Goal: Information Seeking & Learning: Learn about a topic

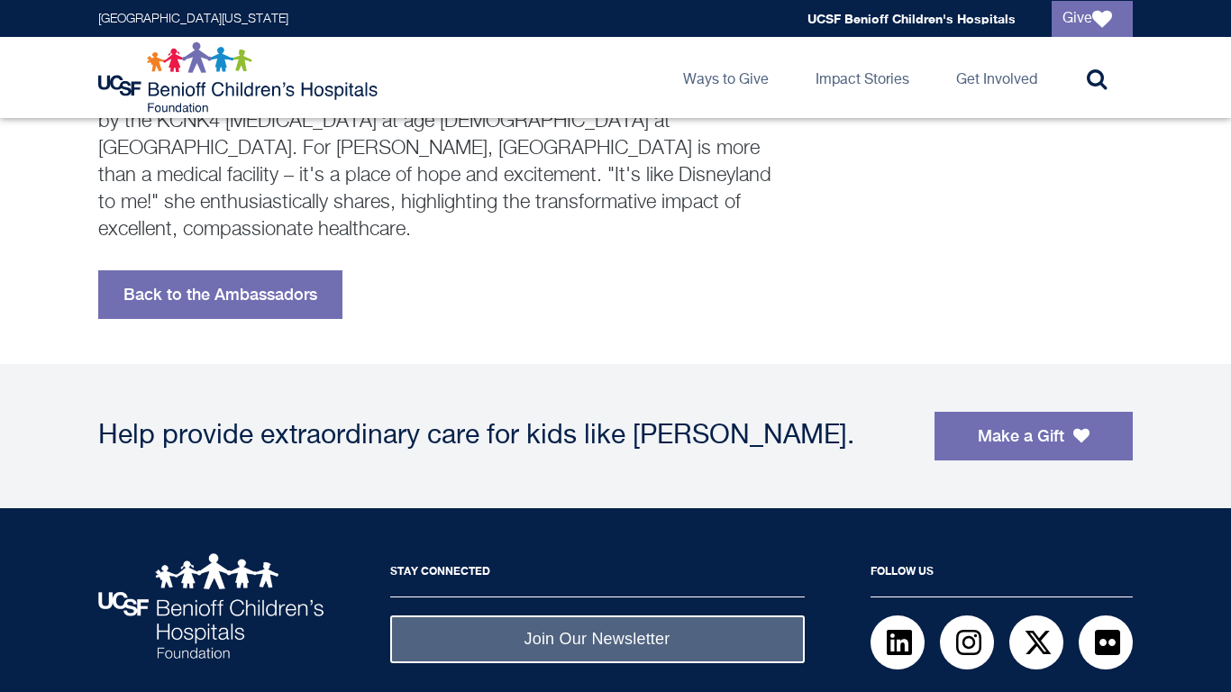
scroll to position [508, 0]
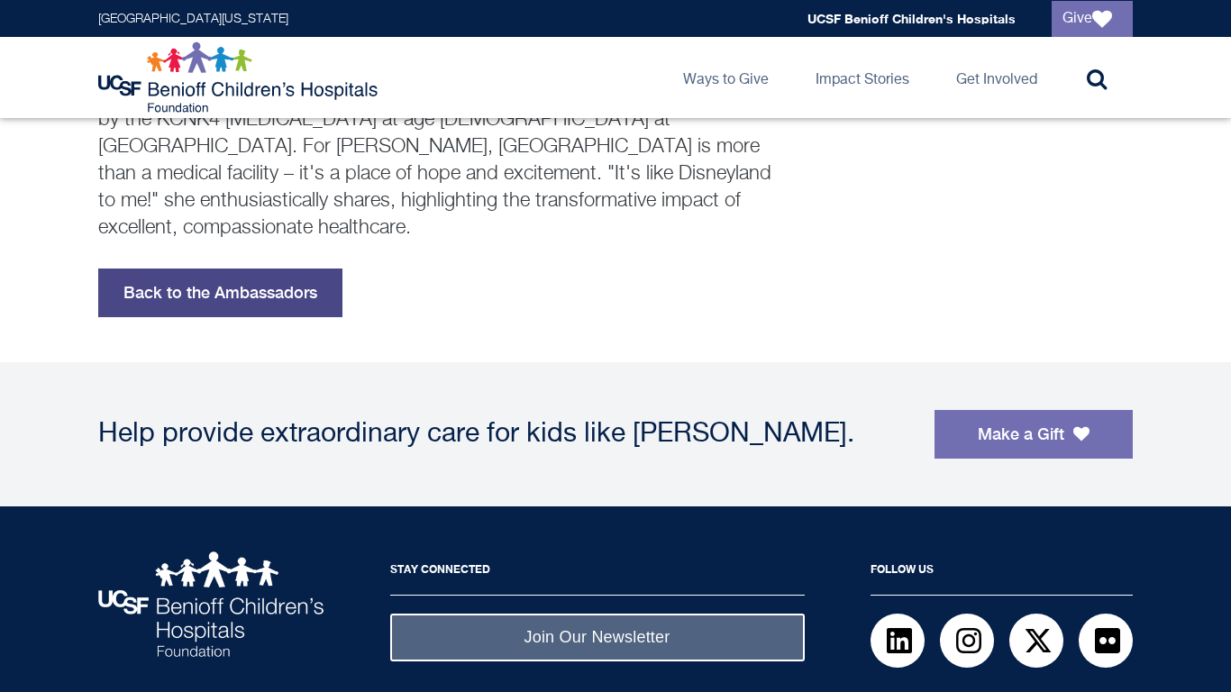
click at [214, 269] on link "Back to the Ambassadors" at bounding box center [220, 293] width 244 height 49
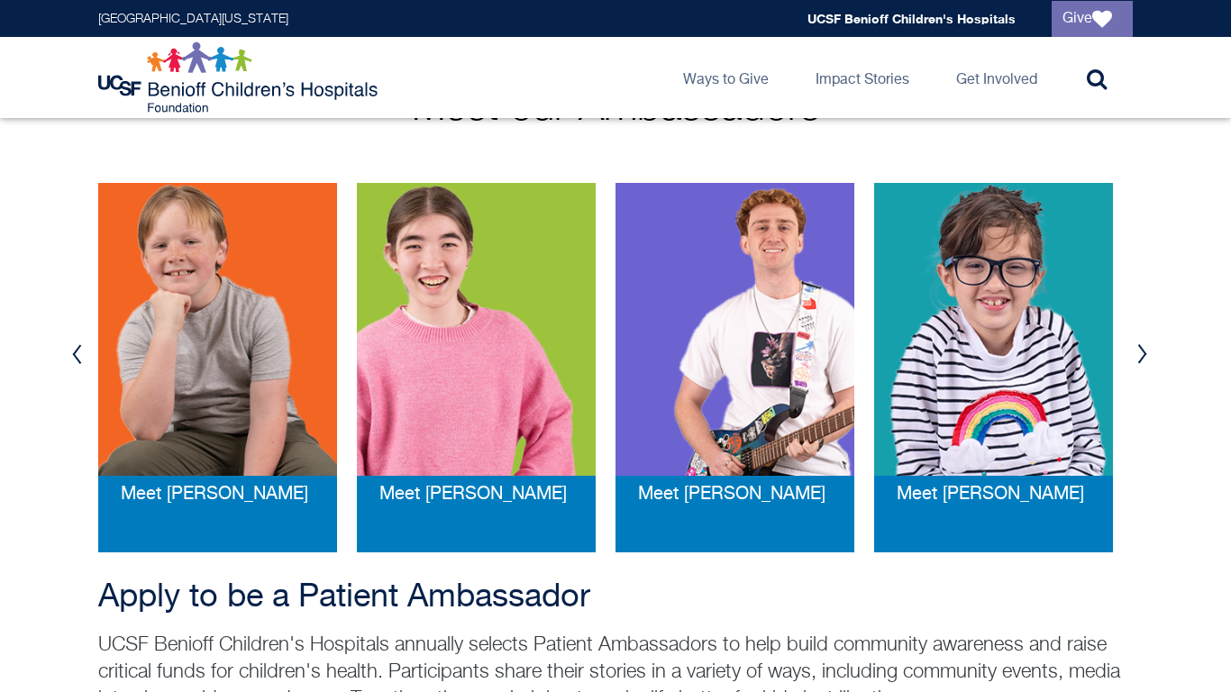
scroll to position [353, 0]
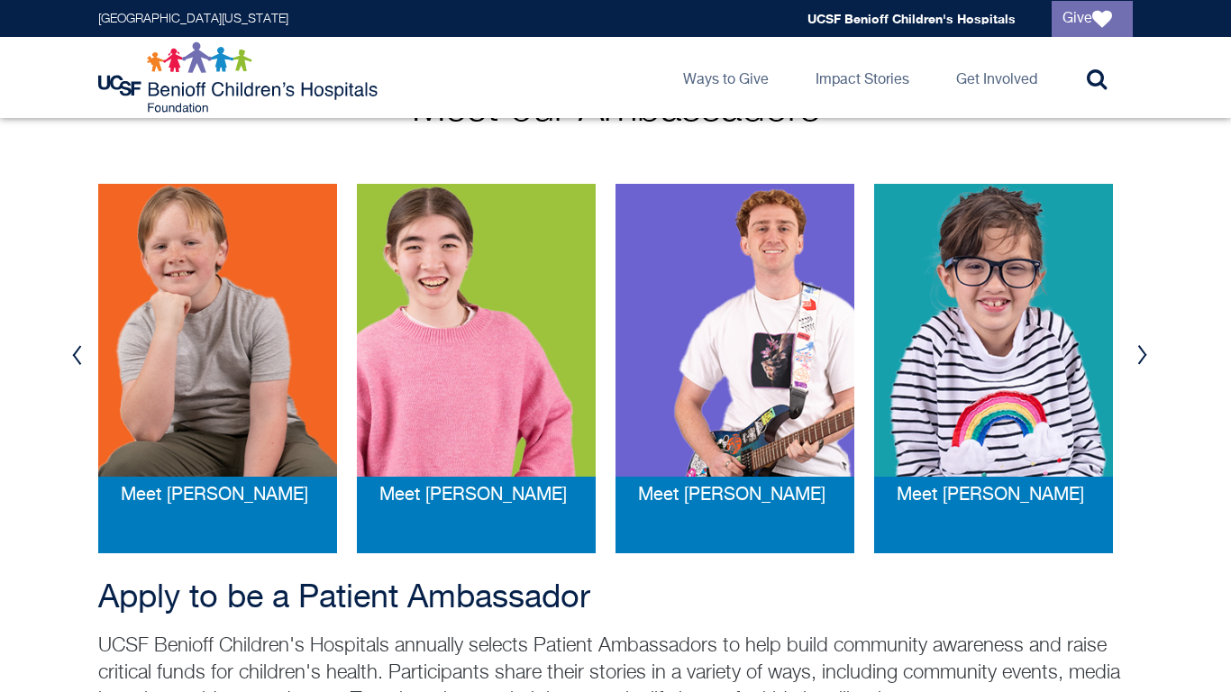
click at [67, 352] on button "Previous" at bounding box center [76, 355] width 27 height 54
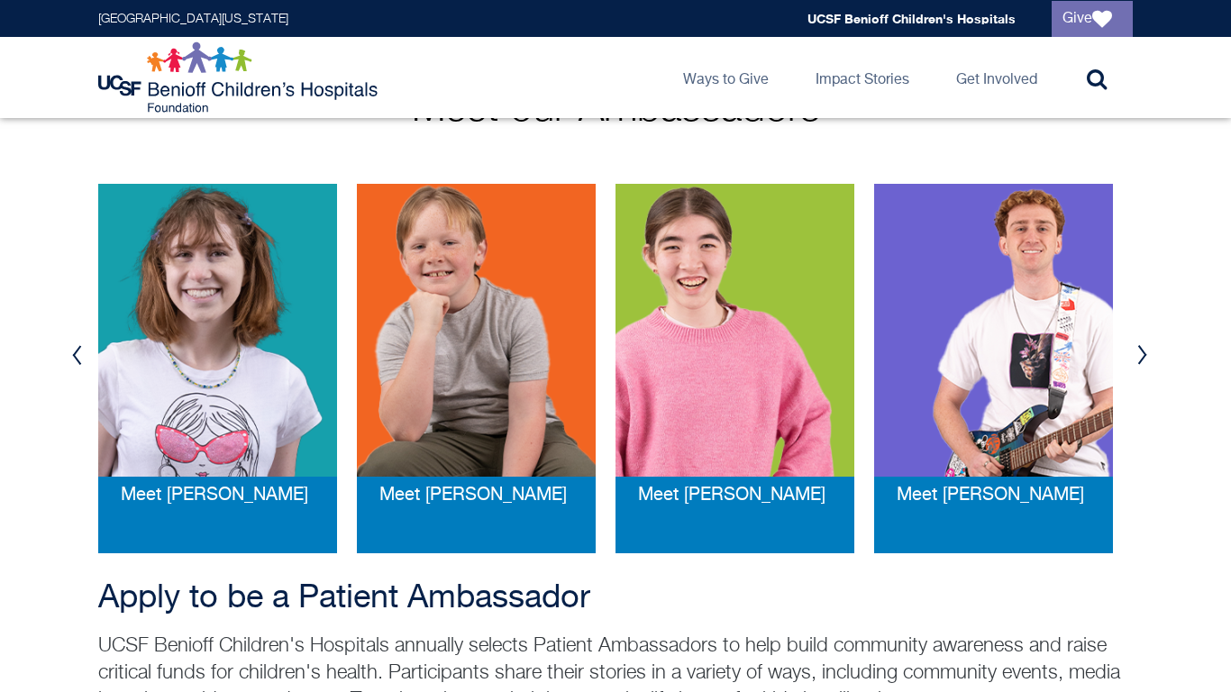
click at [1147, 353] on button "Next" at bounding box center [1142, 355] width 27 height 54
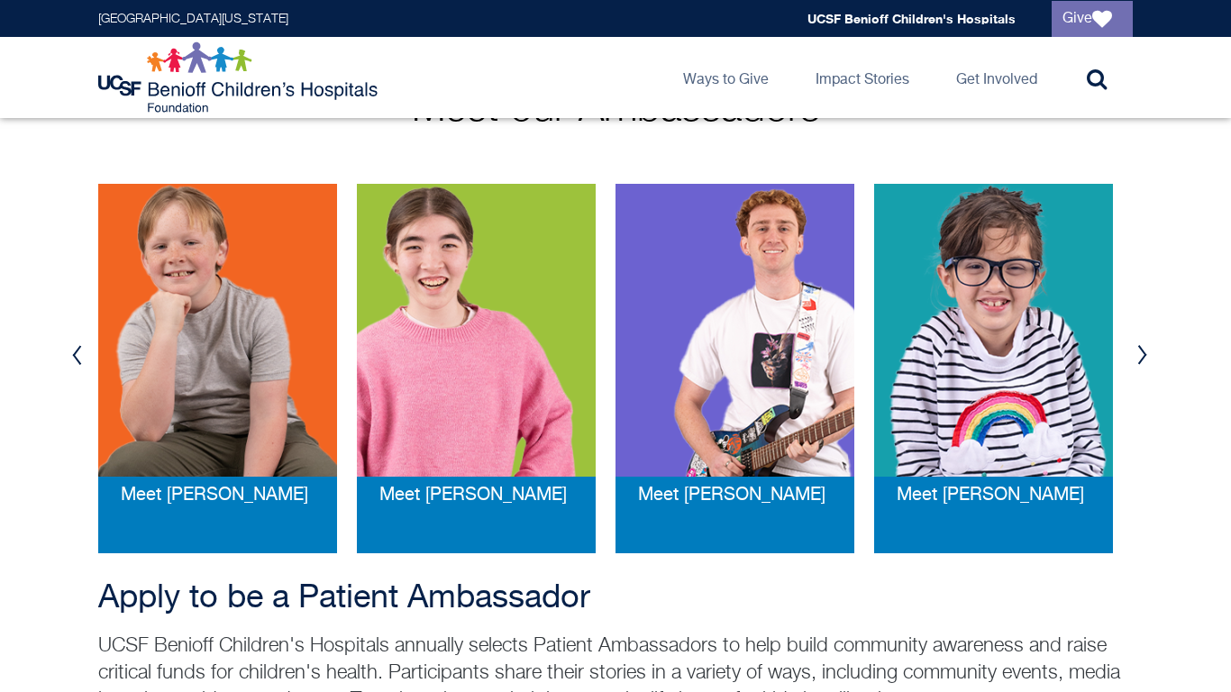
click at [1147, 353] on button "Next" at bounding box center [1142, 355] width 27 height 54
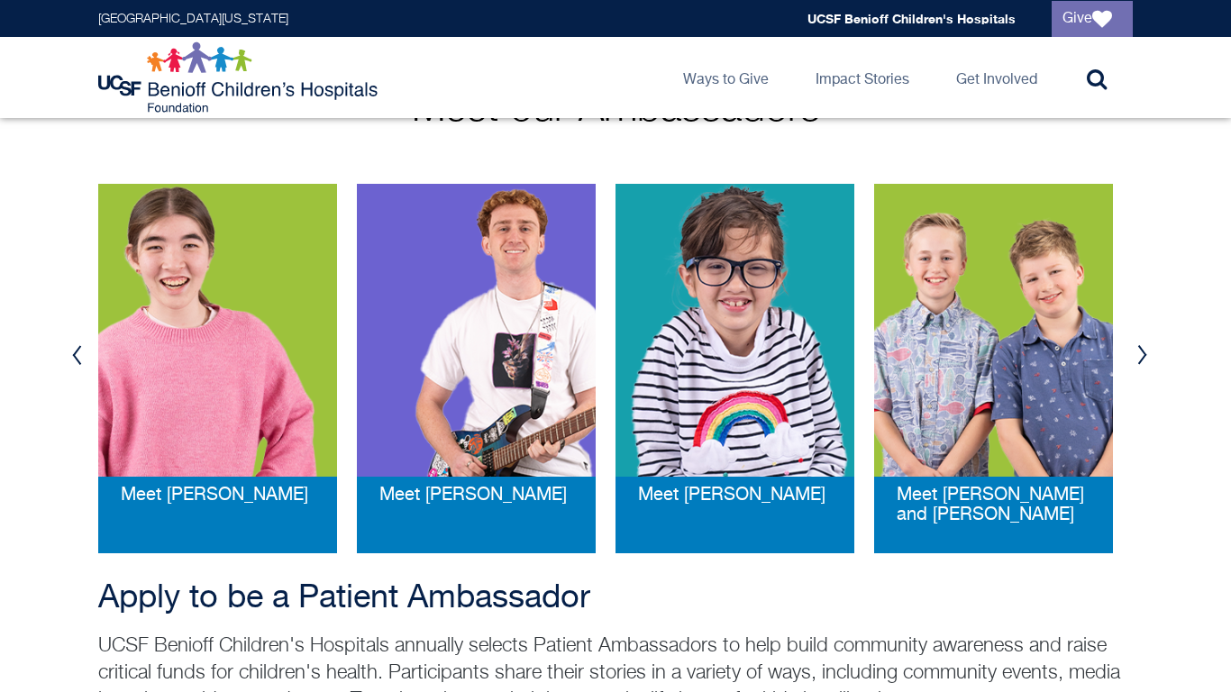
click at [1148, 352] on button "Next" at bounding box center [1142, 355] width 27 height 54
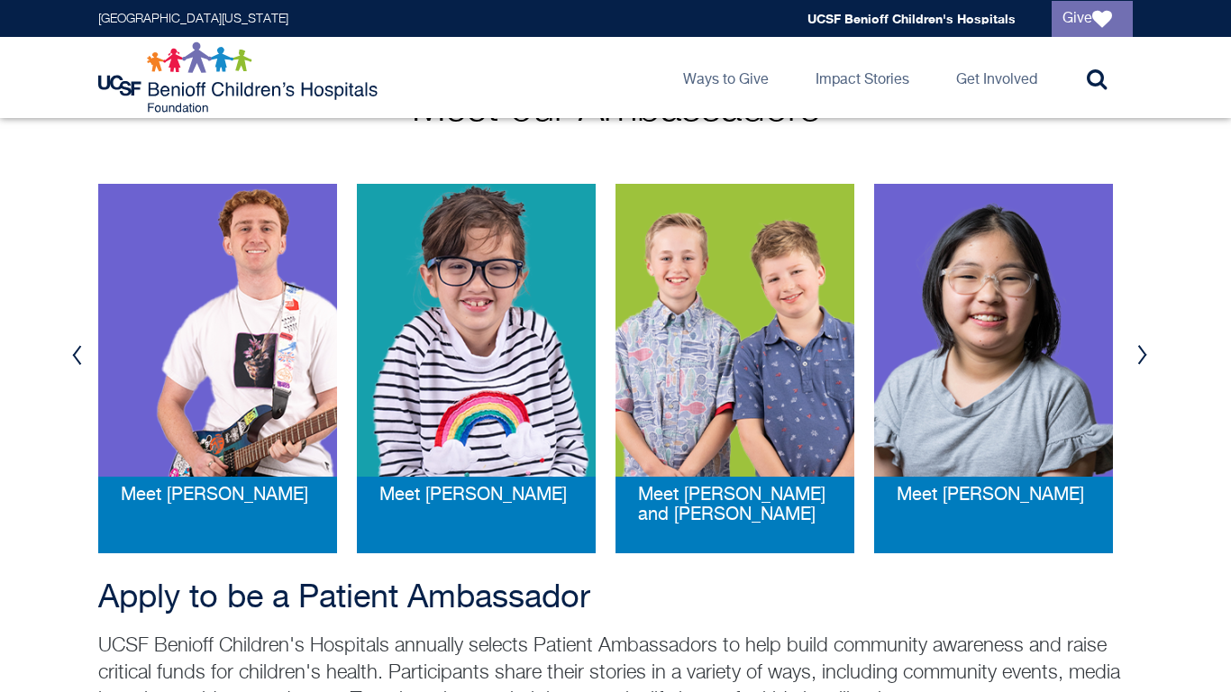
click at [1148, 352] on button "Next" at bounding box center [1142, 355] width 27 height 54
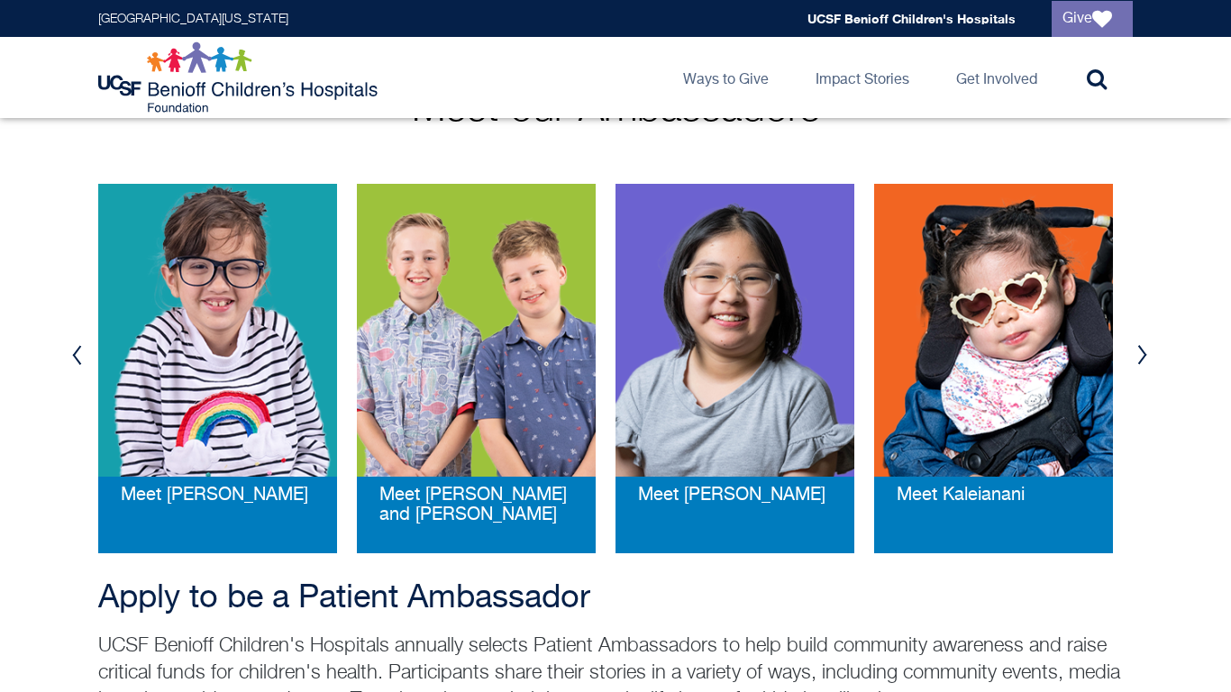
click at [1148, 352] on button "Next" at bounding box center [1142, 355] width 27 height 54
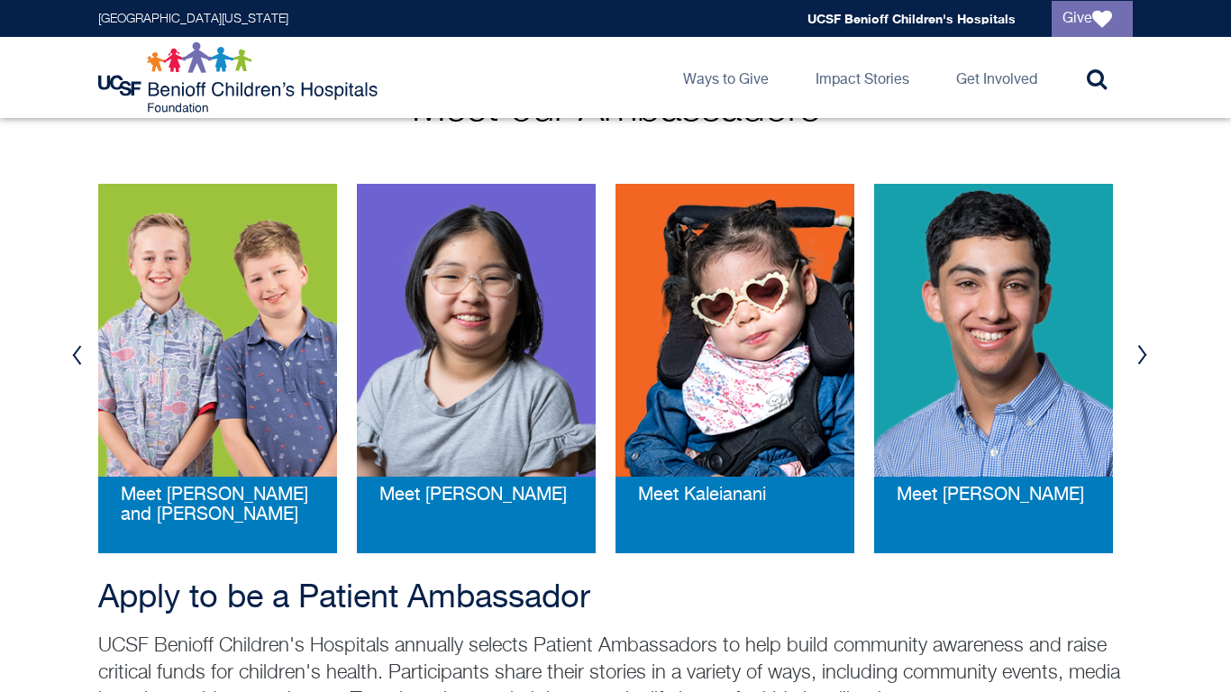
click at [1133, 357] on button "Next" at bounding box center [1142, 355] width 27 height 54
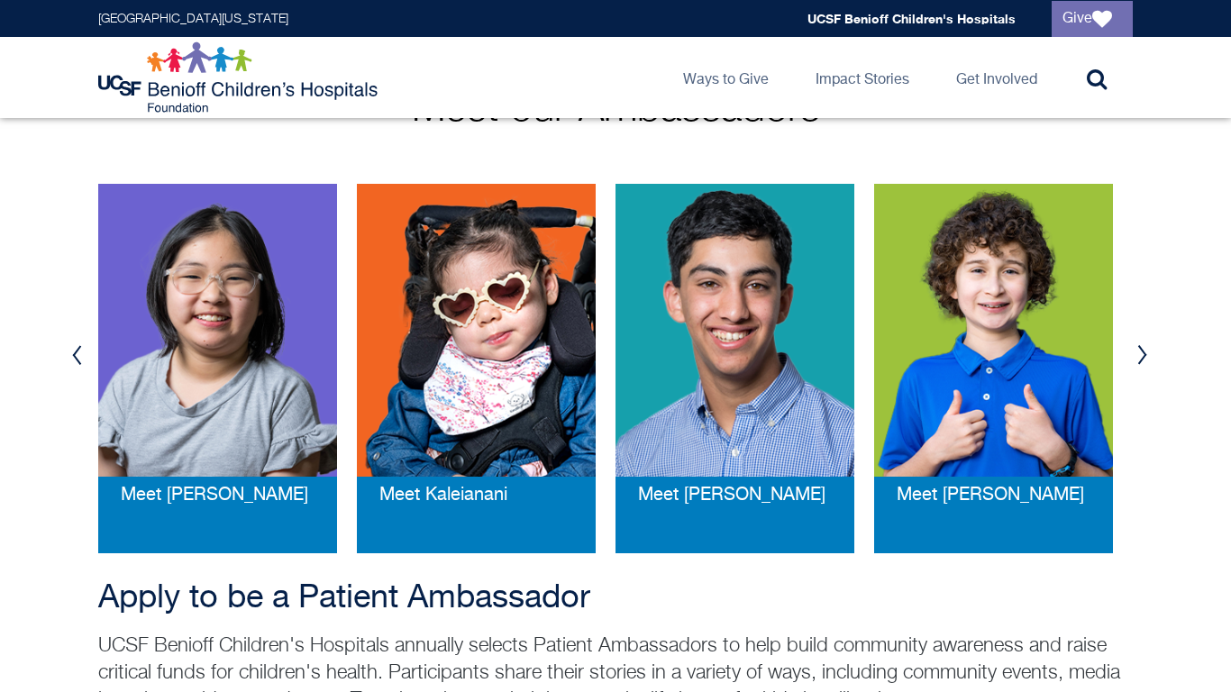
click at [70, 344] on button "Previous" at bounding box center [76, 355] width 27 height 54
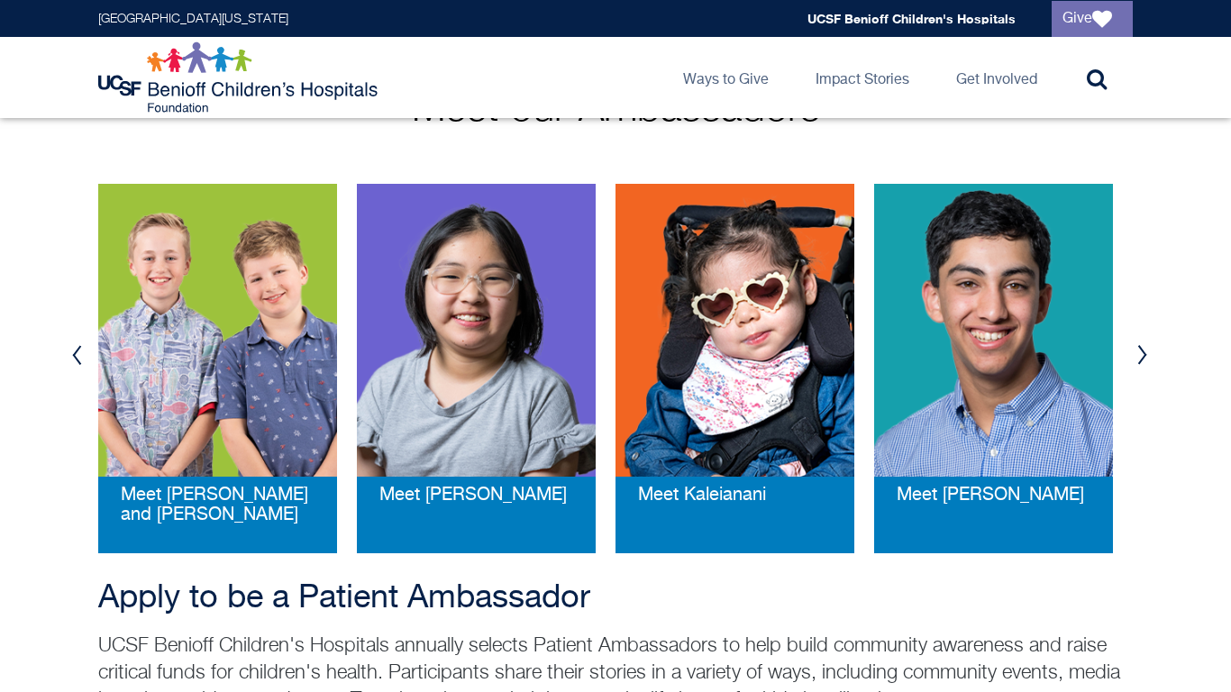
click at [70, 344] on button "Previous" at bounding box center [76, 355] width 27 height 54
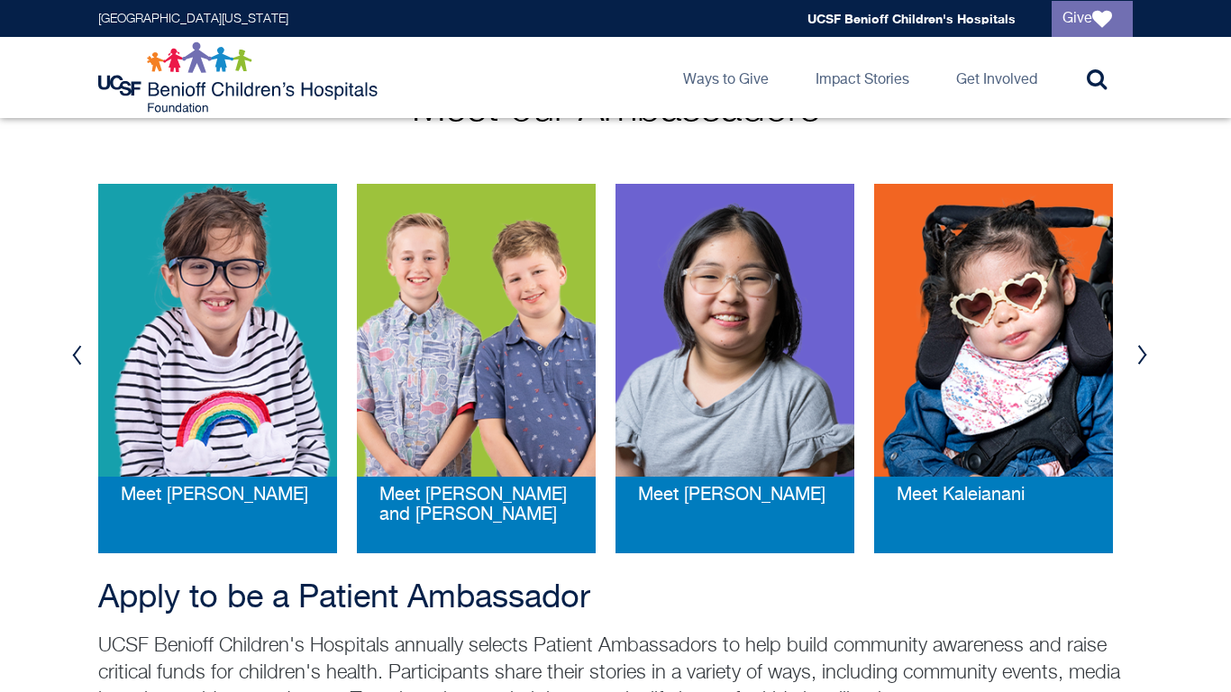
click at [70, 344] on button "Previous" at bounding box center [76, 355] width 27 height 54
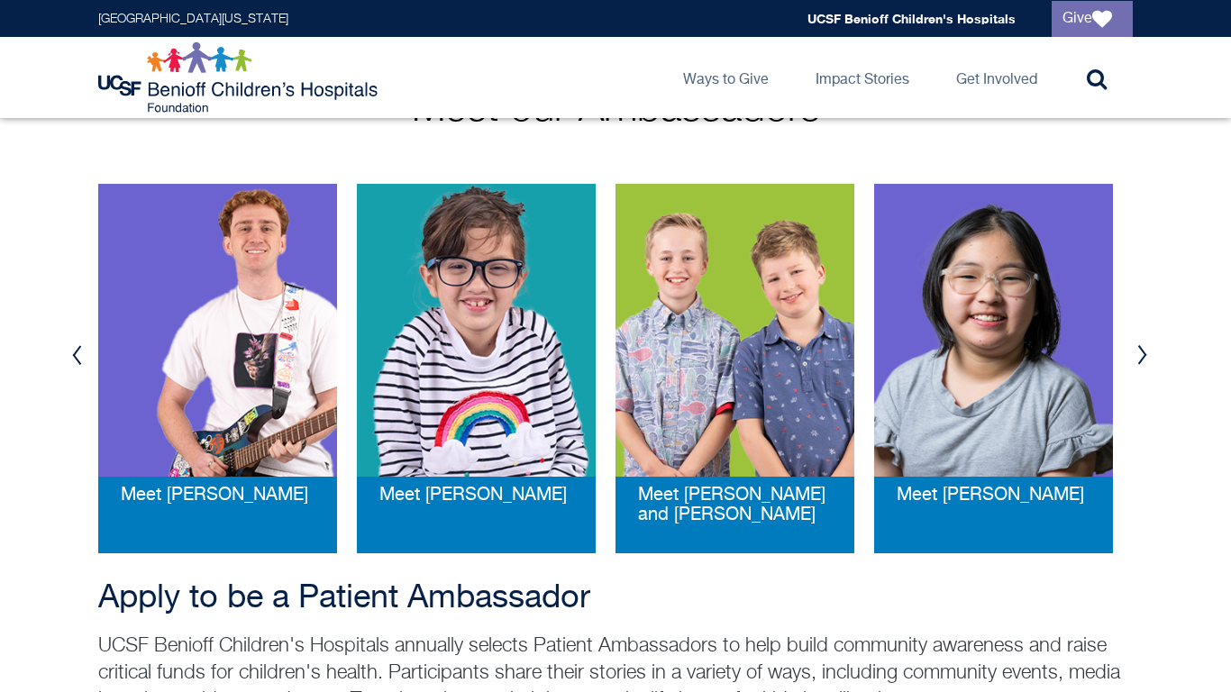
click at [70, 344] on button "Previous" at bounding box center [76, 355] width 27 height 54
click at [74, 350] on button "Previous" at bounding box center [76, 355] width 27 height 54
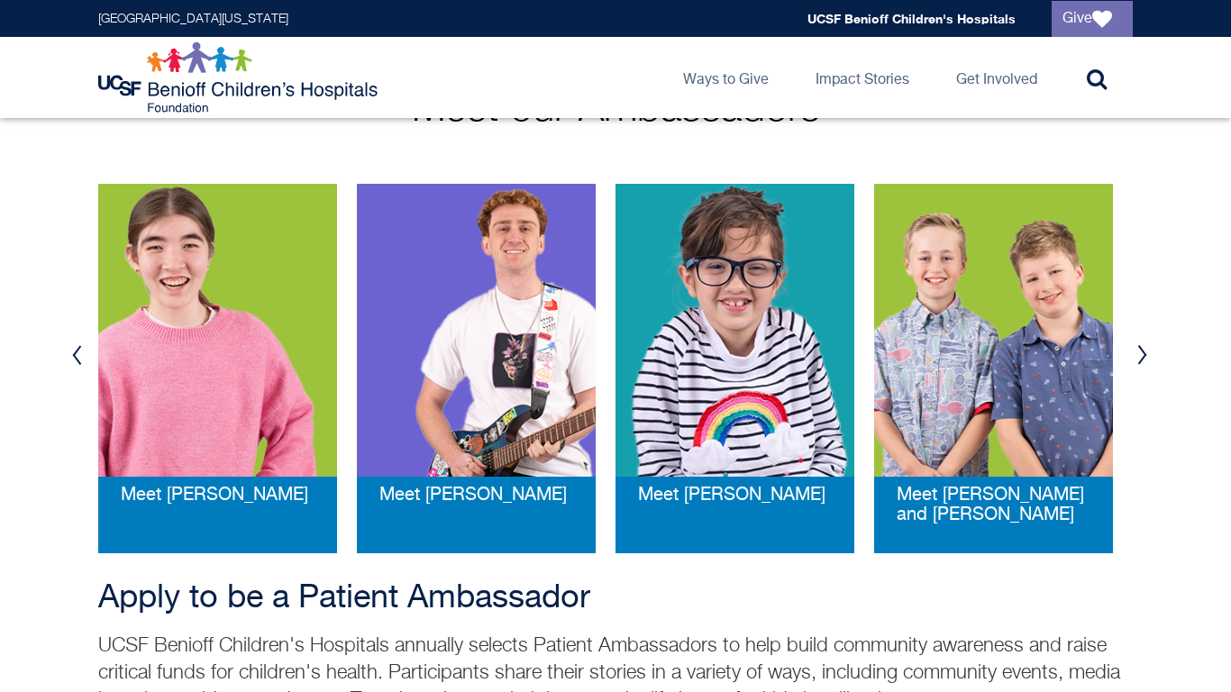
click at [70, 352] on button "Previous" at bounding box center [76, 355] width 27 height 54
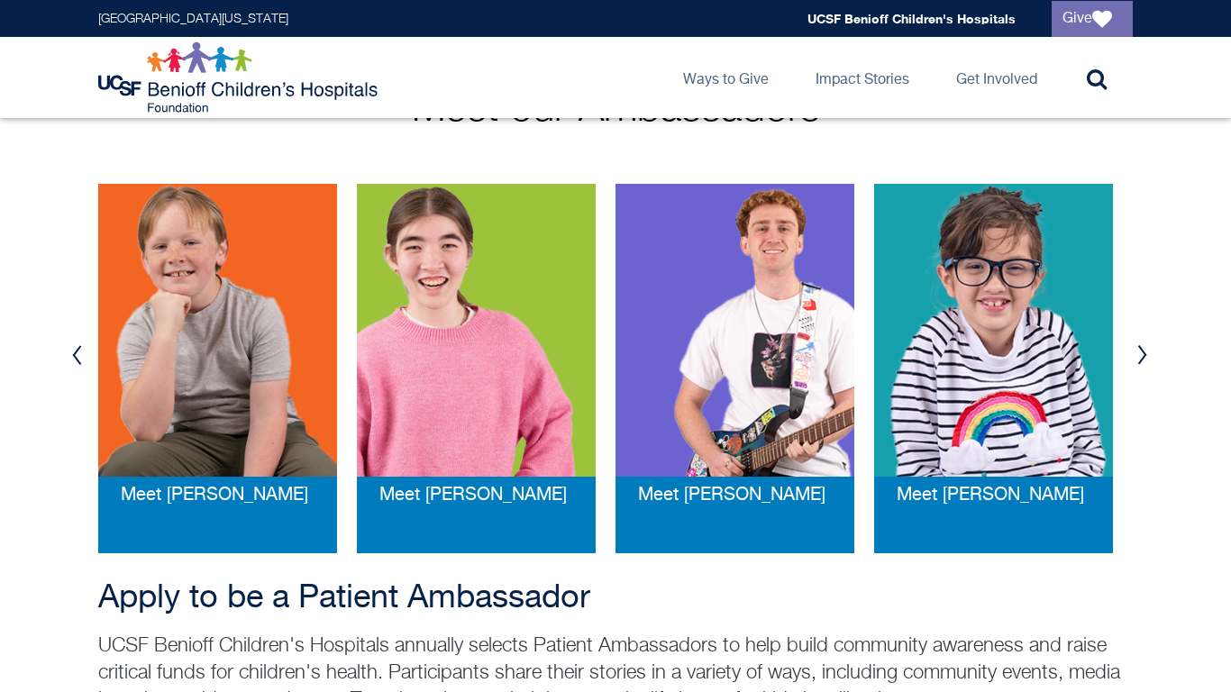
click at [69, 352] on button "Previous" at bounding box center [76, 355] width 27 height 54
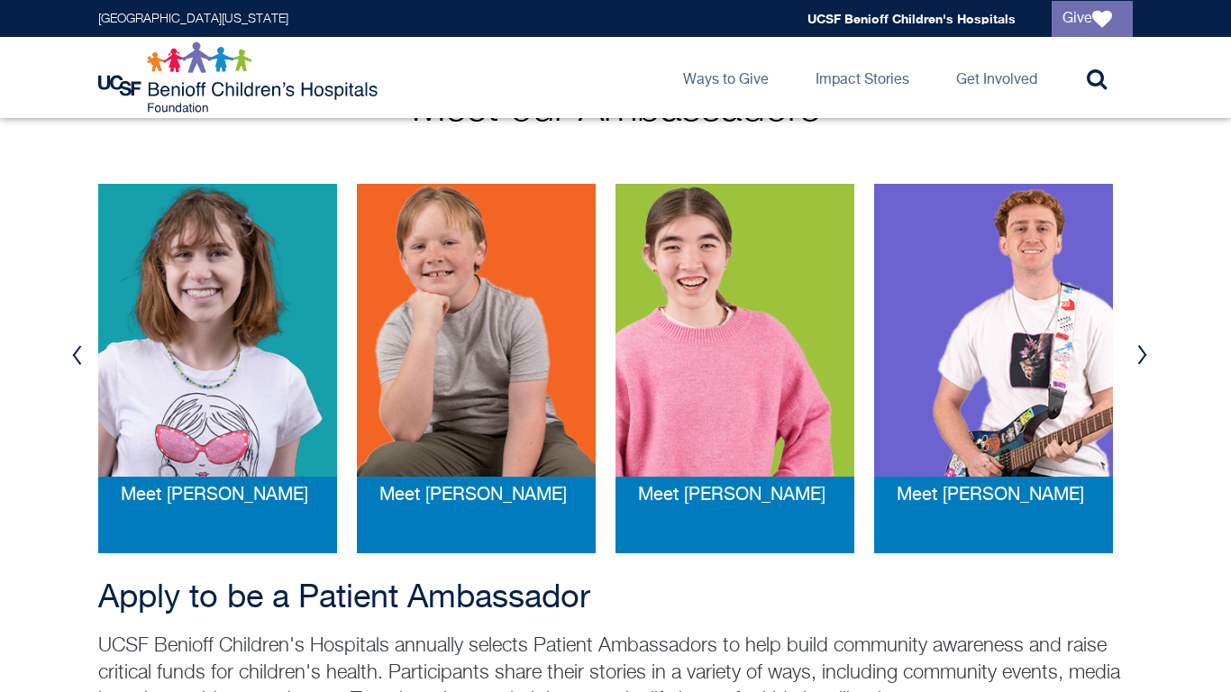
click at [1133, 351] on button "Next" at bounding box center [1142, 355] width 27 height 54
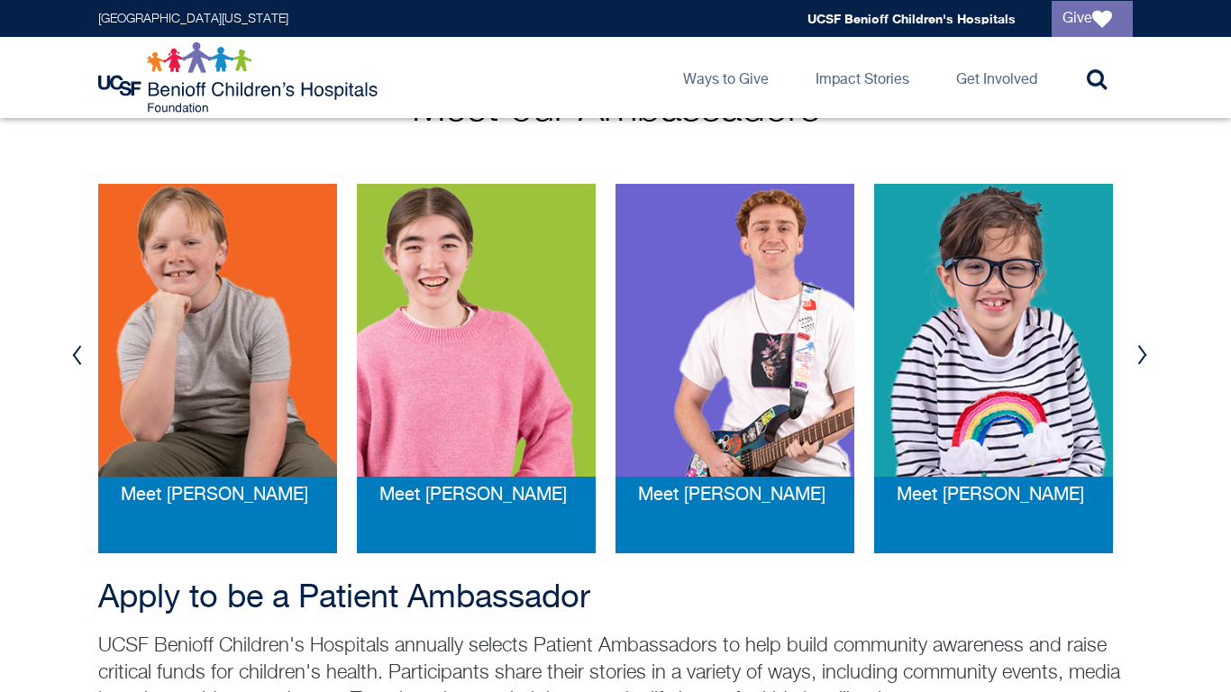
click at [1133, 351] on button "Next" at bounding box center [1142, 355] width 27 height 54
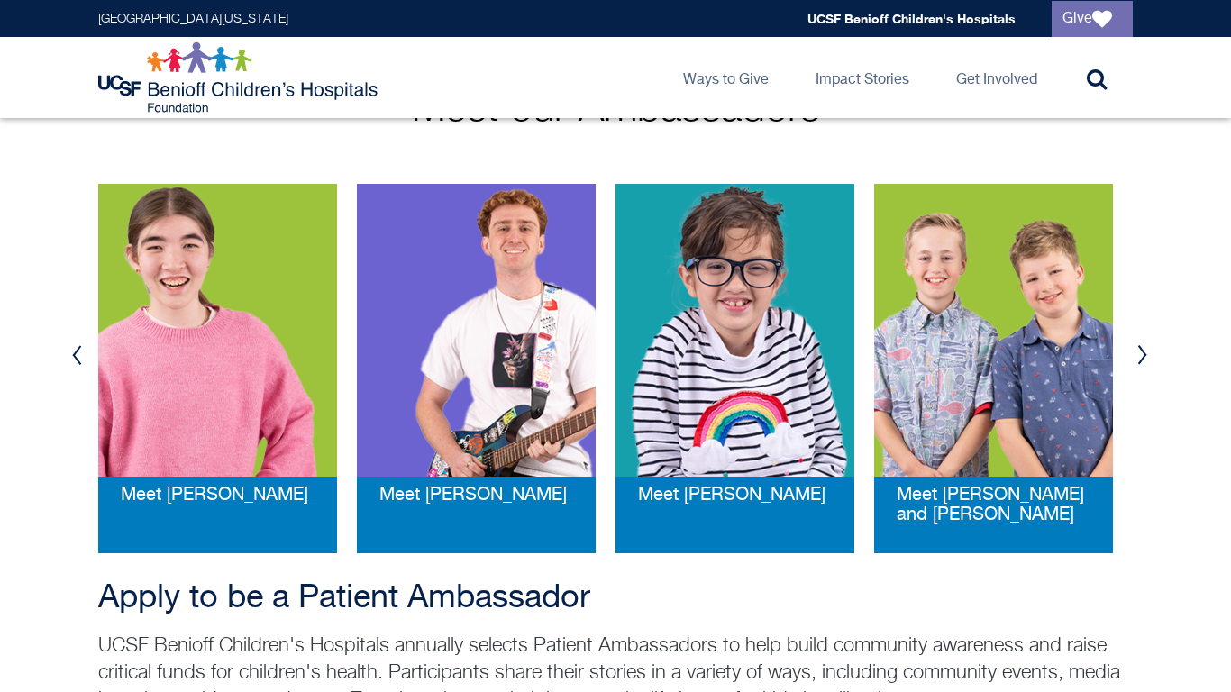
click at [1133, 351] on button "Next" at bounding box center [1142, 355] width 27 height 54
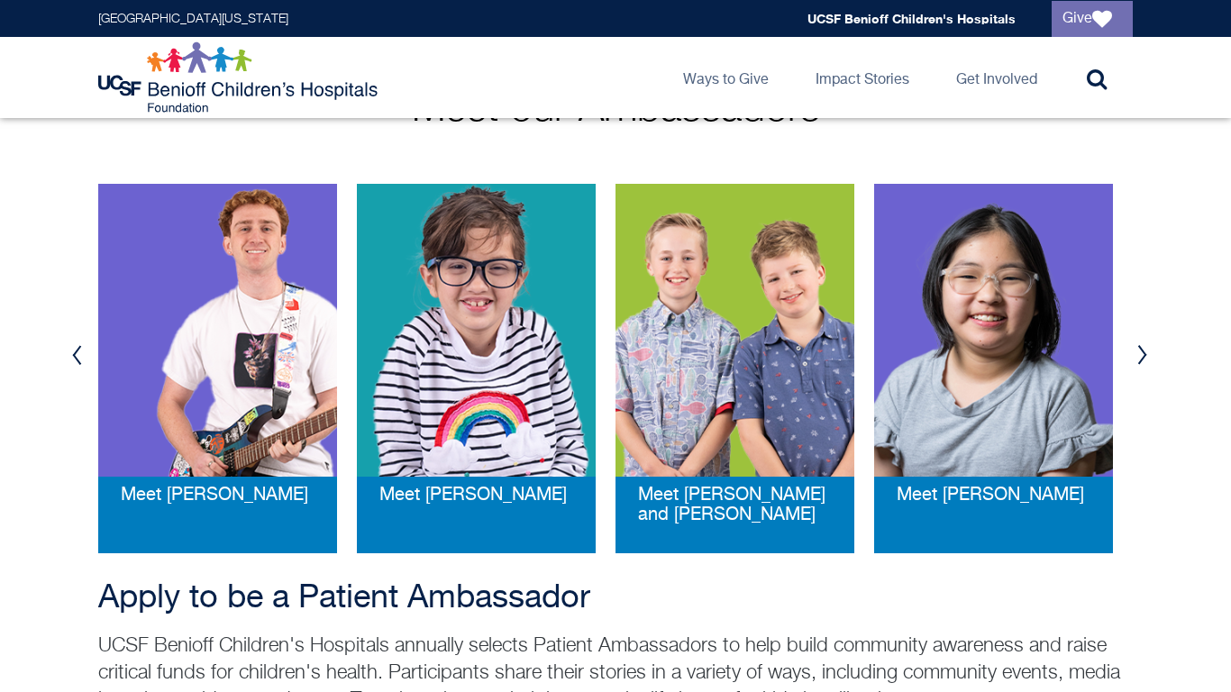
click at [1133, 351] on button "Next" at bounding box center [1142, 355] width 27 height 54
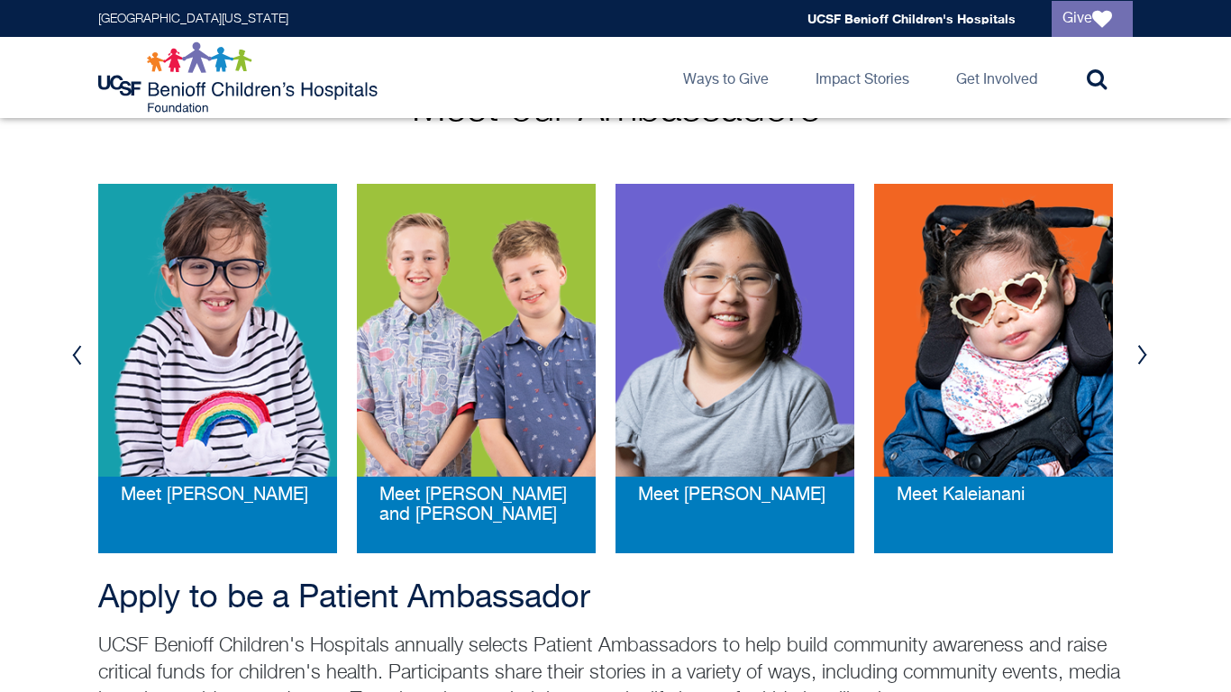
click at [1133, 351] on button "Next" at bounding box center [1142, 355] width 27 height 54
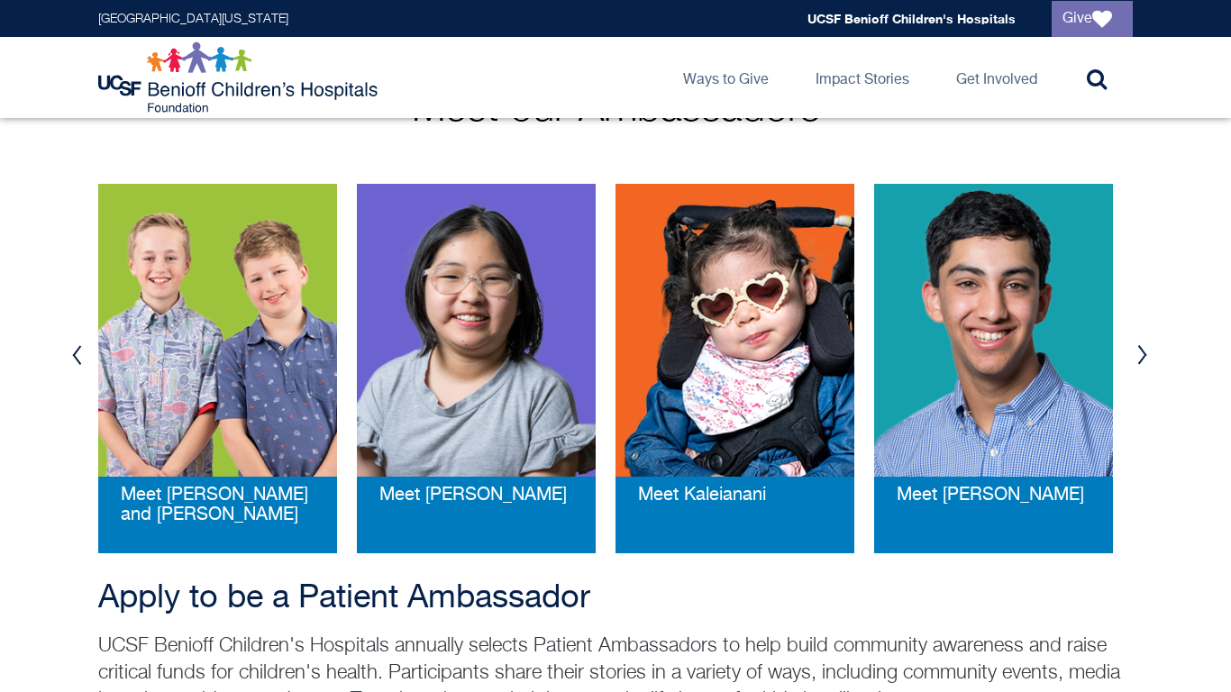
click at [1133, 351] on button "Next" at bounding box center [1142, 355] width 27 height 54
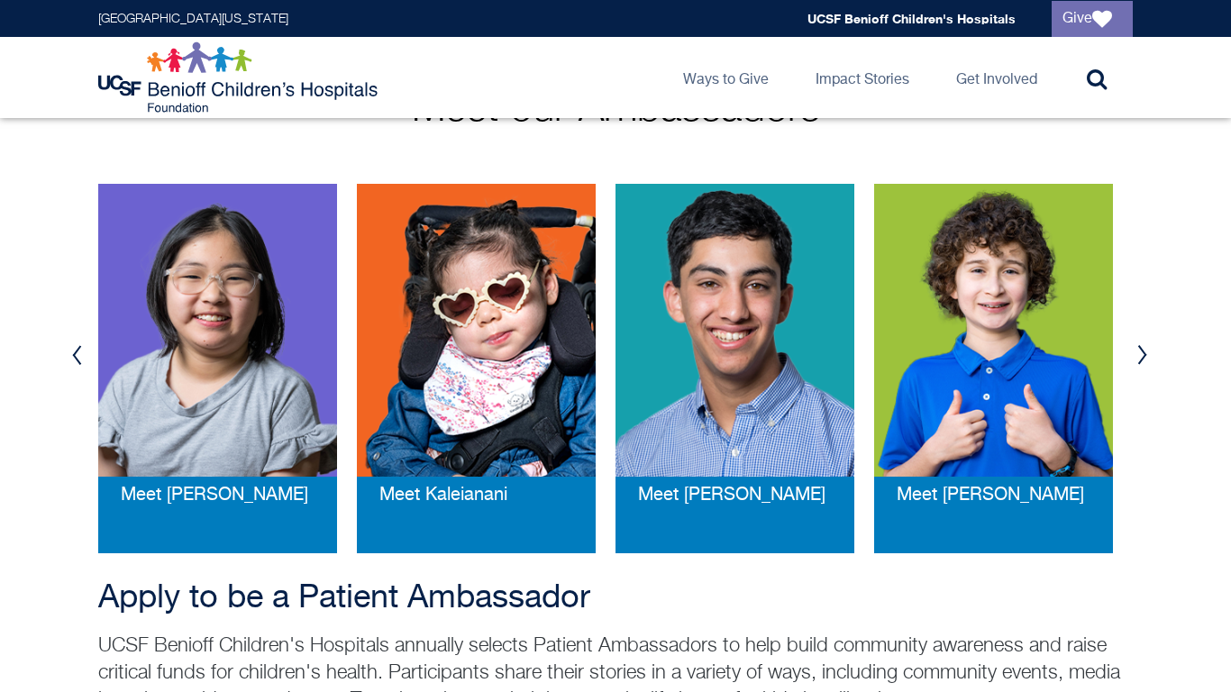
click at [1133, 351] on button "Next" at bounding box center [1142, 355] width 27 height 54
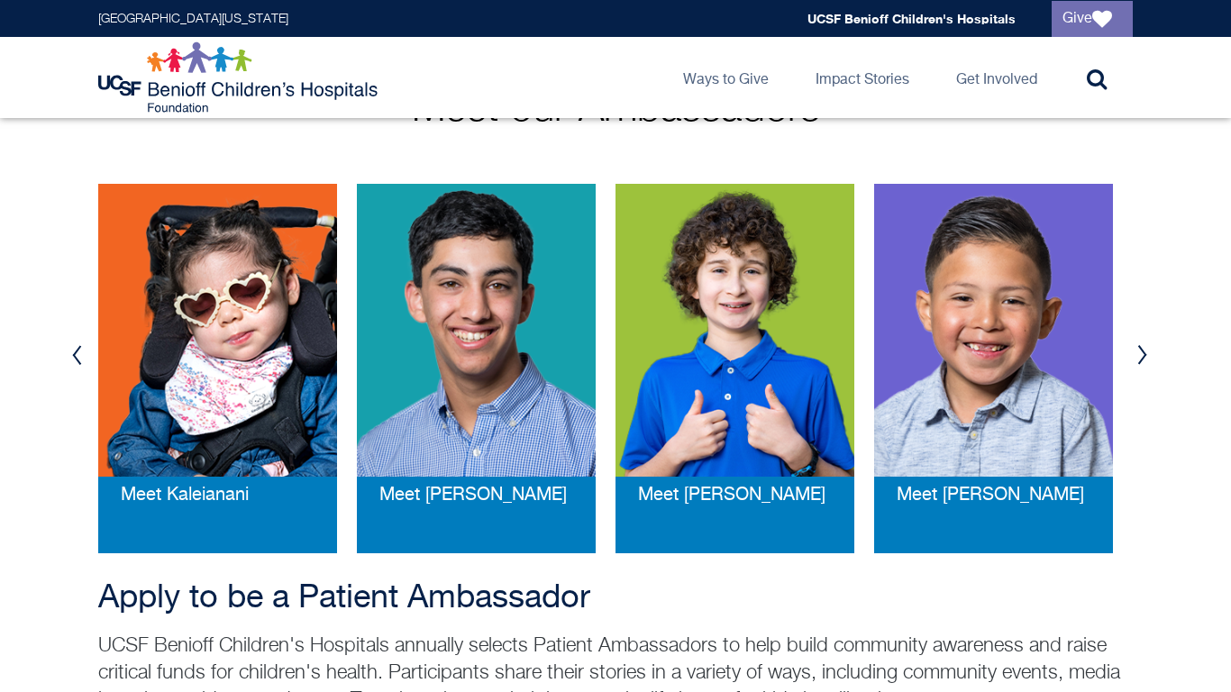
click at [1133, 351] on button "Next" at bounding box center [1142, 355] width 27 height 54
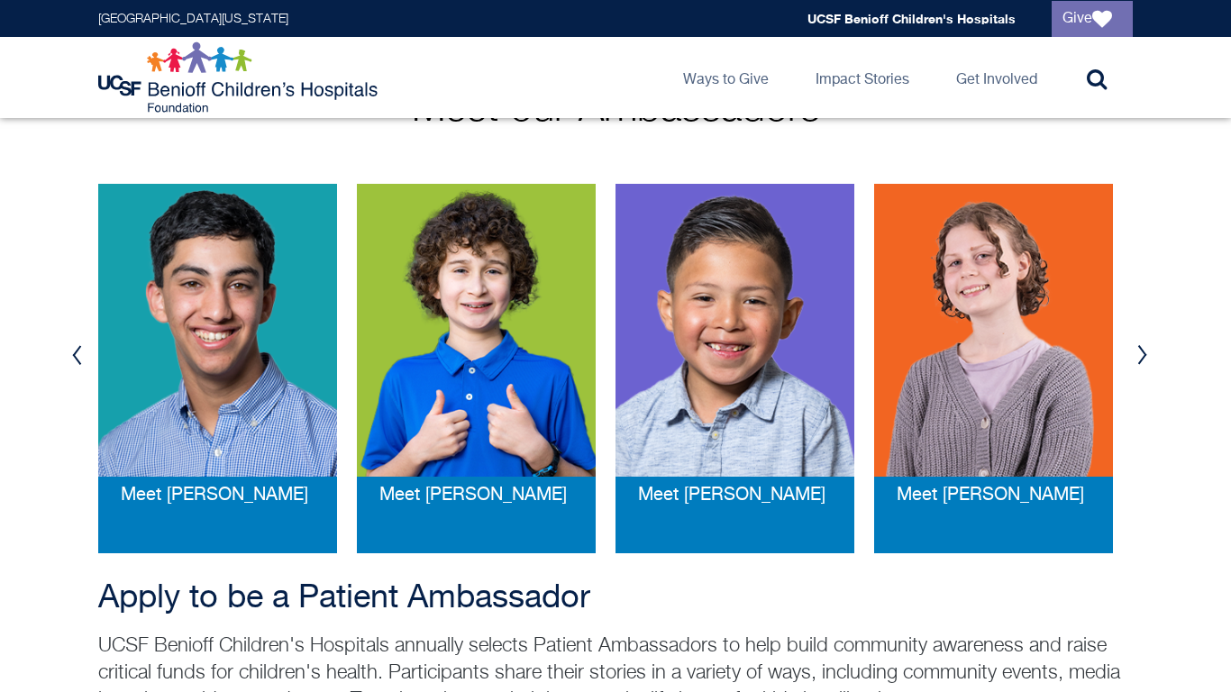
click at [1133, 351] on button "Next" at bounding box center [1142, 355] width 27 height 54
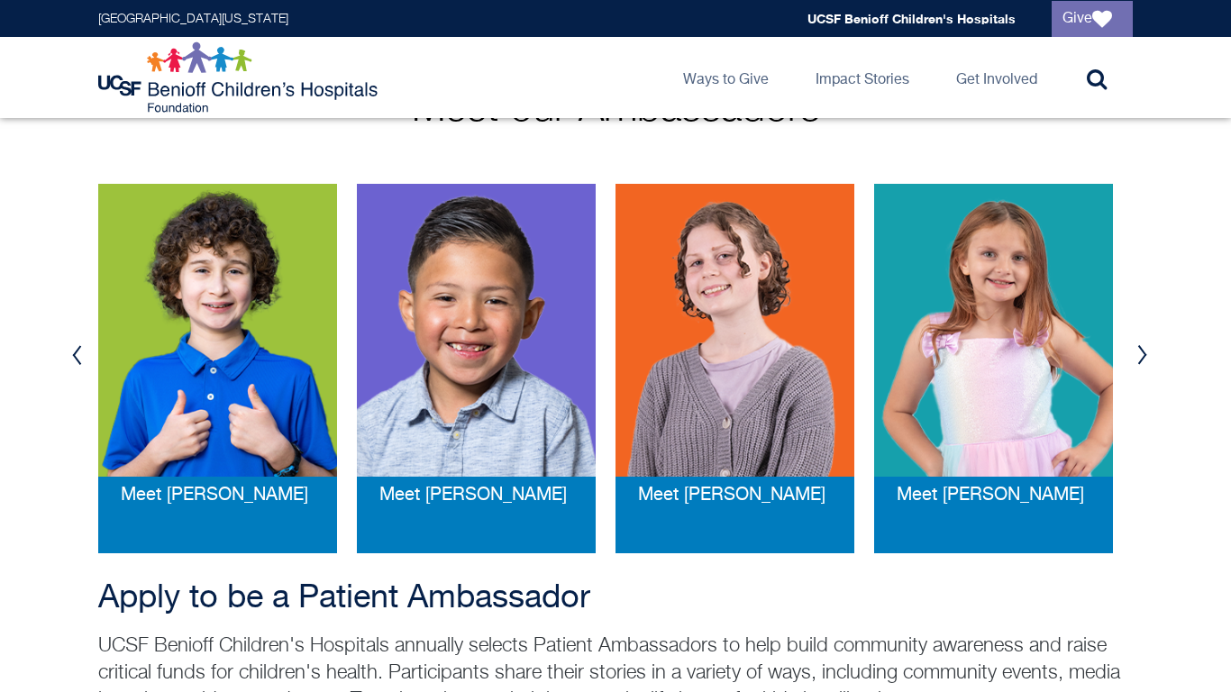
click at [1133, 351] on button "Next" at bounding box center [1142, 355] width 27 height 54
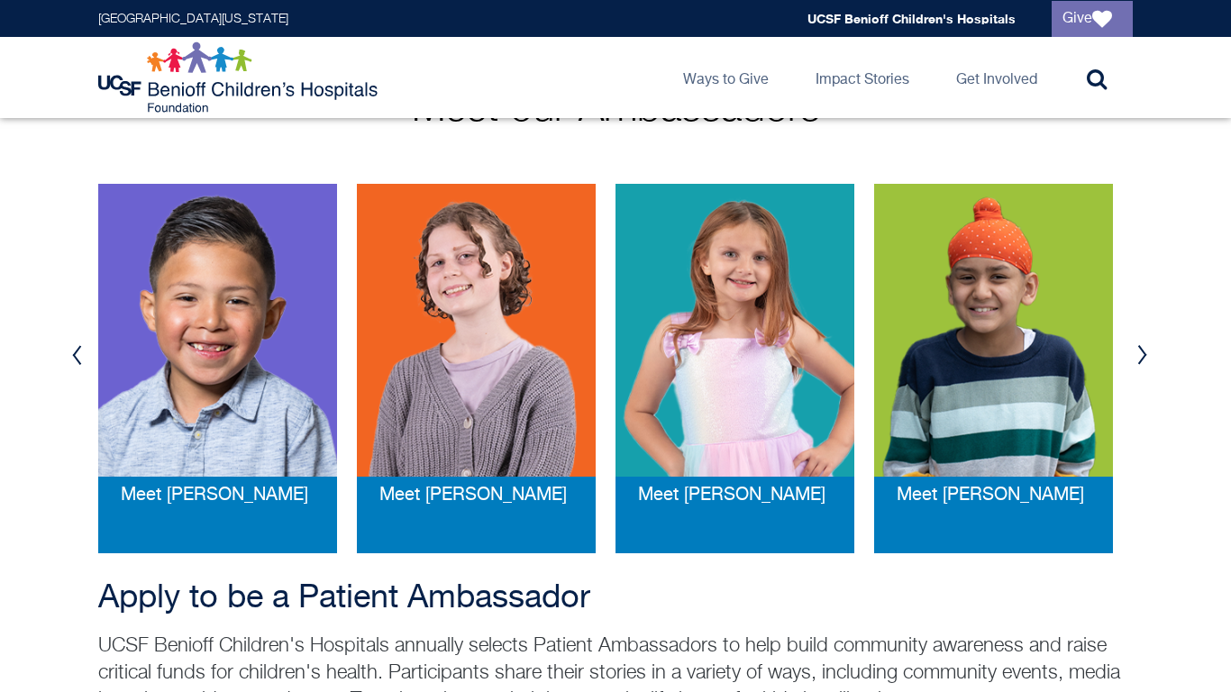
click at [1133, 350] on button "Next" at bounding box center [1142, 355] width 27 height 54
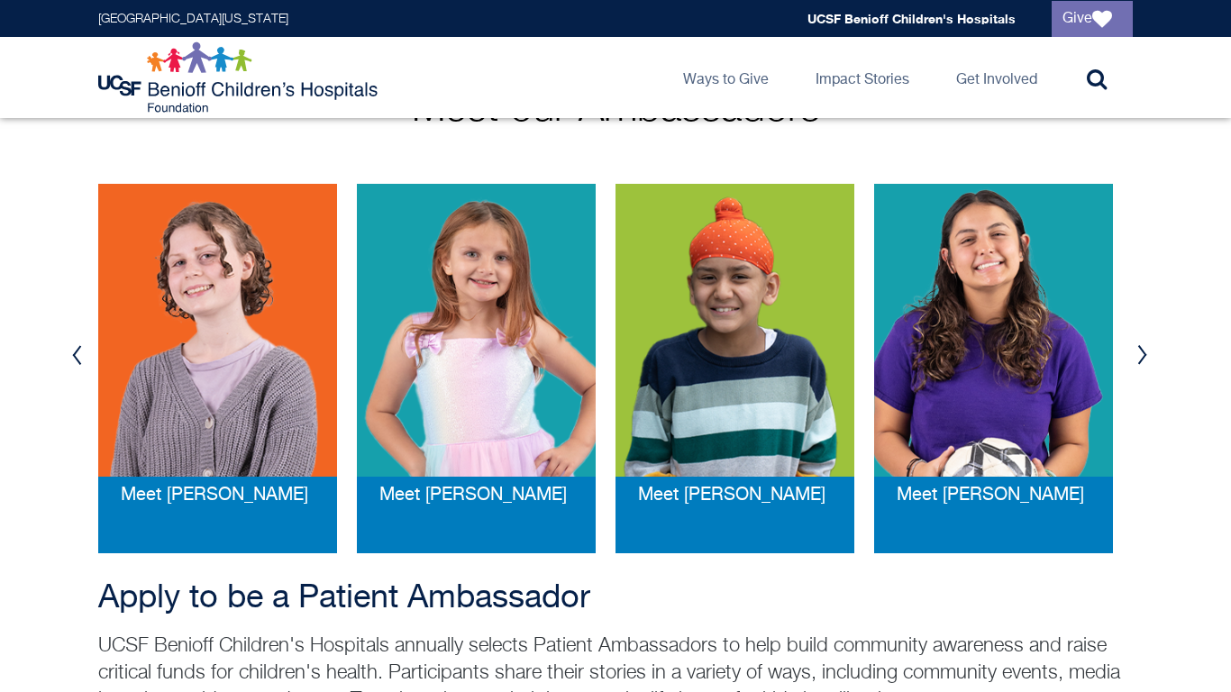
click at [1133, 350] on button "Next" at bounding box center [1142, 355] width 27 height 54
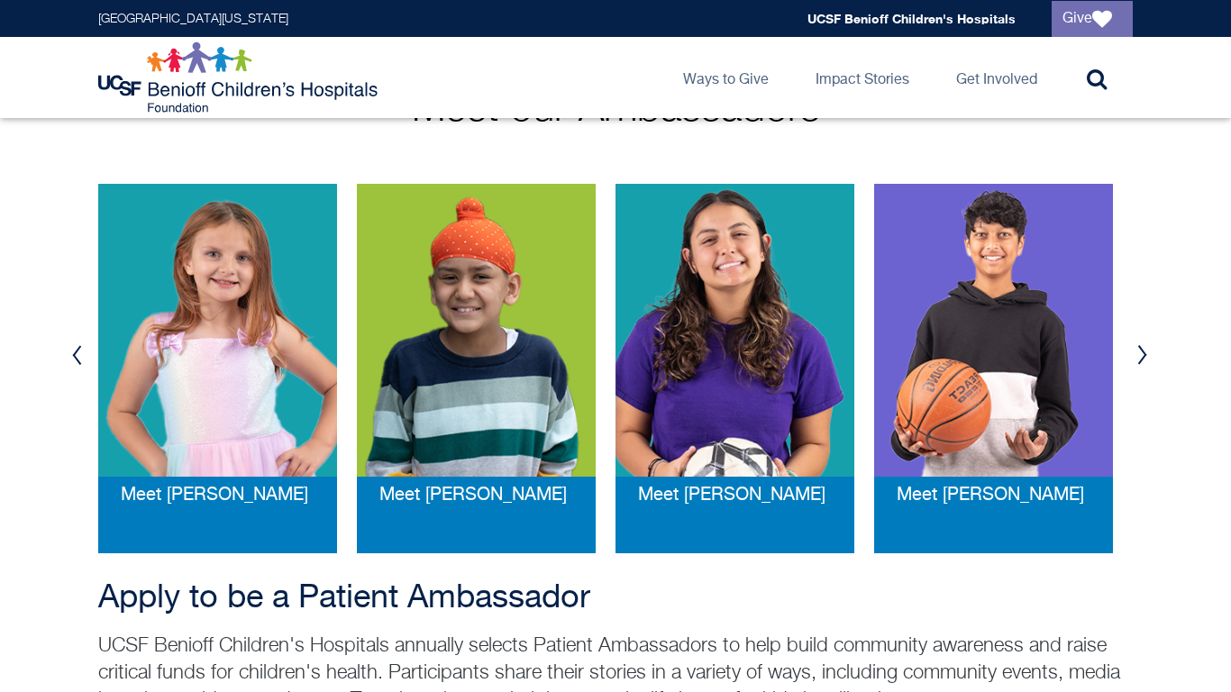
click at [1133, 350] on button "Next" at bounding box center [1142, 355] width 27 height 54
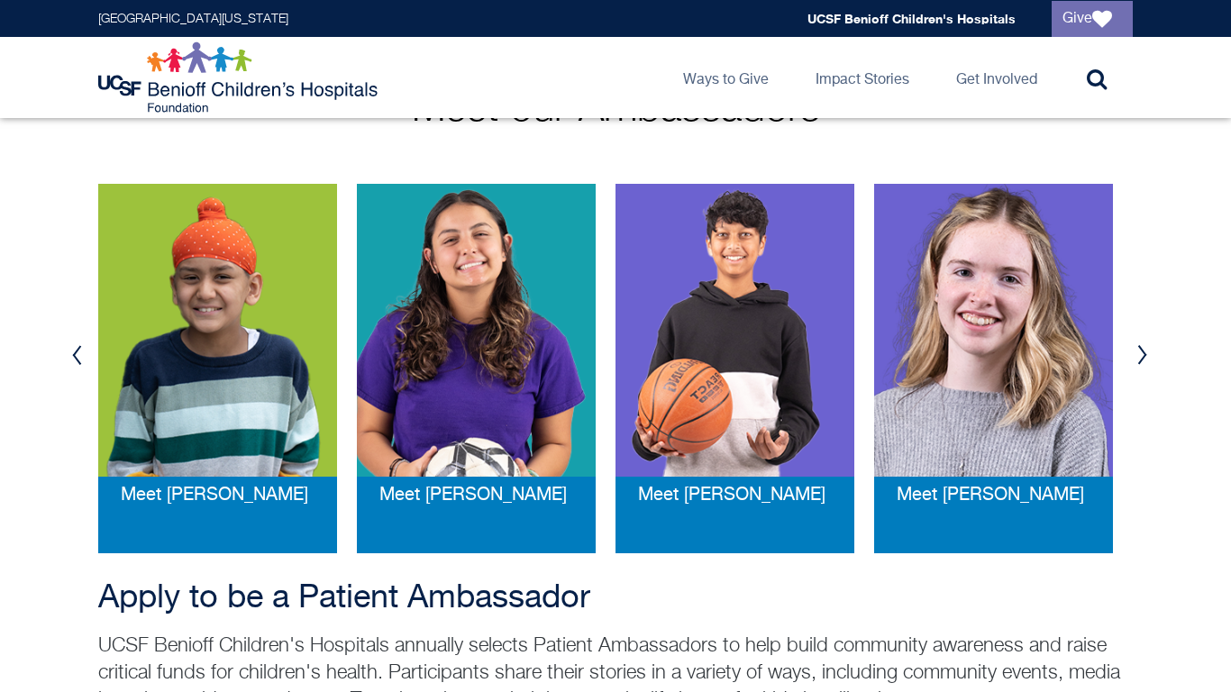
click at [1133, 349] on button "Next" at bounding box center [1142, 355] width 27 height 54
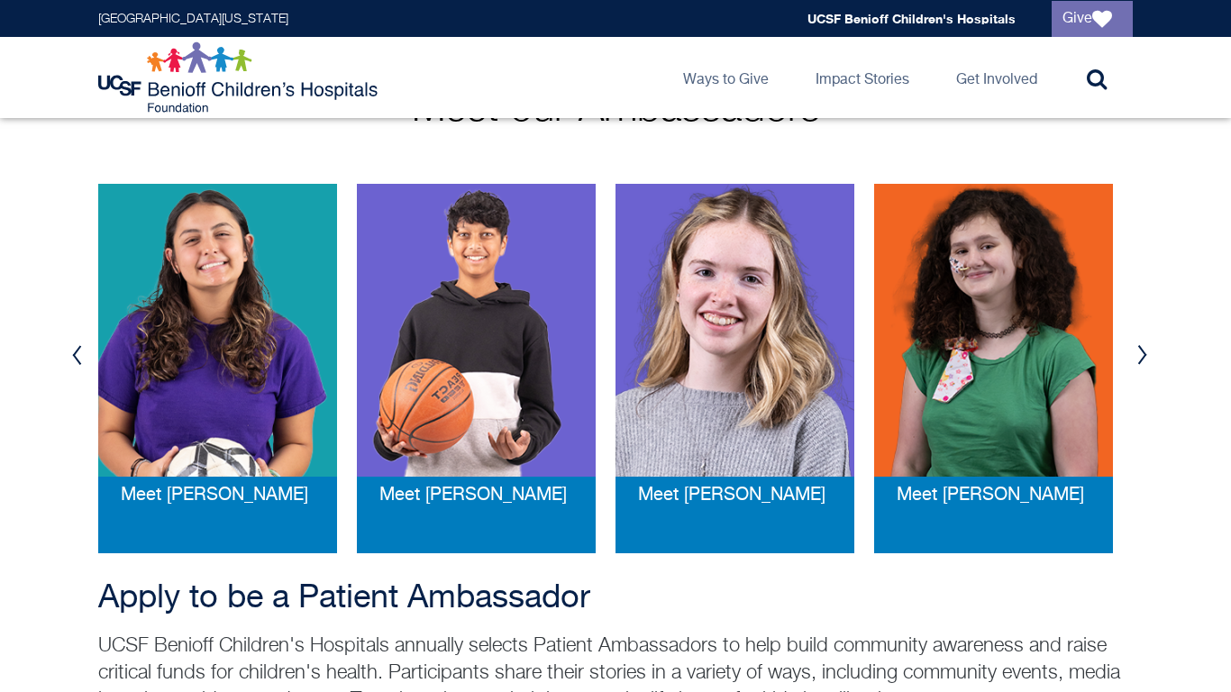
click at [1133, 349] on button "Next" at bounding box center [1142, 355] width 27 height 54
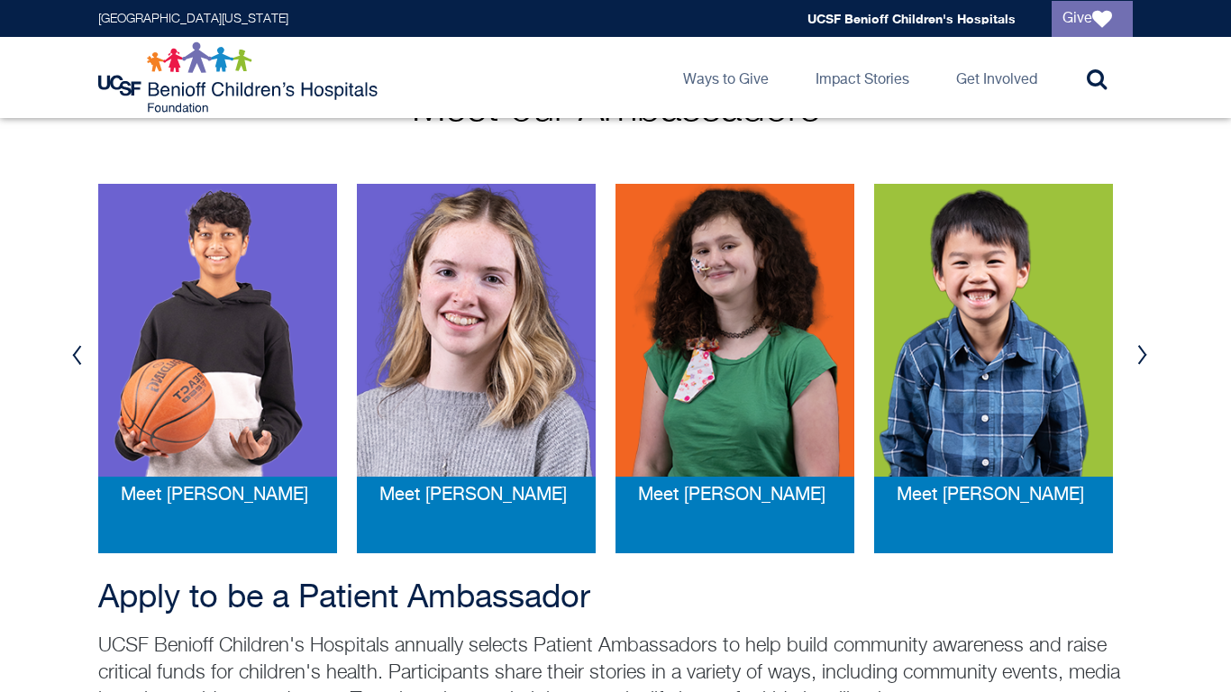
click at [1133, 349] on button "Next" at bounding box center [1142, 355] width 27 height 54
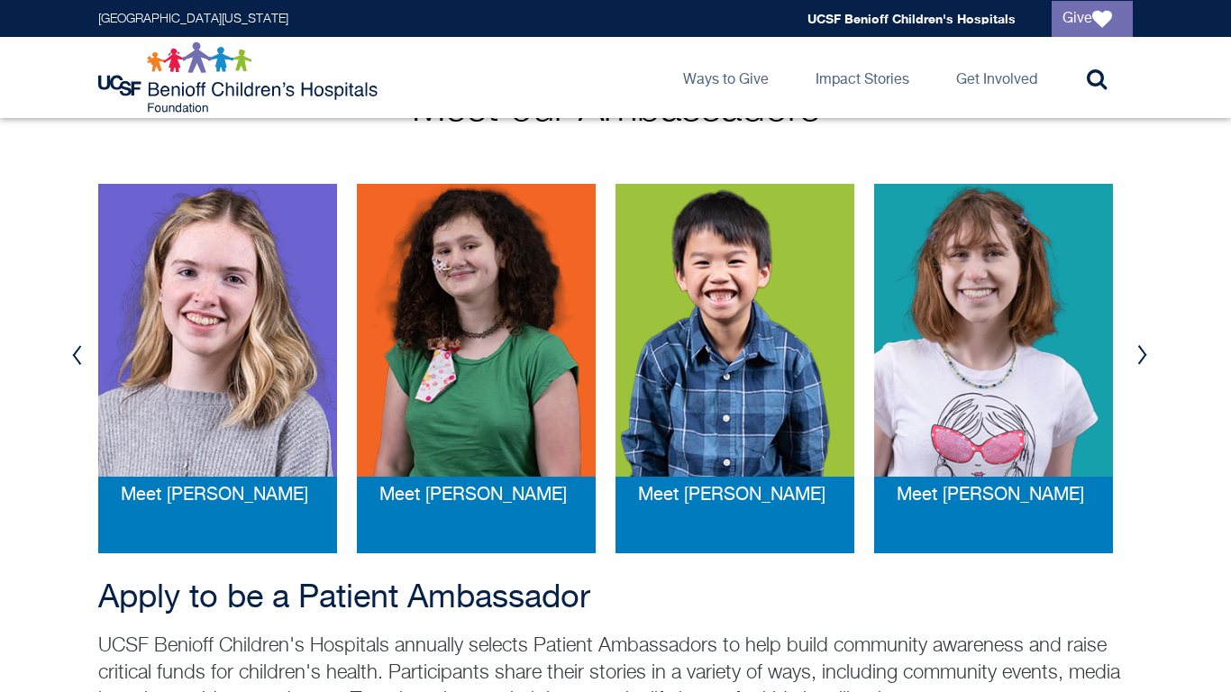
click at [1133, 337] on button "Next" at bounding box center [1142, 355] width 27 height 54
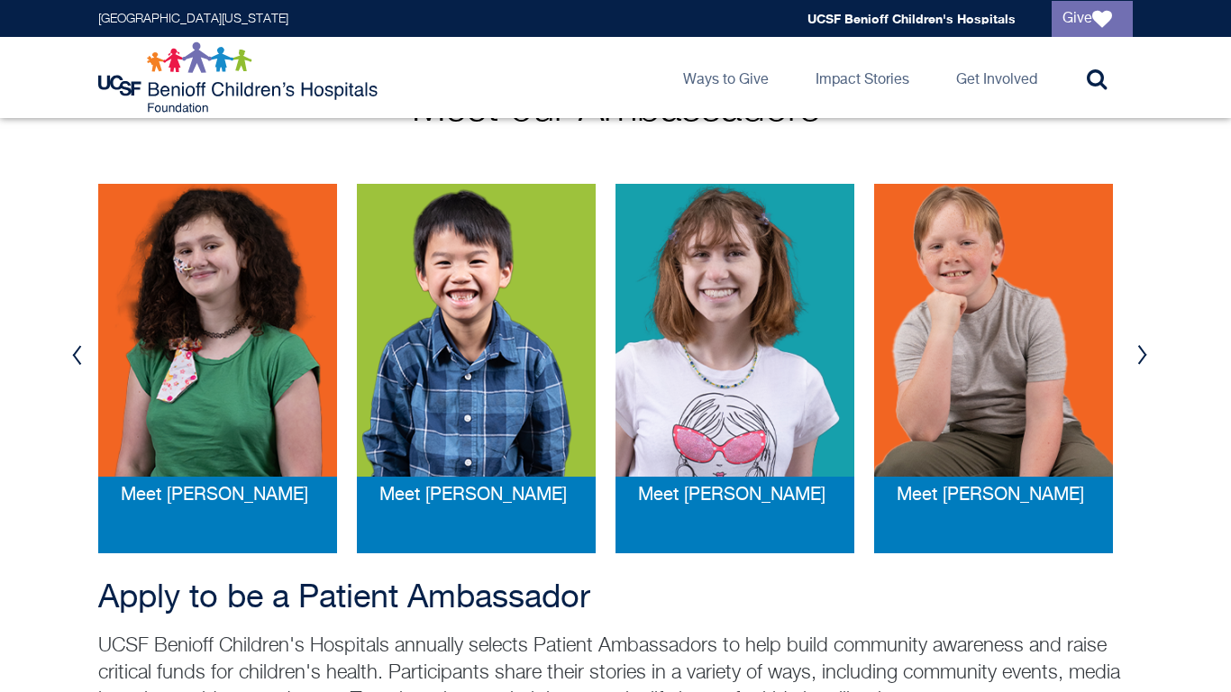
click at [1133, 337] on button "Next" at bounding box center [1142, 355] width 27 height 54
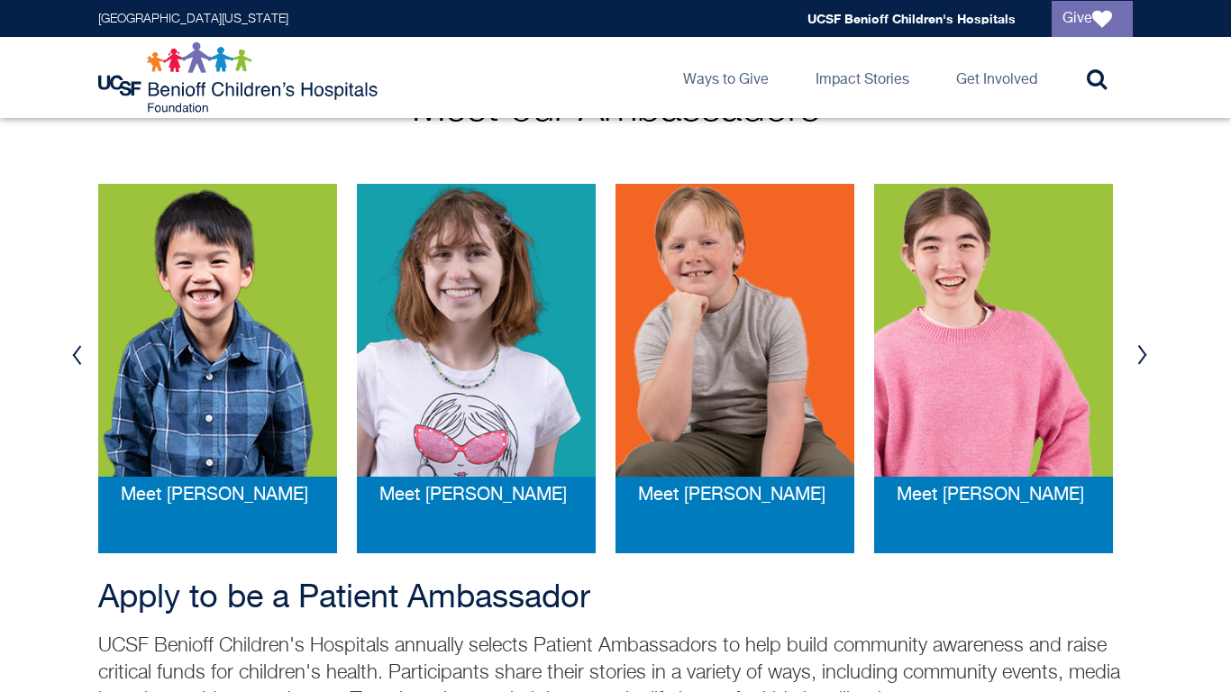
click at [1133, 337] on button "Next" at bounding box center [1142, 355] width 27 height 54
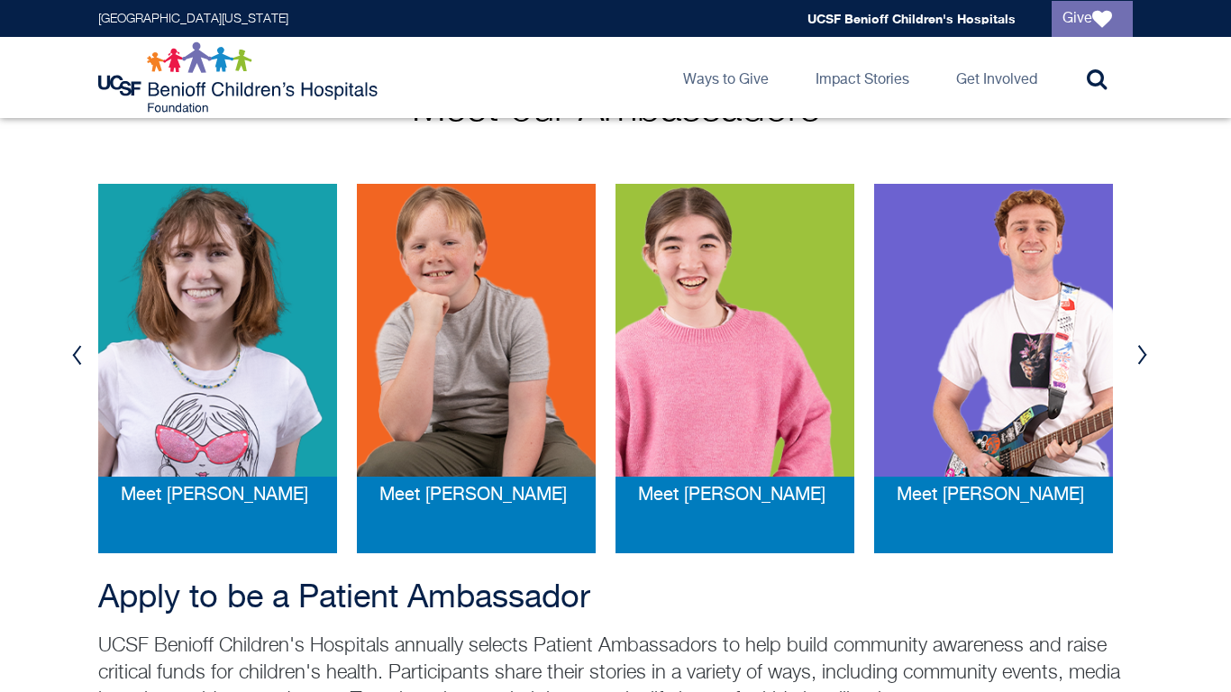
click at [1133, 337] on button "Next" at bounding box center [1142, 355] width 27 height 54
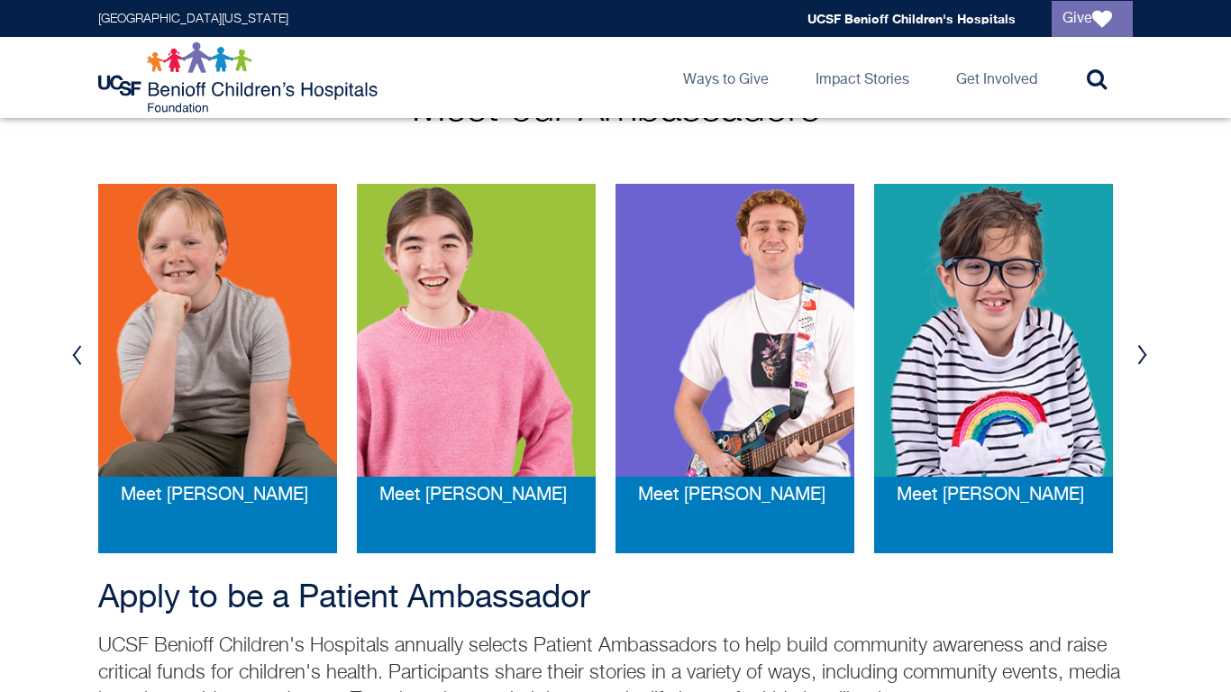
click at [1133, 337] on button "Next" at bounding box center [1142, 355] width 27 height 54
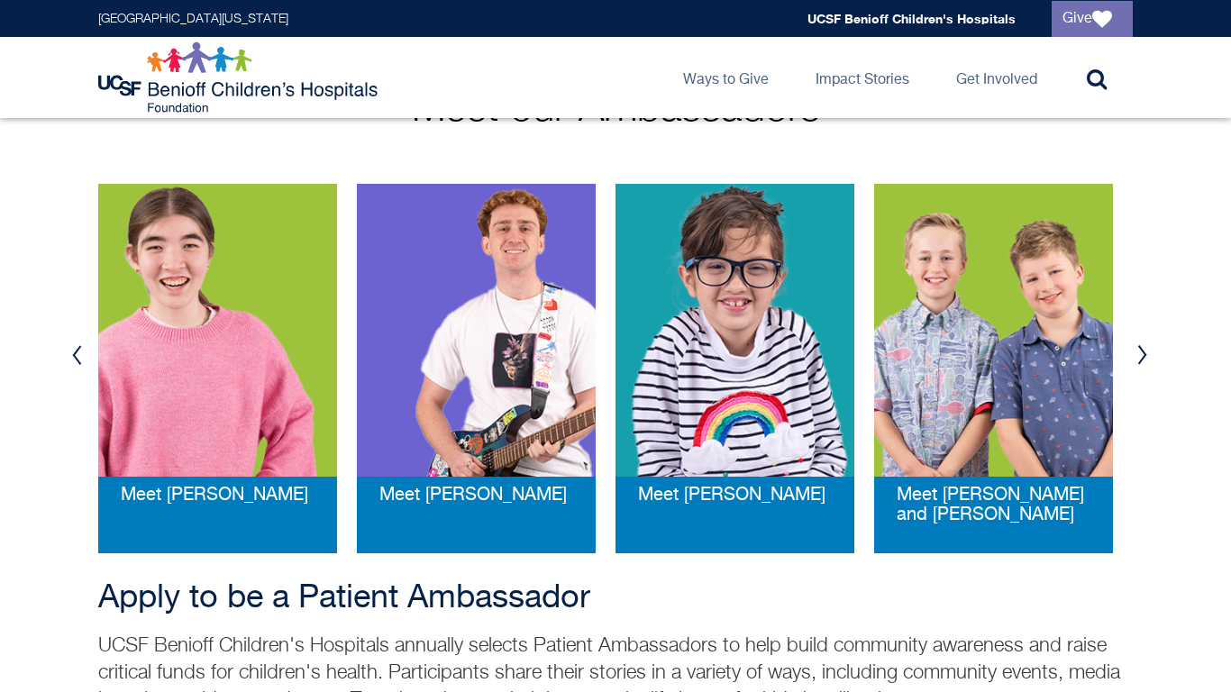
click at [1133, 337] on button "Next" at bounding box center [1142, 355] width 27 height 54
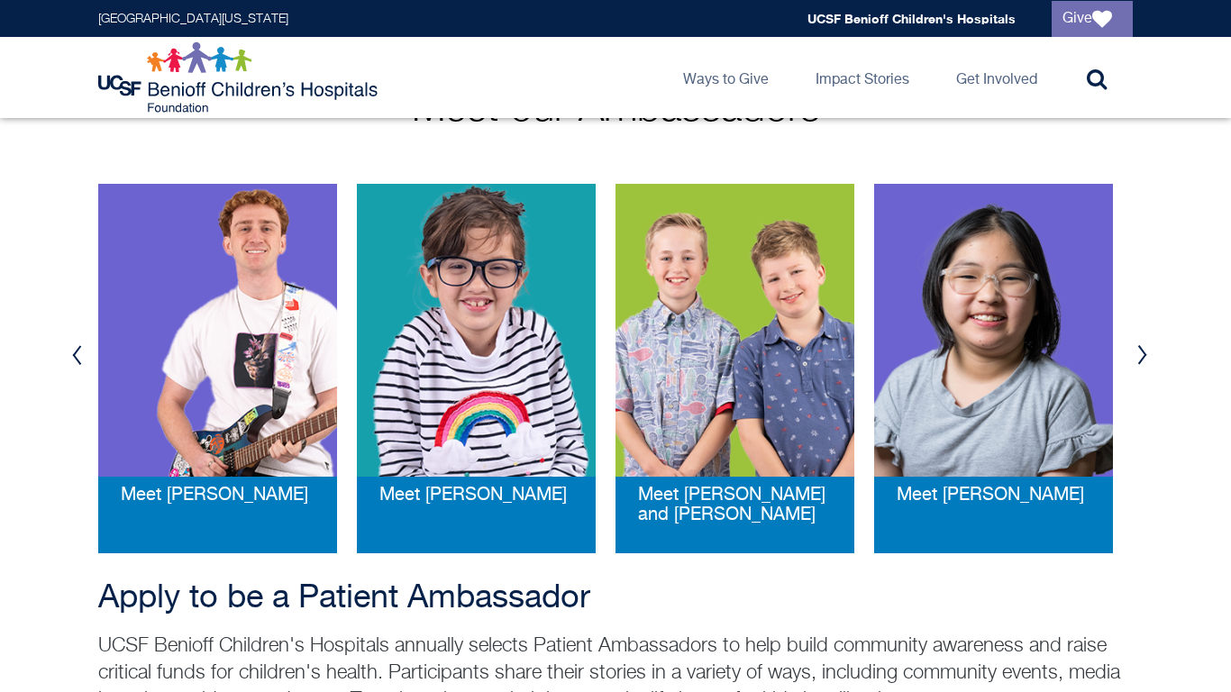
click at [1133, 337] on button "Next" at bounding box center [1142, 355] width 27 height 54
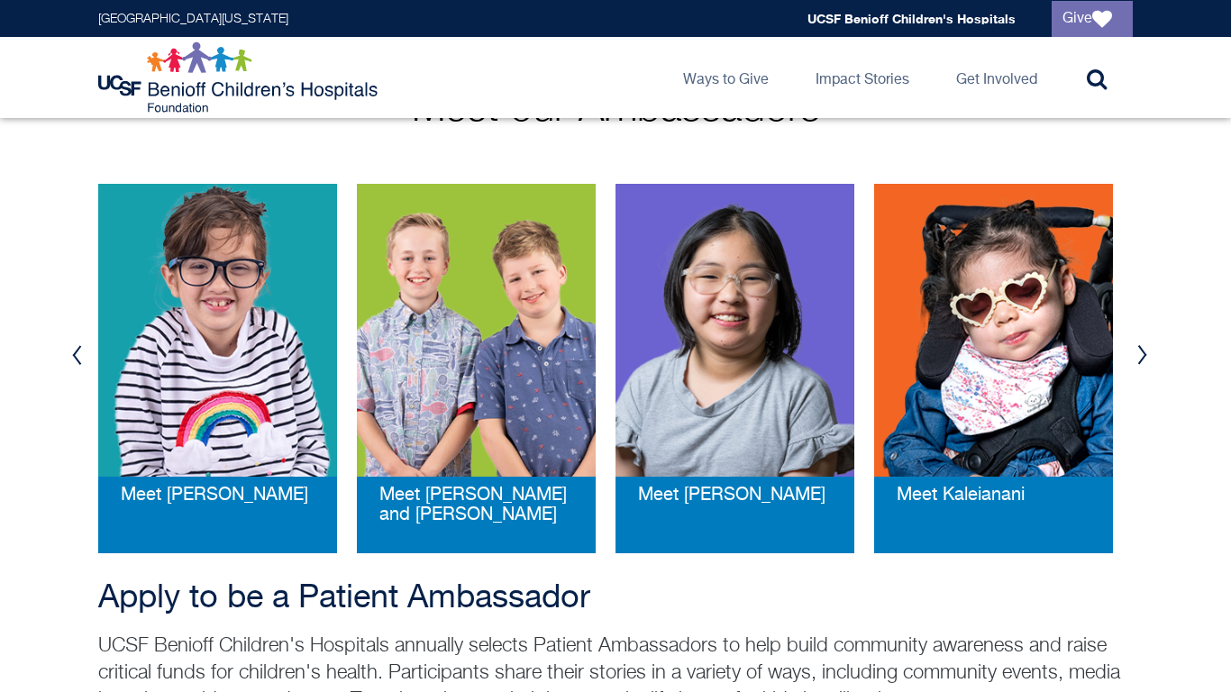
click at [1133, 337] on button "Next" at bounding box center [1142, 355] width 27 height 54
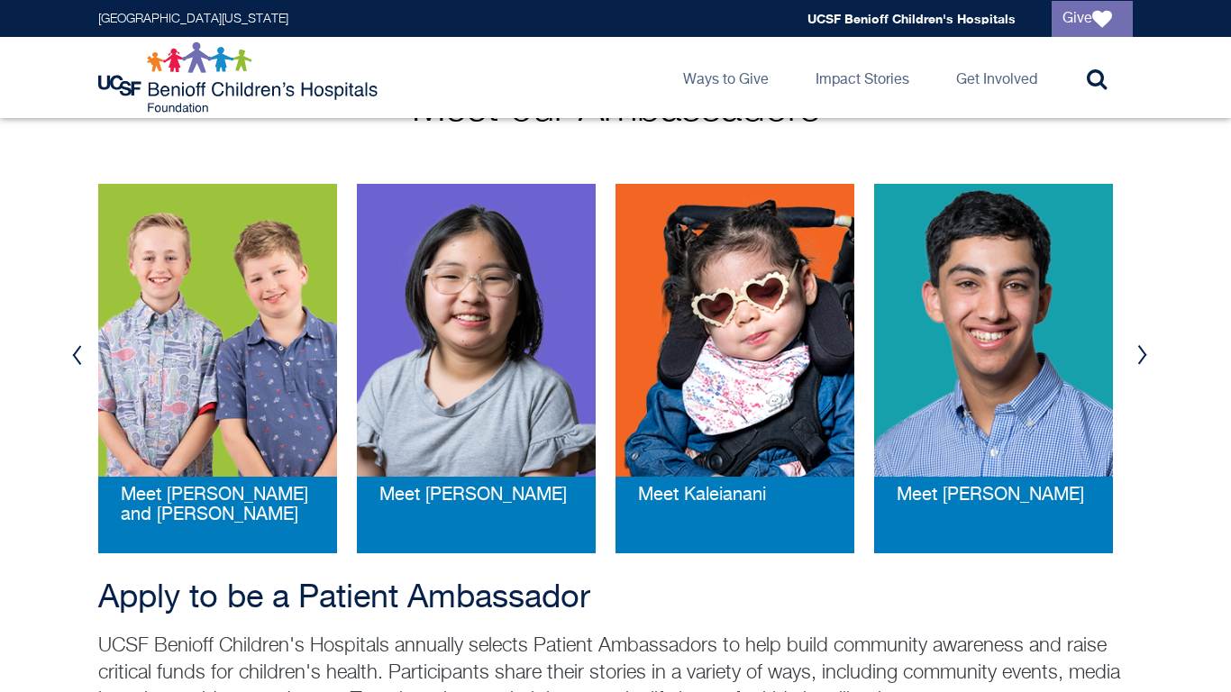
click at [1133, 337] on button "Next" at bounding box center [1142, 355] width 27 height 54
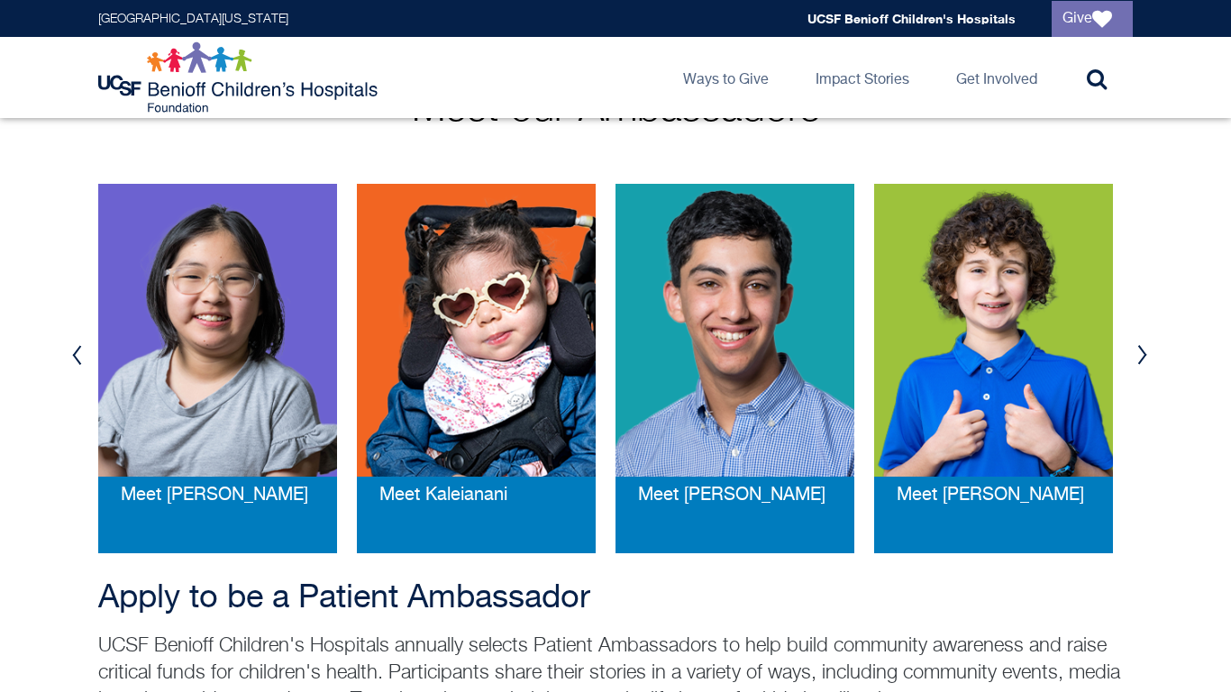
click at [1133, 337] on button "Next" at bounding box center [1142, 355] width 27 height 54
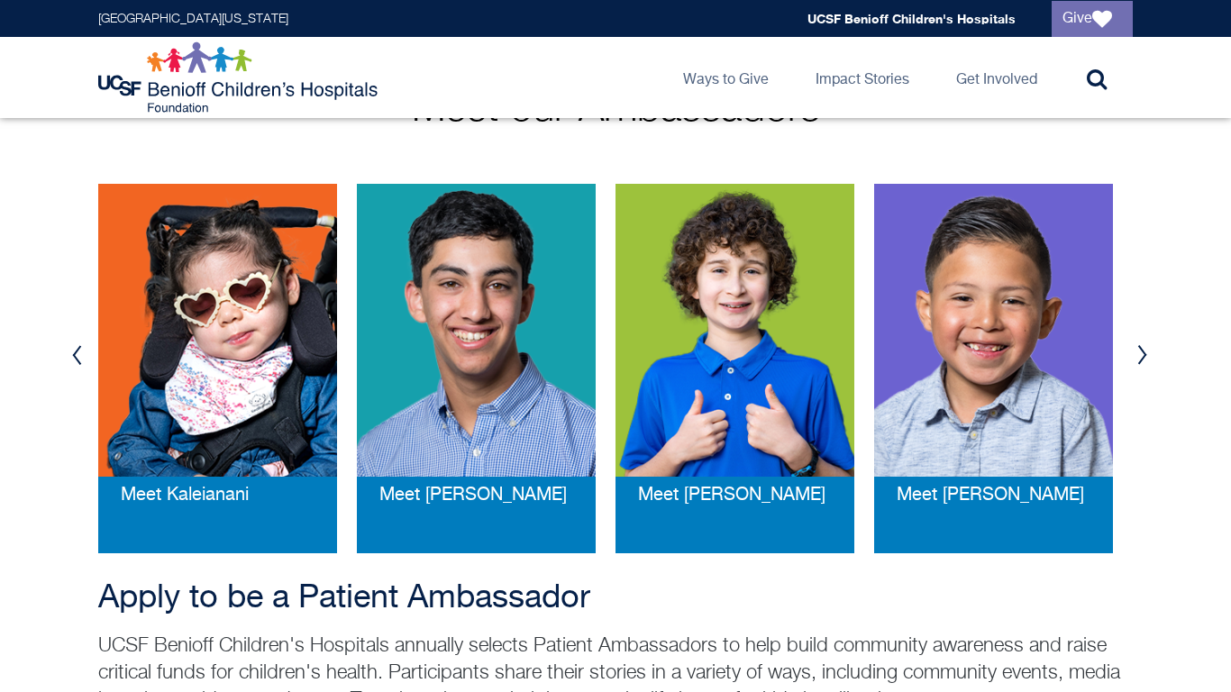
click at [1133, 337] on button "Next" at bounding box center [1142, 355] width 27 height 54
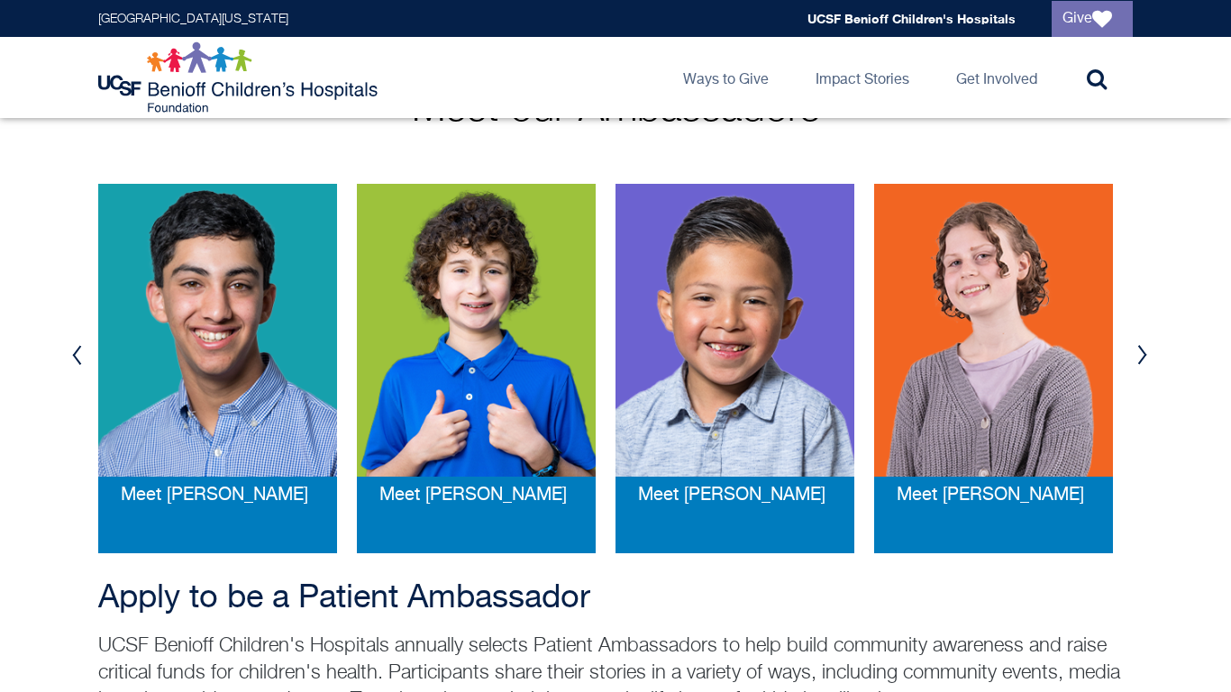
click at [1133, 337] on button "Next" at bounding box center [1142, 355] width 27 height 54
click at [1142, 335] on button "Next" at bounding box center [1142, 355] width 27 height 54
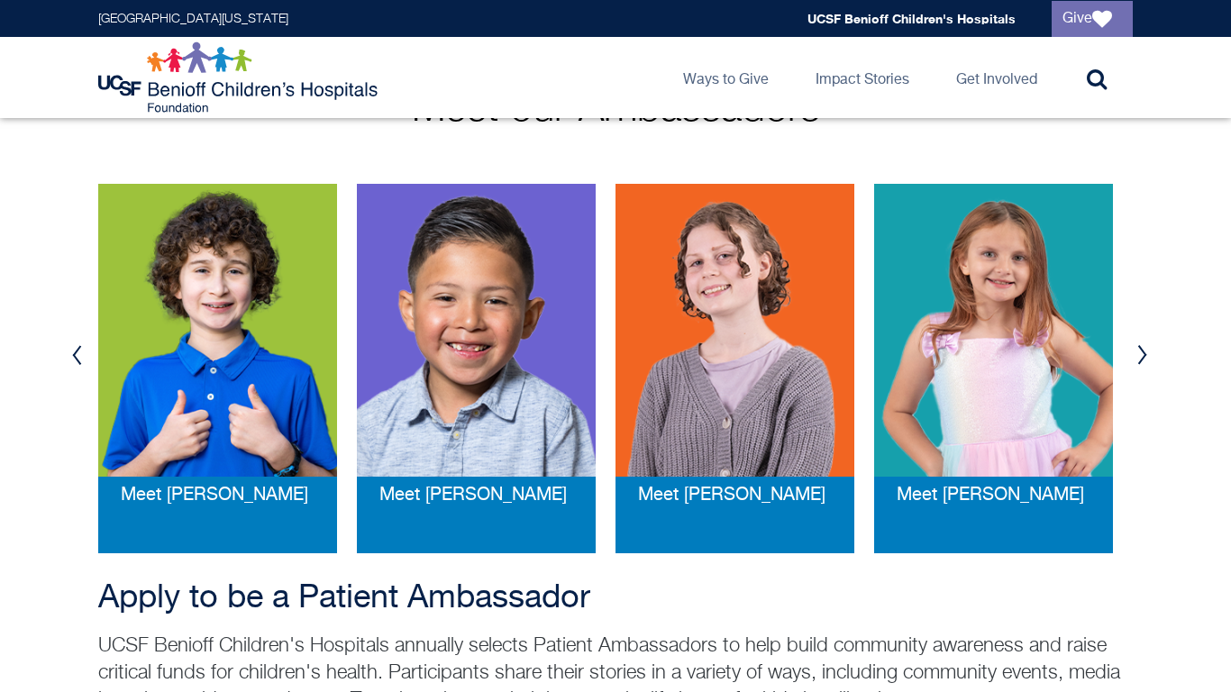
click at [1147, 333] on button "Next" at bounding box center [1142, 355] width 27 height 54
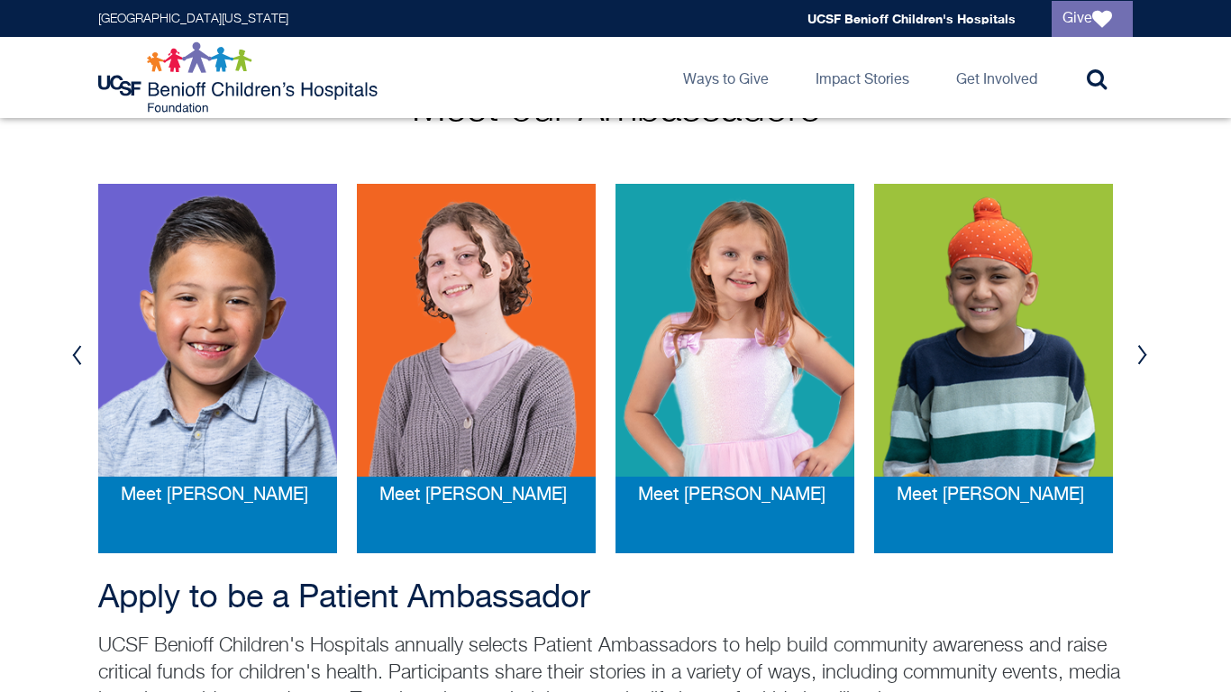
click at [1142, 335] on button "Next" at bounding box center [1142, 355] width 27 height 54
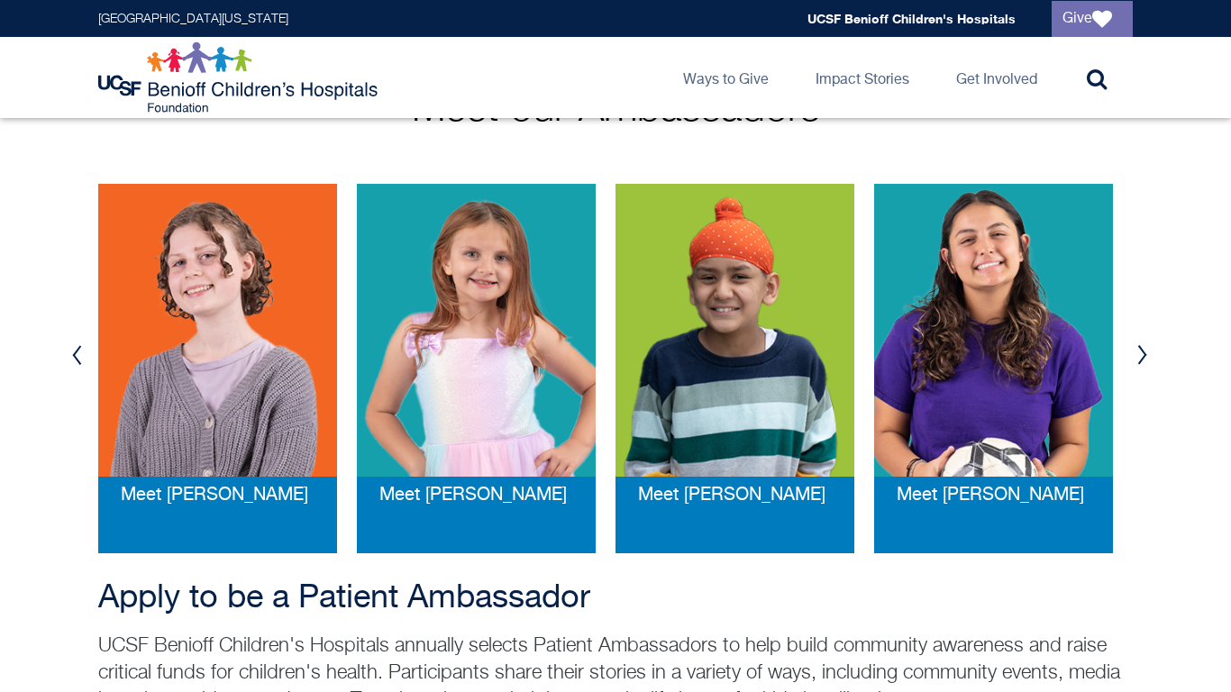
click at [1142, 335] on button "Next" at bounding box center [1142, 355] width 27 height 54
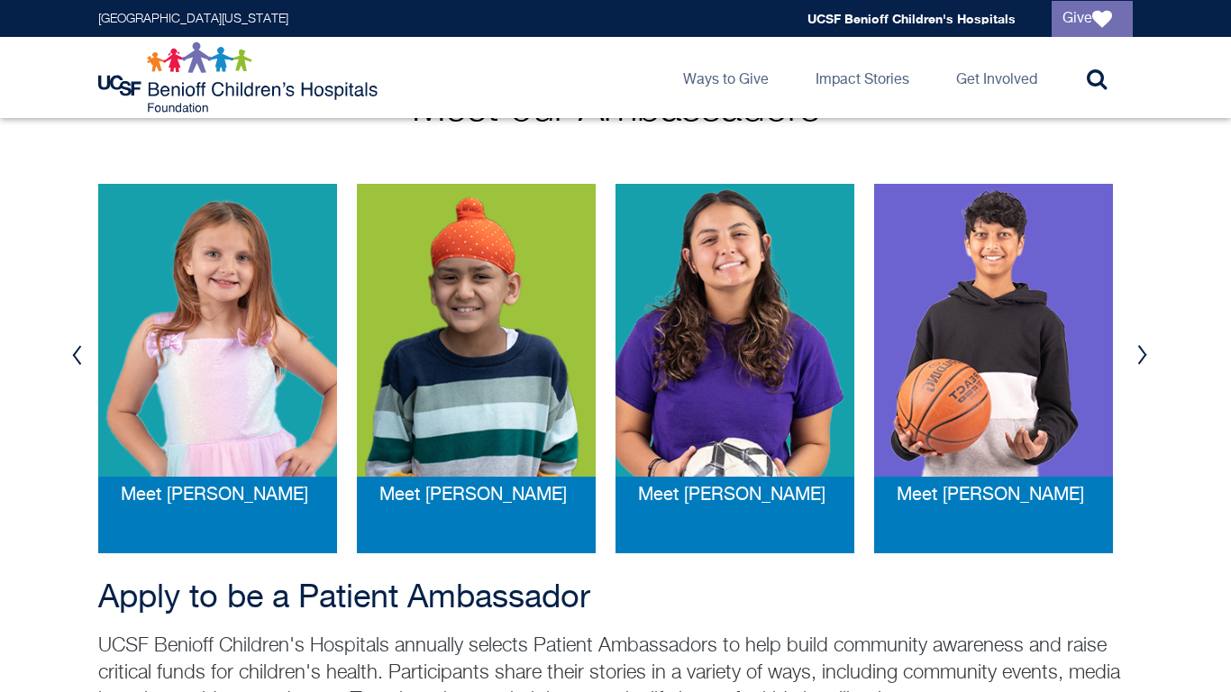
click at [1142, 335] on button "Next" at bounding box center [1142, 355] width 27 height 54
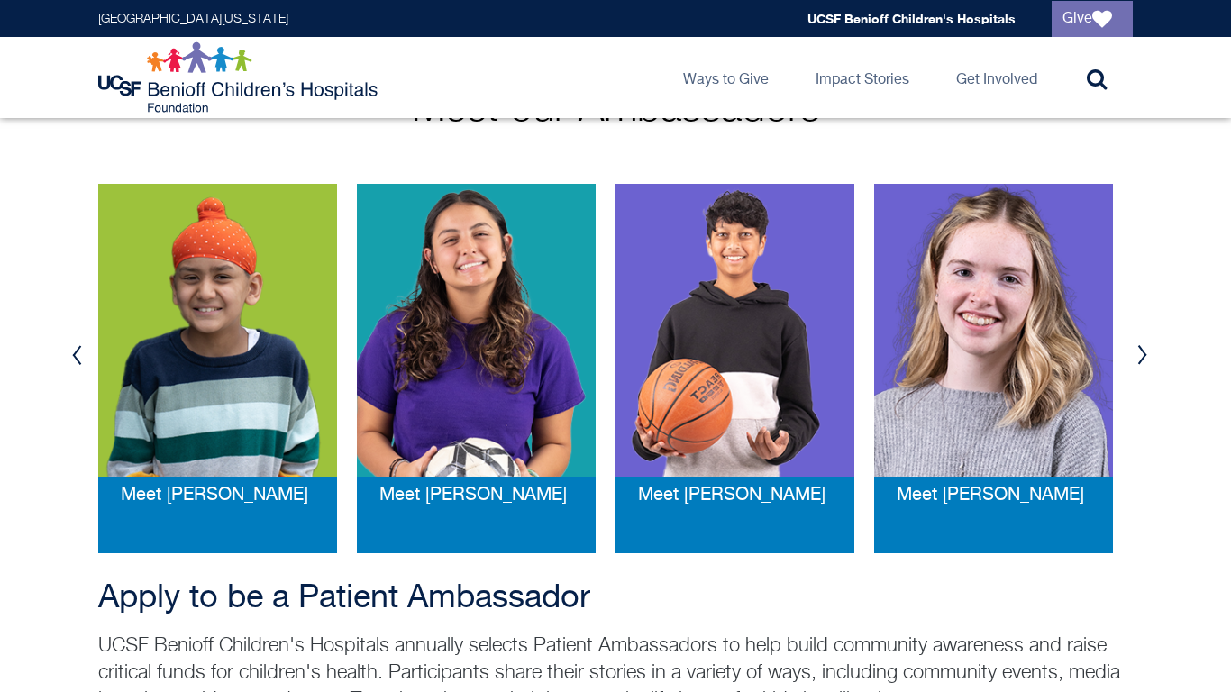
click at [1142, 335] on button "Next" at bounding box center [1142, 355] width 27 height 54
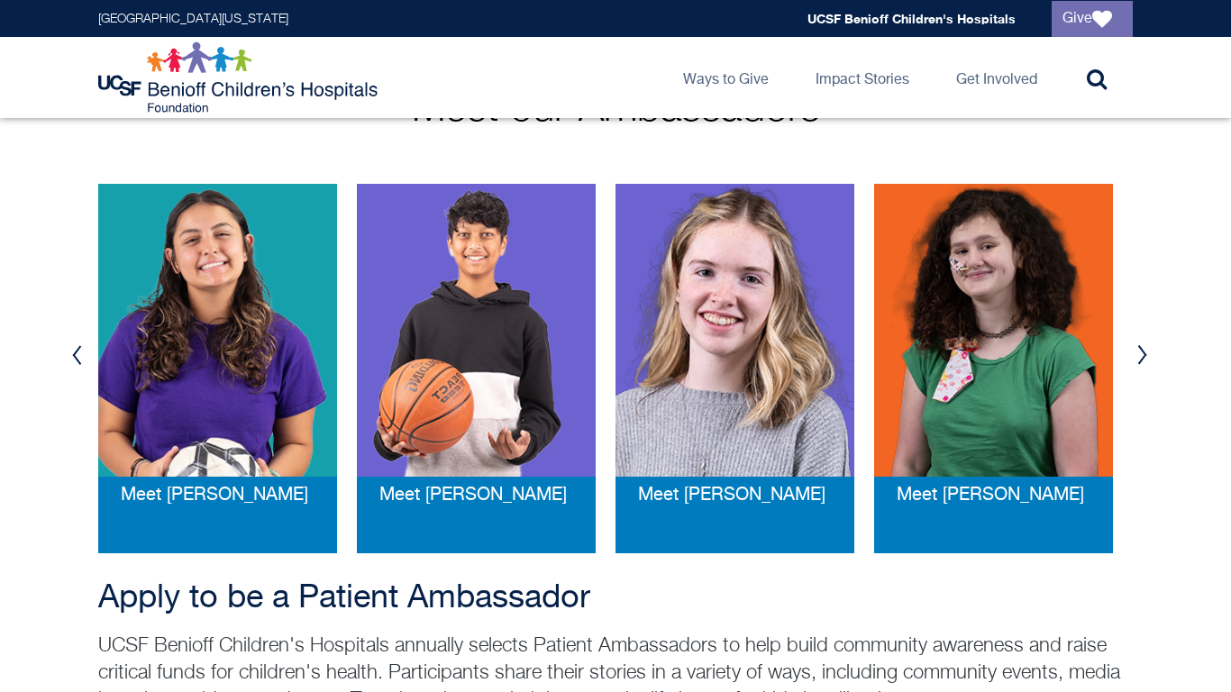
click at [1142, 335] on button "Next" at bounding box center [1142, 355] width 27 height 54
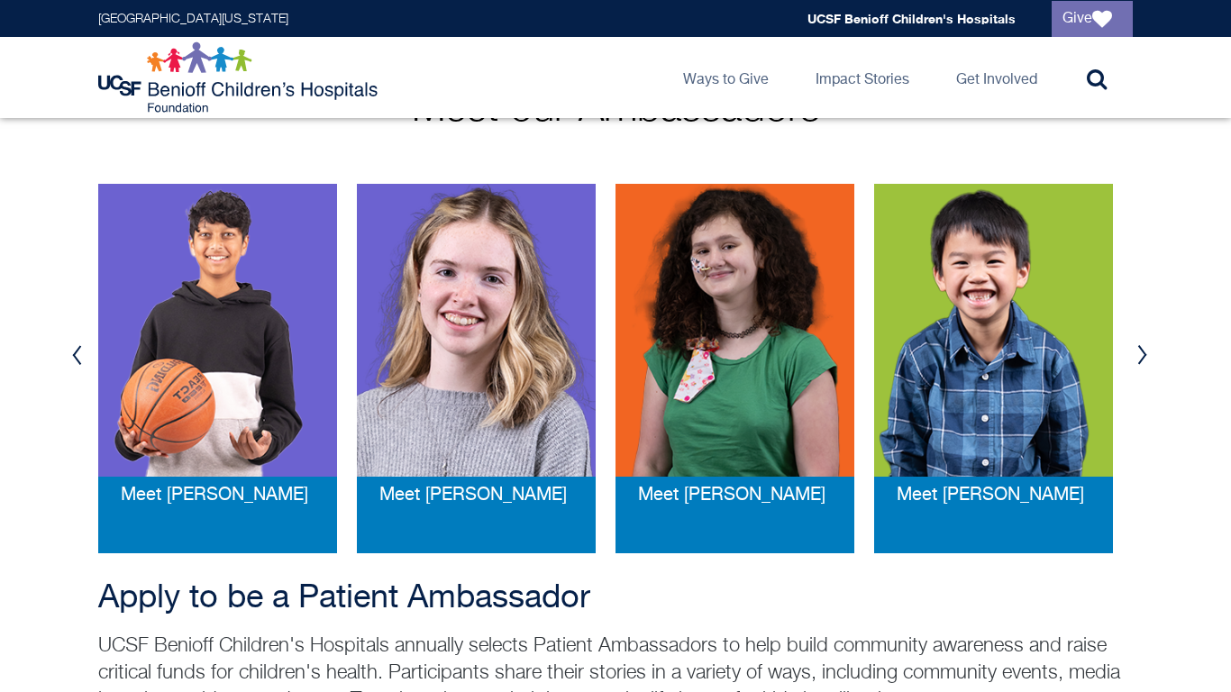
click at [1142, 335] on button "Next" at bounding box center [1142, 355] width 27 height 54
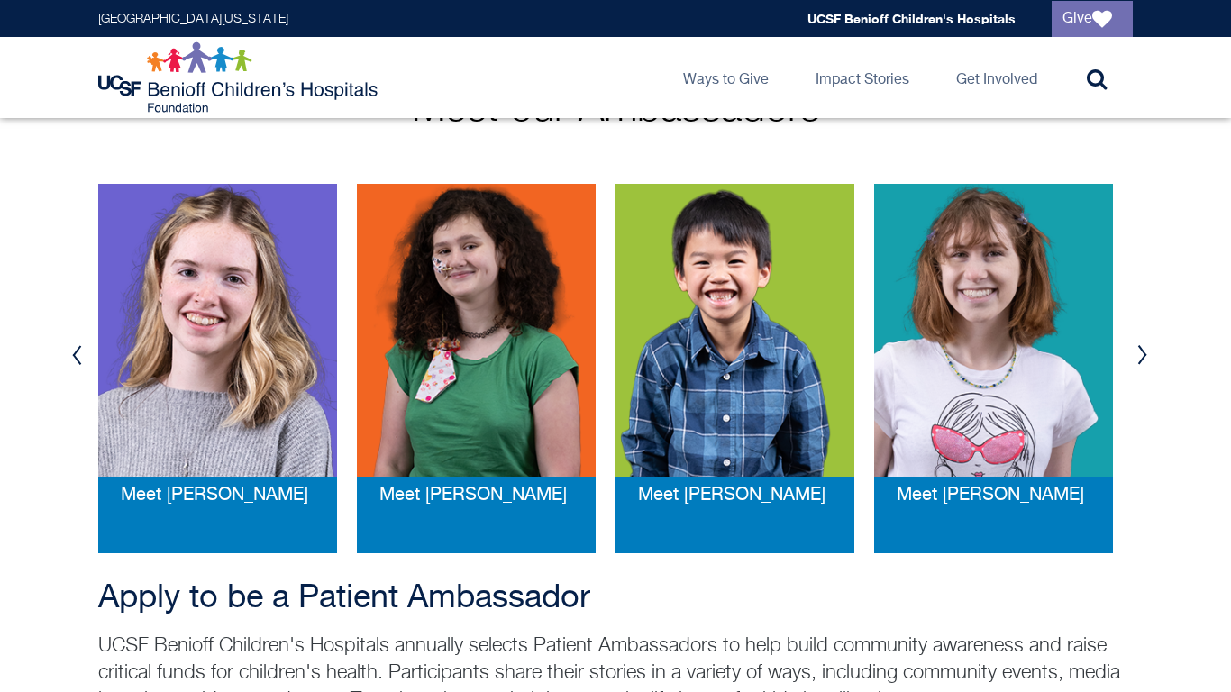
click at [1129, 338] on button "Next" at bounding box center [1142, 355] width 27 height 54
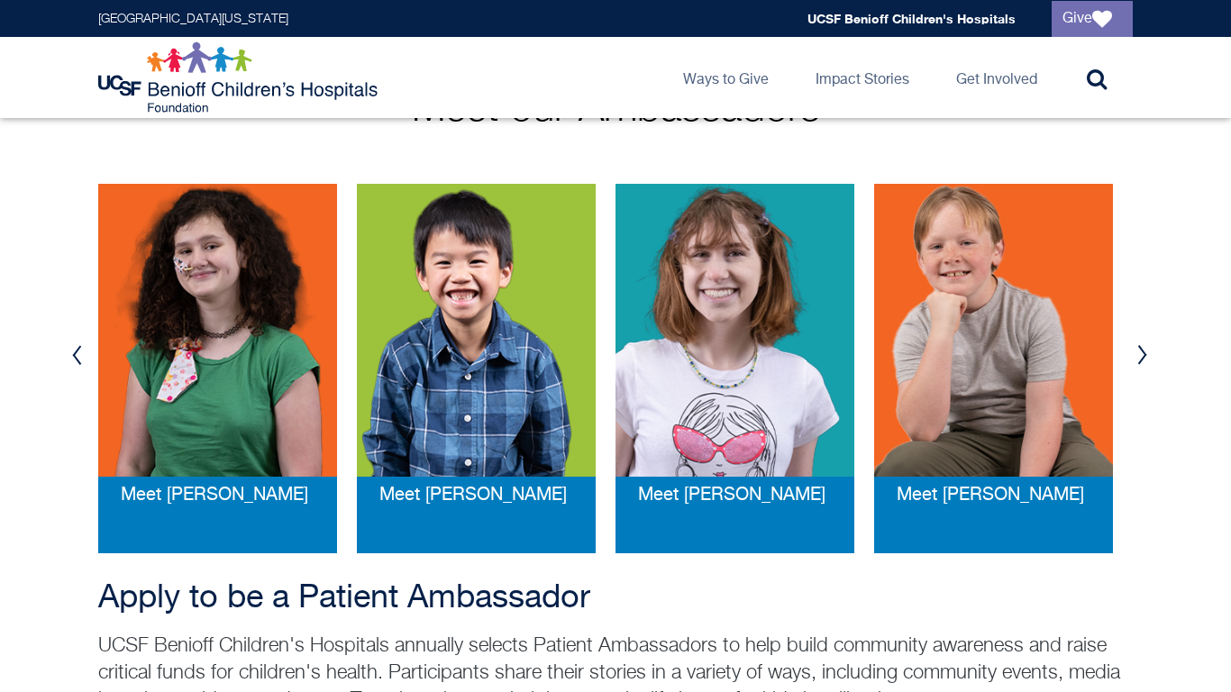
click at [1129, 338] on button "Next" at bounding box center [1142, 355] width 27 height 54
click at [1130, 338] on button "Next" at bounding box center [1142, 355] width 27 height 54
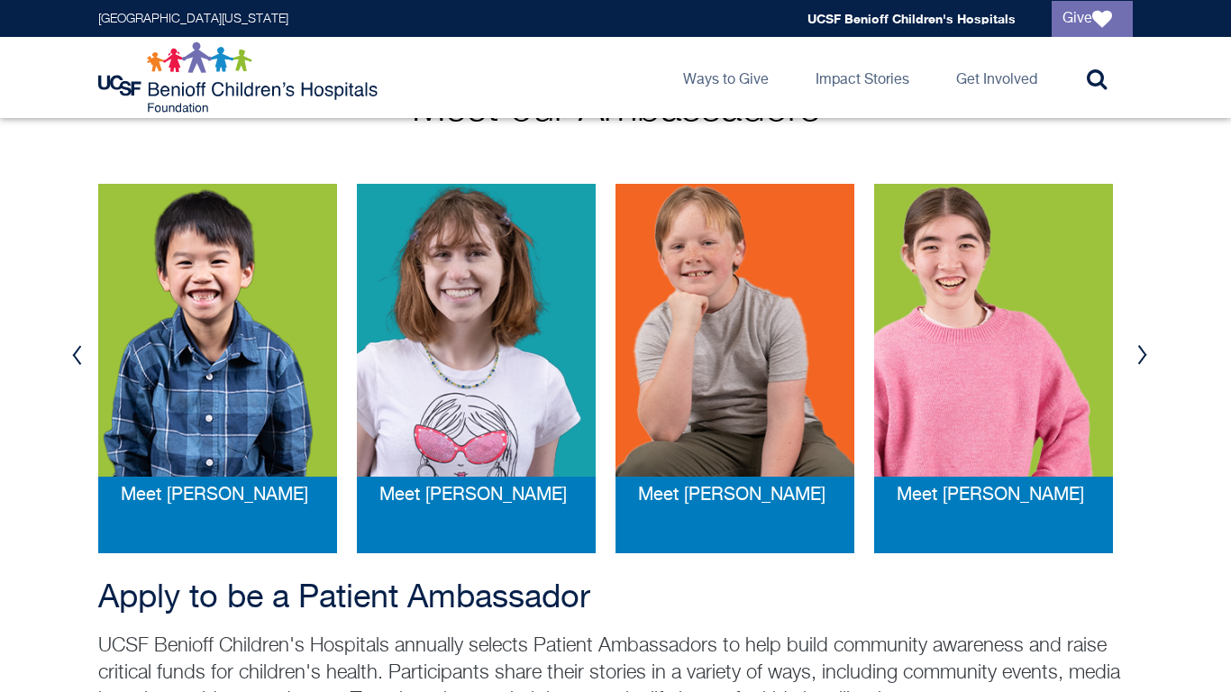
click at [1130, 338] on button "Next" at bounding box center [1142, 355] width 27 height 54
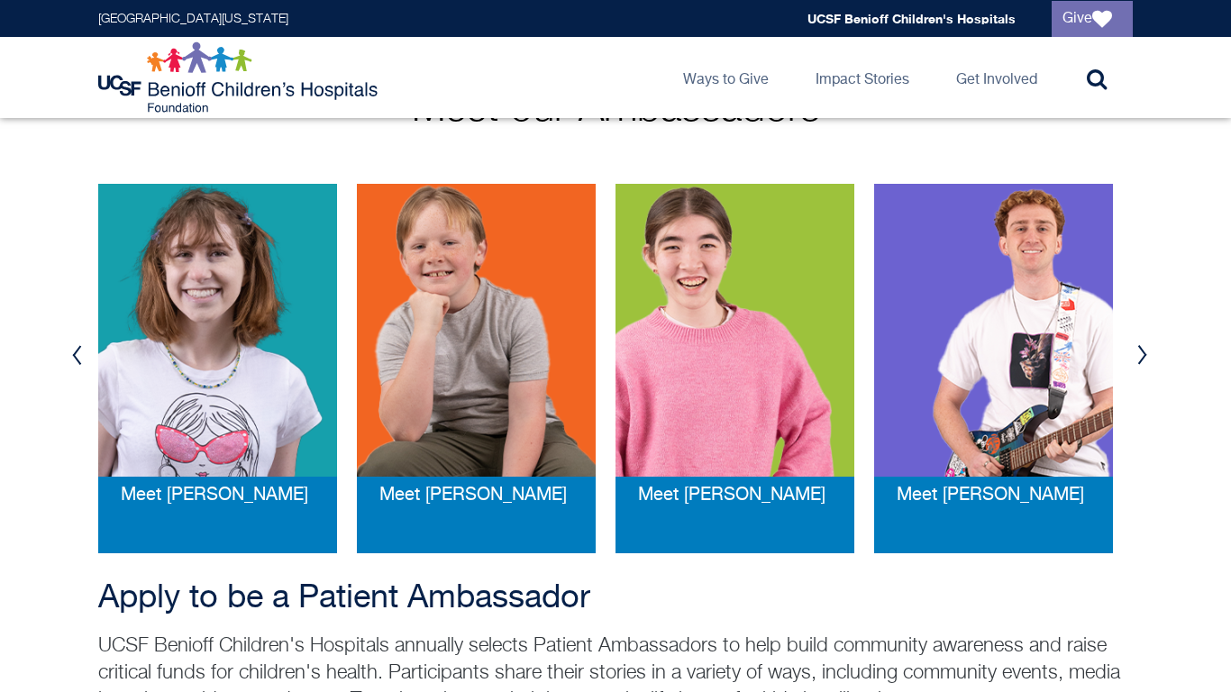
click at [1130, 338] on button "Next" at bounding box center [1142, 355] width 27 height 54
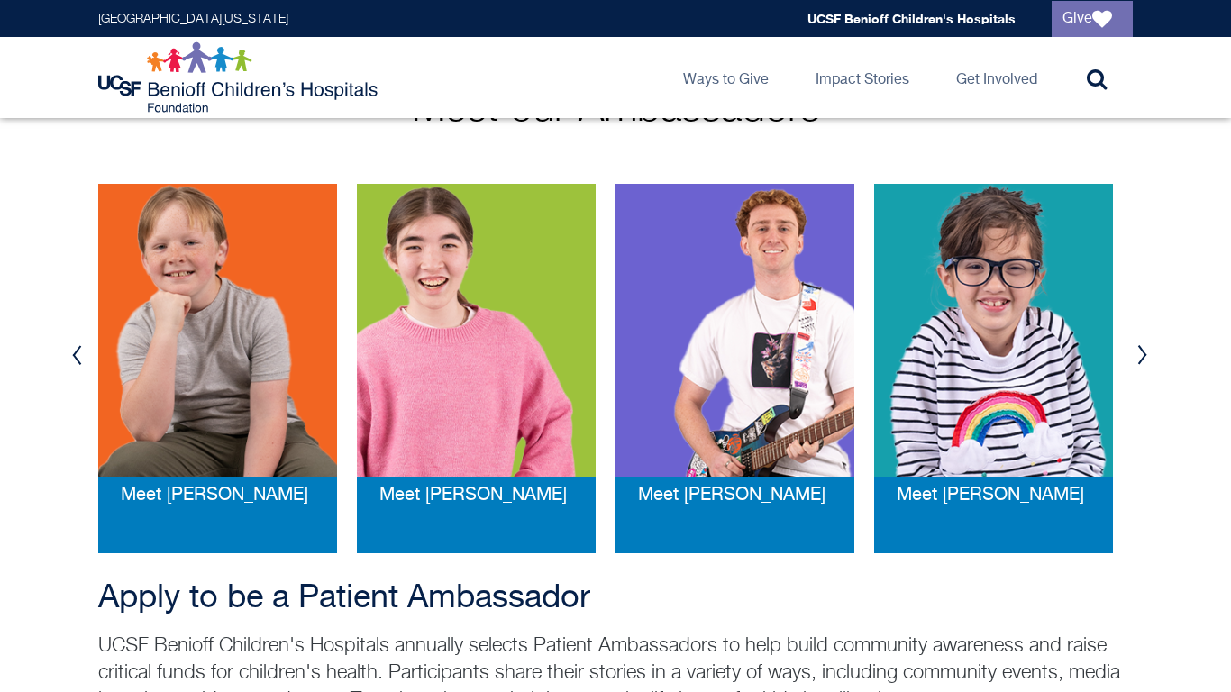
click at [1130, 338] on button "Next" at bounding box center [1142, 355] width 27 height 54
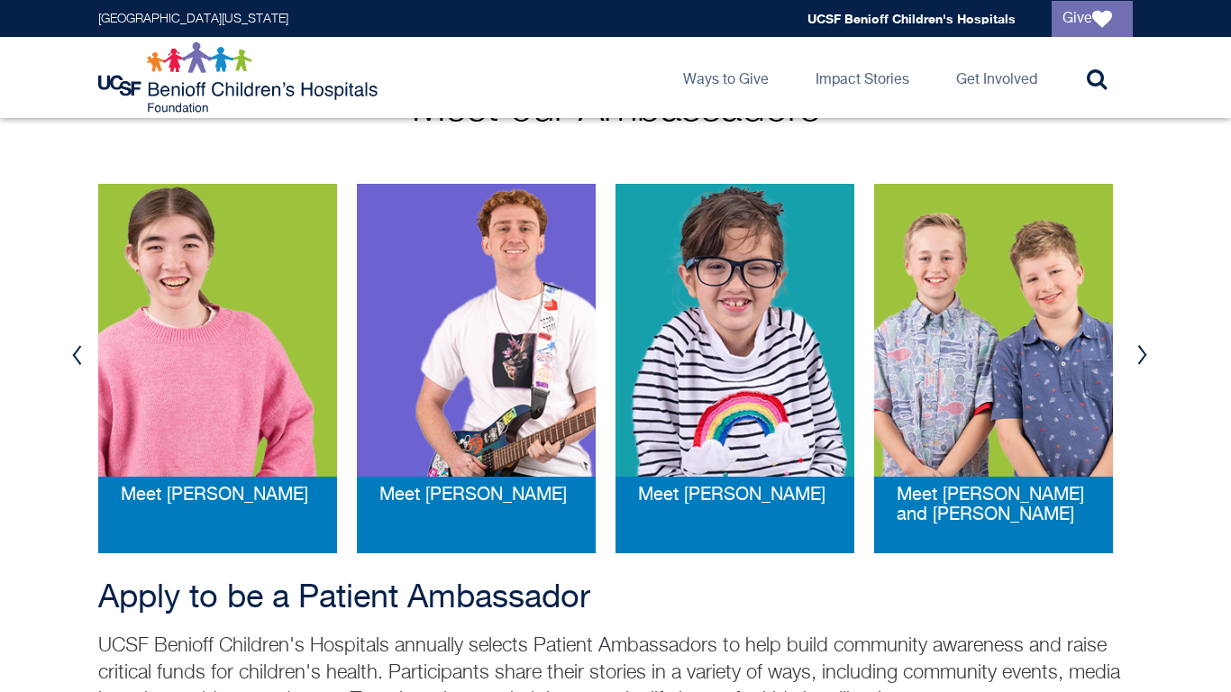
click at [1130, 338] on button "Next" at bounding box center [1142, 355] width 27 height 54
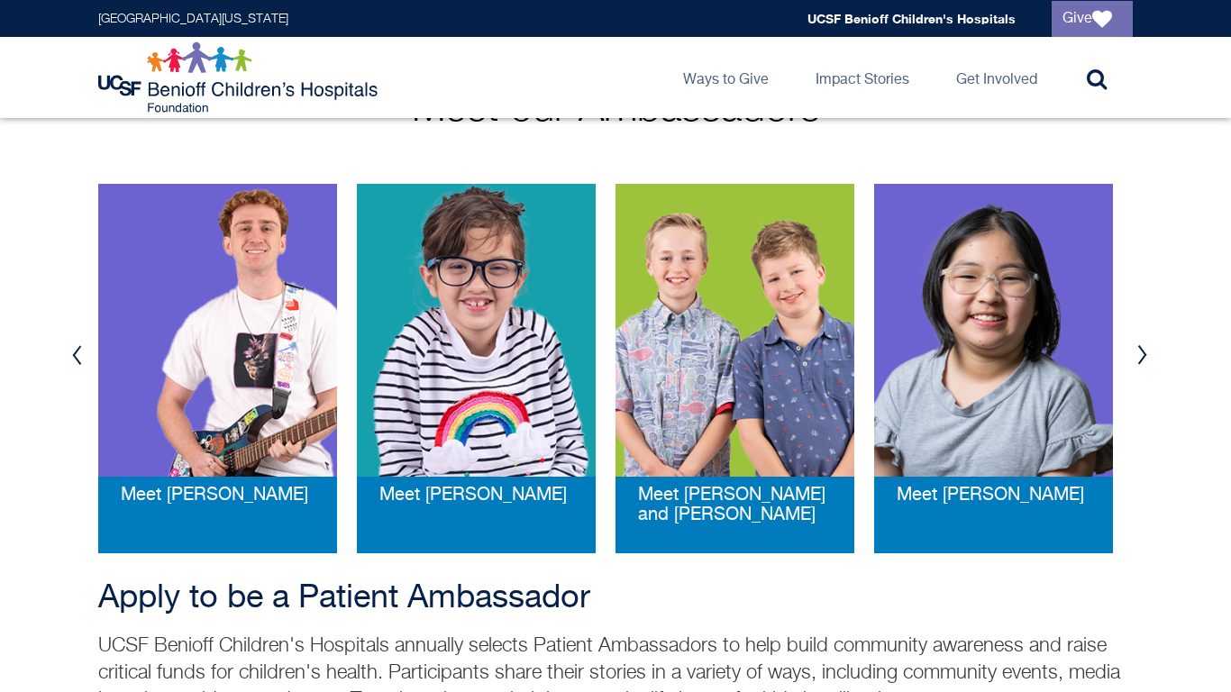
click at [1130, 338] on button "Next" at bounding box center [1142, 355] width 27 height 54
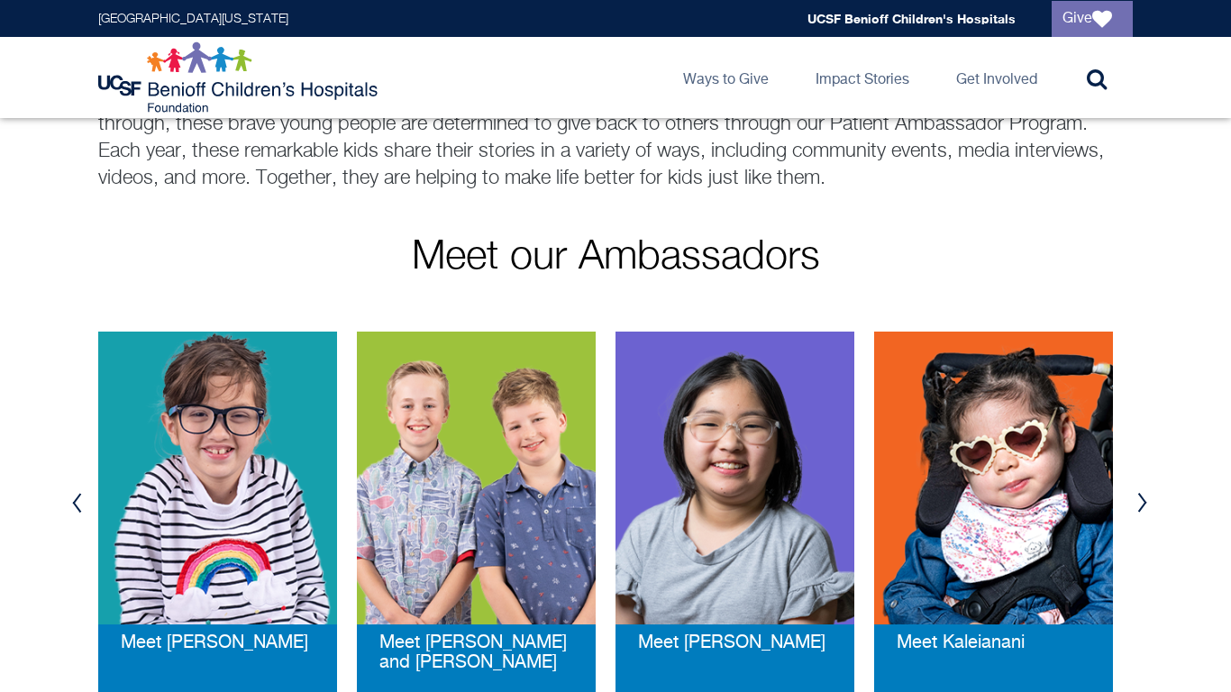
scroll to position [207, 0]
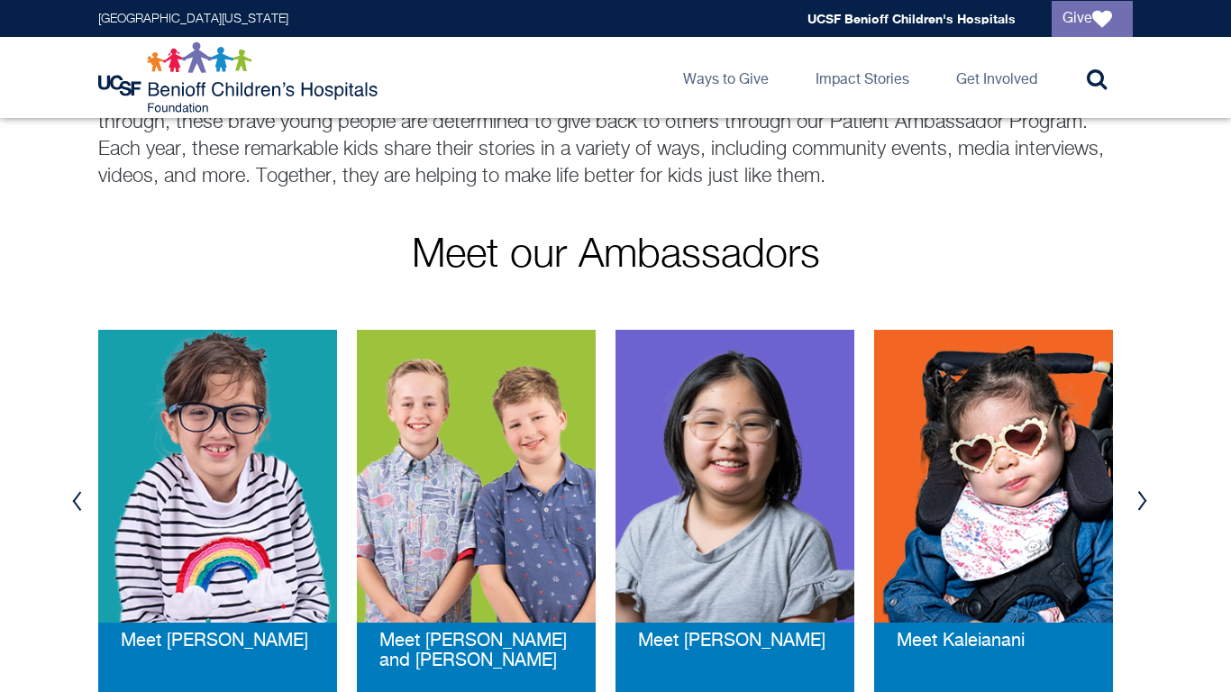
click at [1141, 498] on button "Next" at bounding box center [1142, 501] width 27 height 54
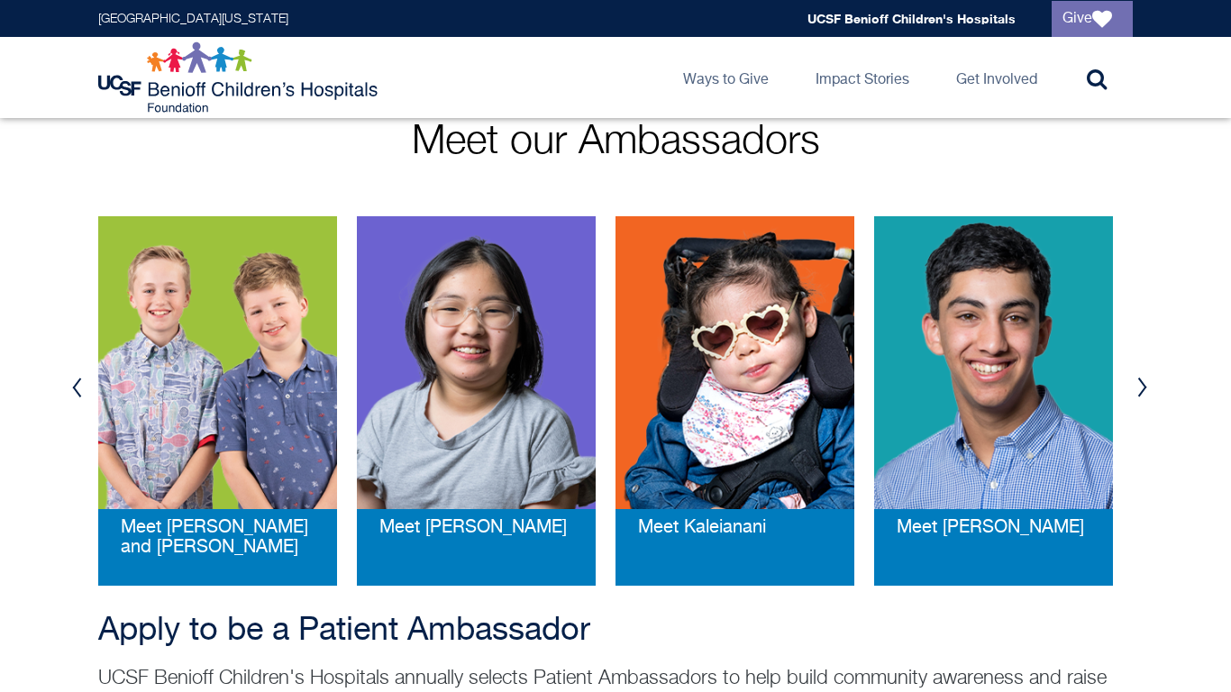
scroll to position [327, 0]
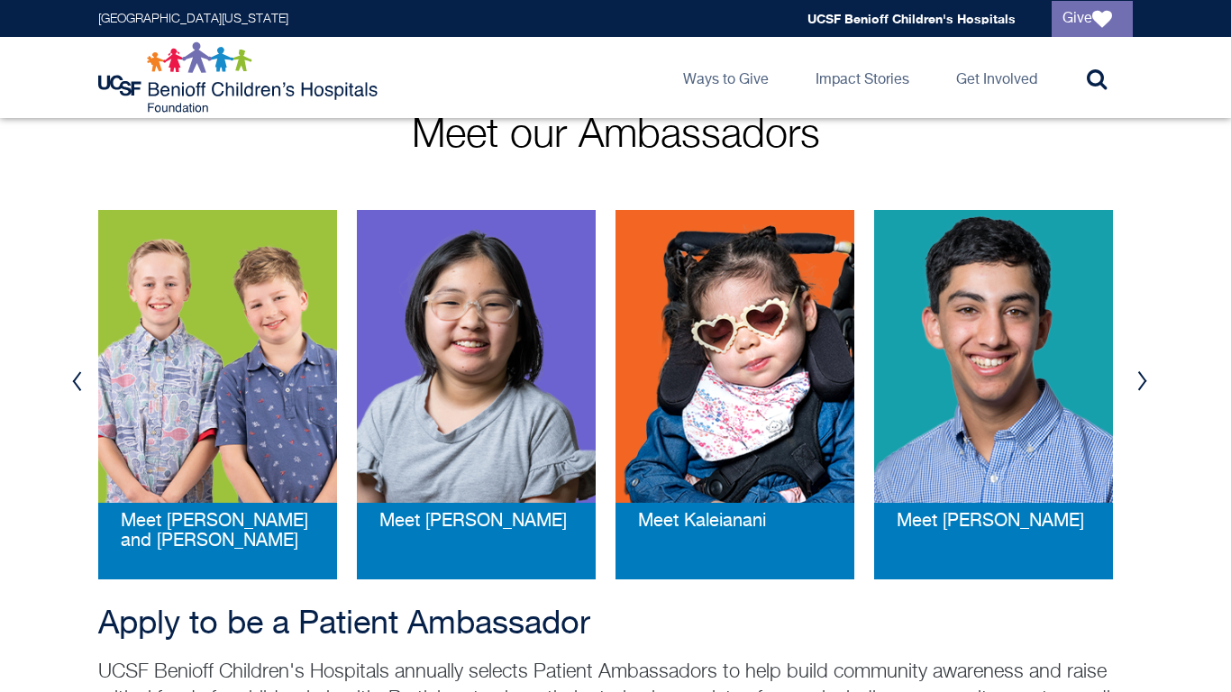
click at [777, 371] on img at bounding box center [735, 356] width 239 height 293
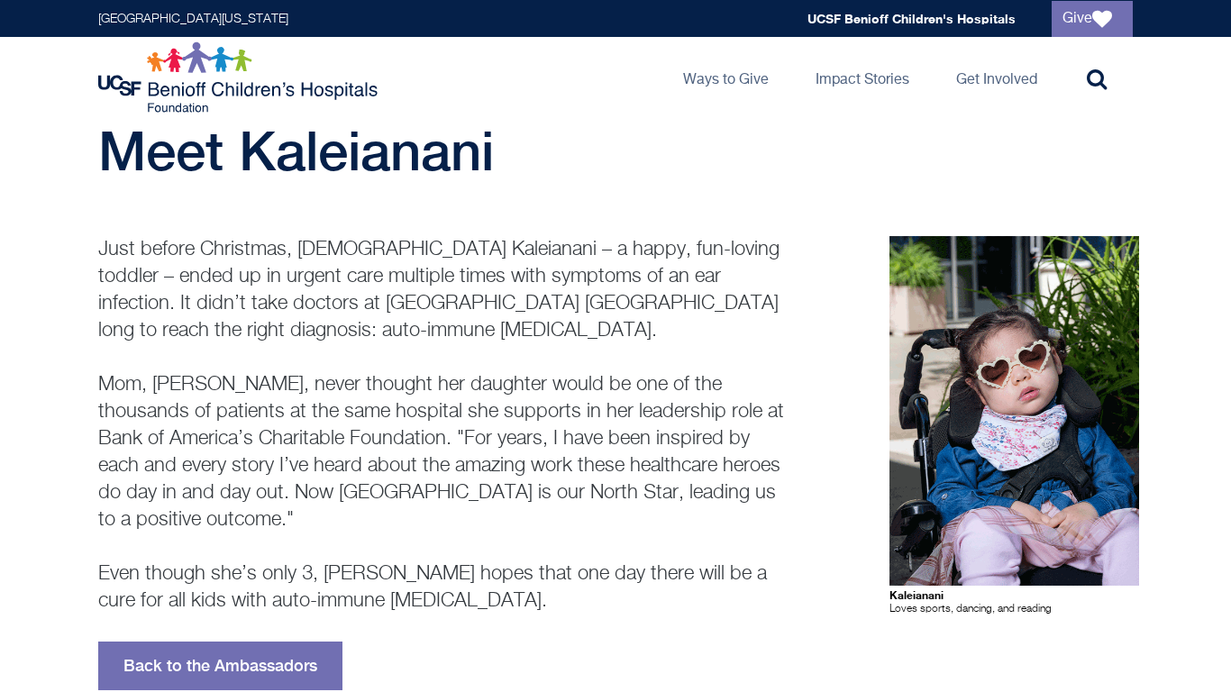
scroll to position [42, 0]
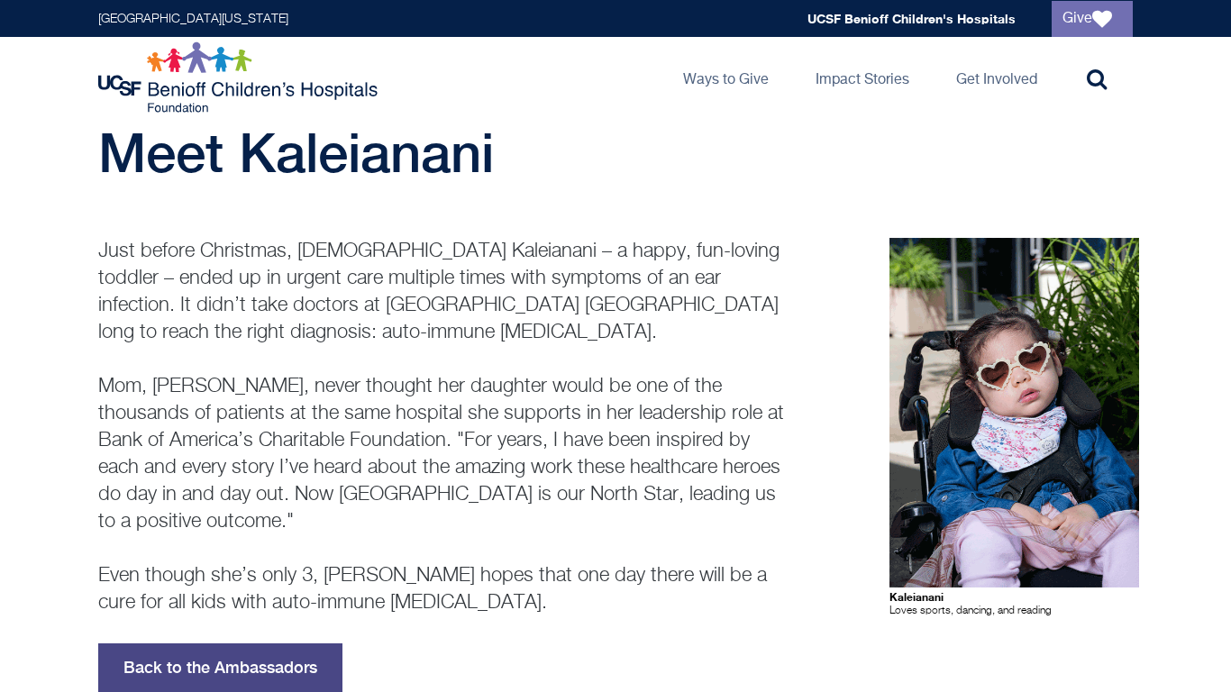
click at [215, 662] on link "Back to the Ambassadors" at bounding box center [220, 668] width 244 height 49
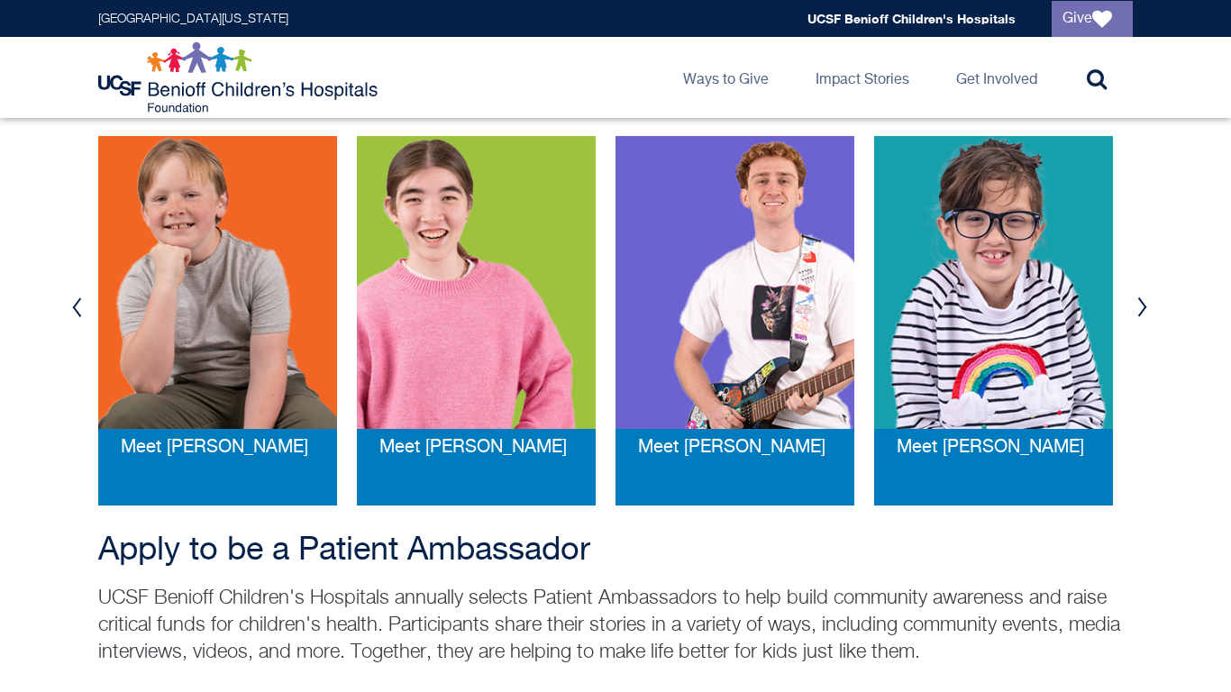
scroll to position [402, 0]
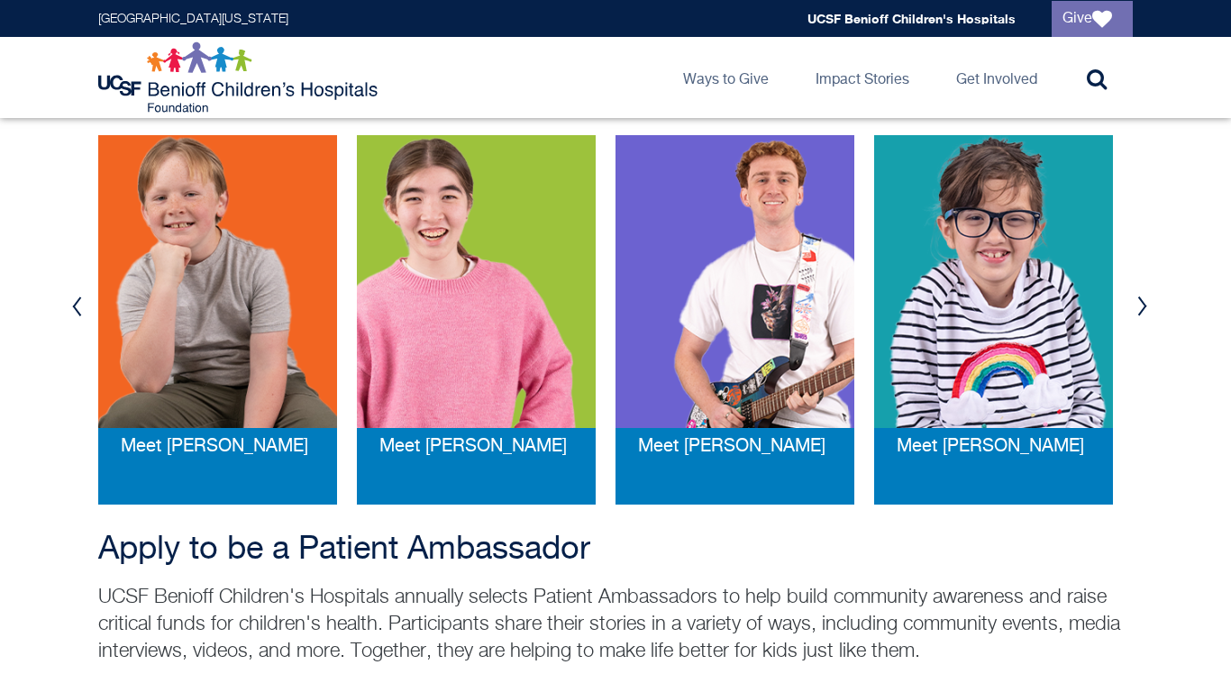
click at [1140, 301] on button "Next" at bounding box center [1142, 306] width 27 height 54
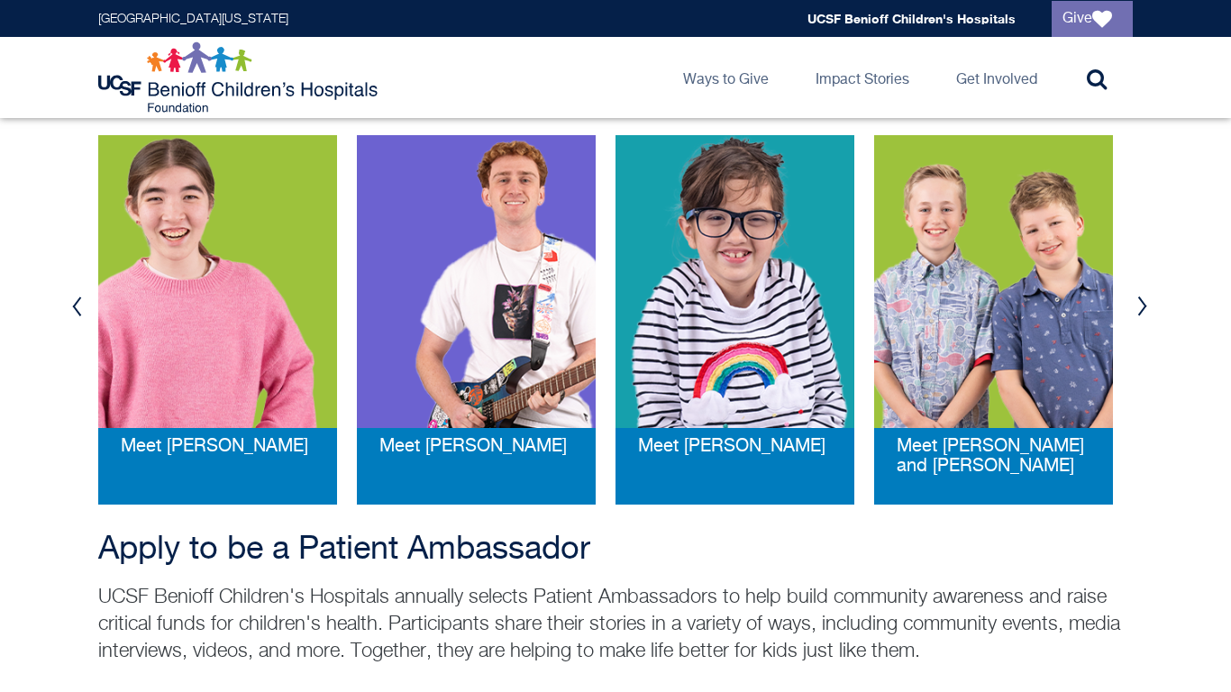
click at [1140, 300] on button "Next" at bounding box center [1142, 306] width 27 height 54
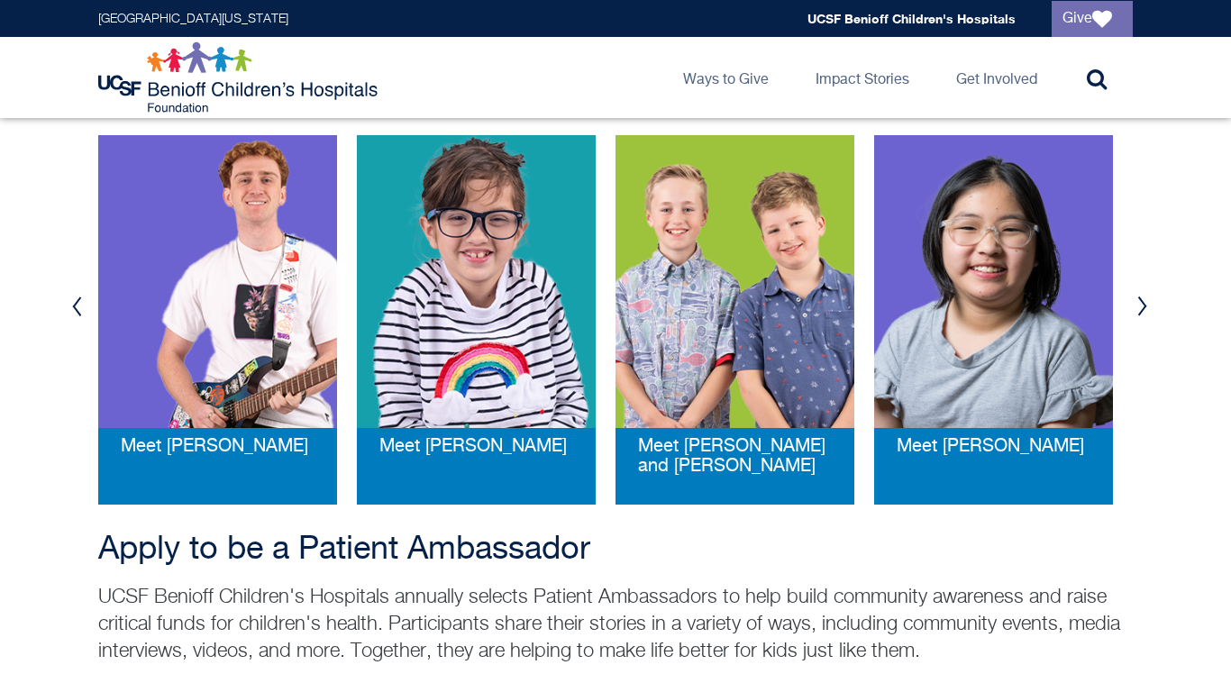
click at [1140, 300] on button "Next" at bounding box center [1142, 306] width 27 height 54
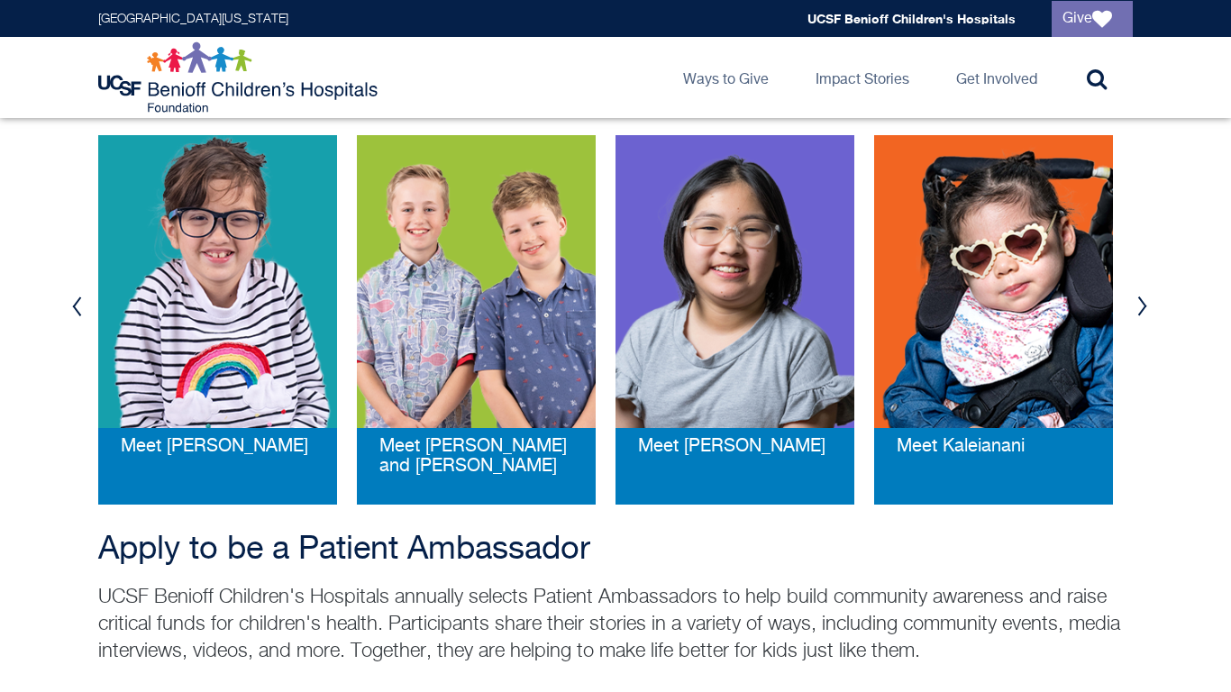
click at [1140, 302] on button "Next" at bounding box center [1142, 306] width 27 height 54
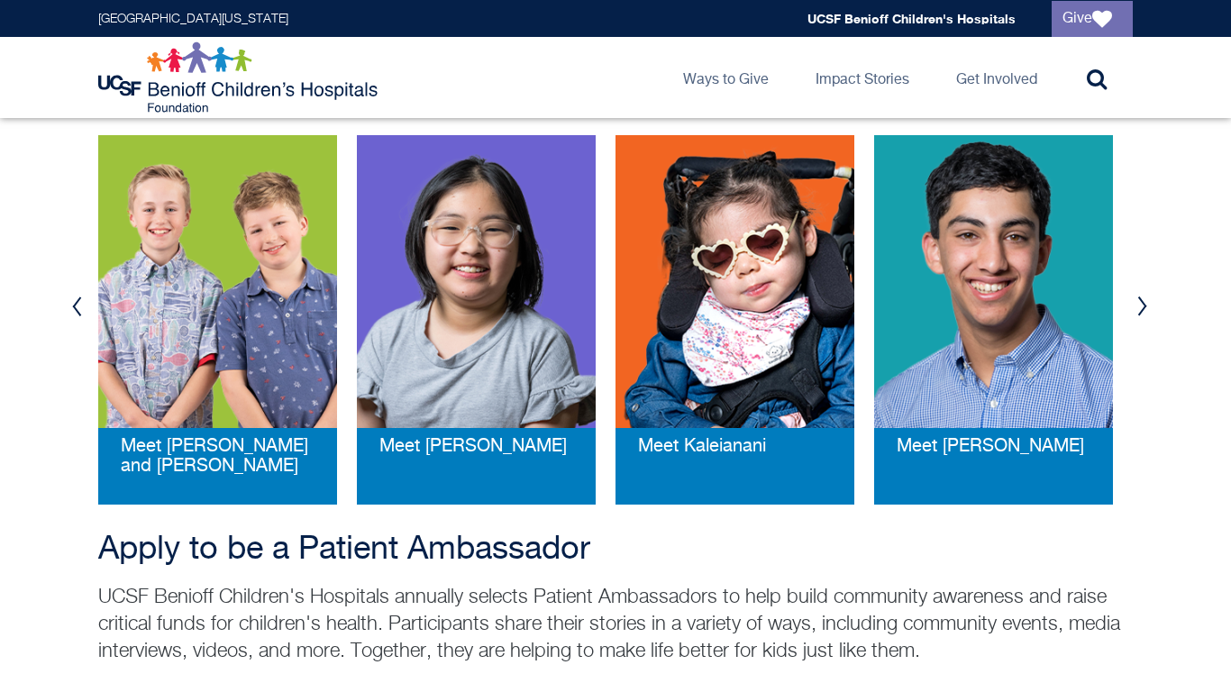
click at [1147, 299] on button "Next" at bounding box center [1142, 306] width 27 height 54
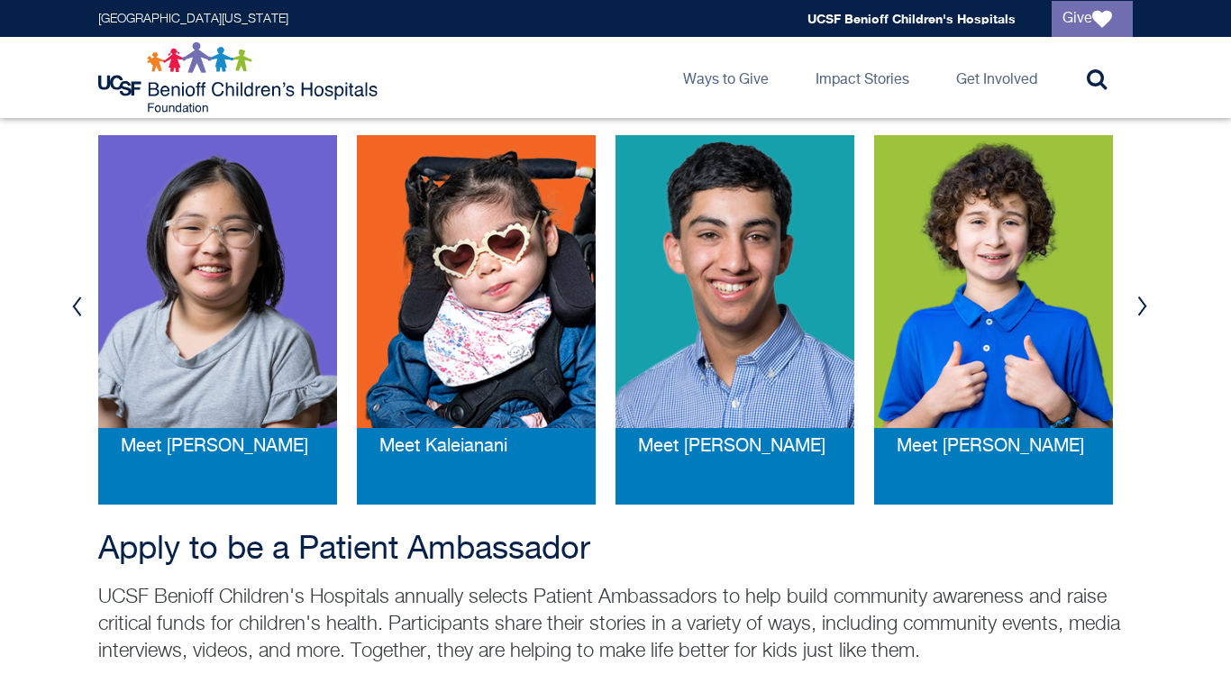
click at [1147, 299] on button "Next" at bounding box center [1142, 306] width 27 height 54
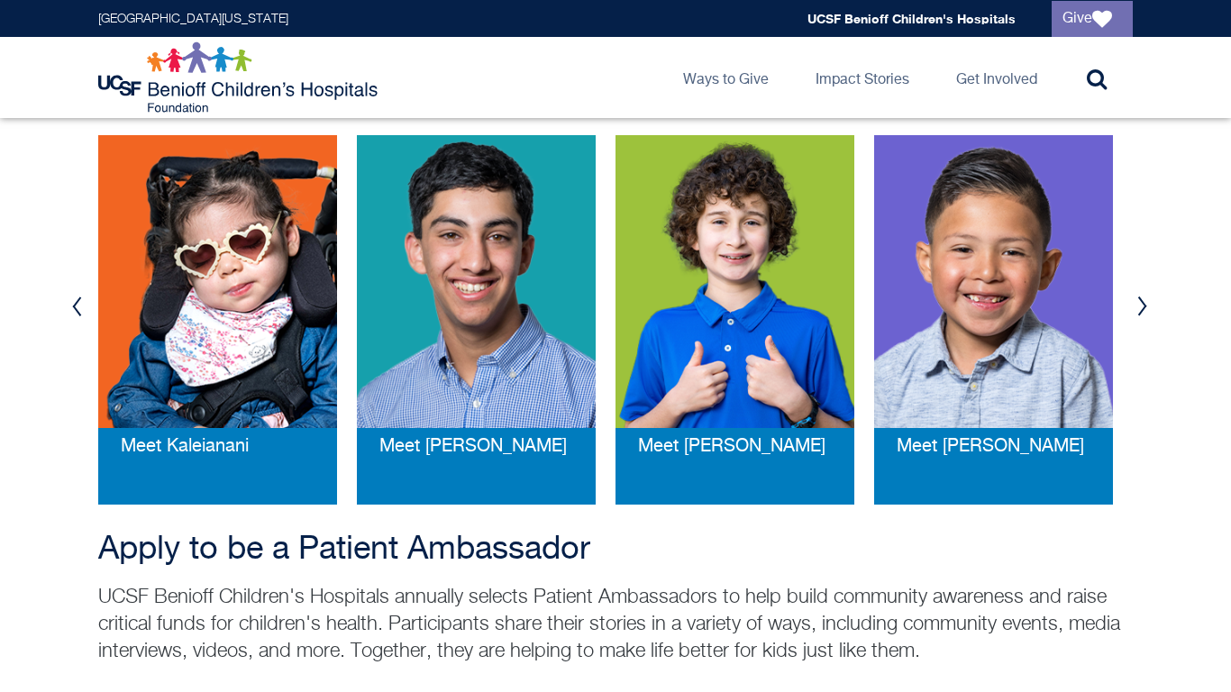
click at [1147, 299] on button "Next" at bounding box center [1142, 306] width 27 height 54
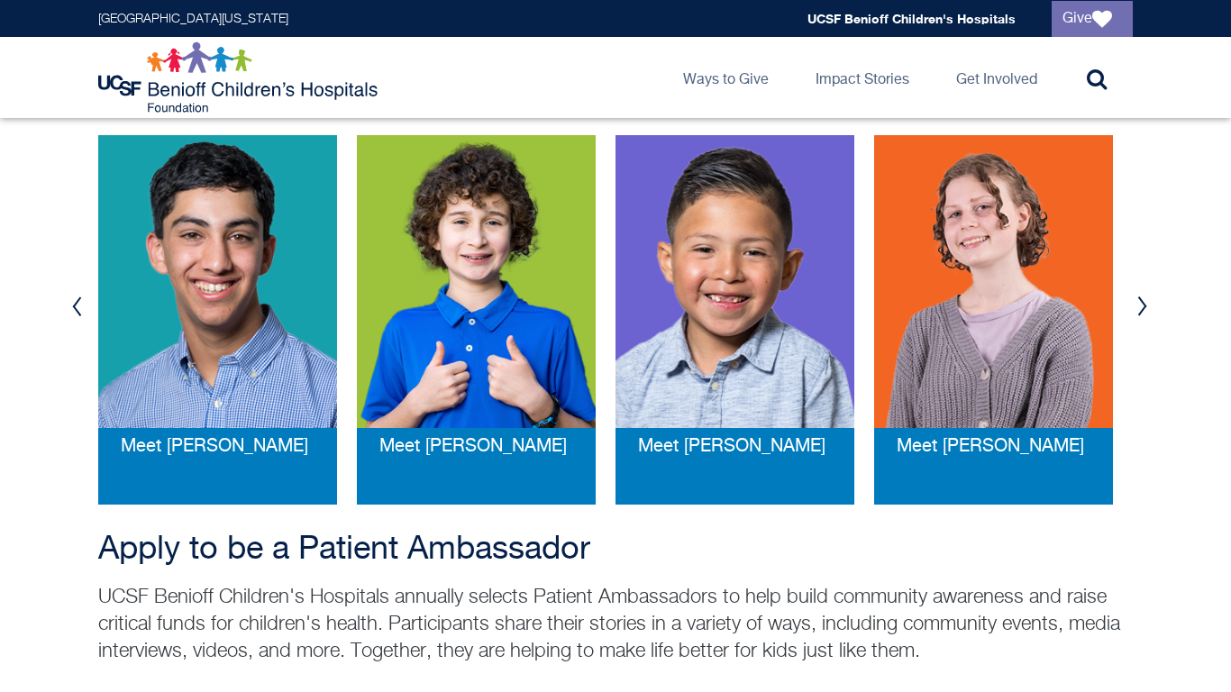
click at [1147, 301] on button "Next" at bounding box center [1142, 306] width 27 height 54
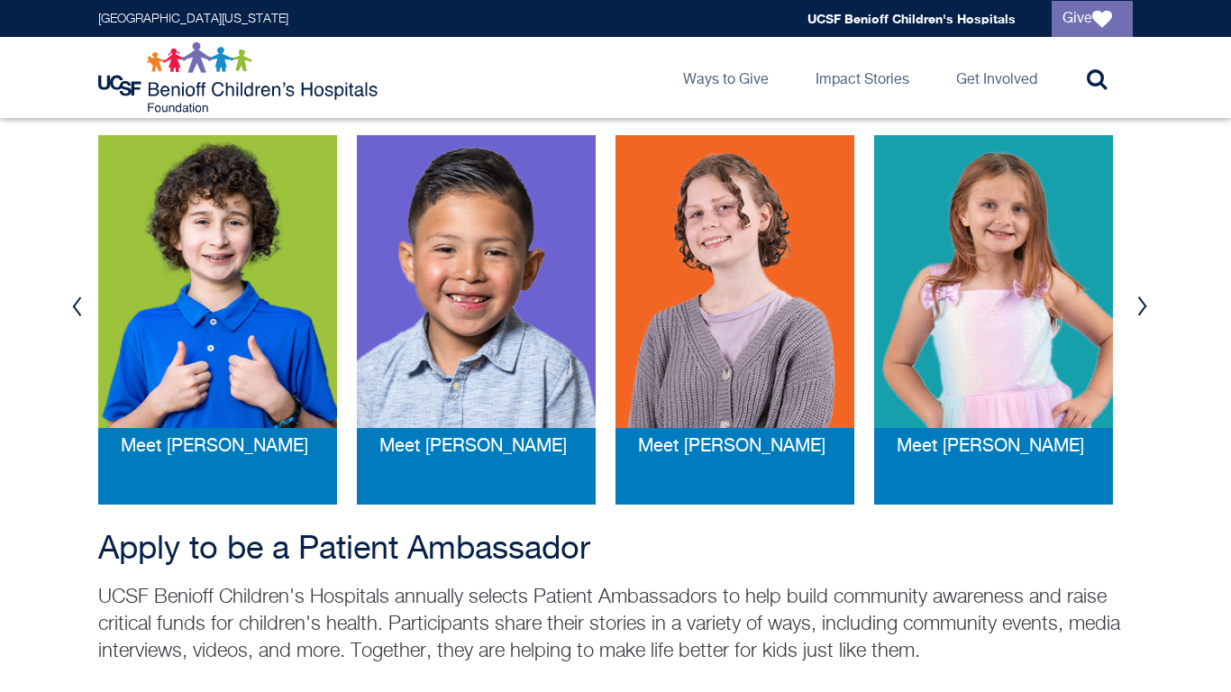
click at [1147, 301] on button "Next" at bounding box center [1142, 306] width 27 height 54
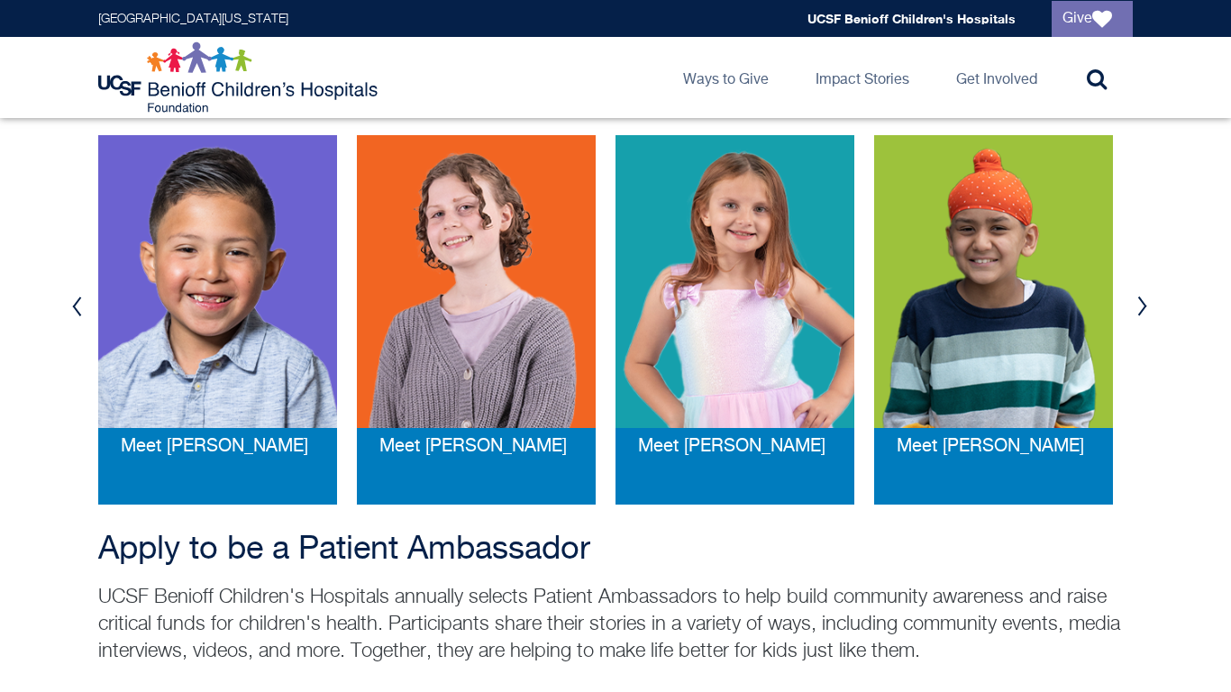
click at [1147, 301] on button "Next" at bounding box center [1142, 306] width 27 height 54
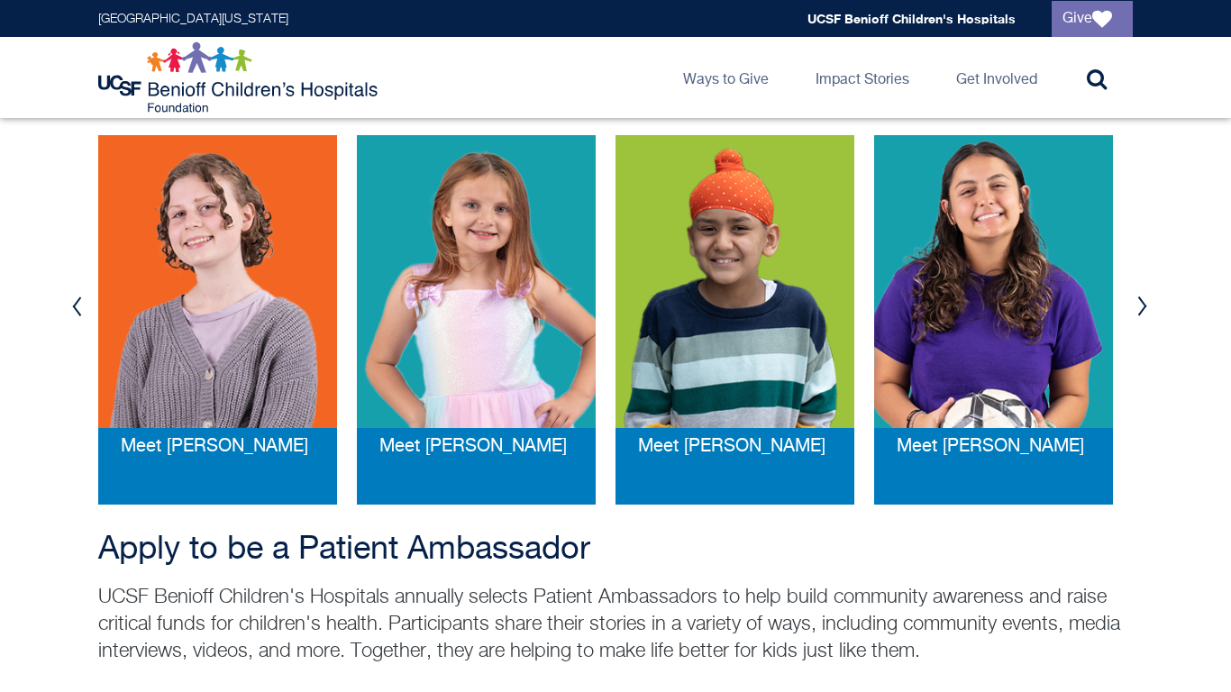
click at [1147, 301] on button "Next" at bounding box center [1142, 306] width 27 height 54
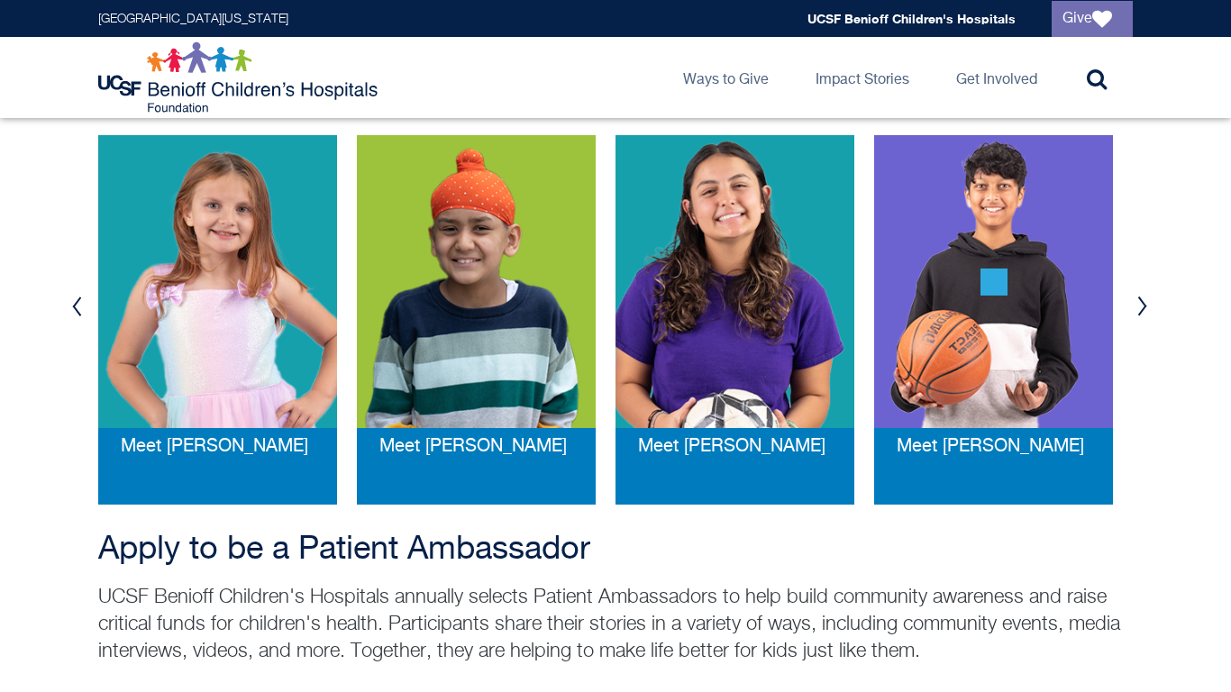
click at [1147, 301] on button "Next" at bounding box center [1142, 306] width 27 height 54
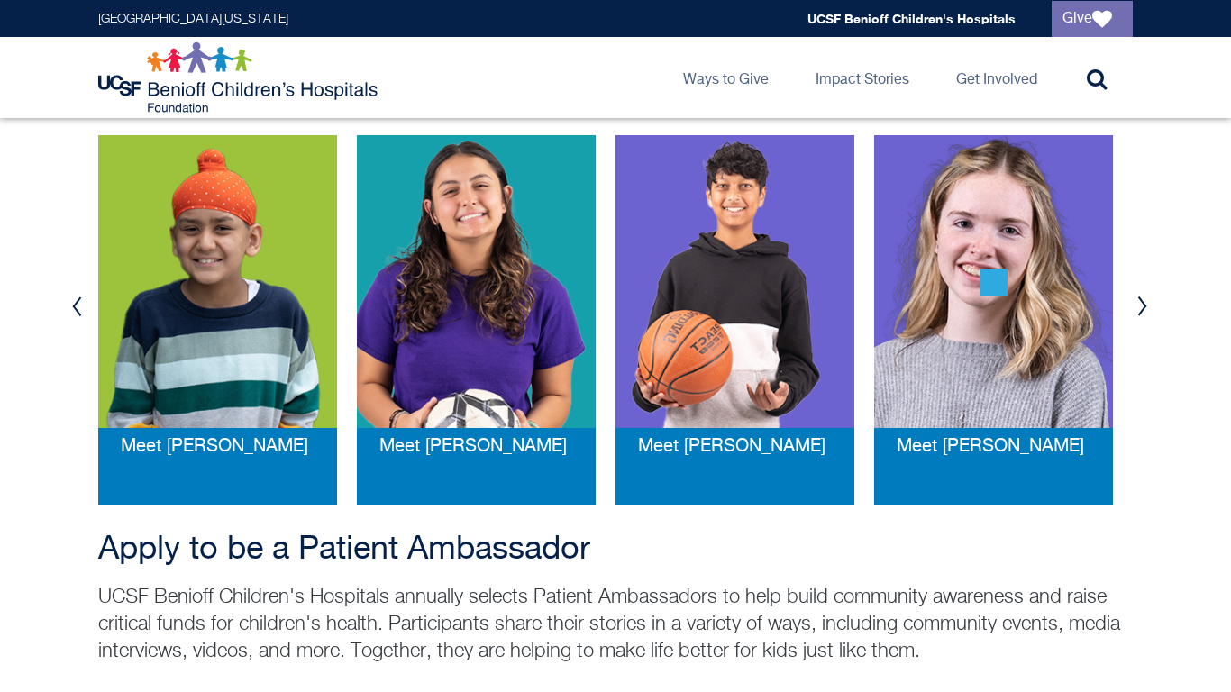
click at [1147, 301] on button "Next" at bounding box center [1142, 306] width 27 height 54
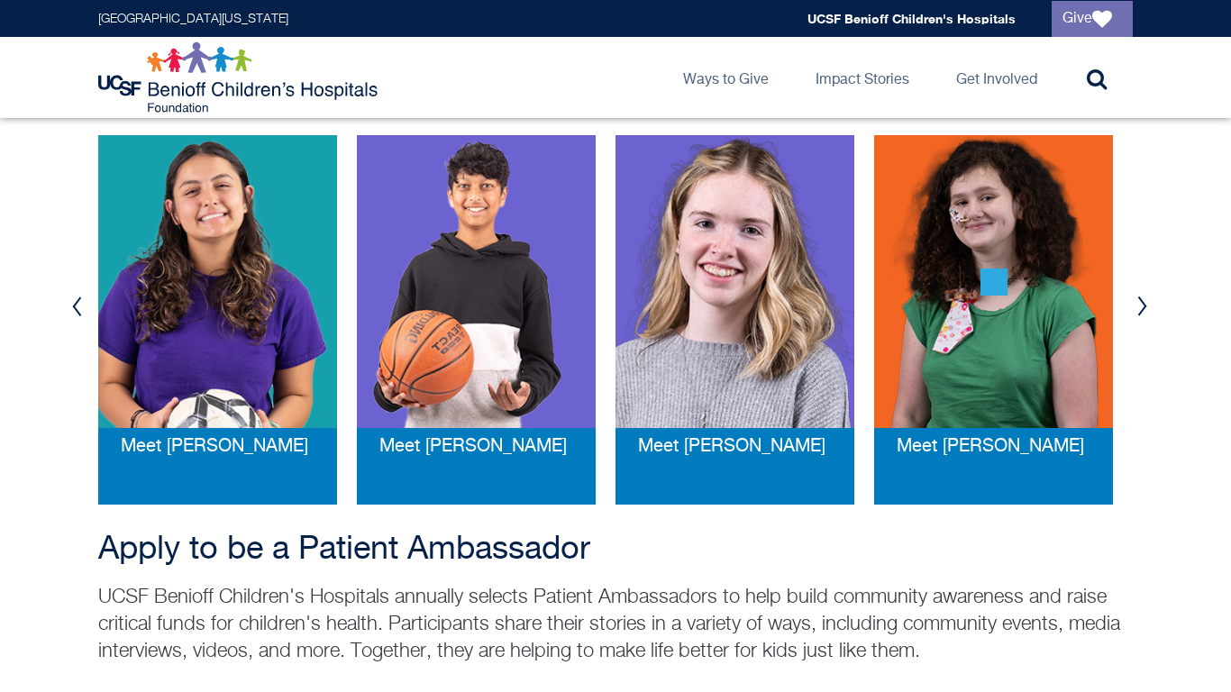
click at [1147, 301] on button "Next" at bounding box center [1142, 306] width 27 height 54
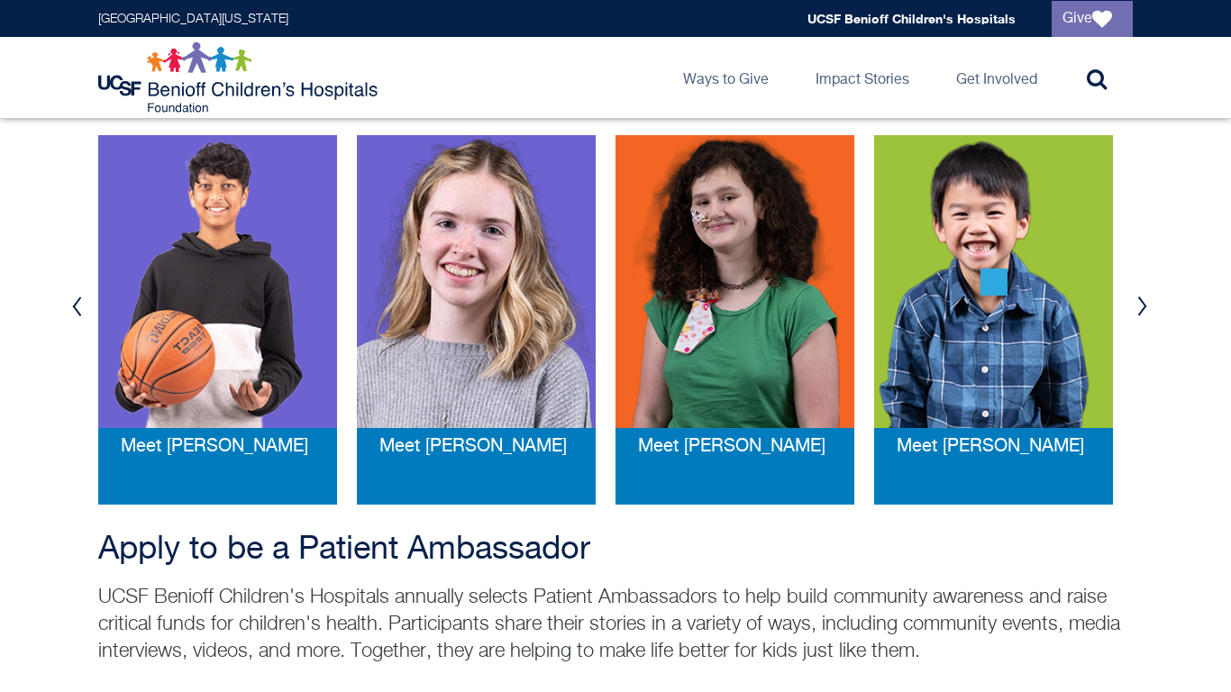
click at [1147, 301] on button "Next" at bounding box center [1142, 306] width 27 height 54
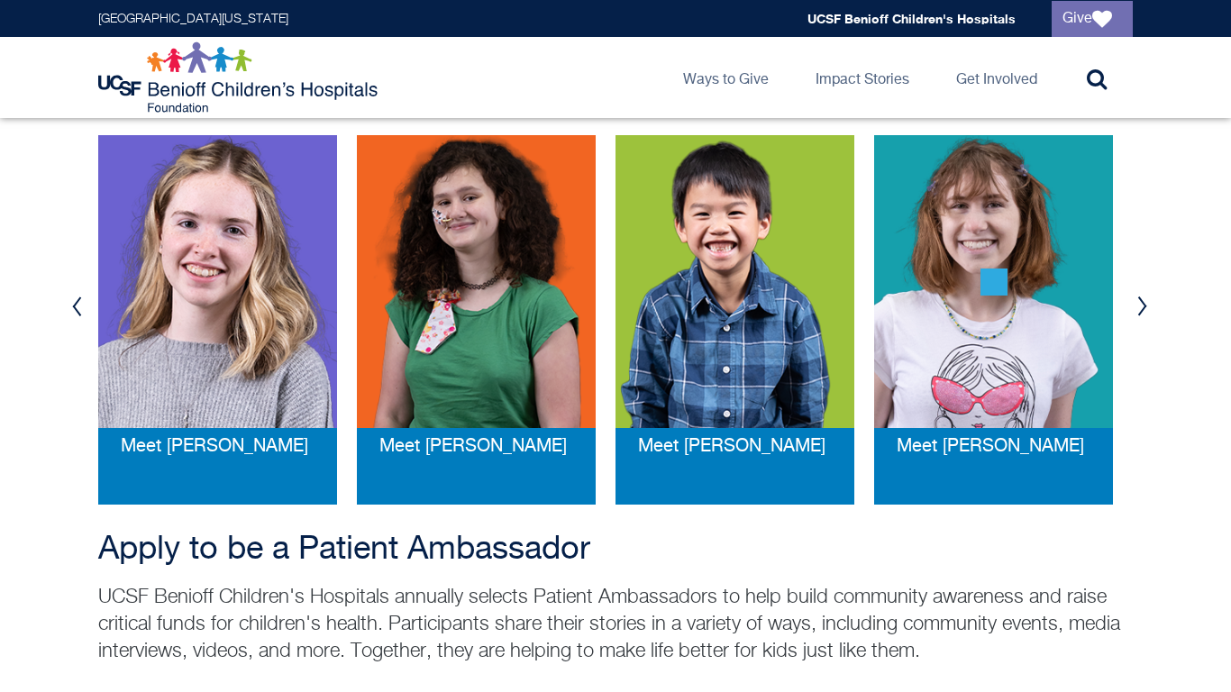
click at [1147, 301] on button "Next" at bounding box center [1142, 306] width 27 height 54
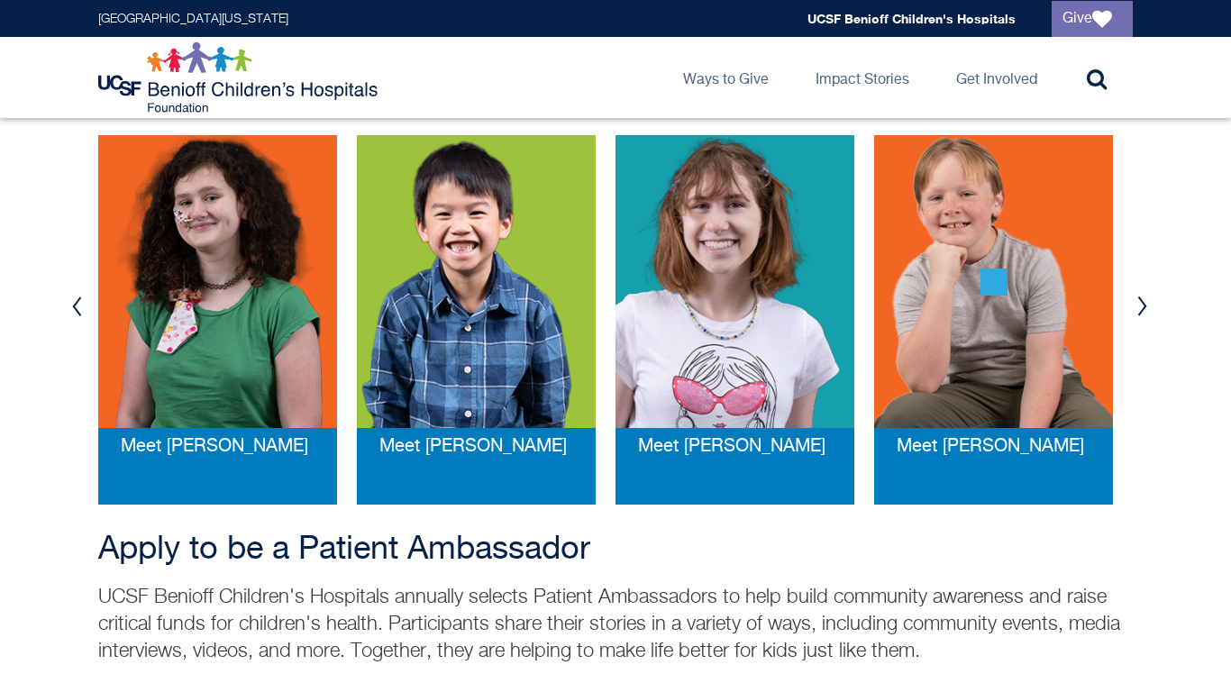
click at [1147, 301] on button "Next" at bounding box center [1142, 306] width 27 height 54
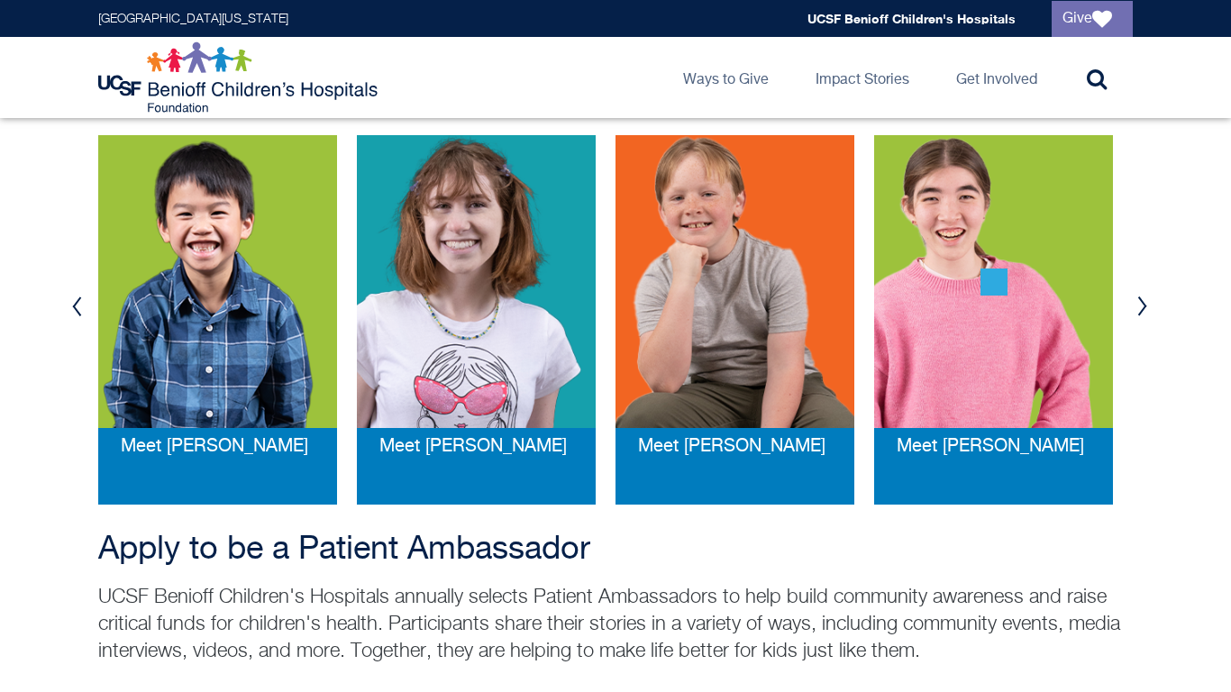
click at [1147, 301] on button "Next" at bounding box center [1142, 306] width 27 height 54
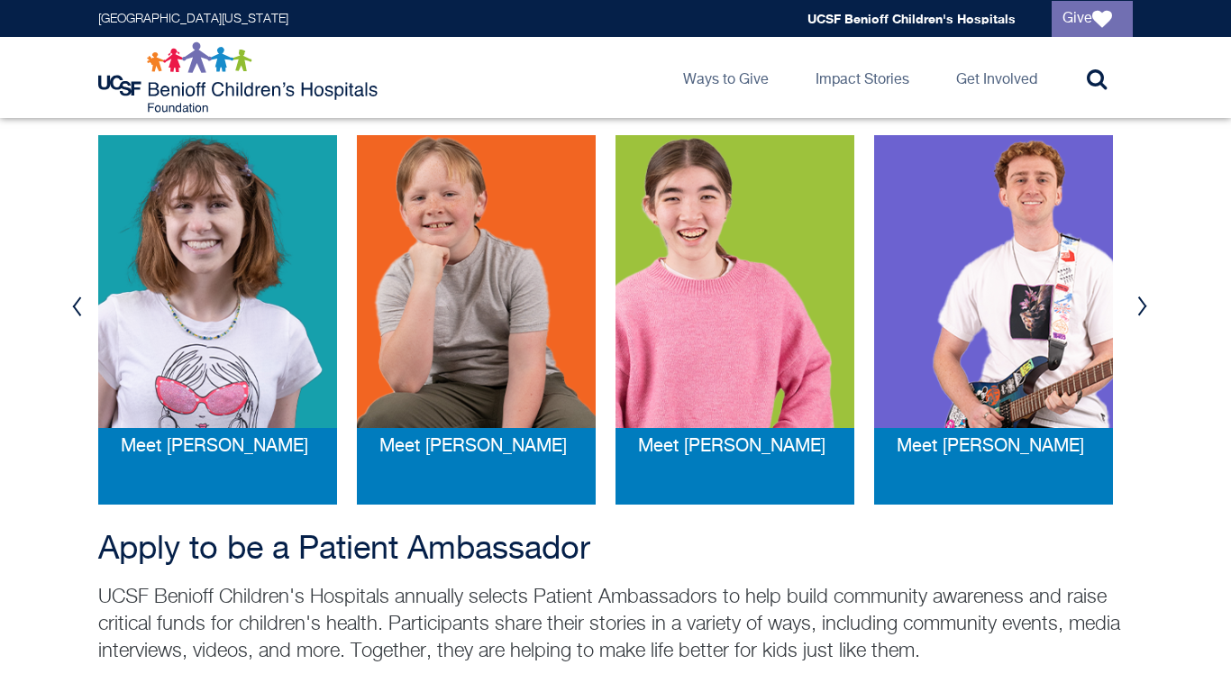
click at [1147, 301] on button "Next" at bounding box center [1142, 306] width 27 height 54
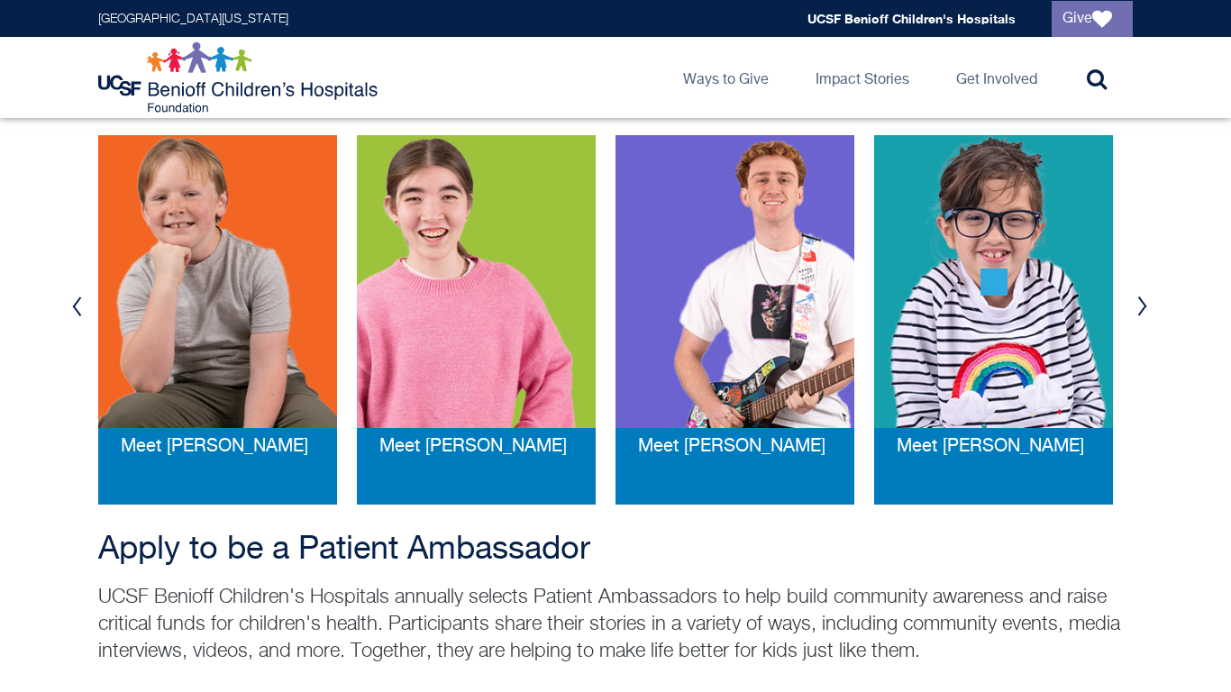
click at [1147, 301] on button "Next" at bounding box center [1142, 306] width 27 height 54
click at [1143, 302] on button "Next" at bounding box center [1142, 306] width 27 height 54
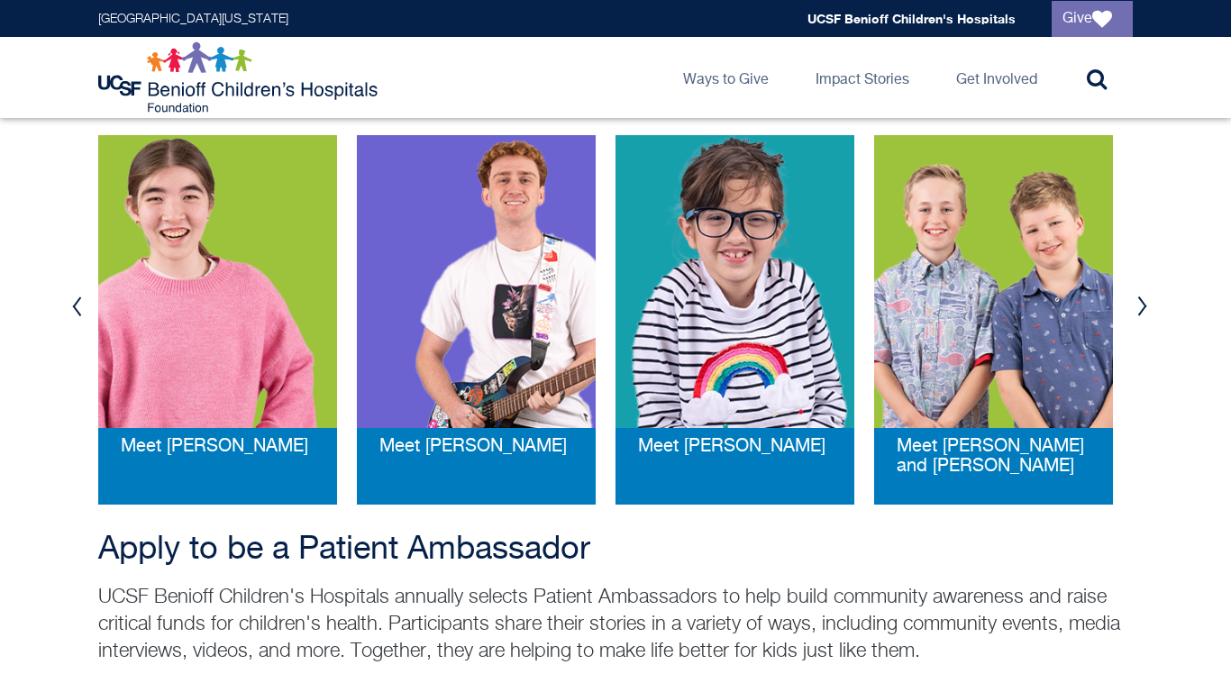
click at [67, 316] on button "Previous" at bounding box center [76, 306] width 27 height 54
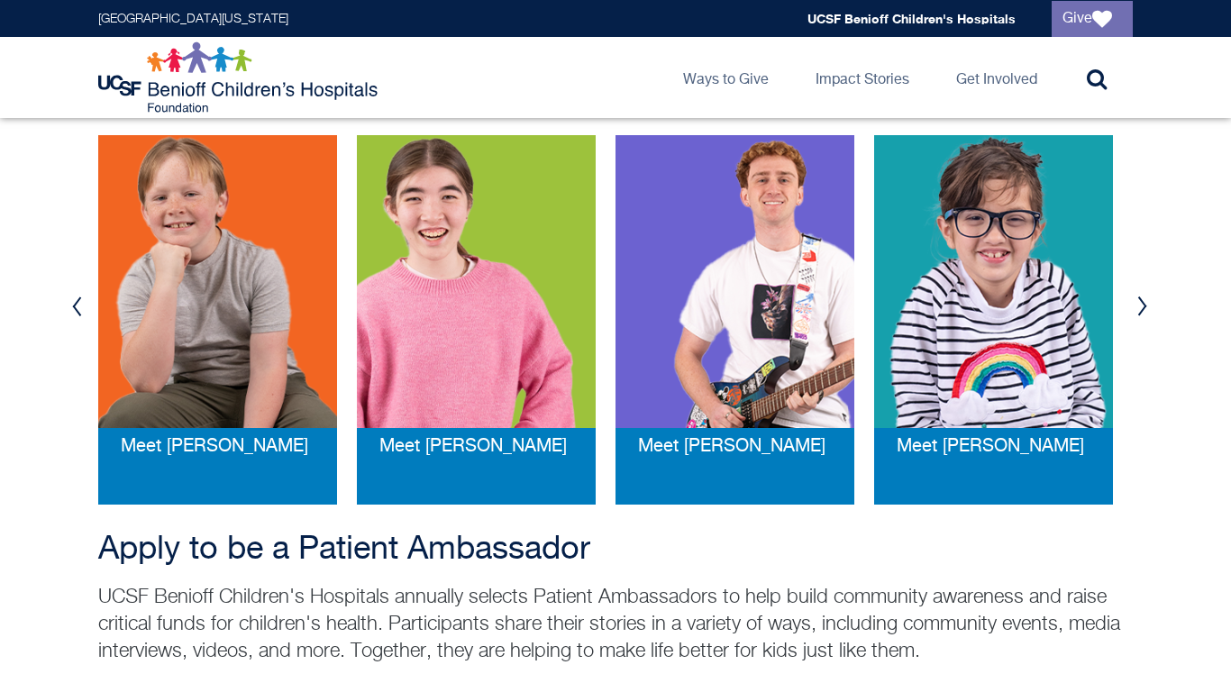
click at [67, 316] on button "Previous" at bounding box center [76, 306] width 27 height 54
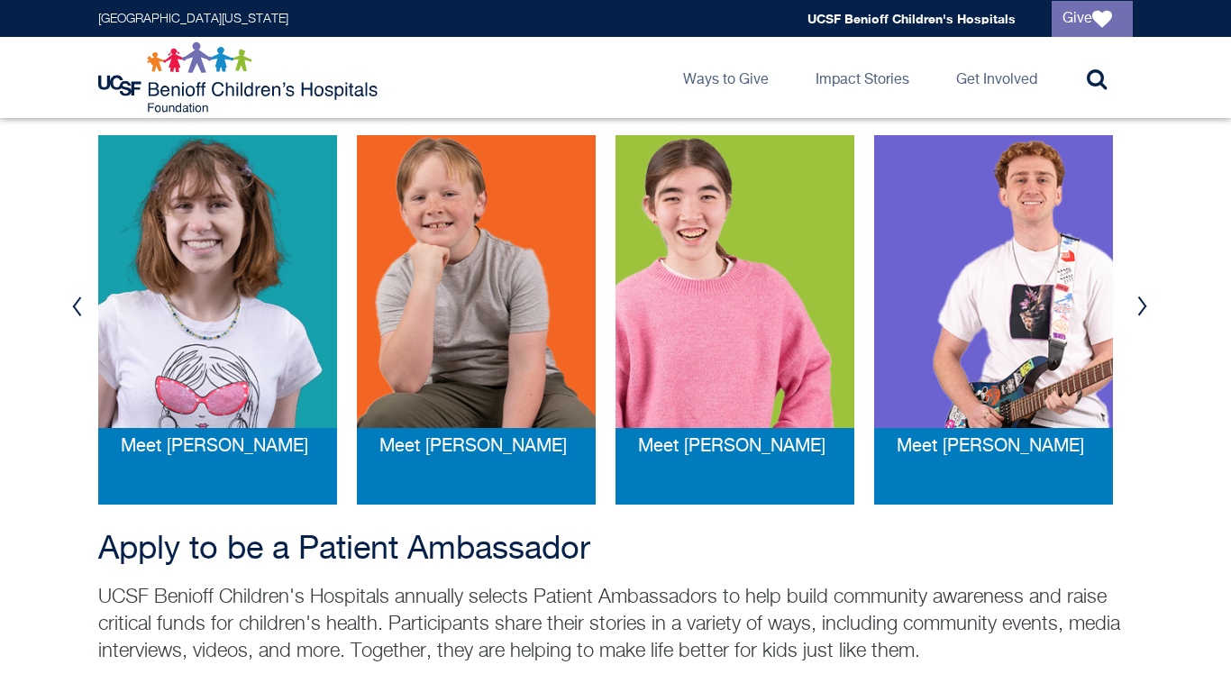
click at [67, 316] on button "Previous" at bounding box center [76, 306] width 27 height 54
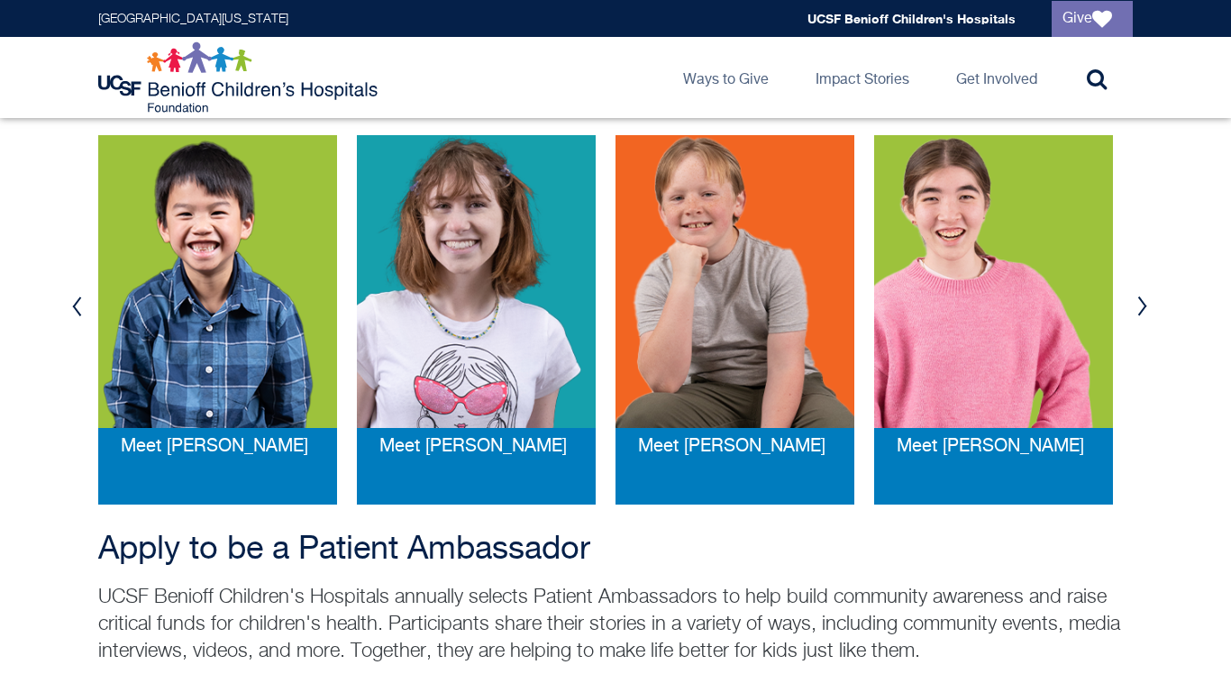
click at [67, 316] on button "Previous" at bounding box center [76, 306] width 27 height 54
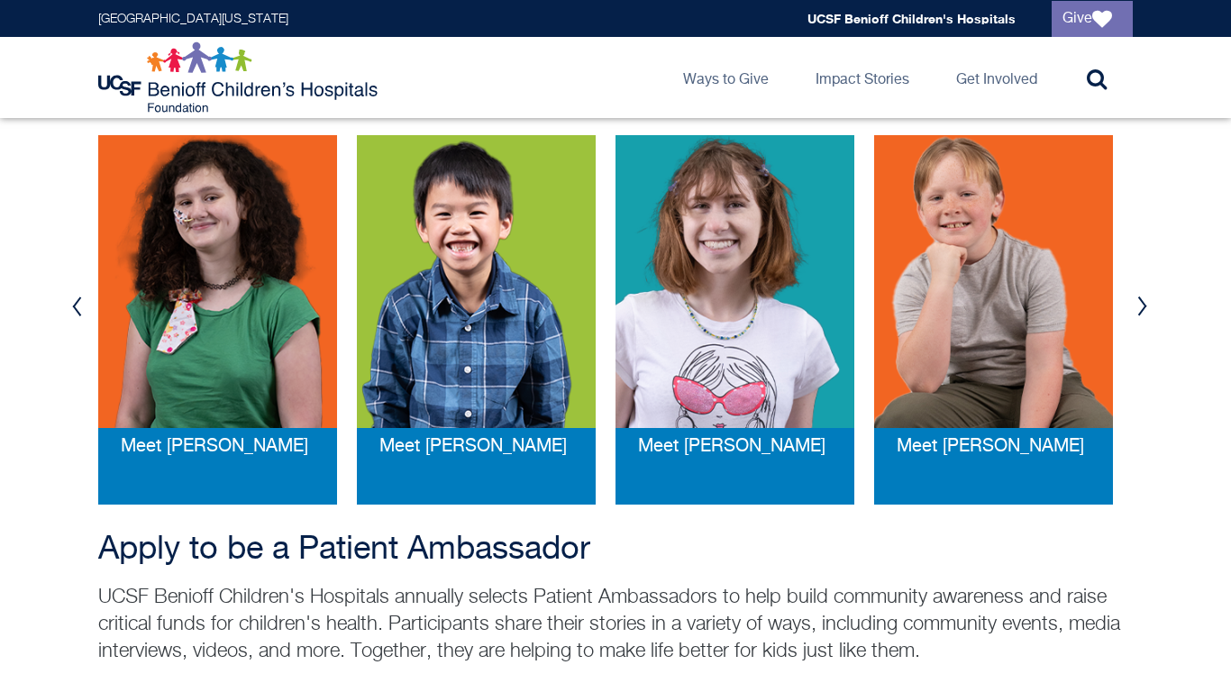
click at [67, 316] on button "Previous" at bounding box center [76, 306] width 27 height 54
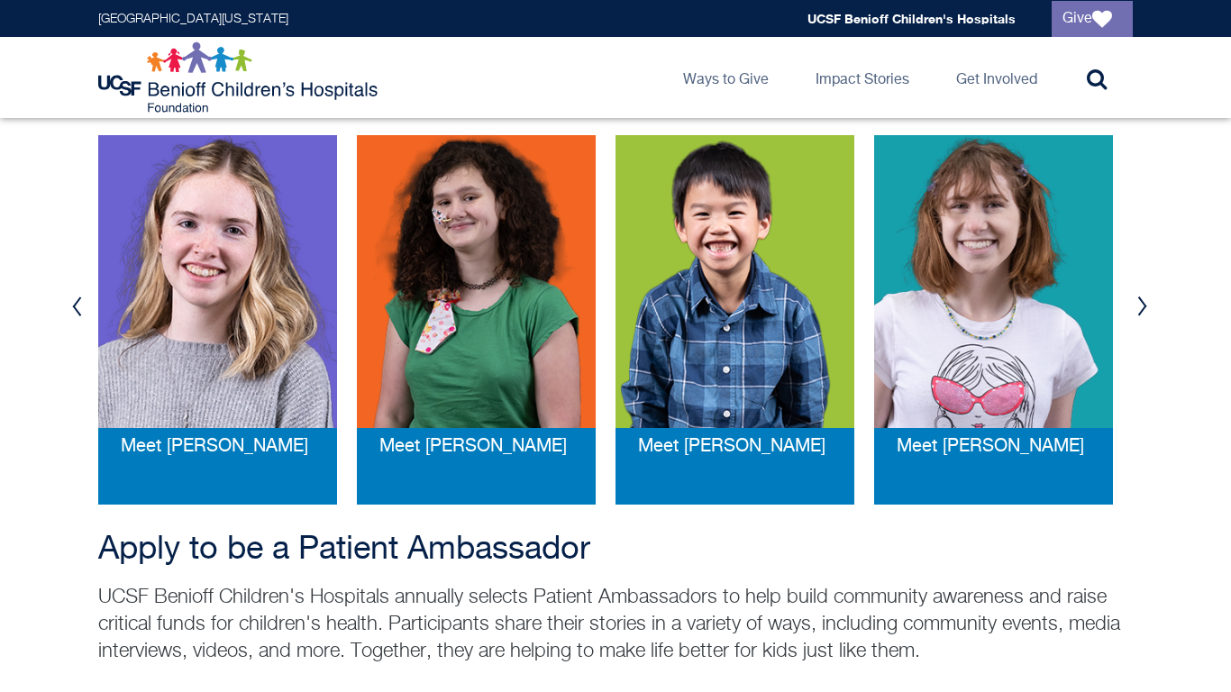
click at [67, 316] on button "Previous" at bounding box center [76, 306] width 27 height 54
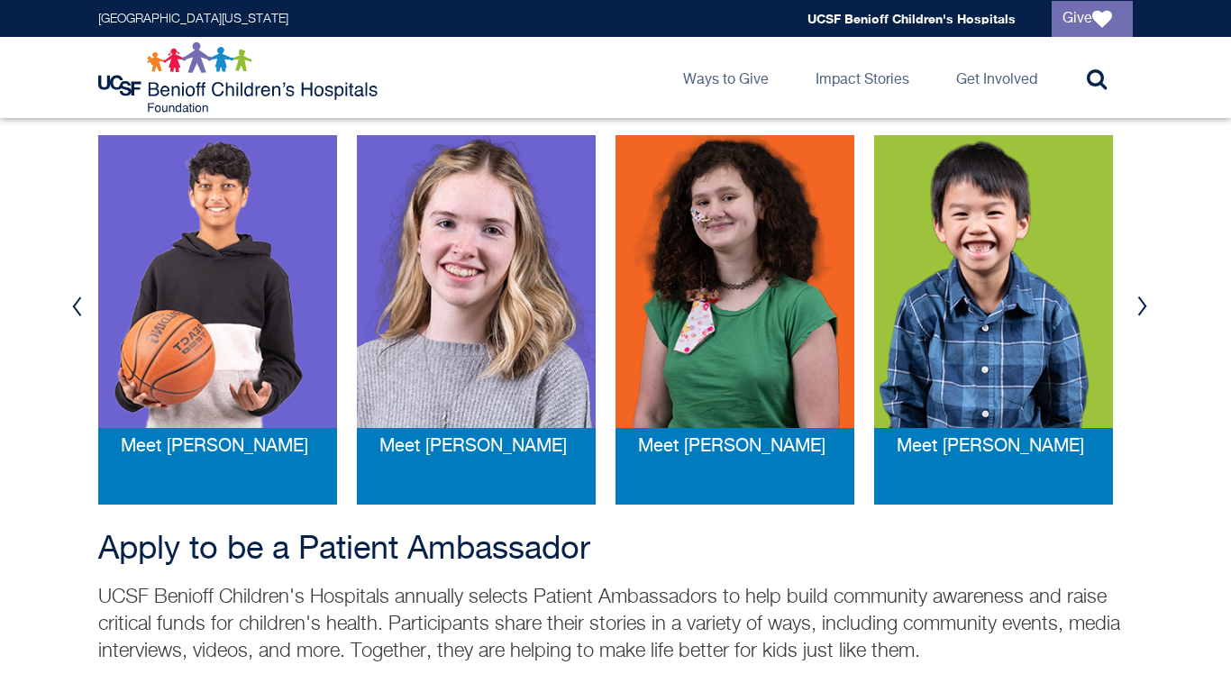
click at [67, 316] on button "Previous" at bounding box center [76, 306] width 27 height 54
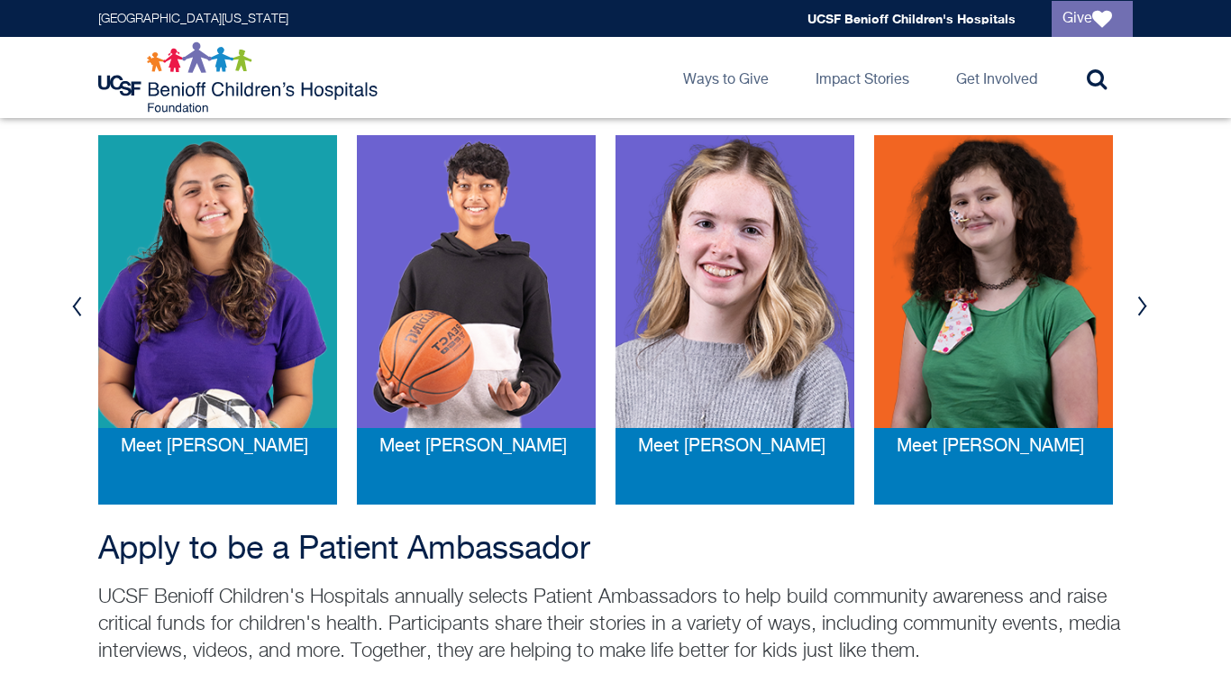
click at [67, 316] on button "Previous" at bounding box center [76, 306] width 27 height 54
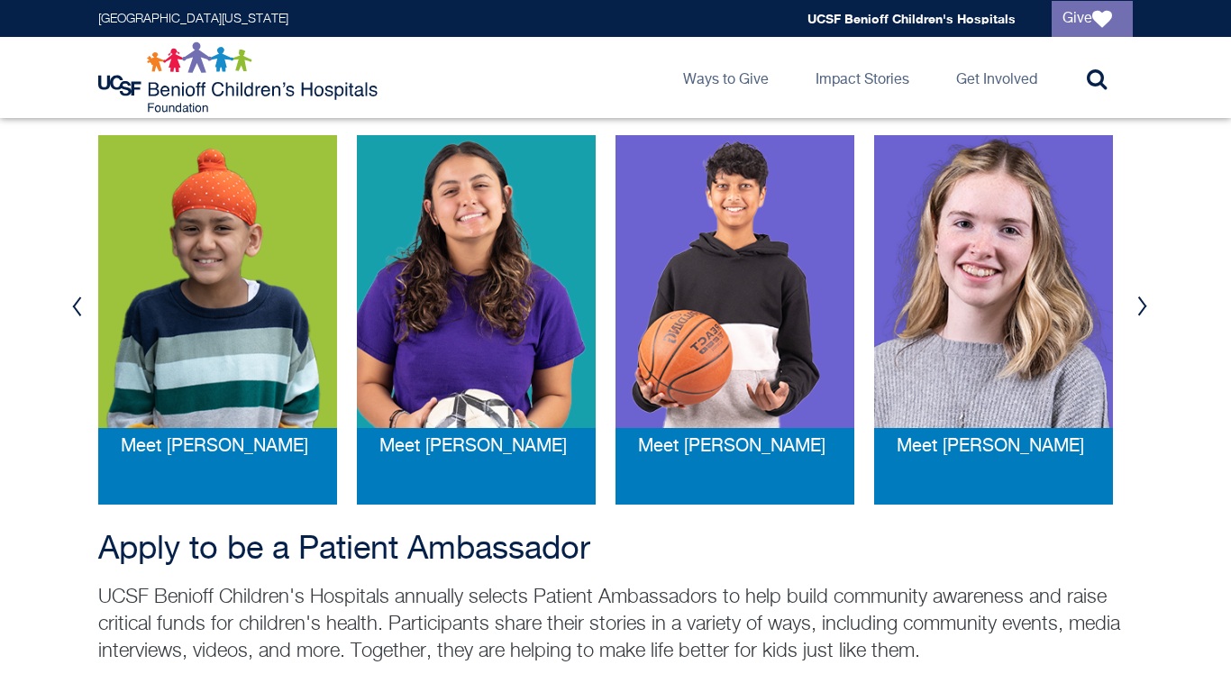
click at [67, 316] on button "Previous" at bounding box center [76, 306] width 27 height 54
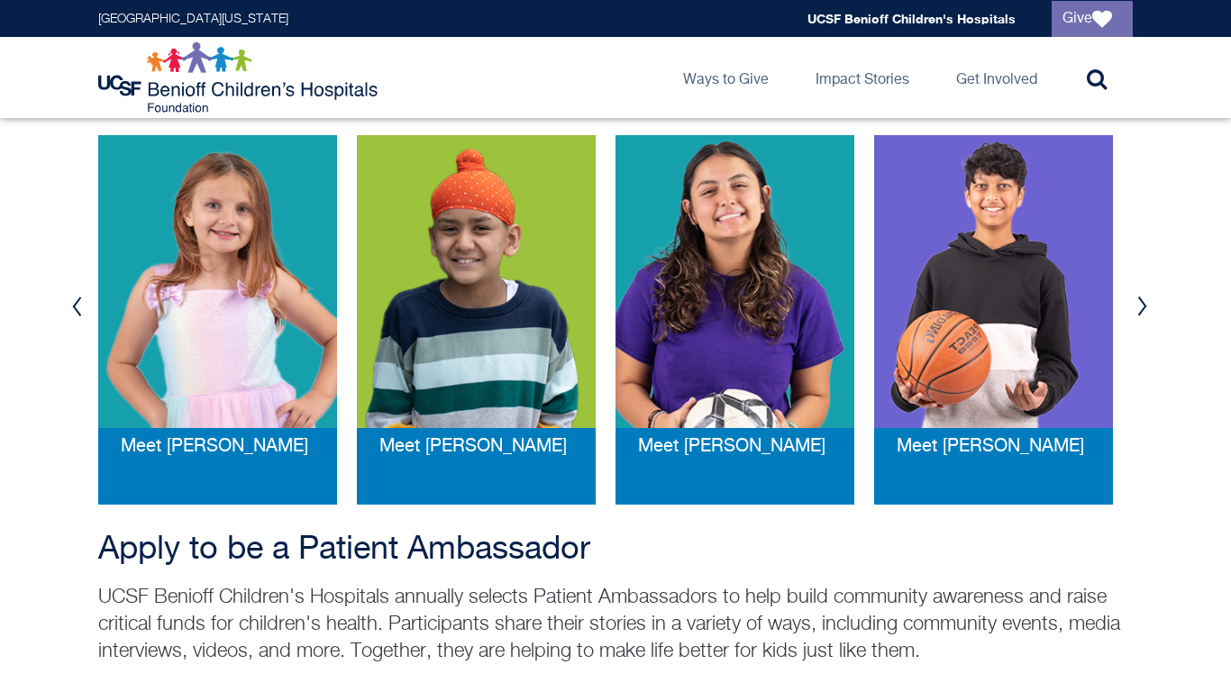
click at [405, 303] on img at bounding box center [476, 281] width 239 height 293
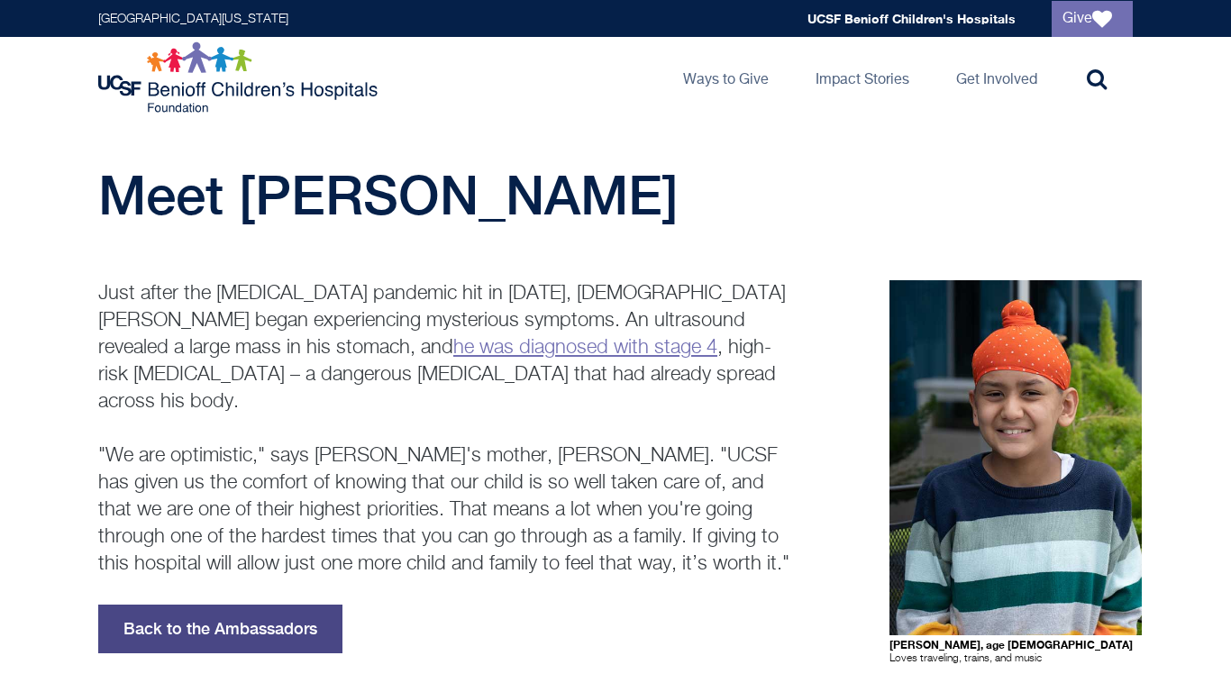
click at [288, 605] on link "Back to the Ambassadors" at bounding box center [220, 629] width 244 height 49
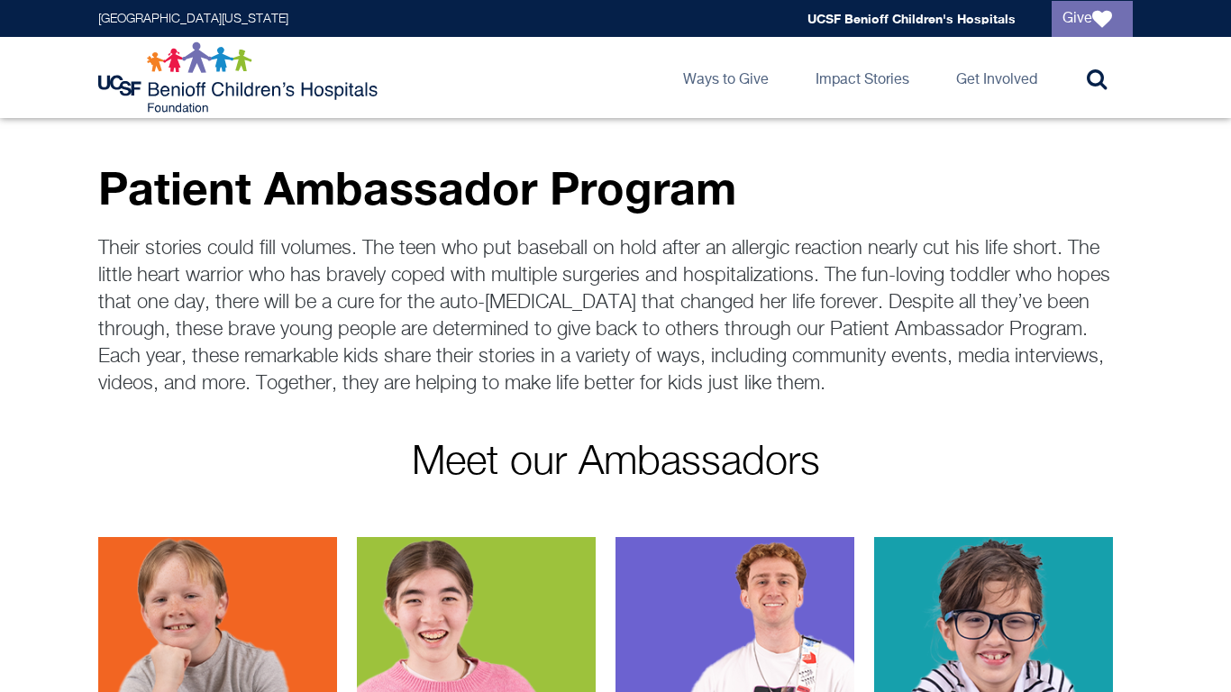
scroll to position [367, 0]
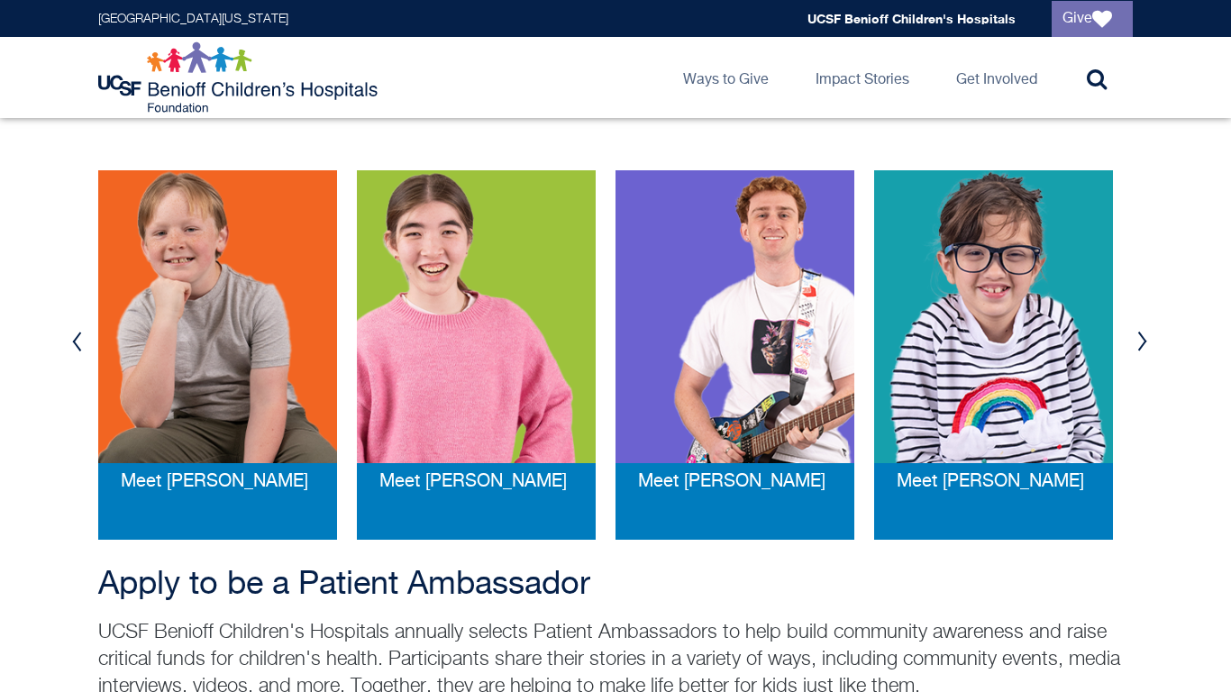
click at [75, 350] on button "Previous" at bounding box center [76, 342] width 27 height 54
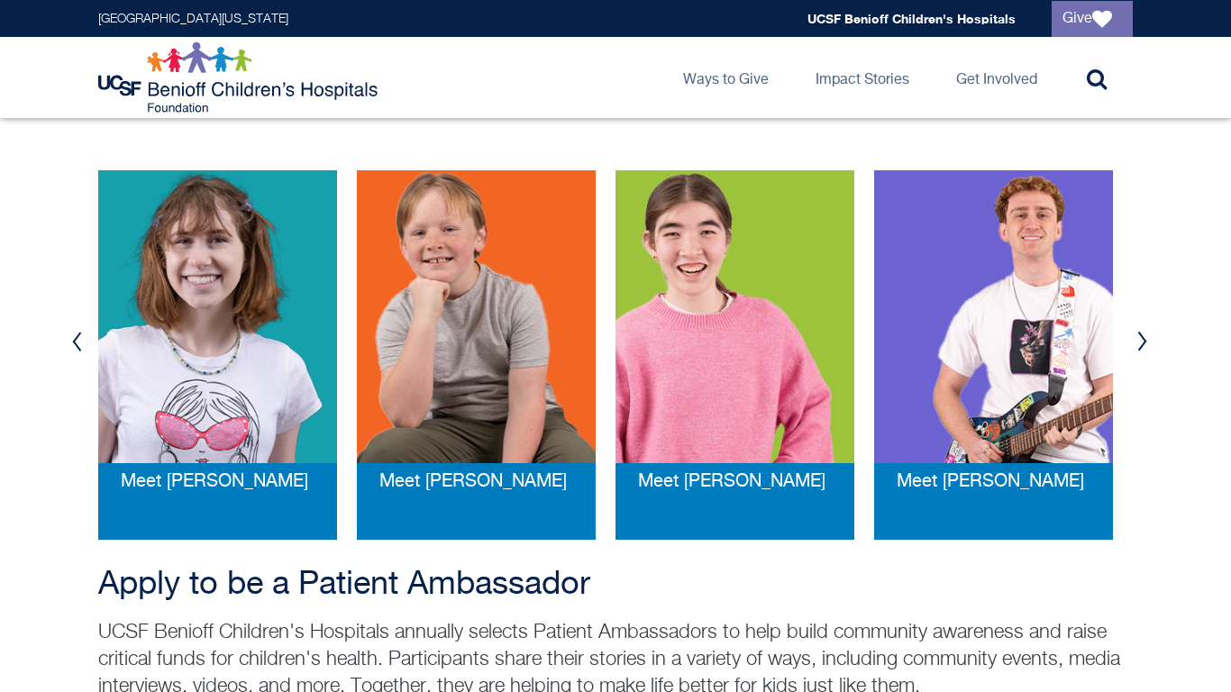
click at [75, 350] on button "Previous" at bounding box center [76, 342] width 27 height 54
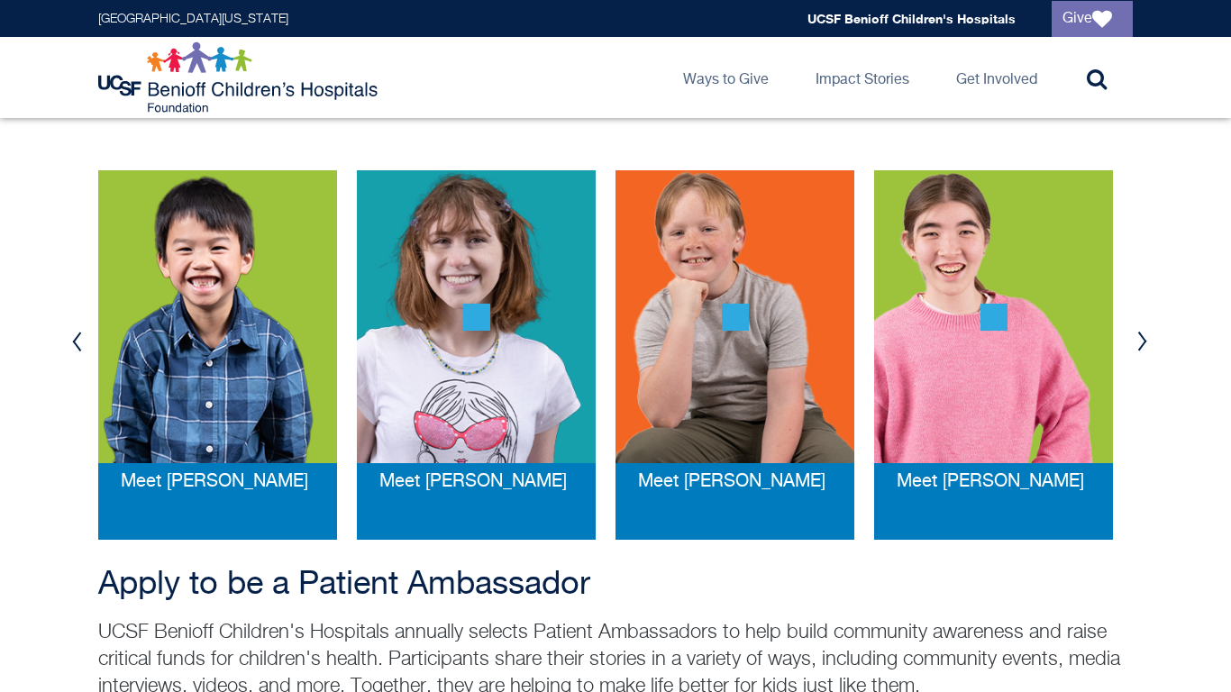
click at [75, 350] on button "Previous" at bounding box center [76, 342] width 27 height 54
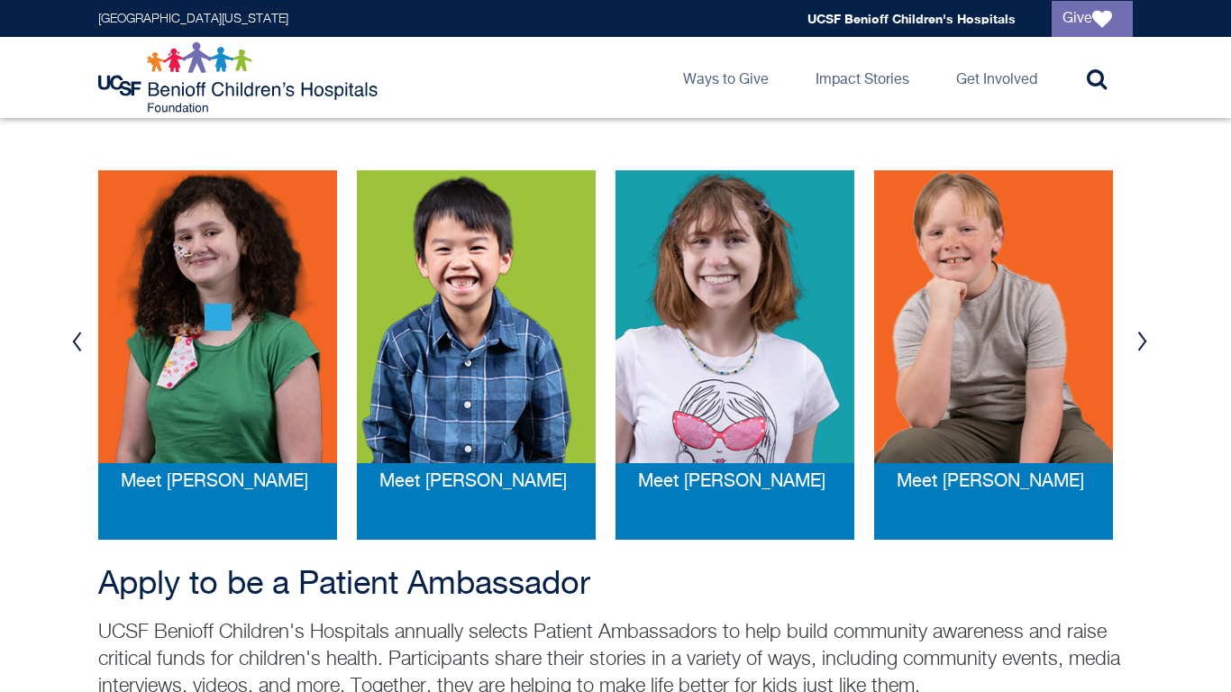
click at [75, 350] on button "Previous" at bounding box center [76, 342] width 27 height 54
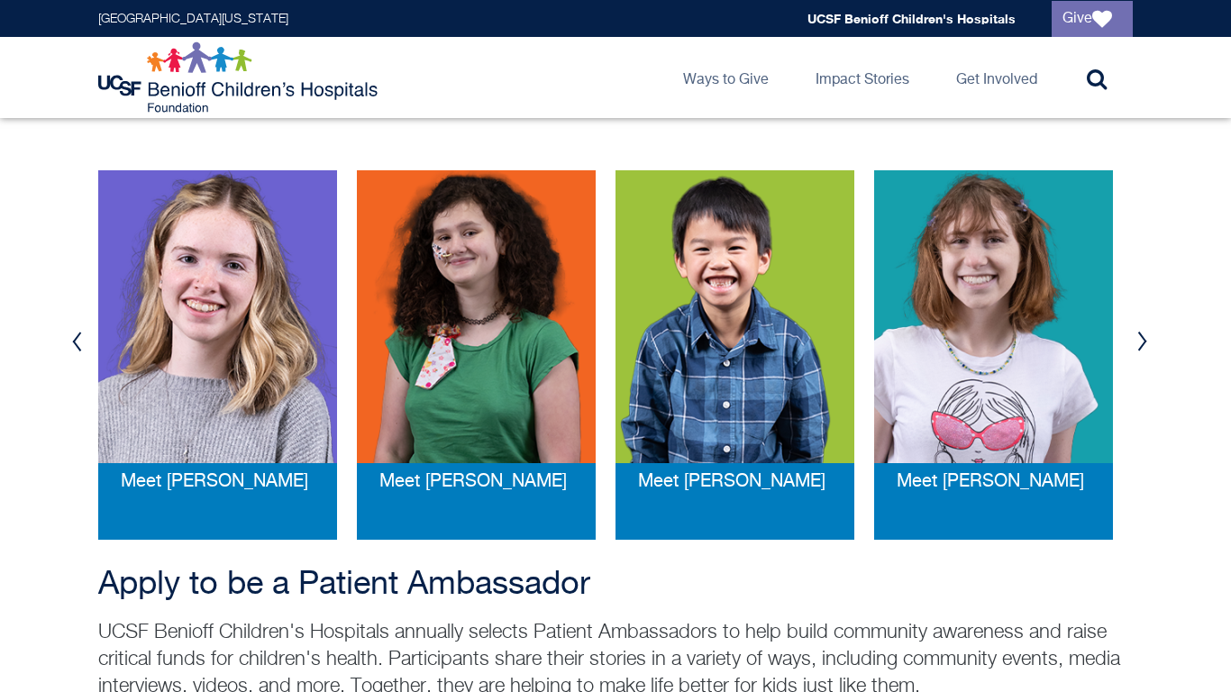
click at [75, 350] on button "Previous" at bounding box center [76, 342] width 27 height 54
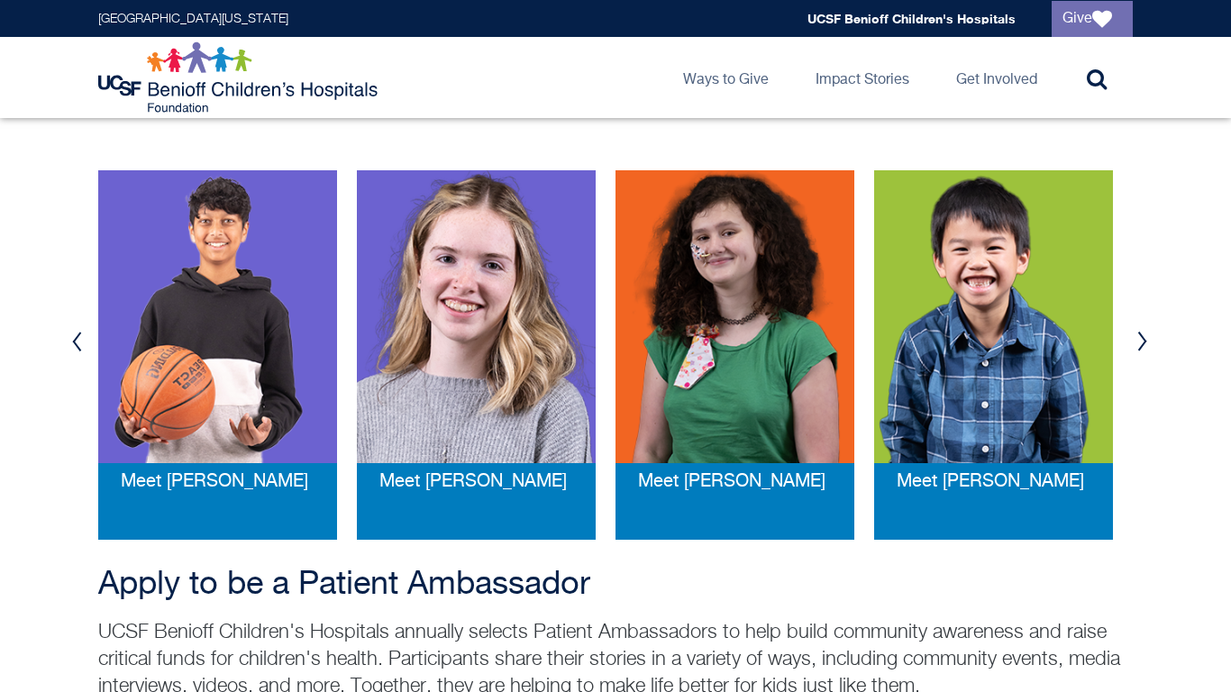
click at [75, 350] on button "Previous" at bounding box center [76, 342] width 27 height 54
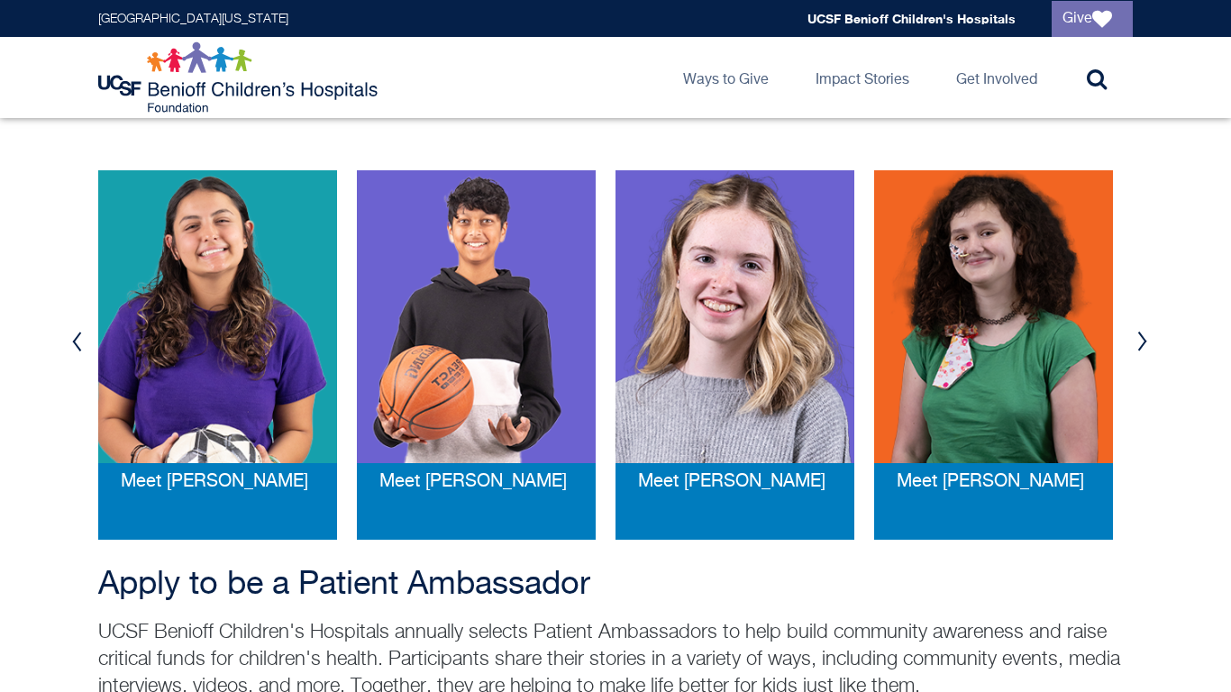
click at [78, 350] on button "Previous" at bounding box center [76, 342] width 27 height 54
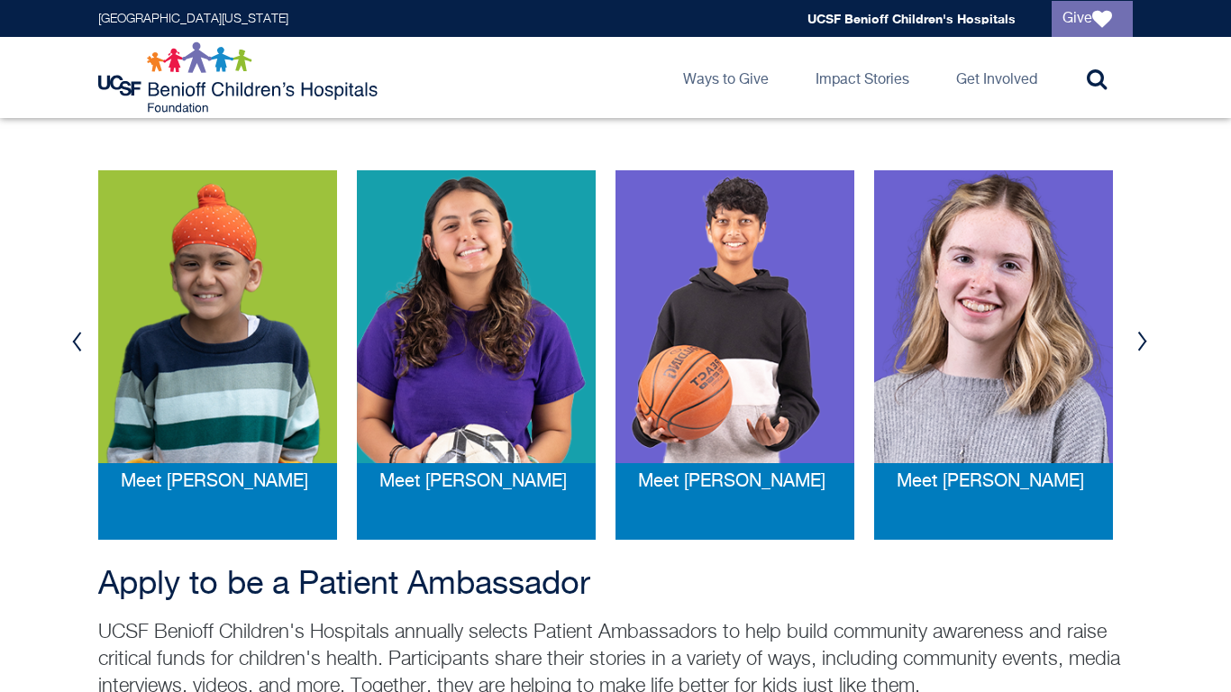
click at [395, 349] on img at bounding box center [476, 316] width 239 height 293
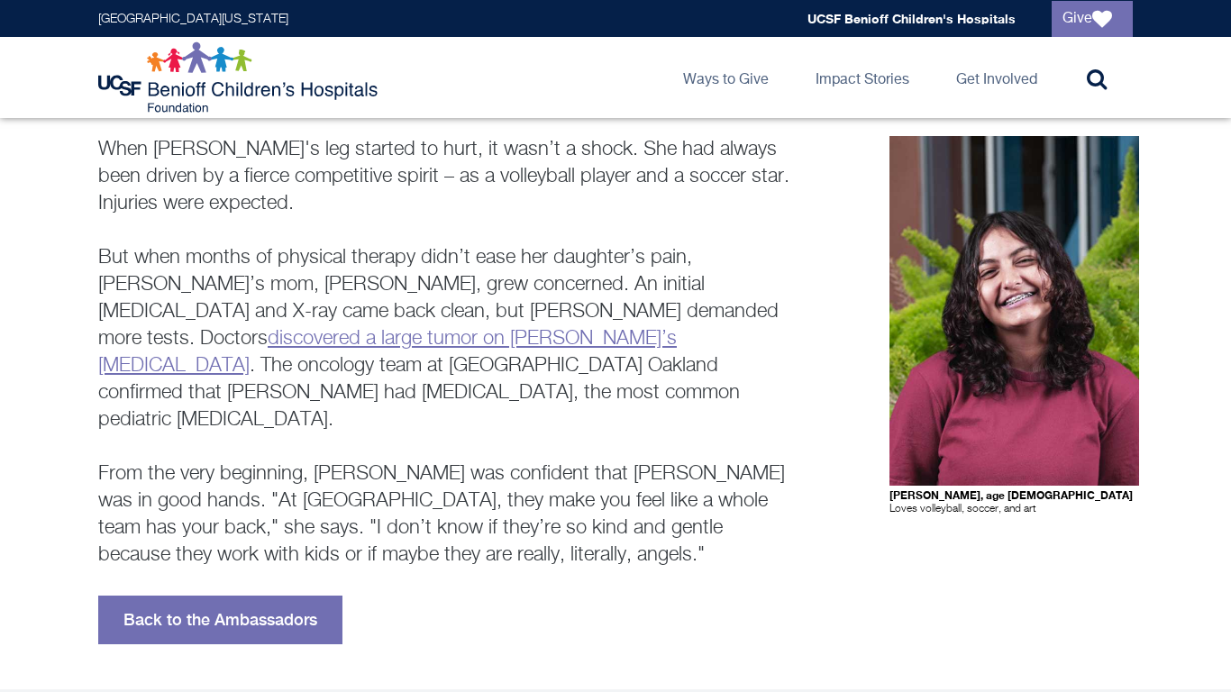
scroll to position [149, 0]
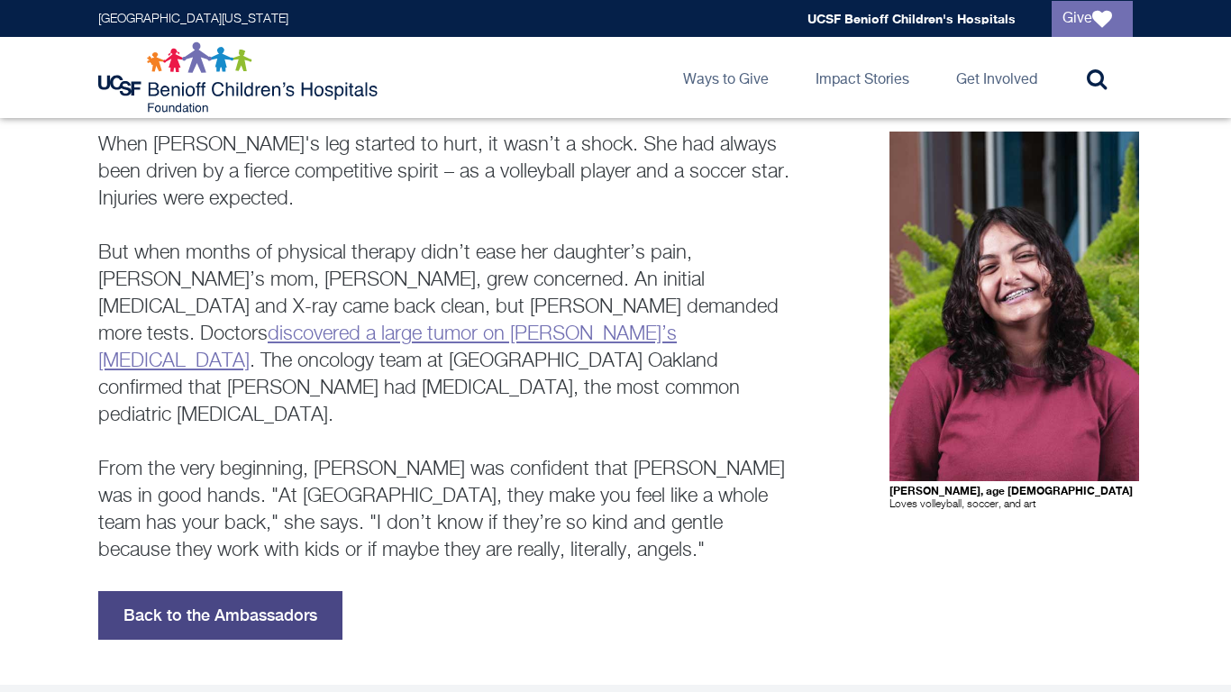
click at [249, 603] on link "Back to the Ambassadors" at bounding box center [220, 615] width 244 height 49
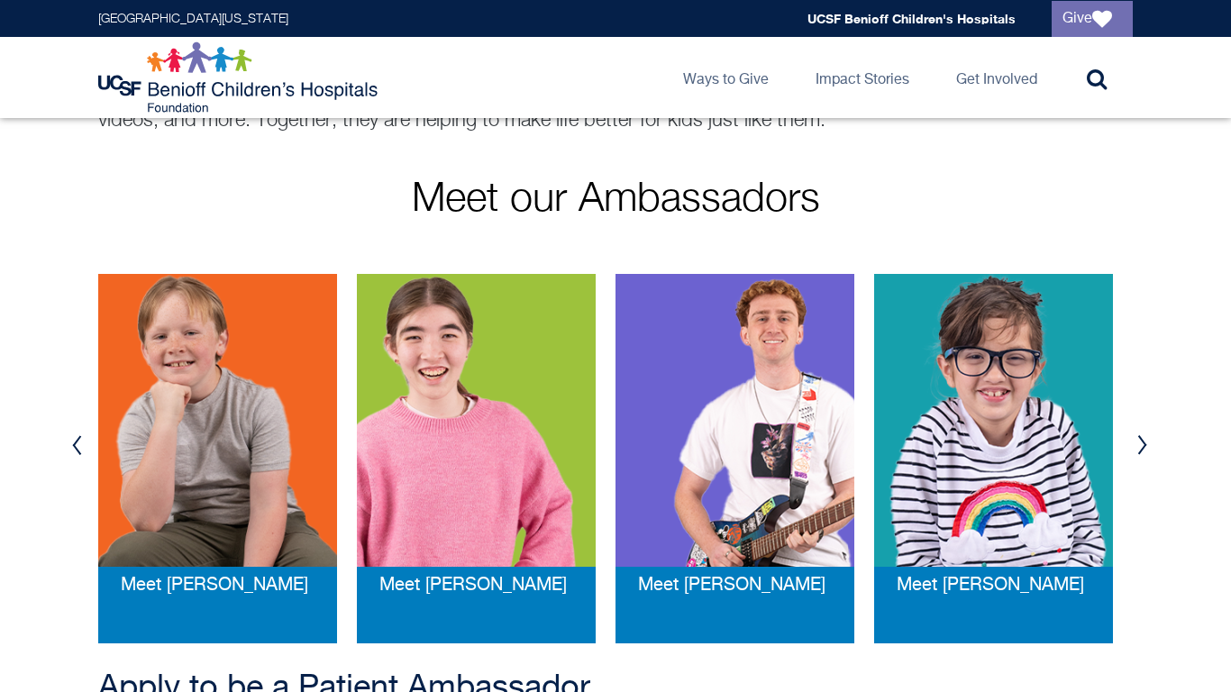
scroll to position [262, 0]
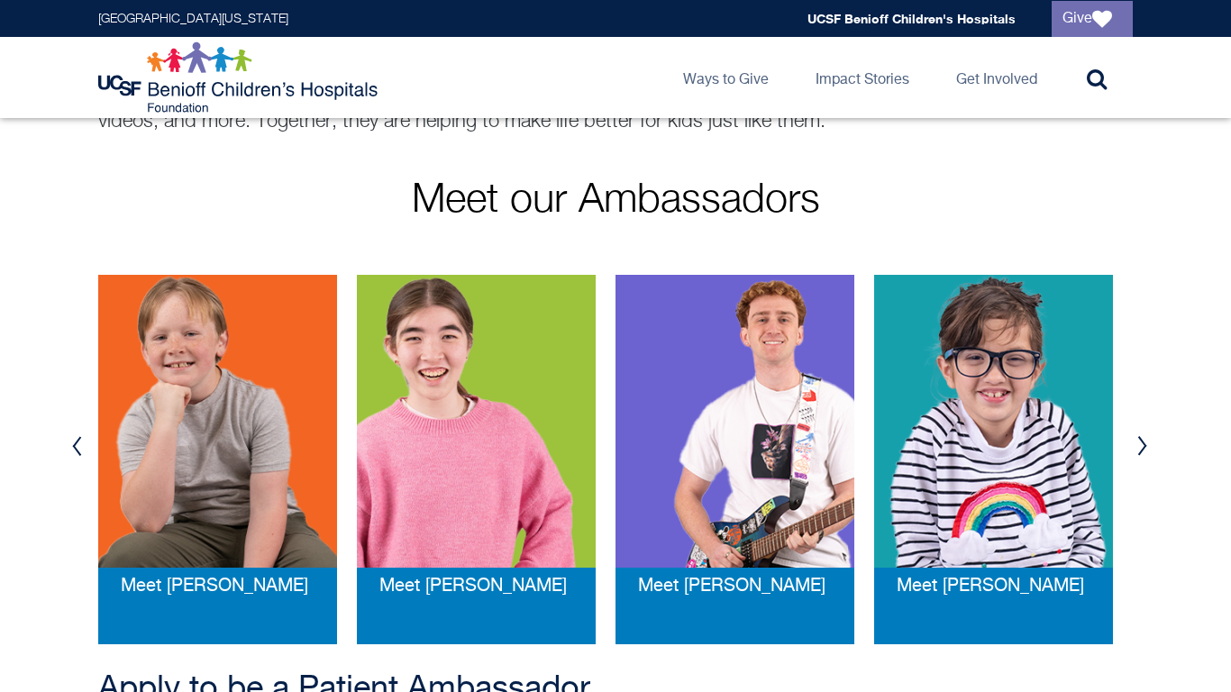
click at [1141, 437] on button "Next" at bounding box center [1142, 446] width 27 height 54
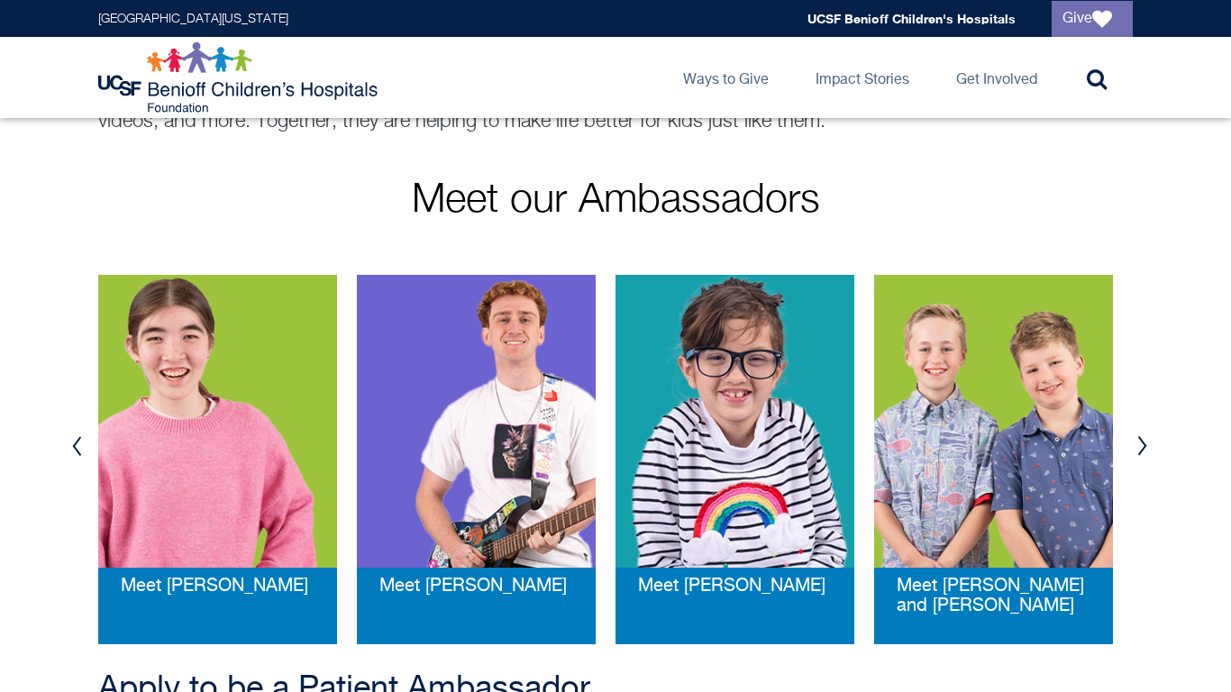
click at [1136, 439] on button "Next" at bounding box center [1142, 446] width 27 height 54
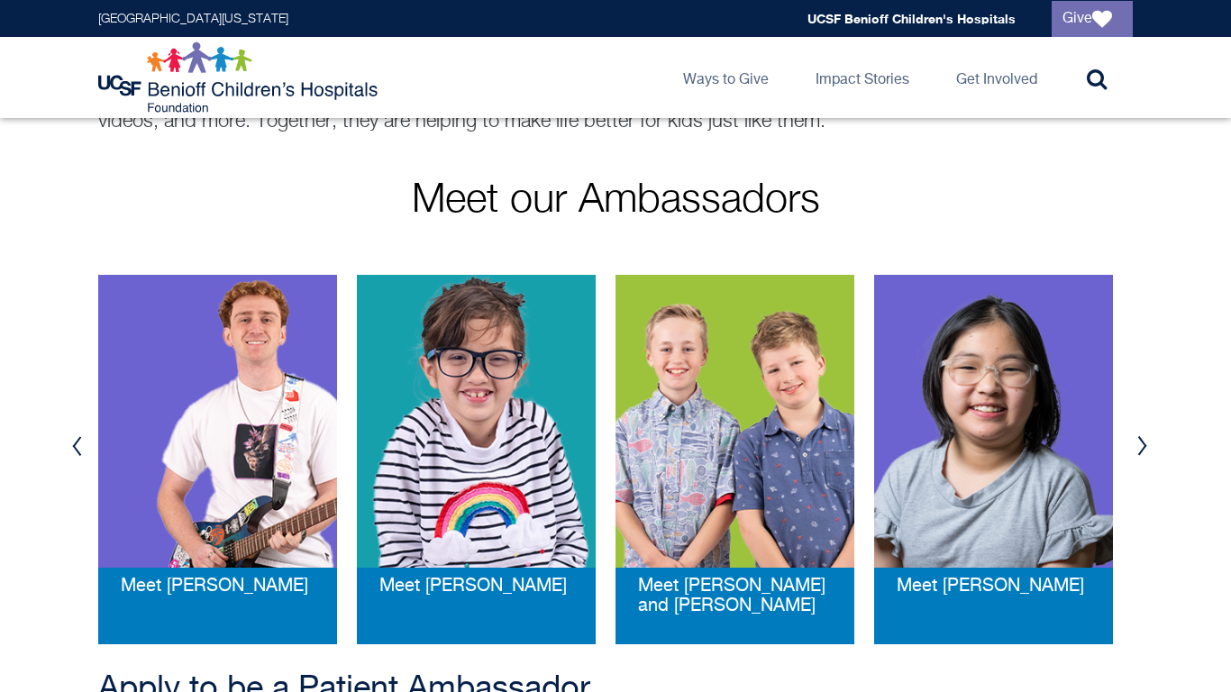
click at [1136, 439] on button "Next" at bounding box center [1142, 446] width 27 height 54
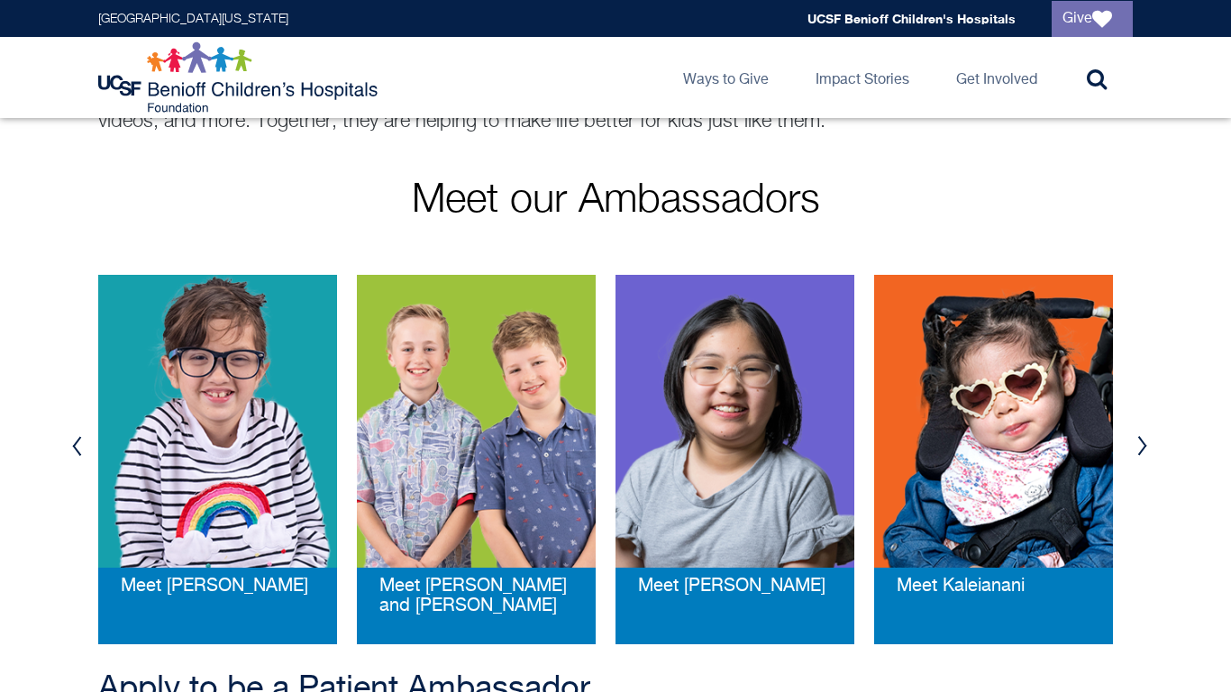
click at [1136, 439] on button "Next" at bounding box center [1142, 446] width 27 height 54
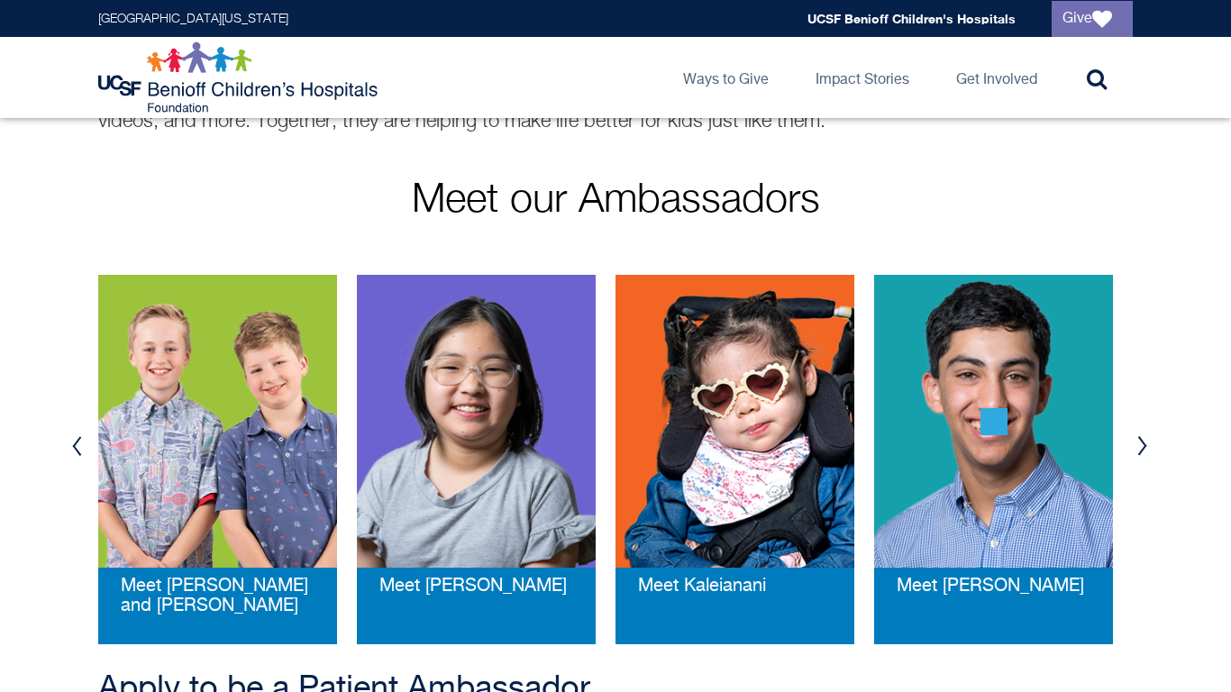
click at [1136, 439] on button "Next" at bounding box center [1142, 446] width 27 height 54
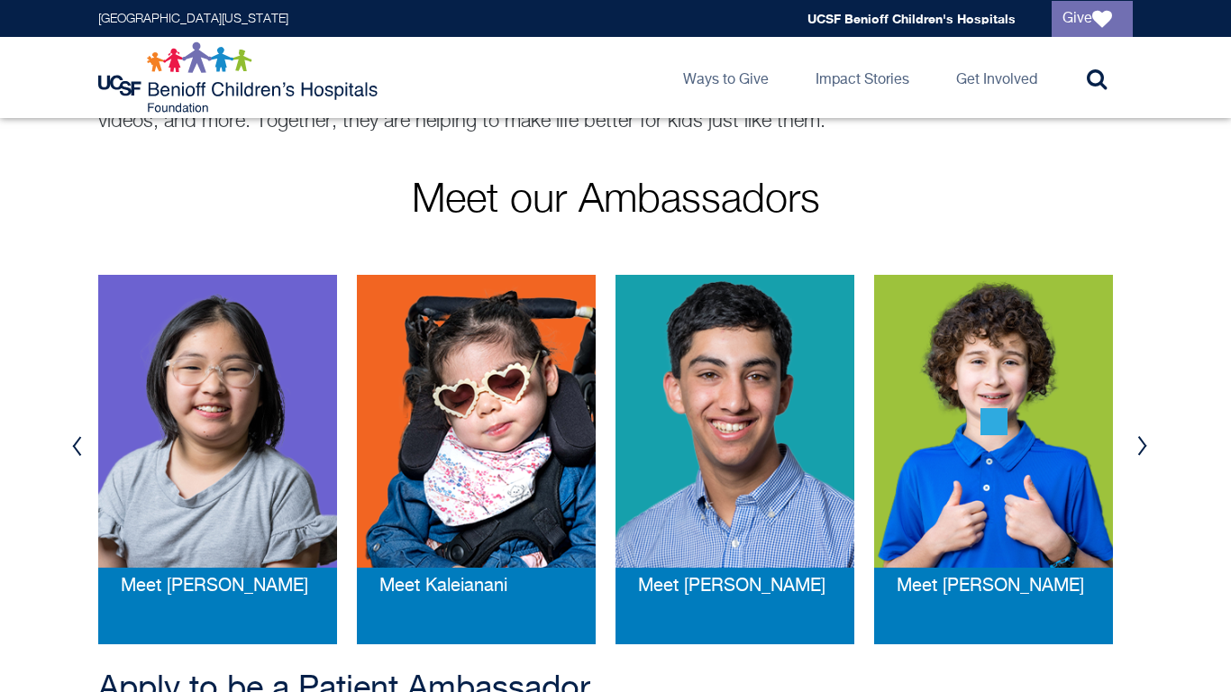
click at [1136, 439] on button "Next" at bounding box center [1142, 446] width 27 height 54
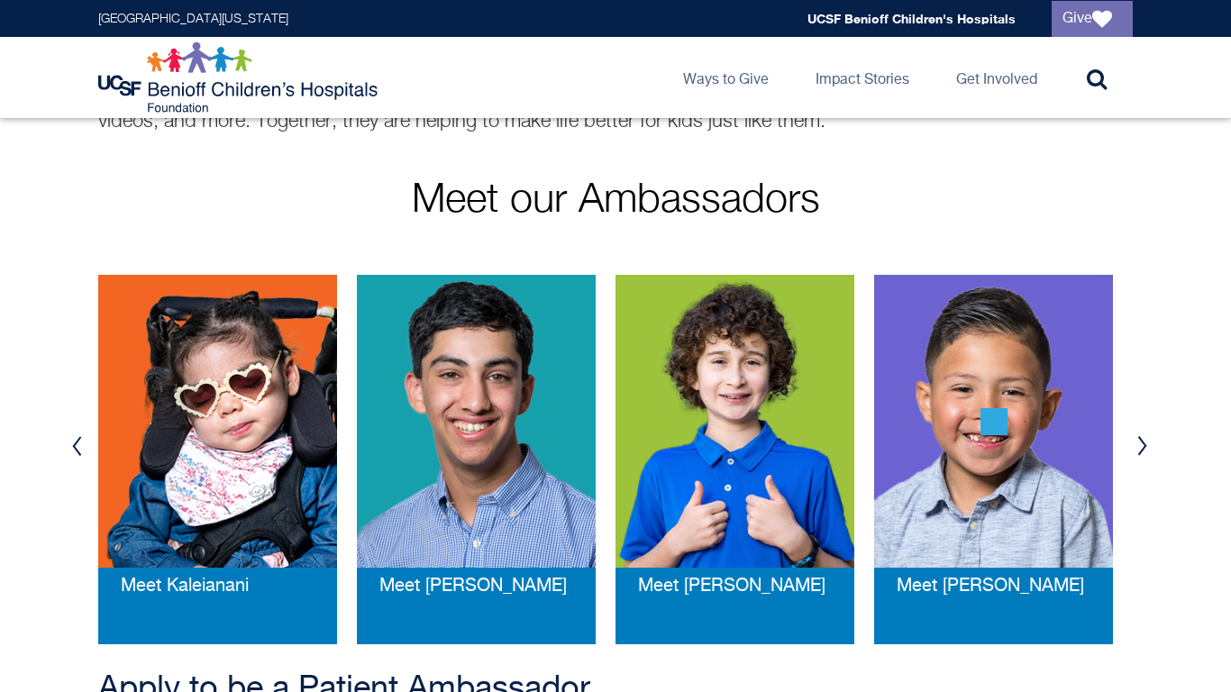
click at [1136, 439] on button "Next" at bounding box center [1142, 446] width 27 height 54
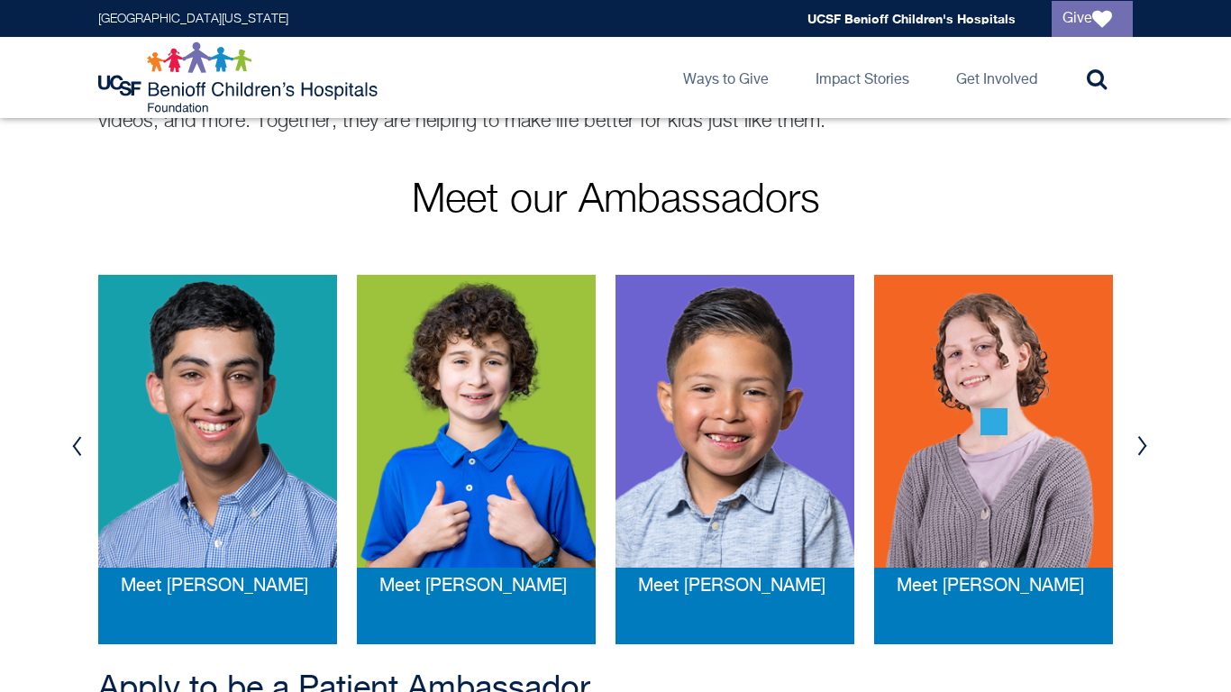
click at [1136, 439] on button "Next" at bounding box center [1142, 446] width 27 height 54
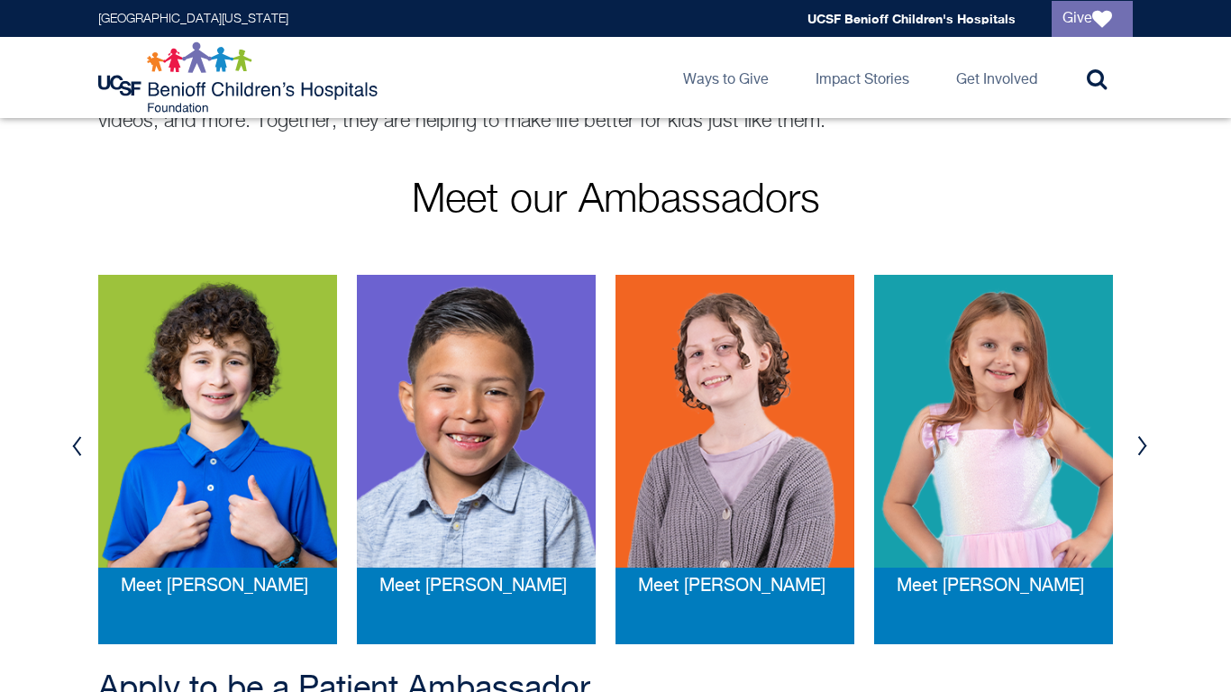
click at [1136, 439] on button "Next" at bounding box center [1142, 446] width 27 height 54
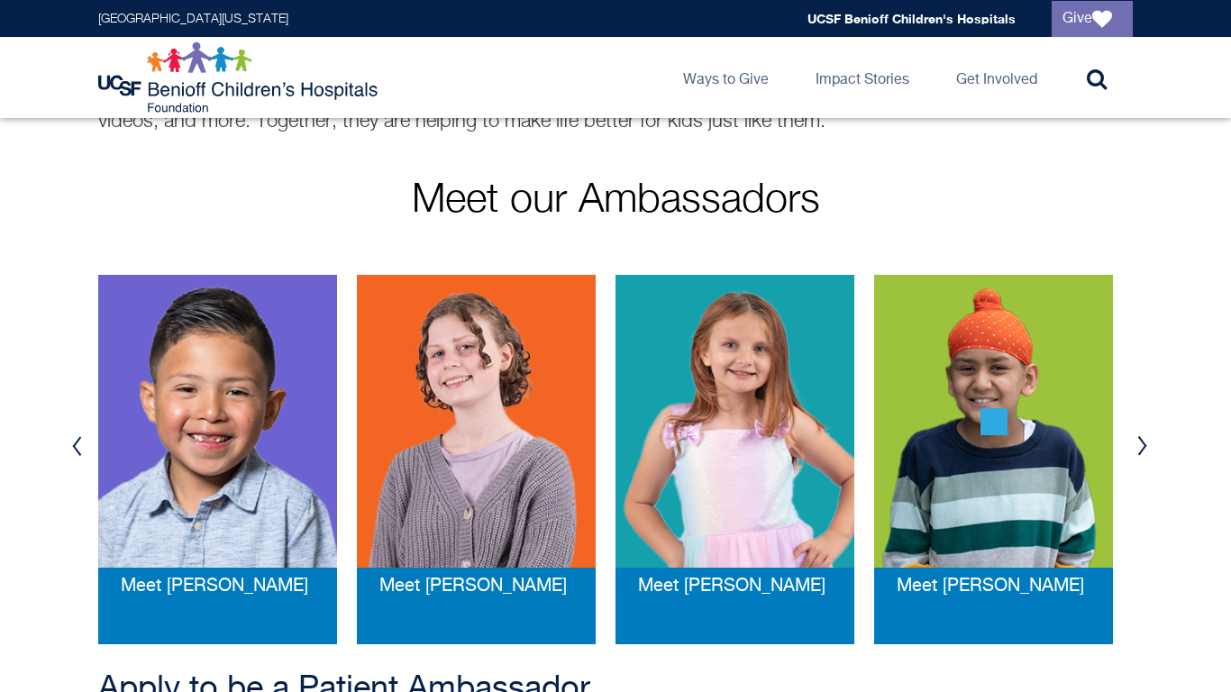
click at [1136, 439] on button "Next" at bounding box center [1142, 446] width 27 height 54
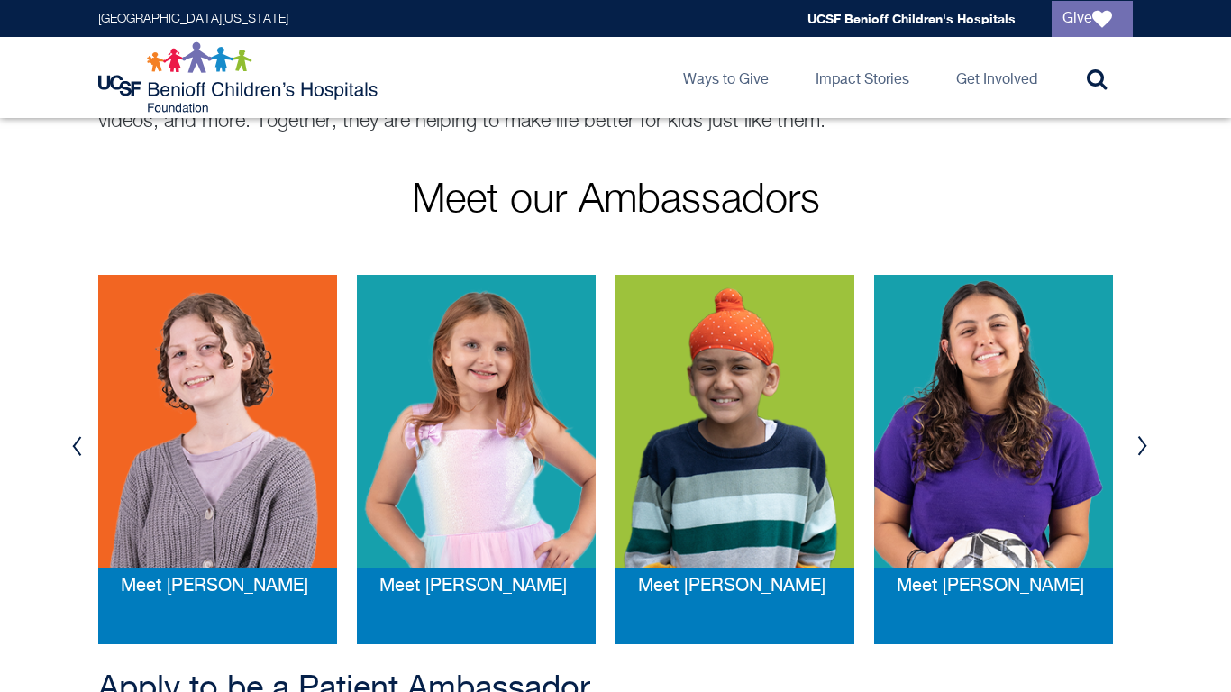
click at [1136, 439] on button "Next" at bounding box center [1142, 446] width 27 height 54
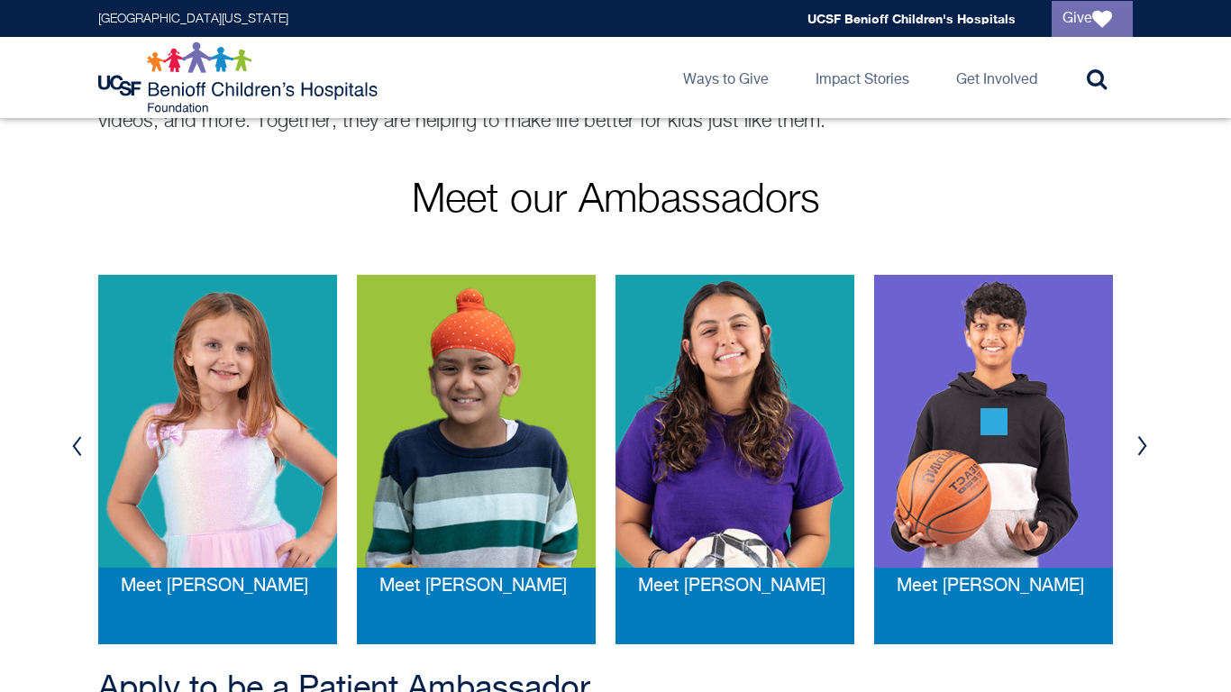
click at [1136, 439] on button "Next" at bounding box center [1142, 446] width 27 height 54
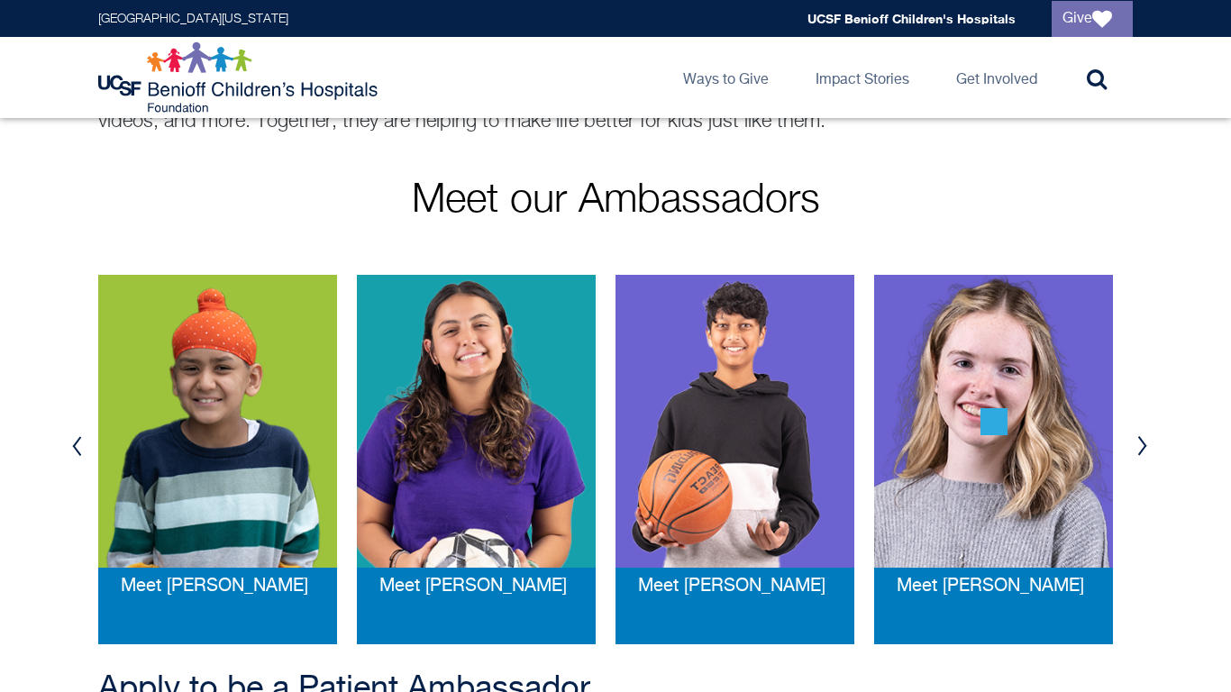
click at [1136, 439] on button "Next" at bounding box center [1142, 446] width 27 height 54
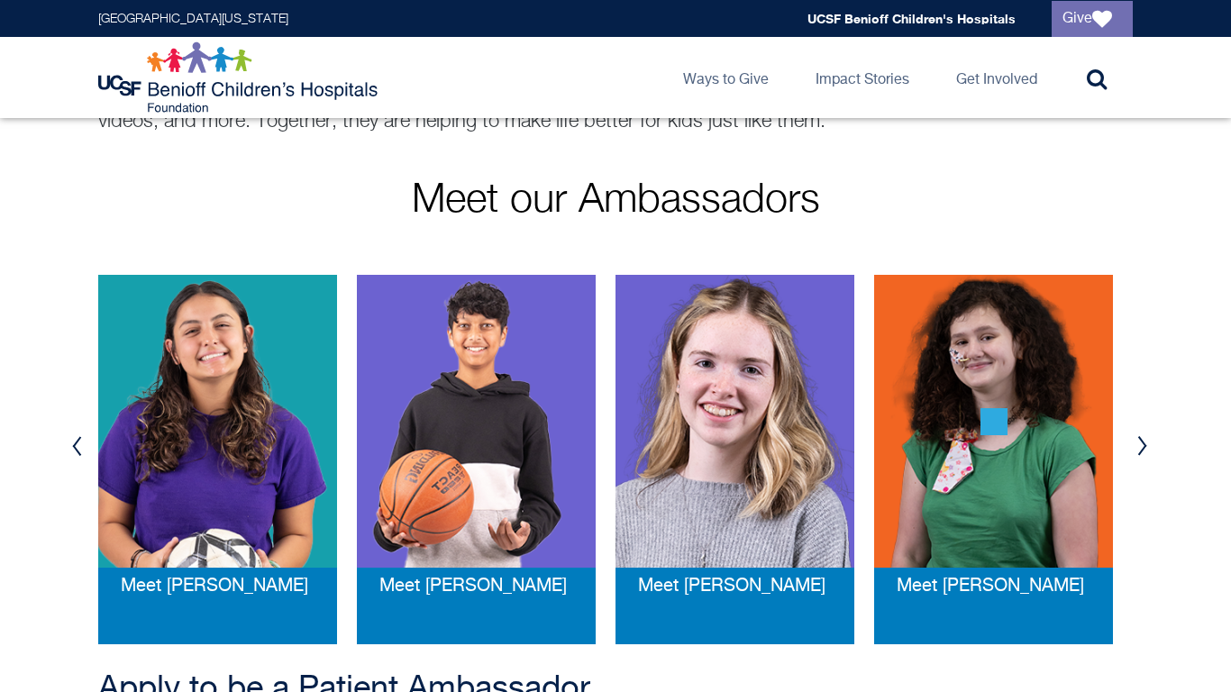
click at [1136, 439] on button "Next" at bounding box center [1142, 446] width 27 height 54
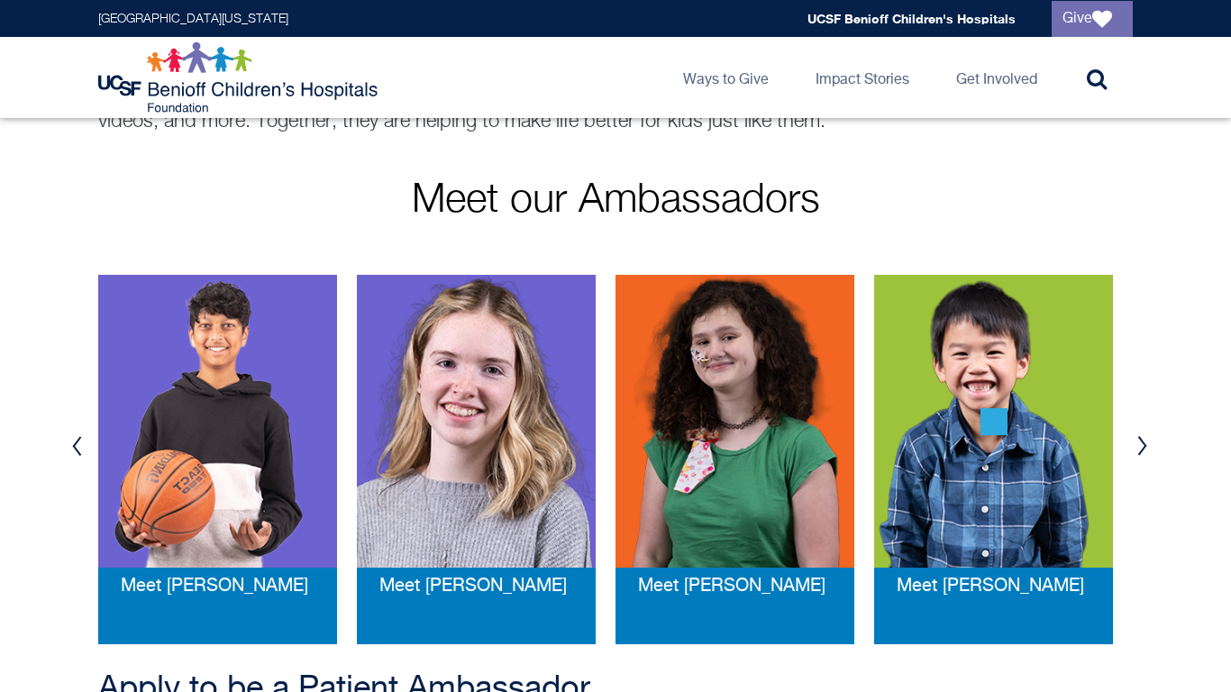
click at [1136, 439] on button "Next" at bounding box center [1142, 446] width 27 height 54
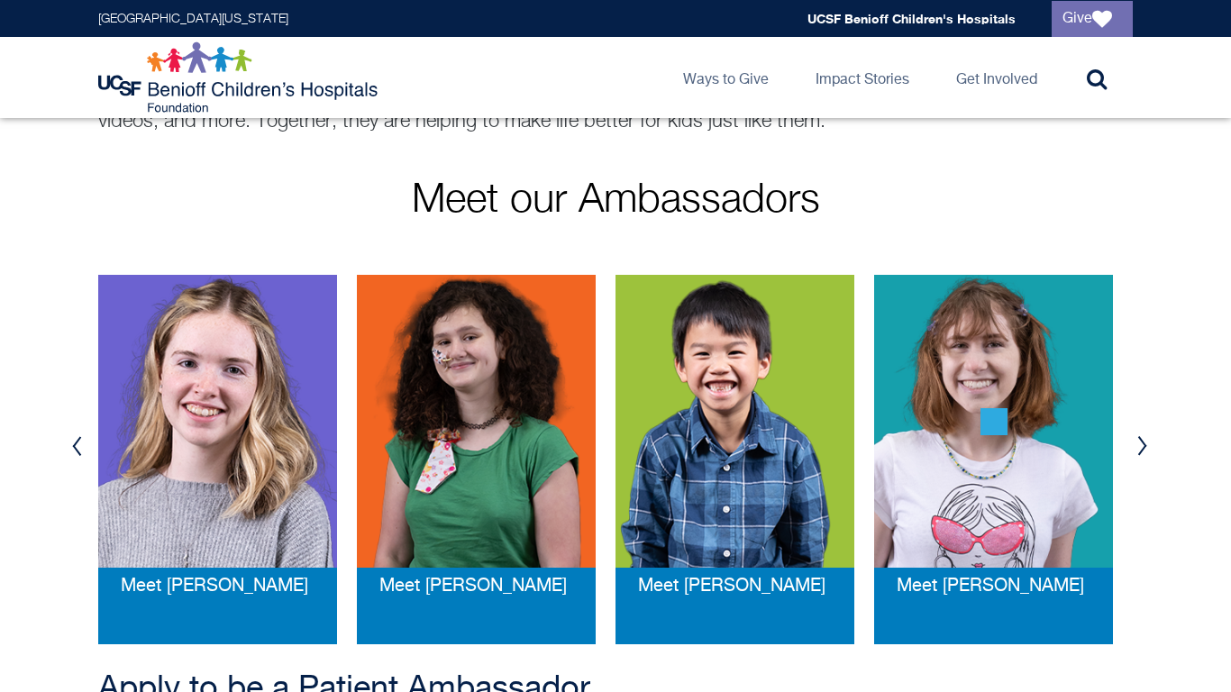
click at [1136, 439] on button "Next" at bounding box center [1142, 446] width 27 height 54
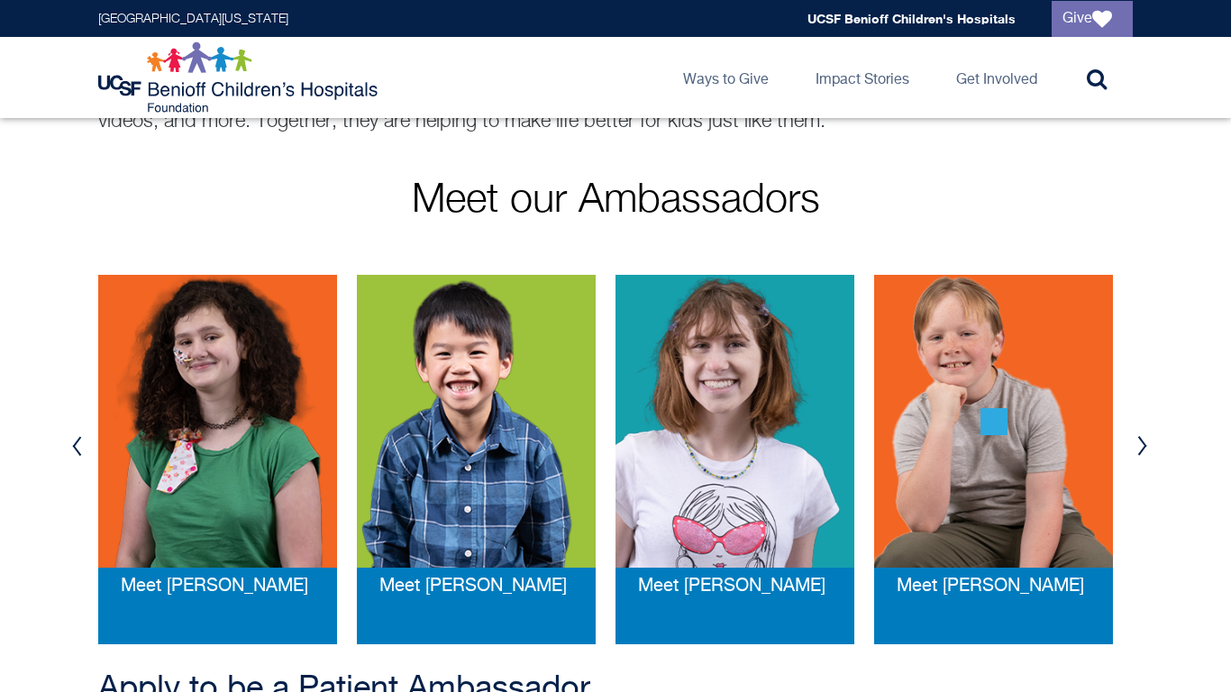
click at [1136, 439] on button "Next" at bounding box center [1142, 446] width 27 height 54
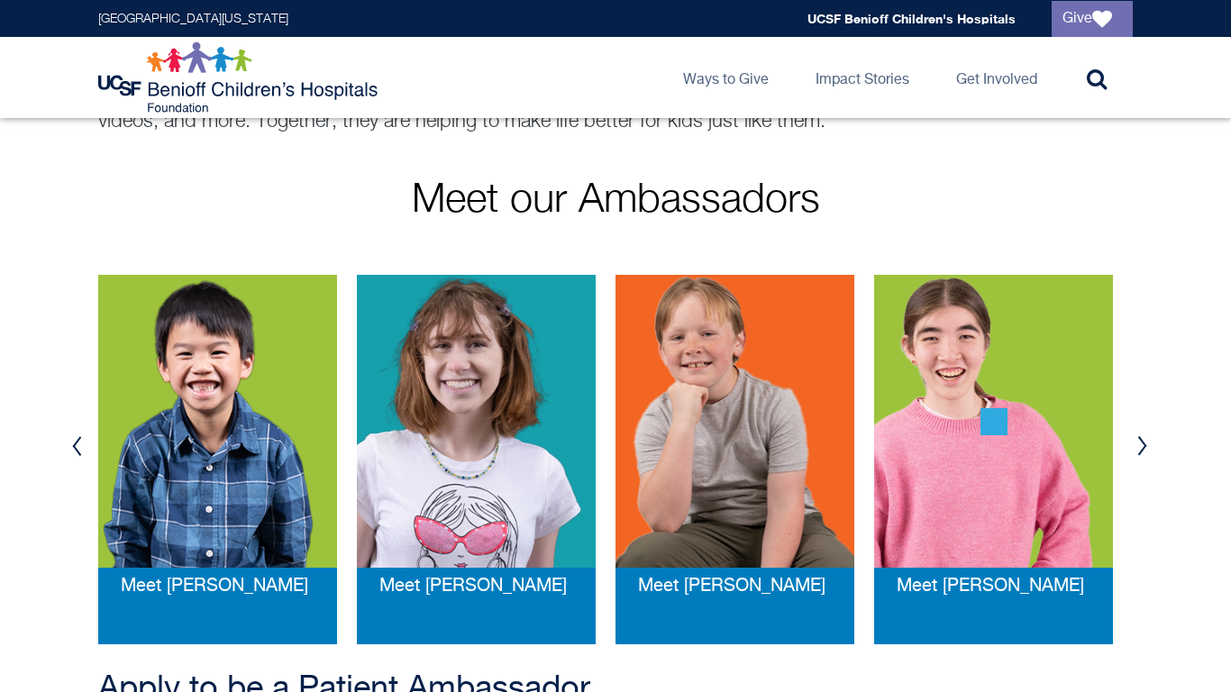
click at [1136, 439] on button "Next" at bounding box center [1142, 446] width 27 height 54
click at [505, 441] on img at bounding box center [476, 421] width 239 height 293
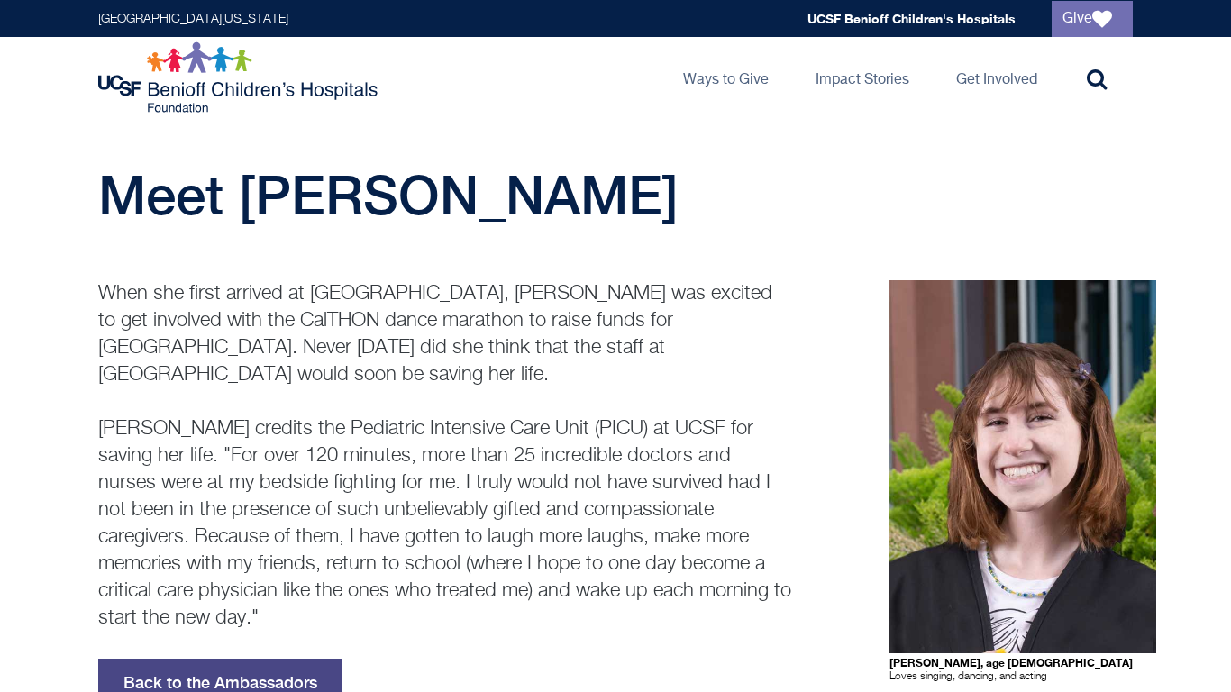
click at [276, 659] on link "Back to the Ambassadors" at bounding box center [220, 683] width 244 height 49
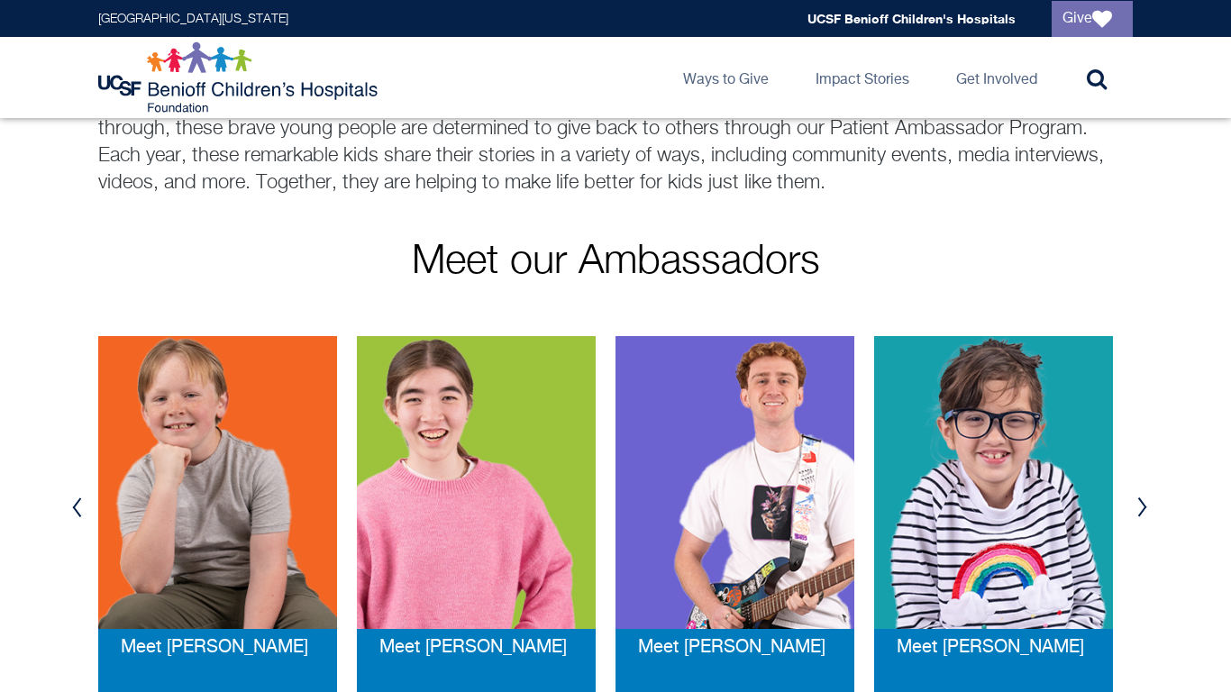
scroll to position [205, 0]
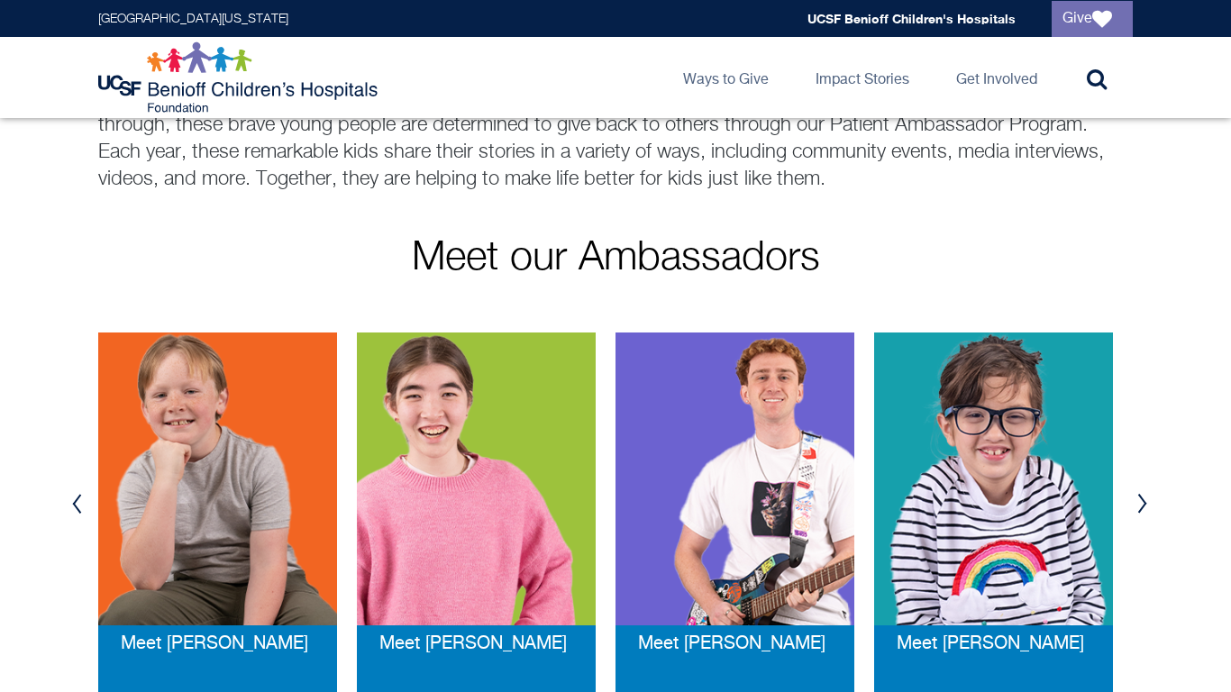
click at [74, 493] on button "Previous" at bounding box center [76, 504] width 27 height 54
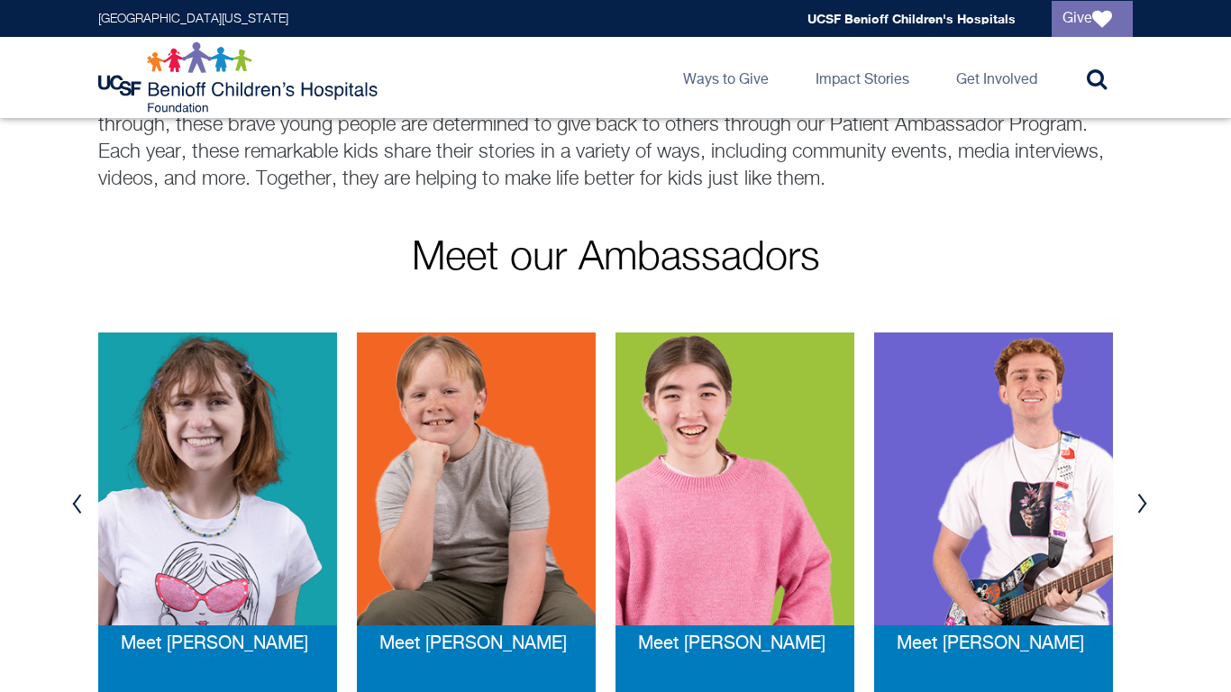
click at [74, 493] on button "Previous" at bounding box center [76, 504] width 27 height 54
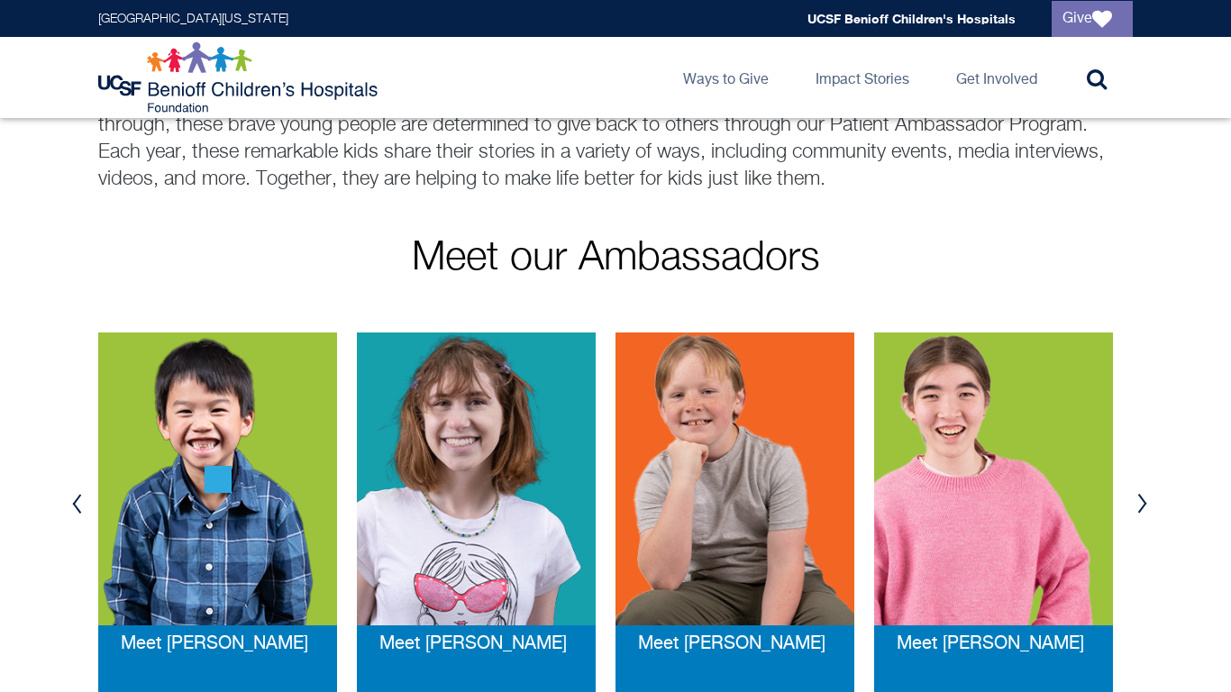
click at [74, 493] on button "Previous" at bounding box center [76, 504] width 27 height 54
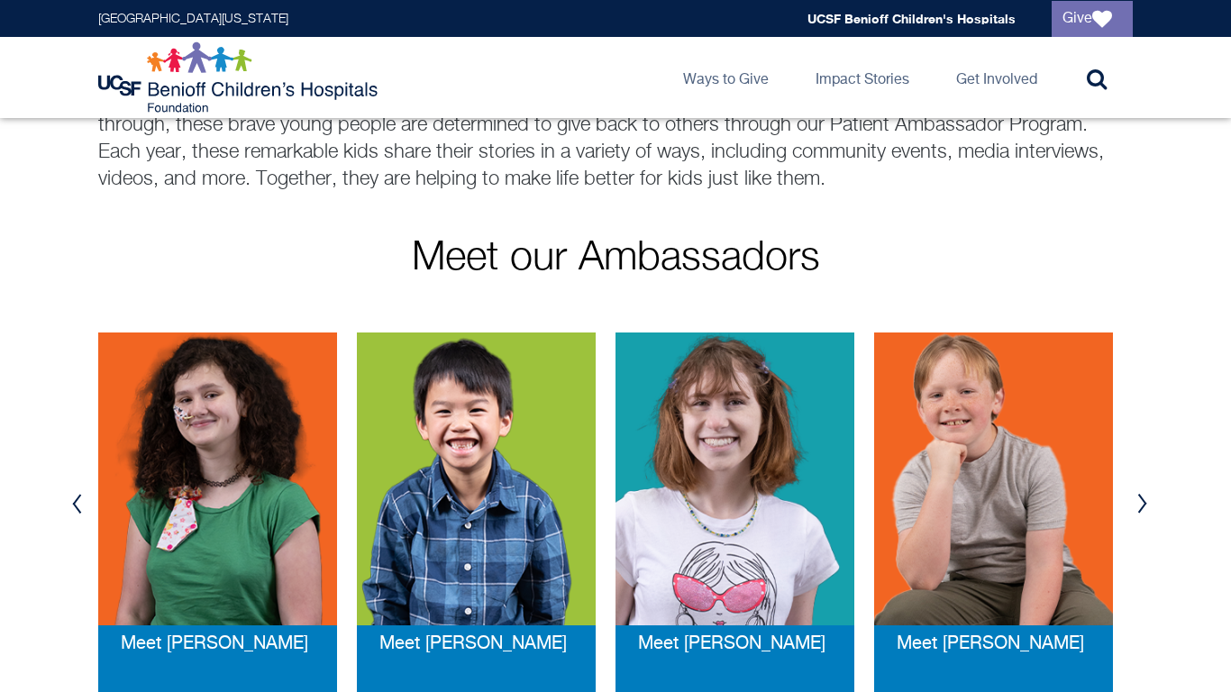
click at [74, 493] on button "Previous" at bounding box center [76, 504] width 27 height 54
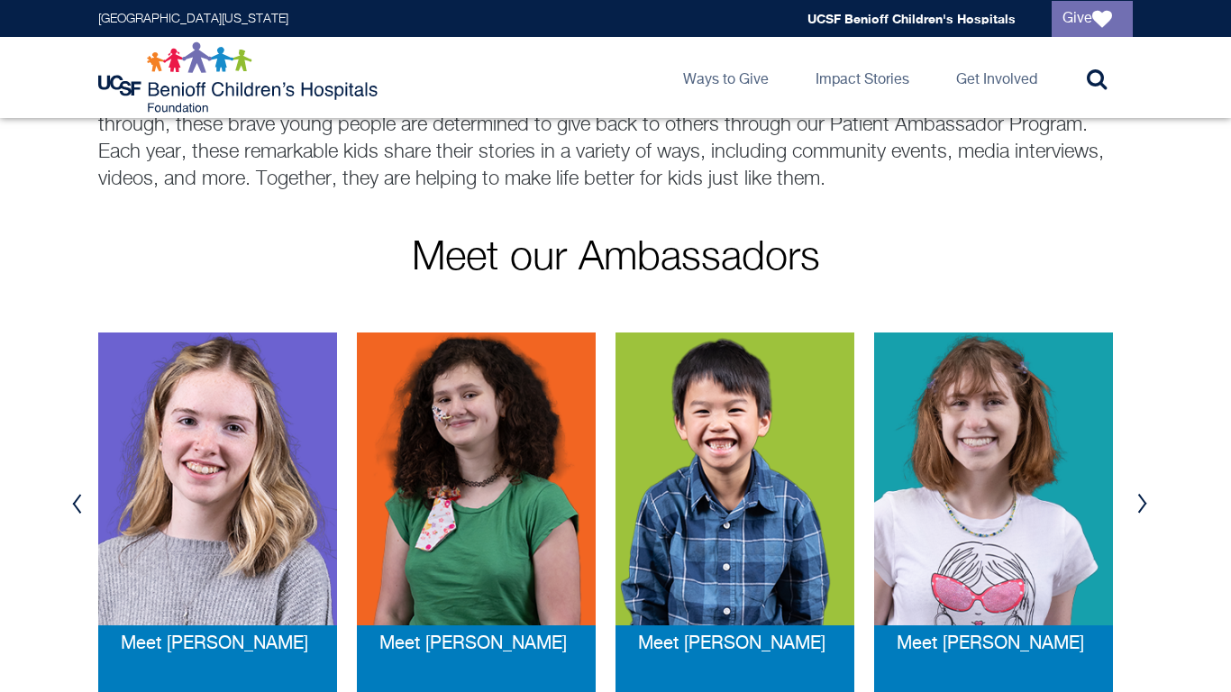
click at [73, 494] on button "Previous" at bounding box center [76, 504] width 27 height 54
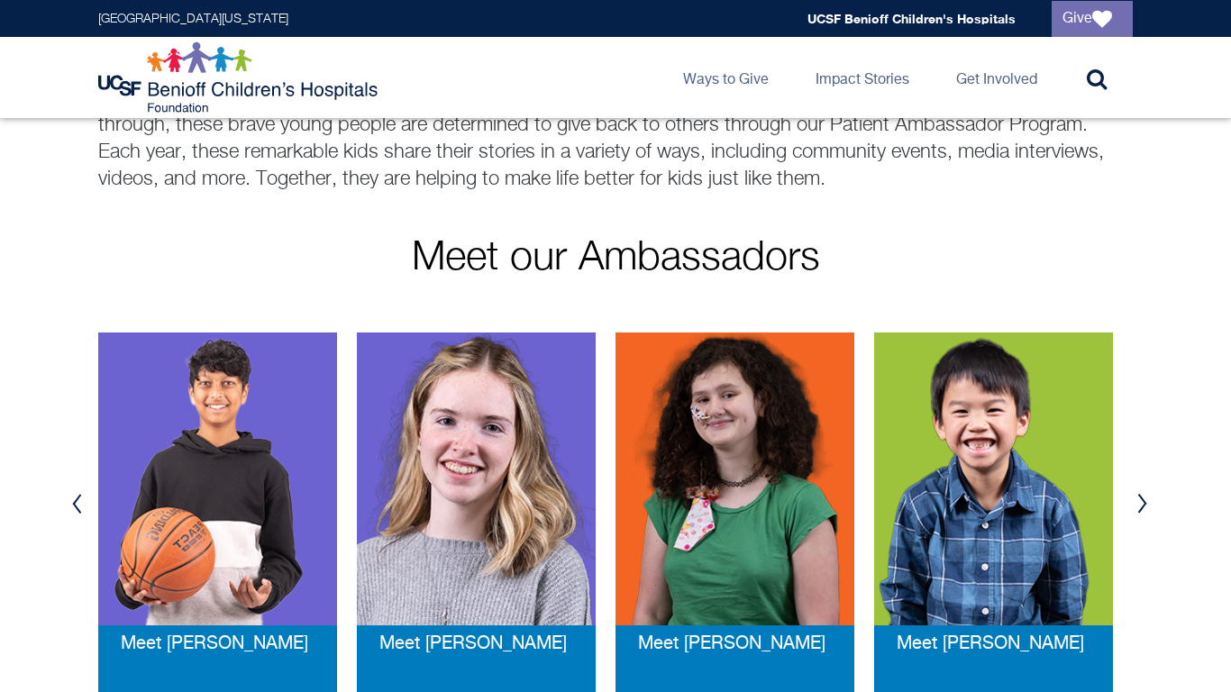
click at [79, 517] on button "Previous" at bounding box center [76, 504] width 27 height 54
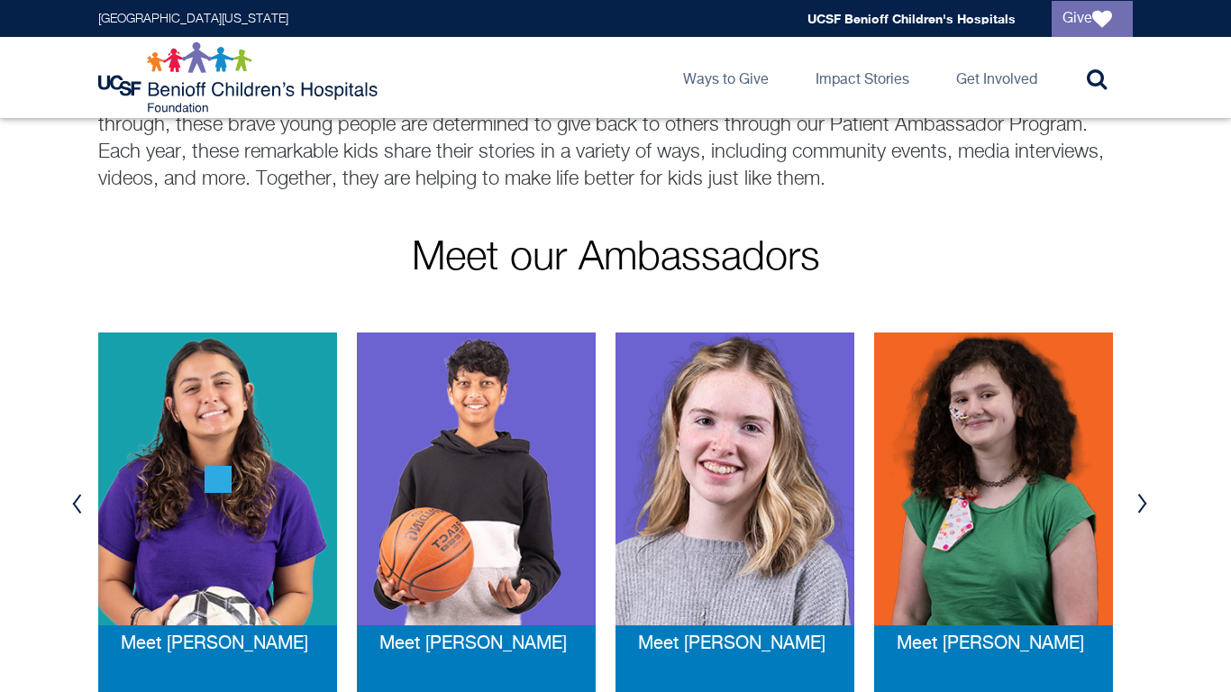
click at [79, 517] on button "Previous" at bounding box center [76, 504] width 27 height 54
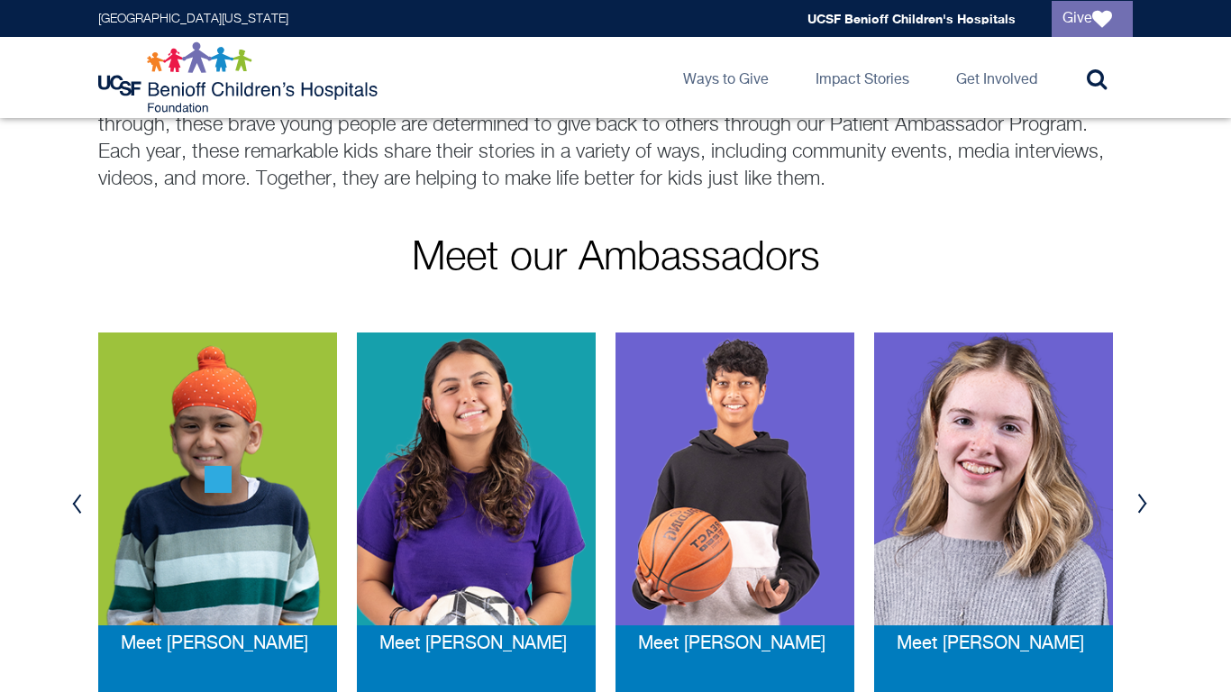
click at [79, 517] on button "Previous" at bounding box center [76, 504] width 27 height 54
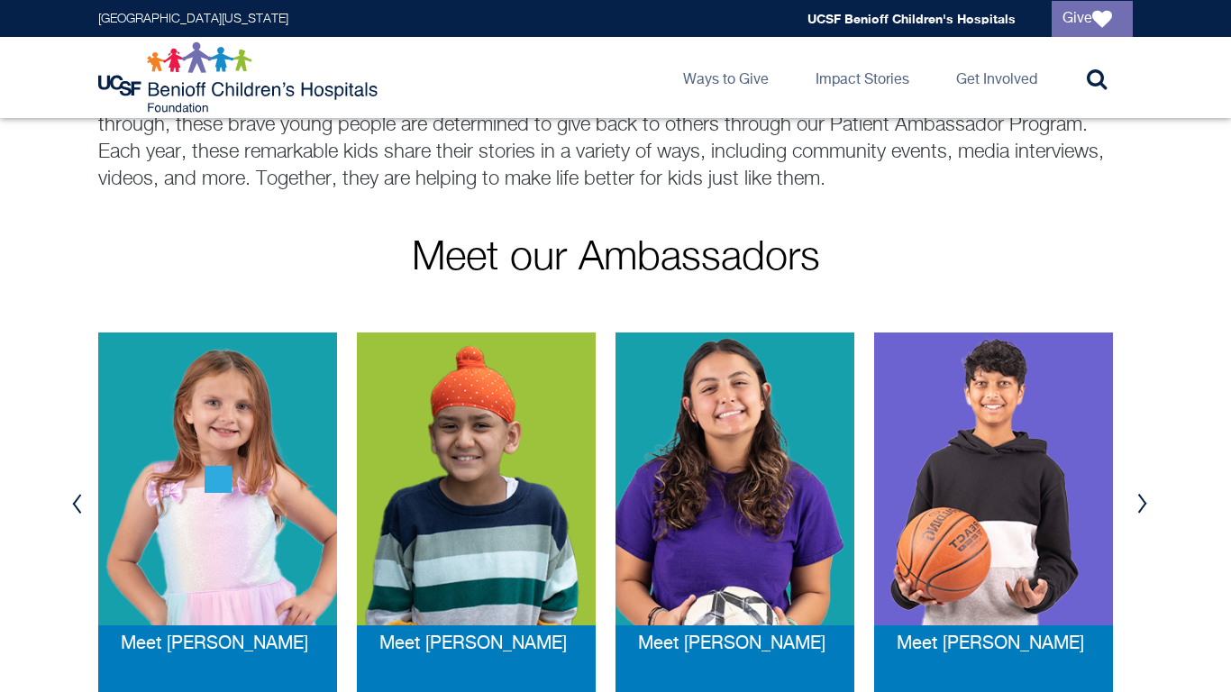
click at [79, 517] on button "Previous" at bounding box center [76, 504] width 27 height 54
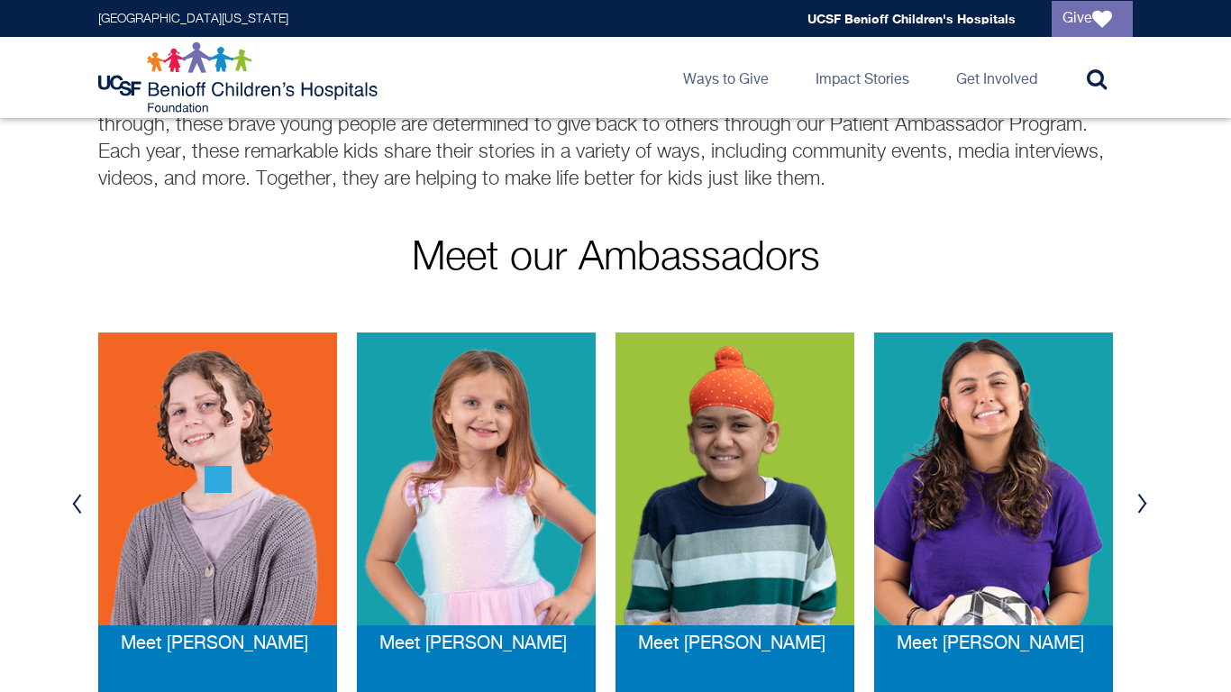
click at [79, 517] on button "Previous" at bounding box center [76, 504] width 27 height 54
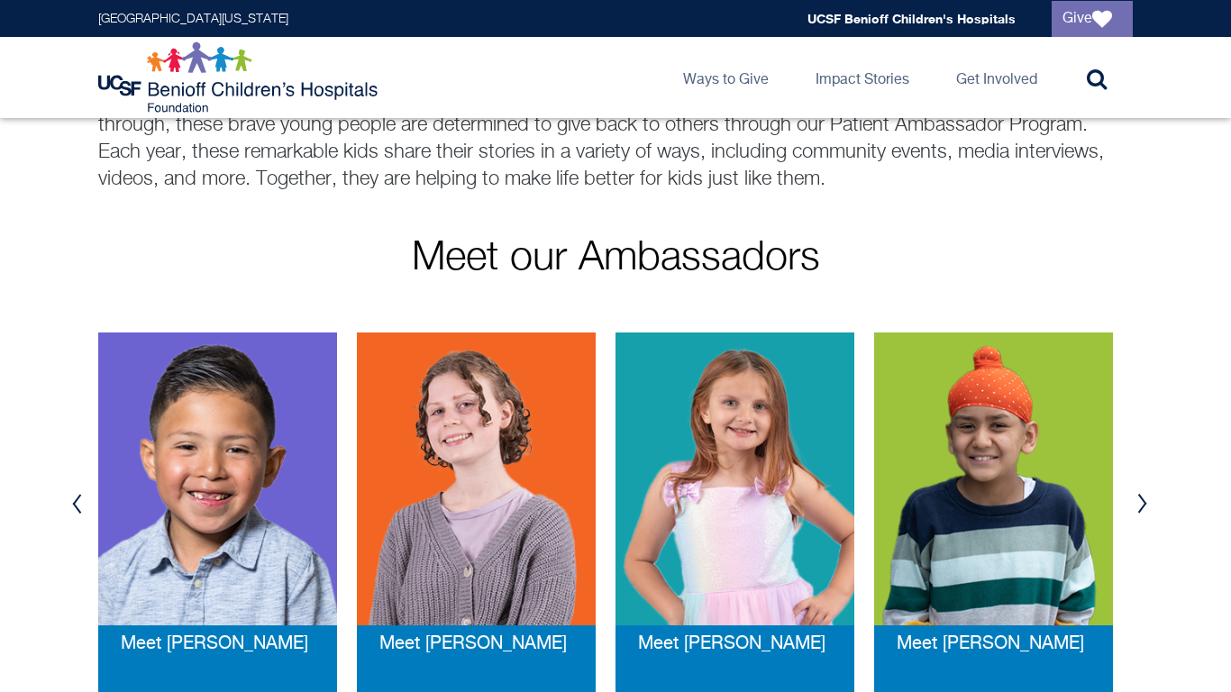
click at [79, 517] on button "Previous" at bounding box center [76, 504] width 27 height 54
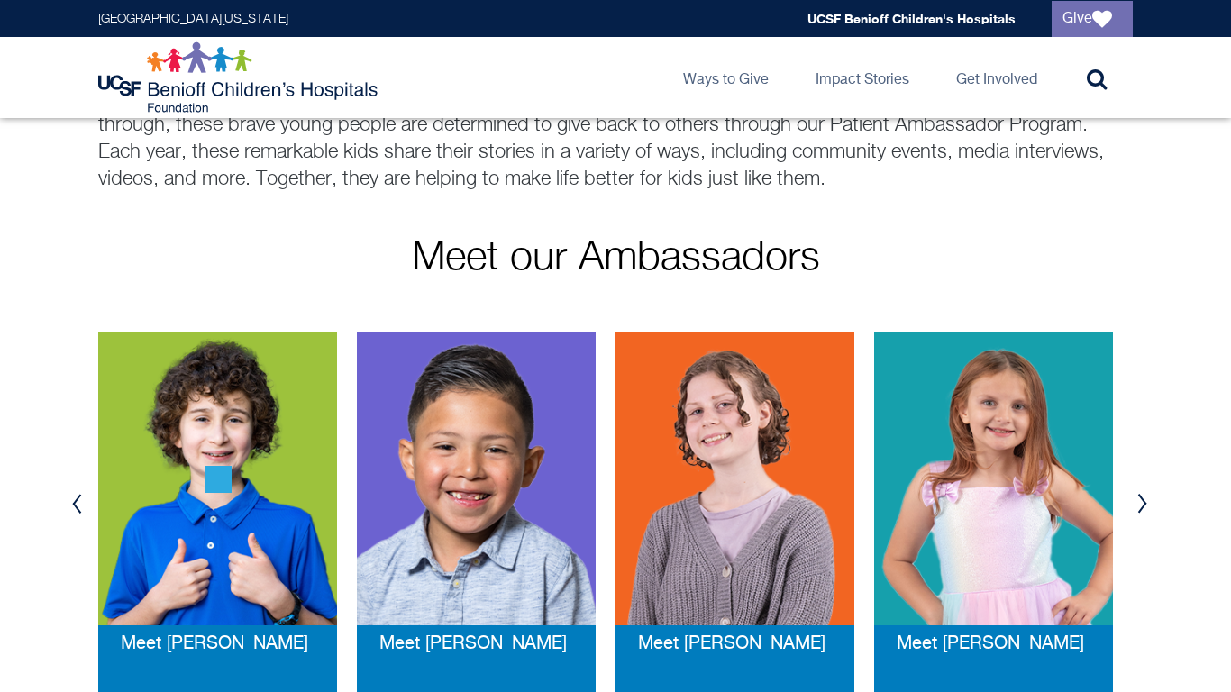
click at [79, 517] on button "Previous" at bounding box center [76, 504] width 27 height 54
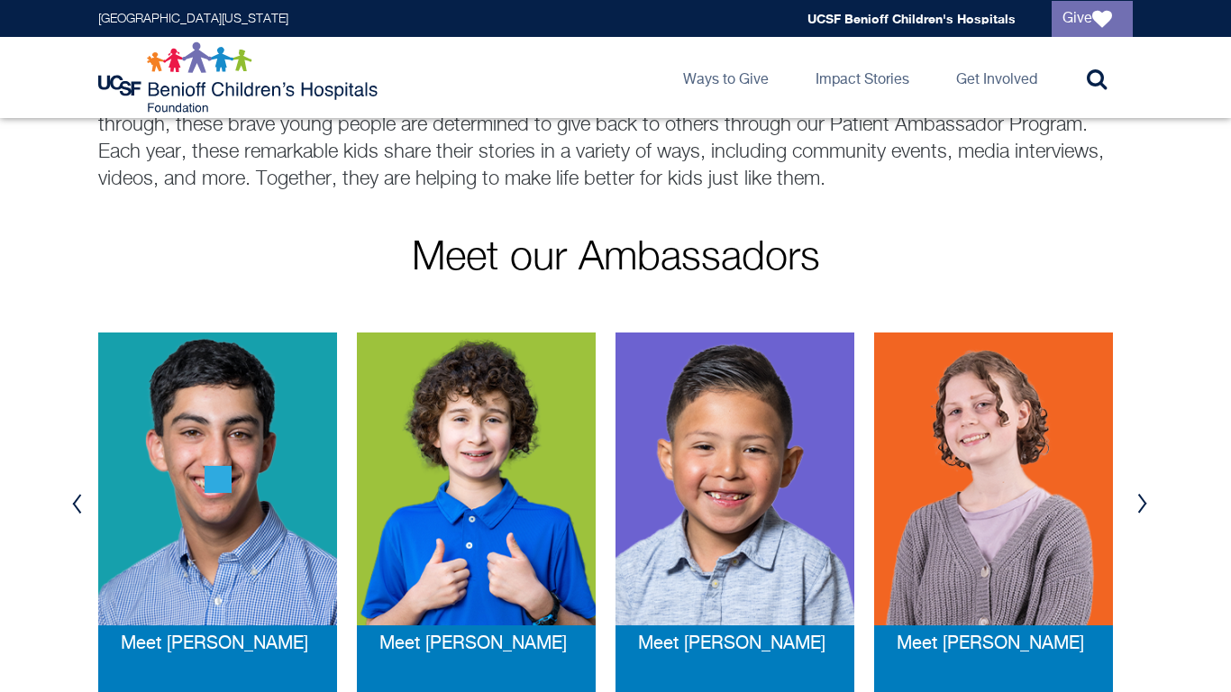
click at [79, 517] on button "Previous" at bounding box center [76, 504] width 27 height 54
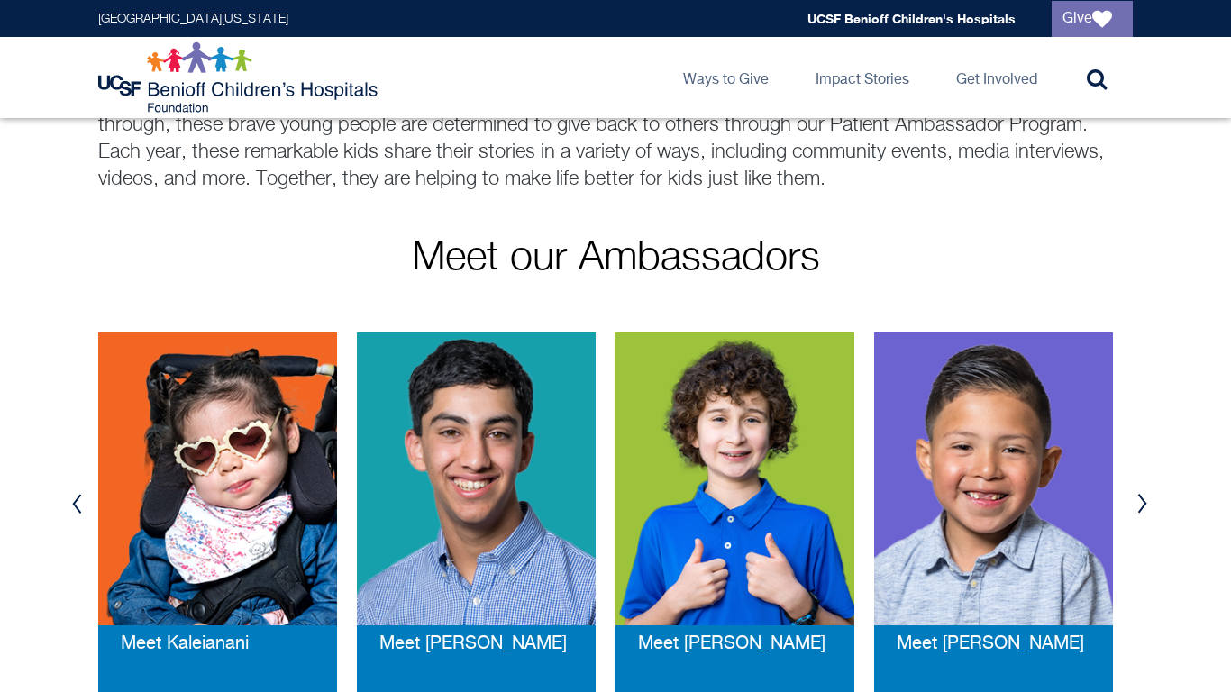
click at [79, 517] on button "Previous" at bounding box center [76, 504] width 27 height 54
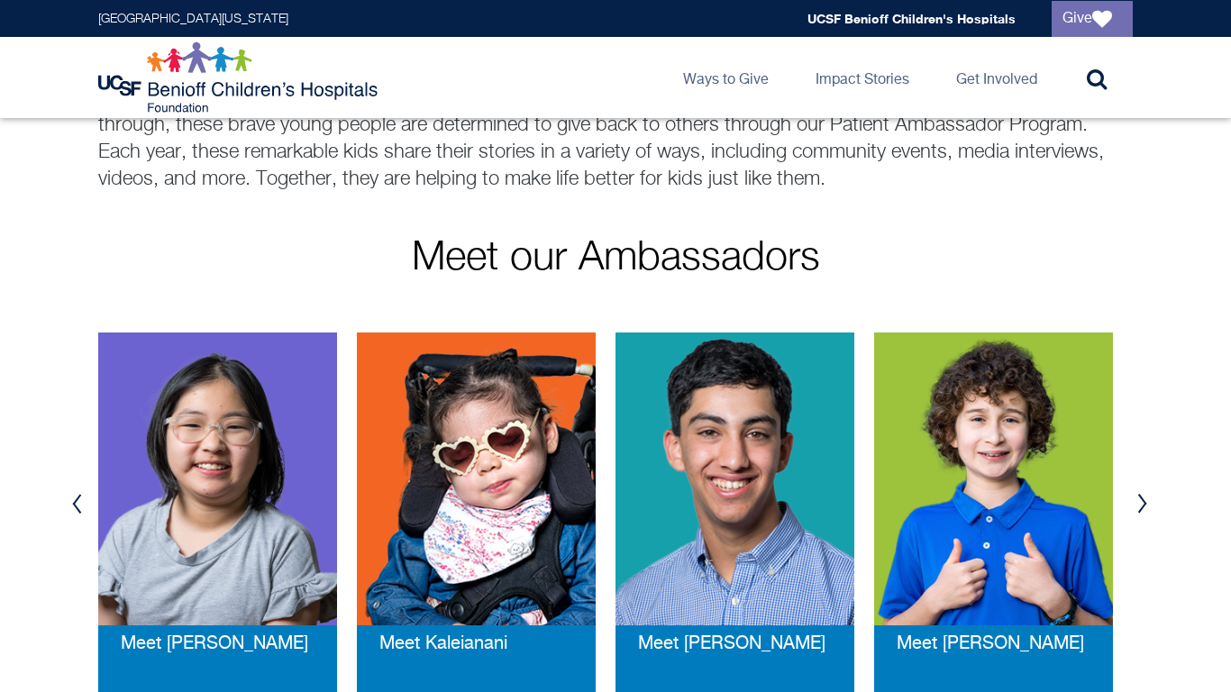
click at [79, 518] on button "Previous" at bounding box center [76, 504] width 27 height 54
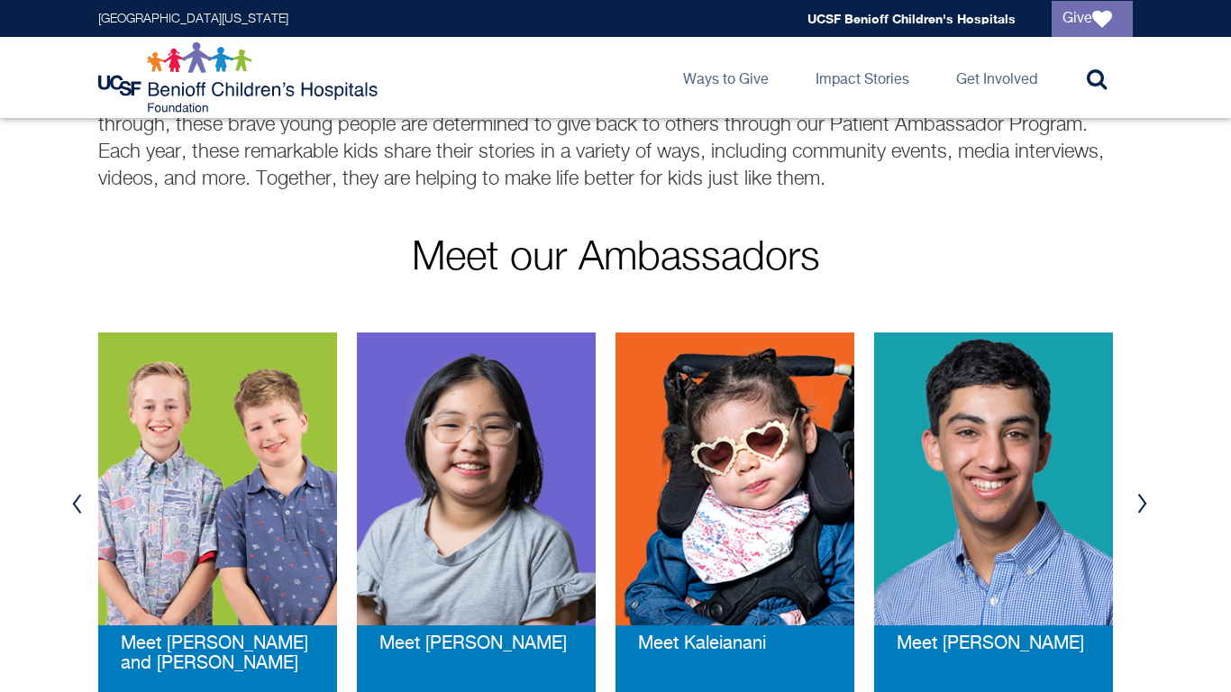
click at [79, 518] on button "Previous" at bounding box center [76, 504] width 27 height 54
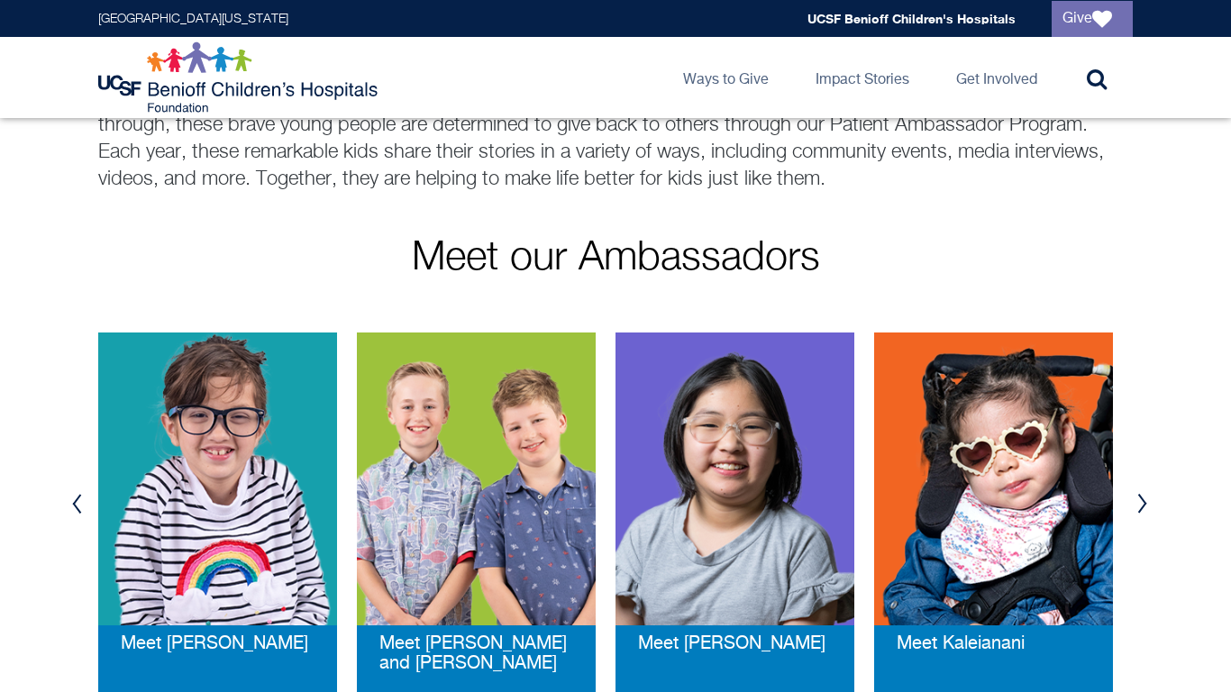
click at [79, 518] on button "Previous" at bounding box center [76, 504] width 27 height 54
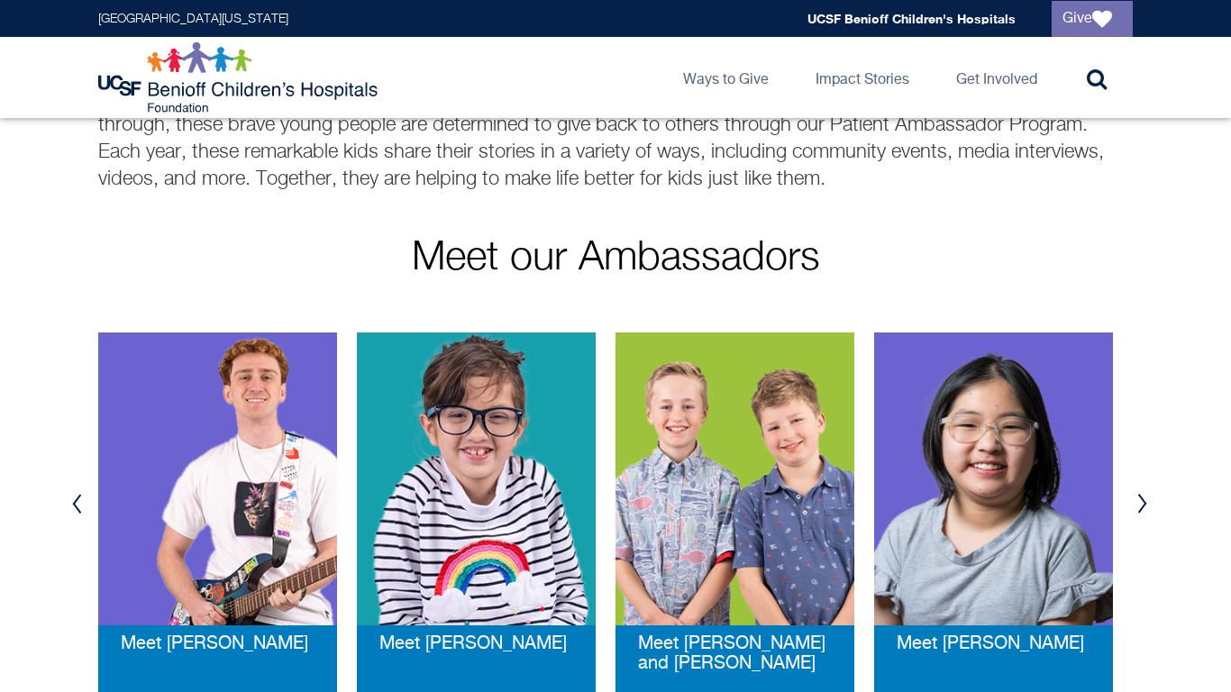
click at [79, 518] on button "Previous" at bounding box center [76, 504] width 27 height 54
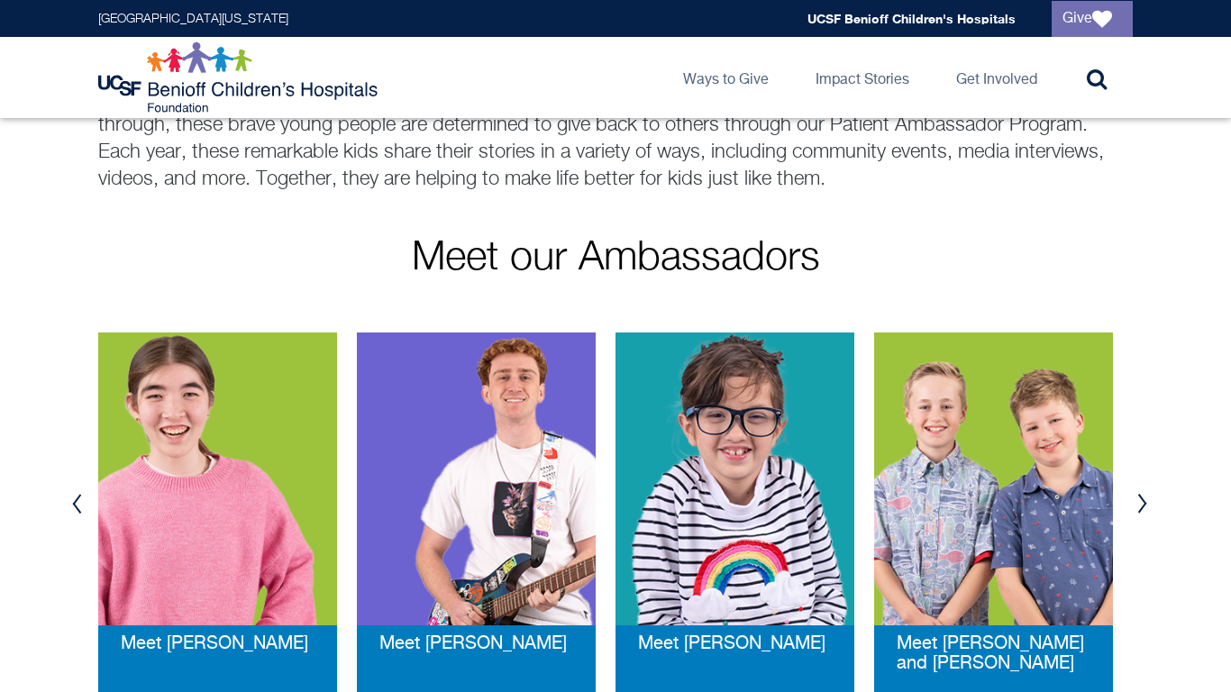
click at [78, 518] on button "Previous" at bounding box center [76, 504] width 27 height 54
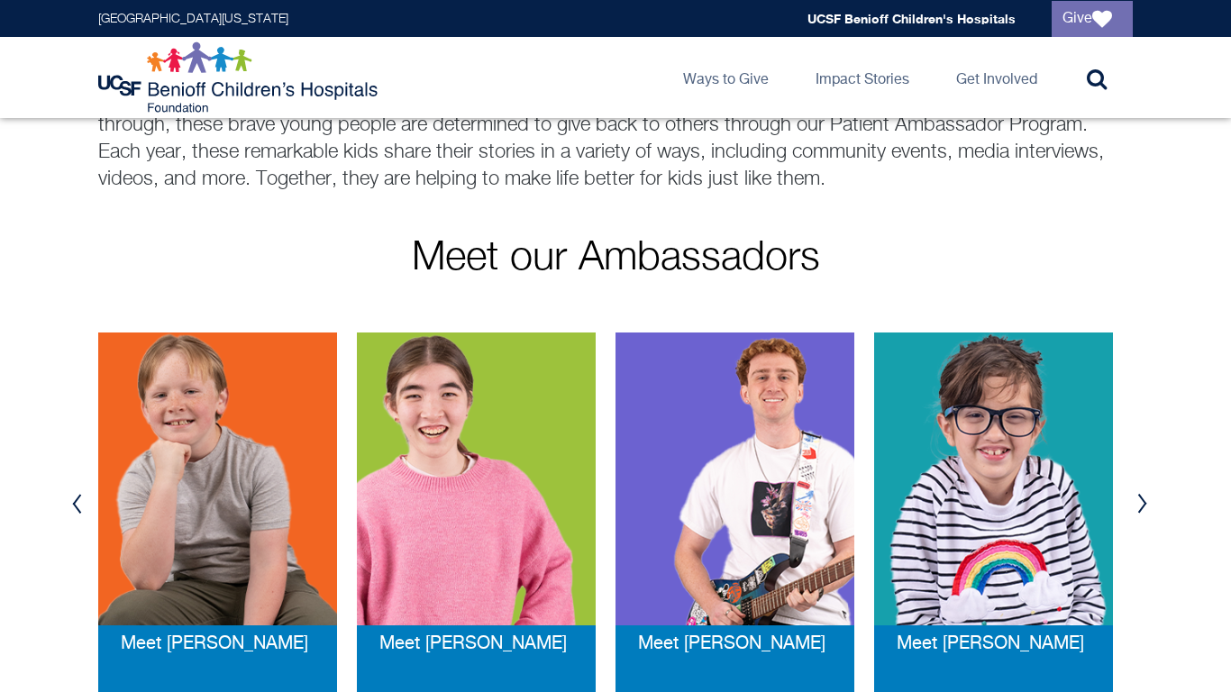
click at [78, 518] on button "Previous" at bounding box center [76, 504] width 27 height 54
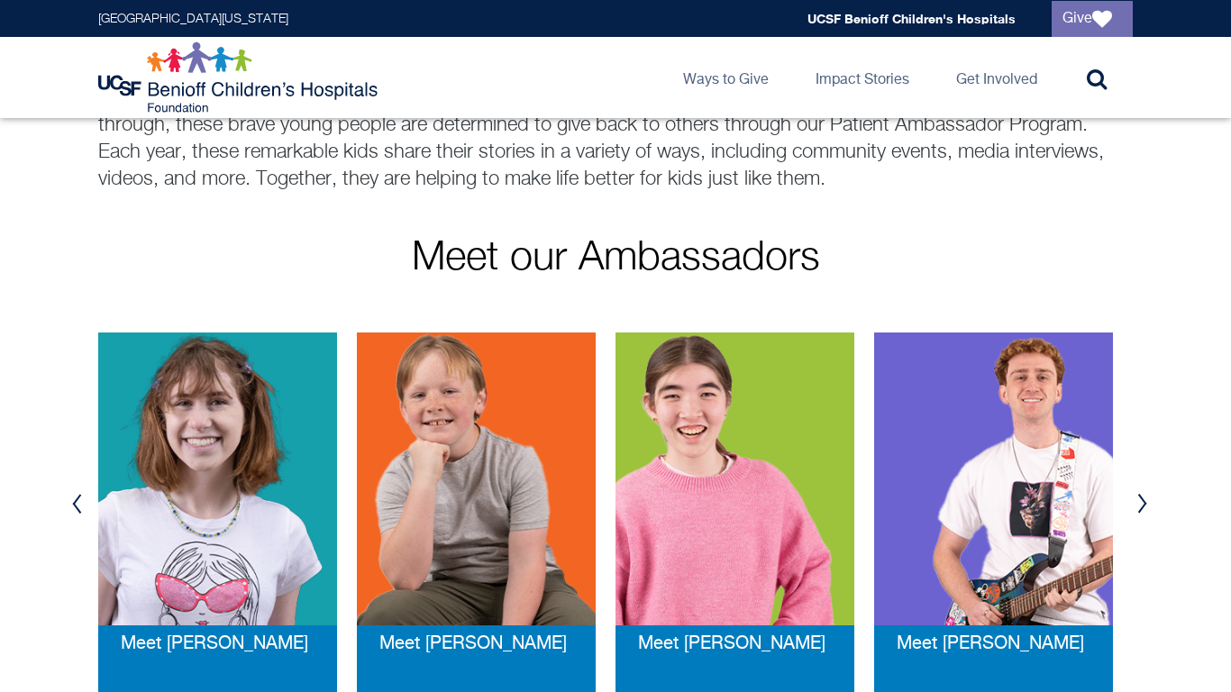
click at [78, 518] on button "Previous" at bounding box center [76, 504] width 27 height 54
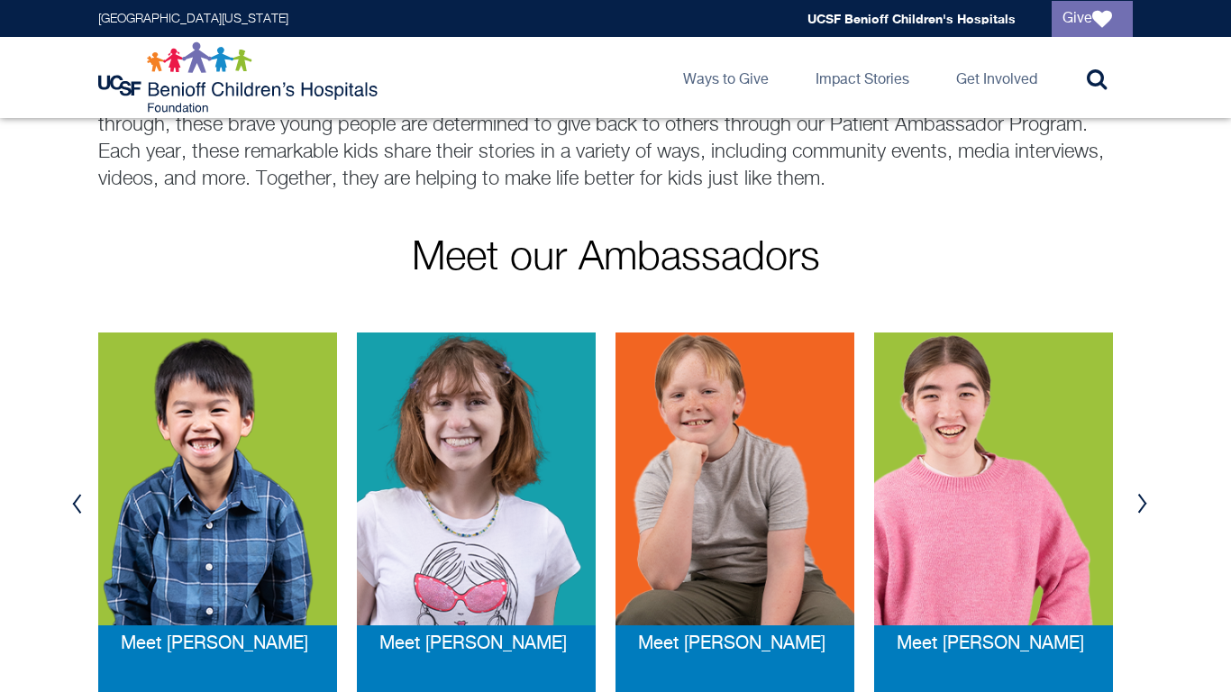
click at [78, 518] on button "Previous" at bounding box center [76, 504] width 27 height 54
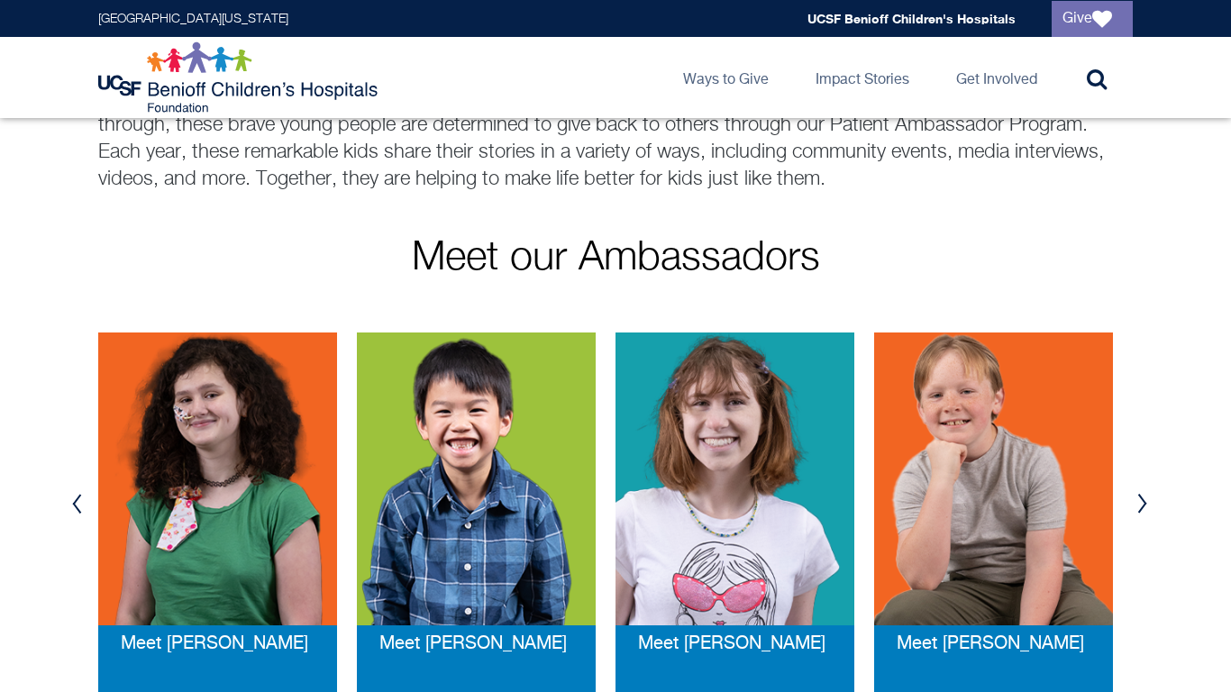
click at [78, 518] on button "Previous" at bounding box center [76, 504] width 27 height 54
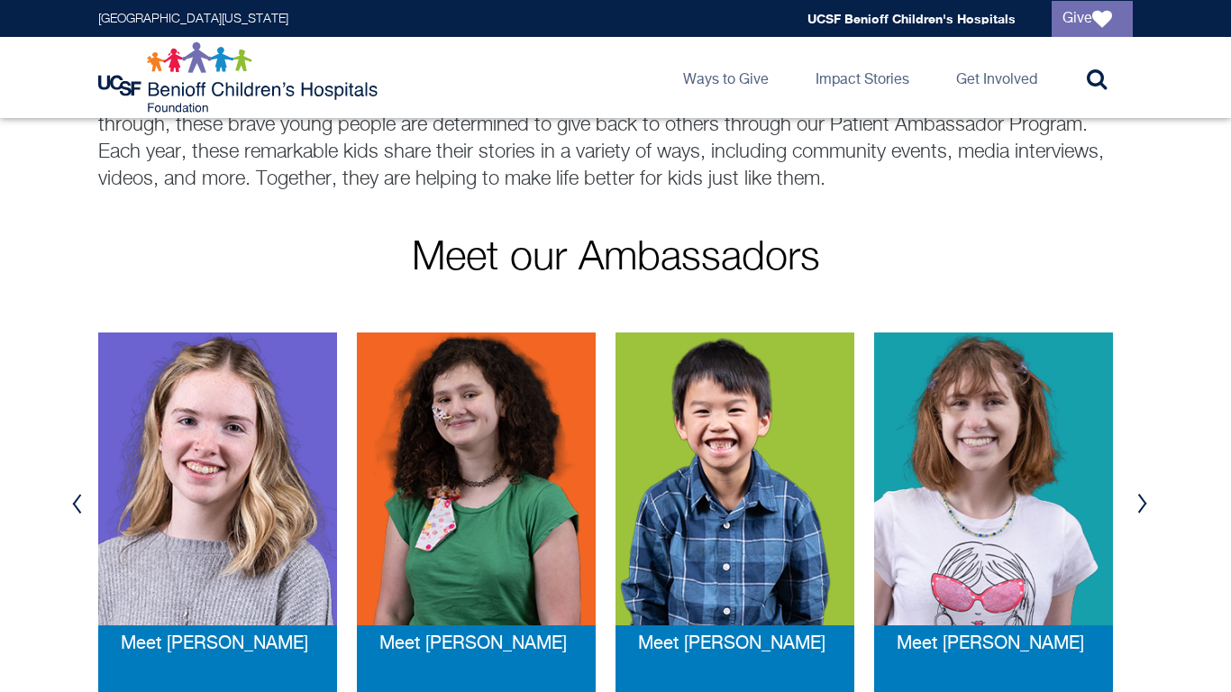
click at [78, 518] on button "Previous" at bounding box center [76, 504] width 27 height 54
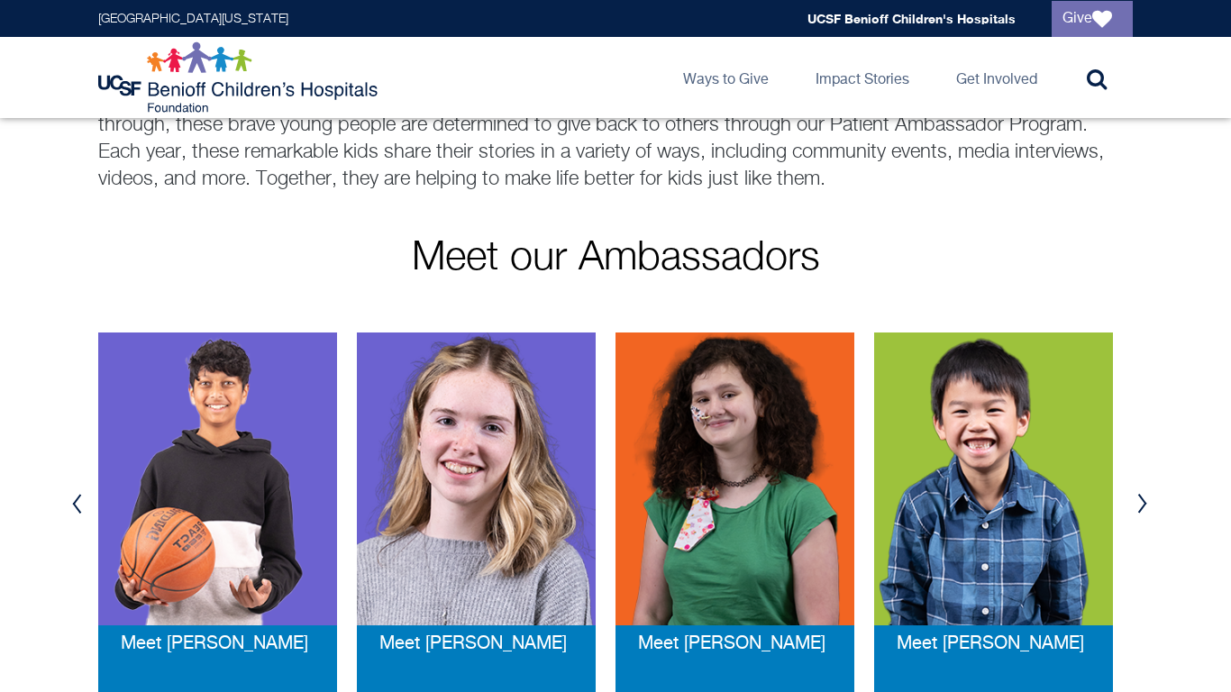
click at [77, 520] on button "Previous" at bounding box center [76, 504] width 27 height 54
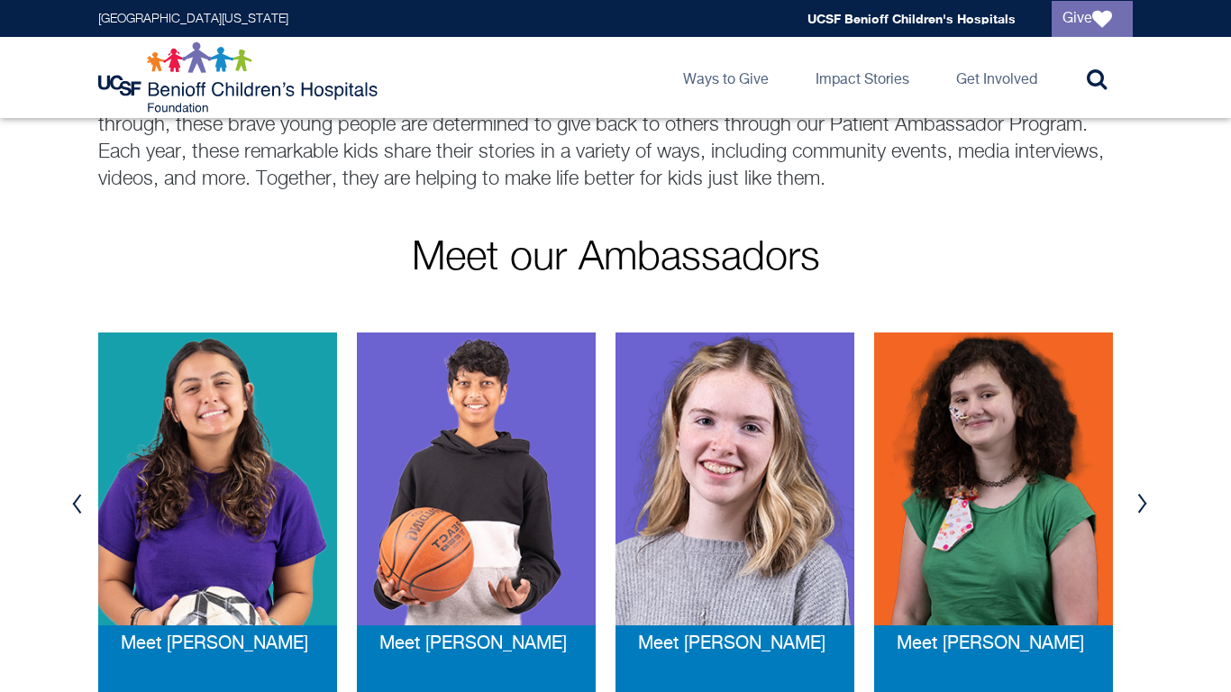
click at [77, 523] on button "Previous" at bounding box center [76, 504] width 27 height 54
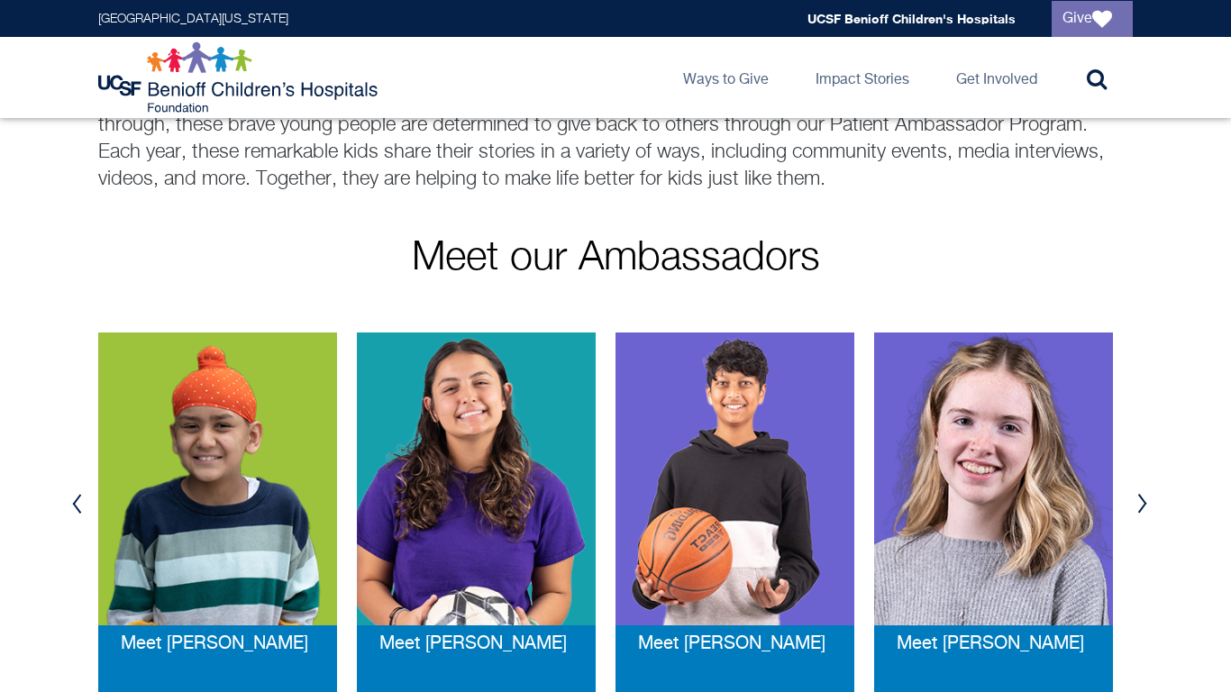
click at [75, 523] on button "Previous" at bounding box center [76, 504] width 27 height 54
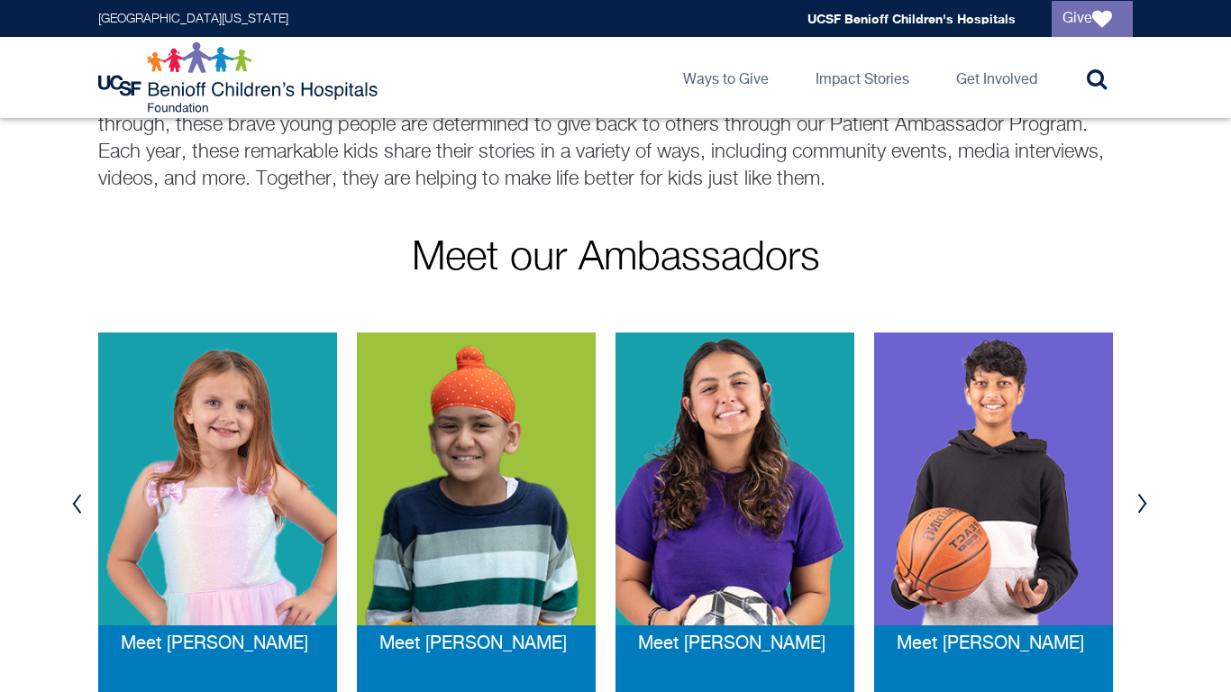
click at [75, 523] on button "Previous" at bounding box center [76, 504] width 27 height 54
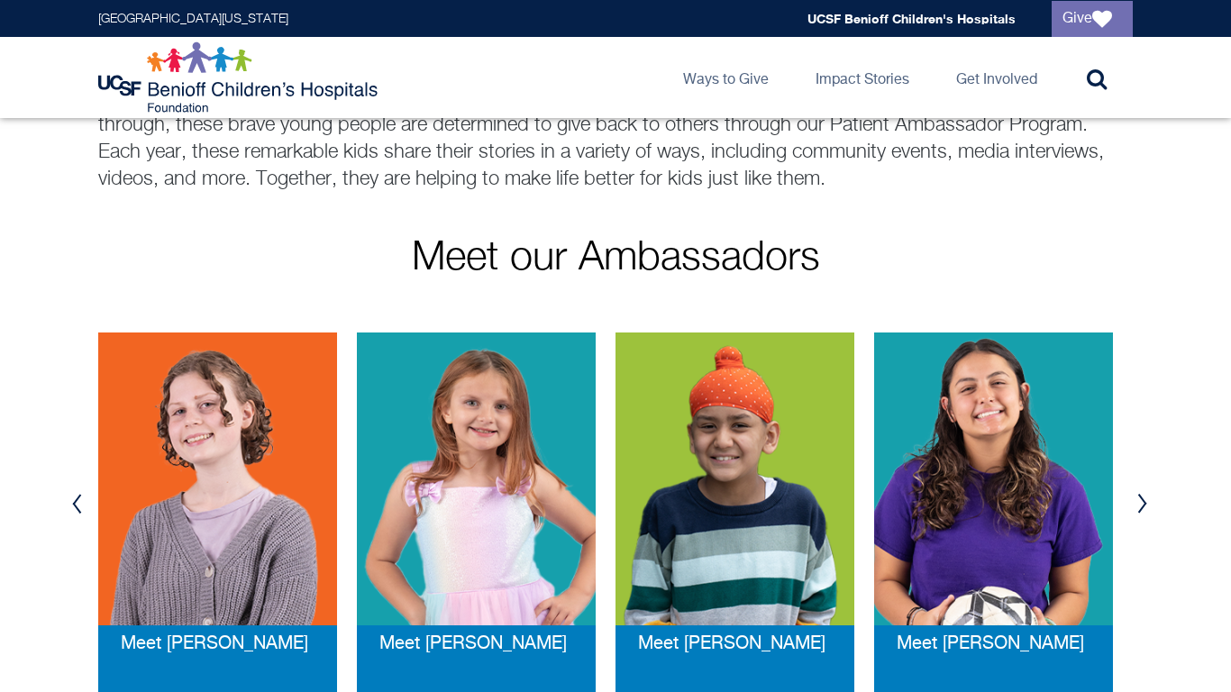
click at [389, 533] on img at bounding box center [476, 479] width 239 height 293
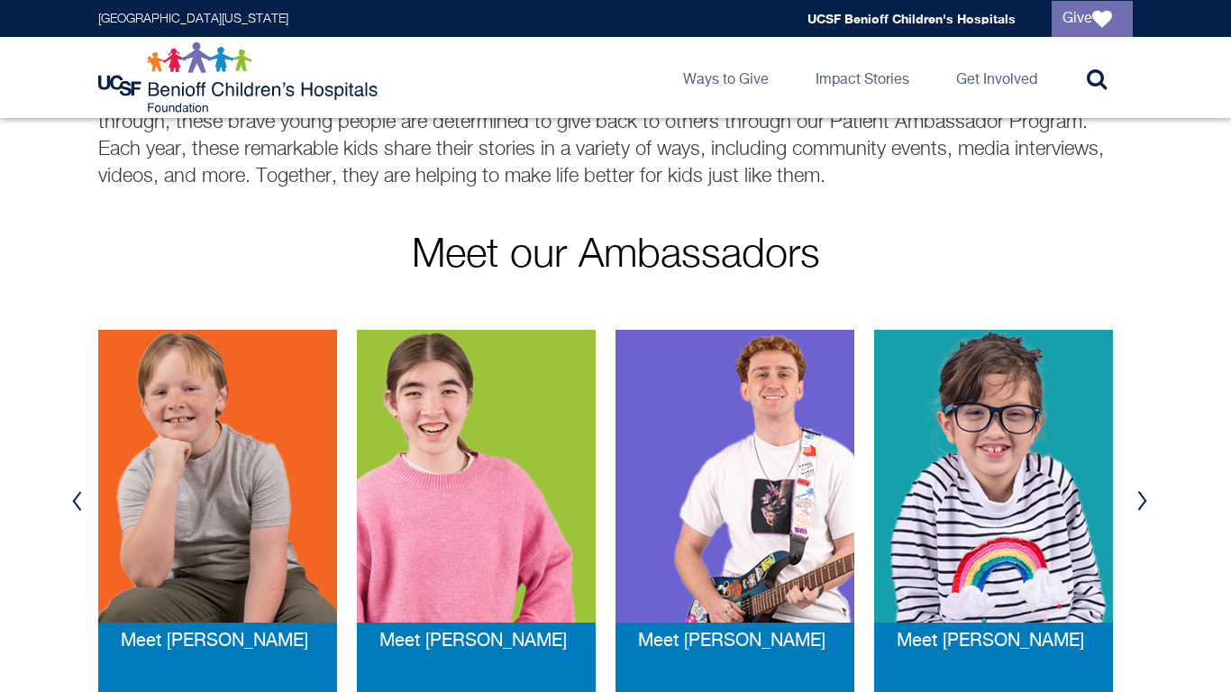
click at [78, 502] on button "Previous" at bounding box center [76, 501] width 27 height 54
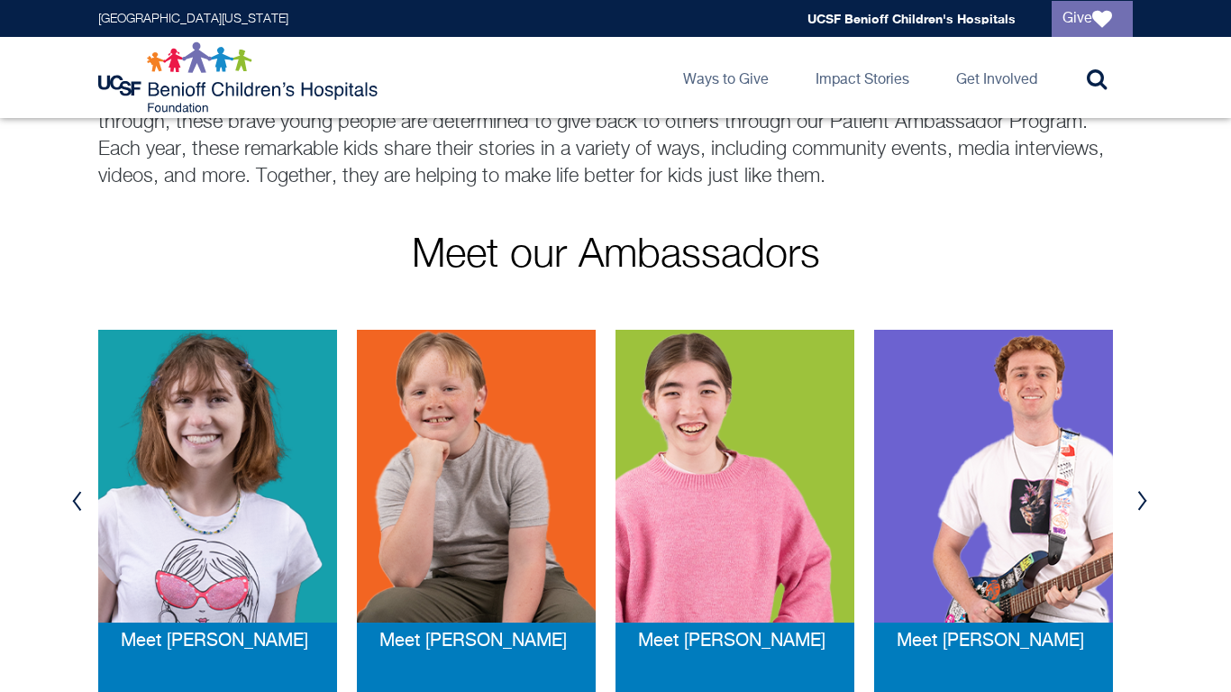
click at [78, 502] on button "Previous" at bounding box center [76, 501] width 27 height 54
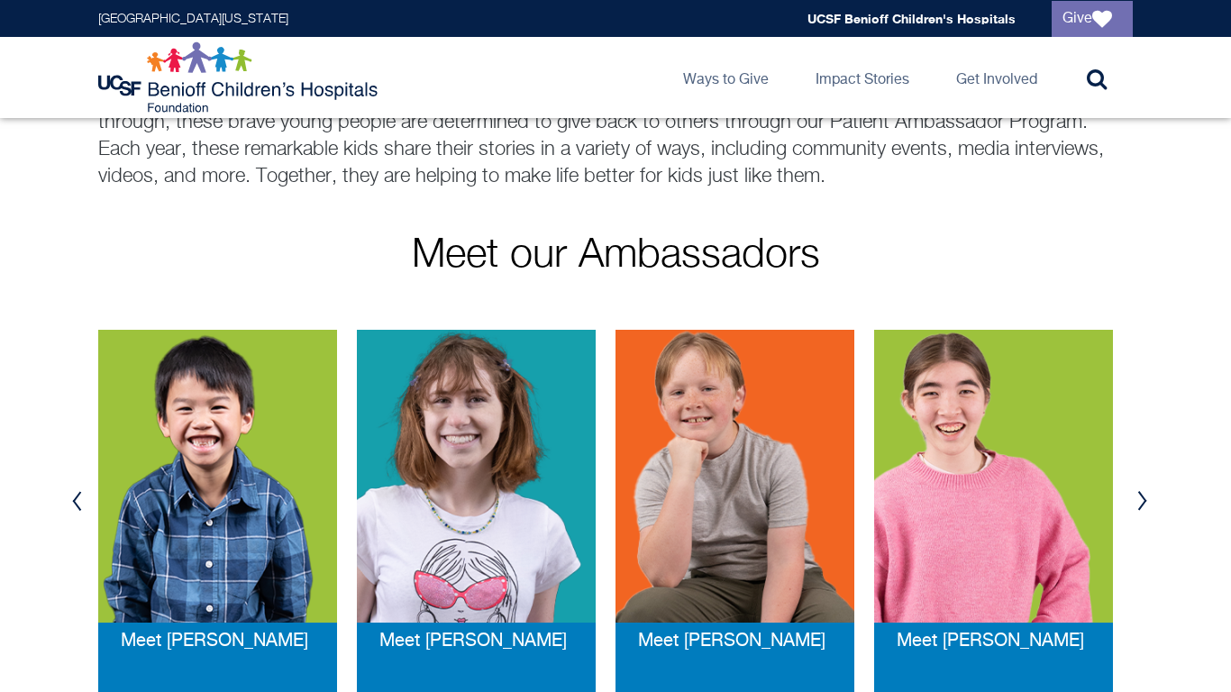
click at [78, 502] on button "Previous" at bounding box center [76, 501] width 27 height 54
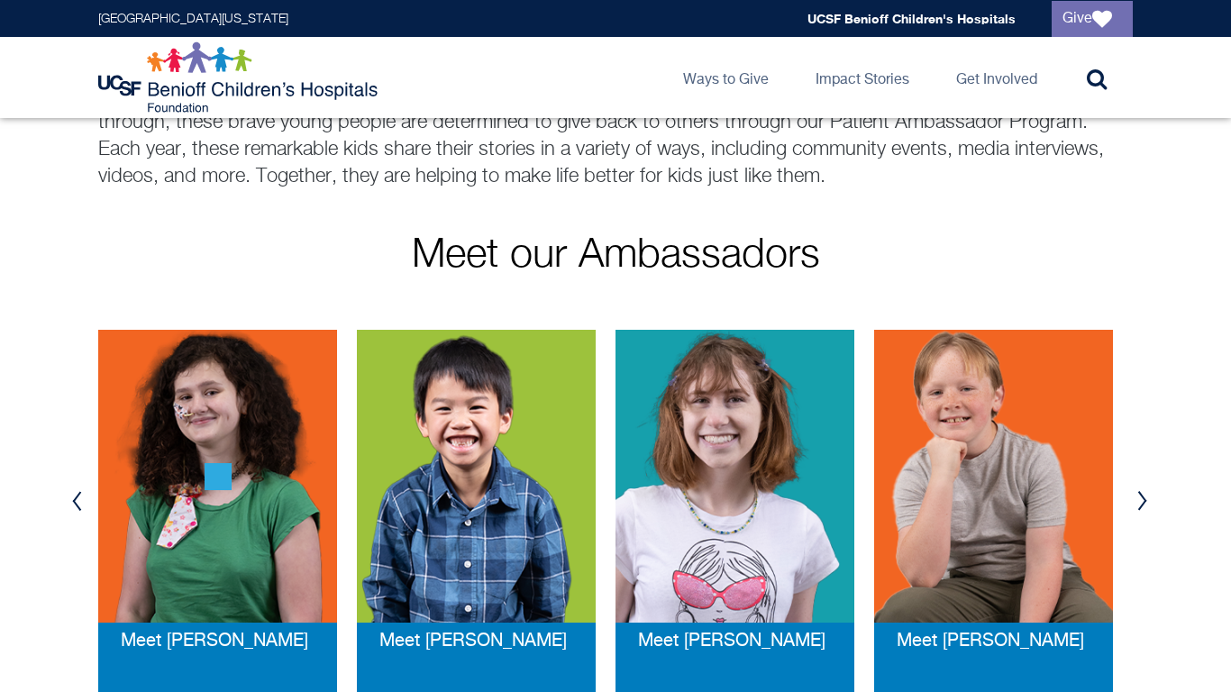
click at [78, 502] on button "Previous" at bounding box center [76, 501] width 27 height 54
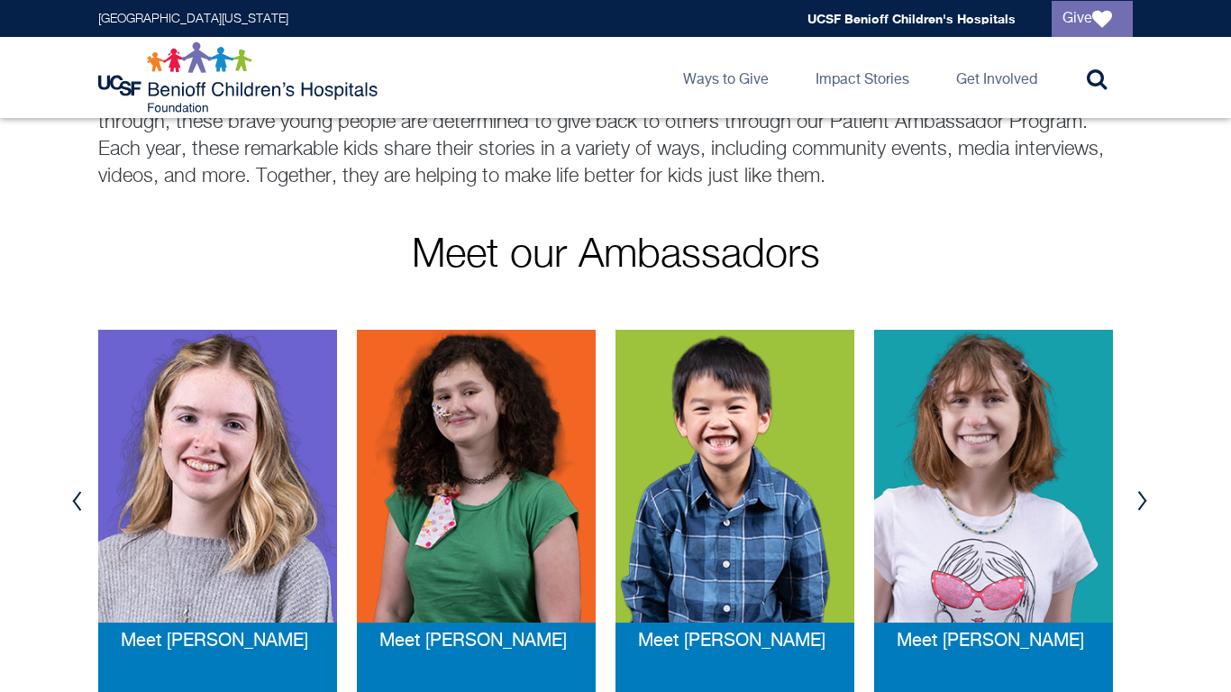
click at [78, 502] on button "Previous" at bounding box center [76, 501] width 27 height 54
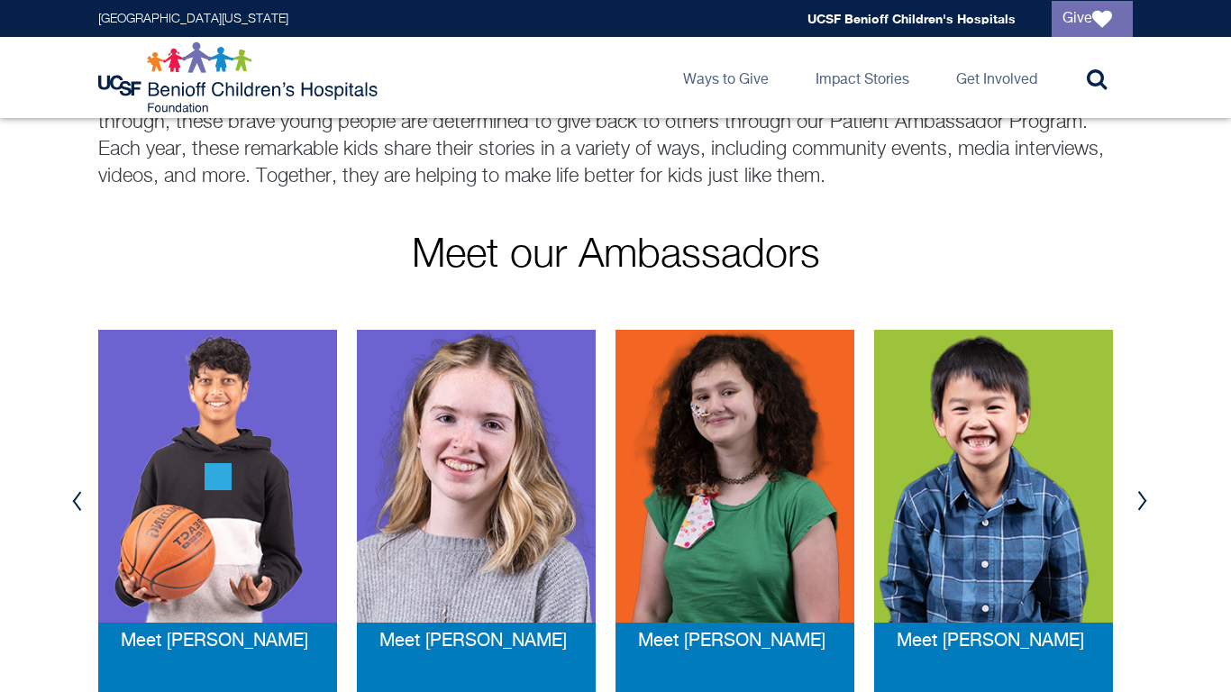
click at [78, 502] on button "Previous" at bounding box center [76, 501] width 27 height 54
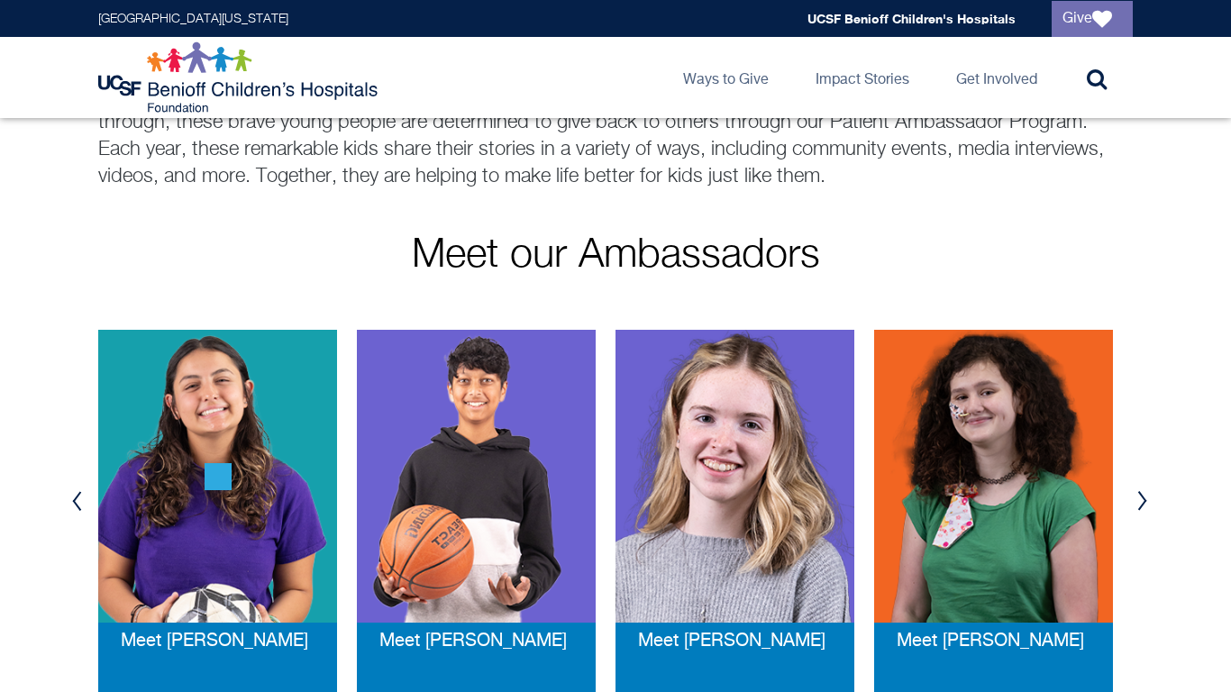
click at [78, 502] on button "Previous" at bounding box center [76, 501] width 27 height 54
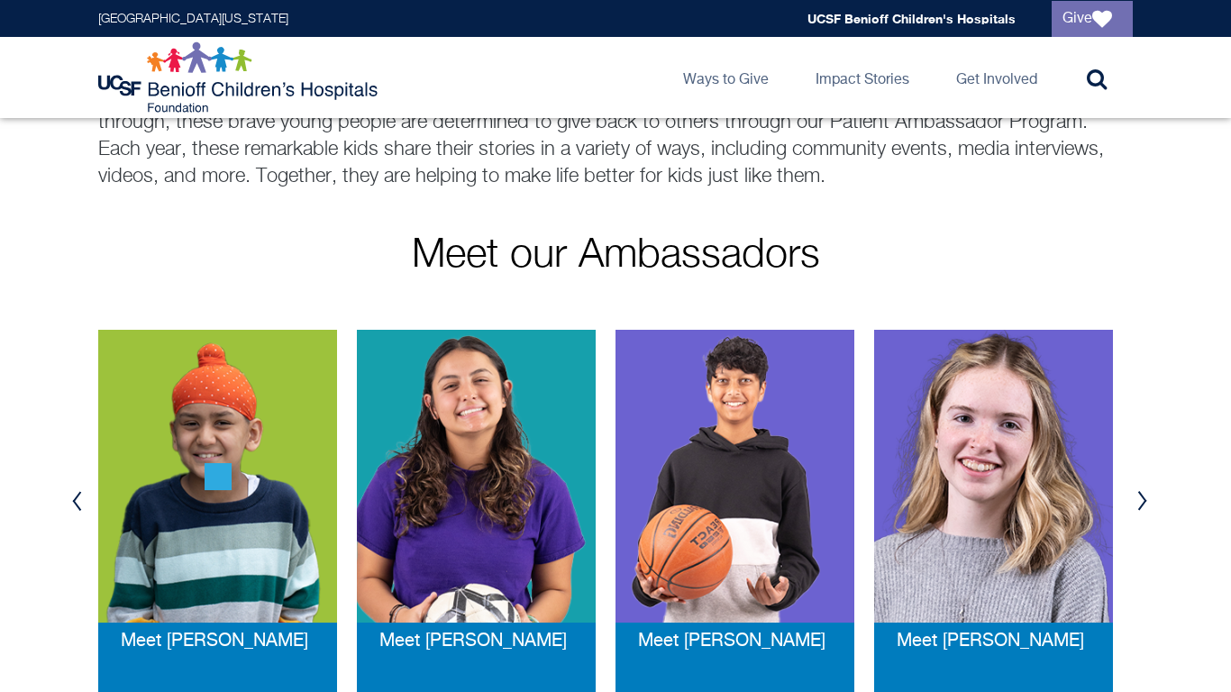
click at [78, 502] on button "Previous" at bounding box center [76, 501] width 27 height 54
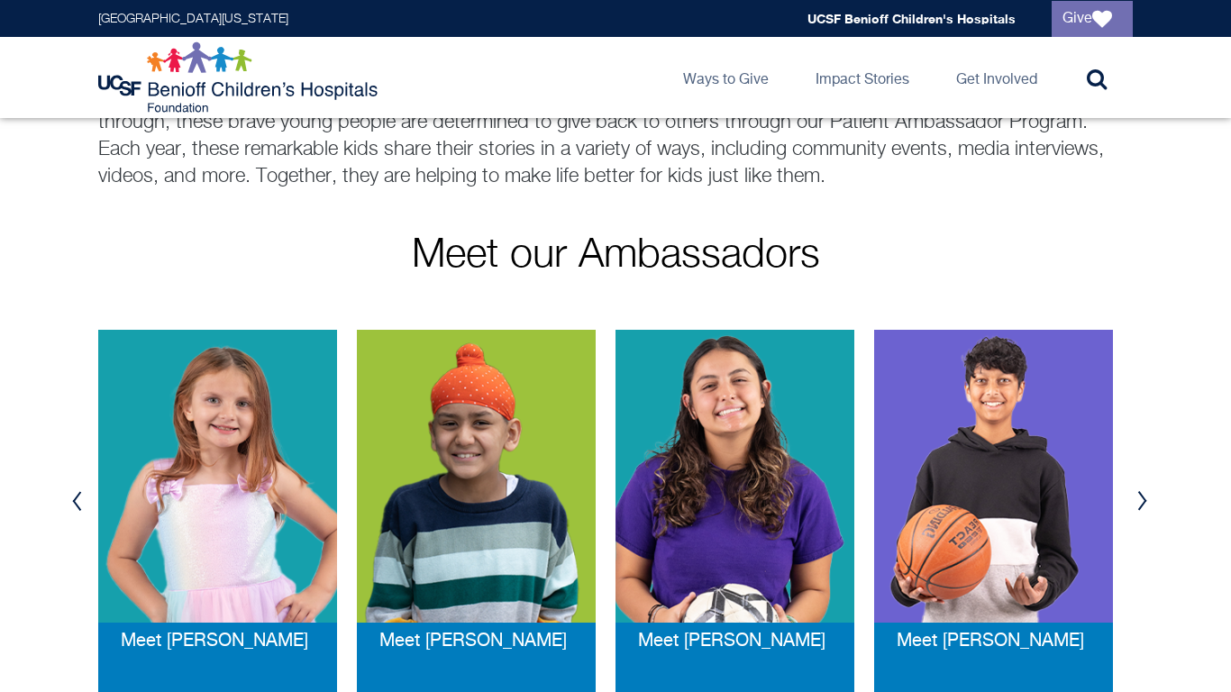
click at [1142, 495] on button "Next" at bounding box center [1142, 501] width 27 height 54
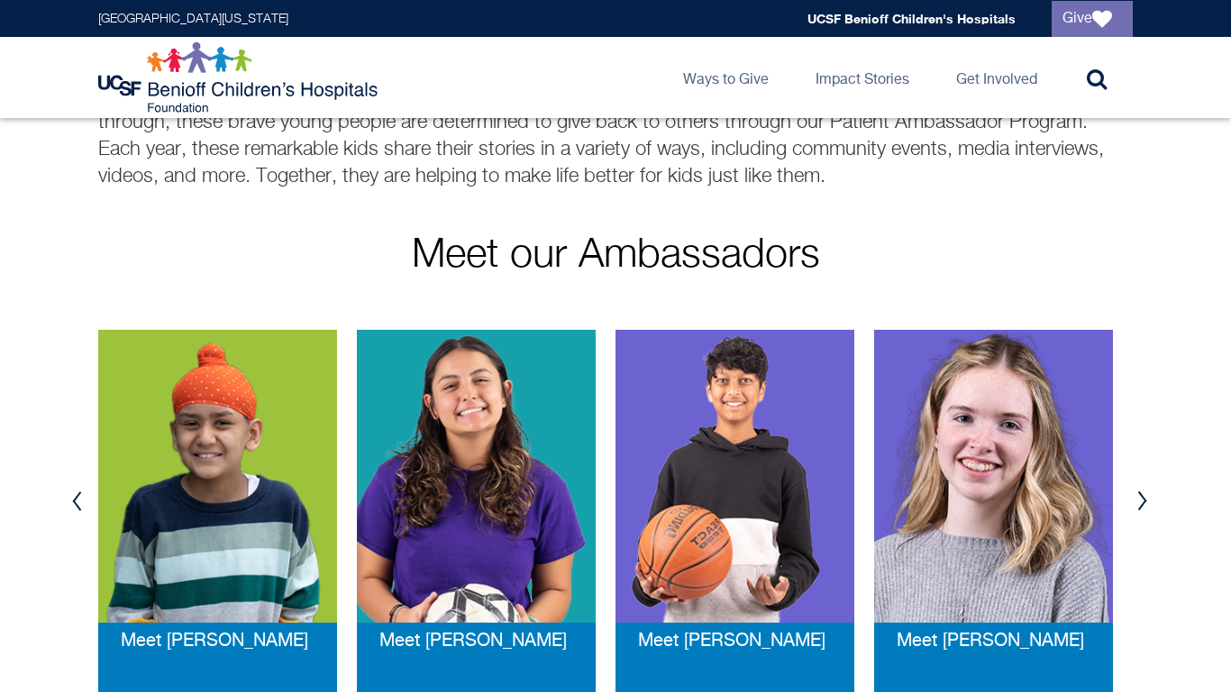
click at [1142, 495] on button "Next" at bounding box center [1142, 501] width 27 height 54
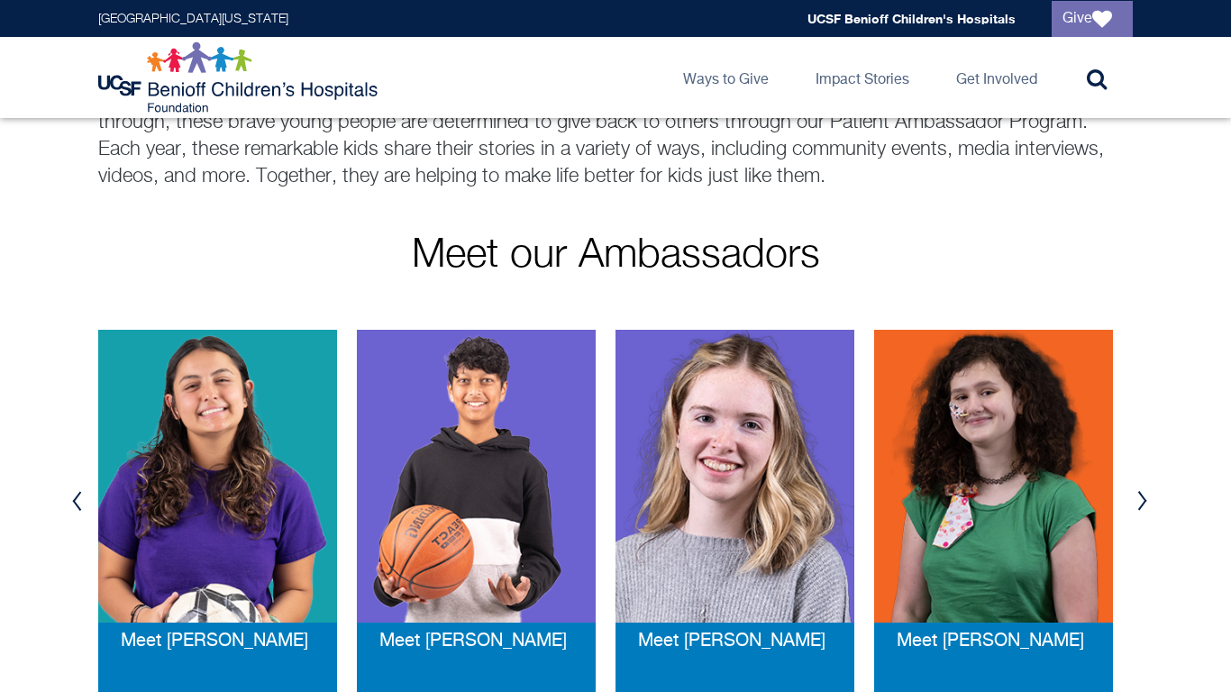
click at [1142, 495] on button "Next" at bounding box center [1142, 501] width 27 height 54
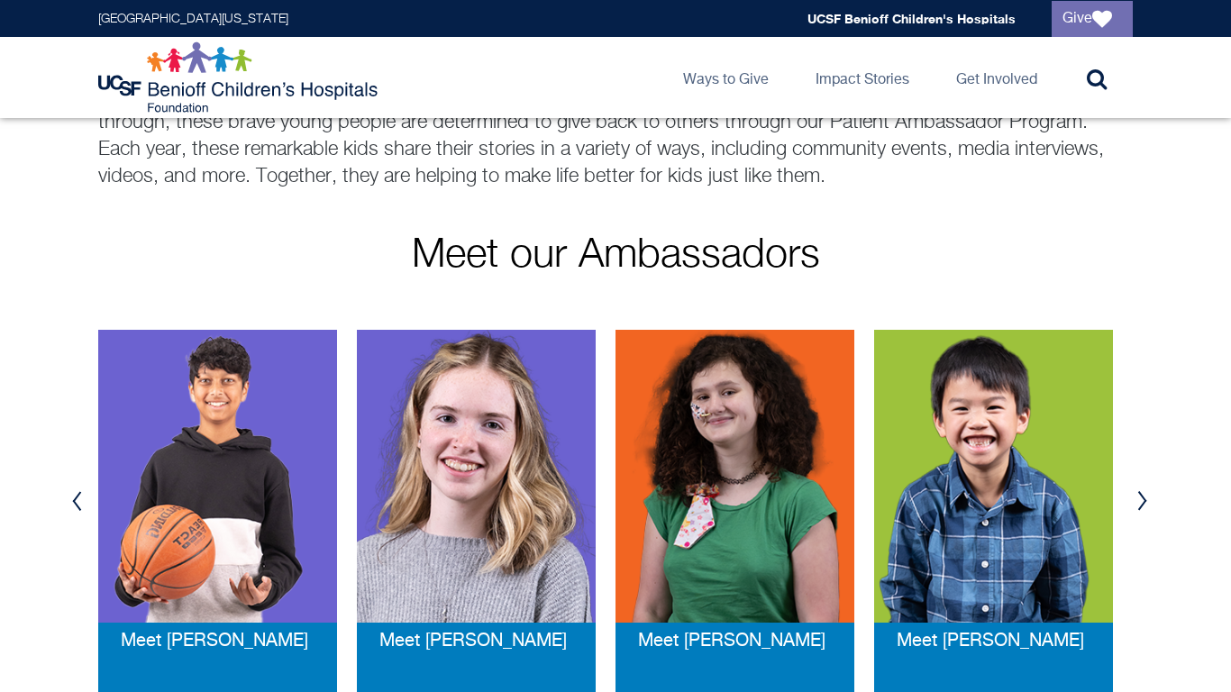
click at [1142, 495] on button "Next" at bounding box center [1142, 501] width 27 height 54
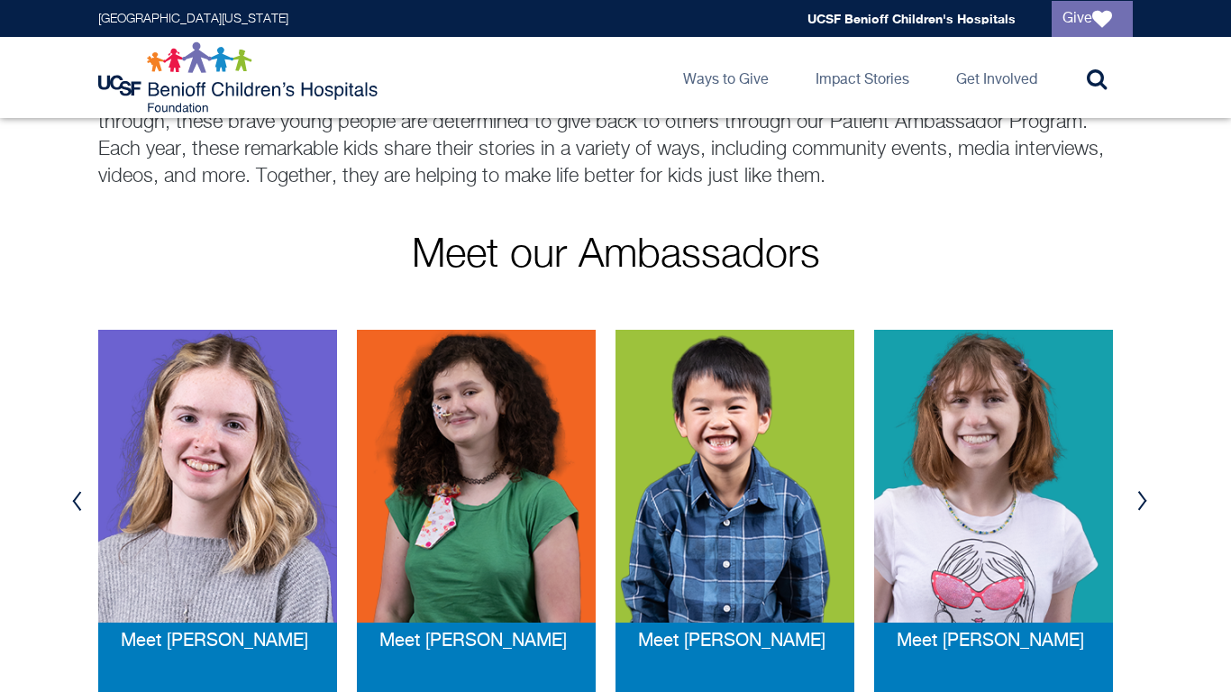
click at [1143, 493] on button "Next" at bounding box center [1142, 501] width 27 height 54
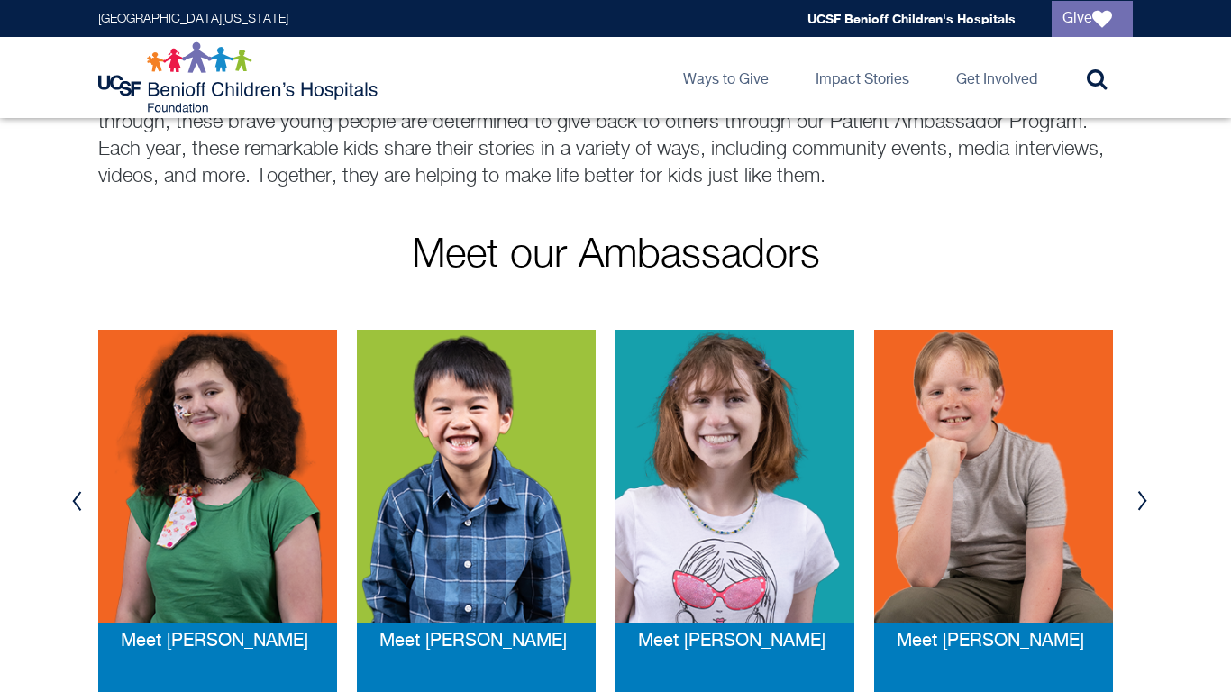
click at [1143, 493] on button "Next" at bounding box center [1142, 501] width 27 height 54
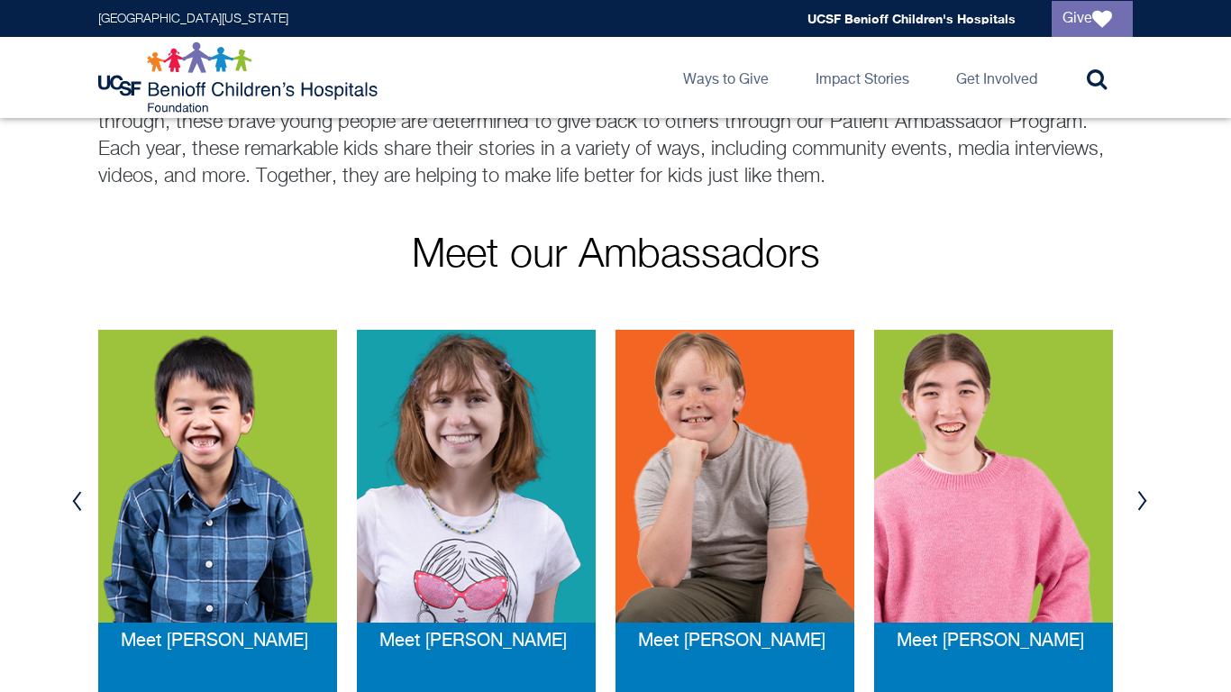
click at [1143, 493] on button "Next" at bounding box center [1142, 501] width 27 height 54
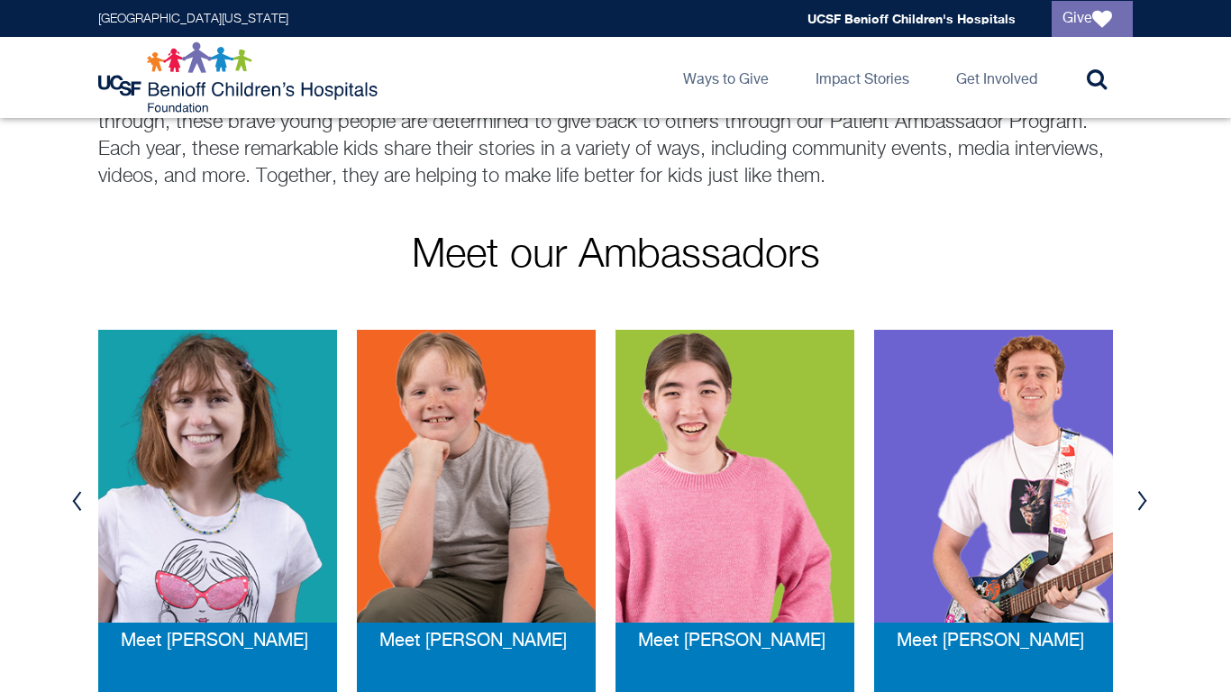
click at [1143, 493] on button "Next" at bounding box center [1142, 501] width 27 height 54
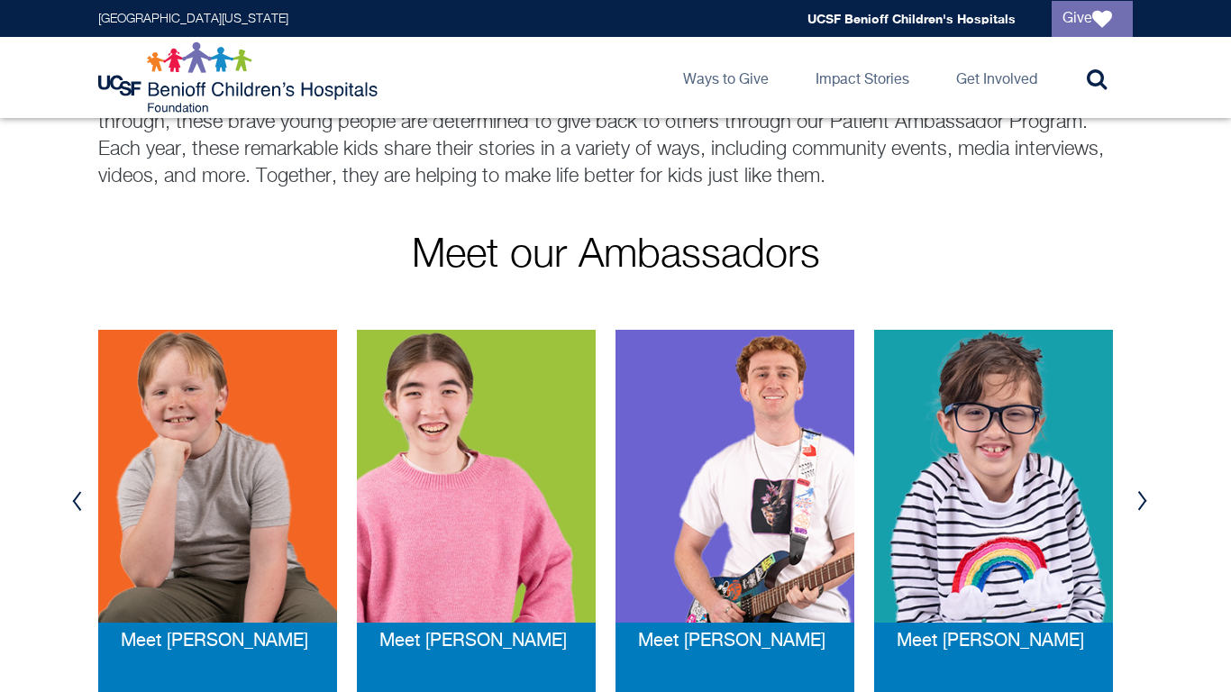
click at [1143, 493] on button "Next" at bounding box center [1142, 501] width 27 height 54
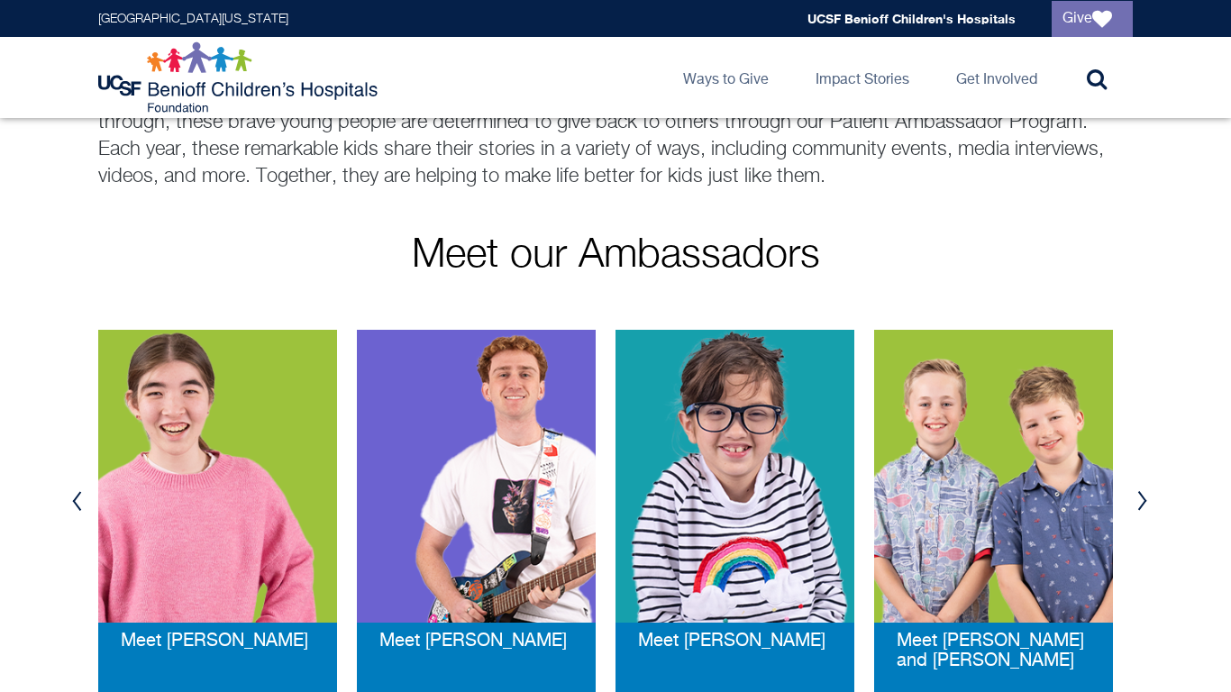
click at [1143, 493] on button "Next" at bounding box center [1142, 501] width 27 height 54
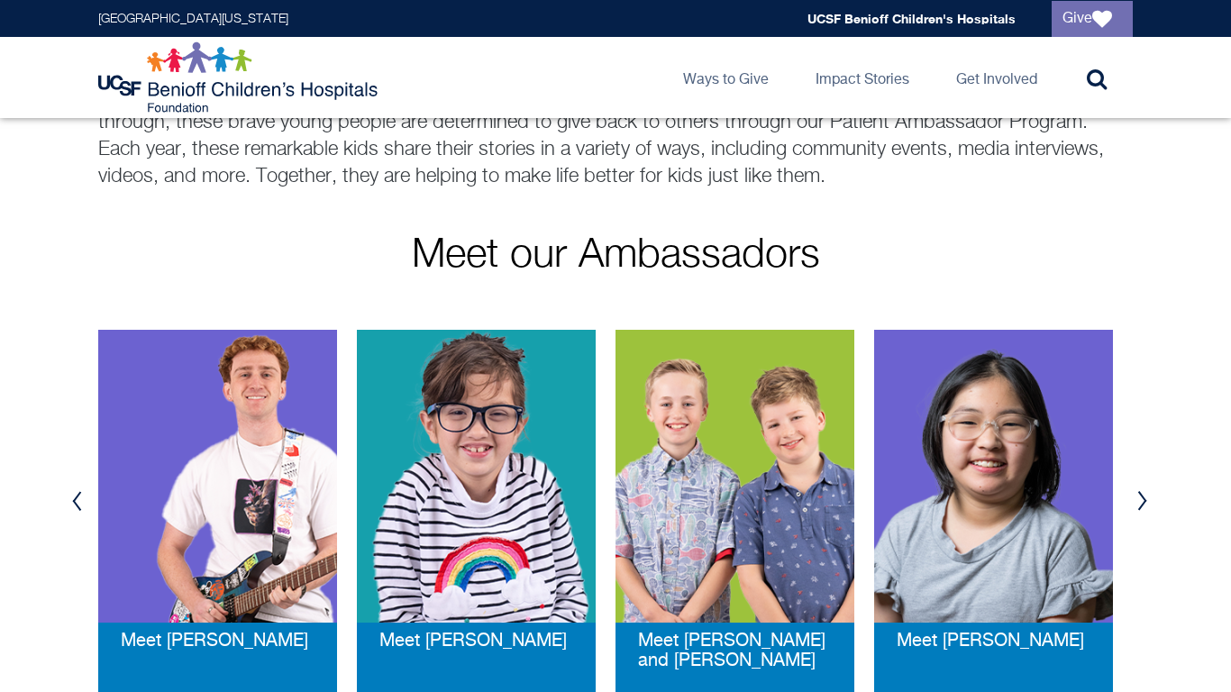
click at [1143, 493] on button "Next" at bounding box center [1142, 501] width 27 height 54
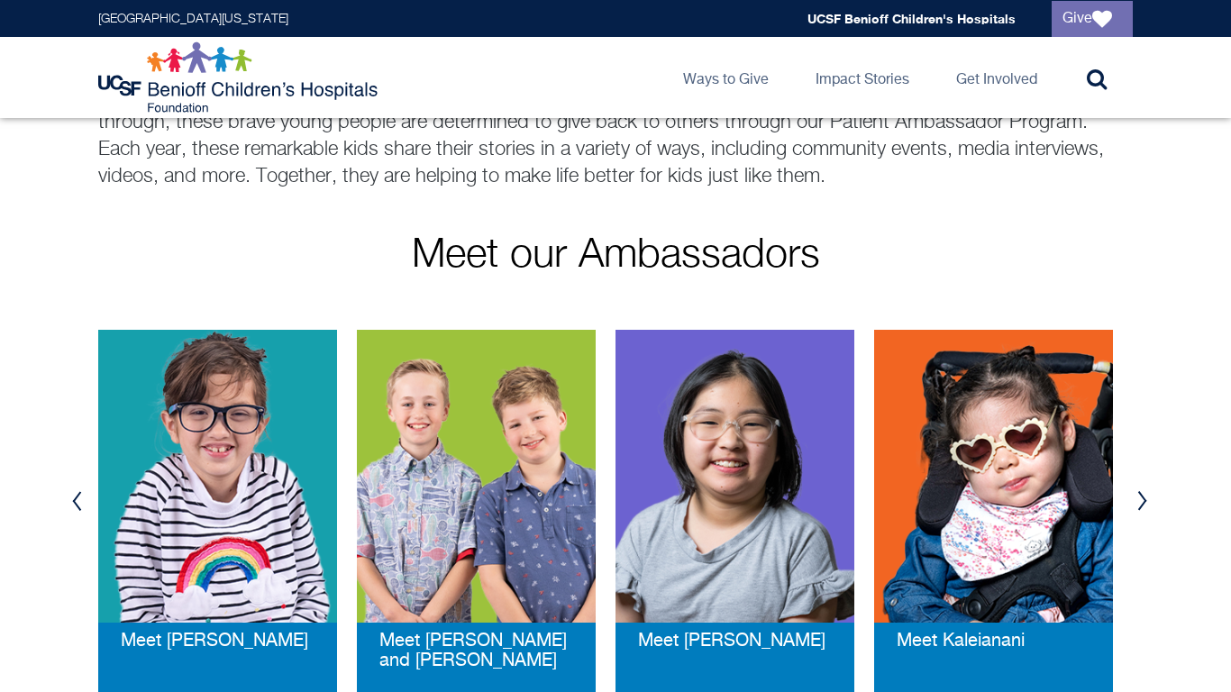
click at [1143, 493] on button "Next" at bounding box center [1142, 501] width 27 height 54
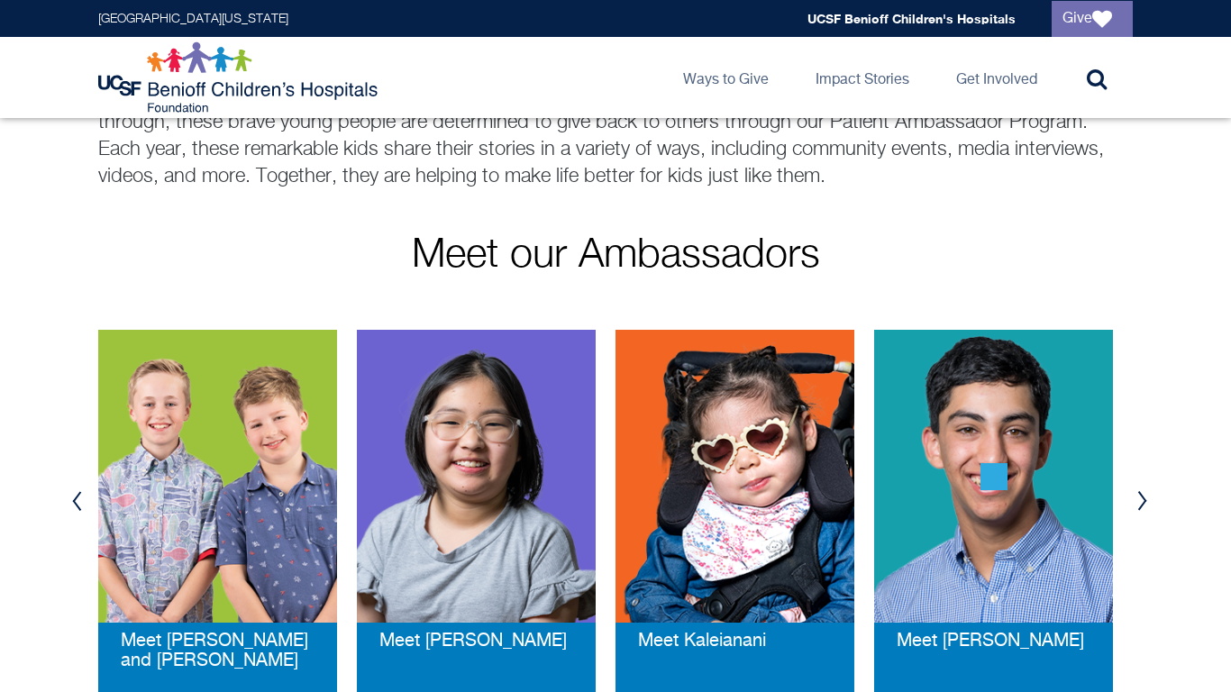
click at [1143, 493] on button "Next" at bounding box center [1142, 501] width 27 height 54
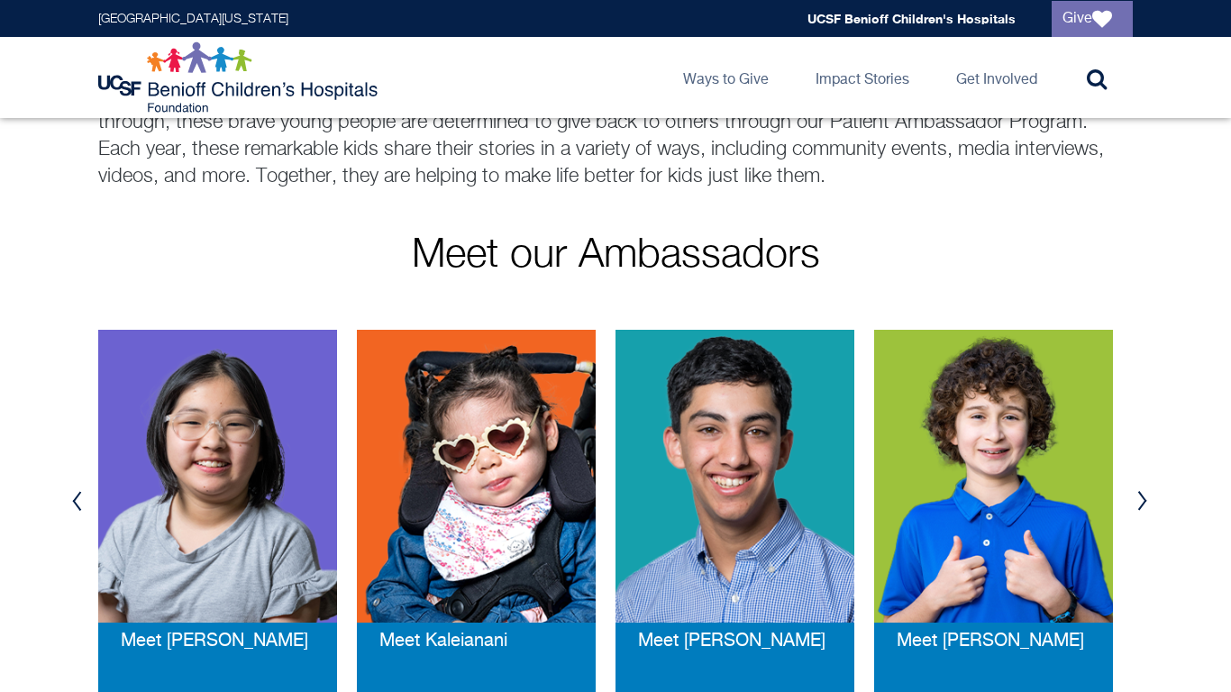
click at [1143, 493] on button "Next" at bounding box center [1142, 501] width 27 height 54
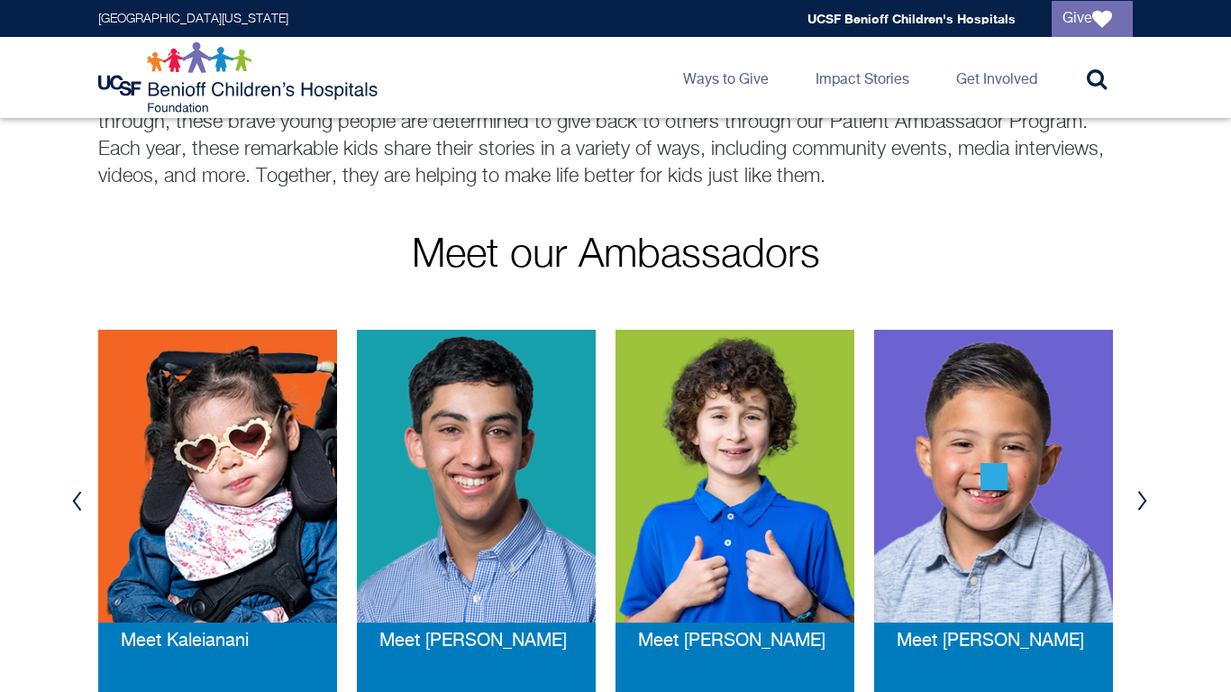
click at [1143, 493] on button "Next" at bounding box center [1142, 501] width 27 height 54
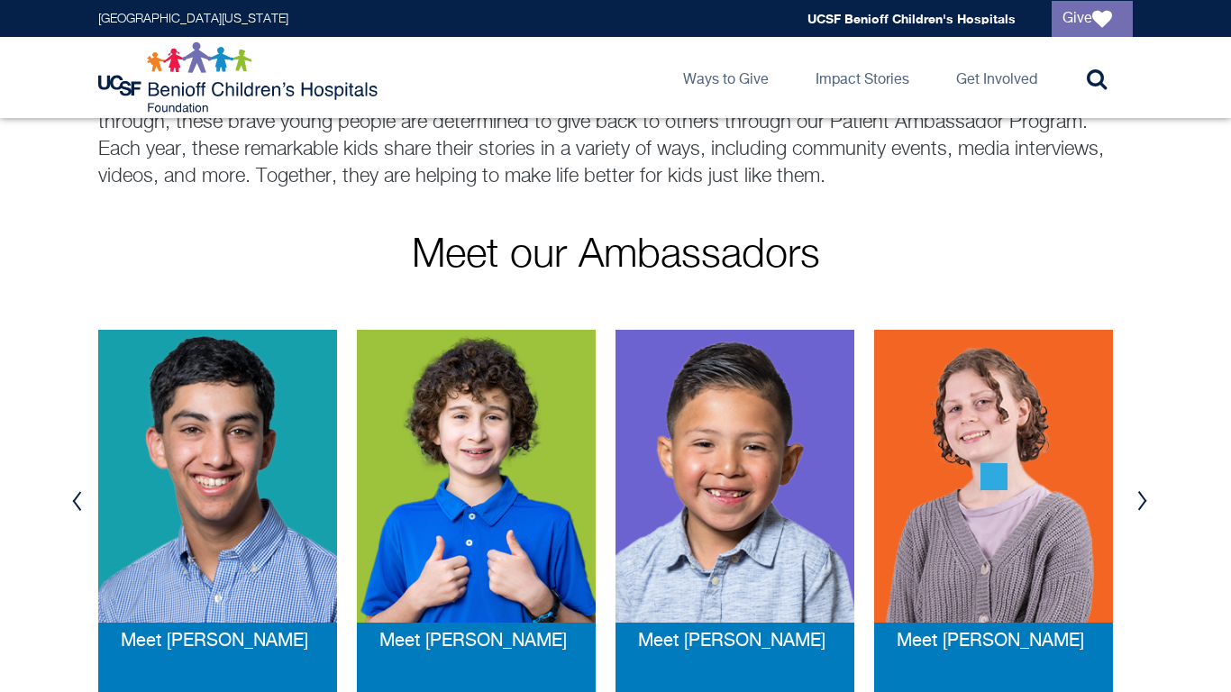
click at [1143, 493] on button "Next" at bounding box center [1142, 501] width 27 height 54
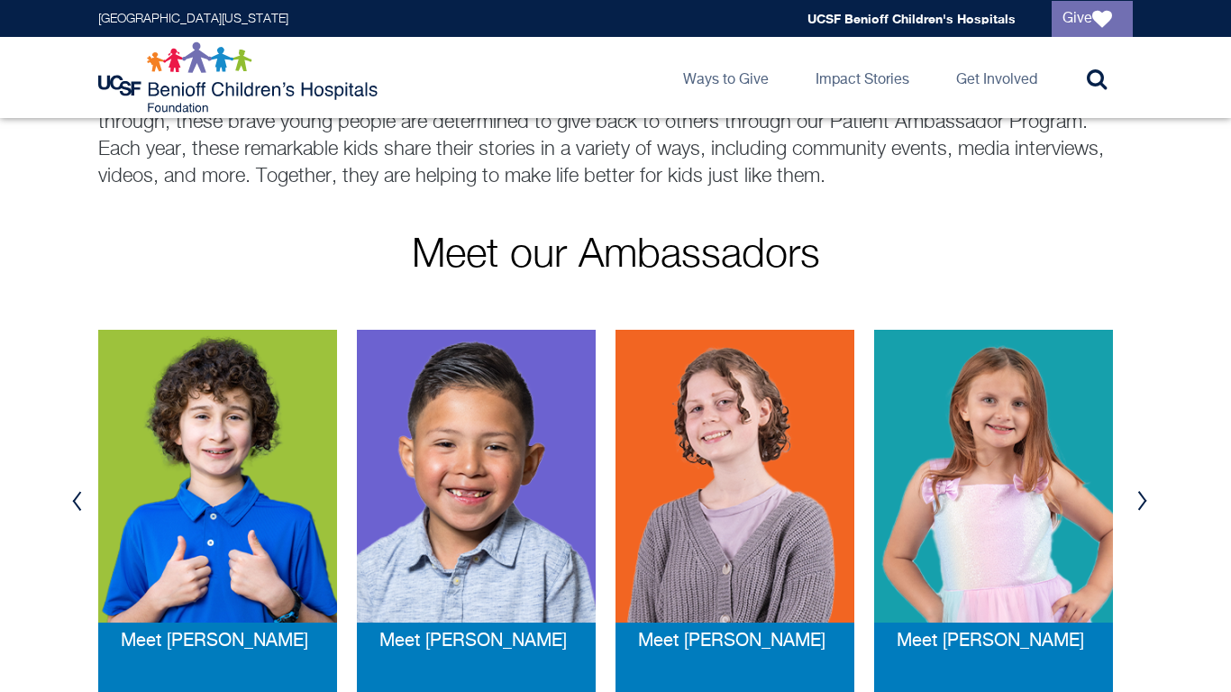
click at [1143, 493] on button "Next" at bounding box center [1142, 501] width 27 height 54
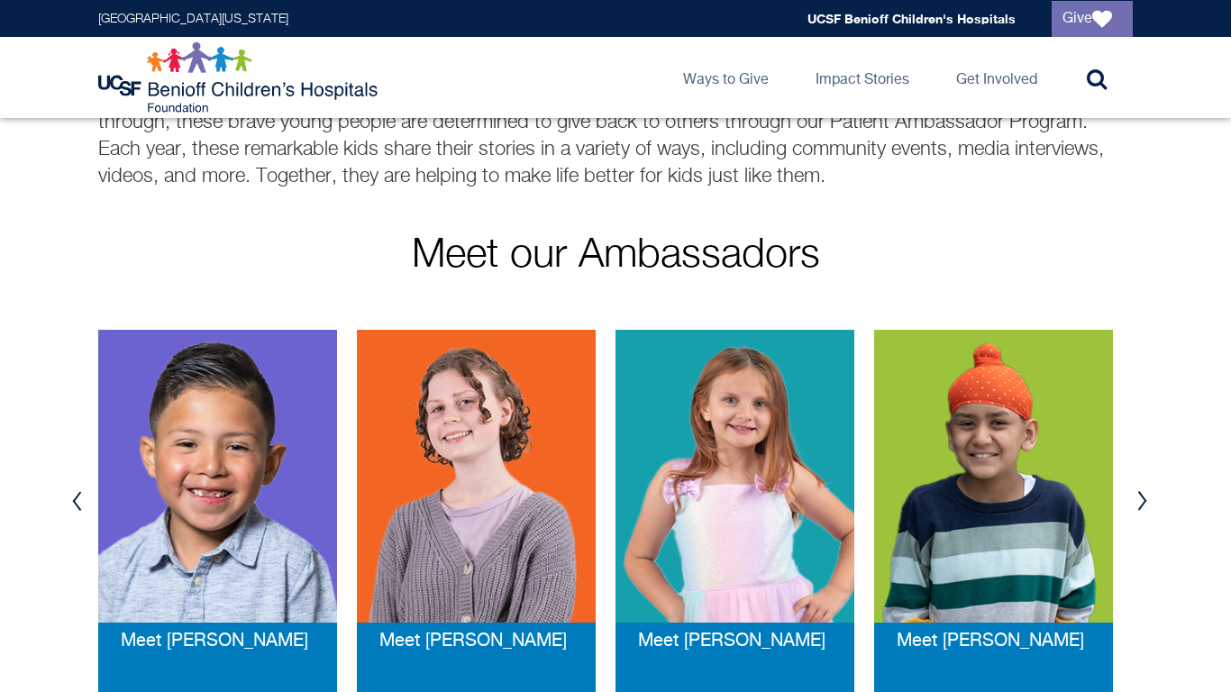
click at [1143, 493] on button "Next" at bounding box center [1142, 501] width 27 height 54
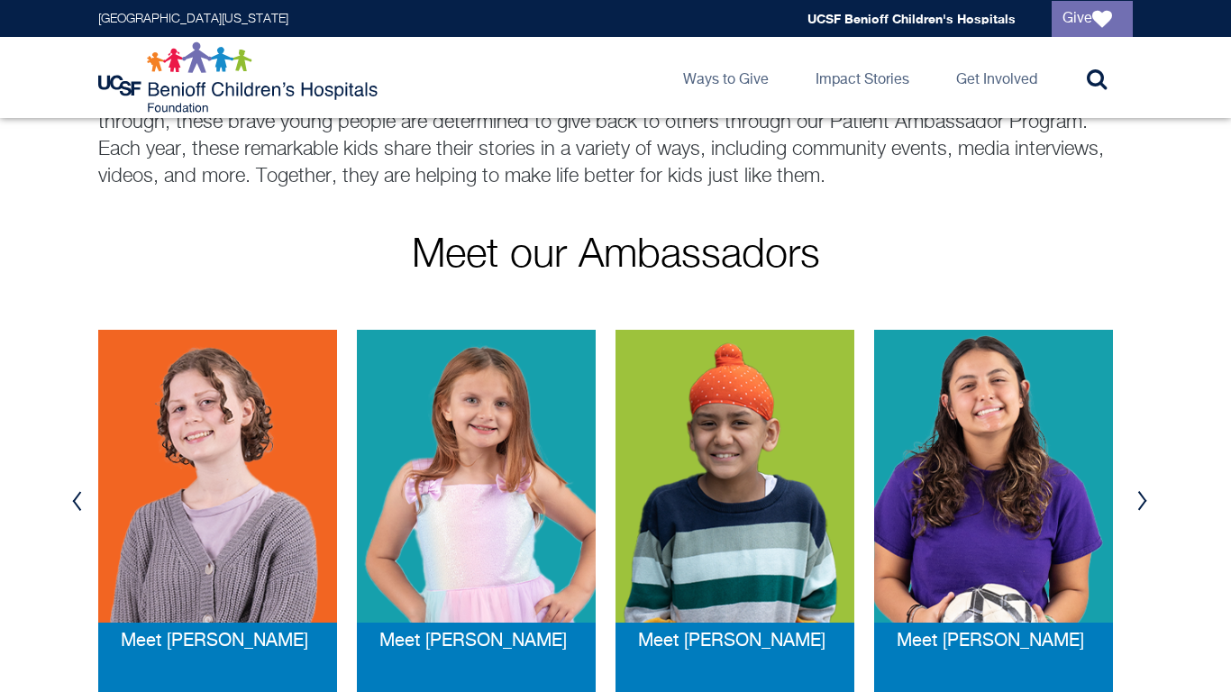
click at [1143, 493] on button "Next" at bounding box center [1142, 501] width 27 height 54
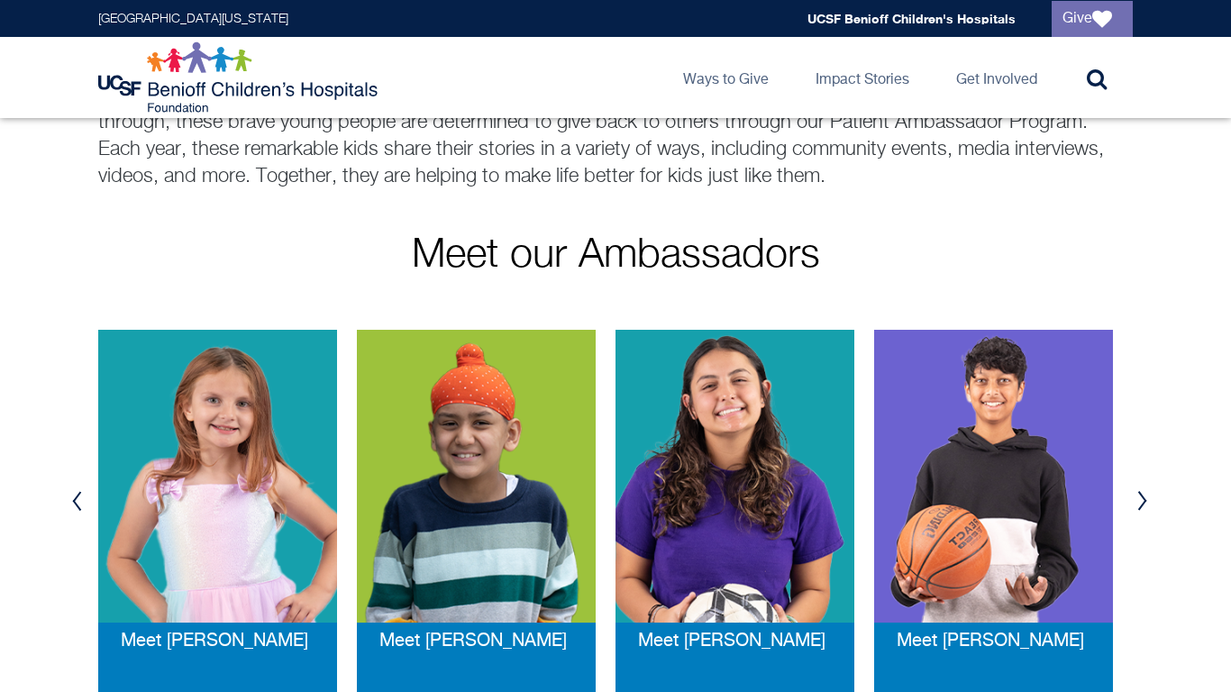
click at [91, 499] on div "Previous Meet Skylar Meet Oli Meet Ripley Meet Riley Meet Andrew Meet Brady Mee…" at bounding box center [615, 501] width 1067 height 397
click at [81, 502] on button "Previous" at bounding box center [76, 501] width 27 height 54
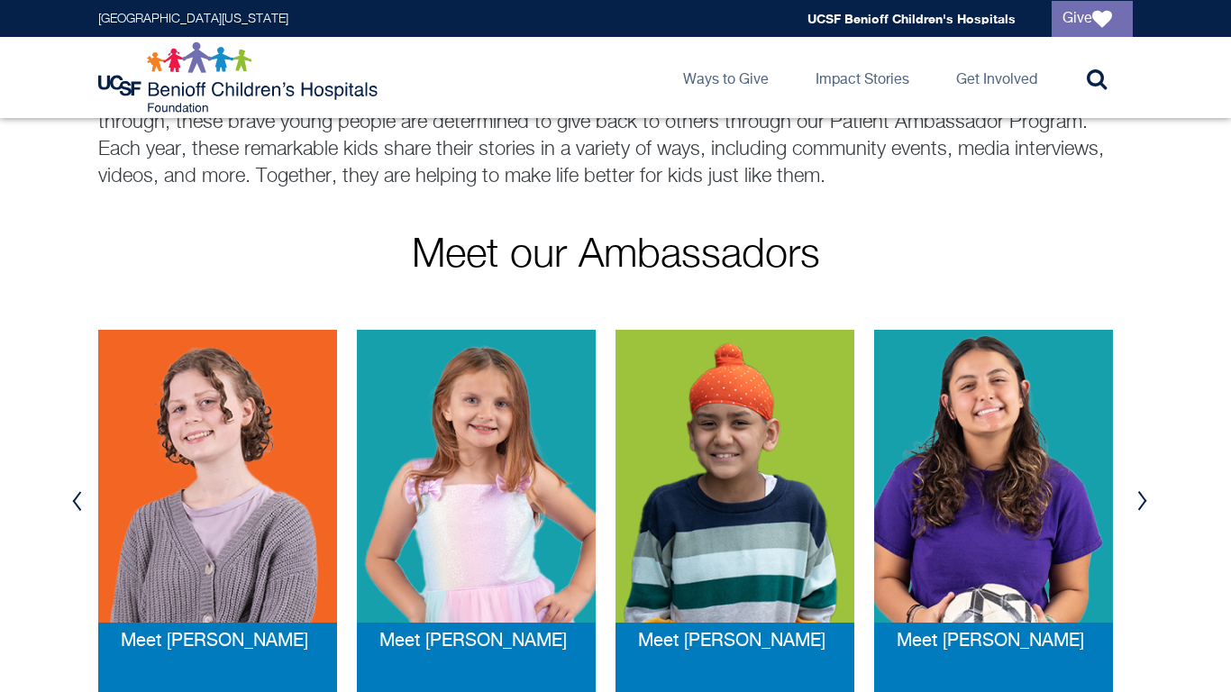
click at [81, 502] on button "Previous" at bounding box center [76, 501] width 27 height 54
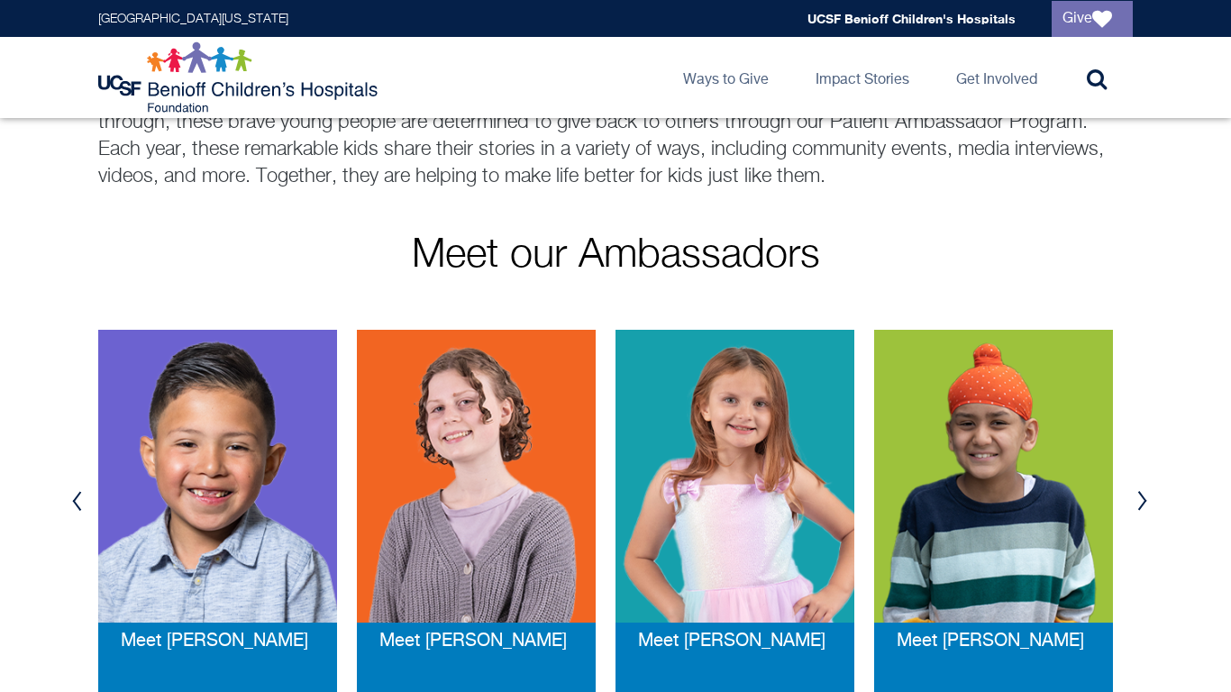
click at [81, 502] on button "Previous" at bounding box center [76, 501] width 27 height 54
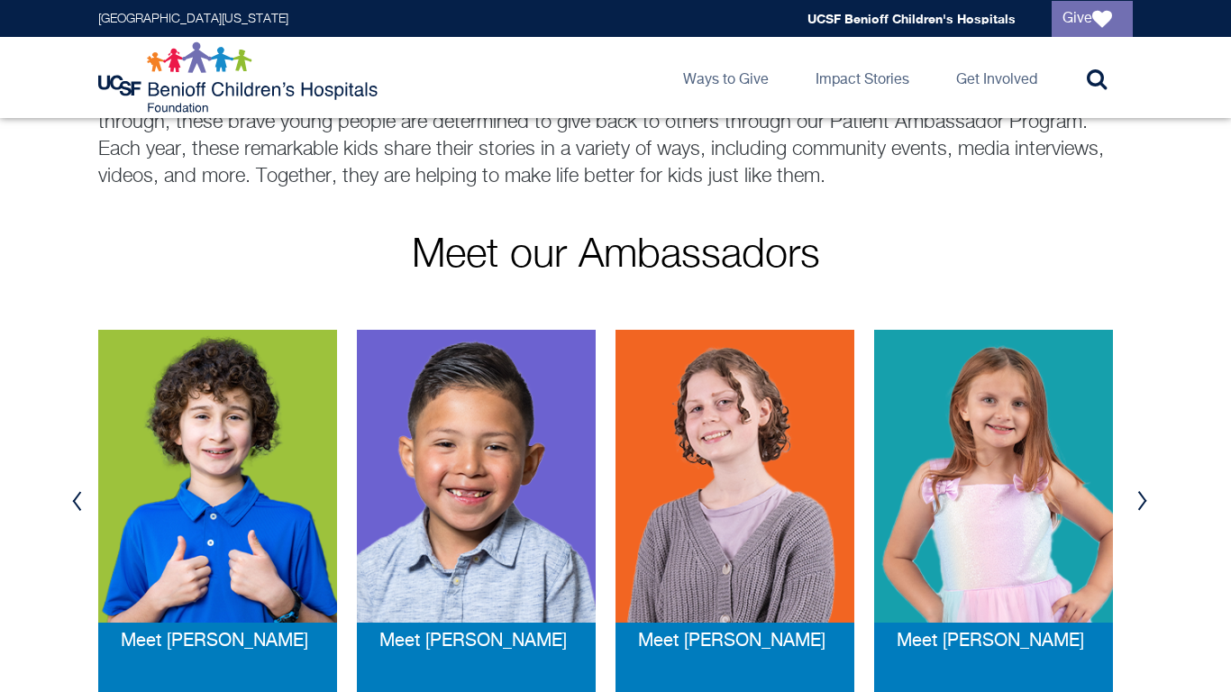
click at [81, 502] on button "Previous" at bounding box center [76, 501] width 27 height 54
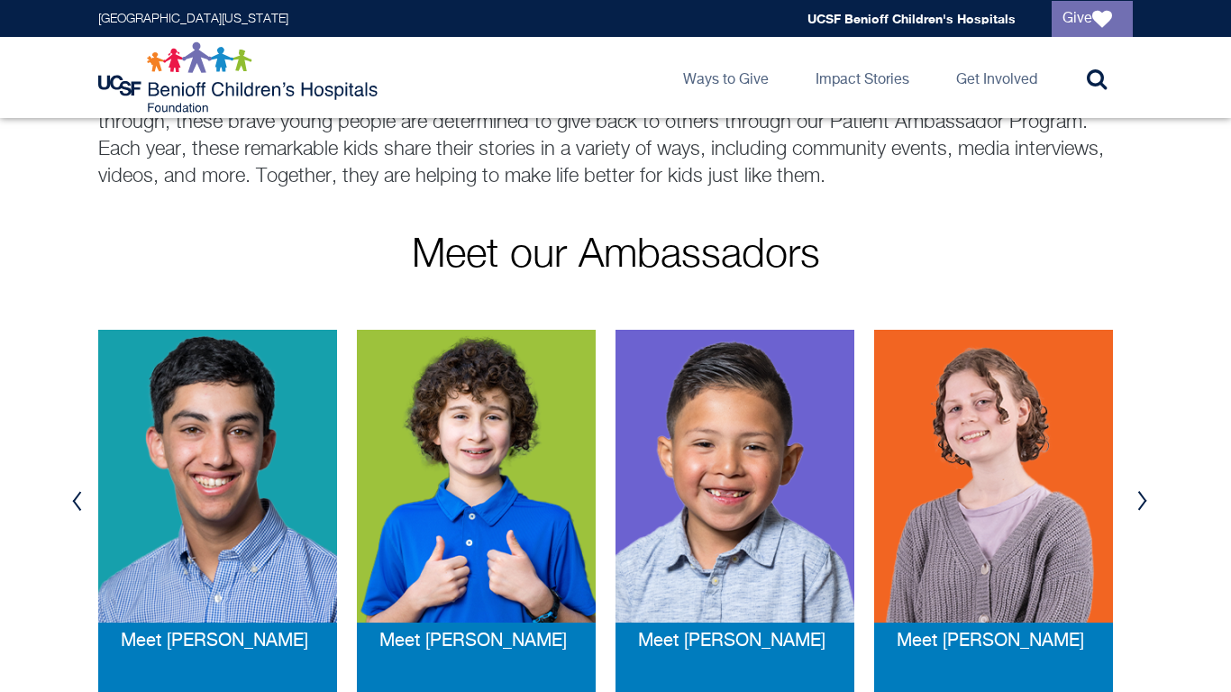
click at [81, 502] on button "Previous" at bounding box center [76, 501] width 27 height 54
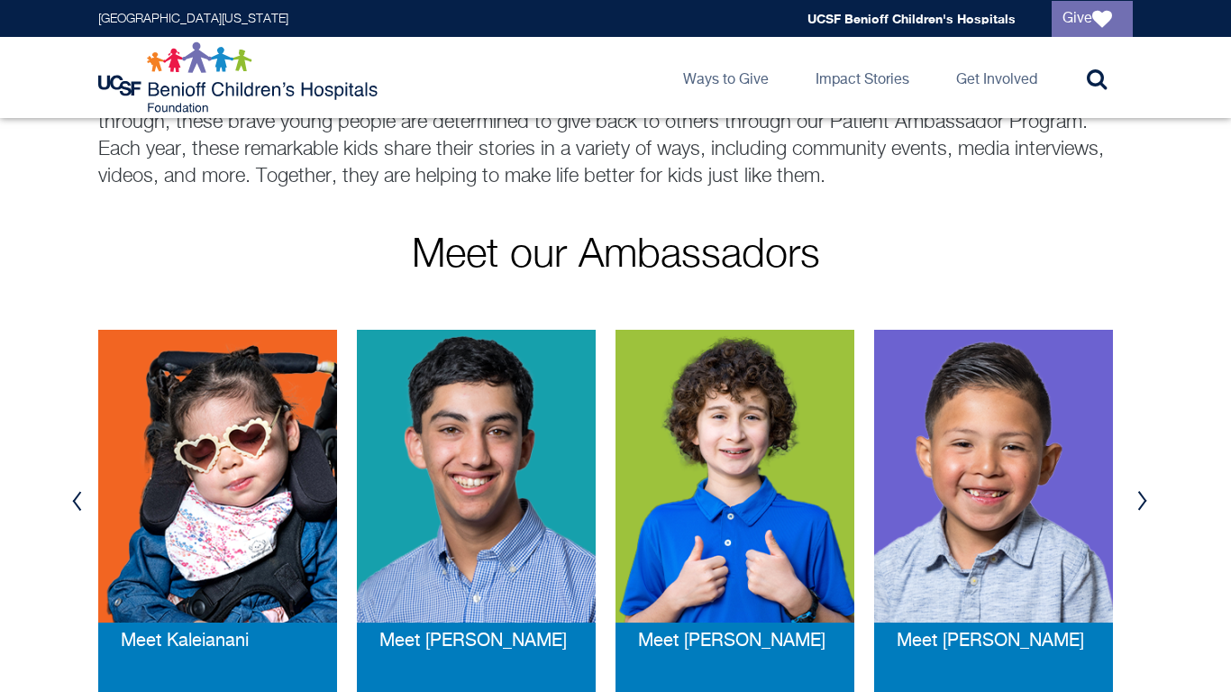
click at [81, 502] on button "Previous" at bounding box center [76, 501] width 27 height 54
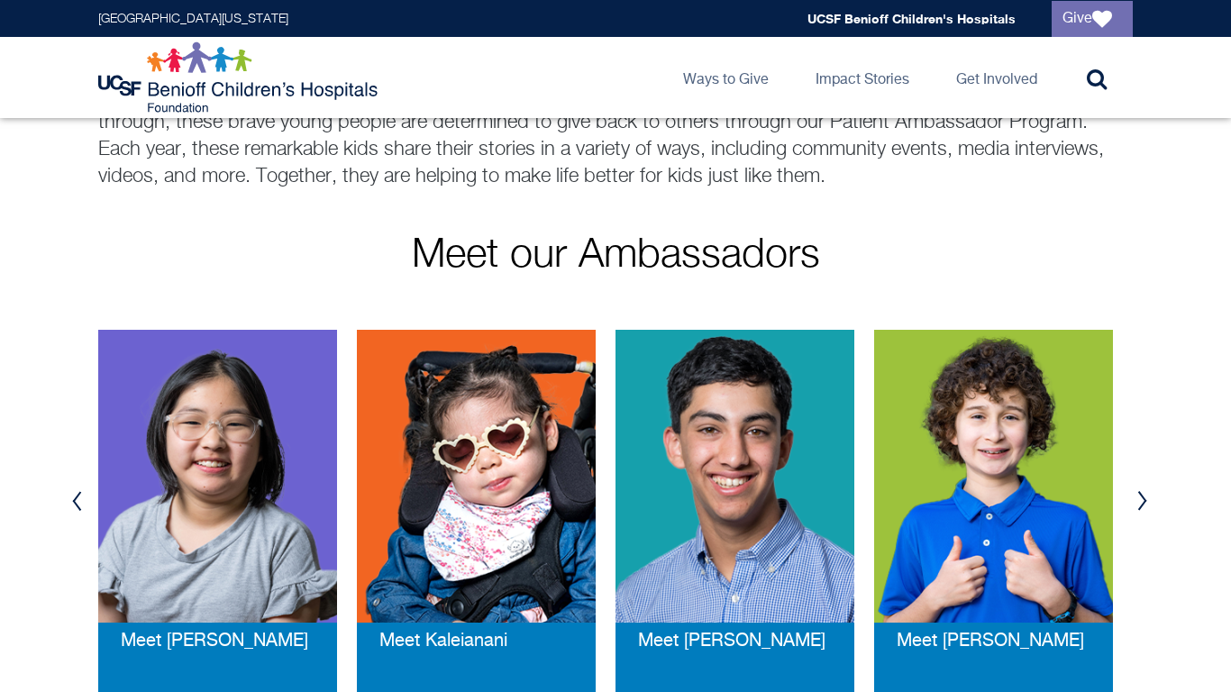
click at [82, 502] on button "Previous" at bounding box center [76, 501] width 27 height 54
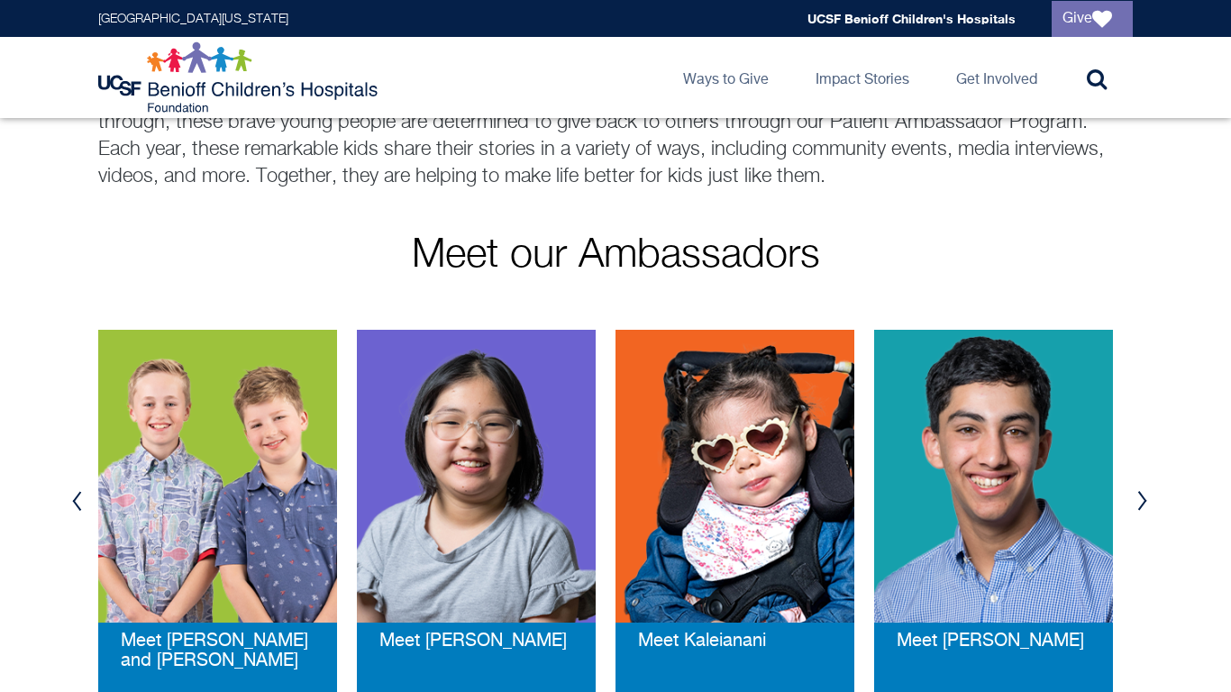
click at [82, 502] on button "Previous" at bounding box center [76, 501] width 27 height 54
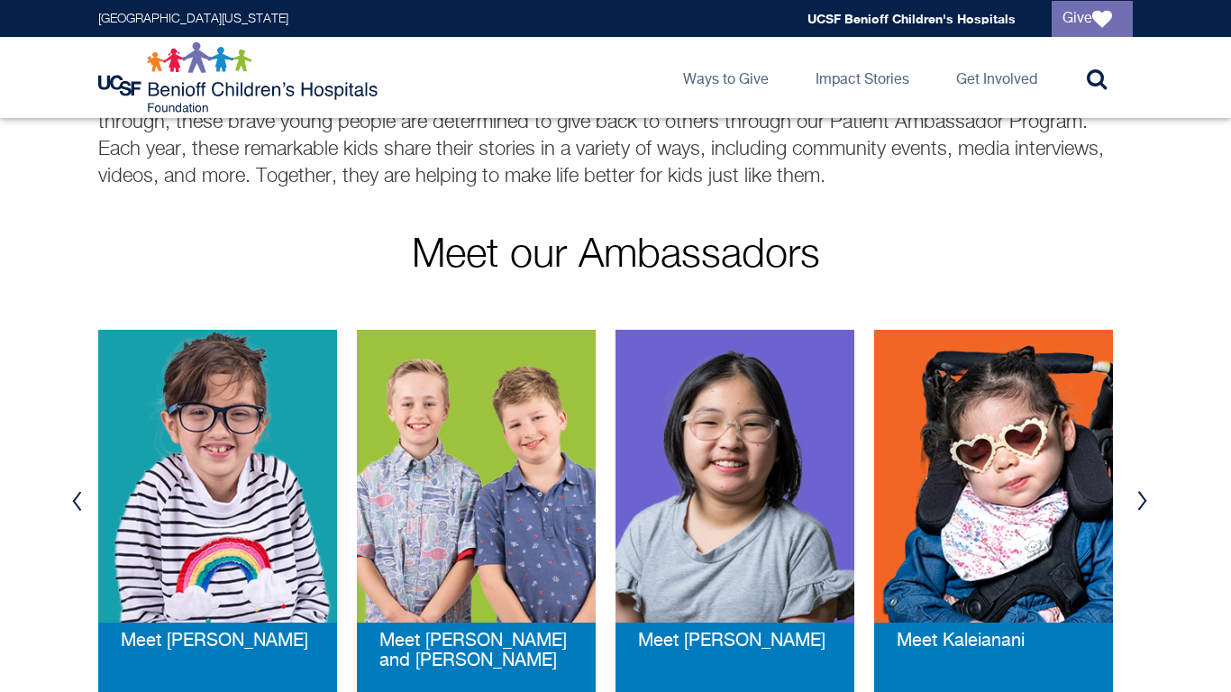
click at [82, 502] on button "Previous" at bounding box center [76, 501] width 27 height 54
click at [215, 544] on img at bounding box center [217, 476] width 239 height 293
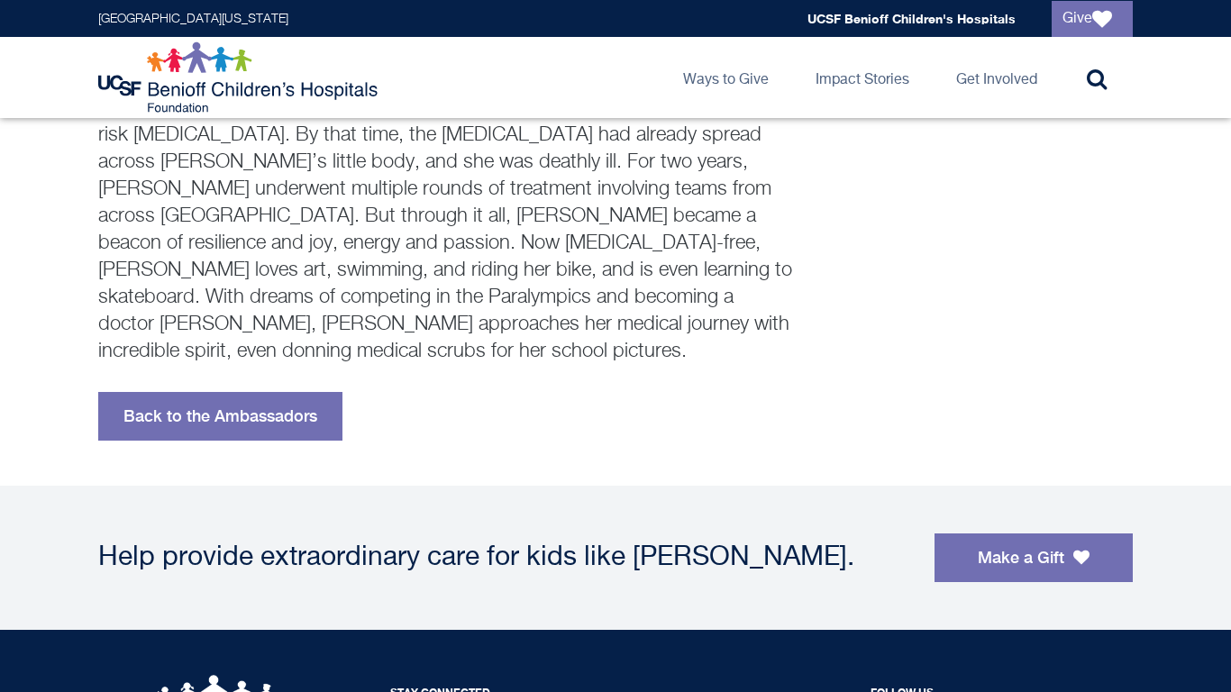
scroll to position [470, 0]
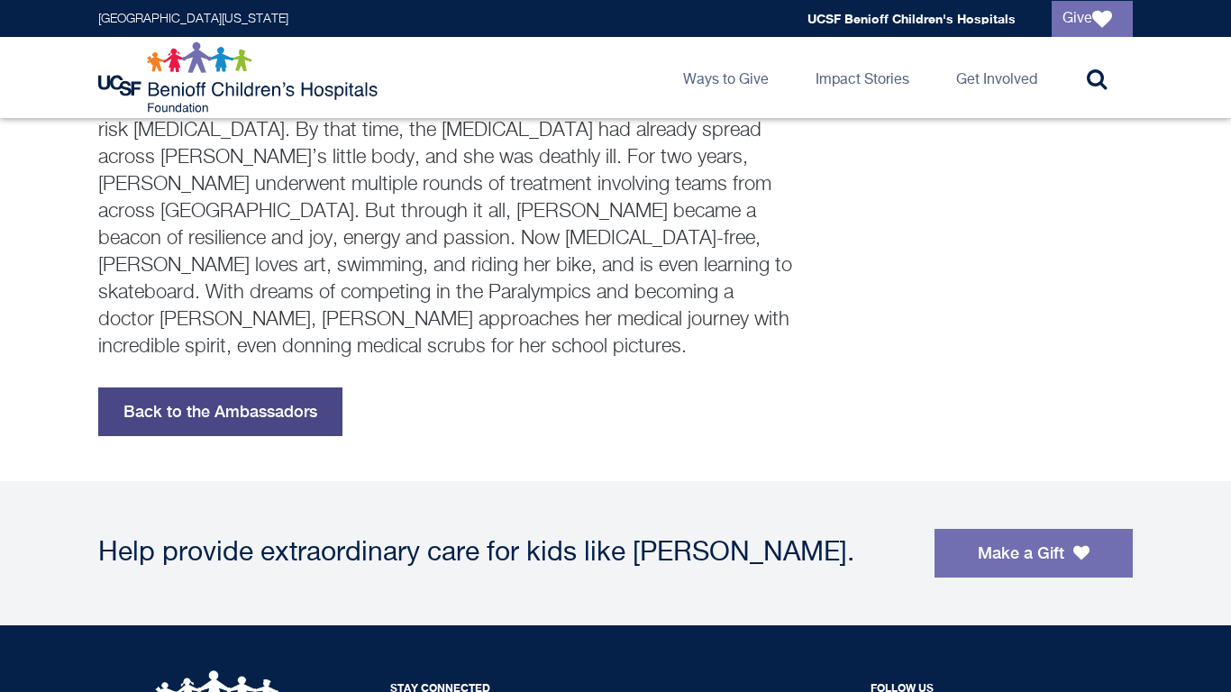
click at [250, 388] on link "Back to the Ambassadors" at bounding box center [220, 412] width 244 height 49
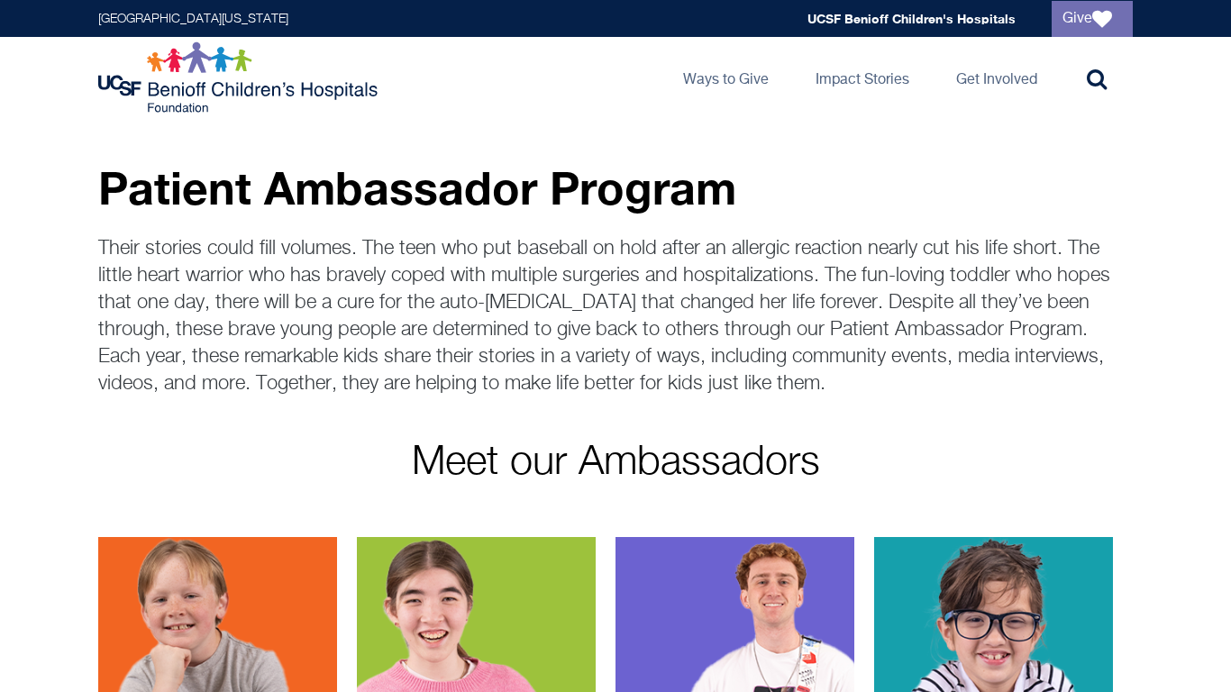
click at [1068, 666] on img at bounding box center [993, 683] width 239 height 293
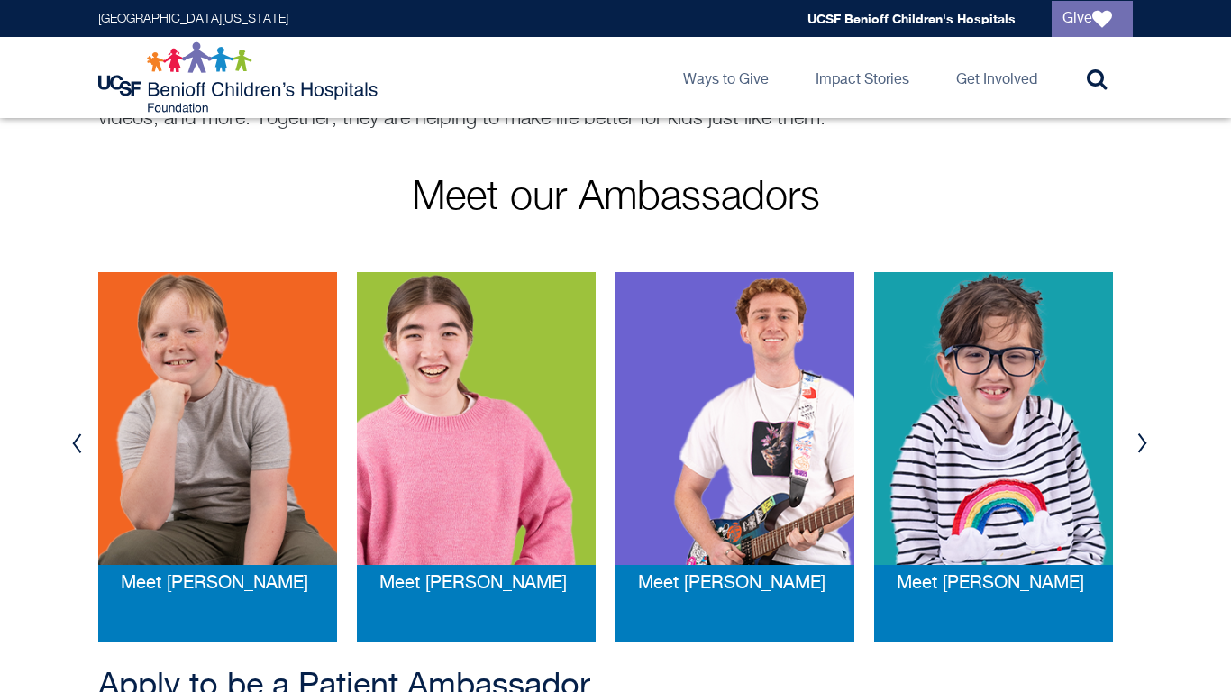
scroll to position [266, 0]
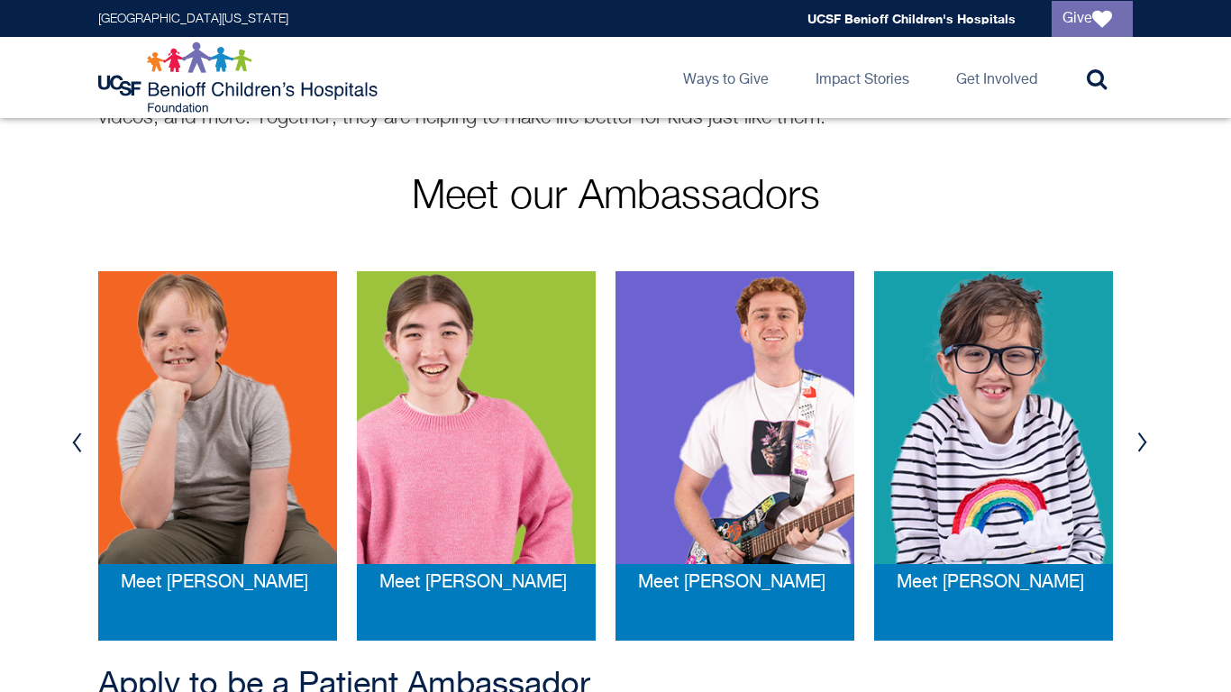
click at [1126, 441] on div "Meet [PERSON_NAME]" at bounding box center [1003, 456] width 259 height 370
click at [1138, 446] on button "Next" at bounding box center [1142, 443] width 27 height 54
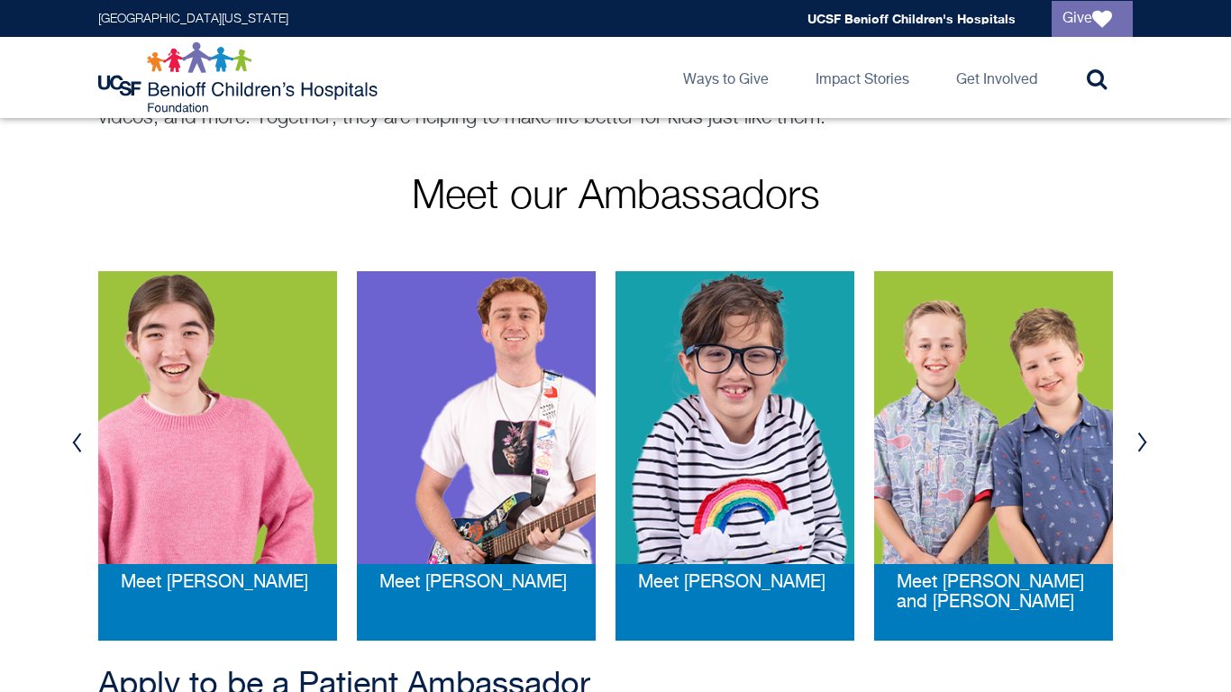
click at [1138, 446] on button "Next" at bounding box center [1142, 443] width 27 height 54
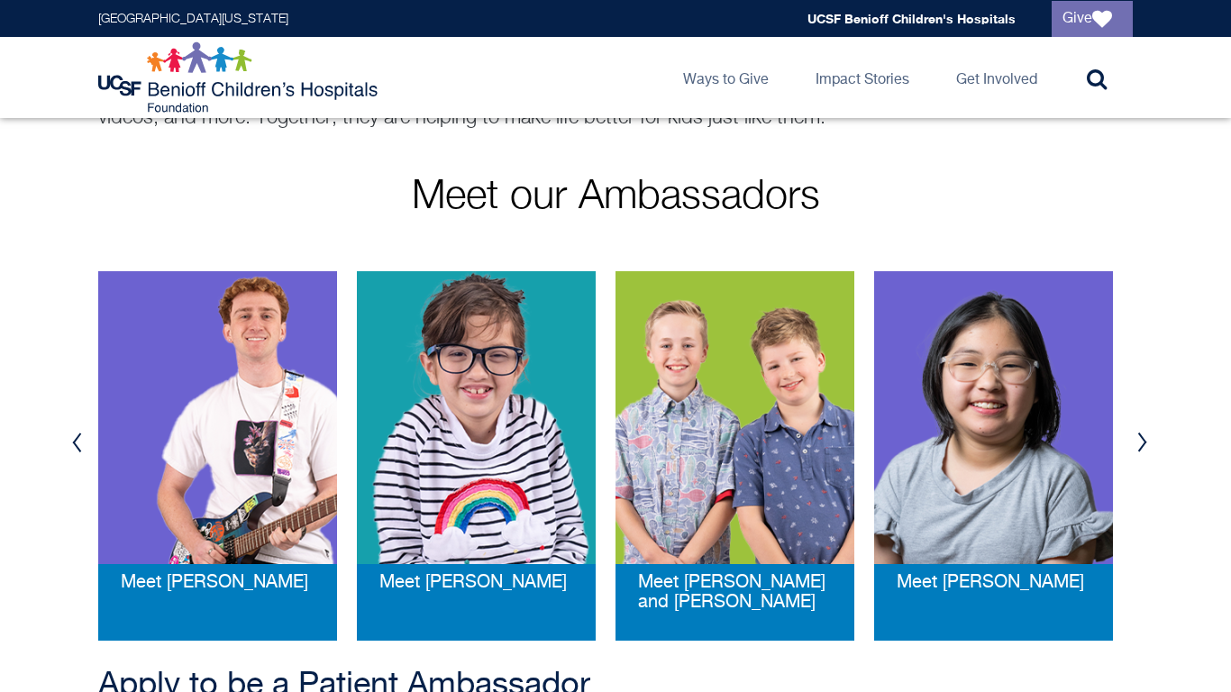
click at [1138, 446] on button "Next" at bounding box center [1142, 443] width 27 height 54
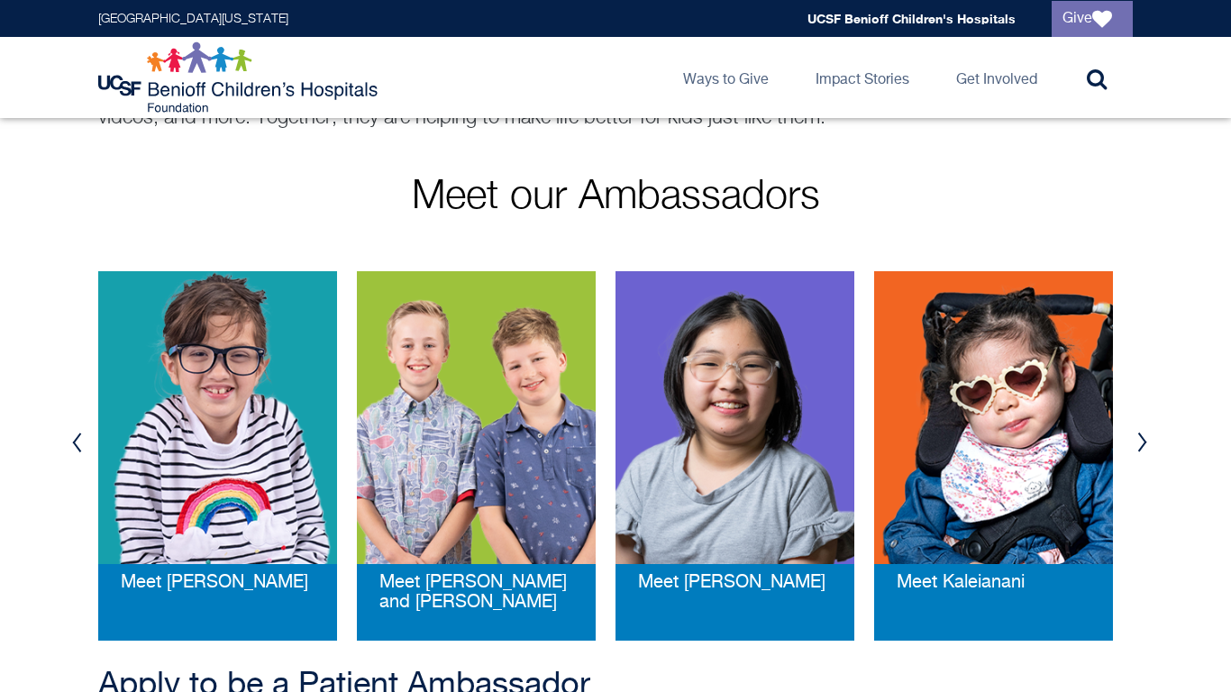
click at [1138, 446] on button "Next" at bounding box center [1142, 443] width 27 height 54
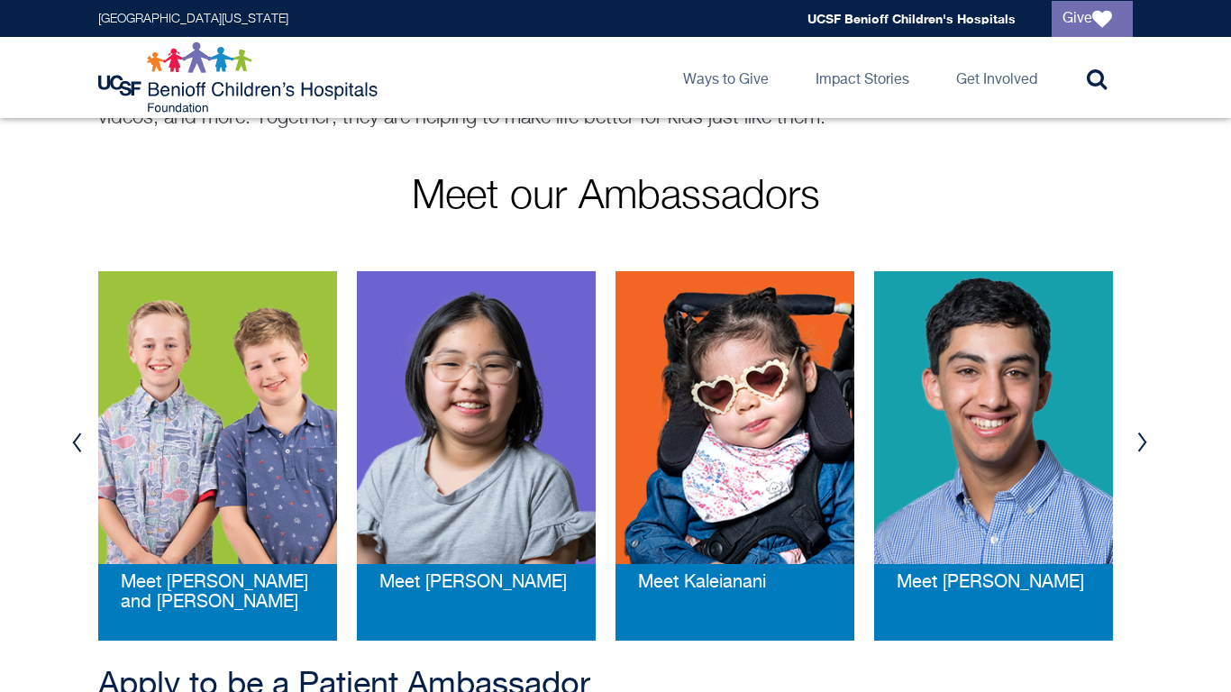
click at [1138, 446] on button "Next" at bounding box center [1142, 443] width 27 height 54
click at [991, 447] on img at bounding box center [993, 417] width 239 height 293
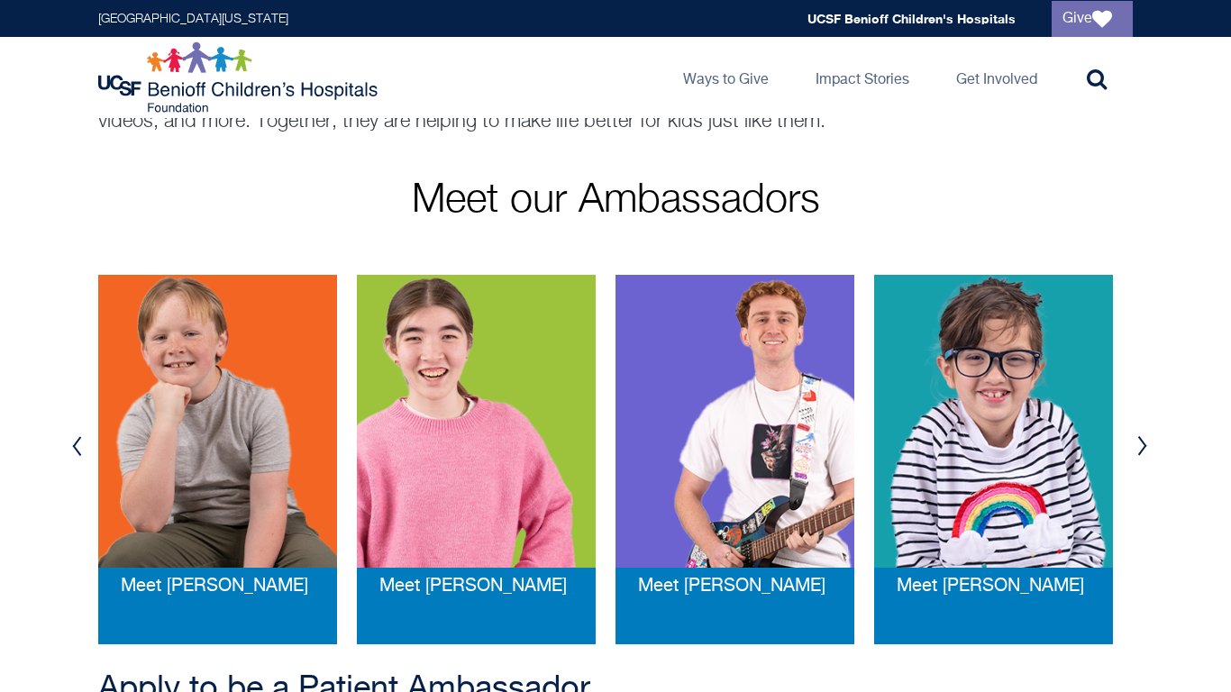
click at [1134, 453] on button "Next" at bounding box center [1142, 446] width 27 height 54
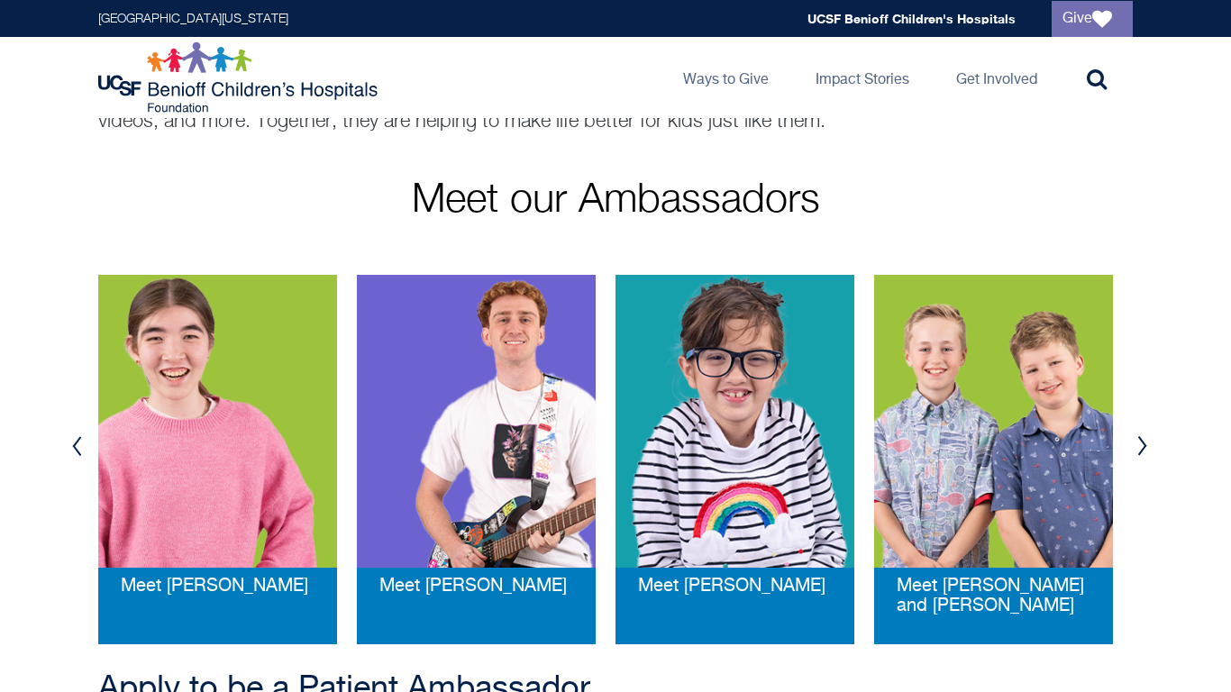
click at [1134, 453] on button "Next" at bounding box center [1142, 446] width 27 height 54
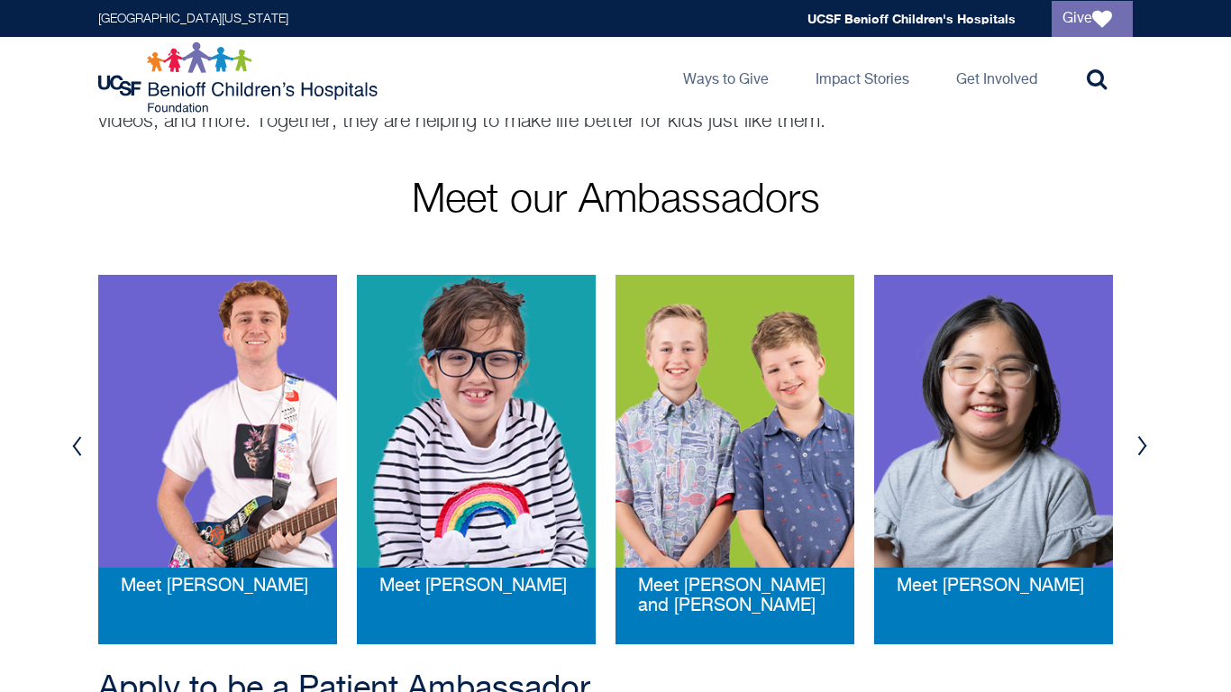
click at [1134, 453] on button "Next" at bounding box center [1142, 446] width 27 height 54
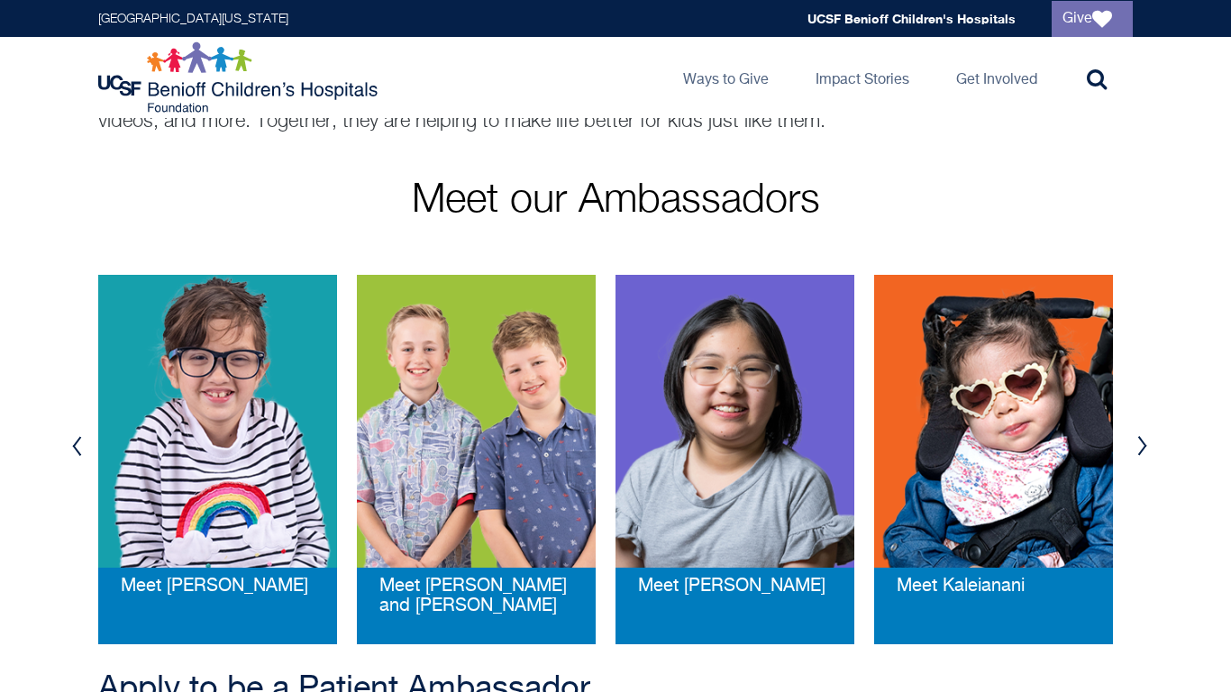
click at [1134, 453] on button "Next" at bounding box center [1142, 446] width 27 height 54
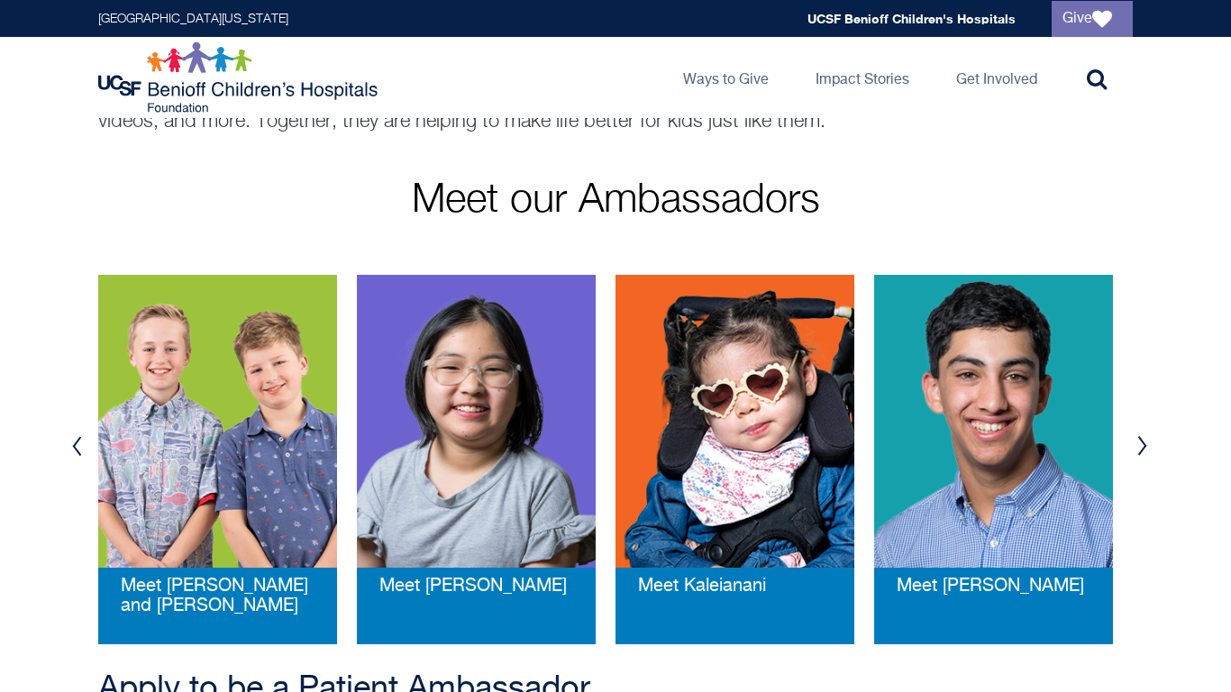
click at [1143, 453] on button "Next" at bounding box center [1142, 446] width 27 height 54
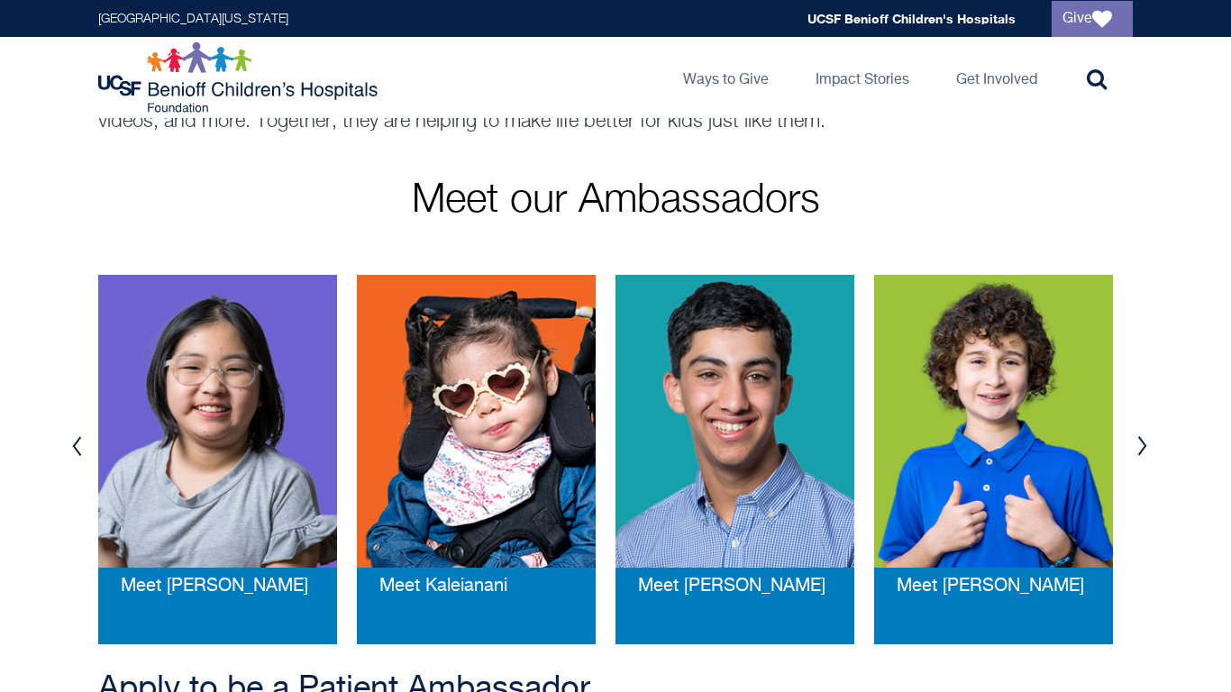
click at [1143, 453] on button "Next" at bounding box center [1142, 446] width 27 height 54
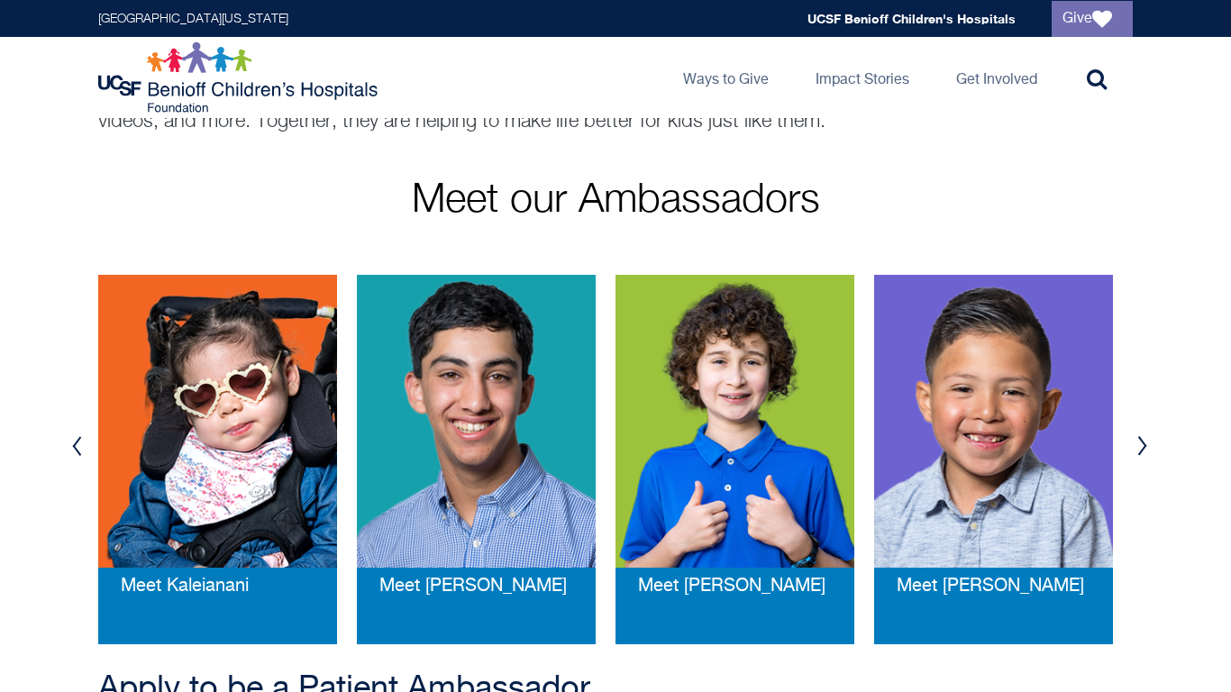
click at [1143, 453] on button "Next" at bounding box center [1142, 446] width 27 height 54
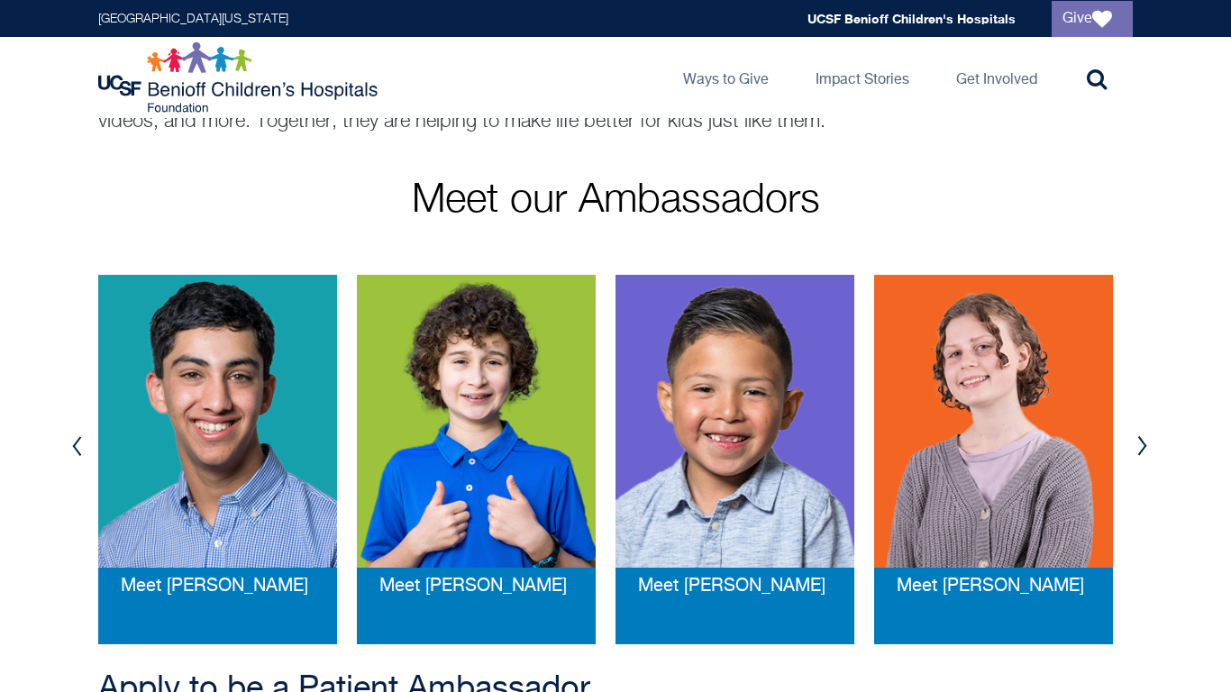
click at [1143, 453] on button "Next" at bounding box center [1142, 446] width 27 height 54
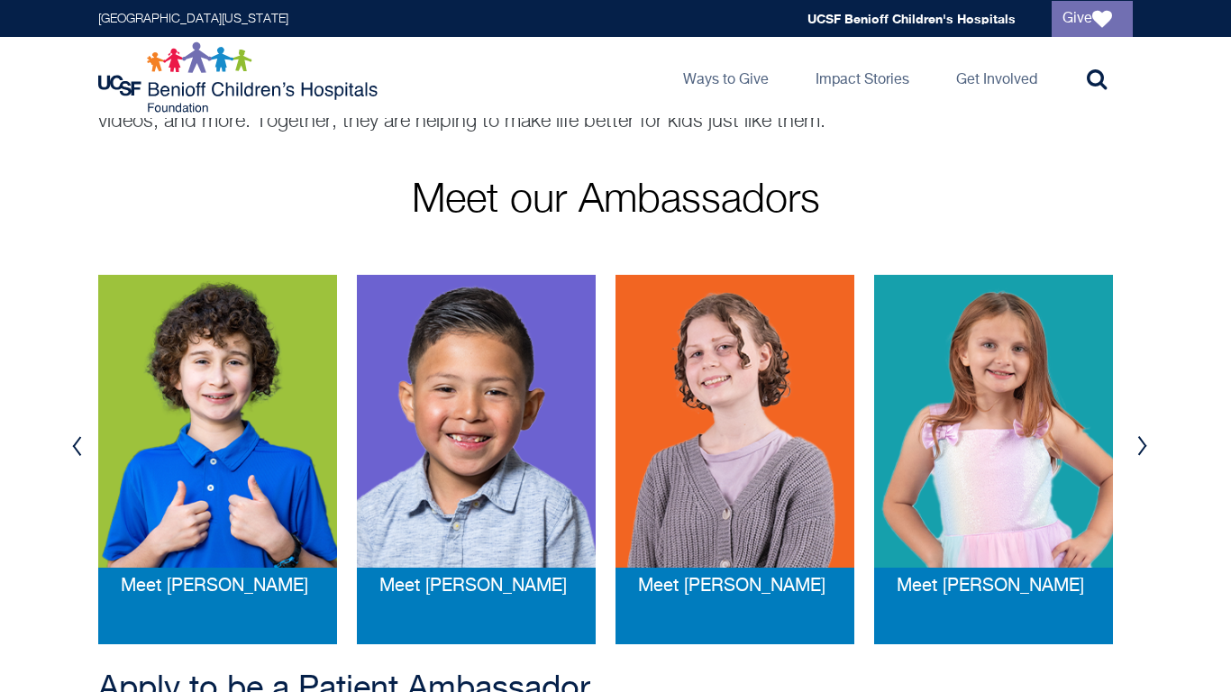
click at [1143, 453] on button "Next" at bounding box center [1142, 446] width 27 height 54
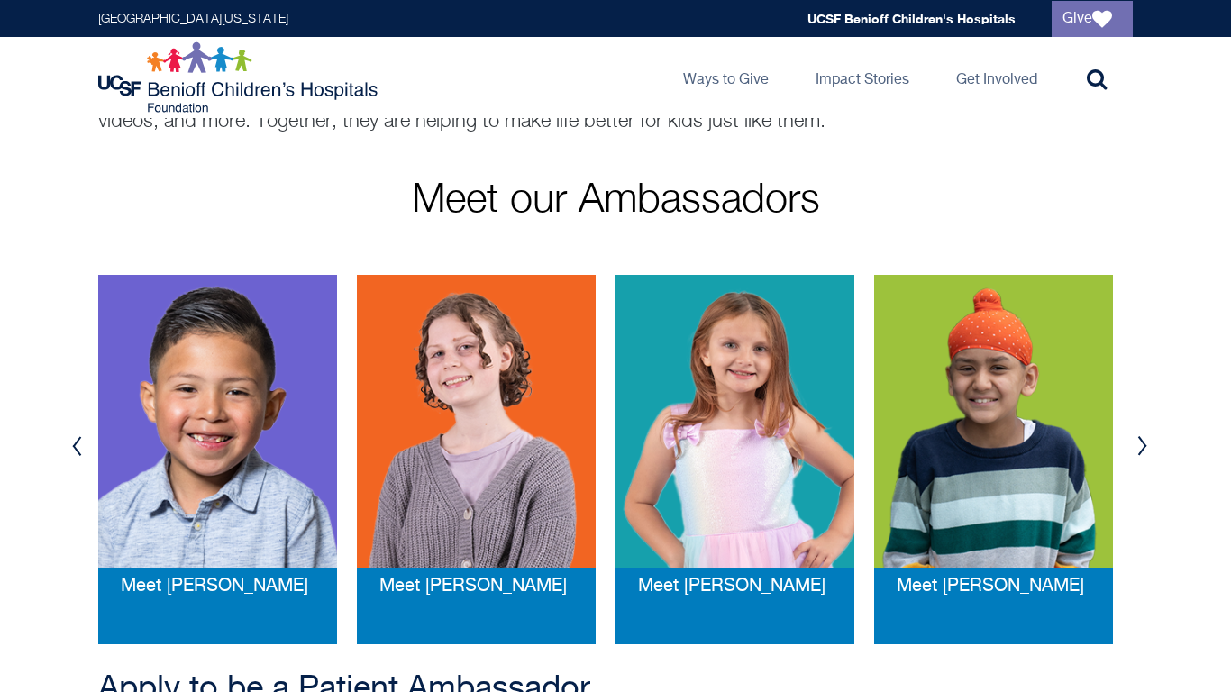
click at [1140, 453] on button "Next" at bounding box center [1142, 446] width 27 height 54
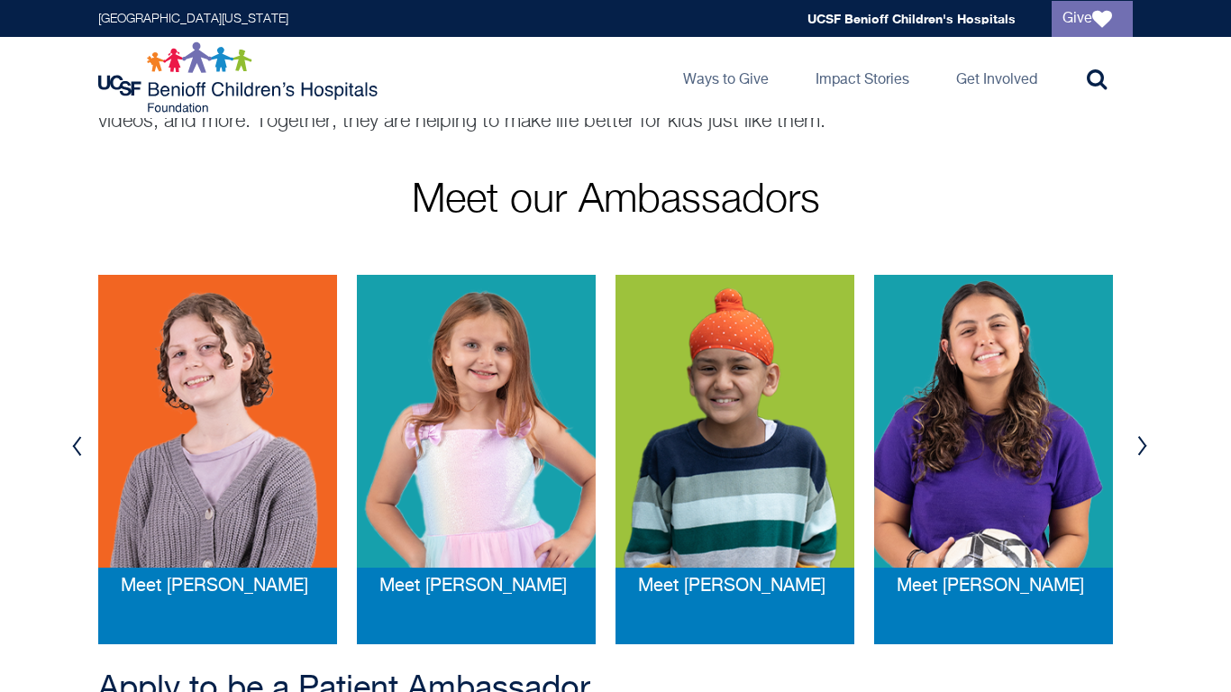
click at [1140, 453] on button "Next" at bounding box center [1142, 446] width 27 height 54
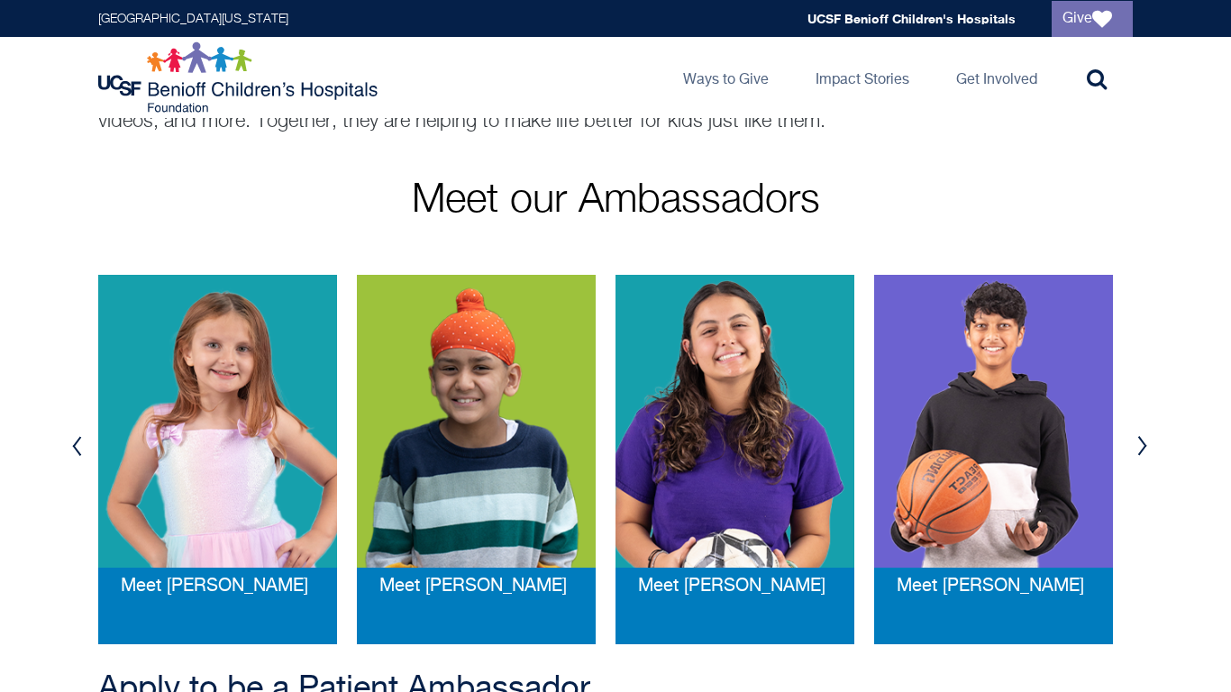
click at [1140, 453] on button "Next" at bounding box center [1142, 446] width 27 height 54
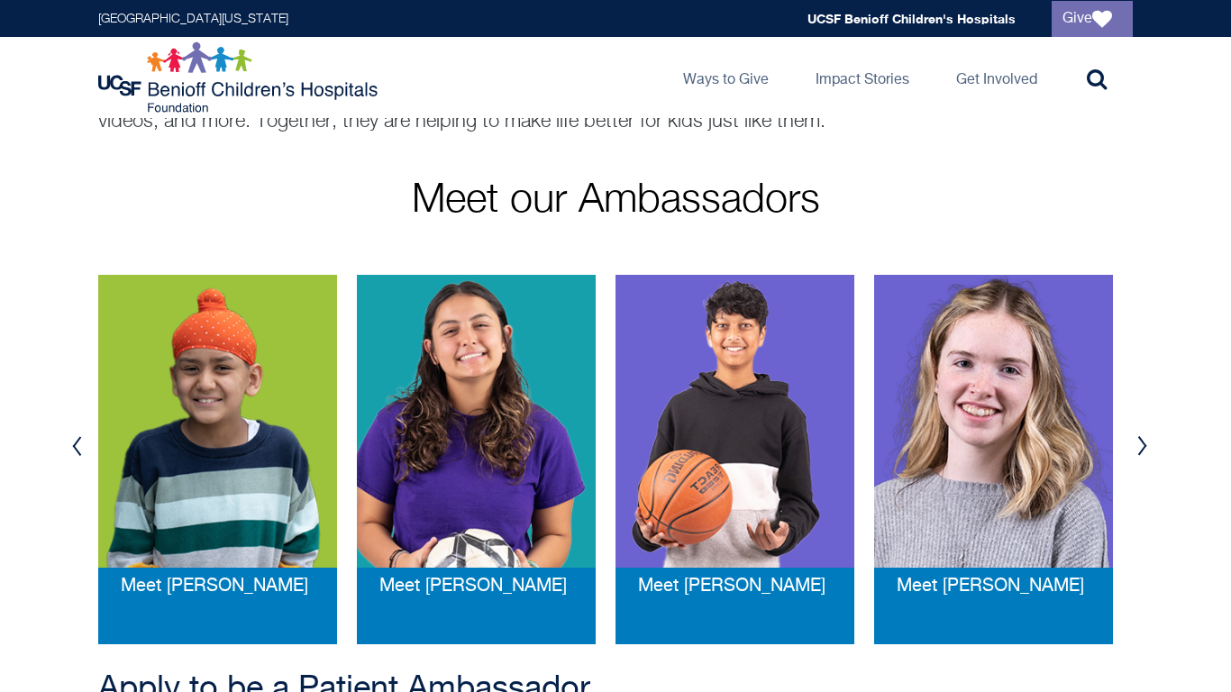
click at [1140, 453] on button "Next" at bounding box center [1142, 446] width 27 height 54
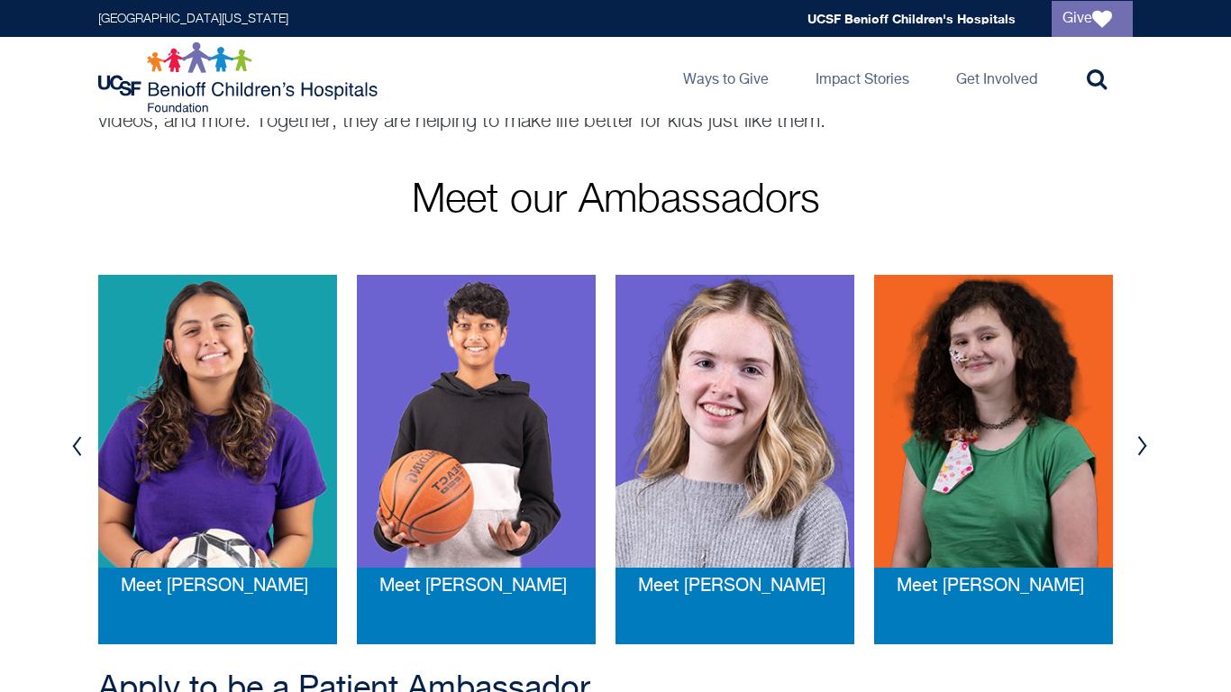
click at [1140, 453] on button "Next" at bounding box center [1142, 446] width 27 height 54
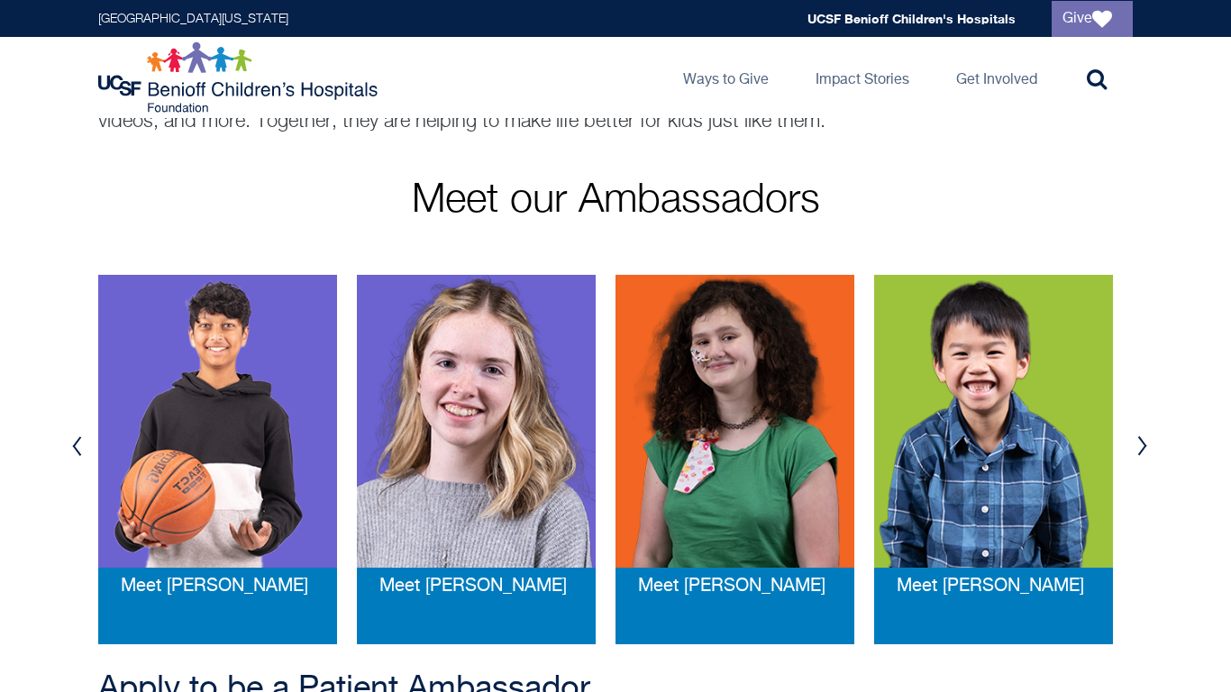
click at [1140, 453] on button "Next" at bounding box center [1142, 446] width 27 height 54
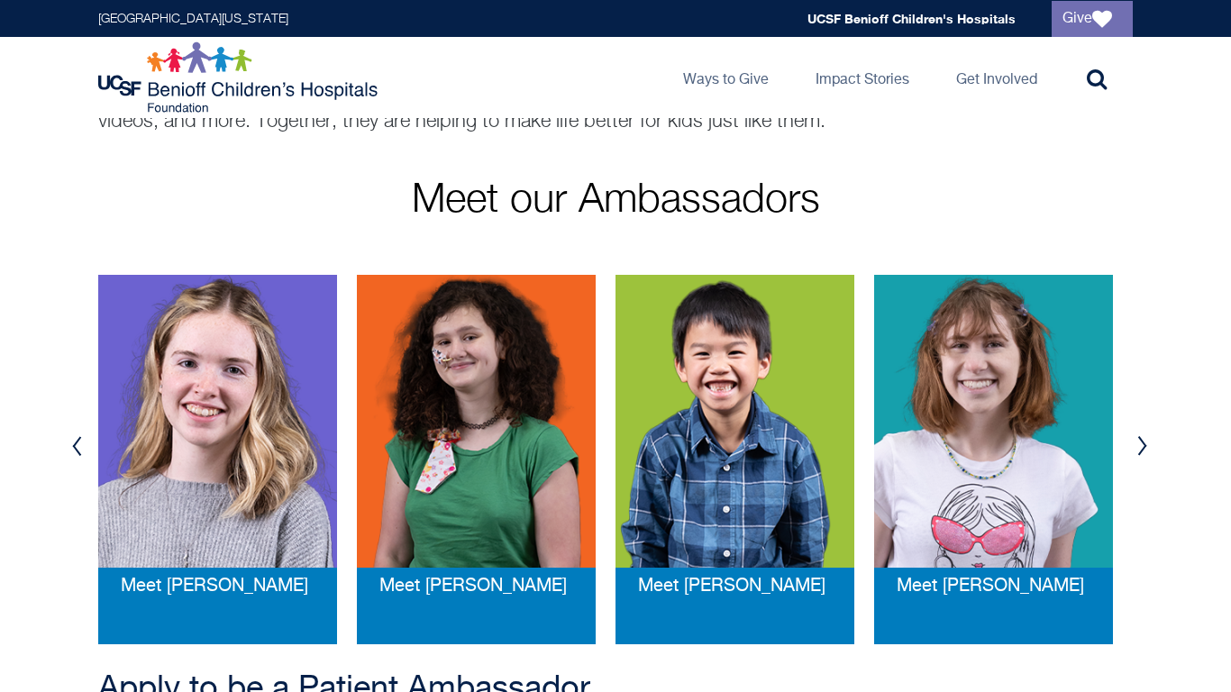
click at [1140, 450] on button "Next" at bounding box center [1142, 446] width 27 height 54
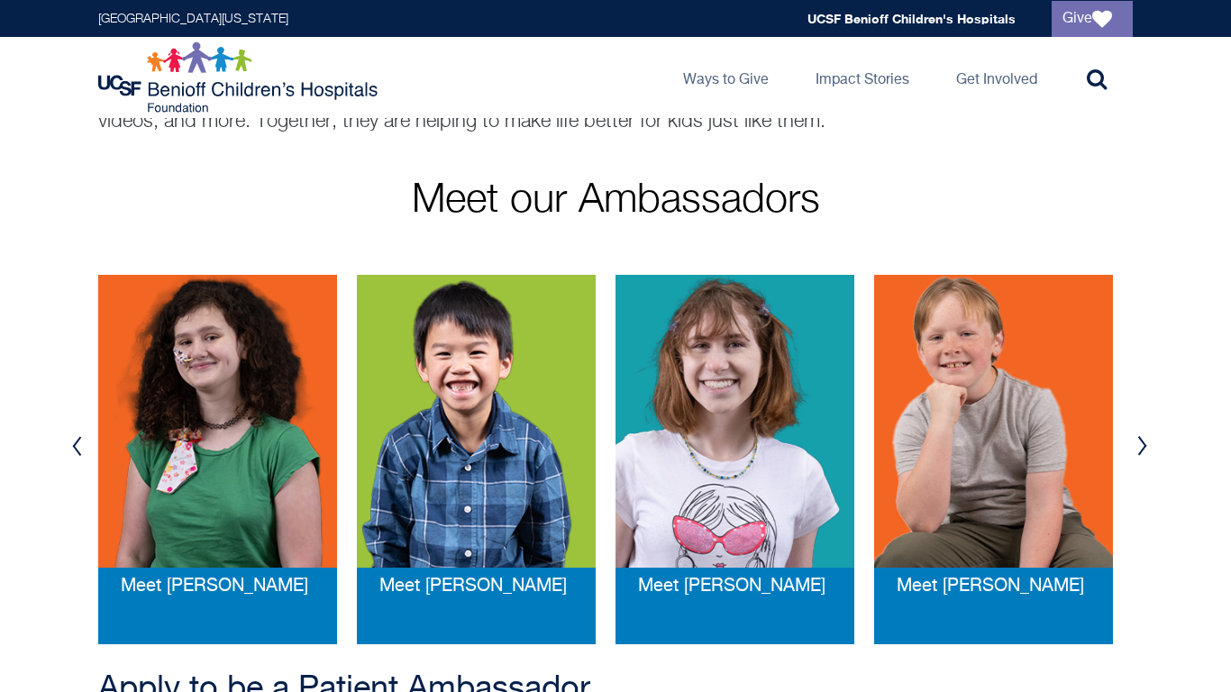
click at [475, 507] on img at bounding box center [476, 421] width 239 height 293
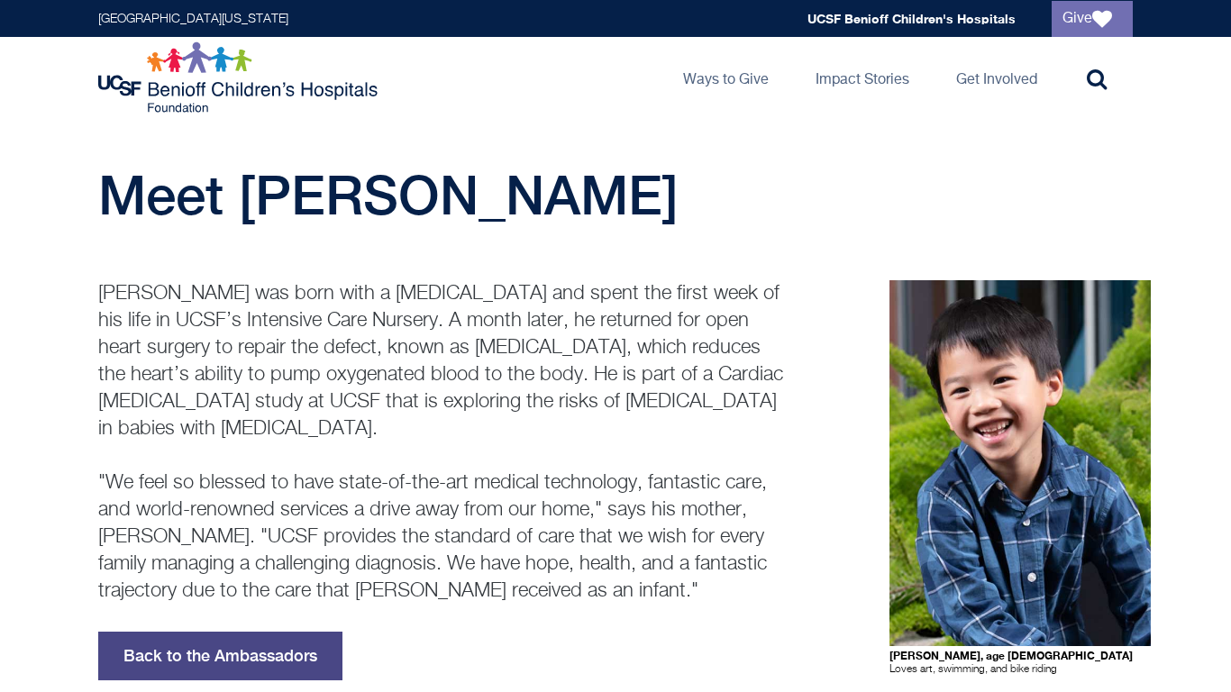
click at [262, 666] on link "Back to the Ambassadors" at bounding box center [220, 656] width 244 height 49
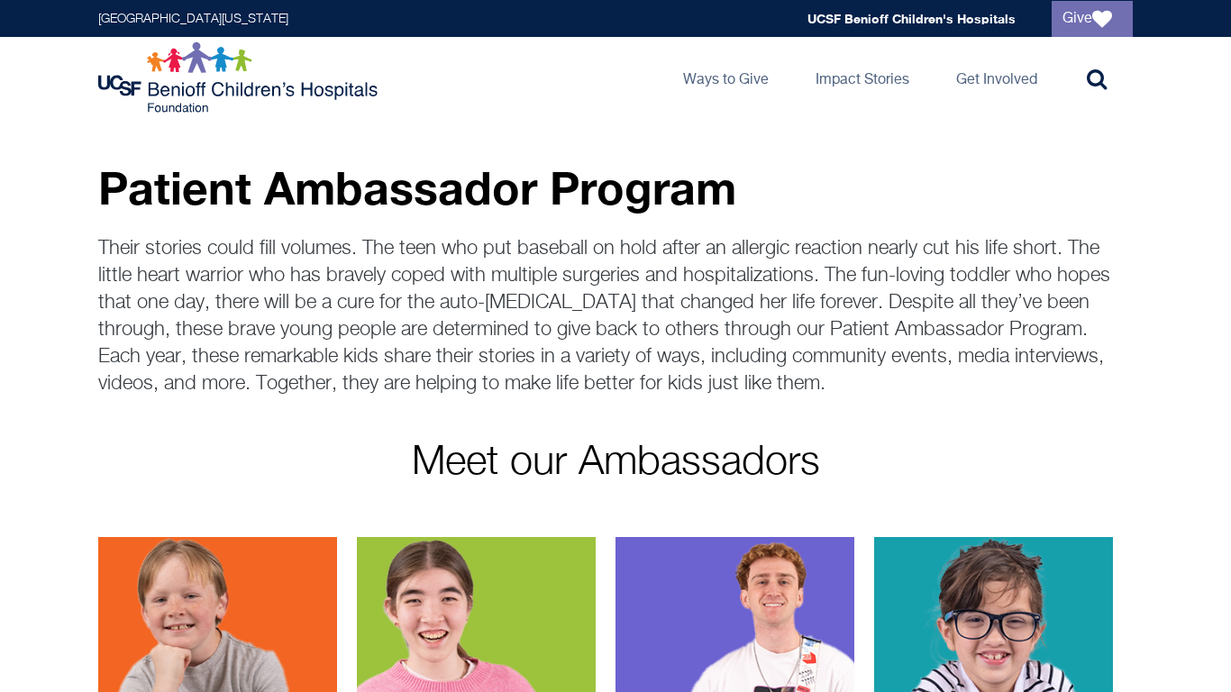
click at [208, 561] on img at bounding box center [217, 683] width 239 height 293
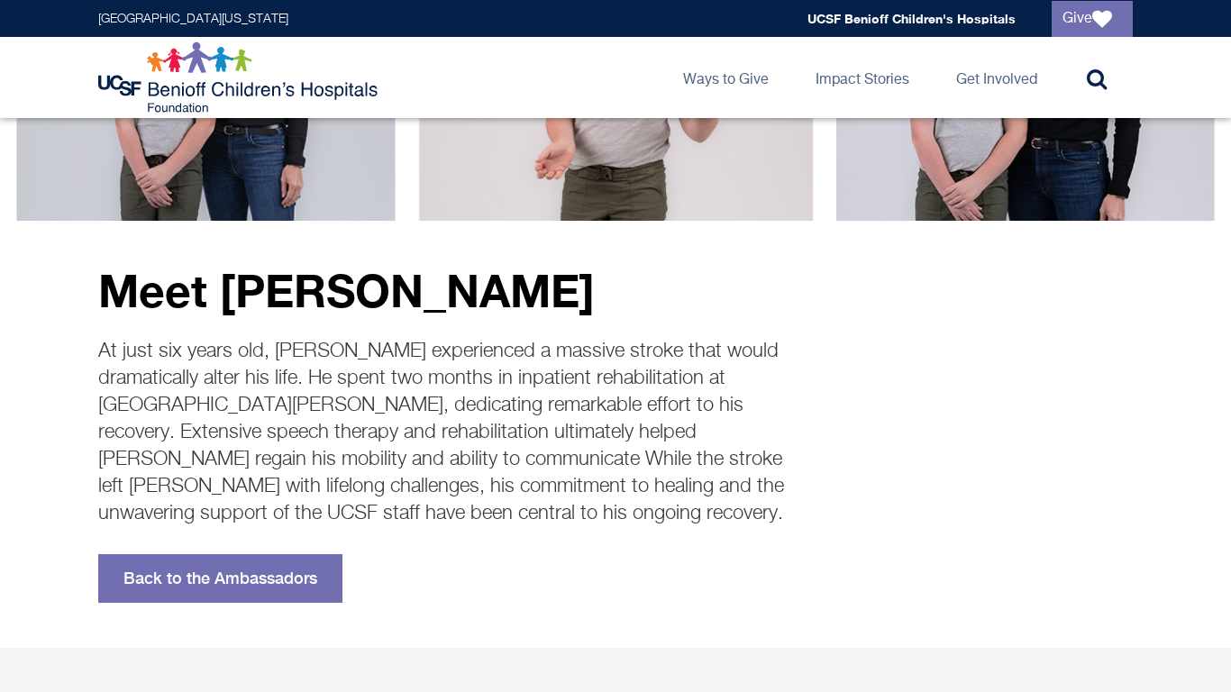
scroll to position [224, 0]
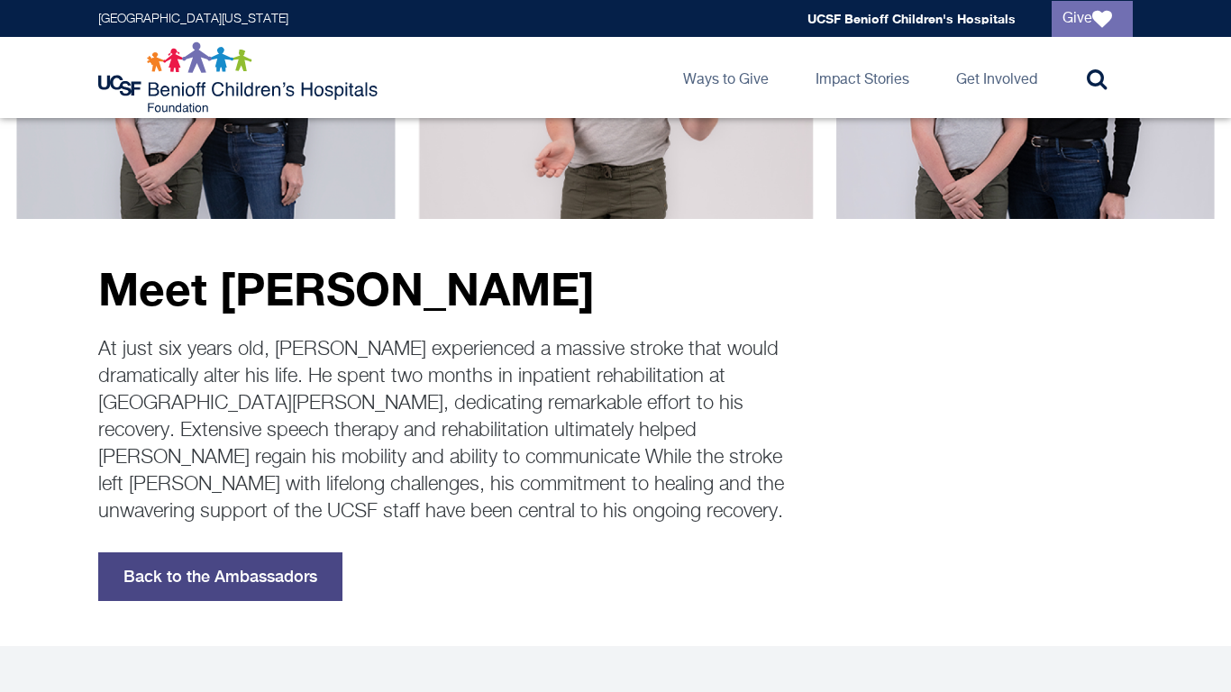
click at [233, 588] on link "Back to the Ambassadors" at bounding box center [220, 577] width 244 height 49
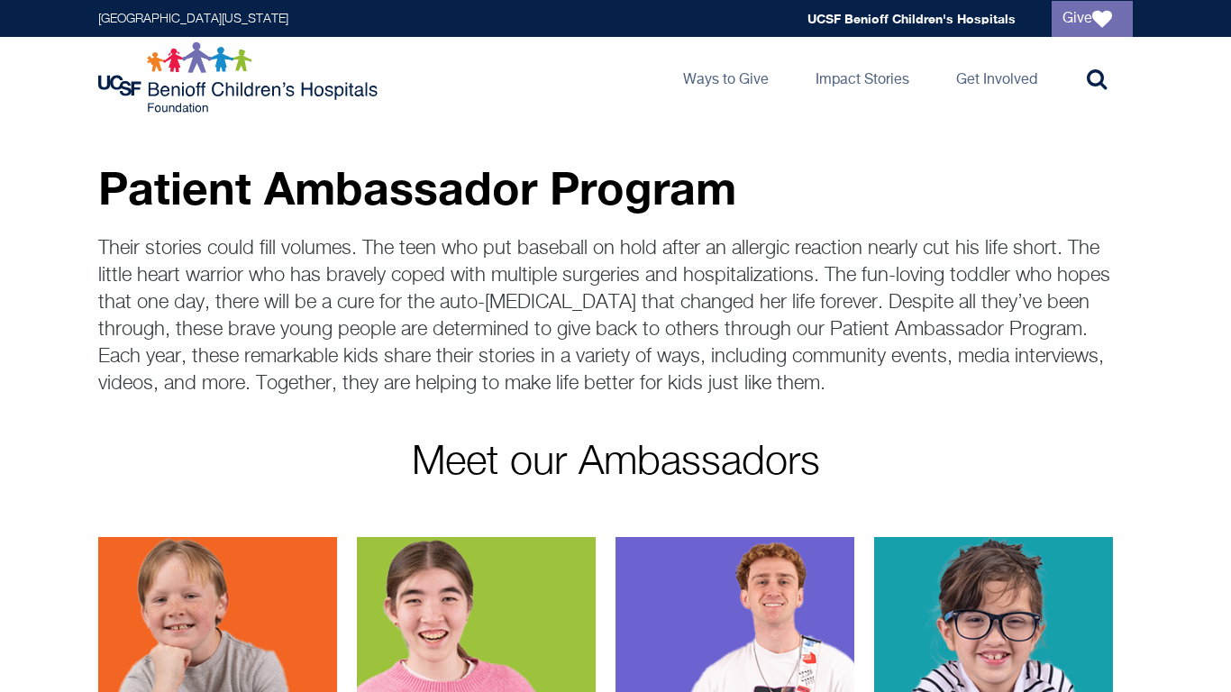
click at [528, 588] on img at bounding box center [476, 683] width 239 height 293
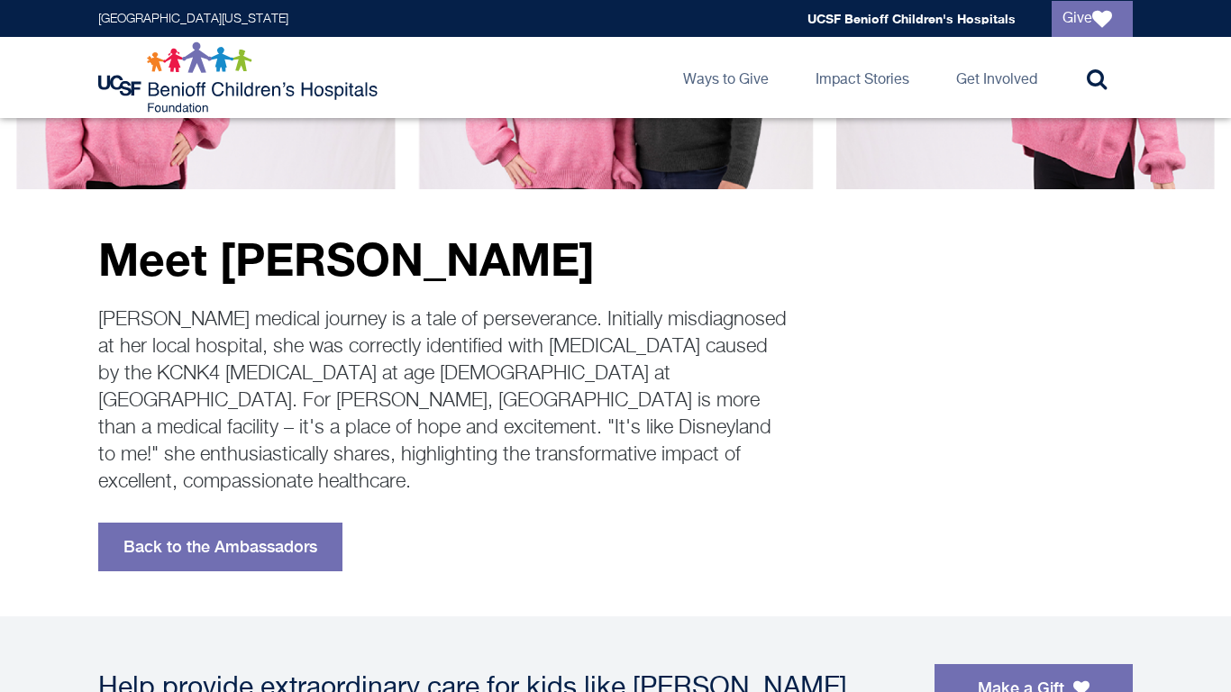
scroll to position [300, 0]
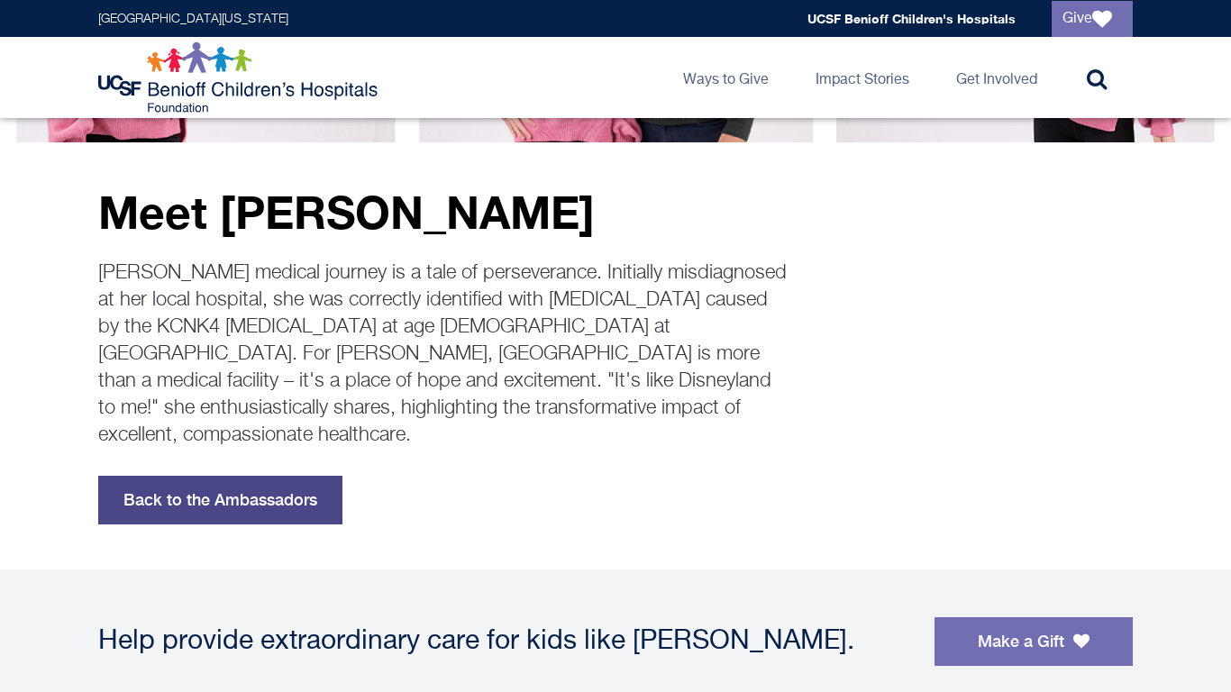
click at [266, 490] on link "Back to the Ambassadors" at bounding box center [220, 500] width 244 height 49
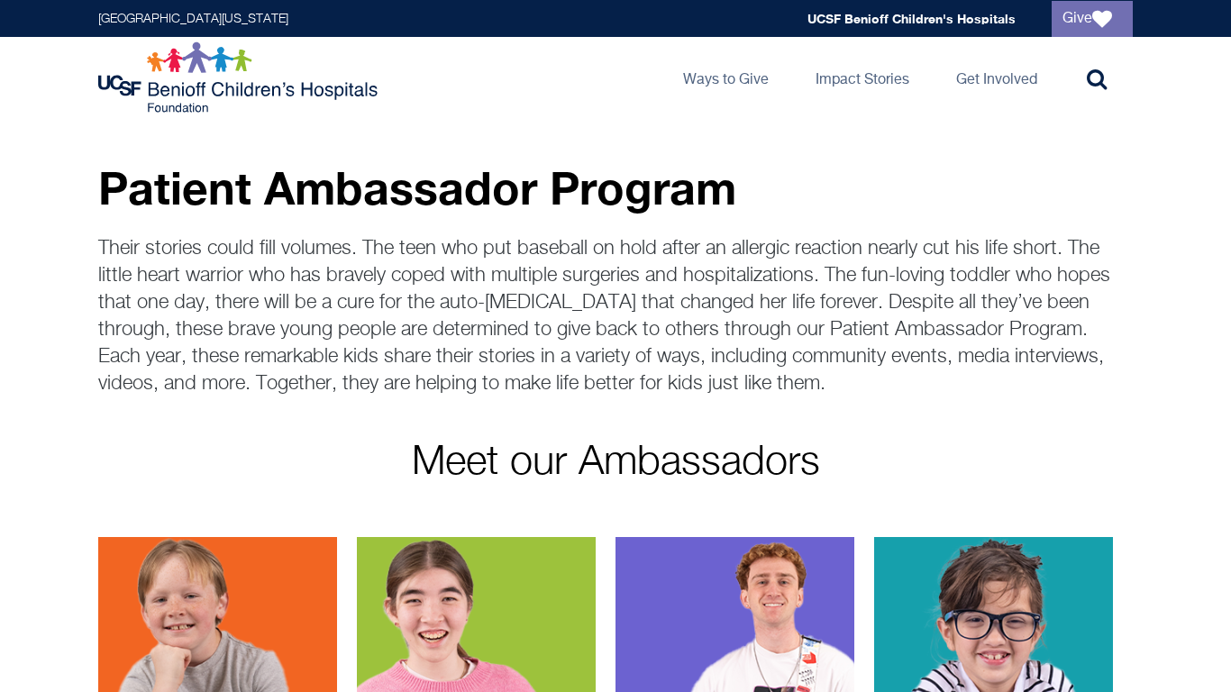
click at [762, 600] on img at bounding box center [735, 683] width 239 height 293
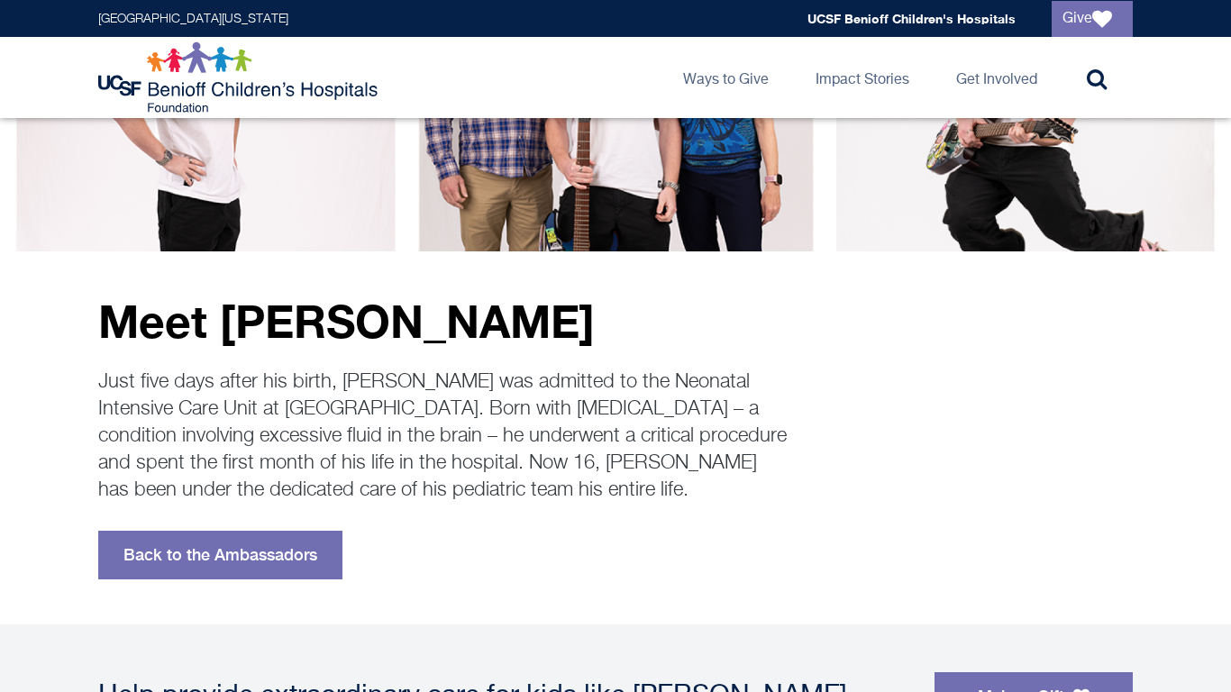
scroll to position [196, 0]
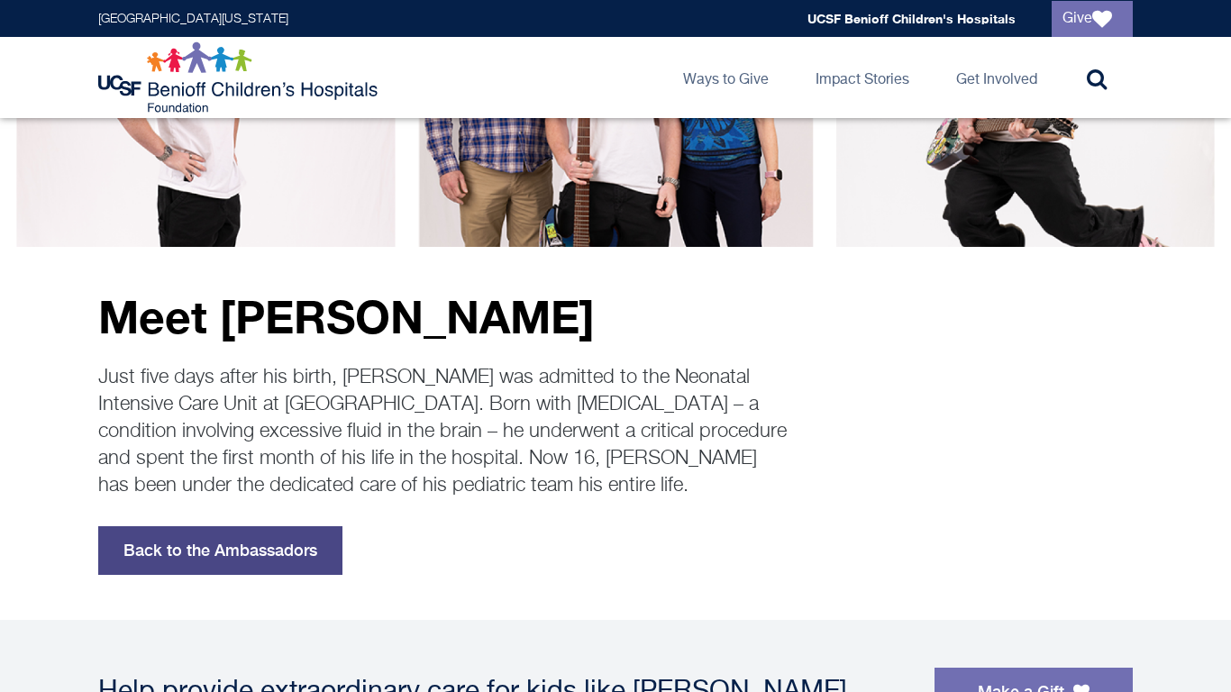
click at [272, 548] on link "Back to the Ambassadors" at bounding box center [220, 550] width 244 height 49
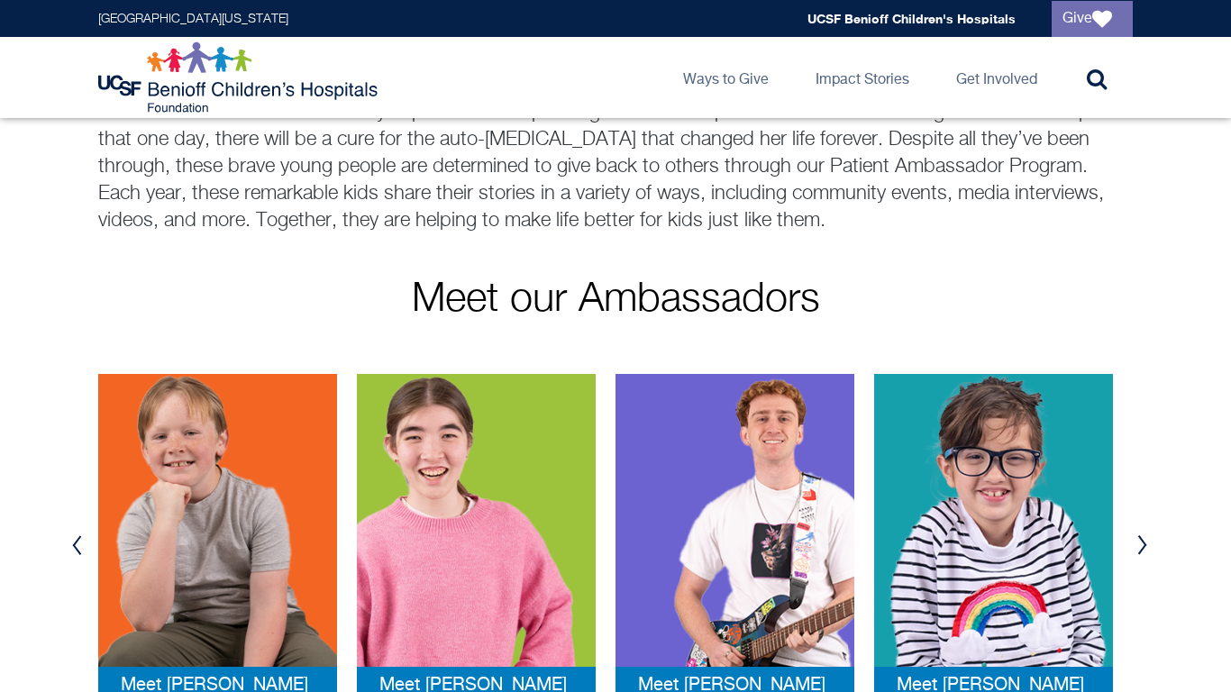
scroll to position [165, 0]
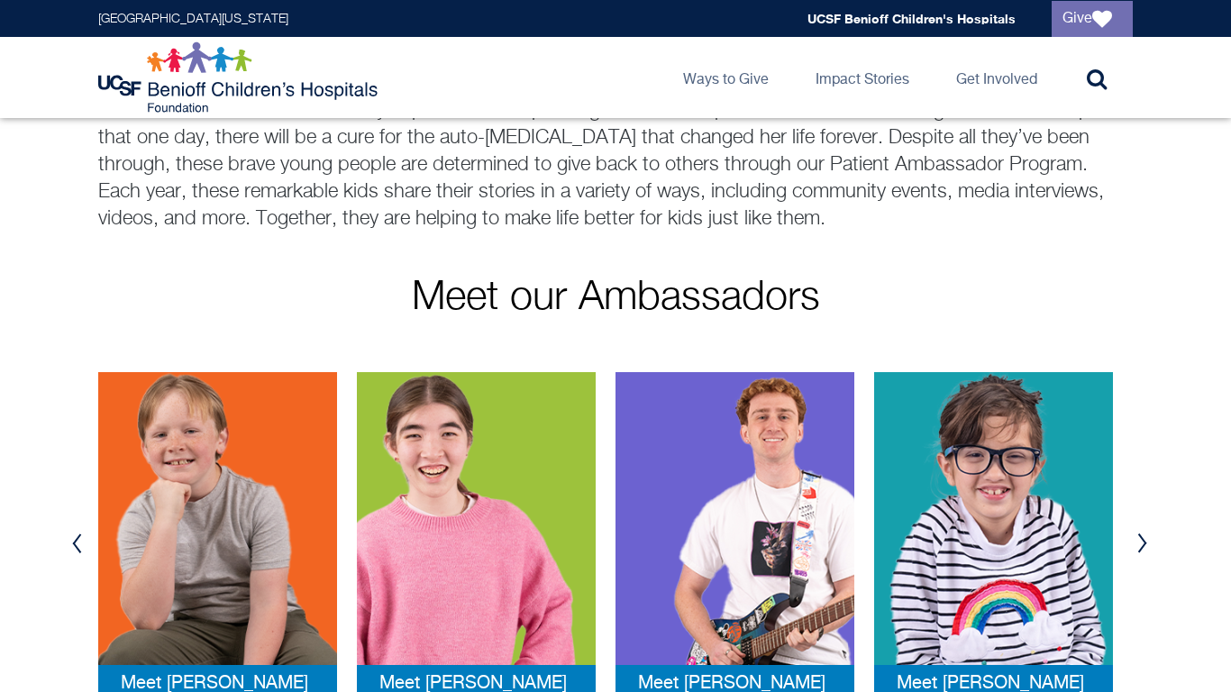
click at [932, 597] on img at bounding box center [993, 518] width 239 height 293
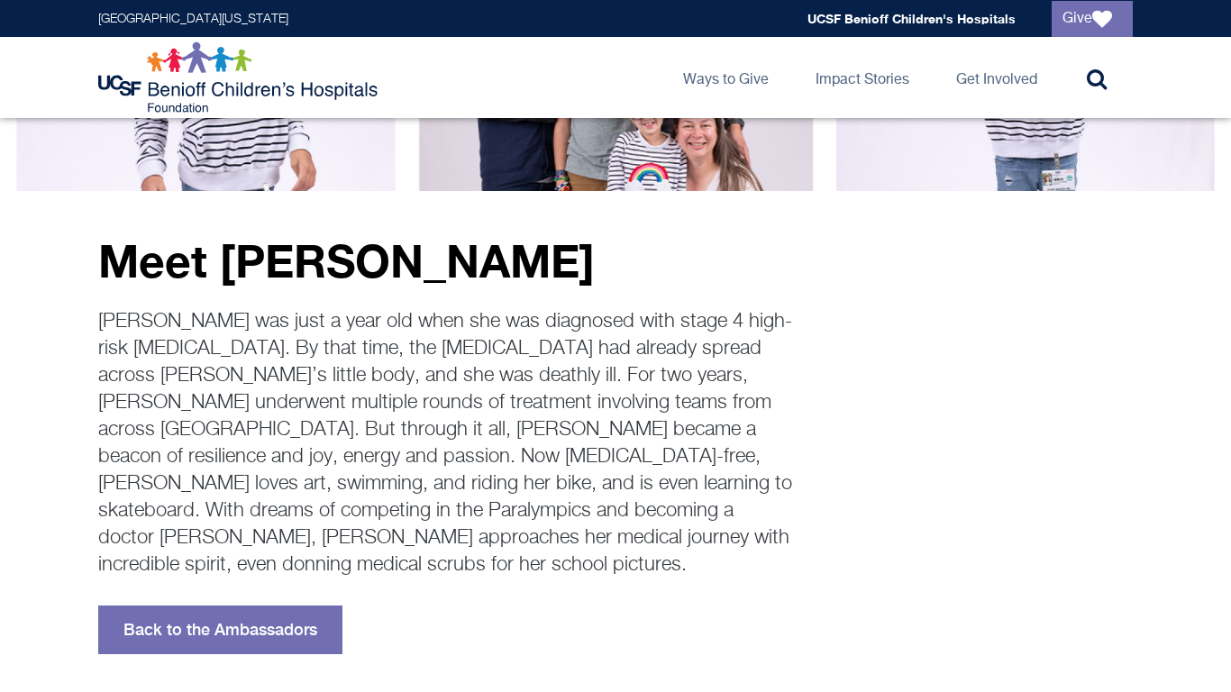
scroll to position [248, 0]
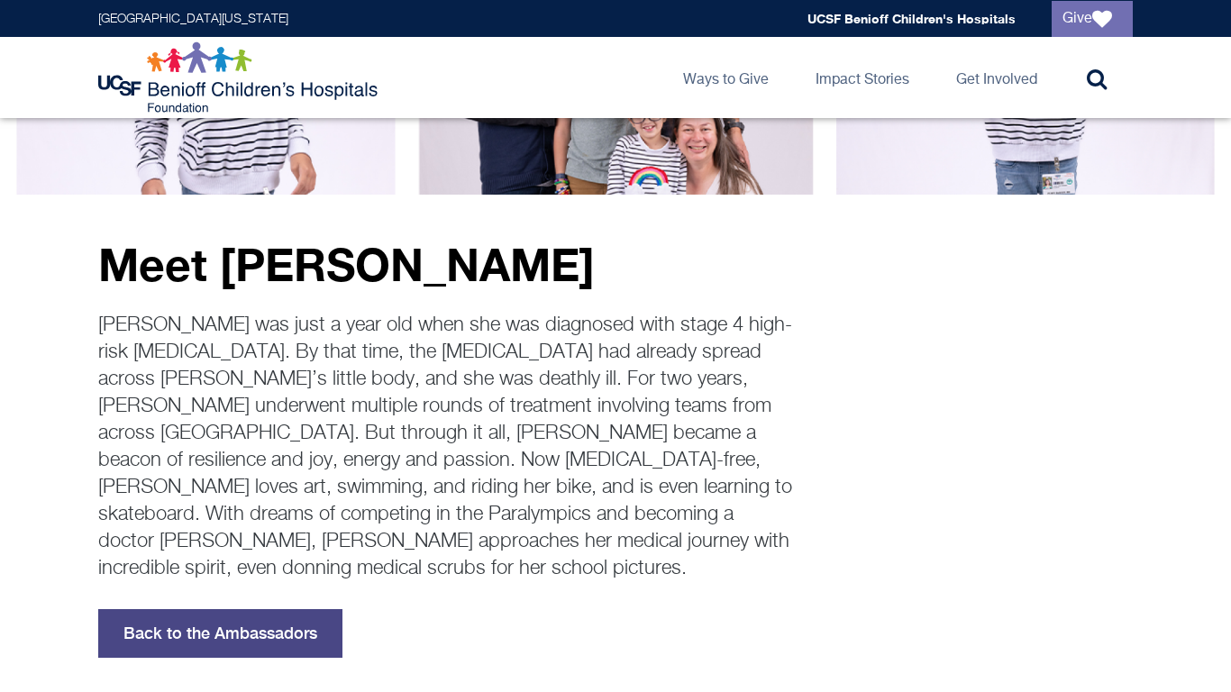
click at [283, 609] on link "Back to the Ambassadors" at bounding box center [220, 633] width 244 height 49
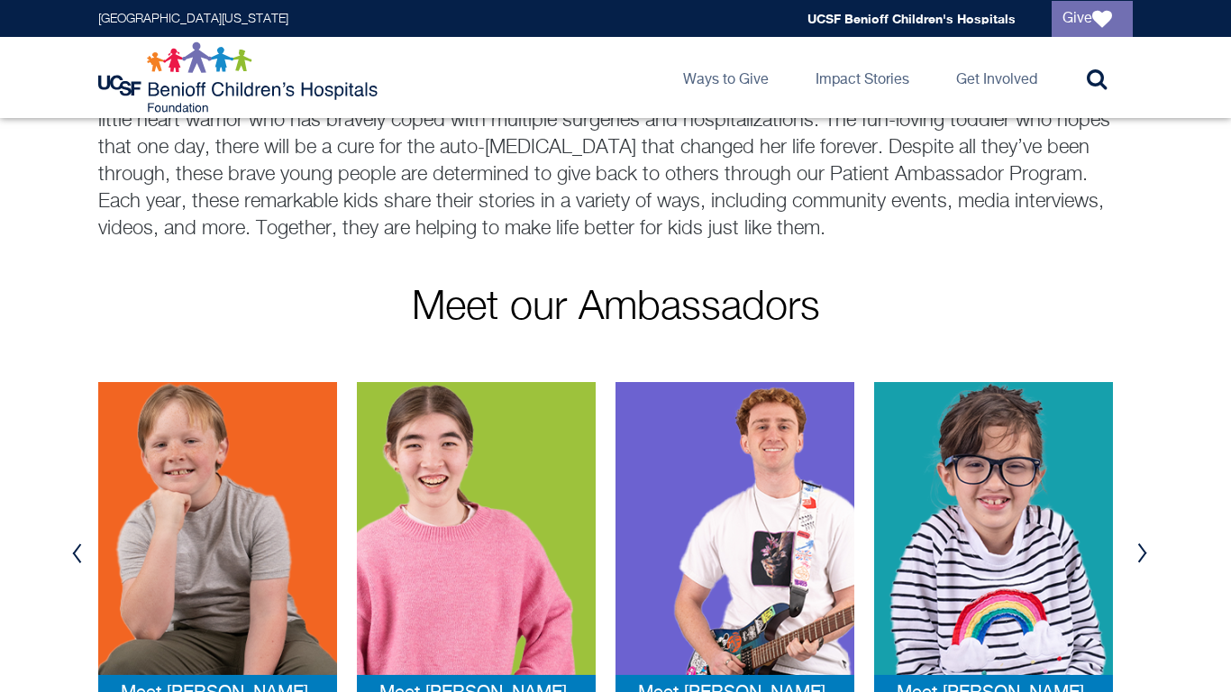
scroll to position [156, 0]
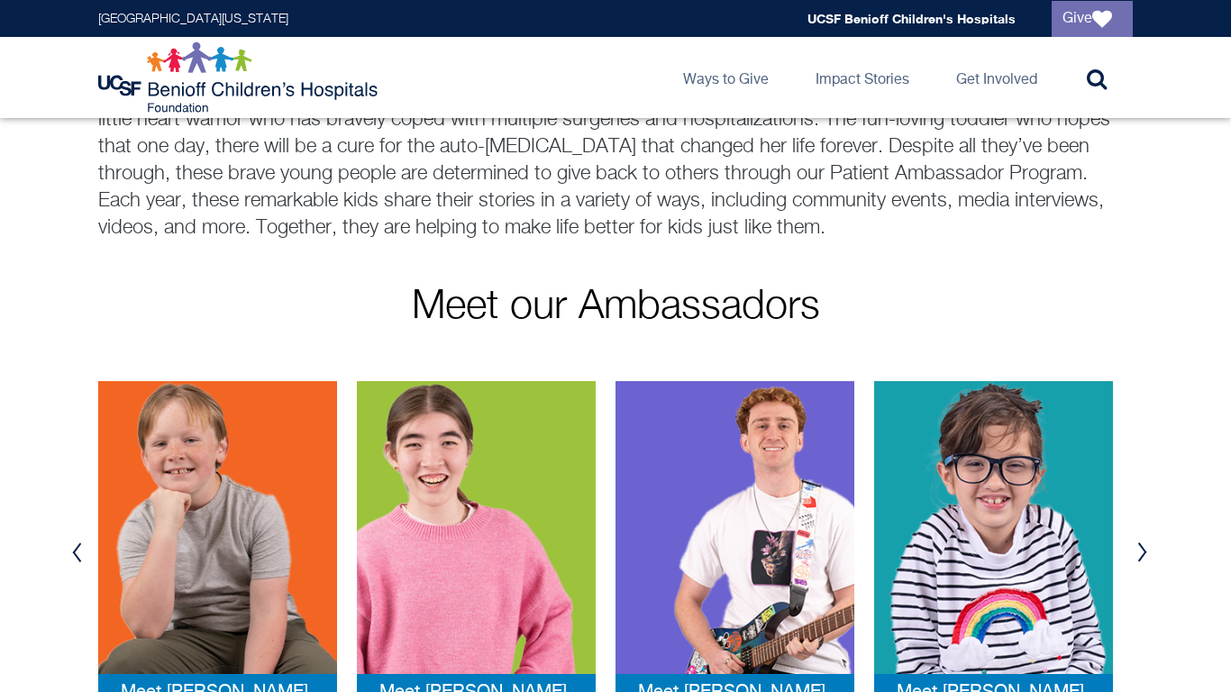
click at [1138, 558] on button "Next" at bounding box center [1142, 553] width 27 height 54
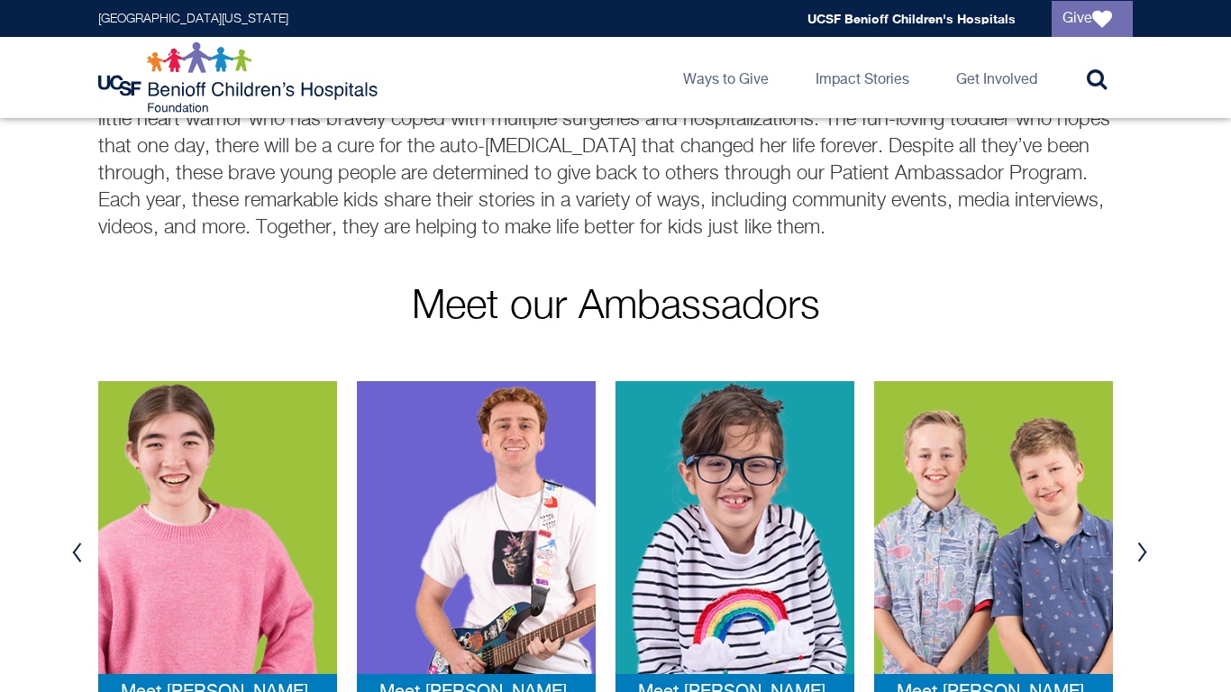
click at [1138, 558] on button "Next" at bounding box center [1142, 553] width 27 height 54
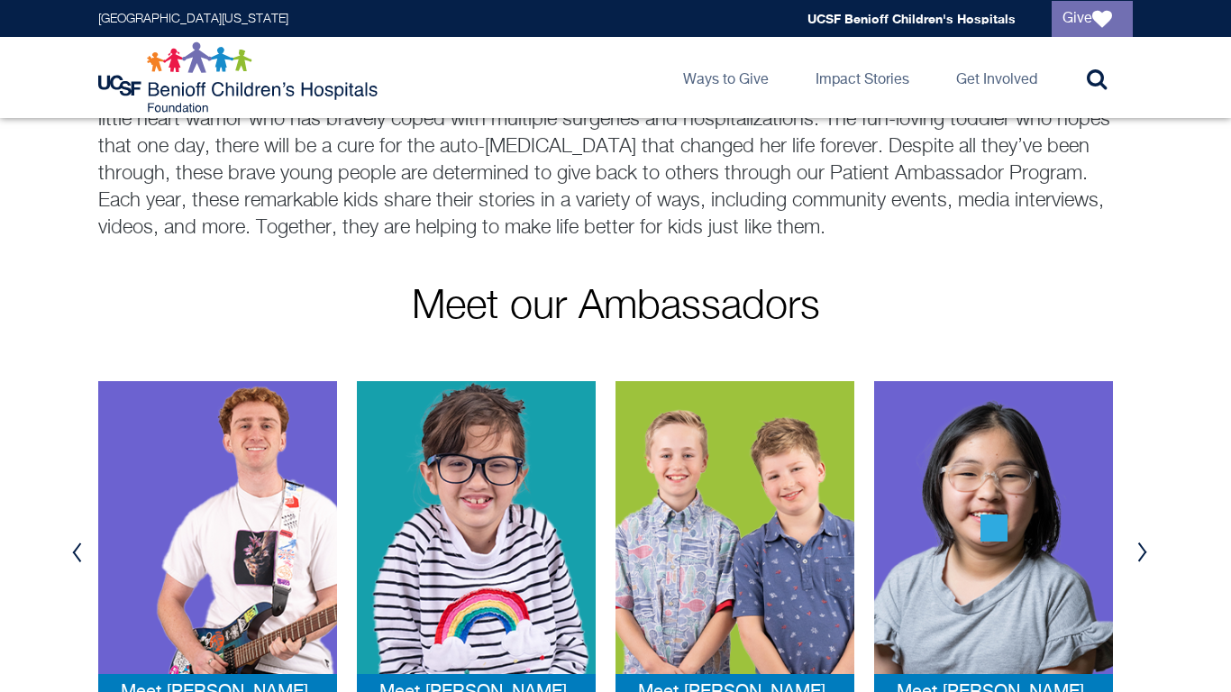
click at [1138, 558] on button "Next" at bounding box center [1142, 553] width 27 height 54
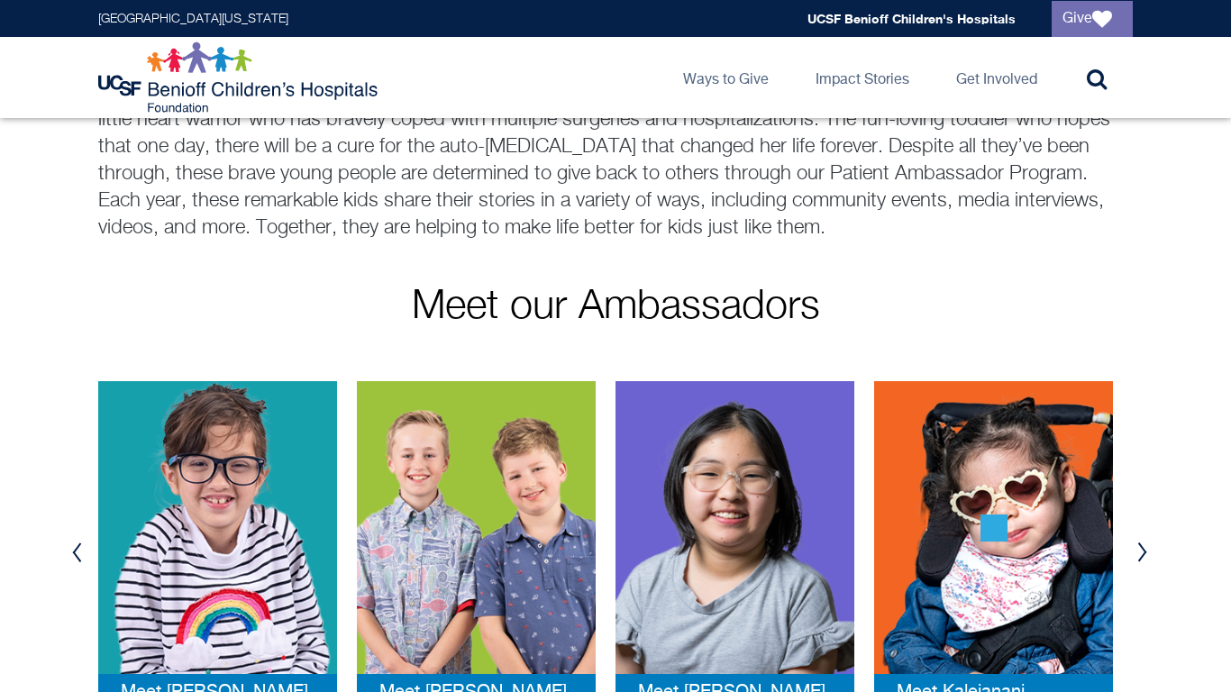
click at [1138, 558] on button "Next" at bounding box center [1142, 553] width 27 height 54
click at [501, 504] on img at bounding box center [476, 527] width 239 height 293
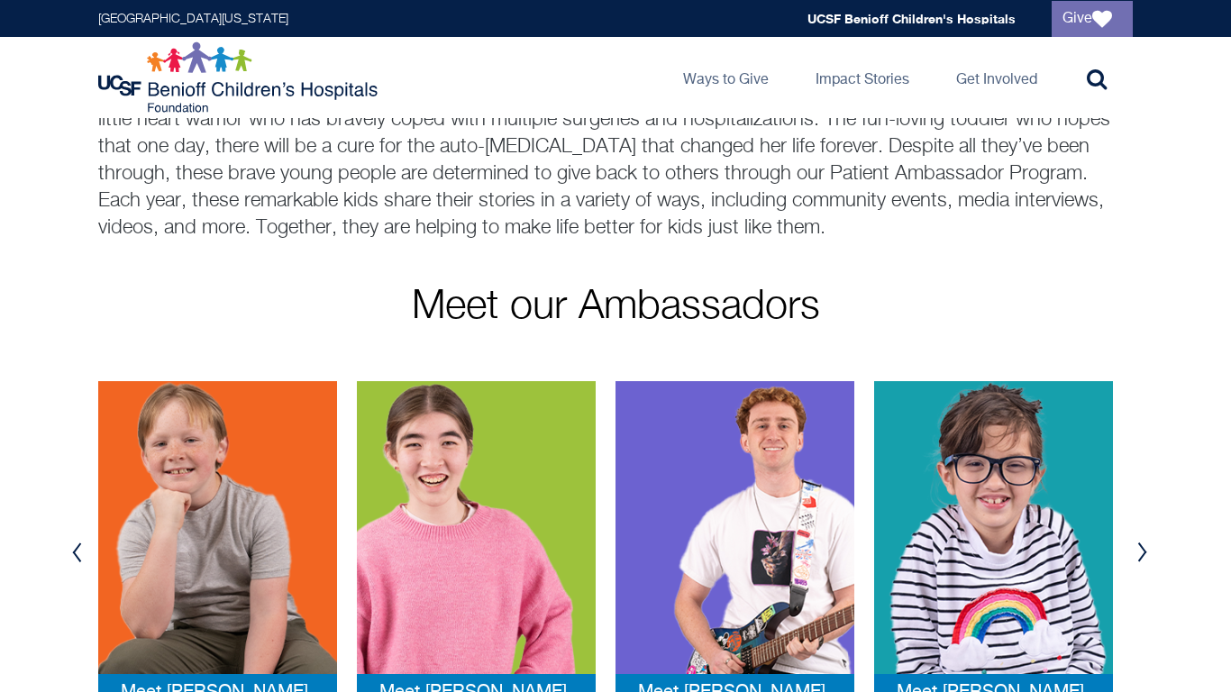
click at [1157, 540] on div "Previous Meet [PERSON_NAME] Meet [PERSON_NAME] Meet [PERSON_NAME] Meet [PERSON_…" at bounding box center [615, 552] width 1231 height 397
click at [1135, 545] on button "Next" at bounding box center [1142, 553] width 27 height 54
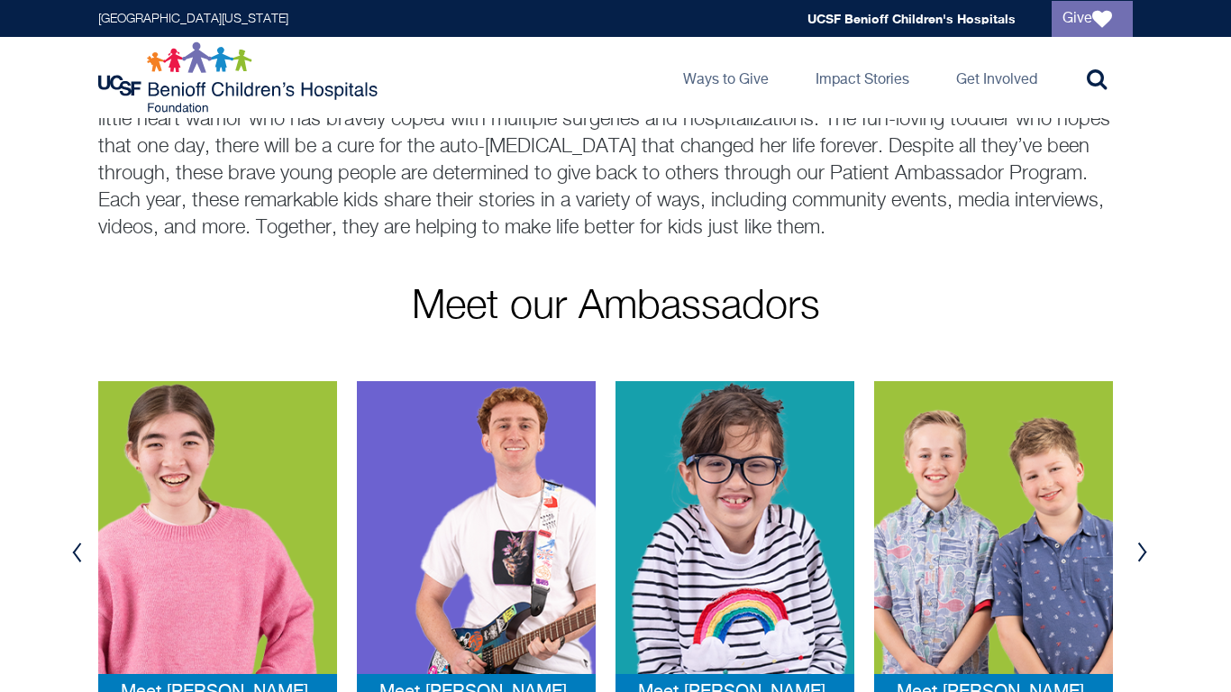
click at [1135, 545] on button "Next" at bounding box center [1142, 553] width 27 height 54
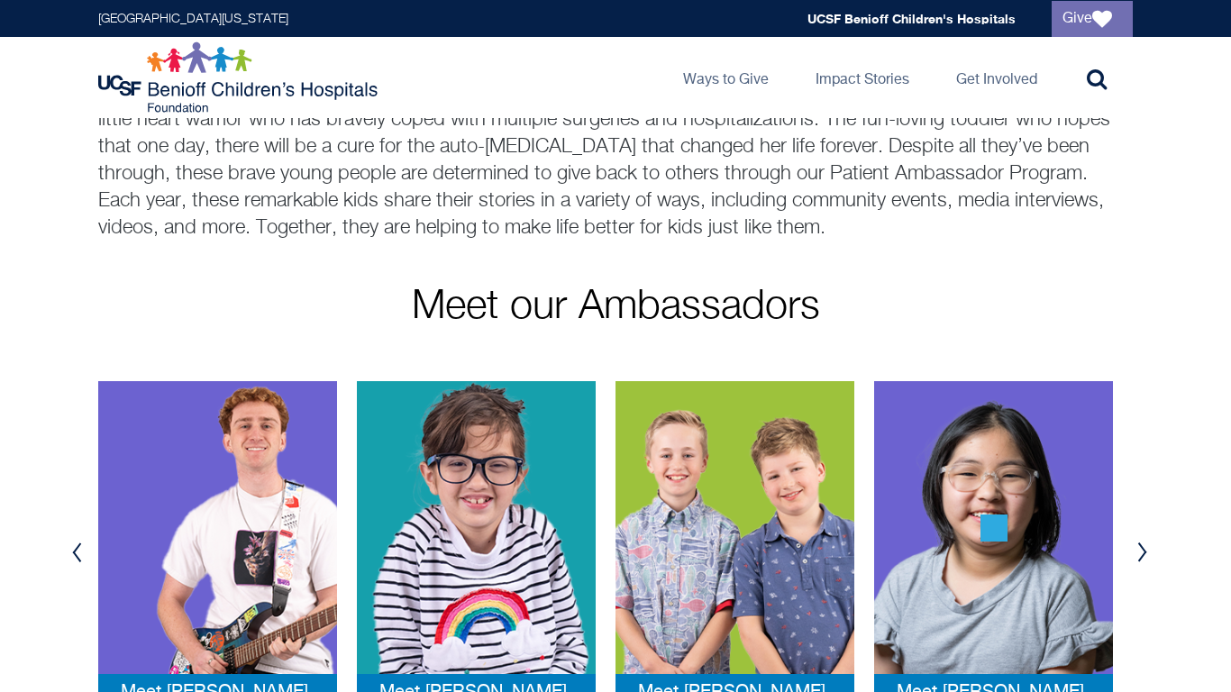
click at [1135, 545] on button "Next" at bounding box center [1142, 553] width 27 height 54
click at [1003, 512] on img at bounding box center [993, 527] width 239 height 293
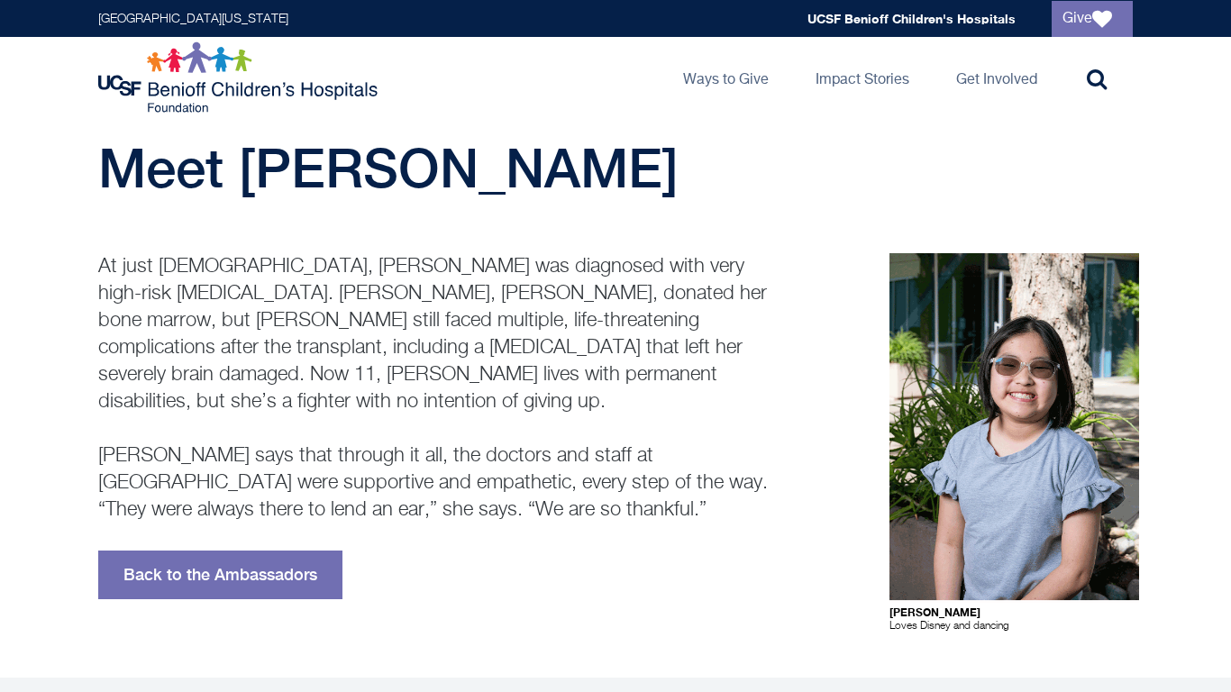
scroll to position [25, 0]
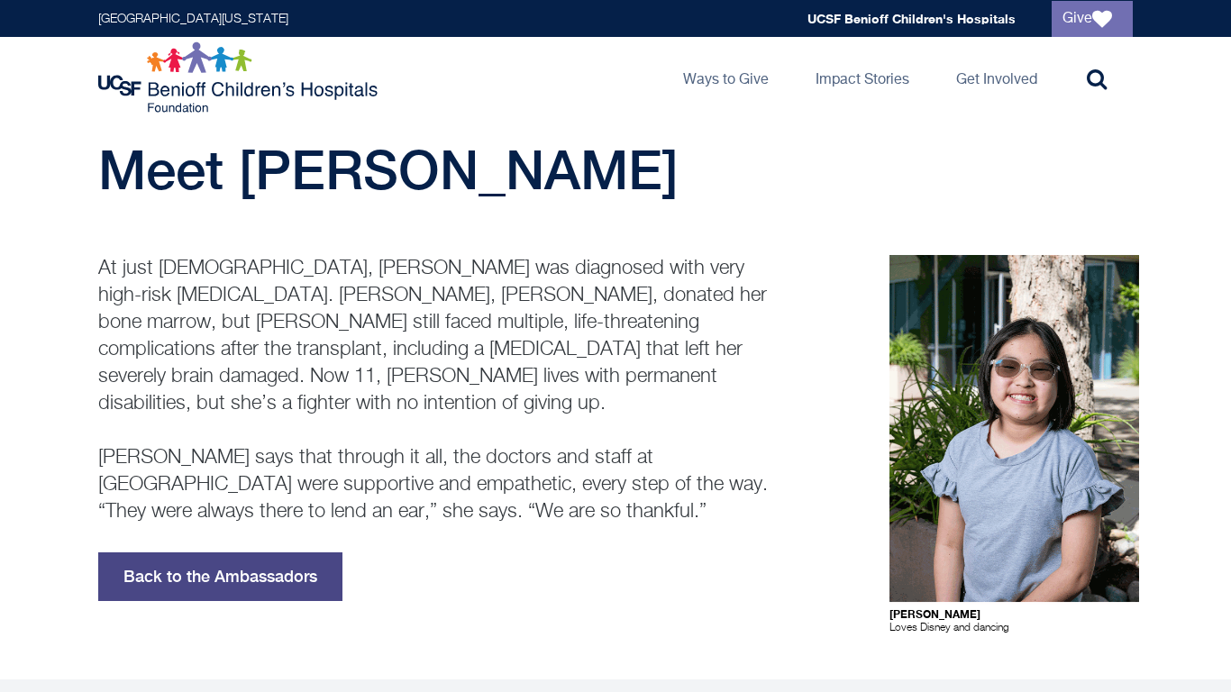
click at [283, 553] on link "Back to the Ambassadors" at bounding box center [220, 577] width 244 height 49
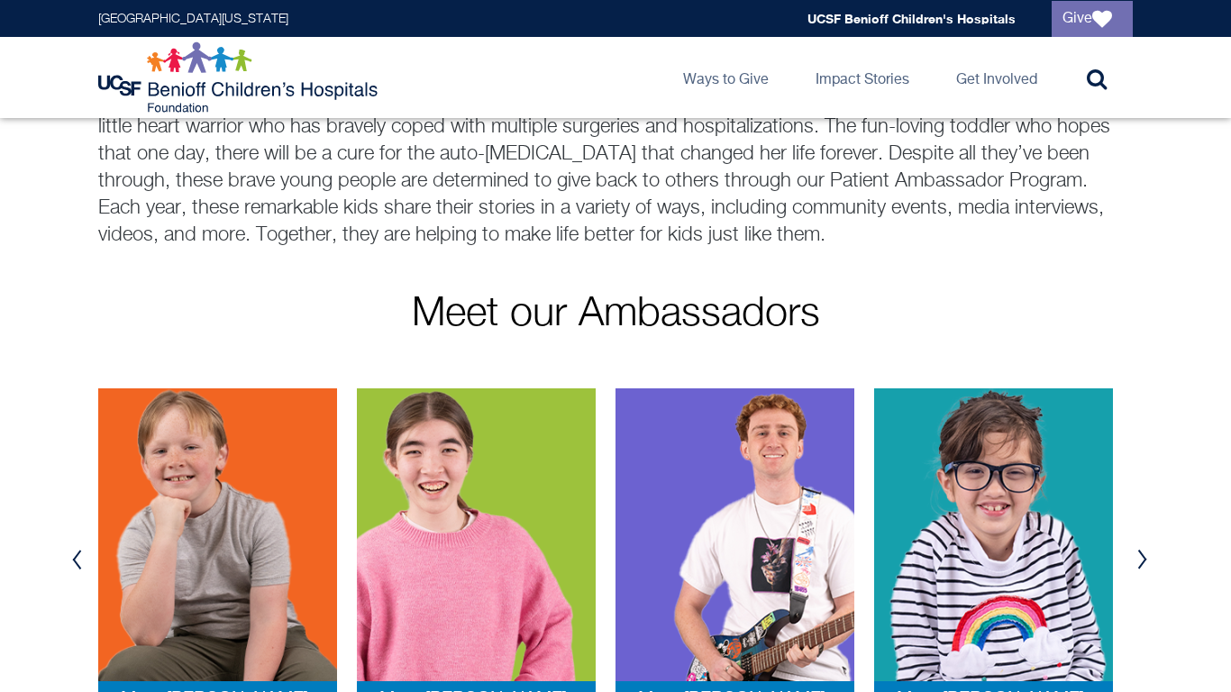
scroll to position [150, 0]
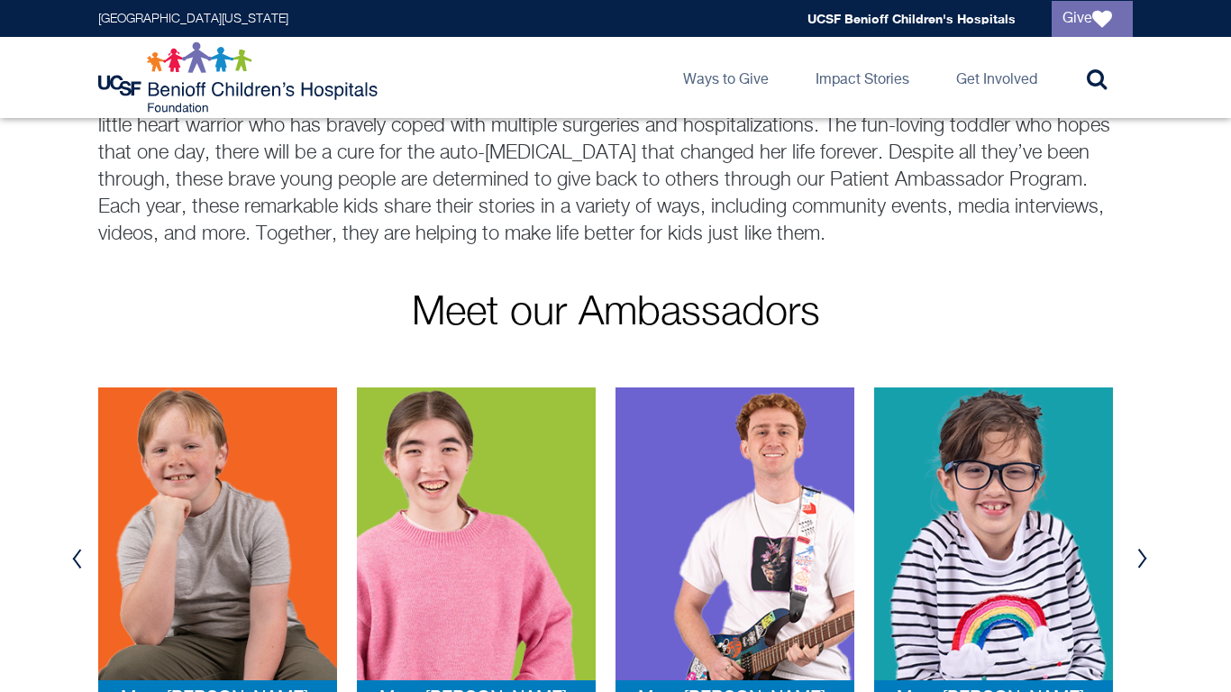
click at [1141, 568] on button "Next" at bounding box center [1142, 559] width 27 height 54
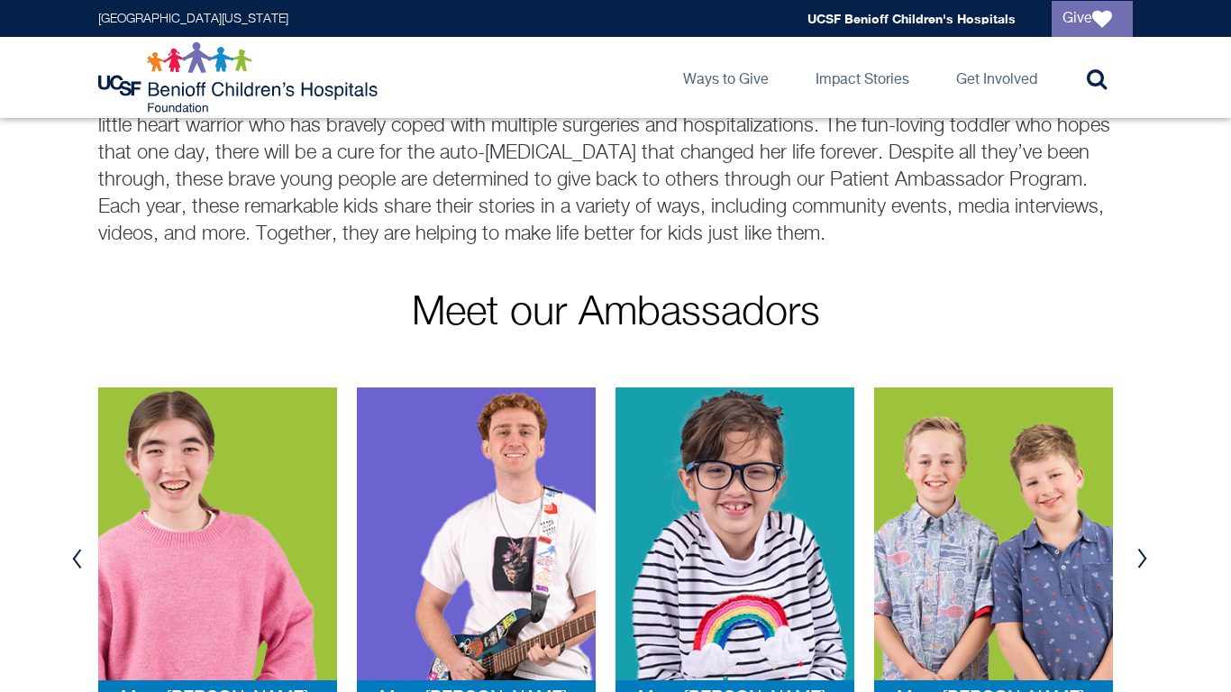
click at [1141, 568] on button "Next" at bounding box center [1142, 559] width 27 height 54
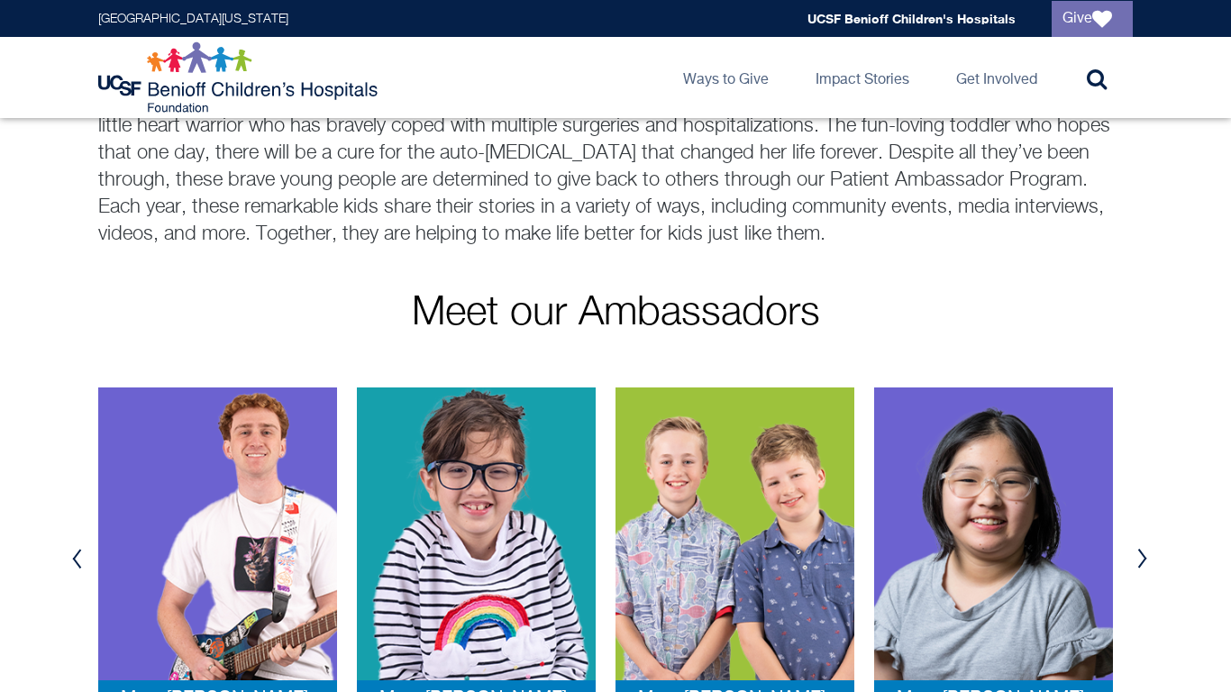
click at [1134, 572] on button "Next" at bounding box center [1142, 559] width 27 height 54
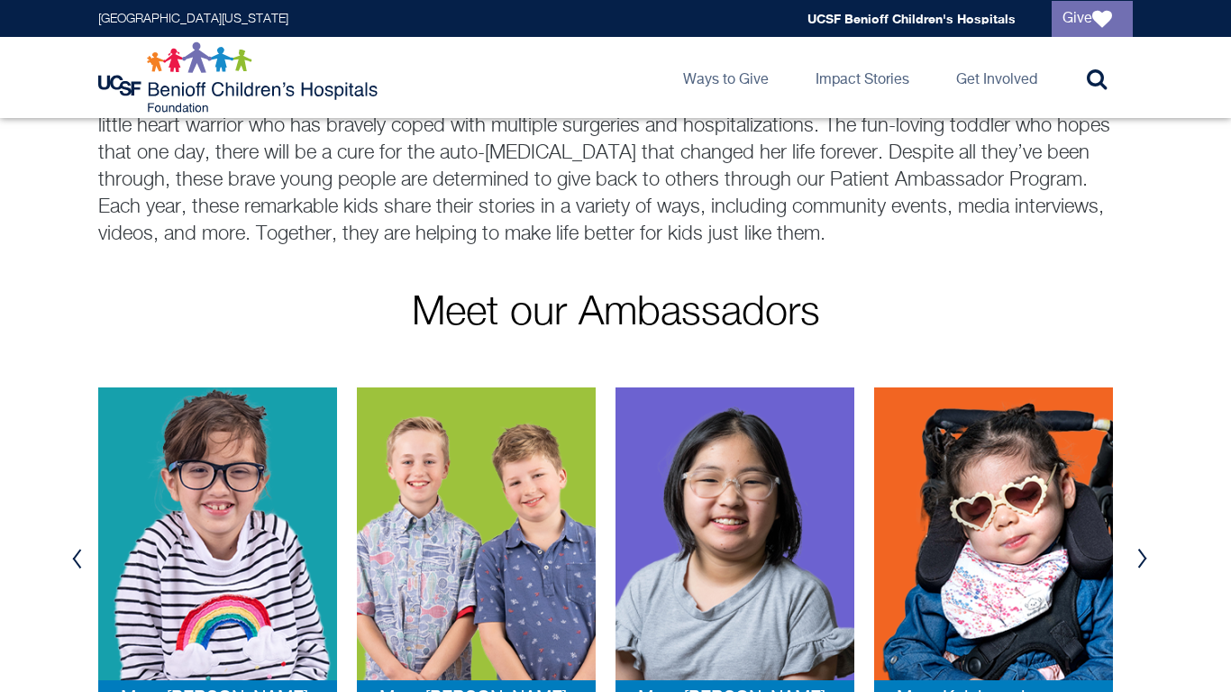
click at [1058, 562] on img at bounding box center [993, 534] width 239 height 293
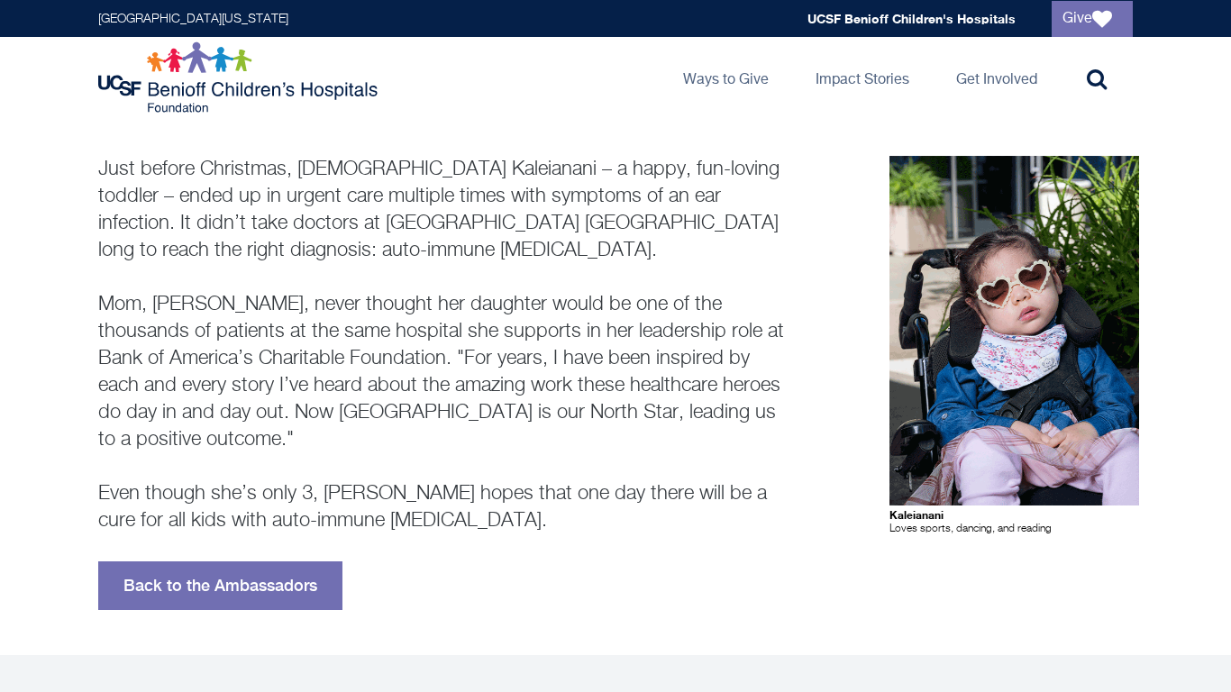
scroll to position [132, 0]
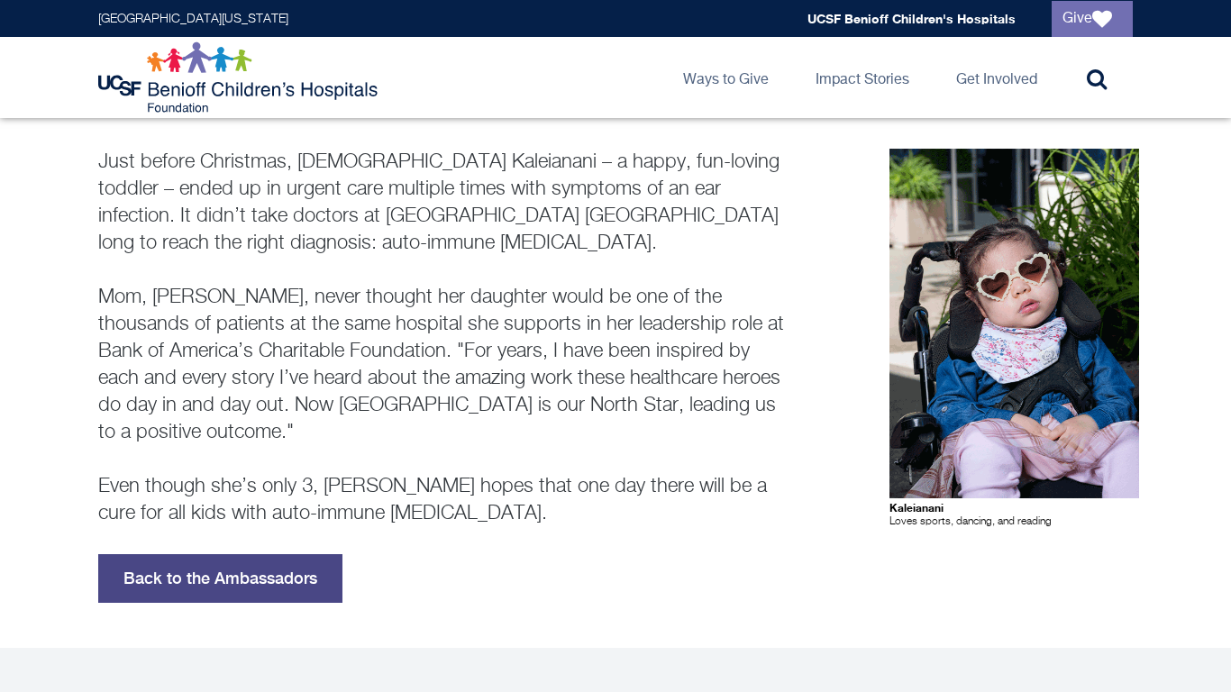
click at [316, 588] on link "Back to the Ambassadors" at bounding box center [220, 578] width 244 height 49
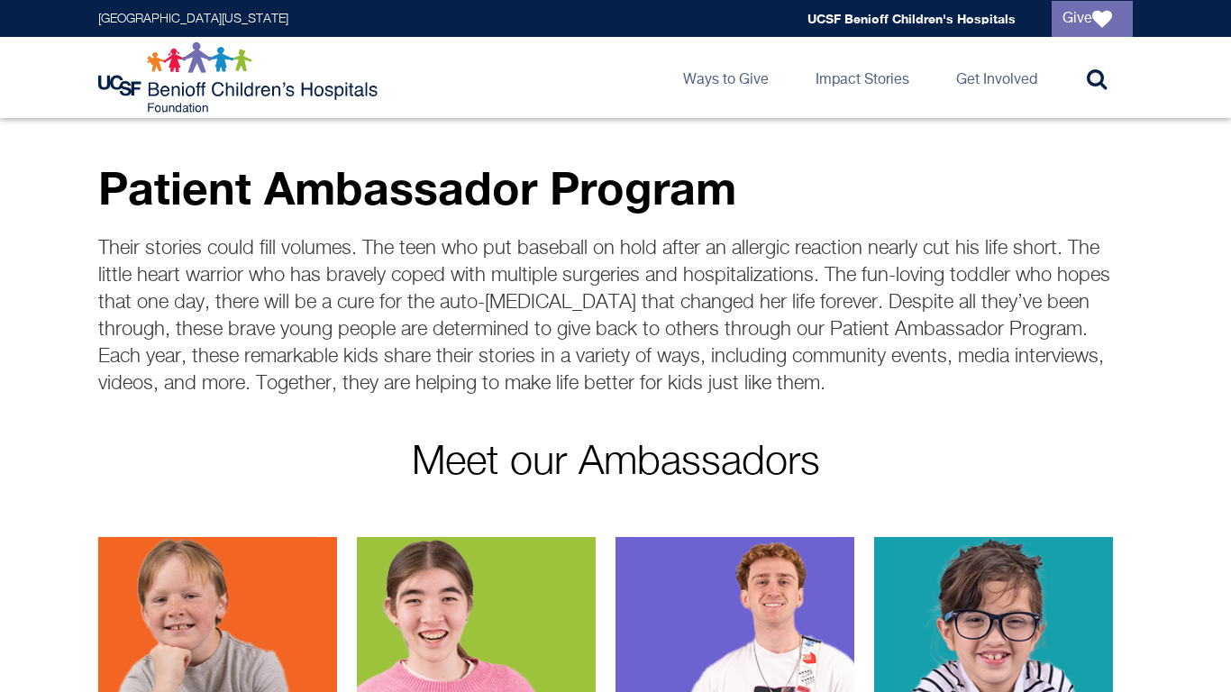
scroll to position [363, 0]
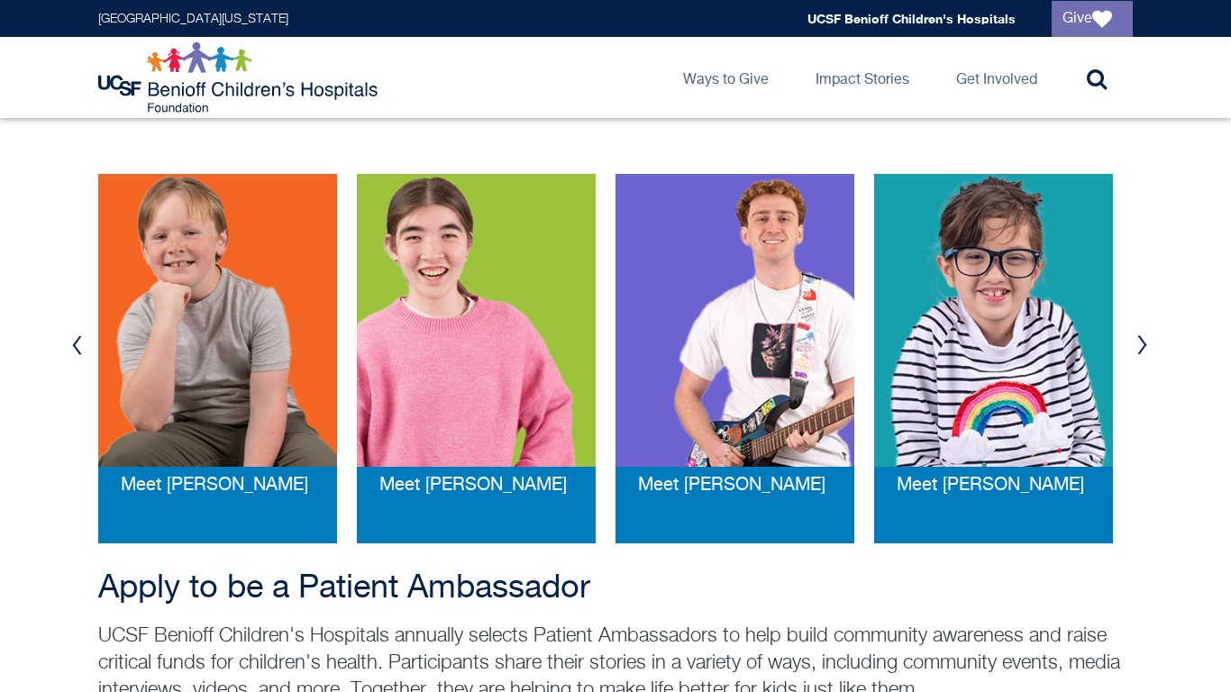
click at [1137, 336] on button "Next" at bounding box center [1142, 345] width 27 height 54
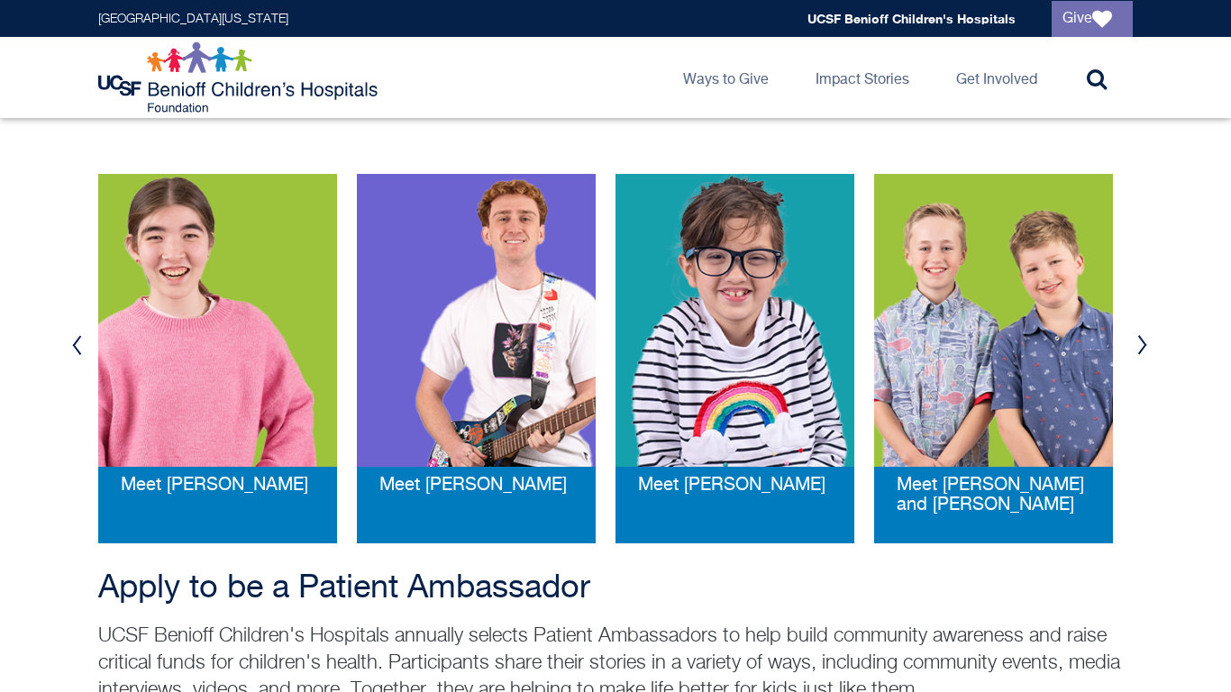
click at [1137, 336] on button "Next" at bounding box center [1142, 345] width 27 height 54
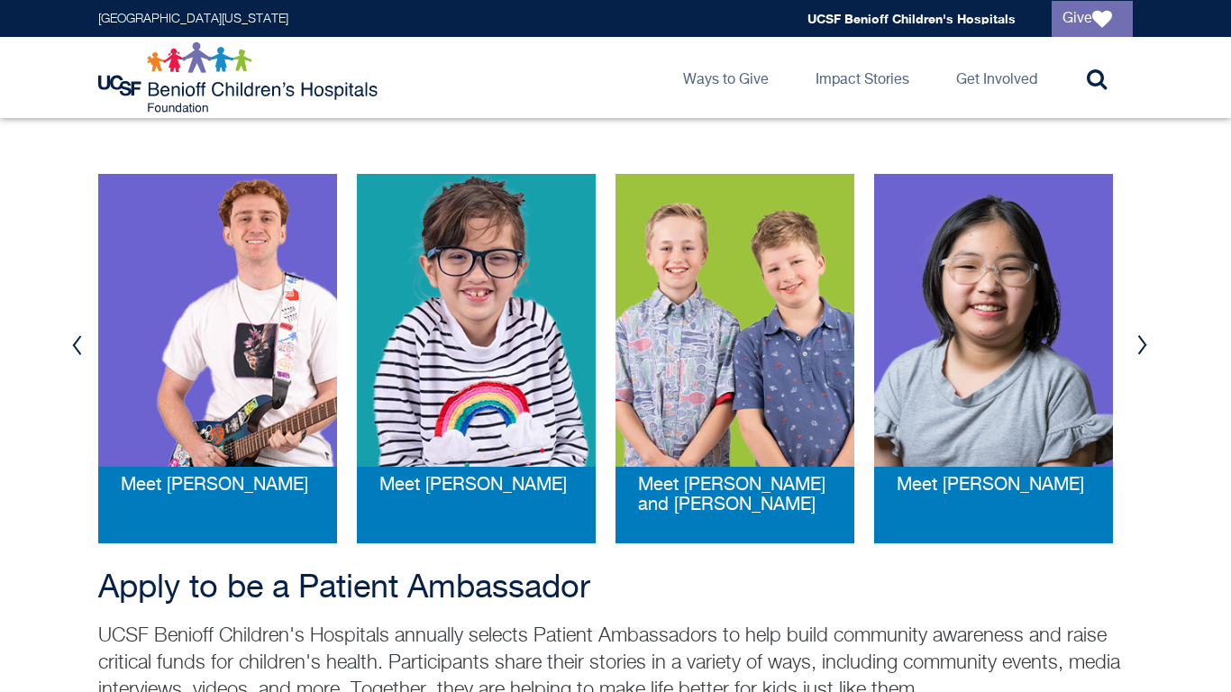
click at [1137, 336] on button "Next" at bounding box center [1142, 345] width 27 height 54
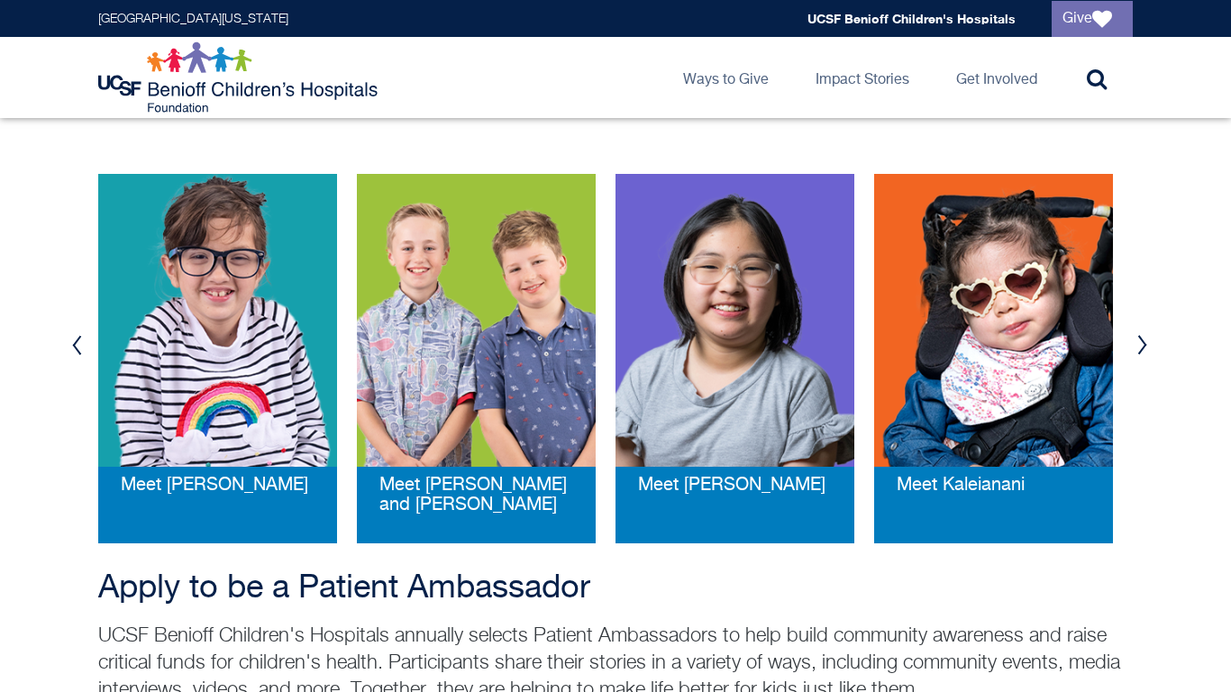
click at [1137, 336] on button "Next" at bounding box center [1142, 345] width 27 height 54
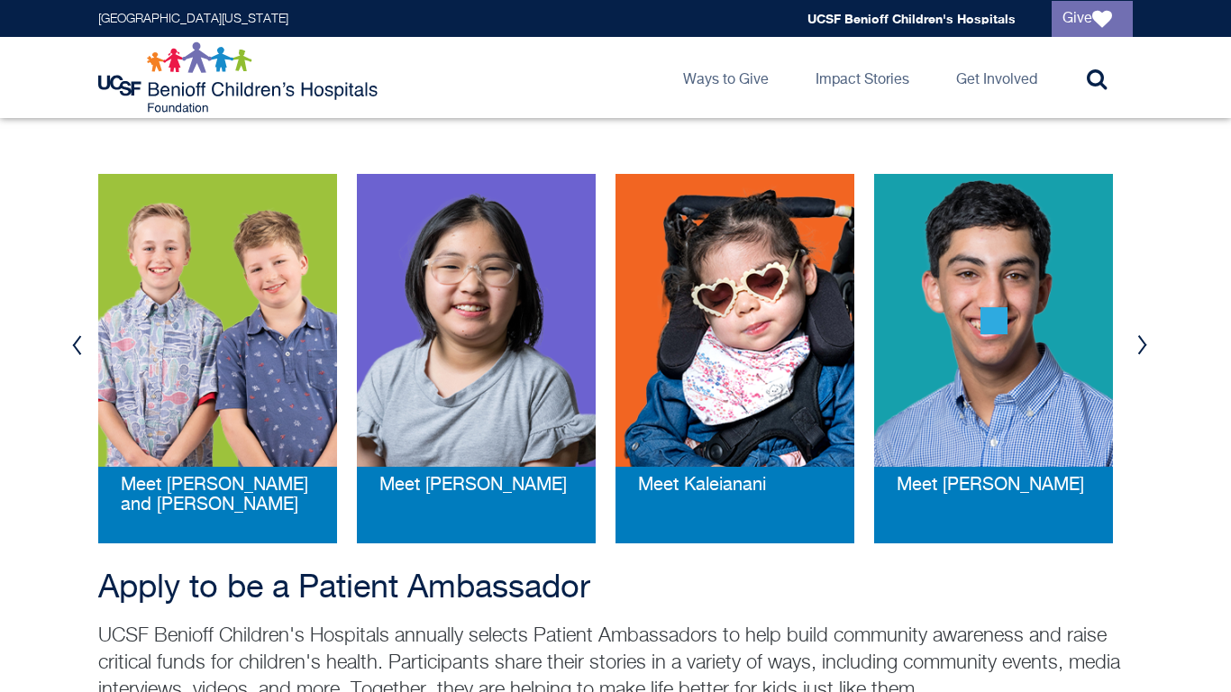
click at [1137, 336] on button "Next" at bounding box center [1142, 345] width 27 height 54
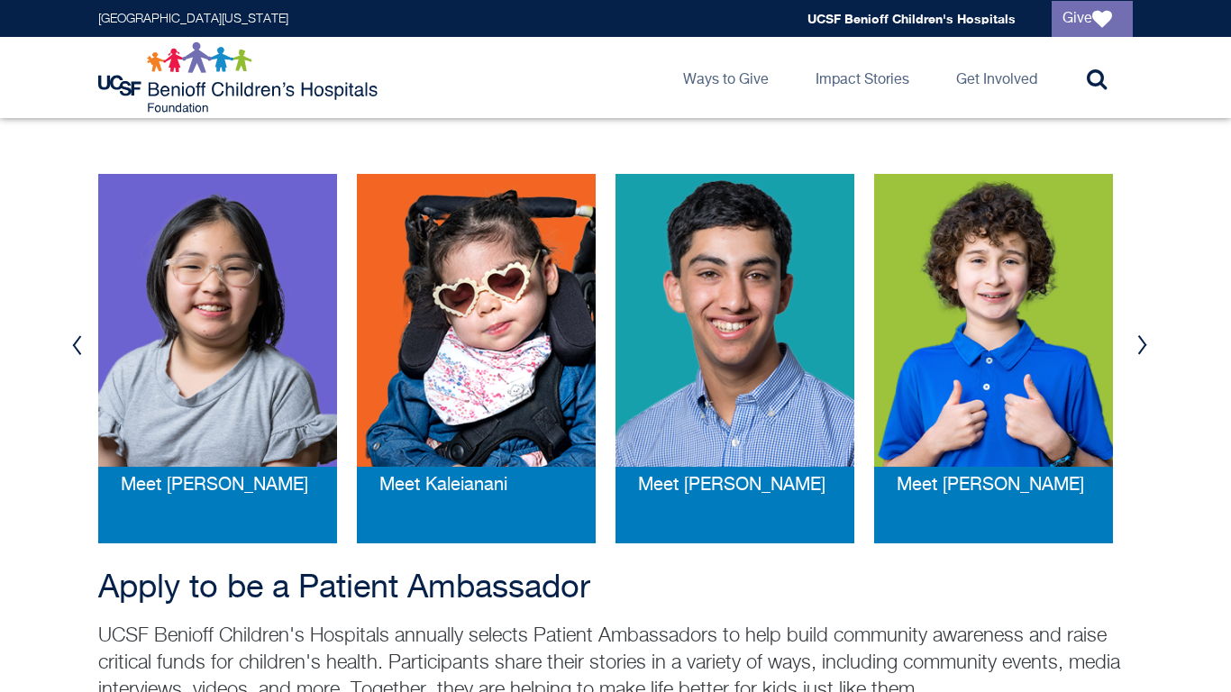
click at [1137, 336] on button "Next" at bounding box center [1142, 345] width 27 height 54
click at [782, 362] on img at bounding box center [735, 320] width 239 height 293
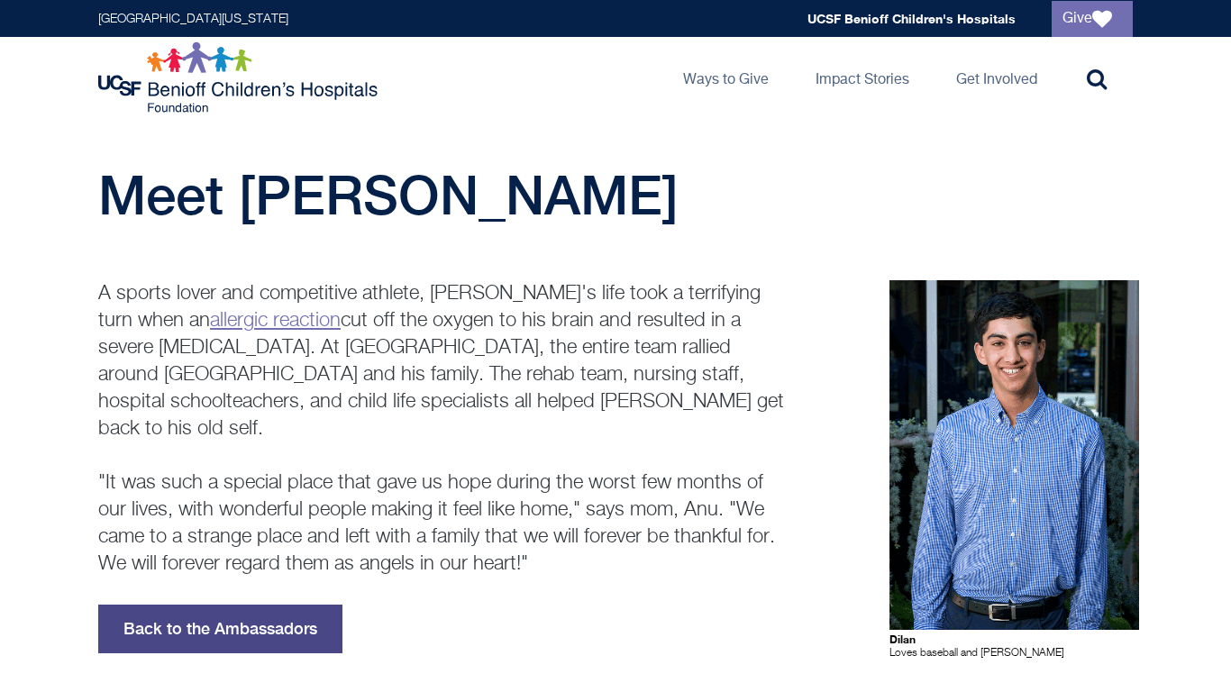
click at [216, 605] on link "Back to the Ambassadors" at bounding box center [220, 629] width 244 height 49
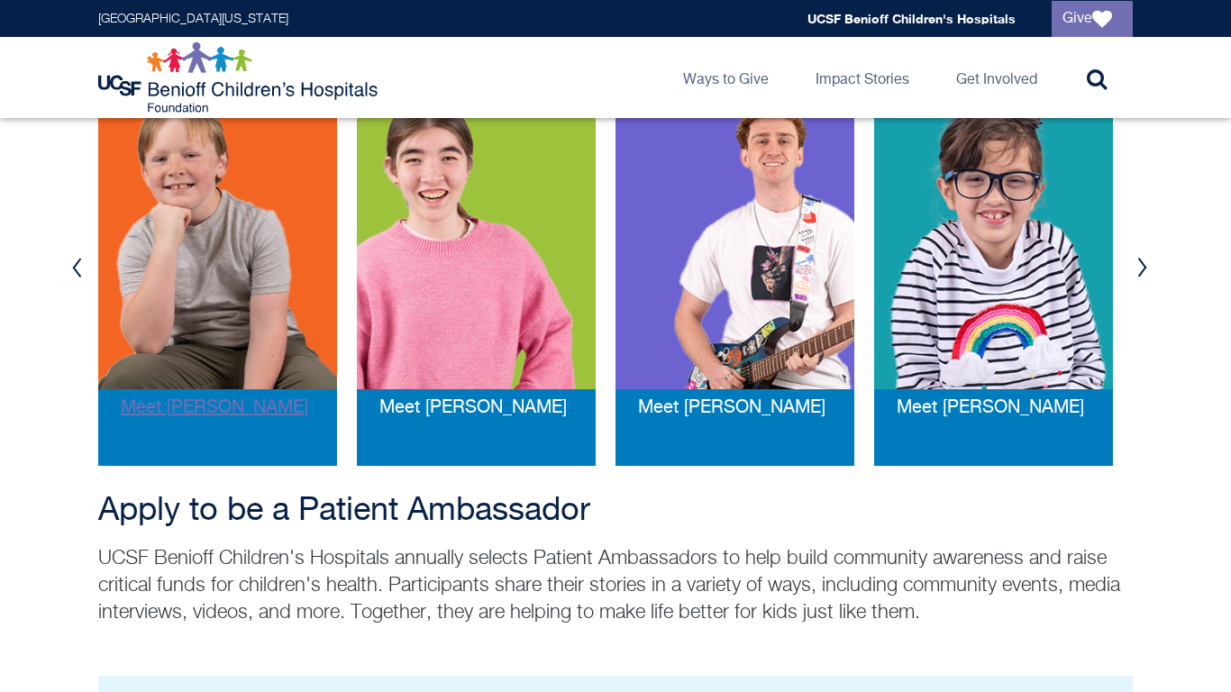
scroll to position [418, 0]
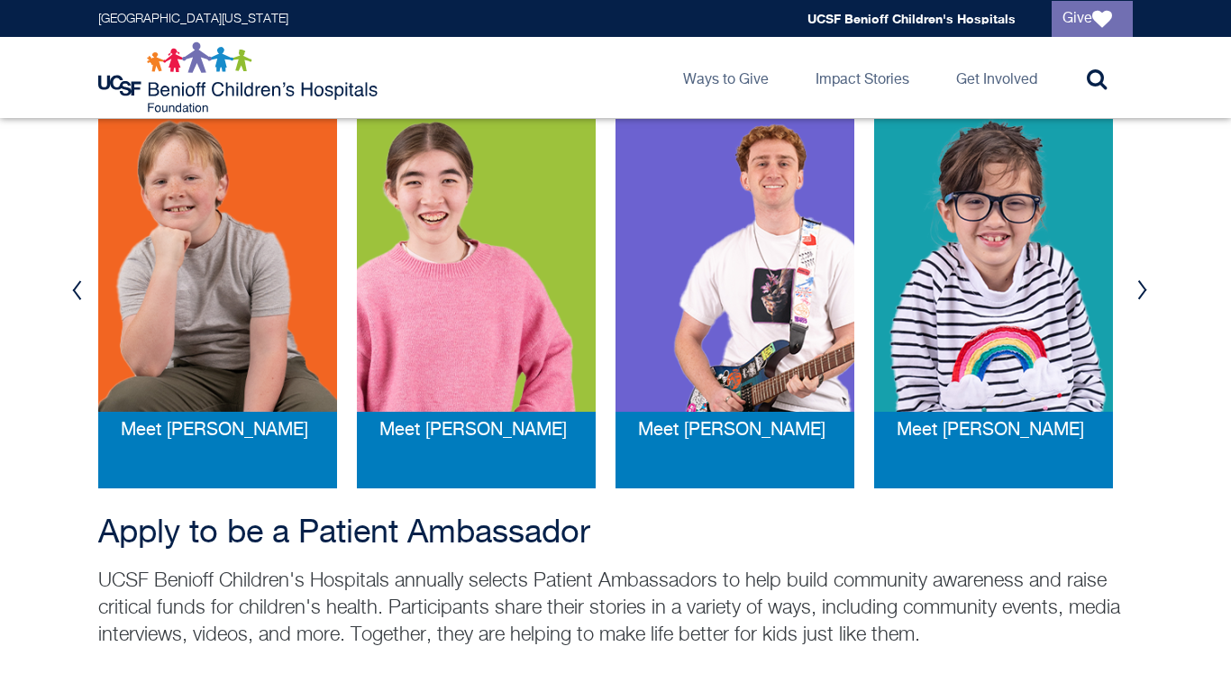
click at [67, 296] on button "Previous" at bounding box center [76, 290] width 27 height 54
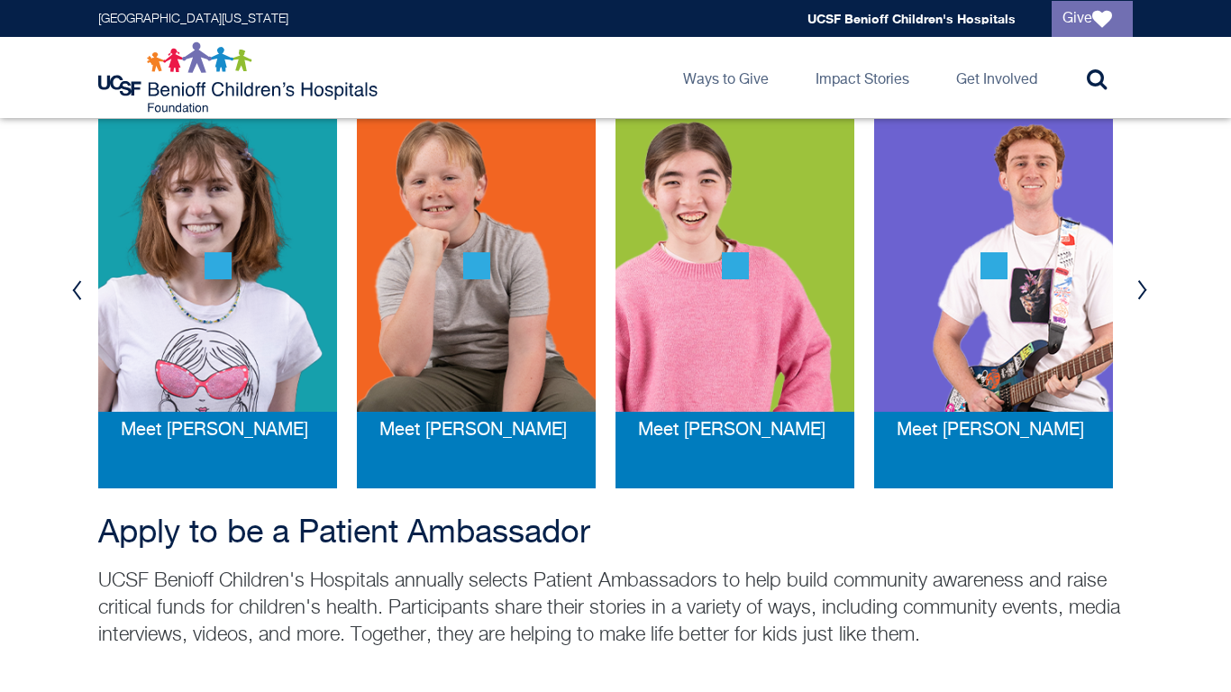
click at [67, 296] on button "Previous" at bounding box center [76, 290] width 27 height 54
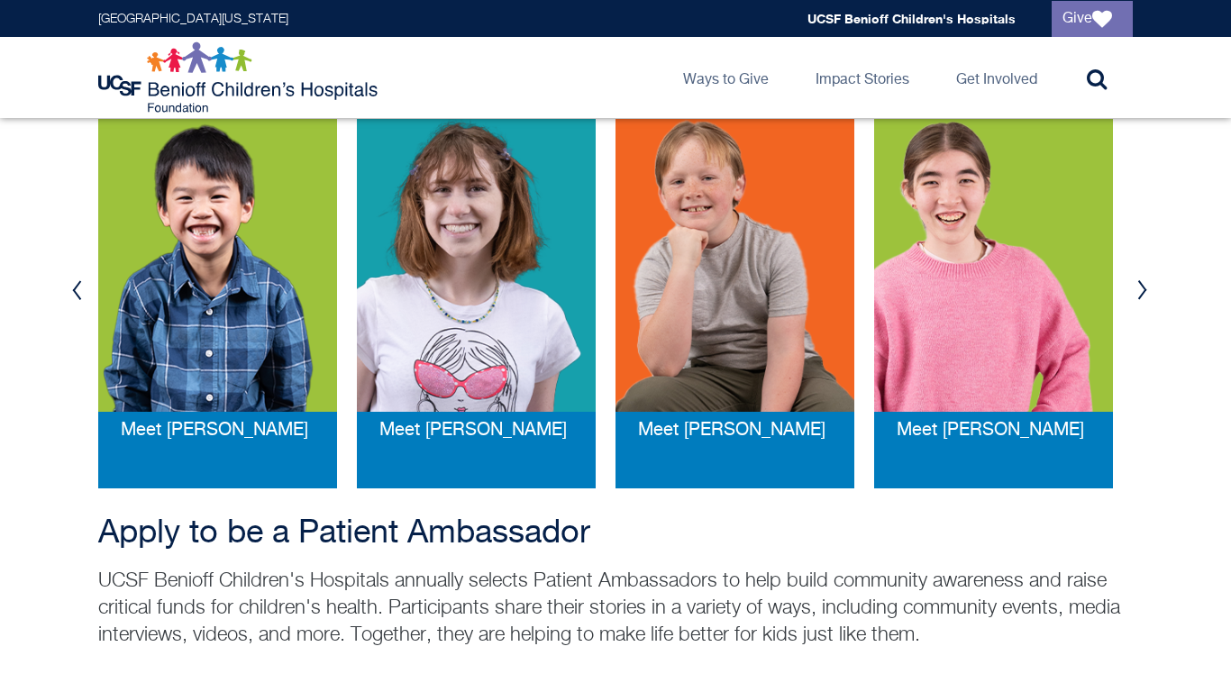
click at [67, 296] on button "Previous" at bounding box center [76, 290] width 27 height 54
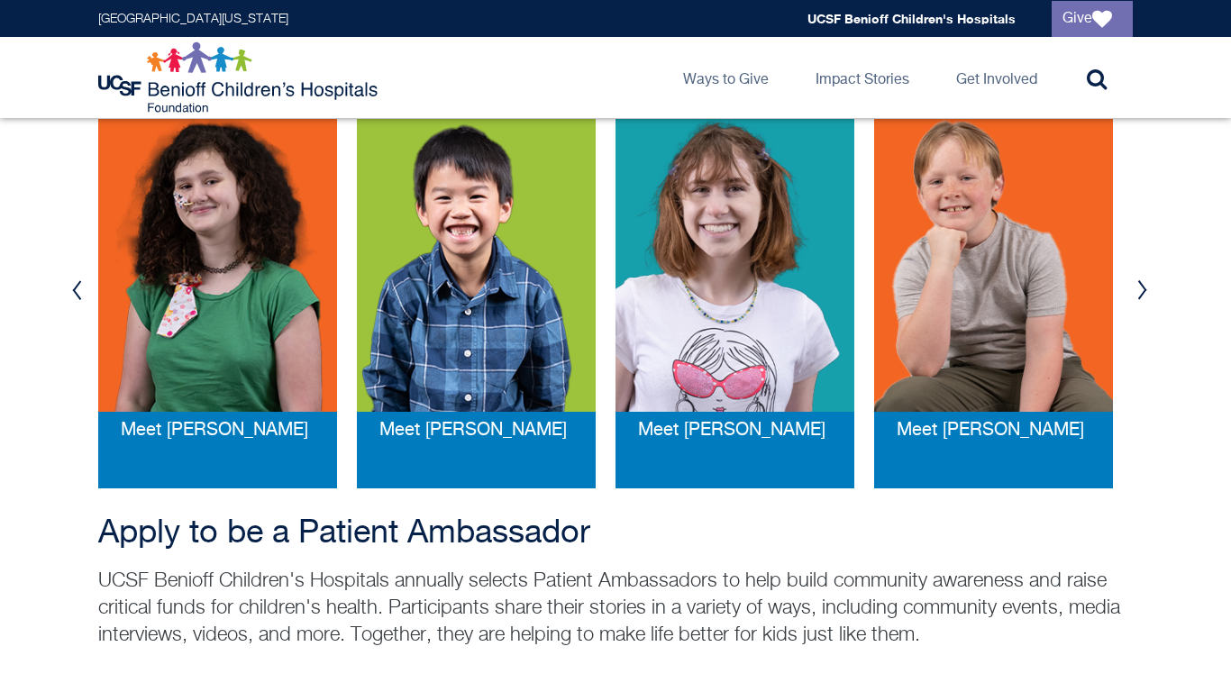
click at [67, 296] on button "Previous" at bounding box center [76, 290] width 27 height 54
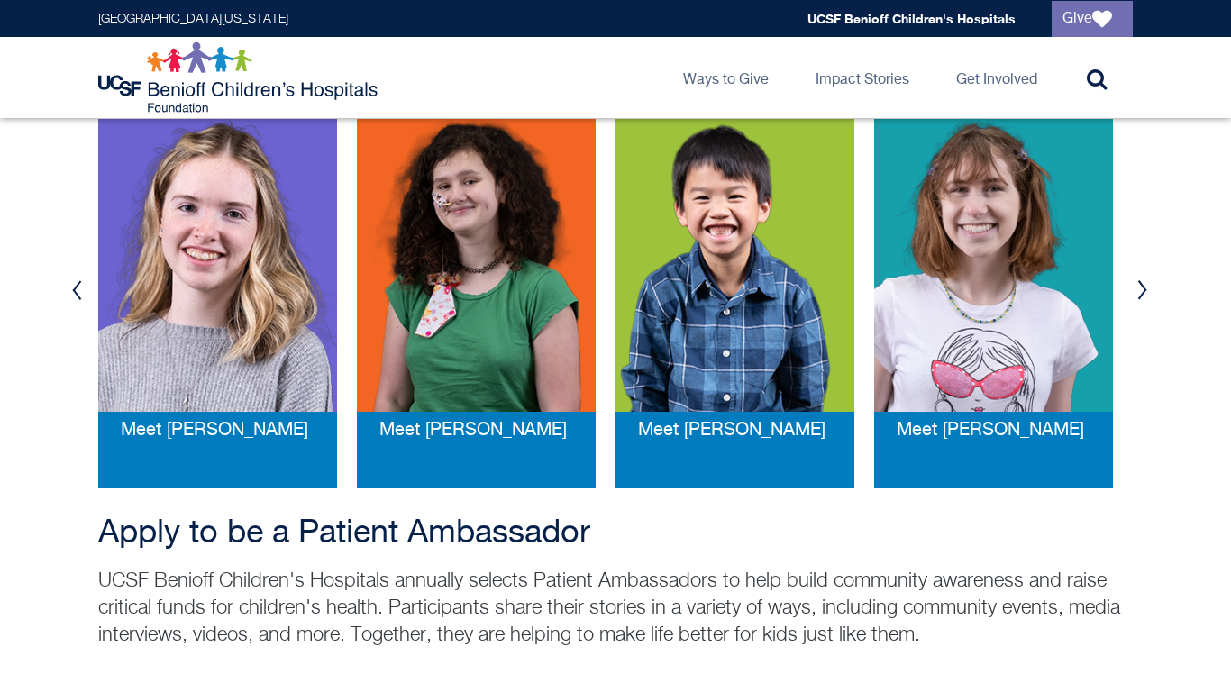
click at [67, 296] on button "Previous" at bounding box center [76, 290] width 27 height 54
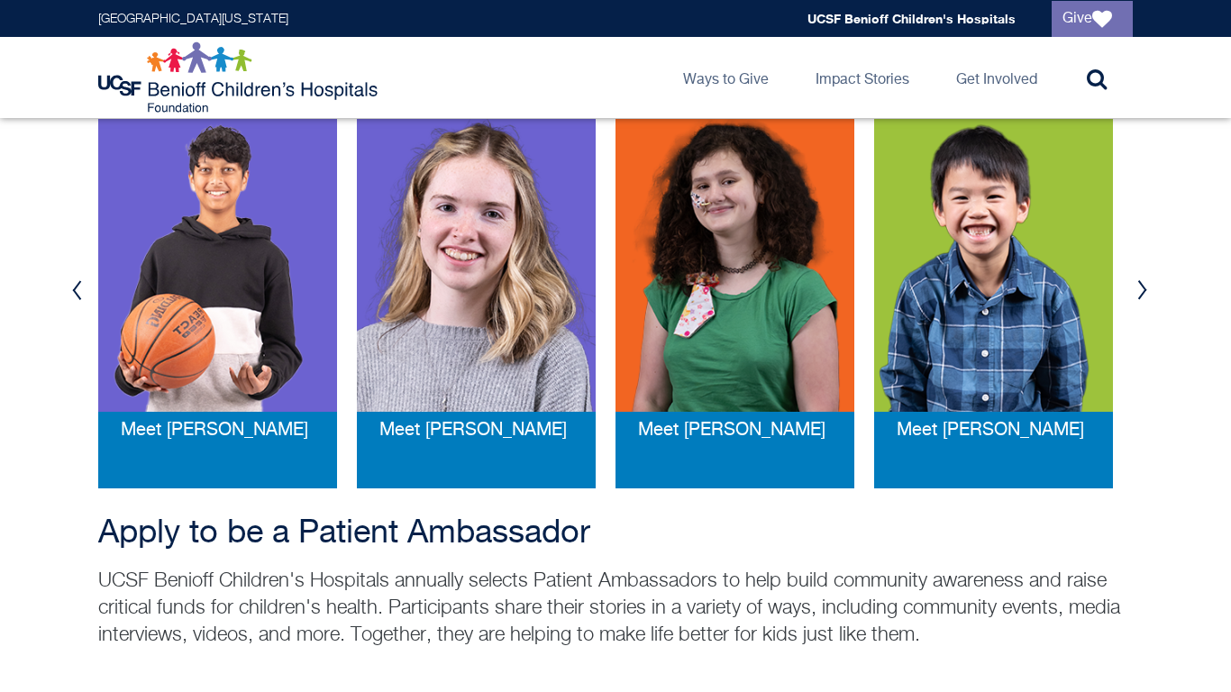
click at [67, 296] on button "Previous" at bounding box center [76, 290] width 27 height 54
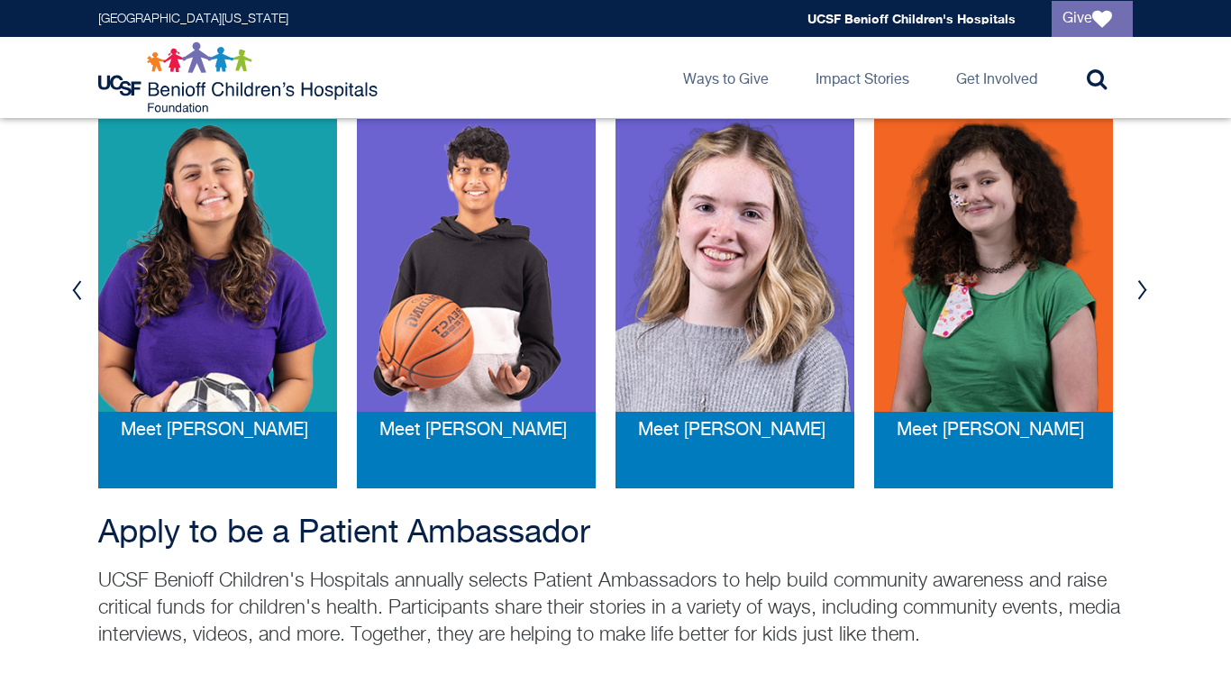
click at [67, 296] on button "Previous" at bounding box center [76, 290] width 27 height 54
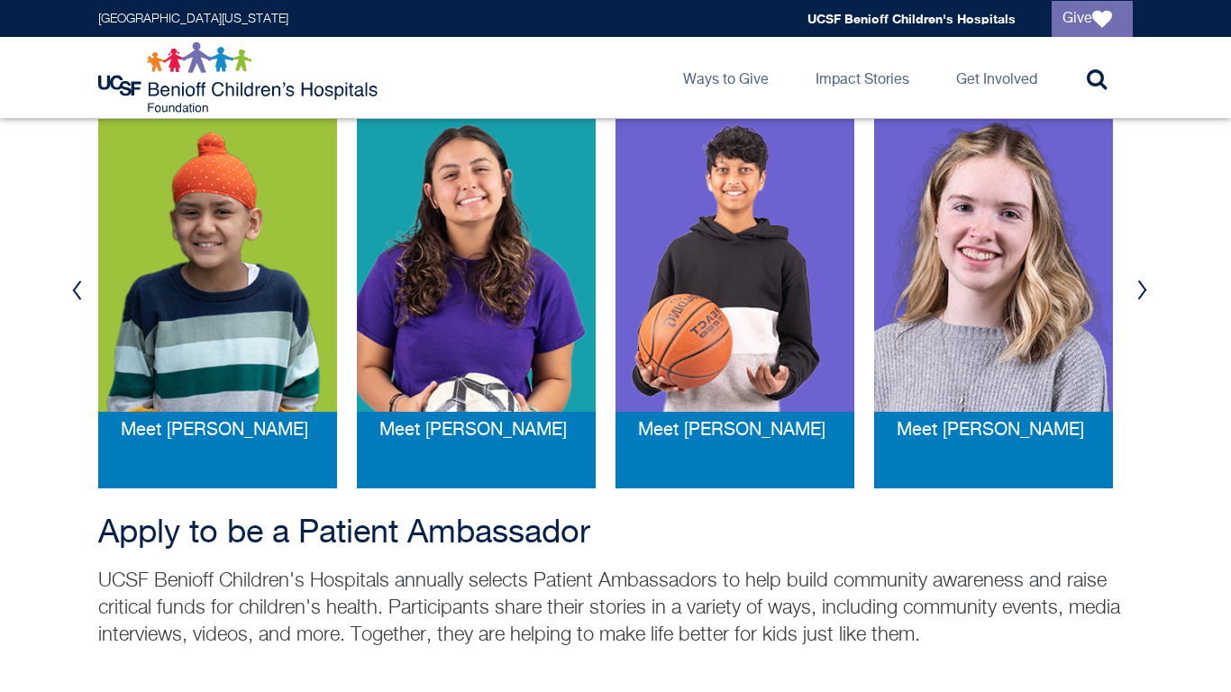
click at [67, 296] on button "Previous" at bounding box center [76, 290] width 27 height 54
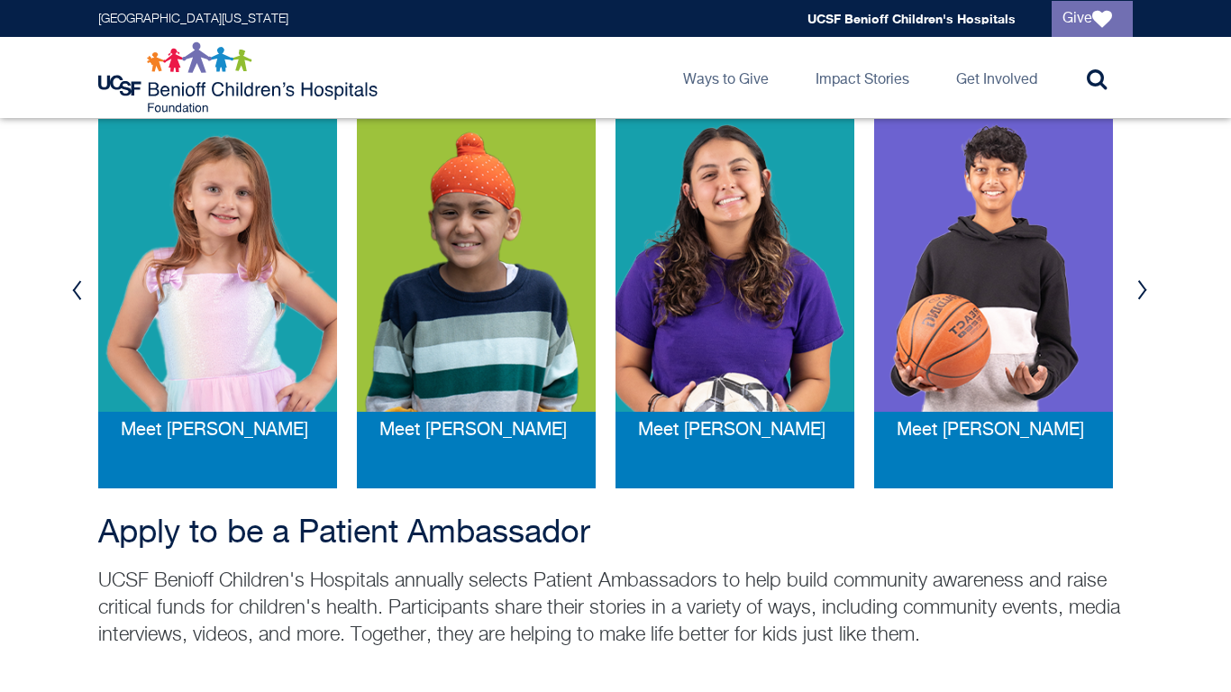
click at [67, 296] on button "Previous" at bounding box center [76, 290] width 27 height 54
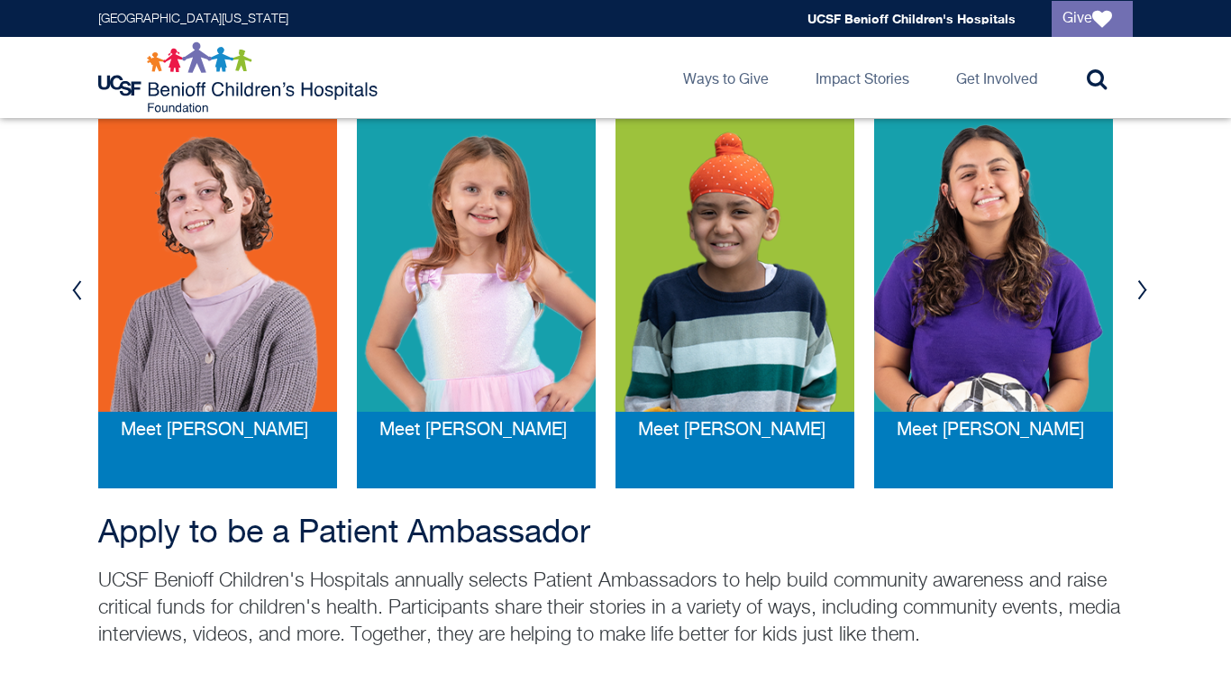
click at [67, 296] on button "Previous" at bounding box center [76, 290] width 27 height 54
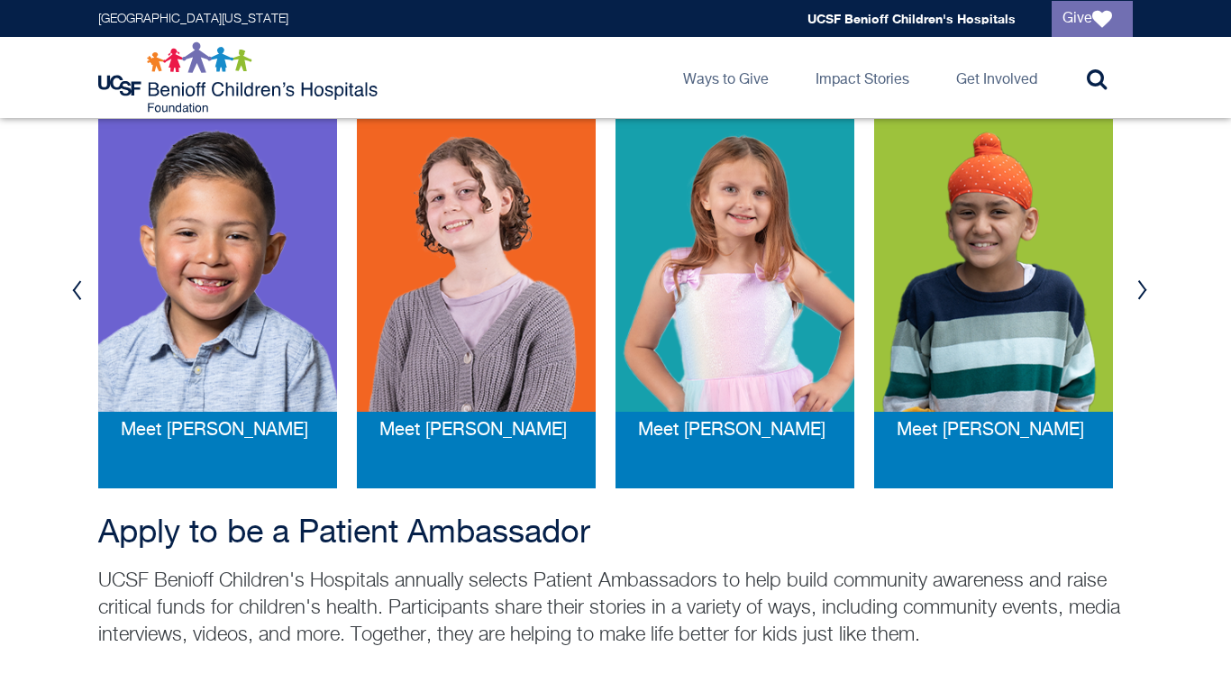
click at [67, 296] on button "Previous" at bounding box center [76, 290] width 27 height 54
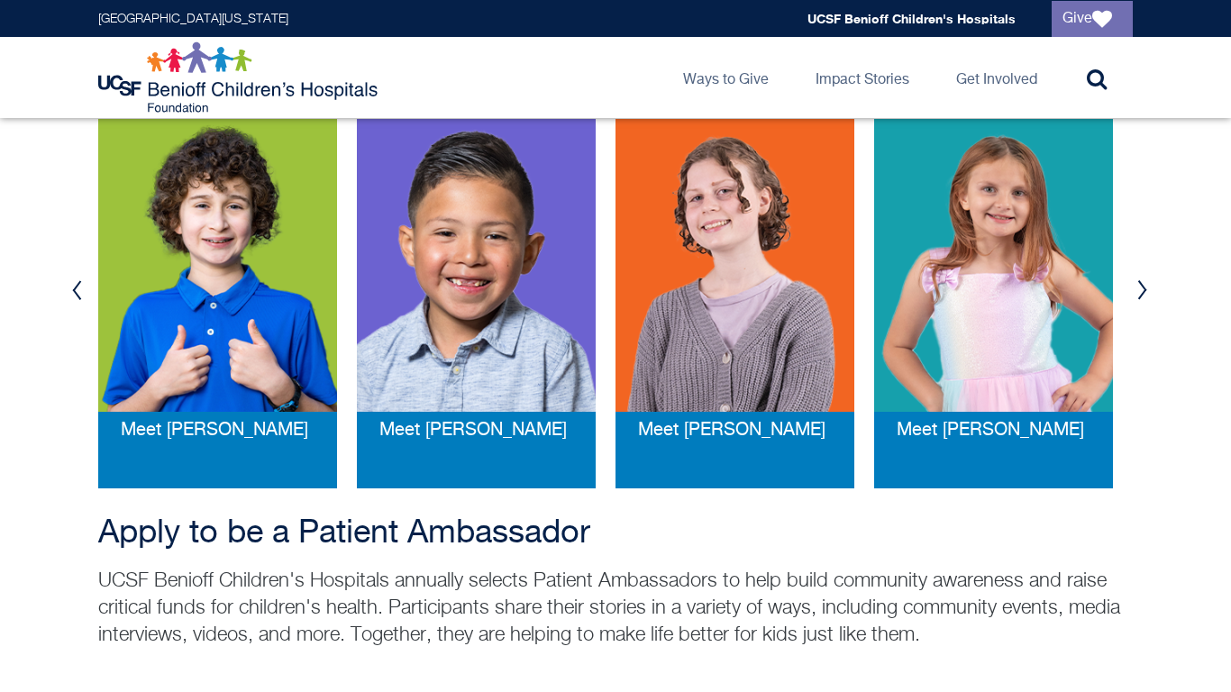
click at [67, 296] on button "Previous" at bounding box center [76, 290] width 27 height 54
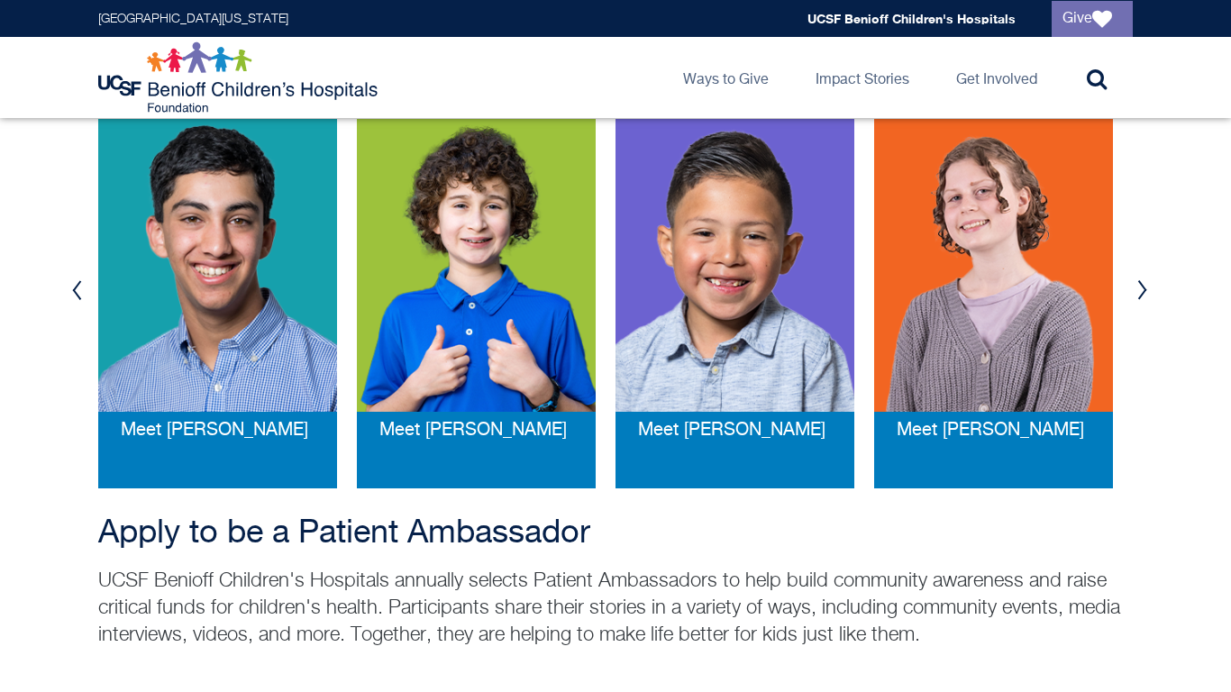
click at [457, 332] on img at bounding box center [476, 265] width 239 height 293
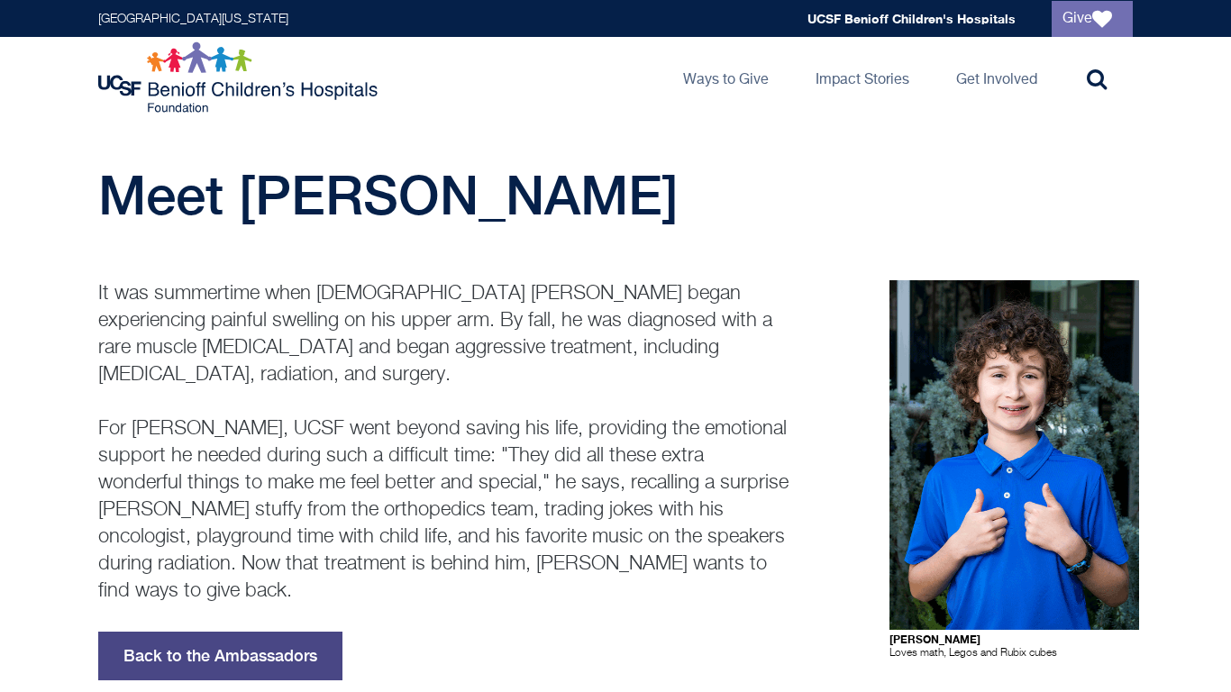
click at [253, 632] on link "Back to the Ambassadors" at bounding box center [220, 656] width 244 height 49
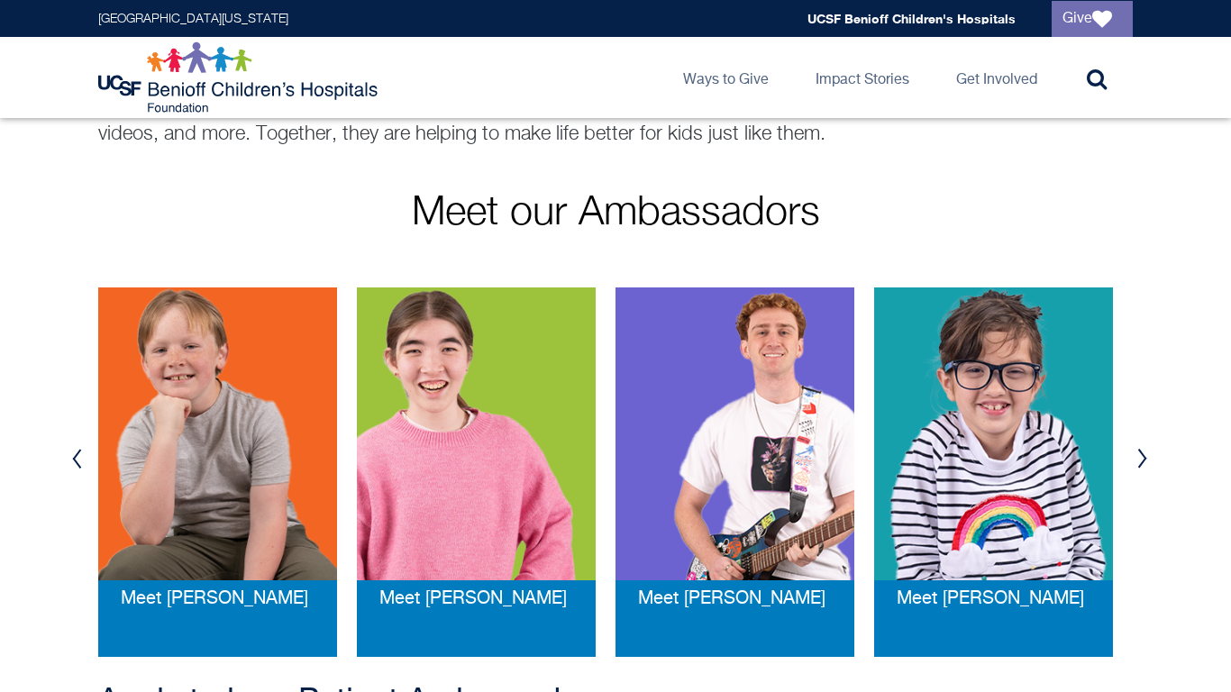
scroll to position [248, 0]
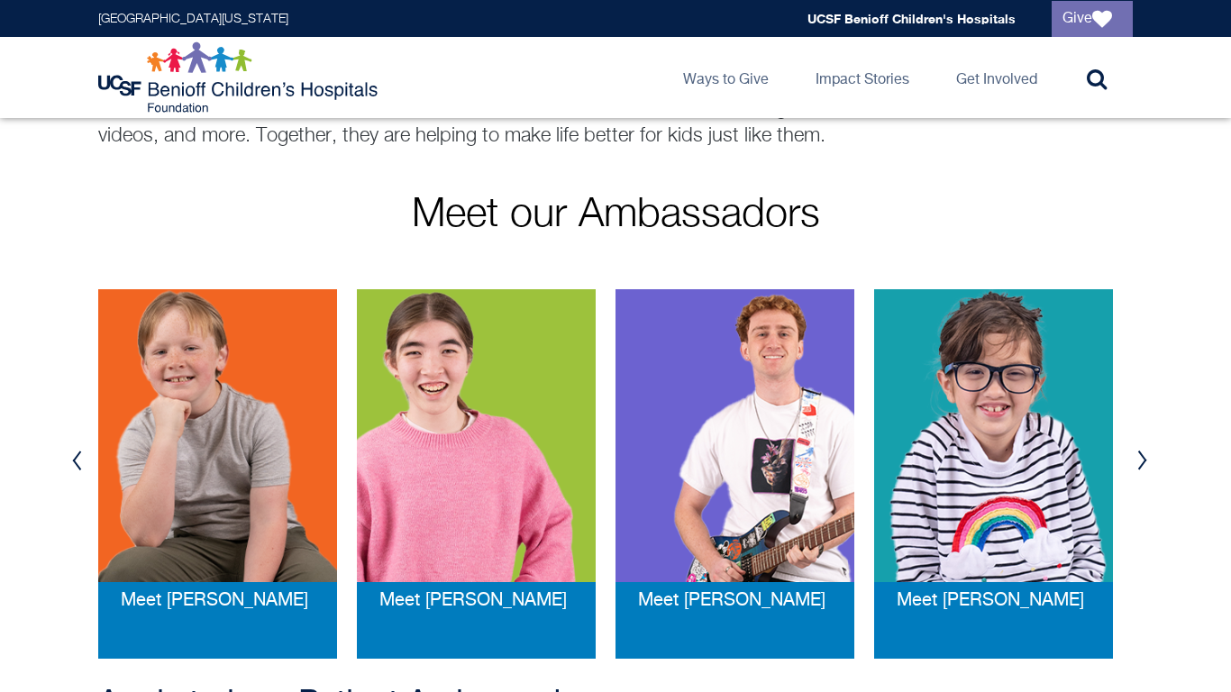
click at [77, 467] on button "Previous" at bounding box center [76, 461] width 27 height 54
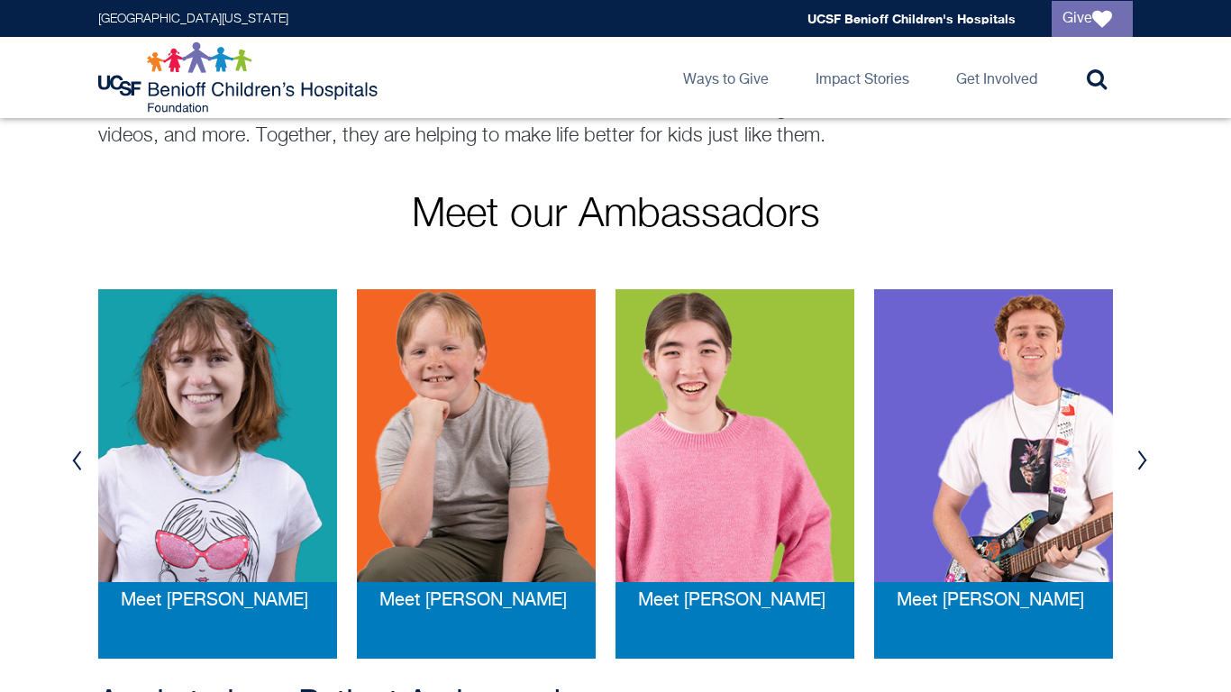
click at [77, 467] on button "Previous" at bounding box center [76, 461] width 27 height 54
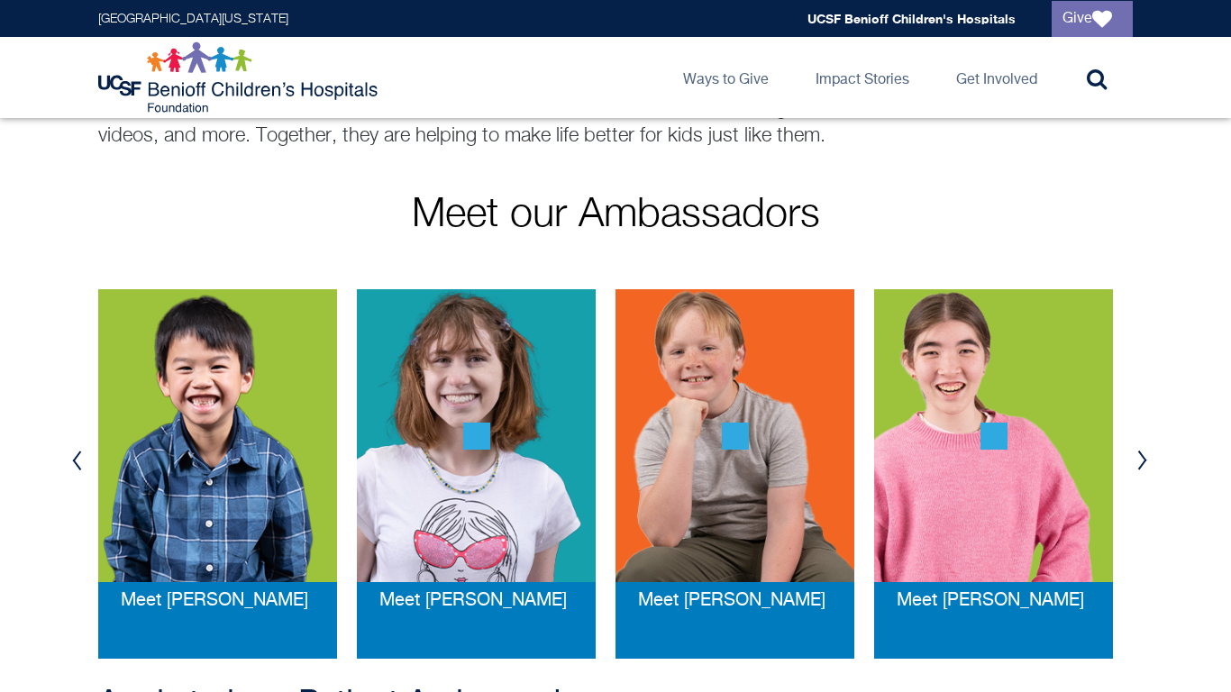
click at [77, 467] on button "Previous" at bounding box center [76, 461] width 27 height 54
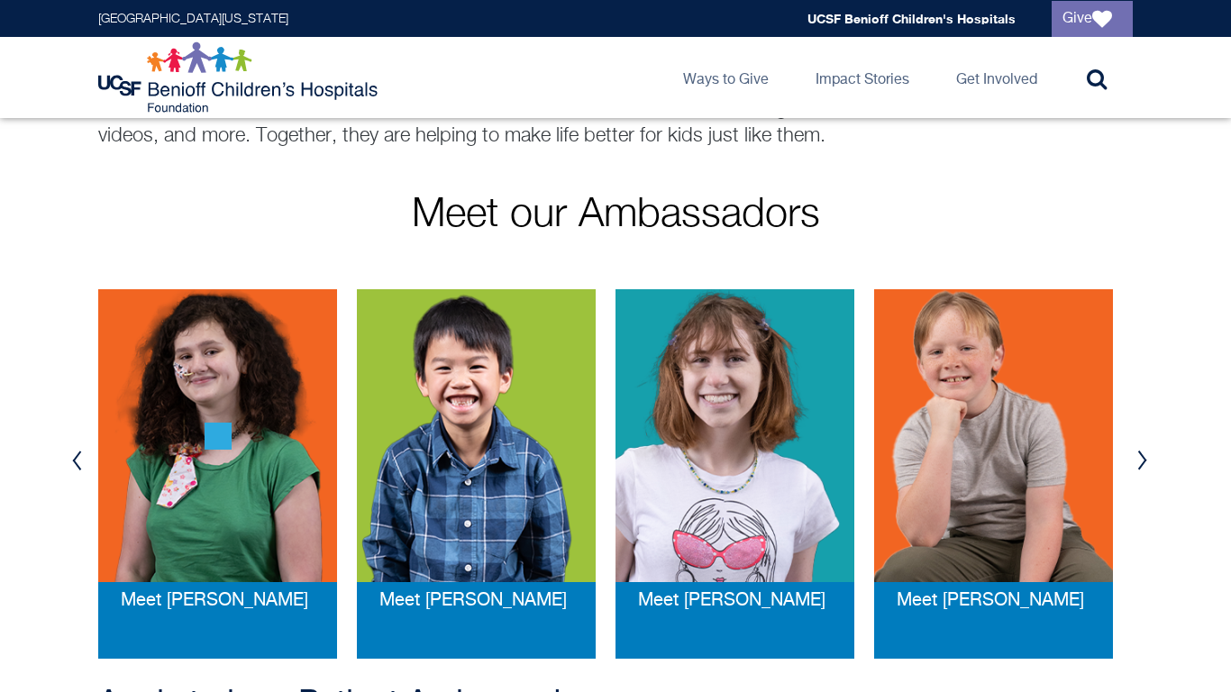
click at [77, 467] on button "Previous" at bounding box center [76, 461] width 27 height 54
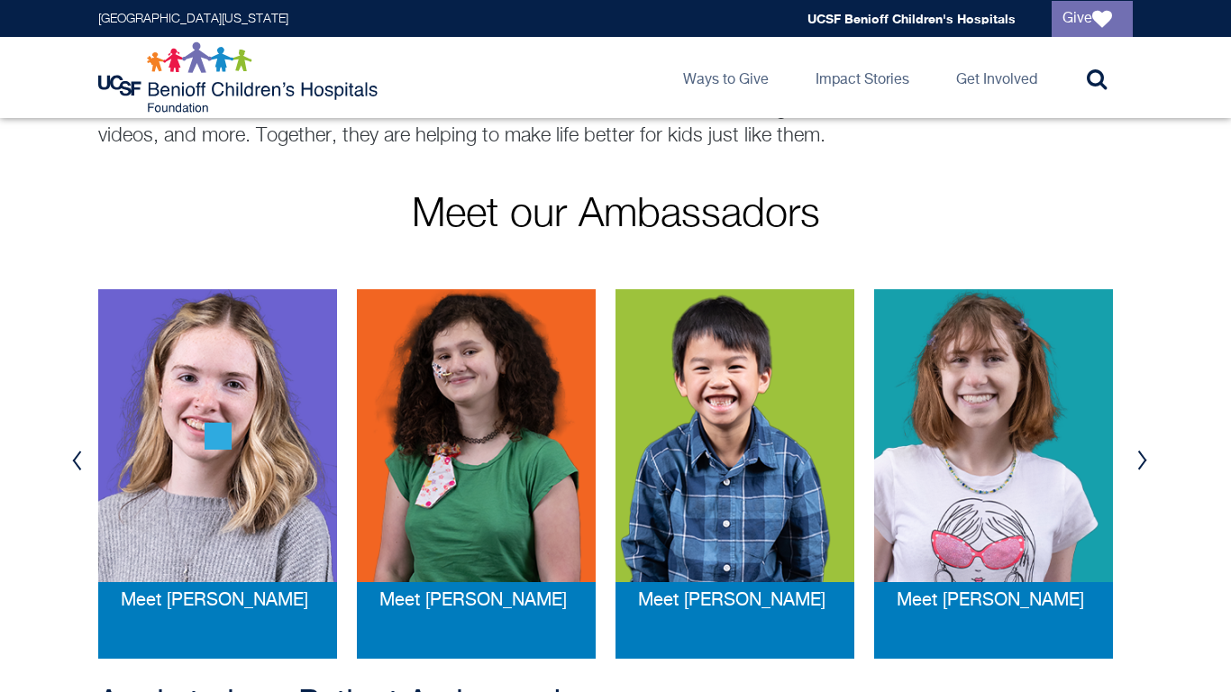
click at [77, 467] on button "Previous" at bounding box center [76, 461] width 27 height 54
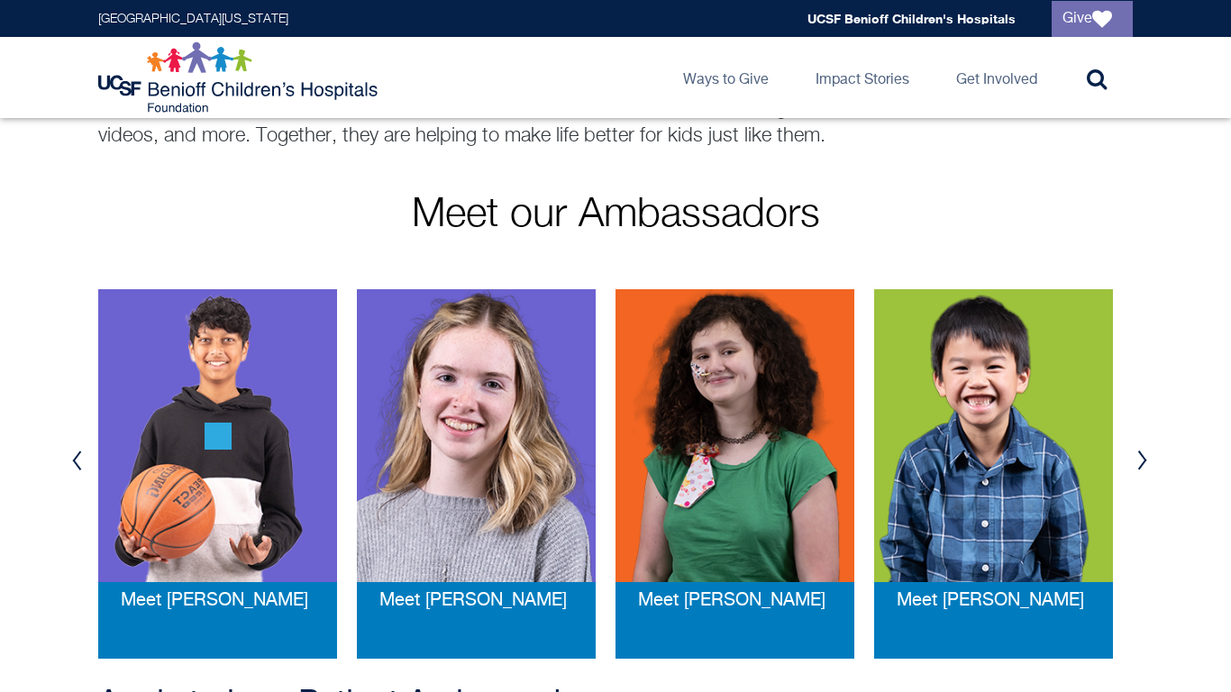
click at [77, 467] on button "Previous" at bounding box center [76, 461] width 27 height 54
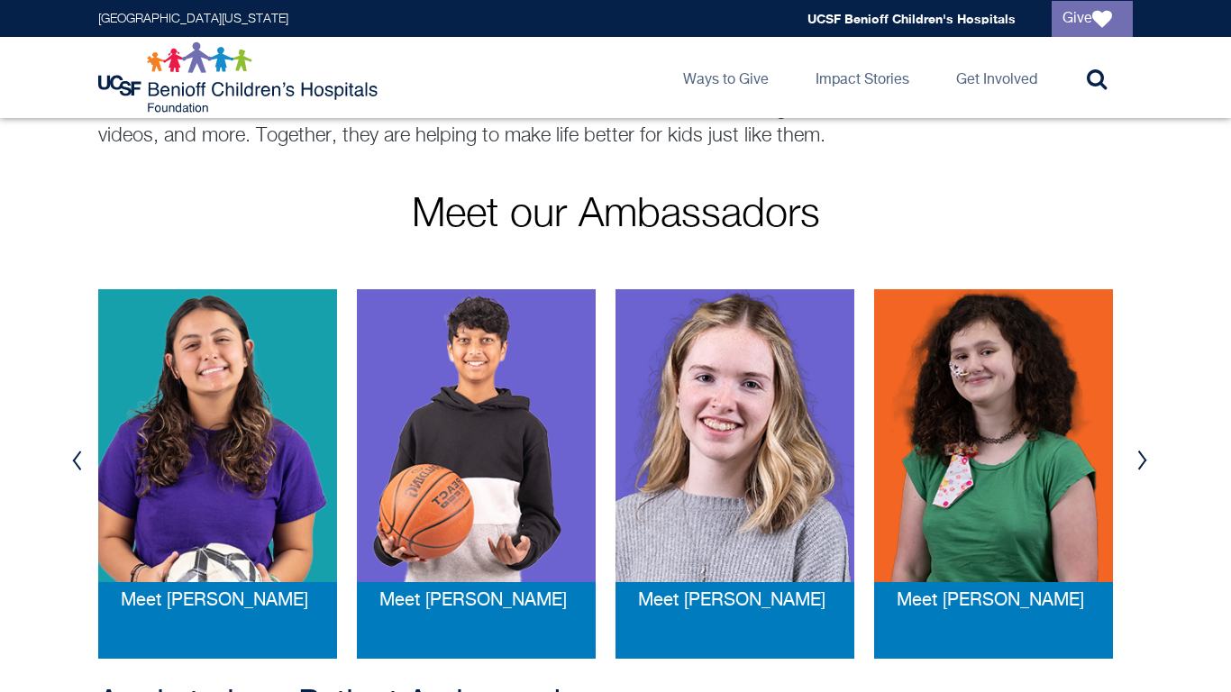
click at [77, 467] on button "Previous" at bounding box center [76, 461] width 27 height 54
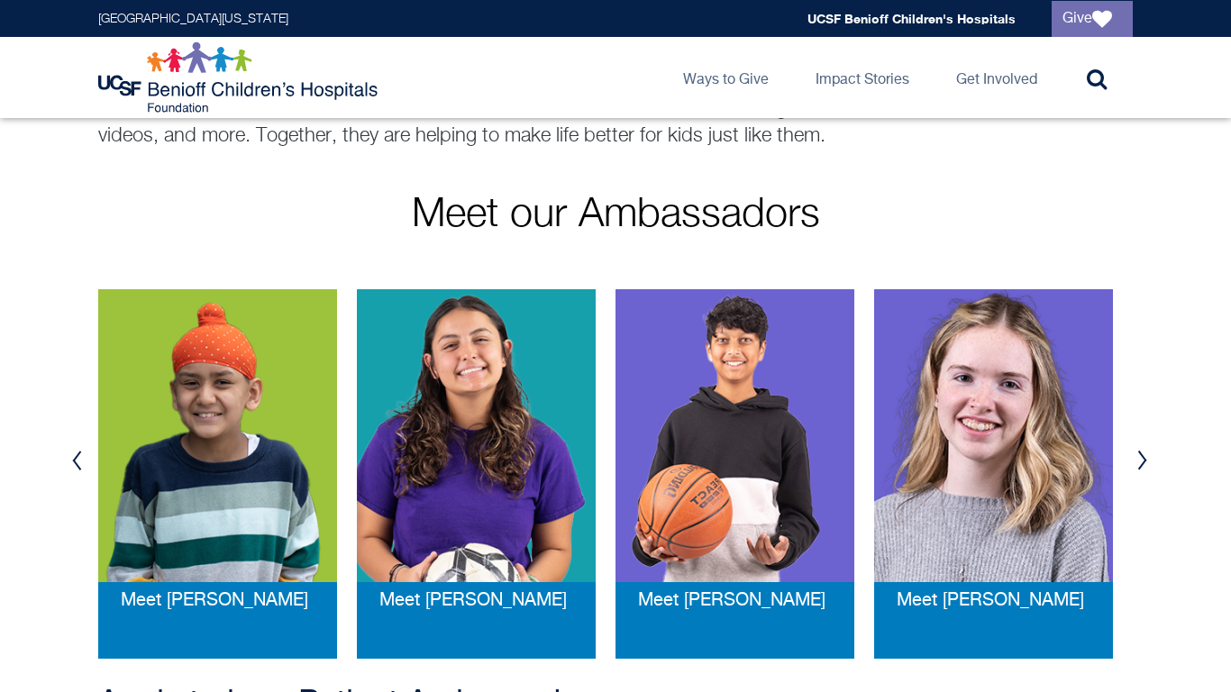
click at [77, 467] on button "Previous" at bounding box center [76, 461] width 27 height 54
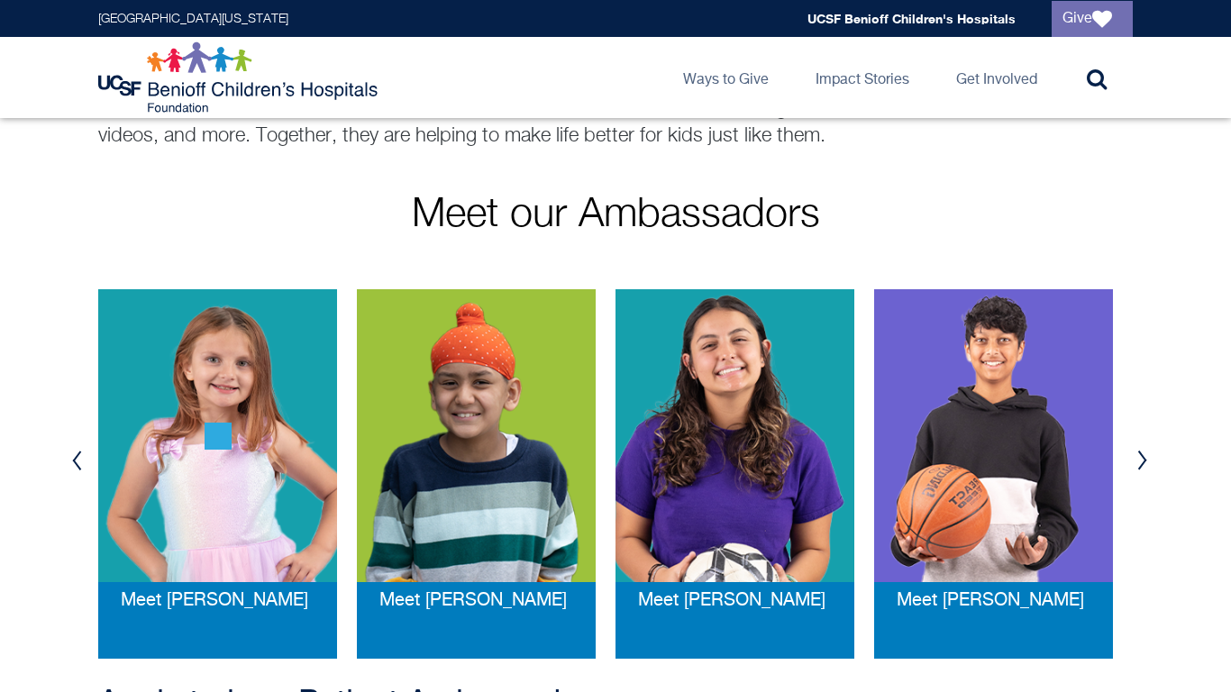
click at [77, 467] on button "Previous" at bounding box center [76, 461] width 27 height 54
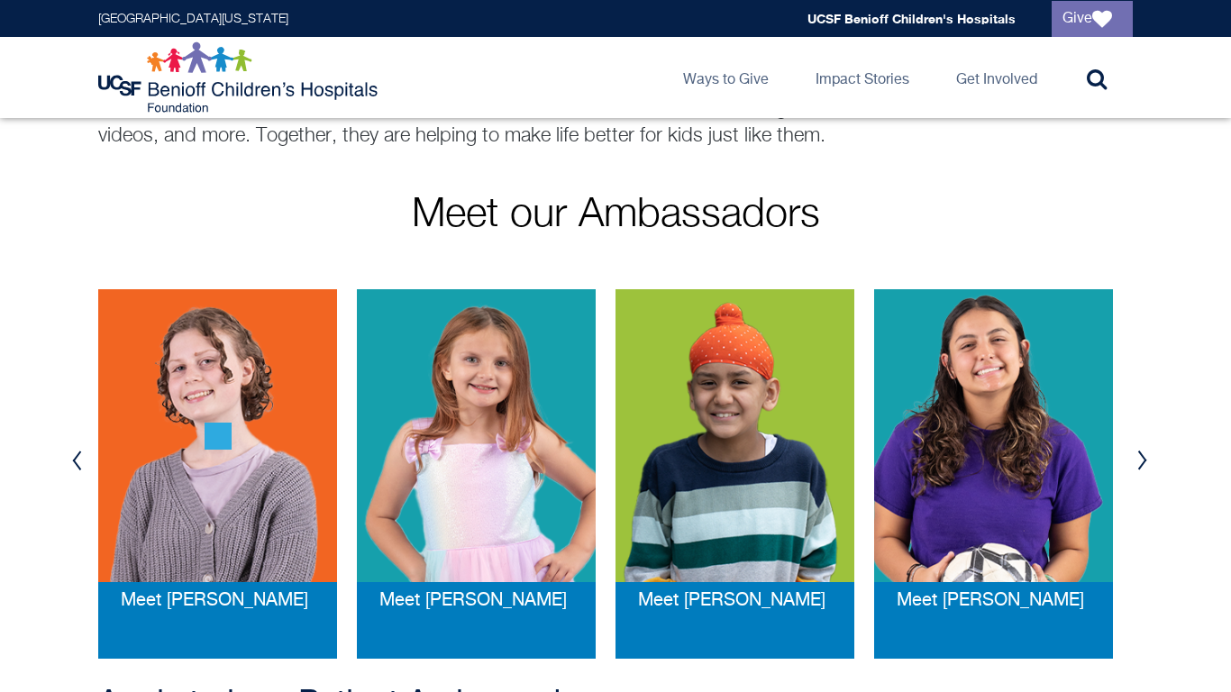
click at [77, 467] on button "Previous" at bounding box center [76, 461] width 27 height 54
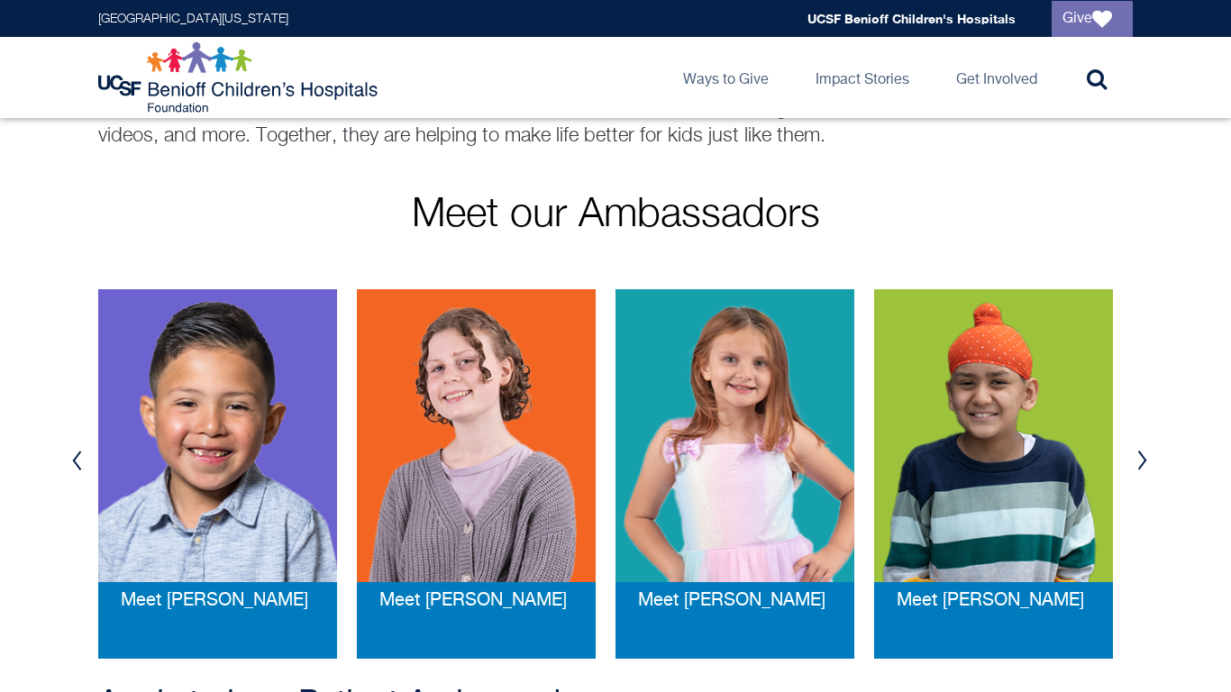
click at [77, 467] on button "Previous" at bounding box center [76, 461] width 27 height 54
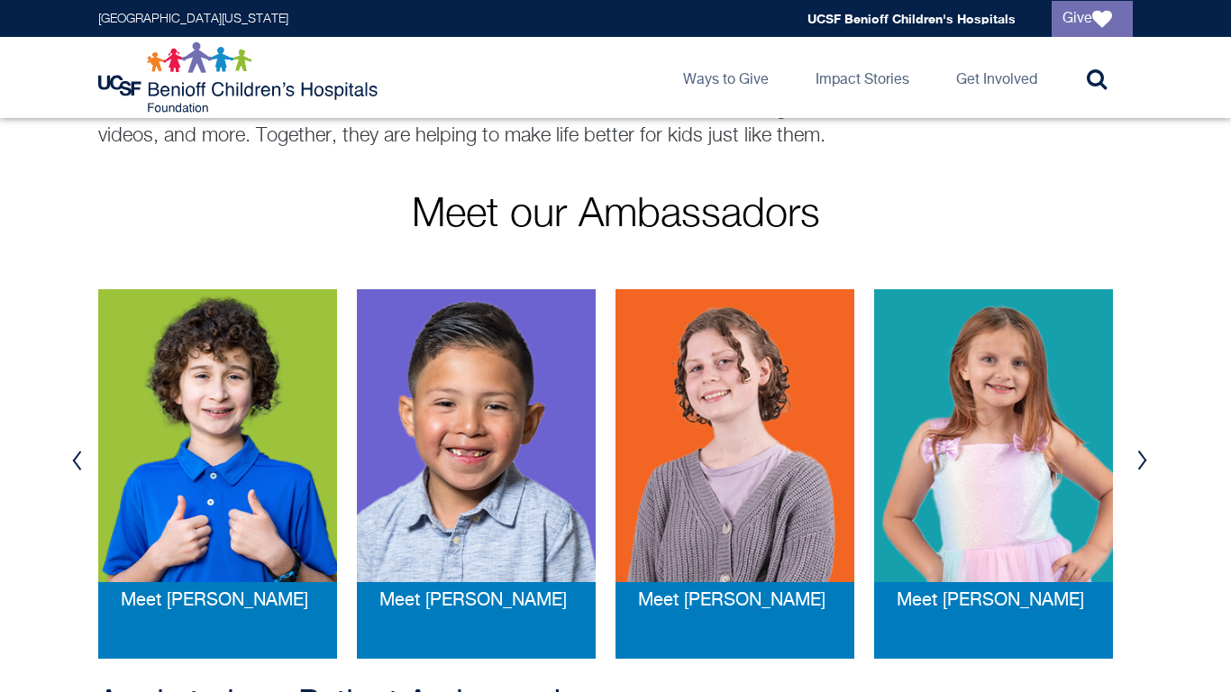
click at [77, 467] on button "Previous" at bounding box center [76, 461] width 27 height 54
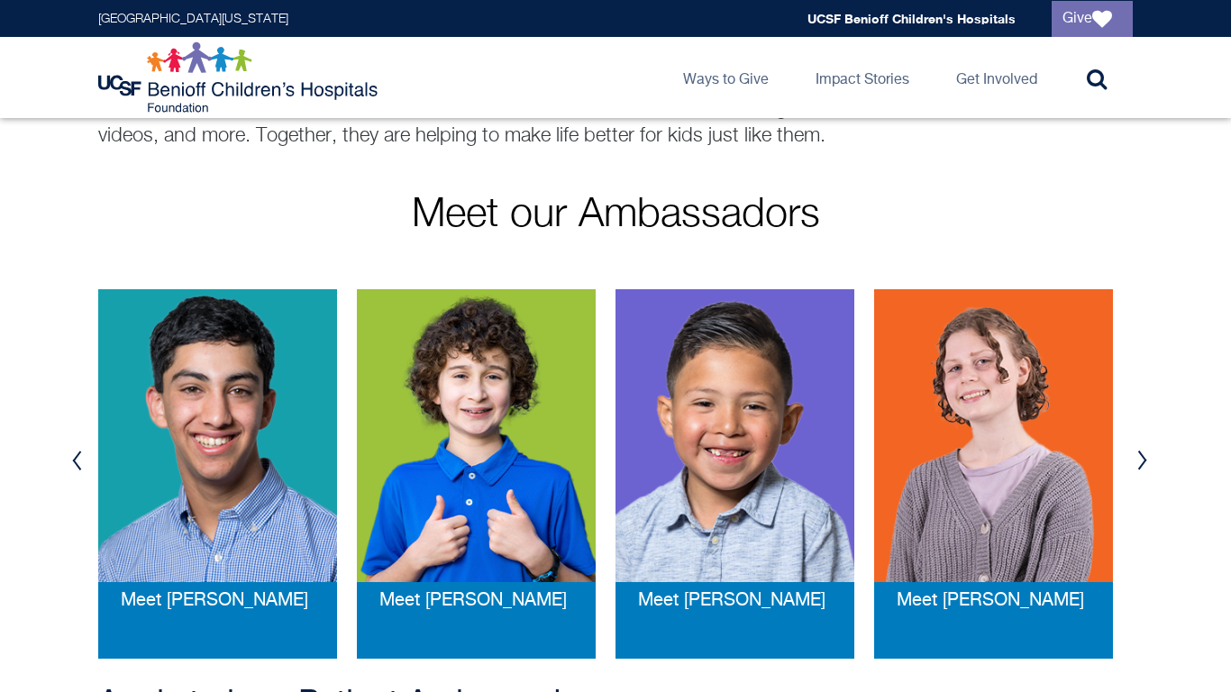
click at [708, 492] on img at bounding box center [735, 435] width 239 height 293
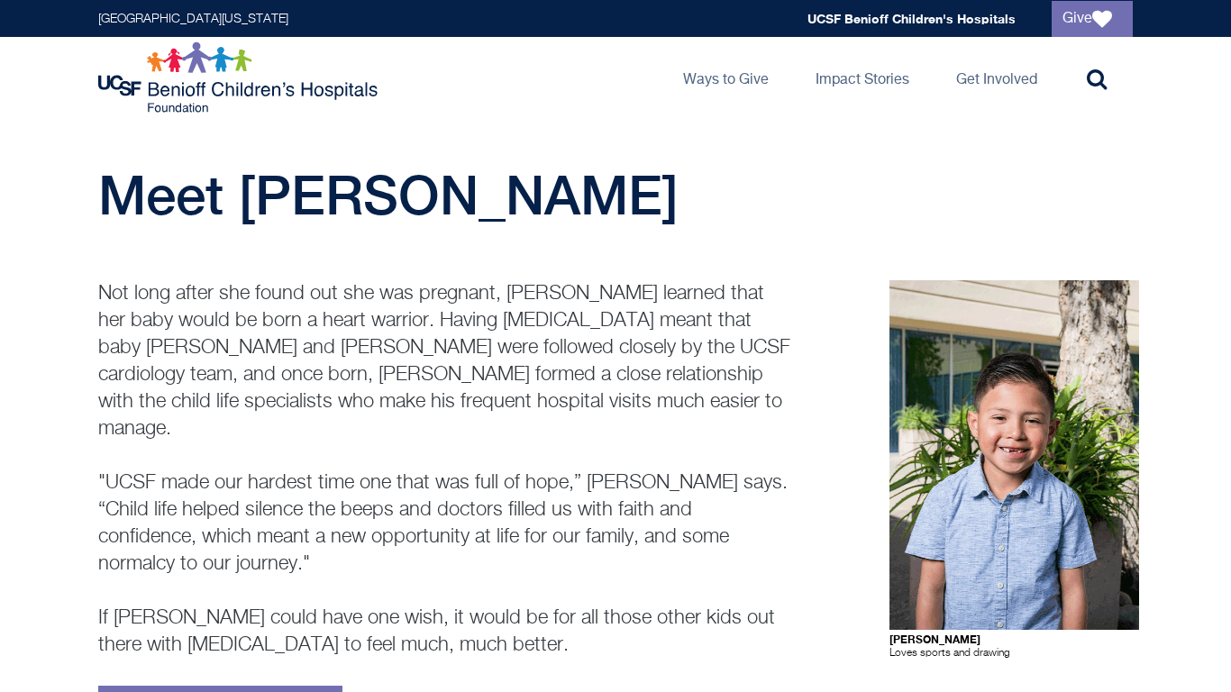
click at [440, 636] on div "Not long after she found out she was pregnant, [PERSON_NAME] learned that her b…" at bounding box center [445, 507] width 694 height 454
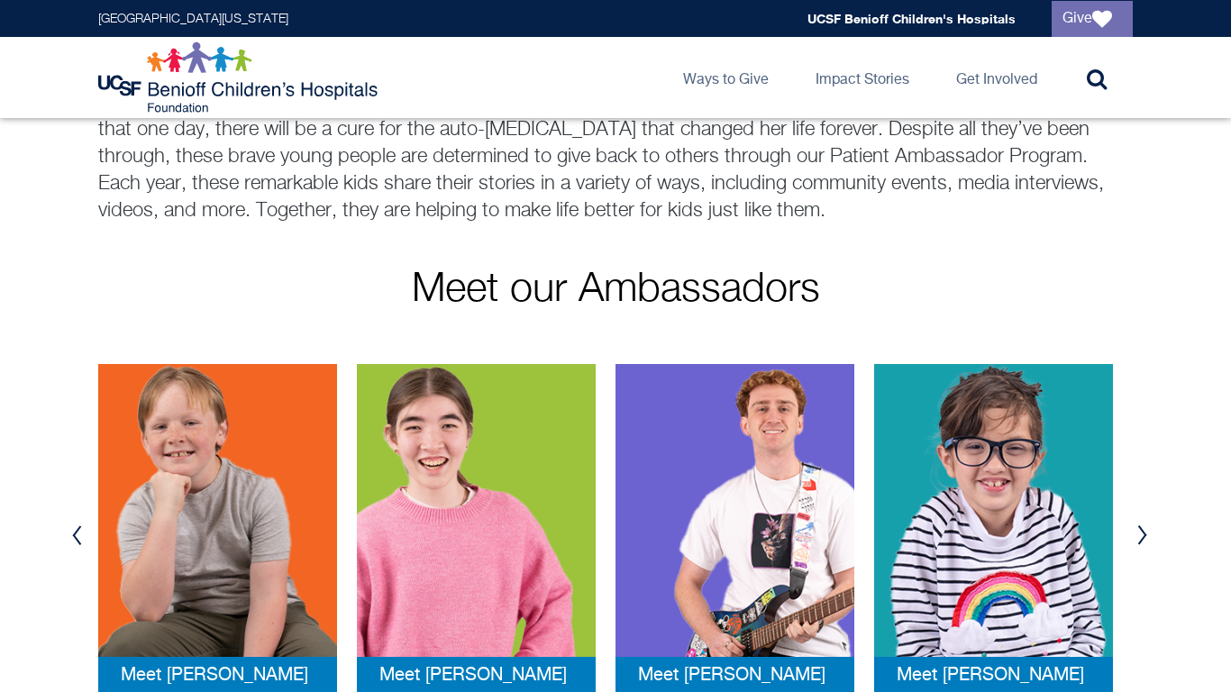
scroll to position [171, 0]
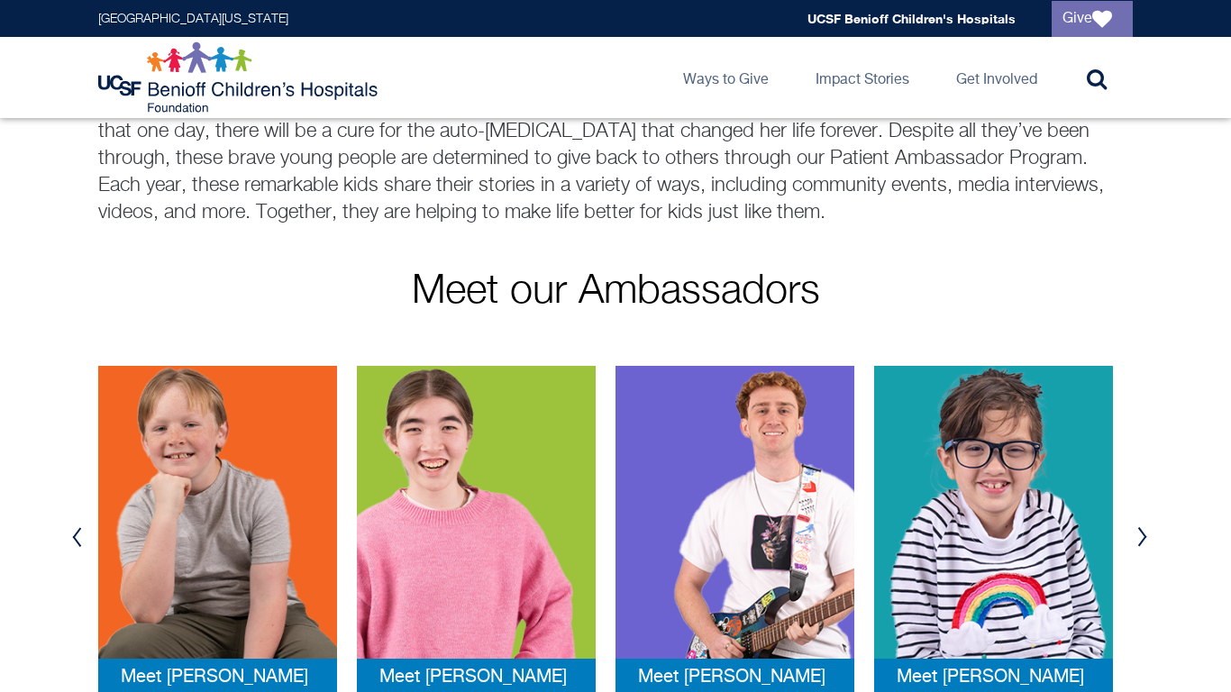
click at [67, 521] on button "Previous" at bounding box center [76, 537] width 27 height 54
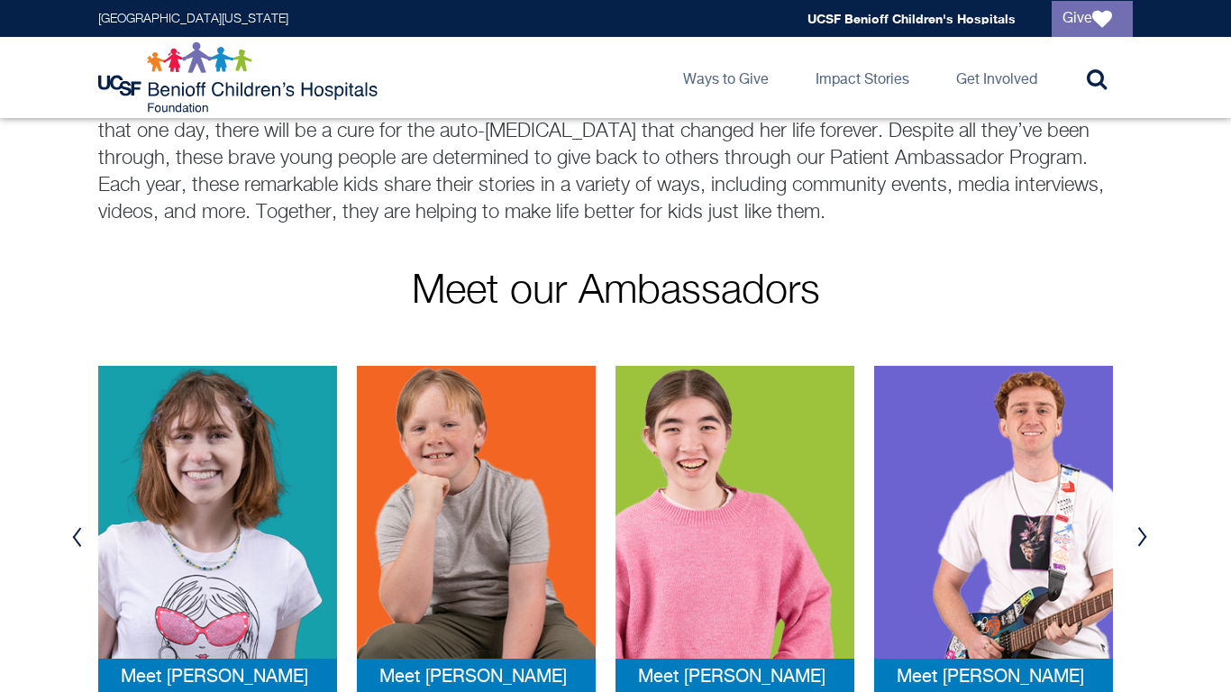
click at [67, 521] on button "Previous" at bounding box center [76, 537] width 27 height 54
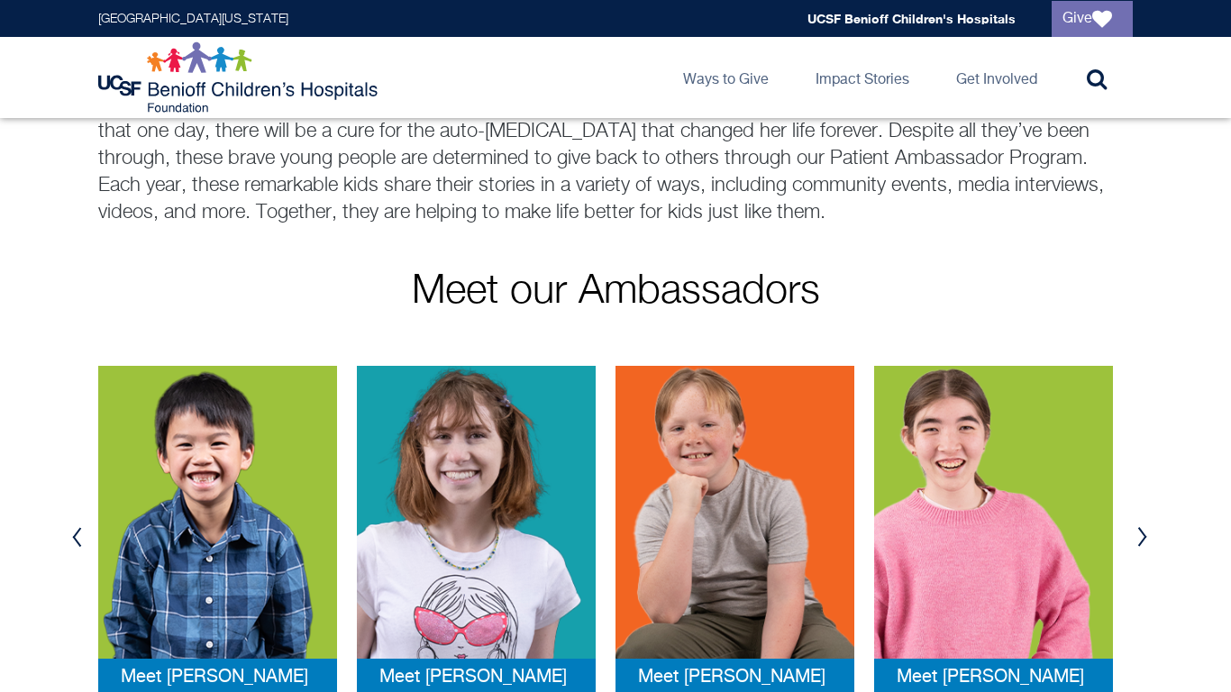
click at [67, 521] on button "Previous" at bounding box center [76, 537] width 27 height 54
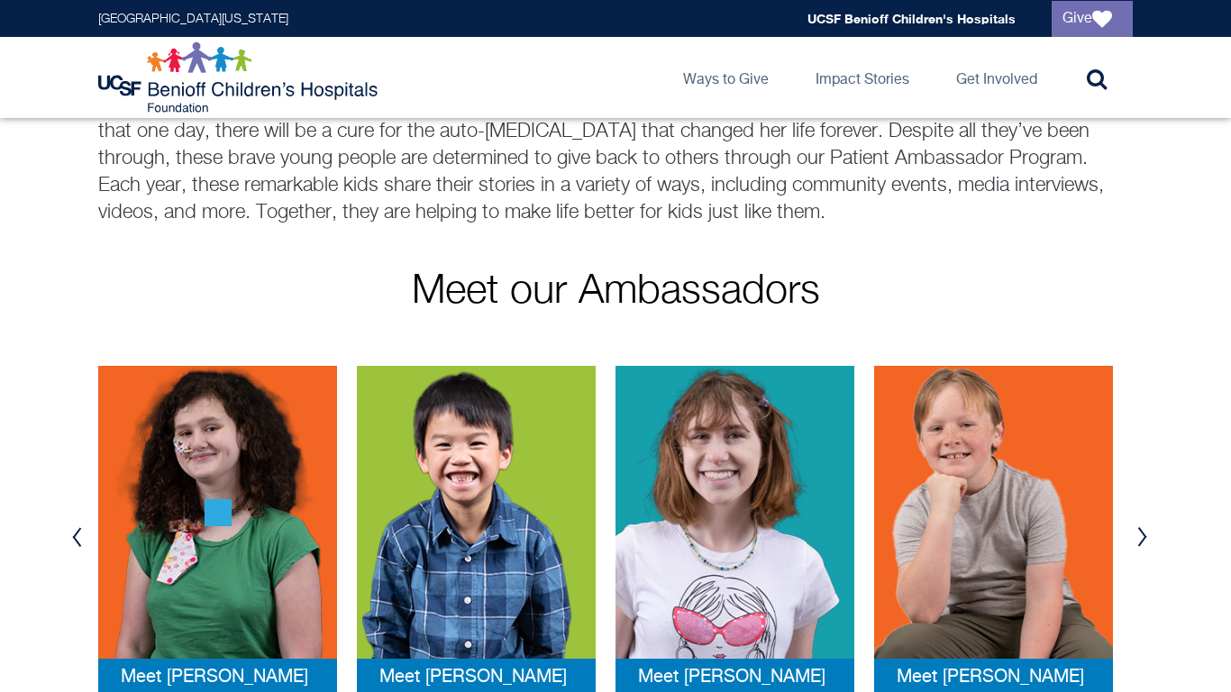
click at [67, 521] on button "Previous" at bounding box center [76, 537] width 27 height 54
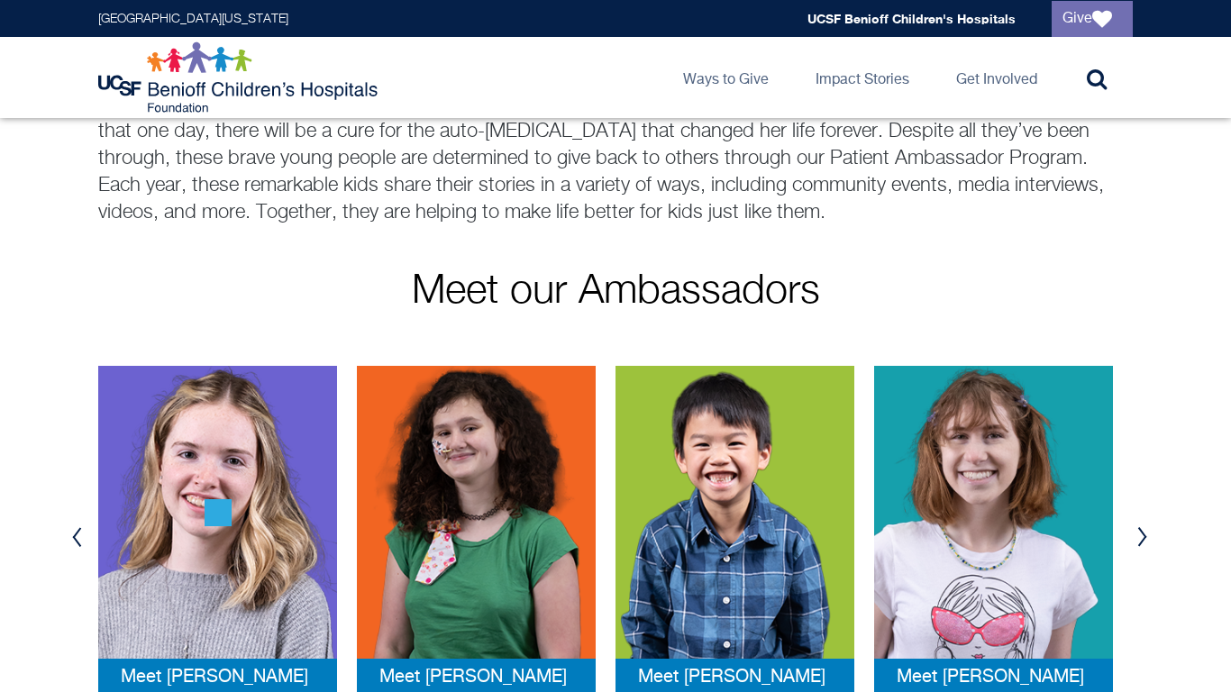
click at [67, 521] on button "Previous" at bounding box center [76, 537] width 27 height 54
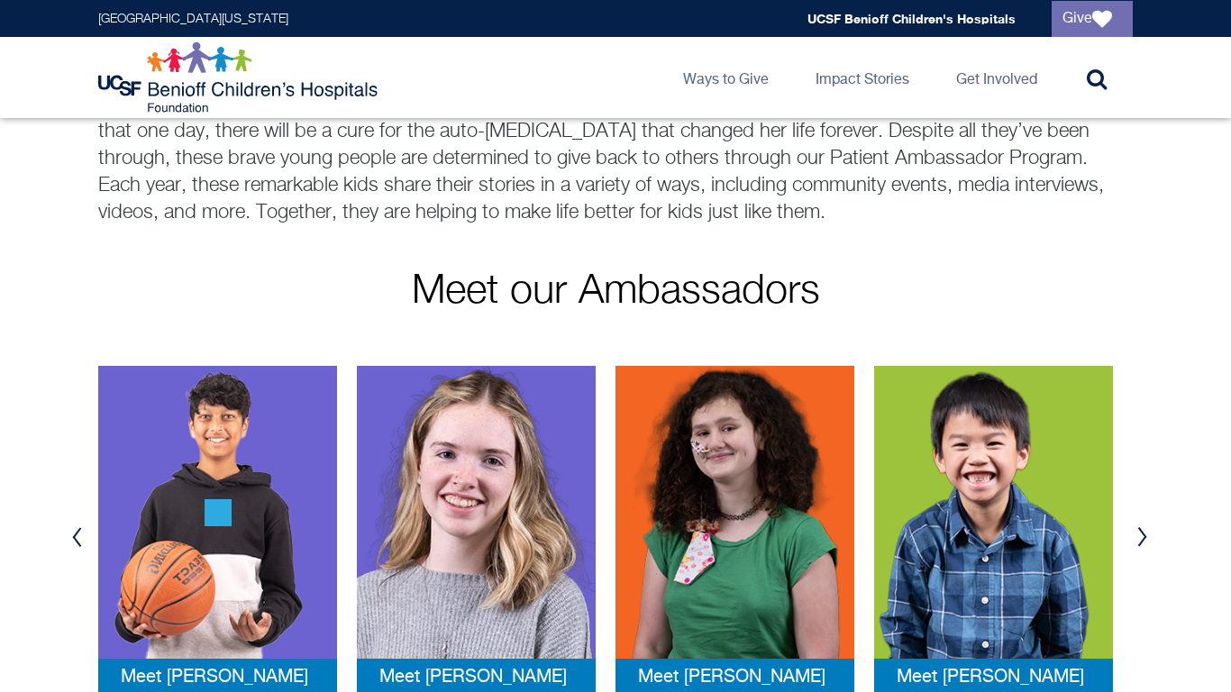
click at [67, 521] on button "Previous" at bounding box center [76, 537] width 27 height 54
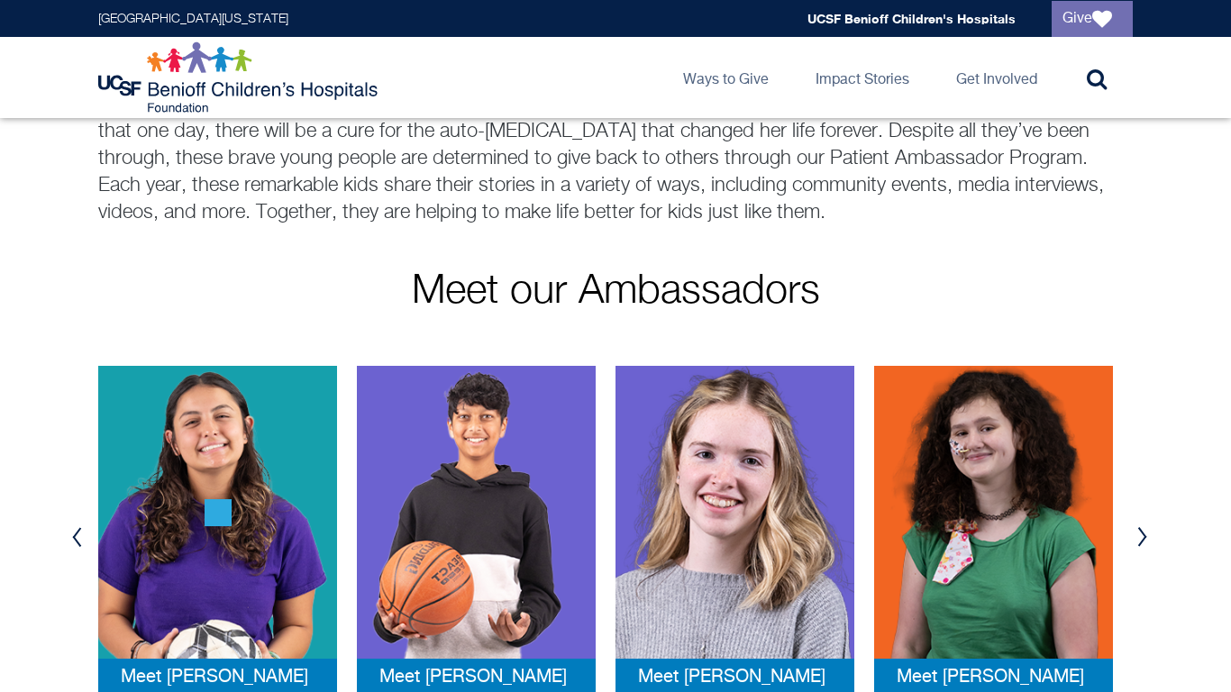
click at [67, 521] on button "Previous" at bounding box center [76, 537] width 27 height 54
click at [69, 522] on button "Previous" at bounding box center [76, 537] width 27 height 54
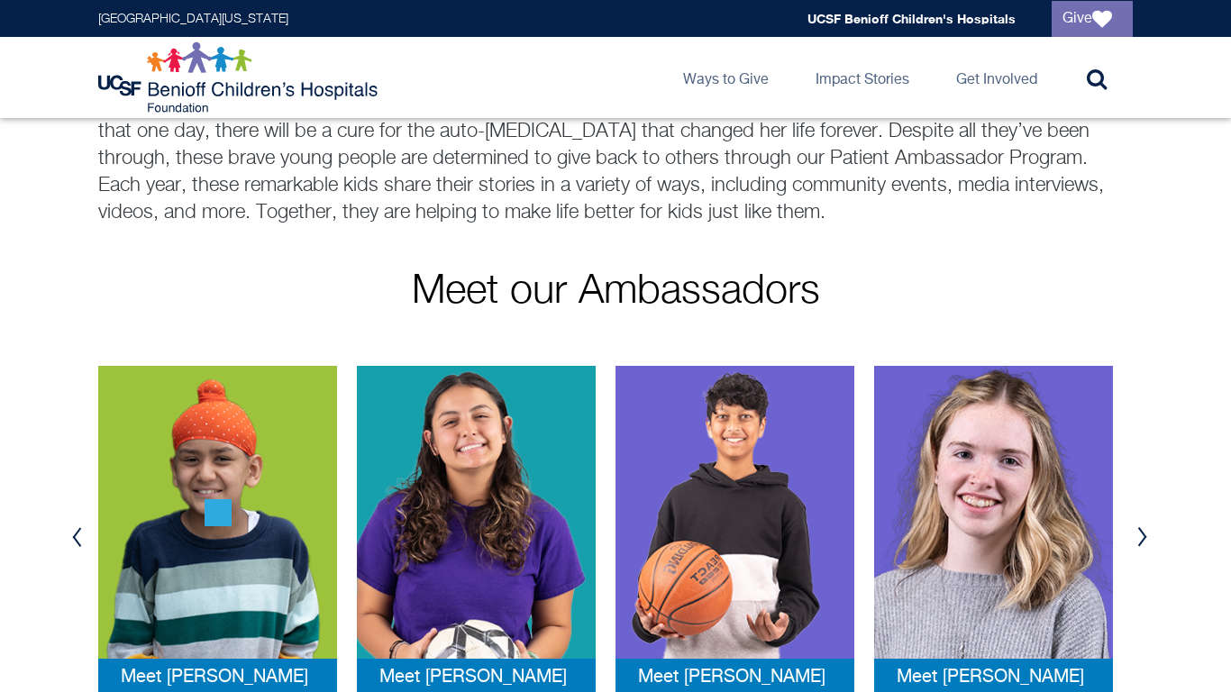
click at [69, 522] on button "Previous" at bounding box center [76, 537] width 27 height 54
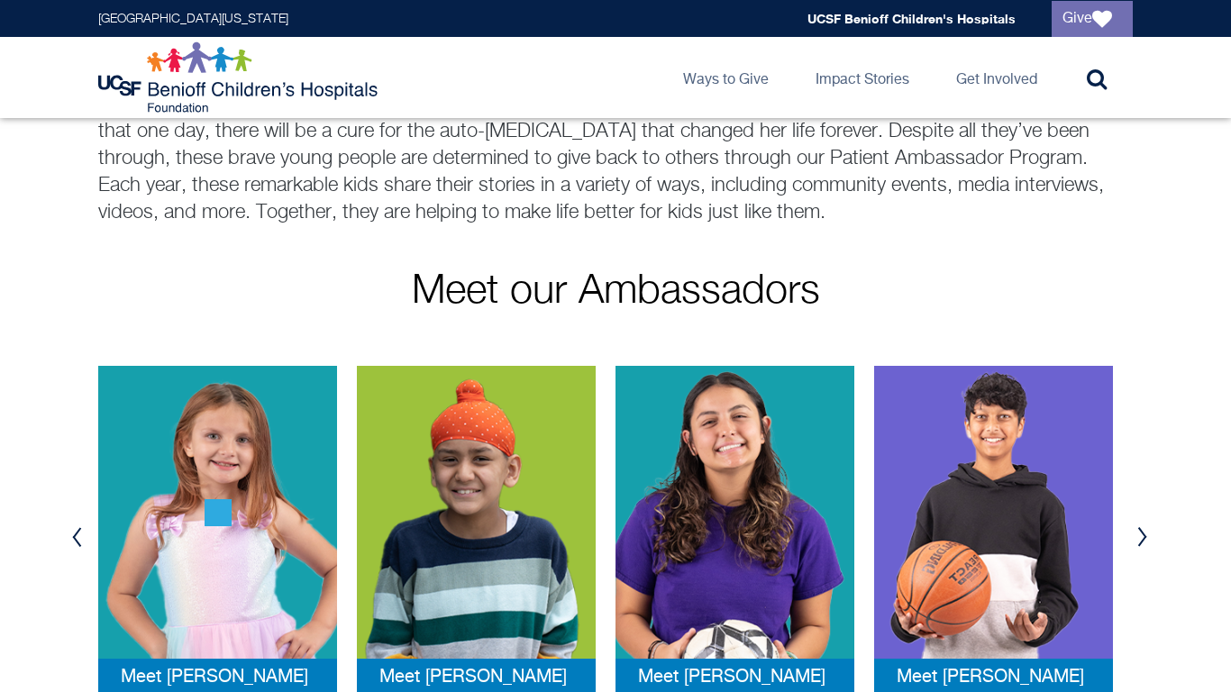
click at [74, 524] on button "Previous" at bounding box center [76, 537] width 27 height 54
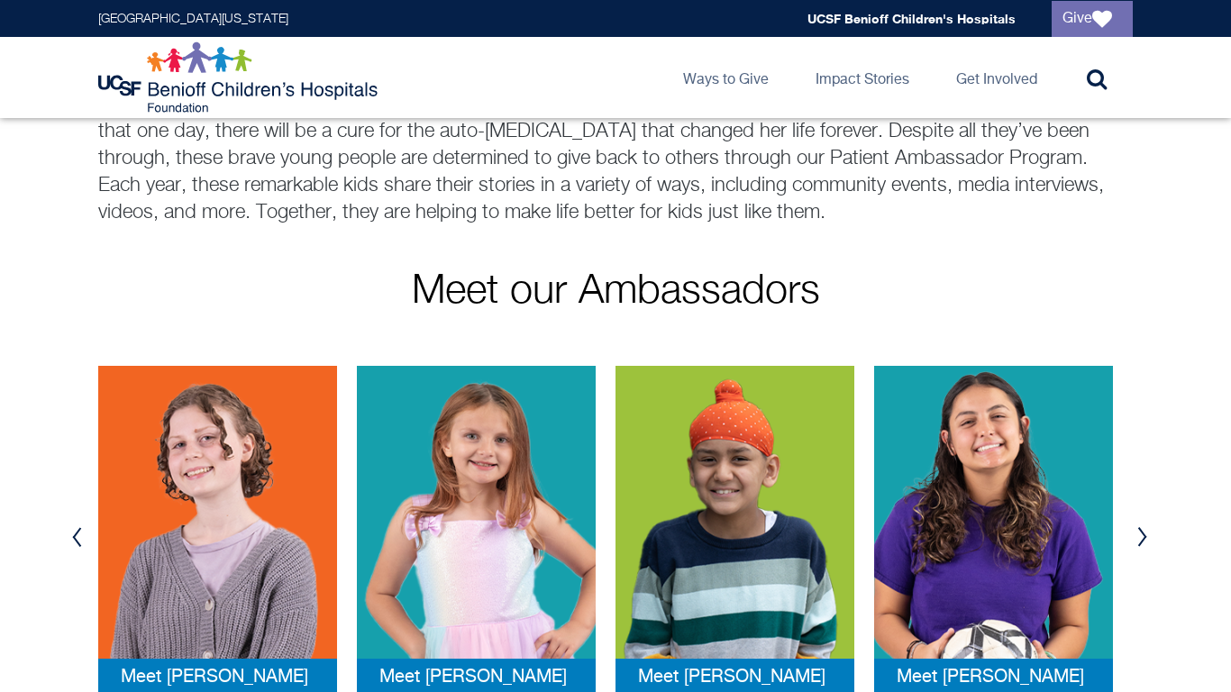
click at [78, 531] on button "Previous" at bounding box center [76, 537] width 27 height 54
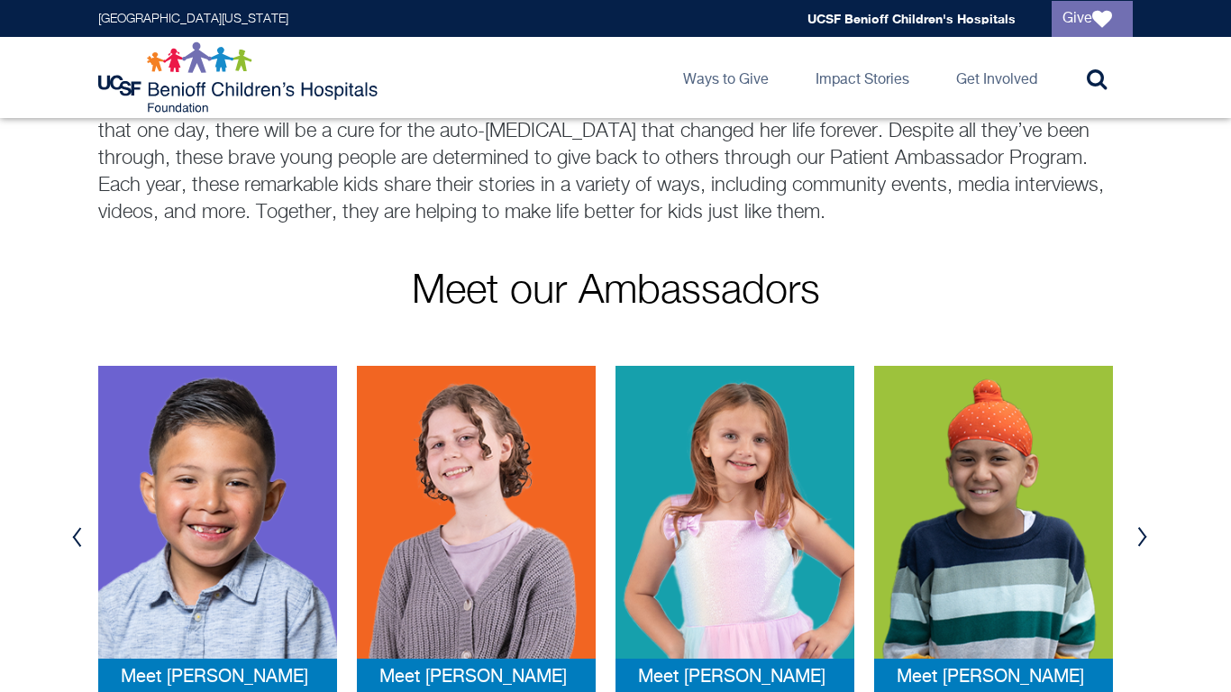
click at [453, 579] on img at bounding box center [476, 512] width 239 height 293
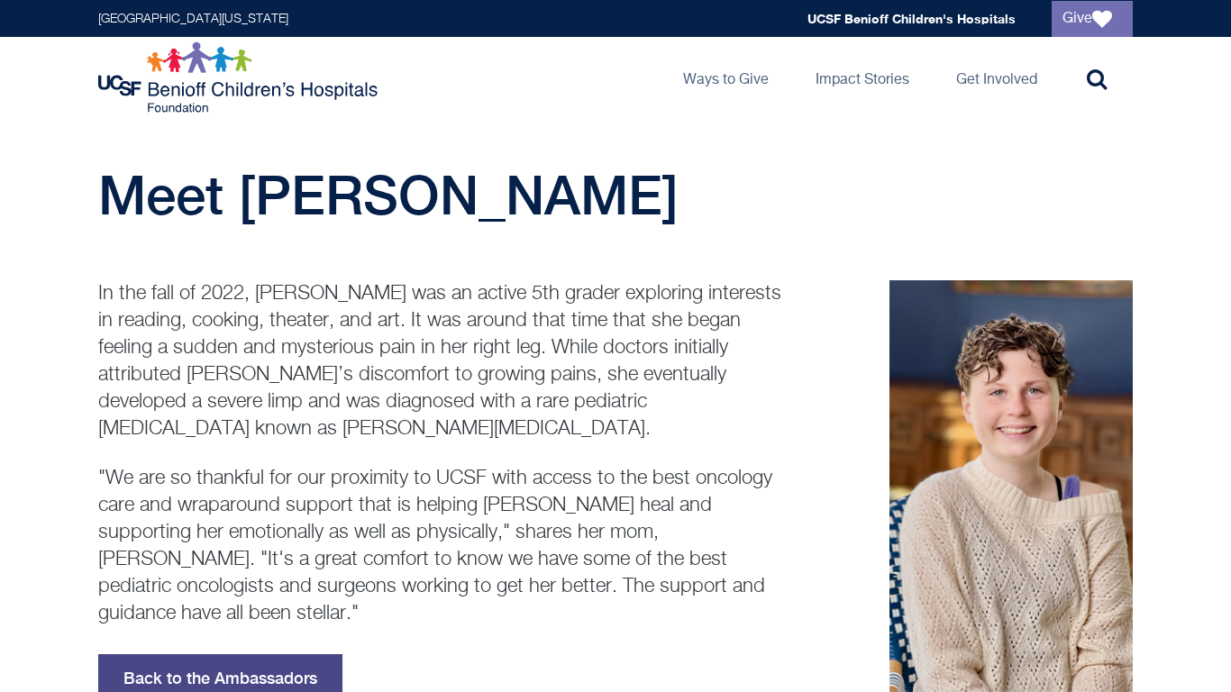
click at [273, 655] on link "Back to the Ambassadors" at bounding box center [220, 679] width 244 height 49
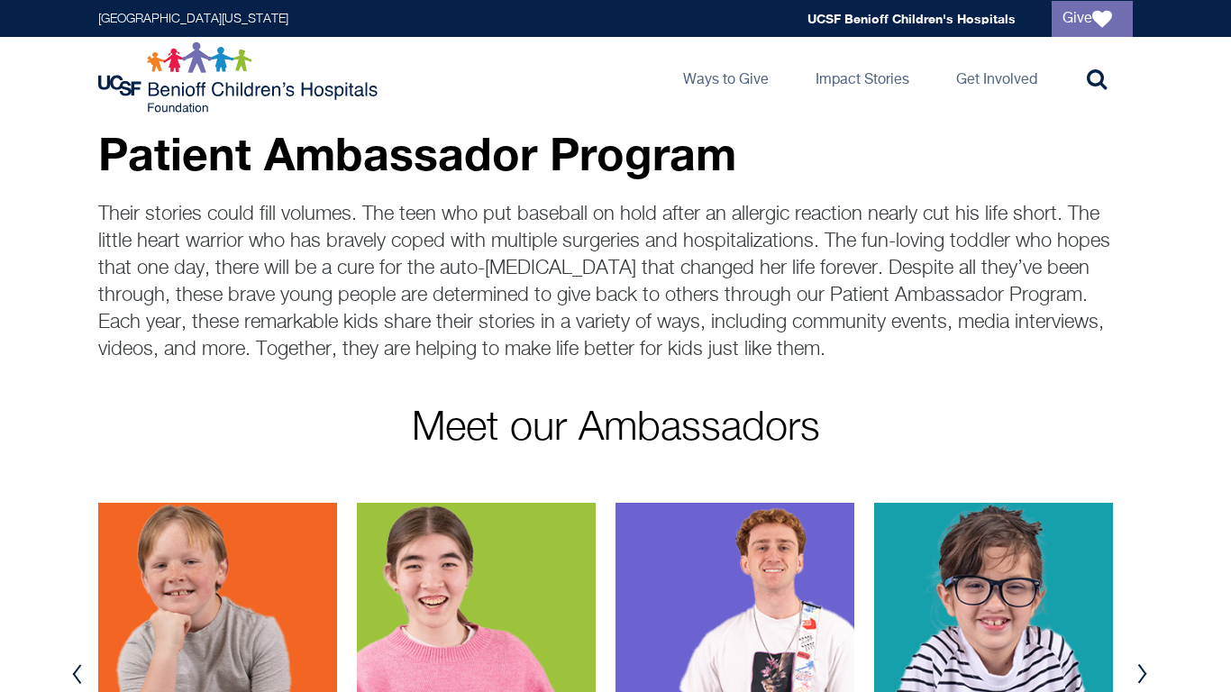
scroll to position [42, 0]
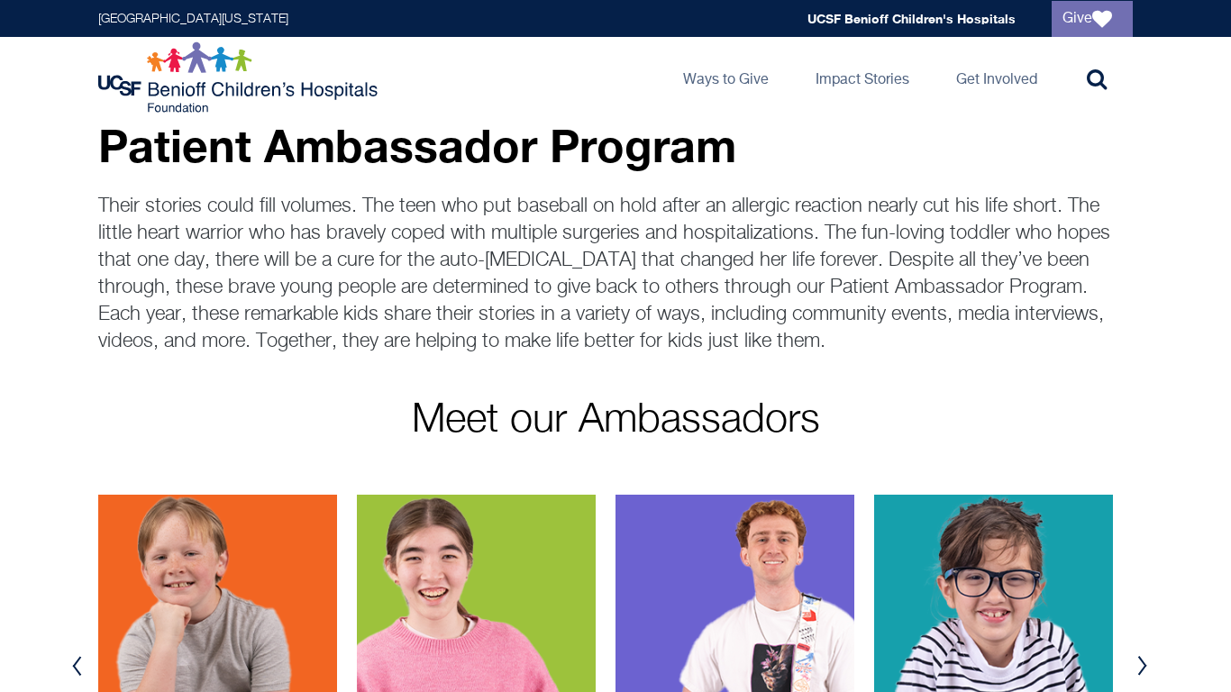
click at [76, 665] on button "Previous" at bounding box center [76, 666] width 27 height 54
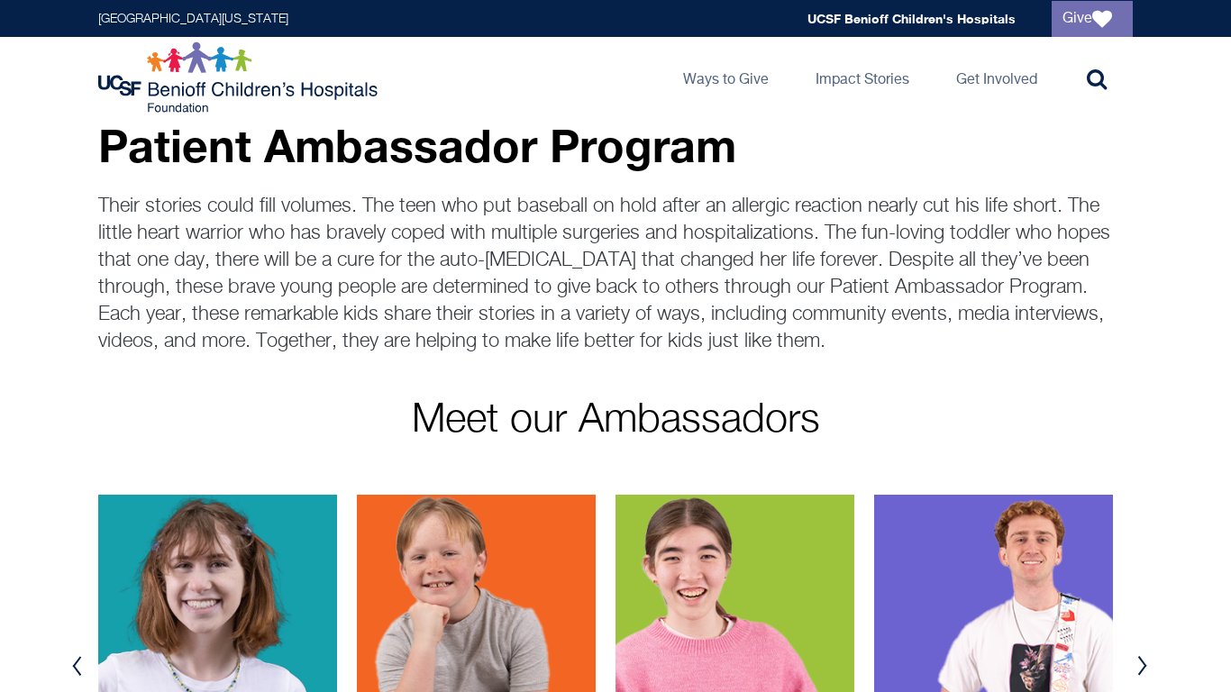
click at [76, 665] on button "Previous" at bounding box center [76, 666] width 27 height 54
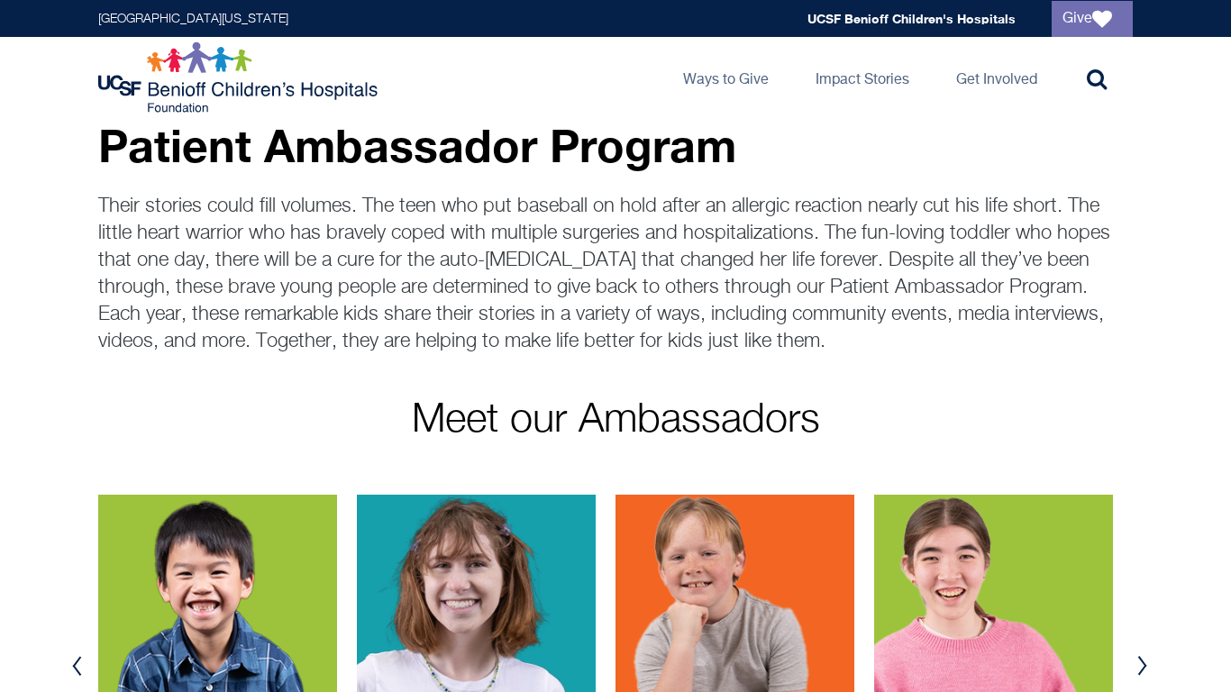
click at [76, 665] on button "Previous" at bounding box center [76, 666] width 27 height 54
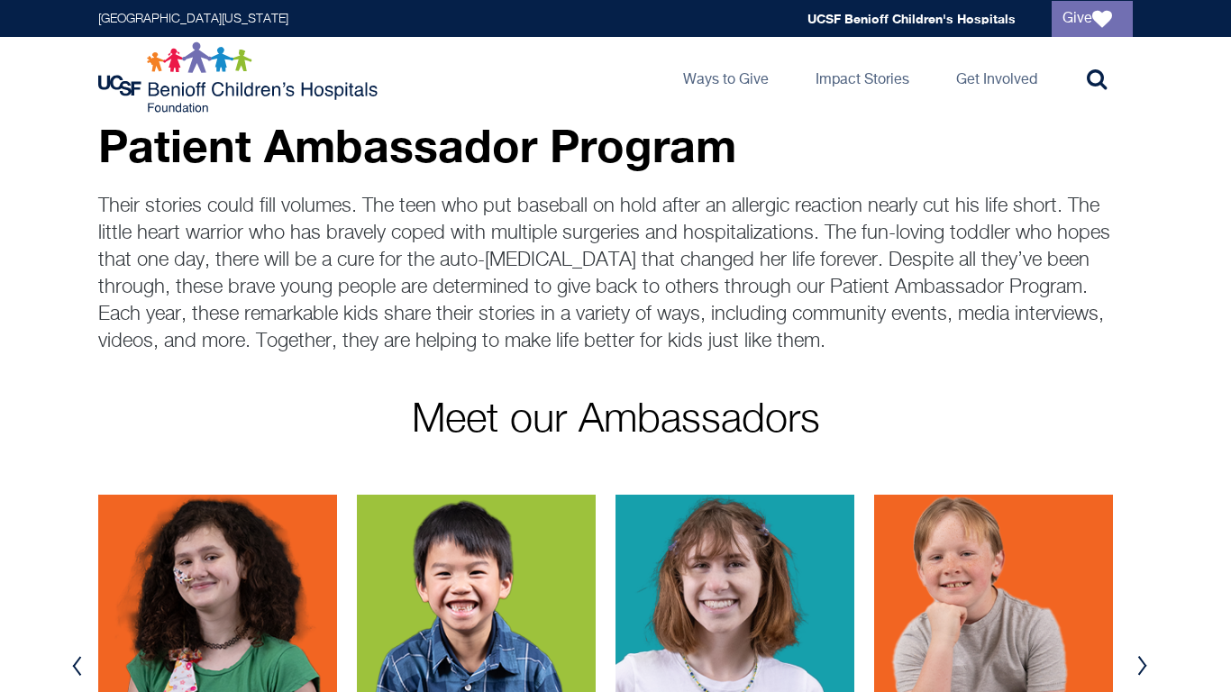
click at [76, 665] on button "Previous" at bounding box center [76, 666] width 27 height 54
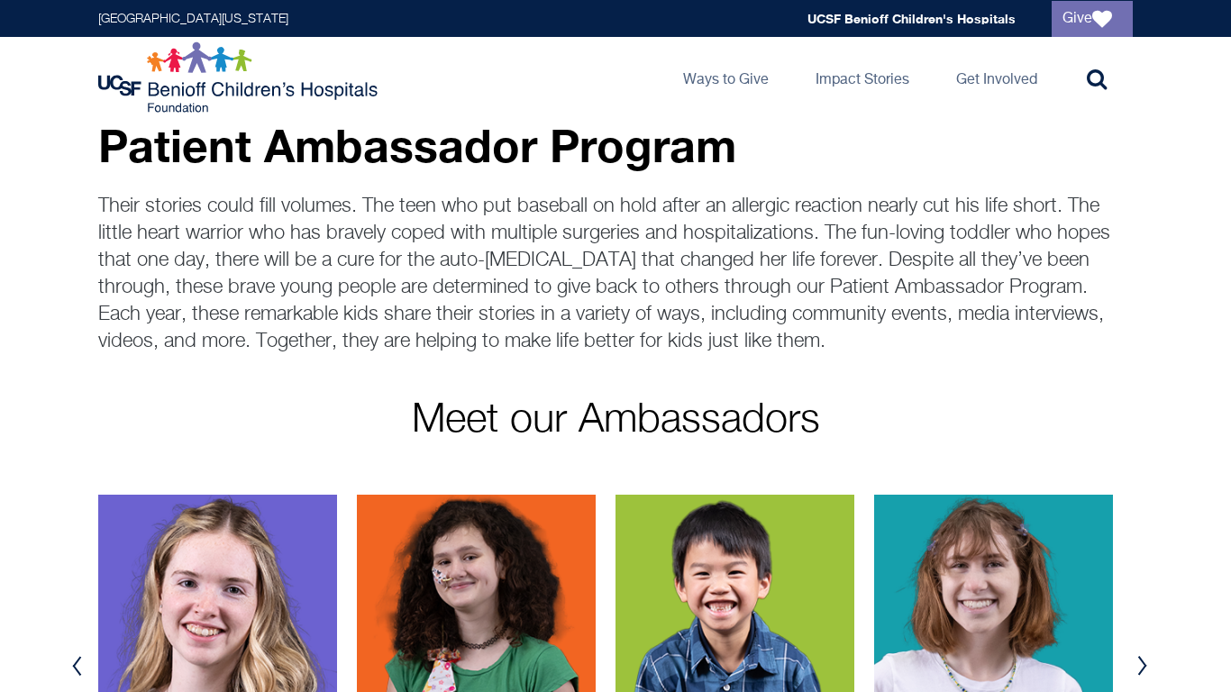
click at [76, 665] on button "Previous" at bounding box center [76, 666] width 27 height 54
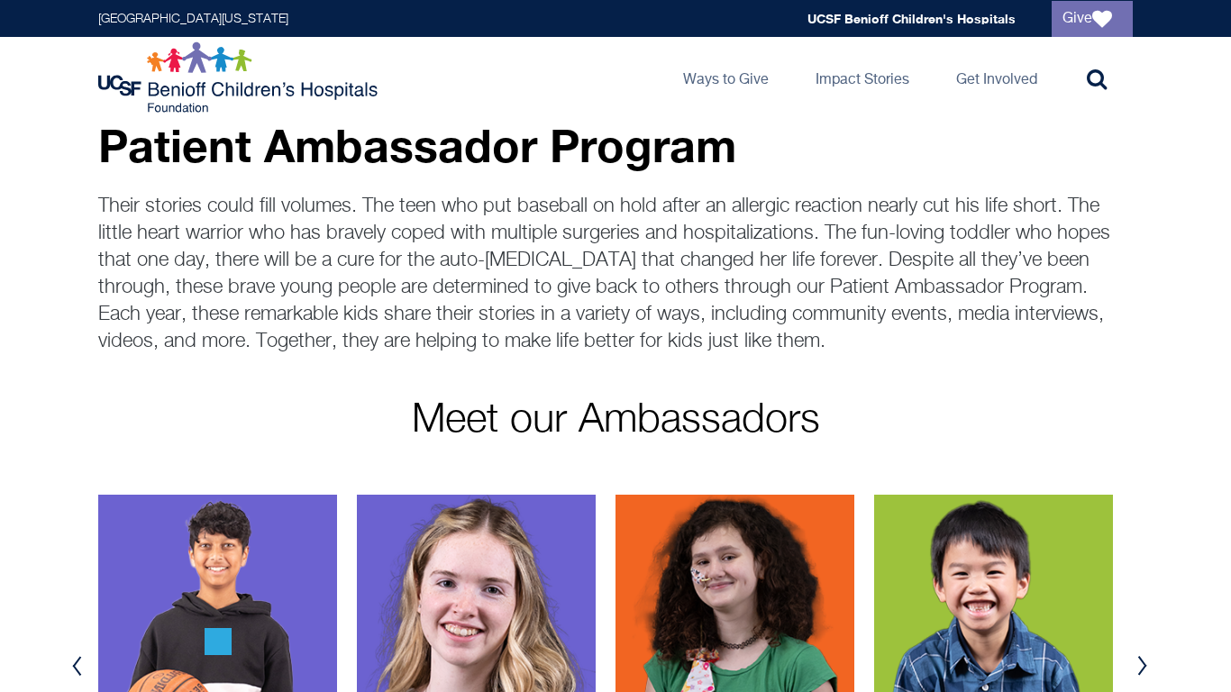
click at [76, 665] on button "Previous" at bounding box center [76, 666] width 27 height 54
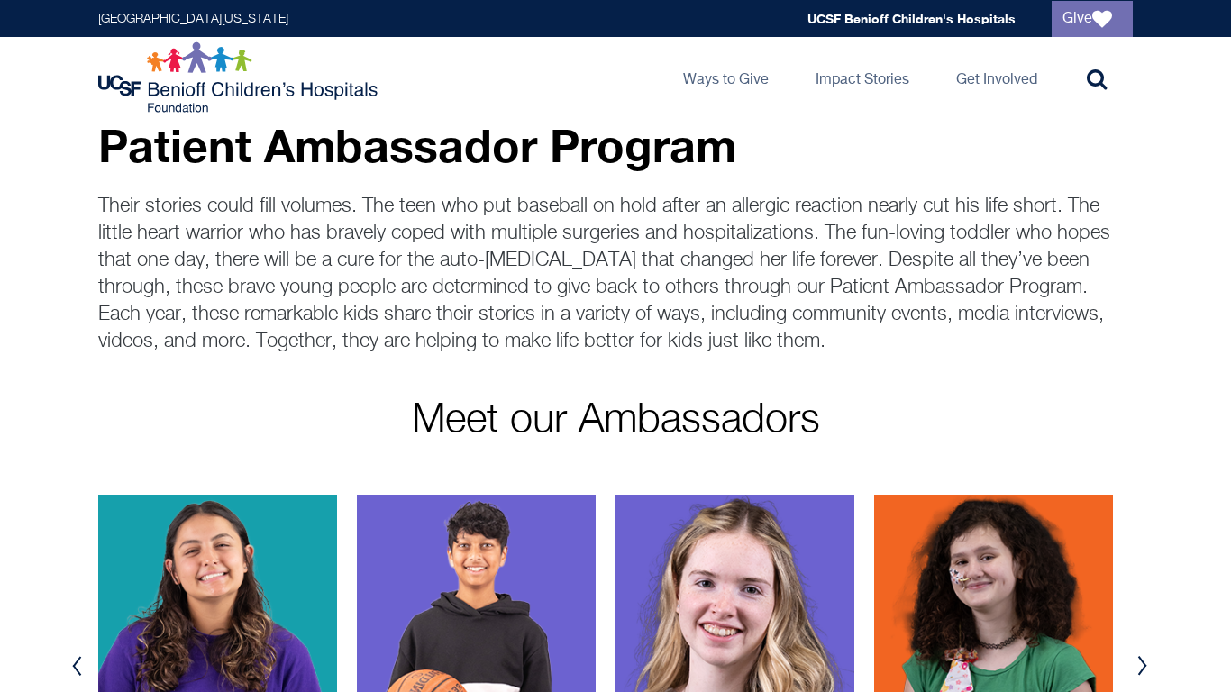
click at [69, 669] on button "Previous" at bounding box center [76, 666] width 27 height 54
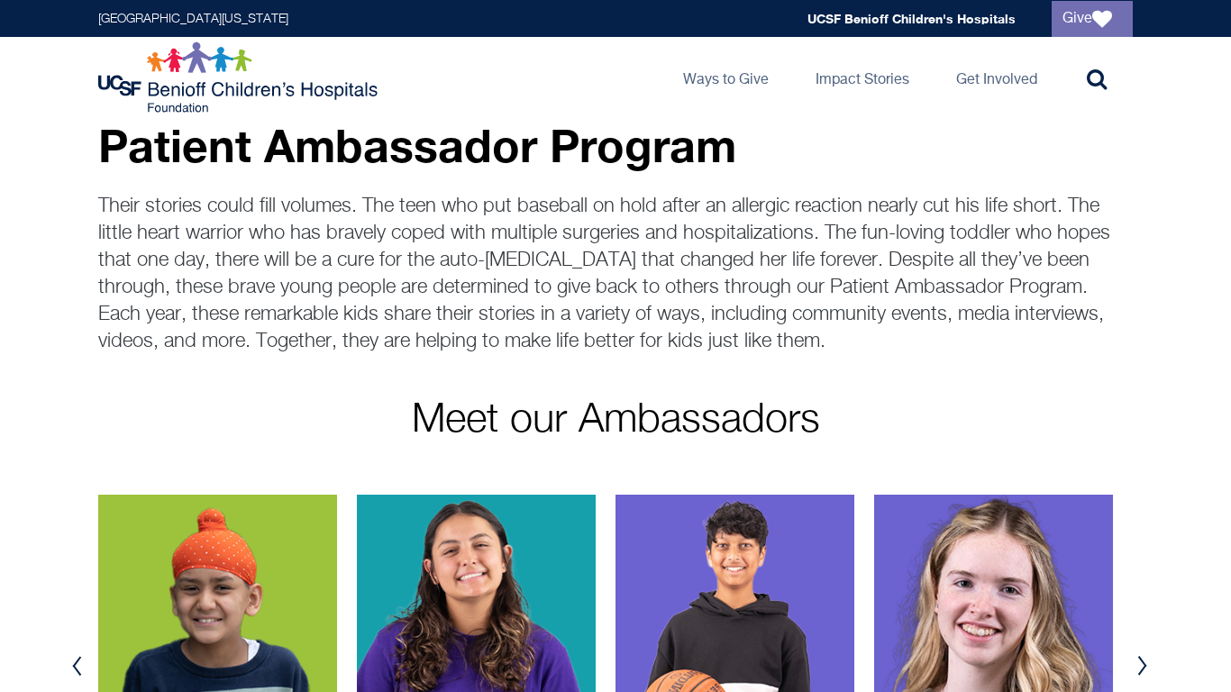
click at [87, 664] on button "Previous" at bounding box center [76, 666] width 27 height 54
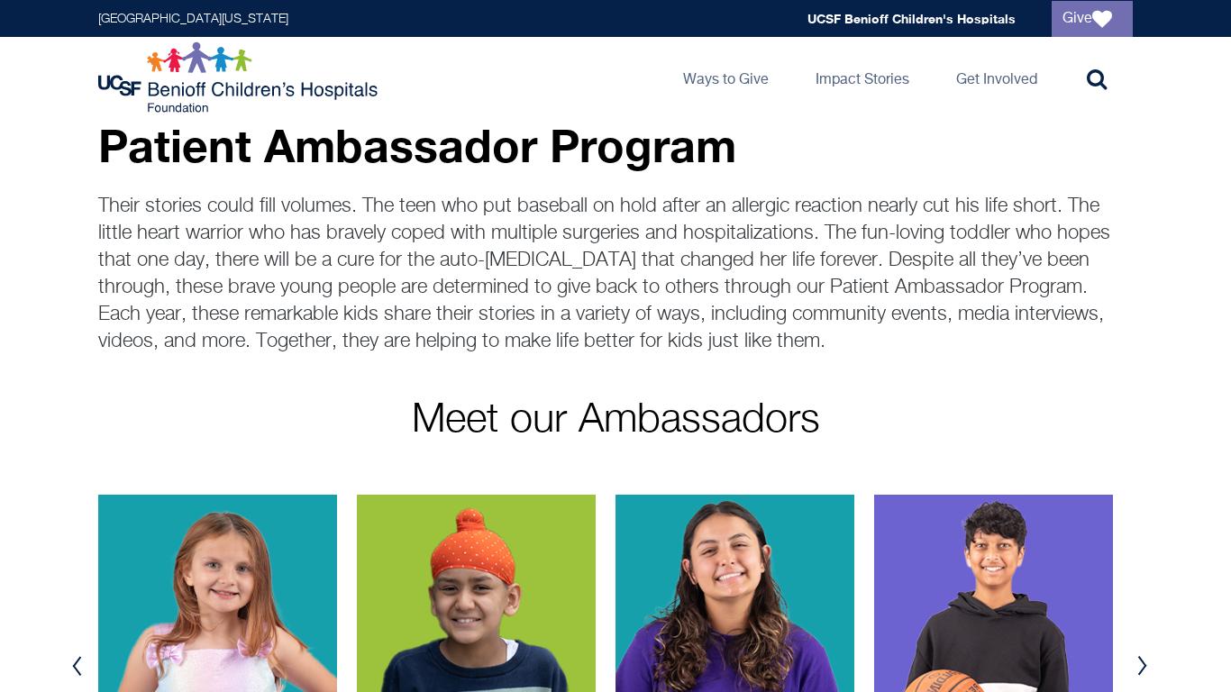
click at [448, 604] on img at bounding box center [476, 641] width 239 height 293
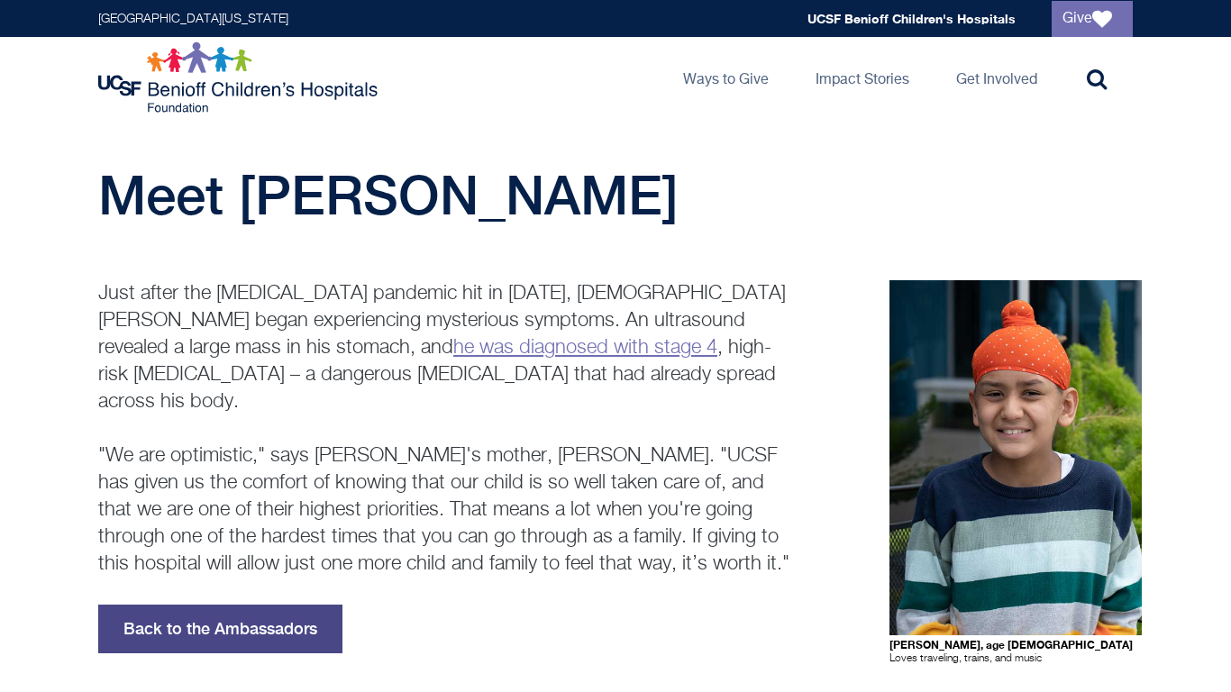
click at [240, 605] on link "Back to the Ambassadors" at bounding box center [220, 629] width 244 height 49
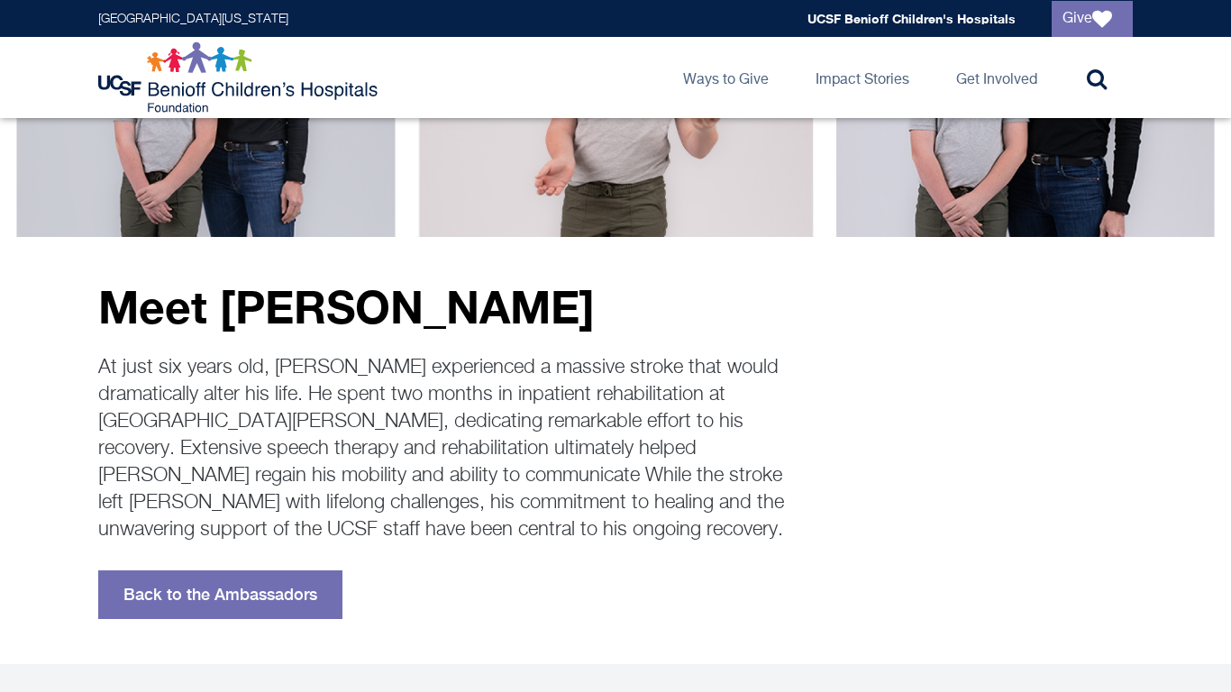
scroll to position [210, 0]
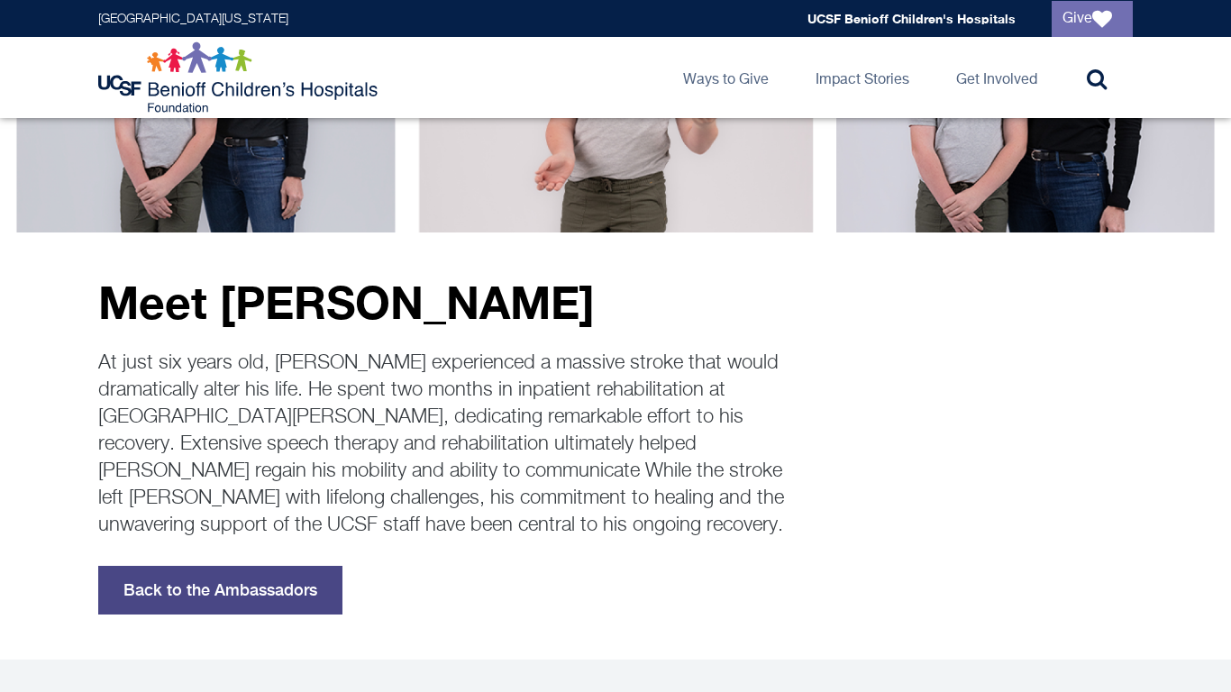
click at [111, 597] on link "Back to the Ambassadors" at bounding box center [220, 590] width 244 height 49
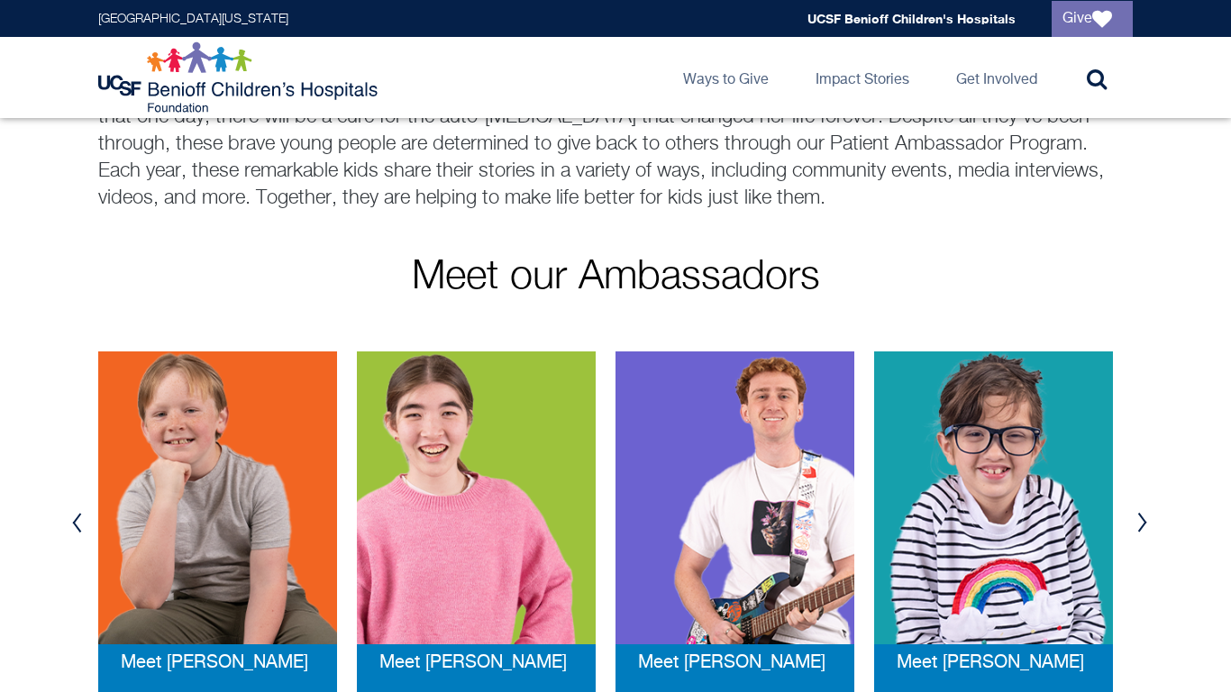
click at [69, 522] on button "Previous" at bounding box center [76, 523] width 27 height 54
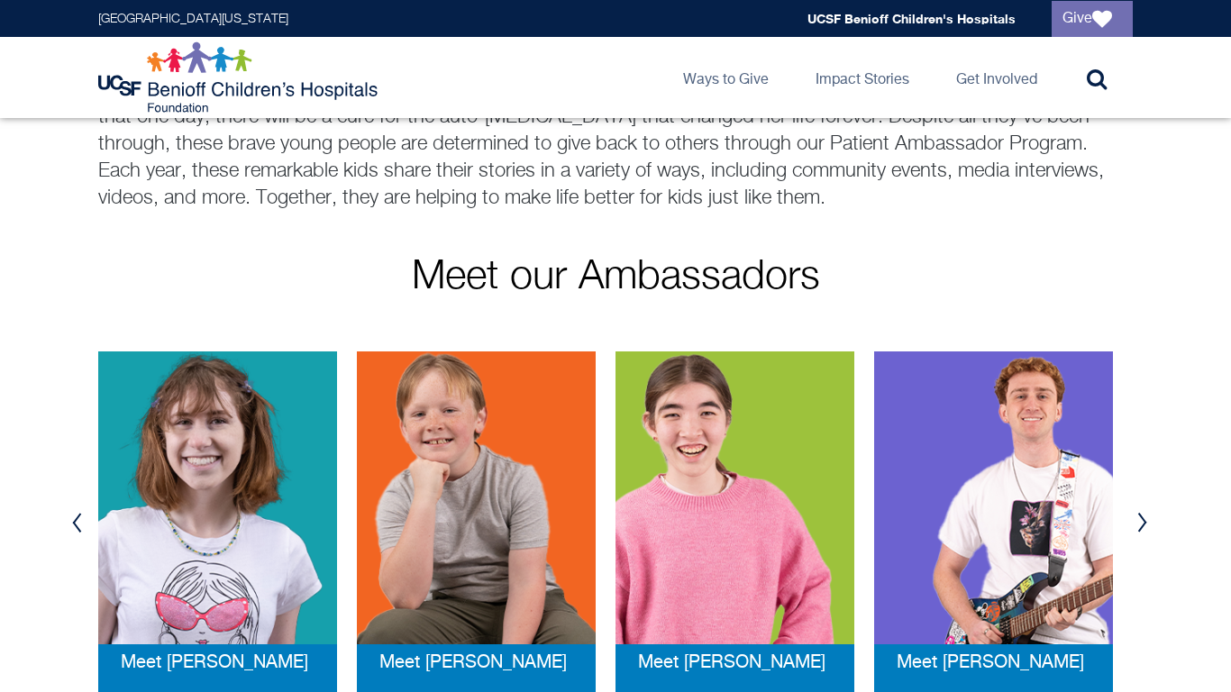
click at [69, 522] on button "Previous" at bounding box center [76, 523] width 27 height 54
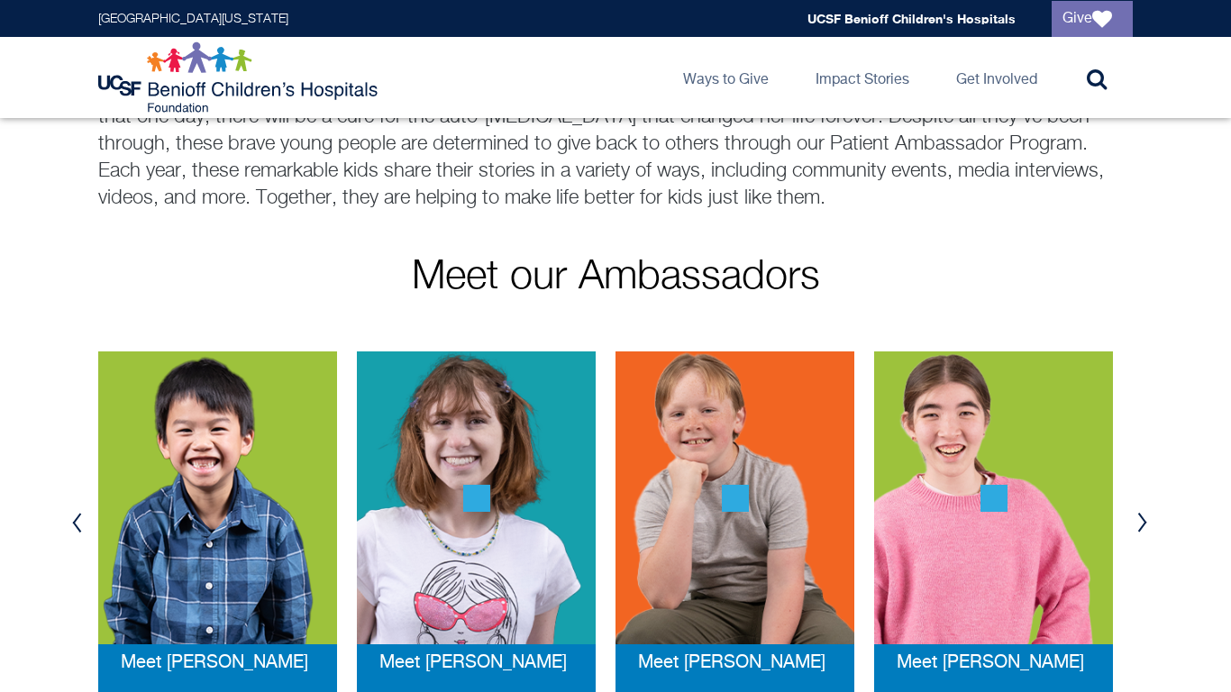
click at [69, 522] on button "Previous" at bounding box center [76, 523] width 27 height 54
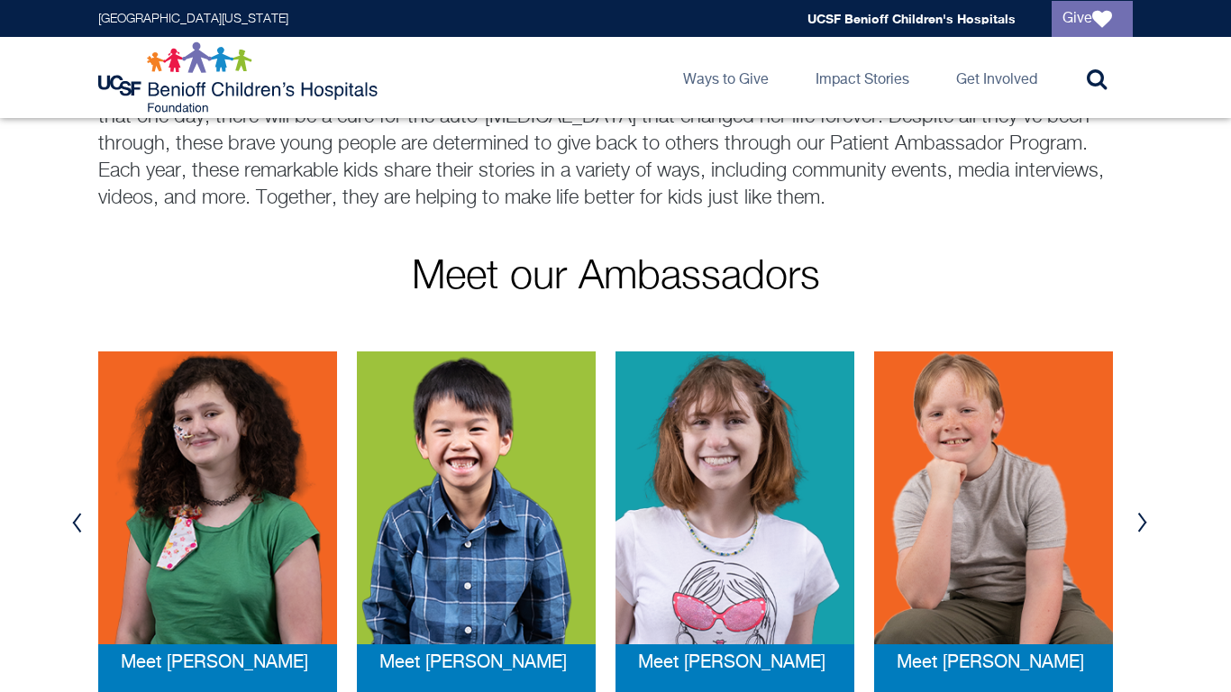
click at [69, 522] on button "Previous" at bounding box center [76, 523] width 27 height 54
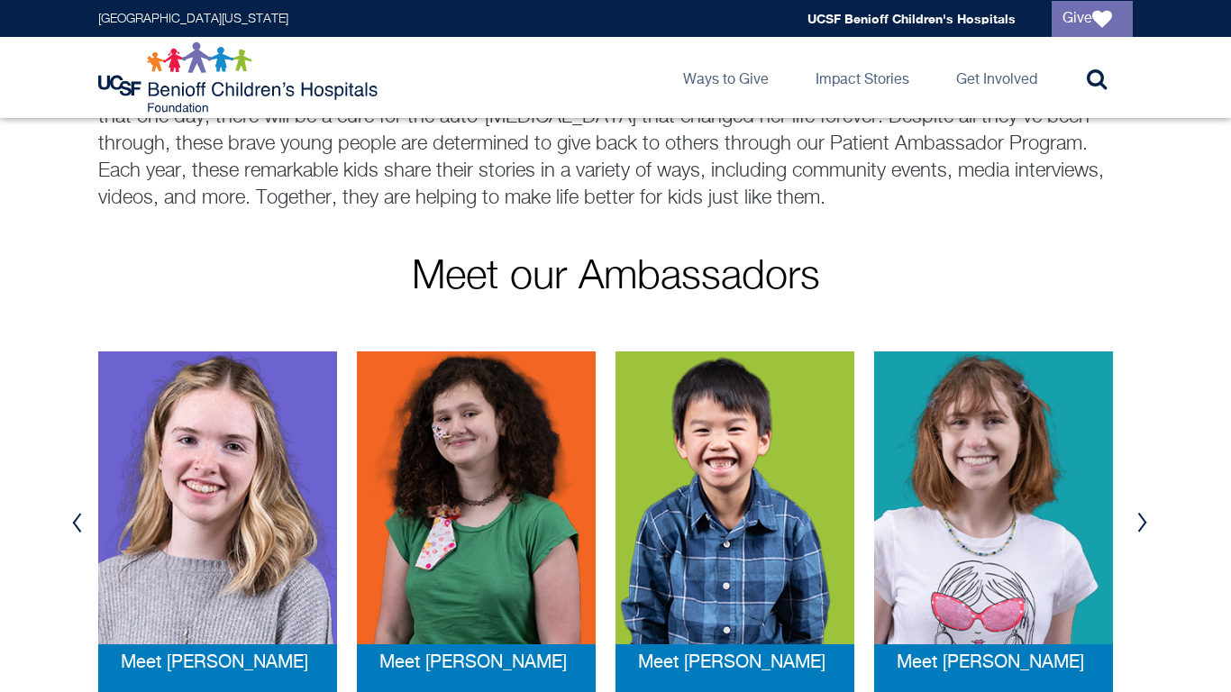
click at [69, 522] on button "Previous" at bounding box center [76, 523] width 27 height 54
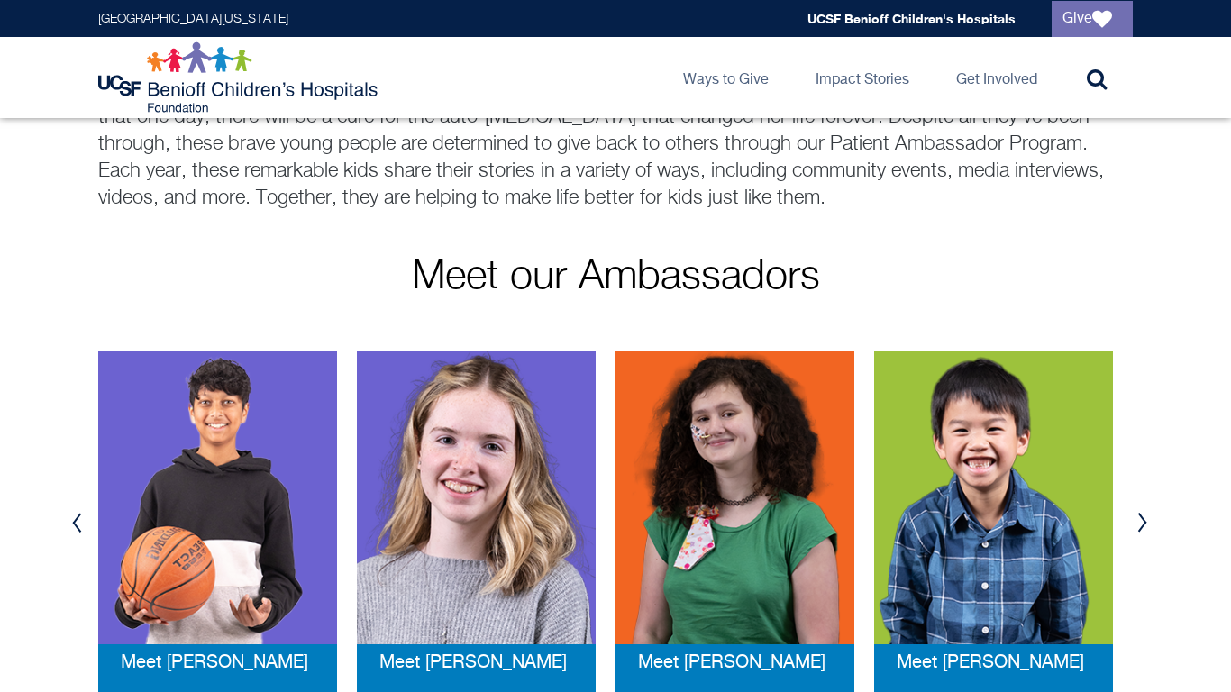
click at [69, 522] on button "Previous" at bounding box center [76, 523] width 27 height 54
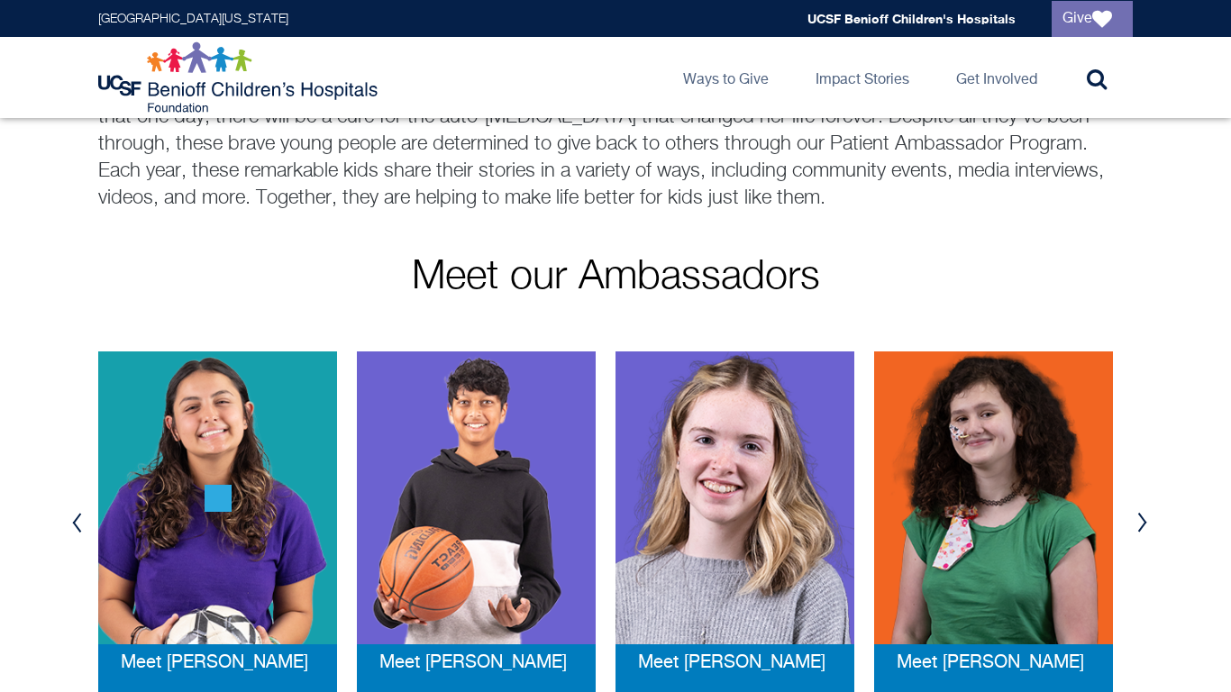
click at [69, 522] on button "Previous" at bounding box center [76, 523] width 27 height 54
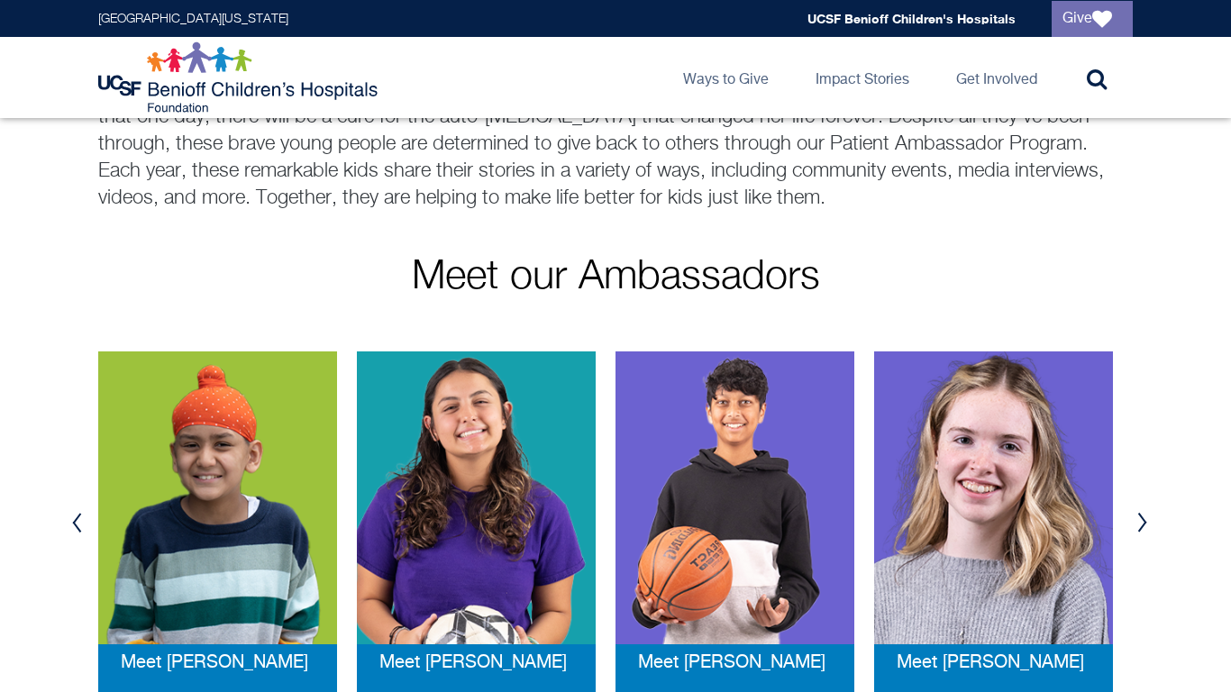
click at [69, 522] on button "Previous" at bounding box center [76, 523] width 27 height 54
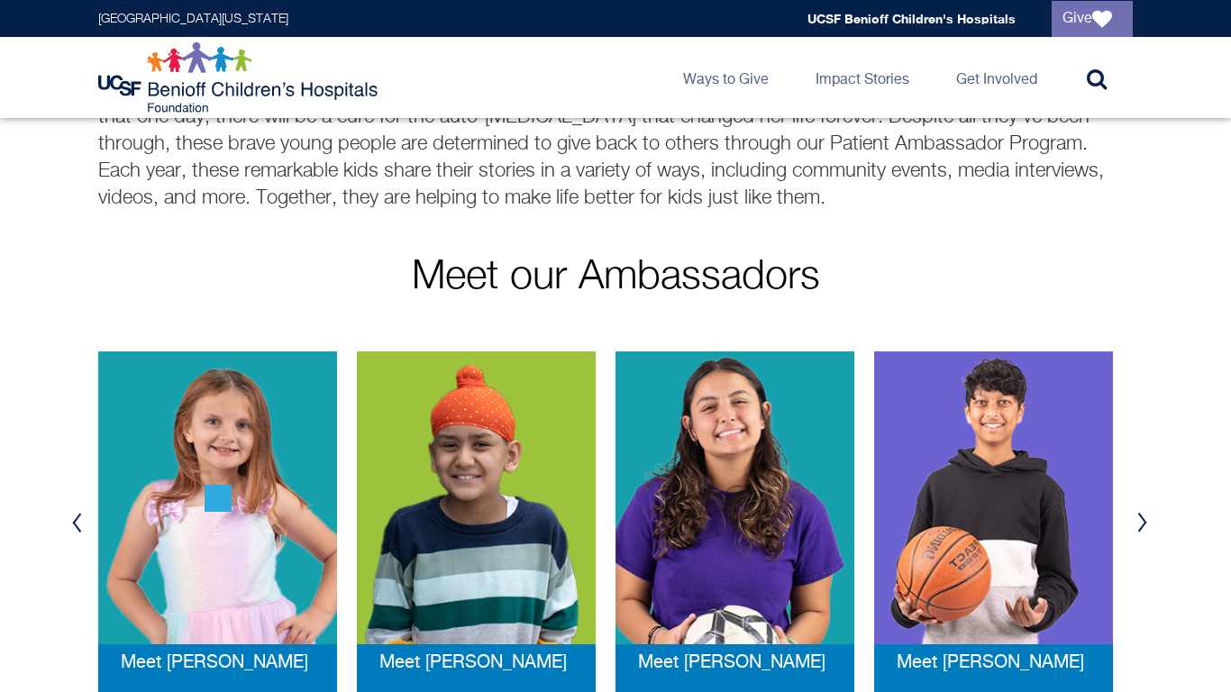
click at [69, 522] on button "Previous" at bounding box center [76, 523] width 27 height 54
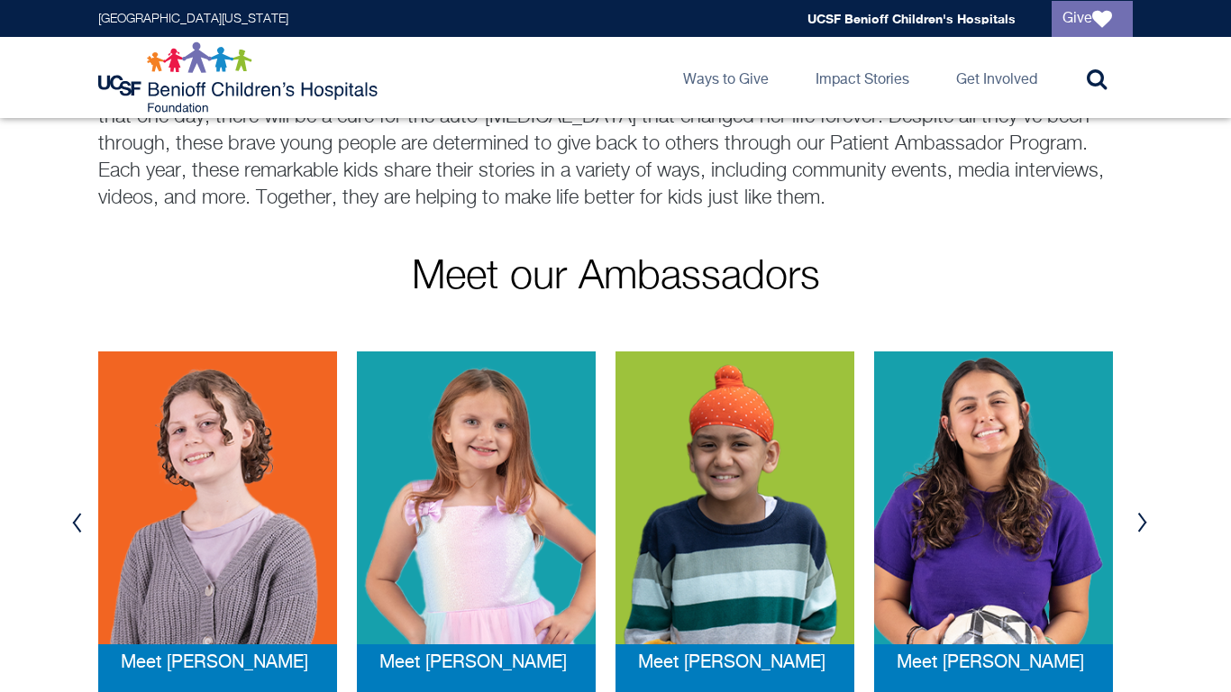
click at [461, 574] on img at bounding box center [476, 498] width 239 height 293
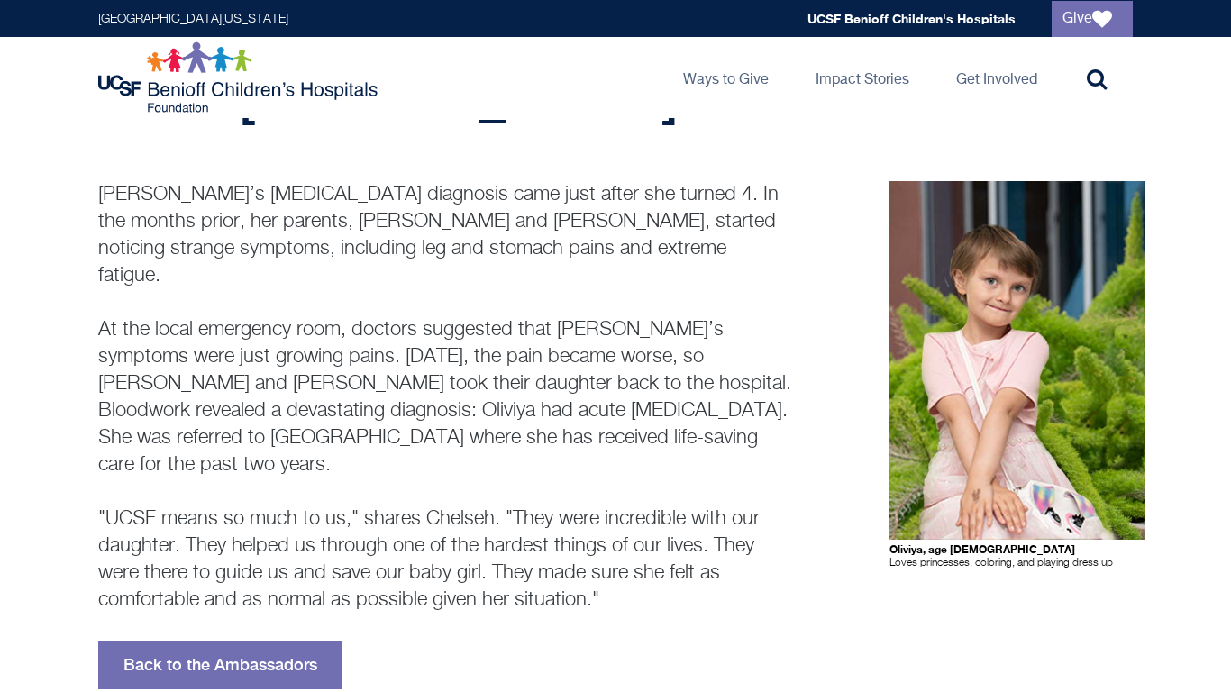
scroll to position [102, 0]
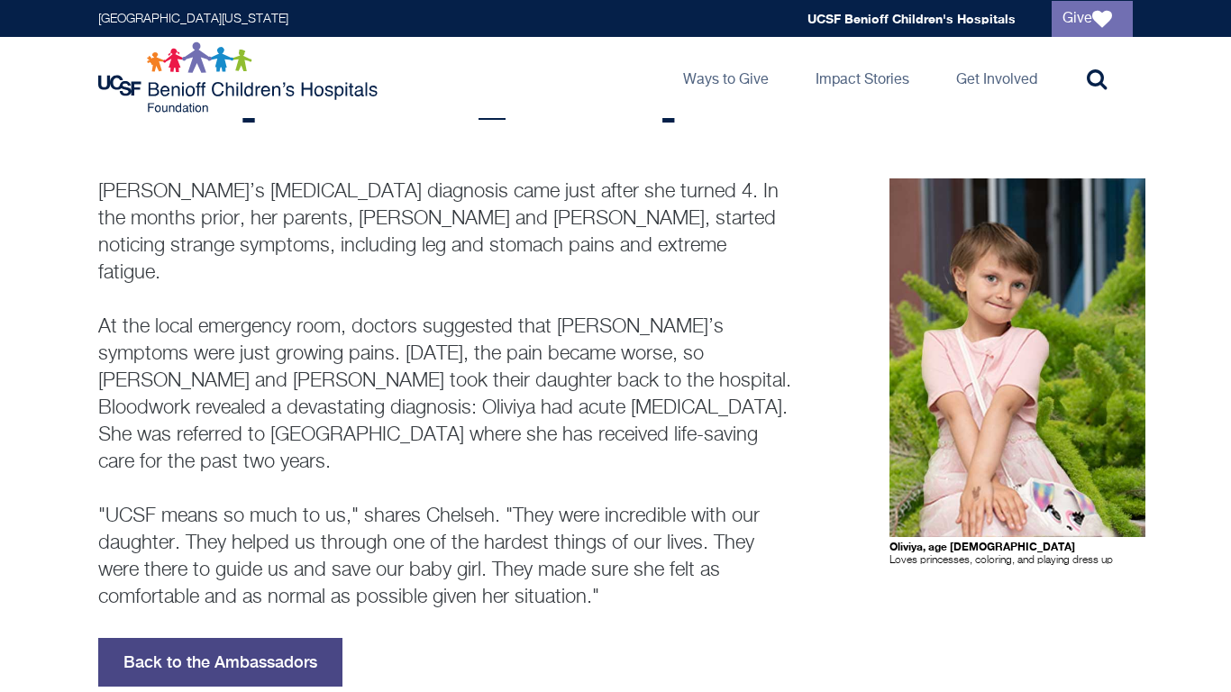
click at [239, 638] on link "Back to the Ambassadors" at bounding box center [220, 662] width 244 height 49
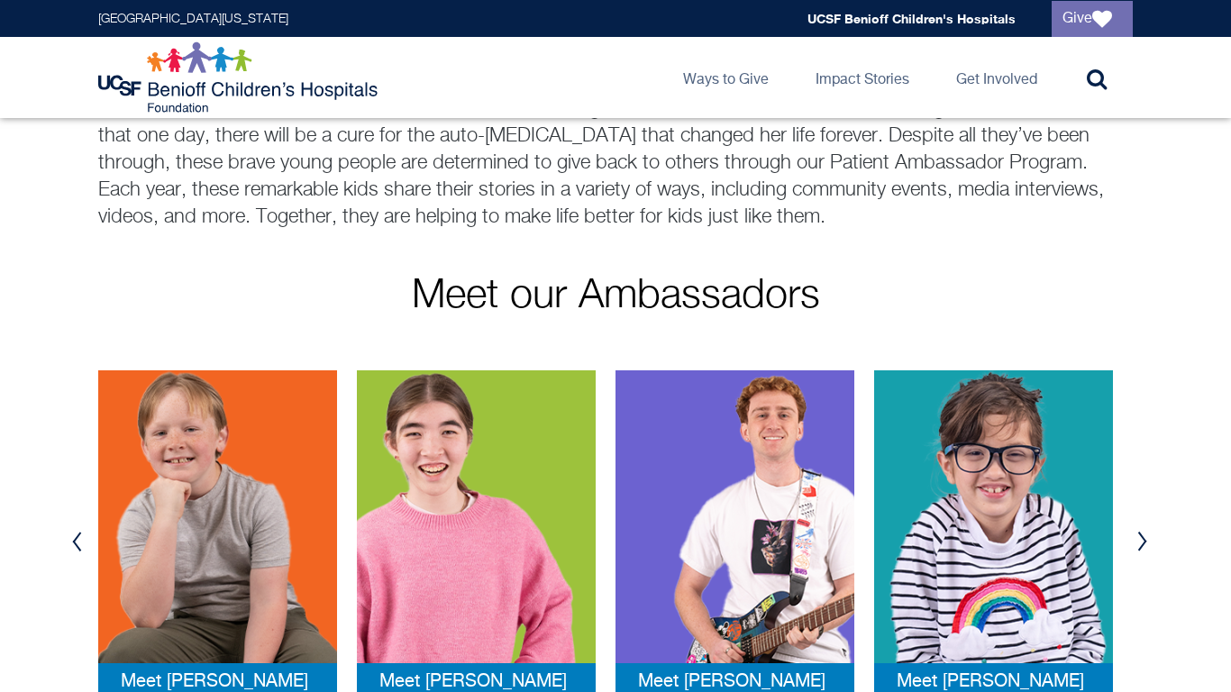
scroll to position [169, 0]
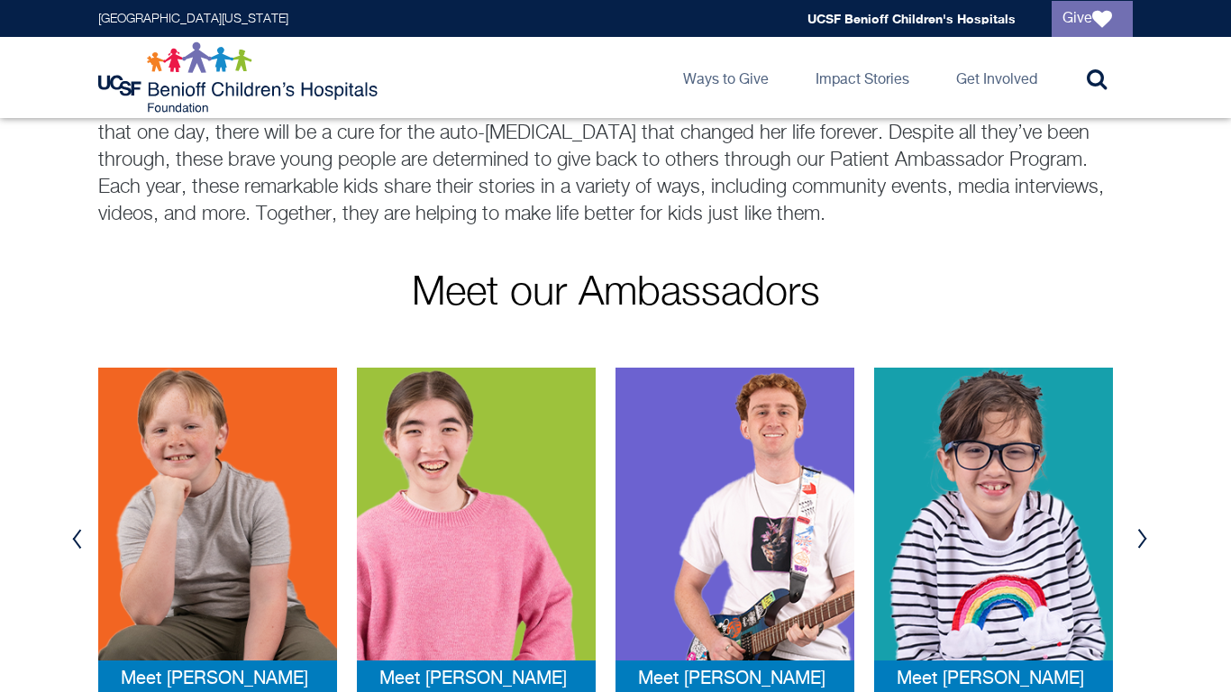
click at [74, 545] on button "Previous" at bounding box center [76, 539] width 27 height 54
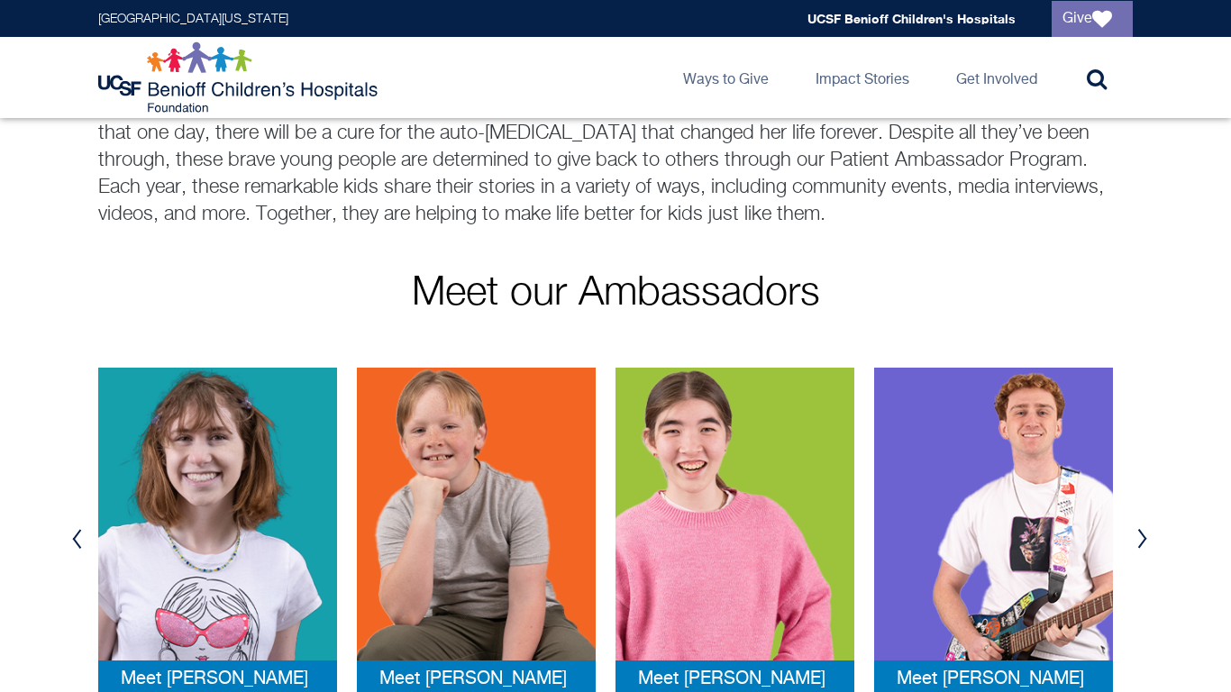
click at [74, 545] on button "Previous" at bounding box center [76, 539] width 27 height 54
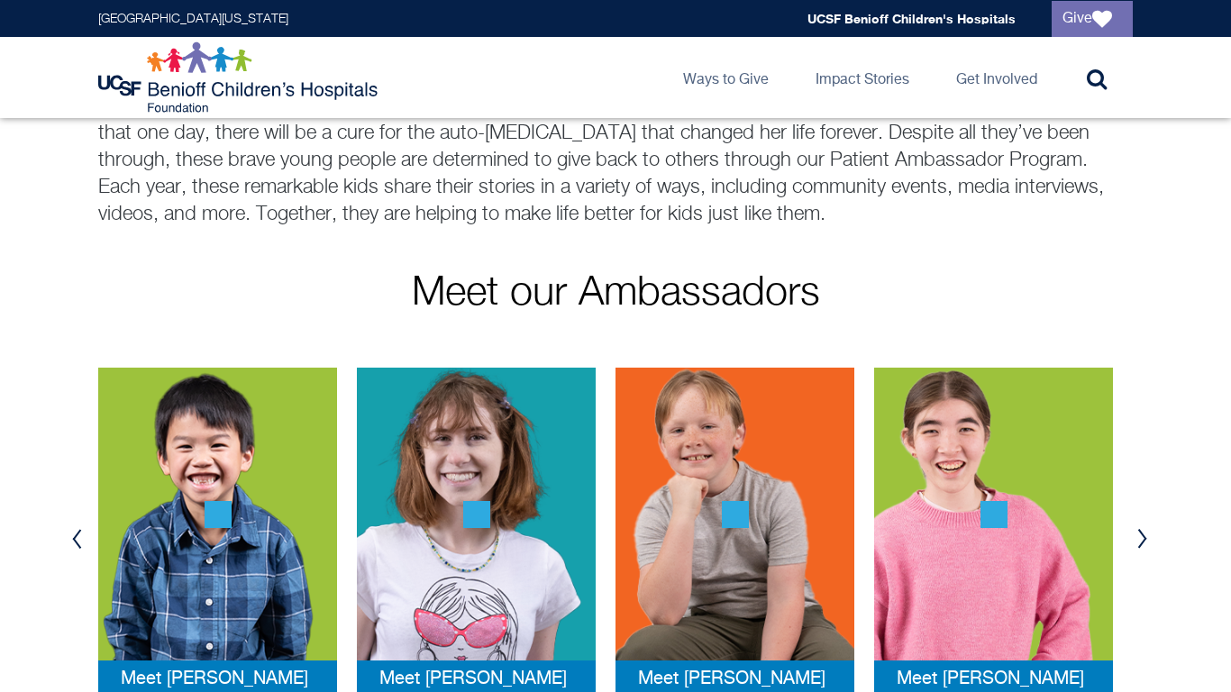
click at [74, 545] on button "Previous" at bounding box center [76, 539] width 27 height 54
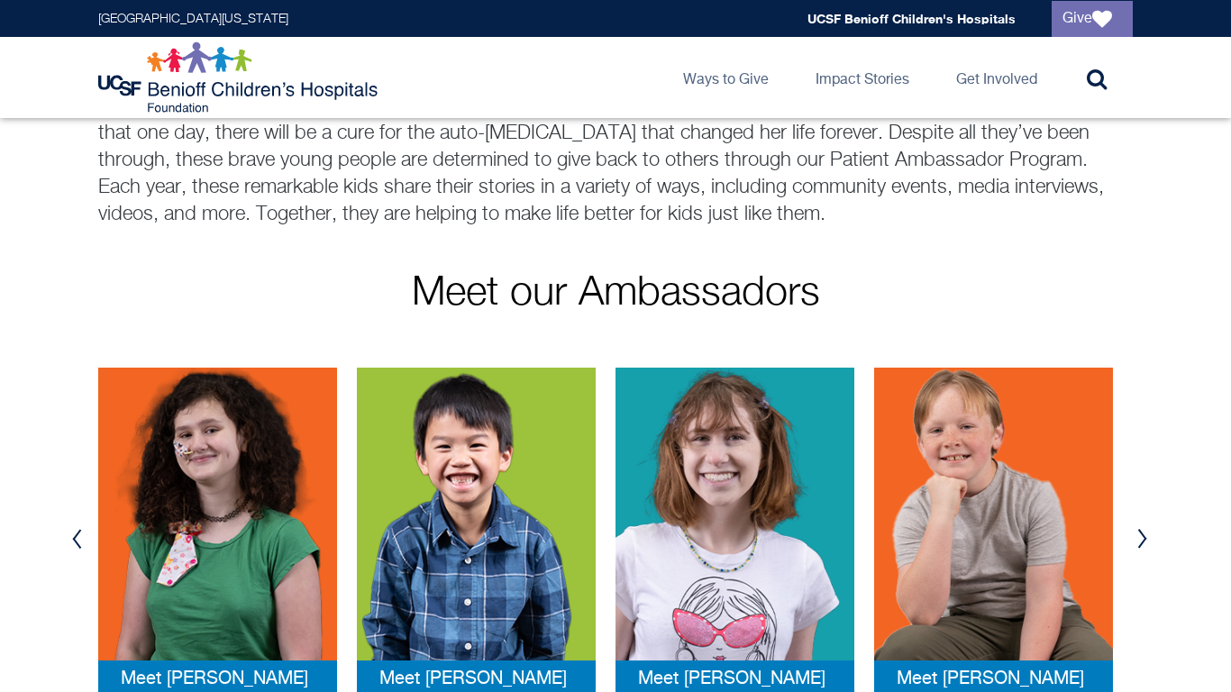
click at [74, 545] on button "Previous" at bounding box center [76, 539] width 27 height 54
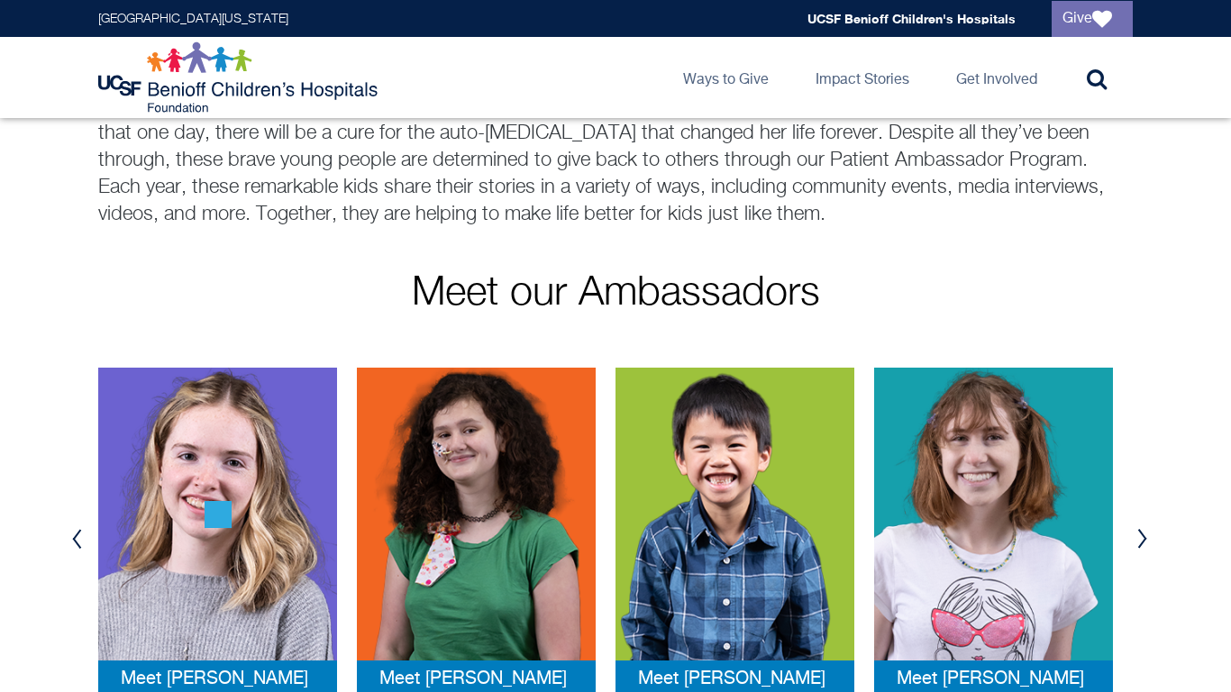
click at [74, 545] on button "Previous" at bounding box center [76, 539] width 27 height 54
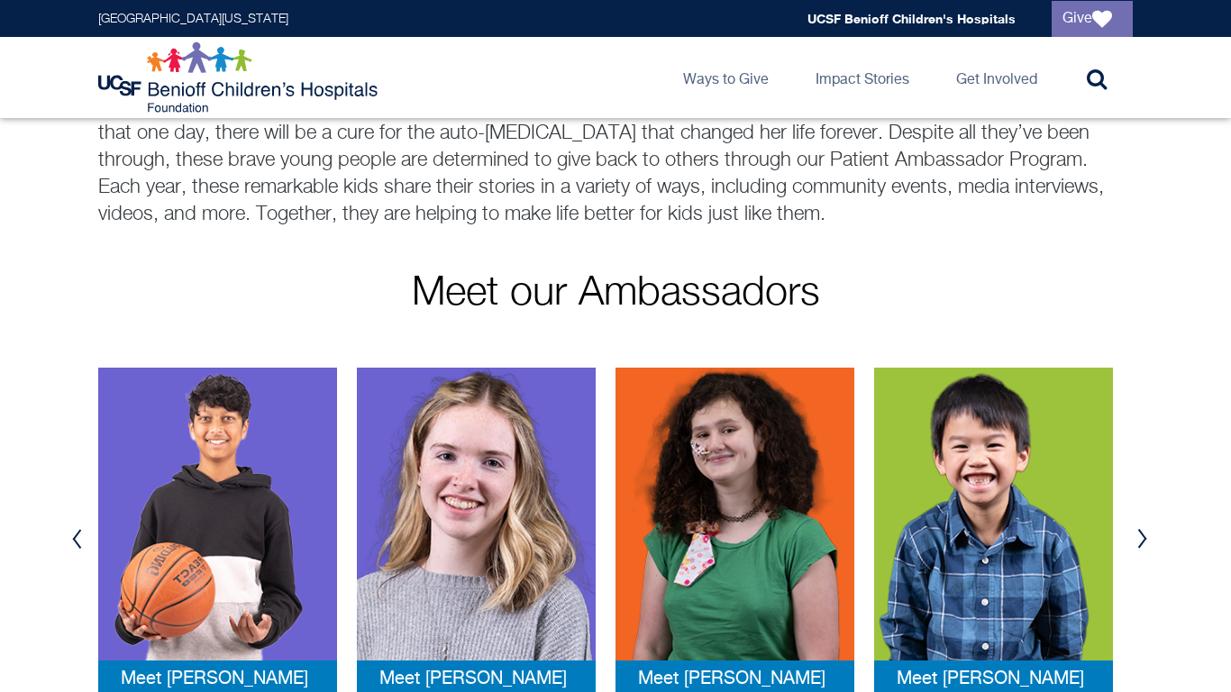
click at [74, 545] on button "Previous" at bounding box center [76, 539] width 27 height 54
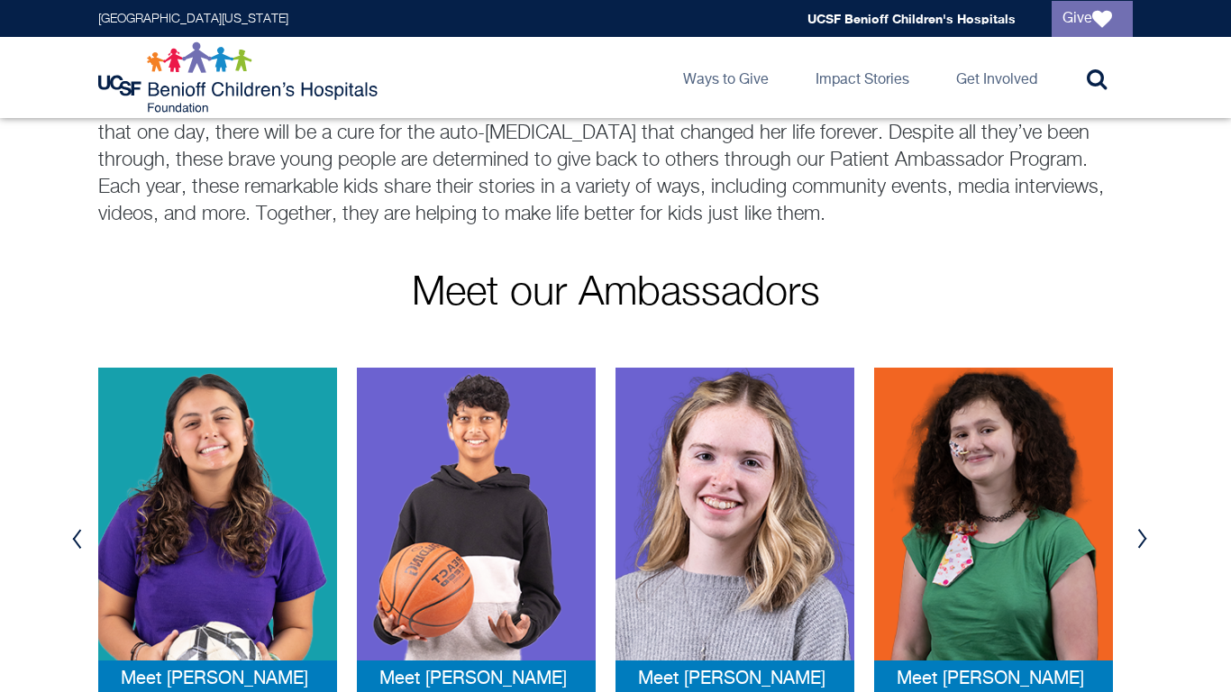
click at [74, 545] on button "Previous" at bounding box center [76, 539] width 27 height 54
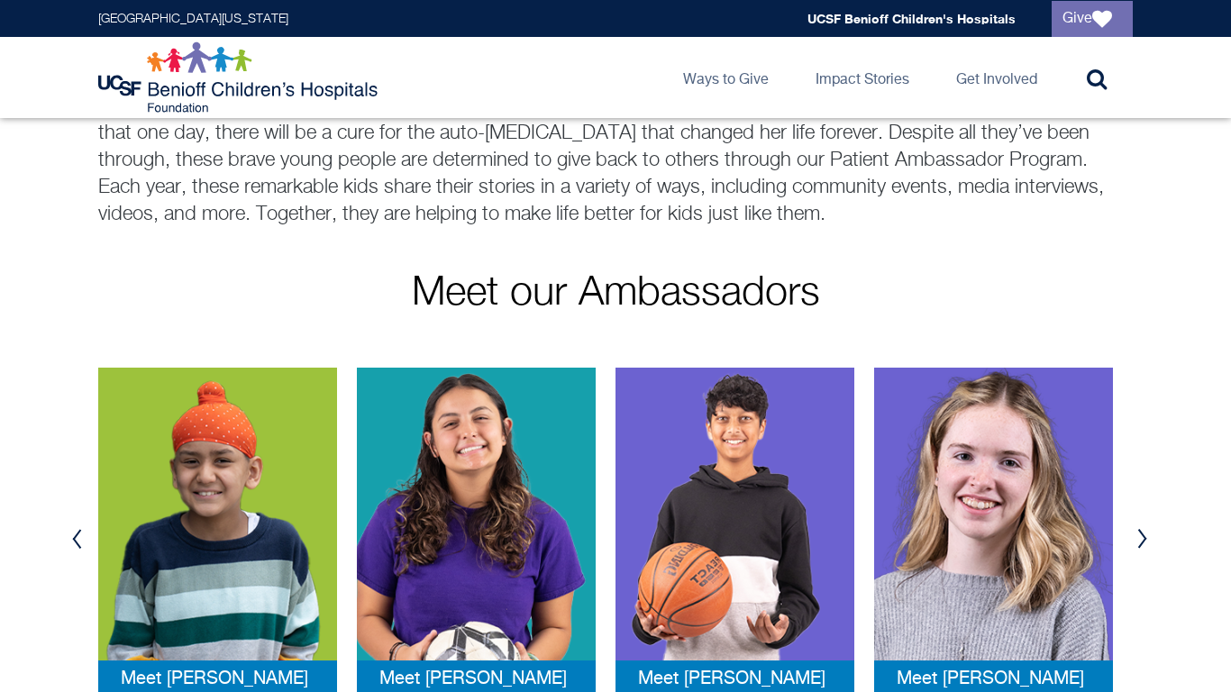
click at [74, 545] on button "Previous" at bounding box center [76, 539] width 27 height 54
click at [492, 531] on img at bounding box center [476, 514] width 239 height 293
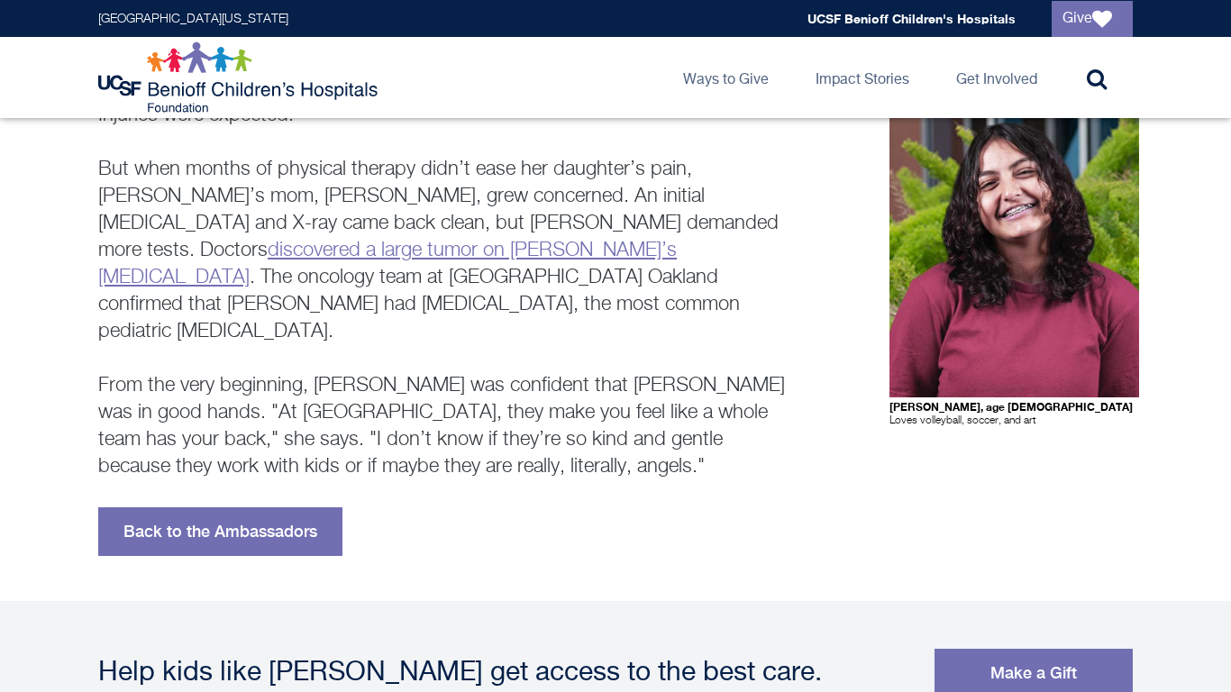
scroll to position [250, 0]
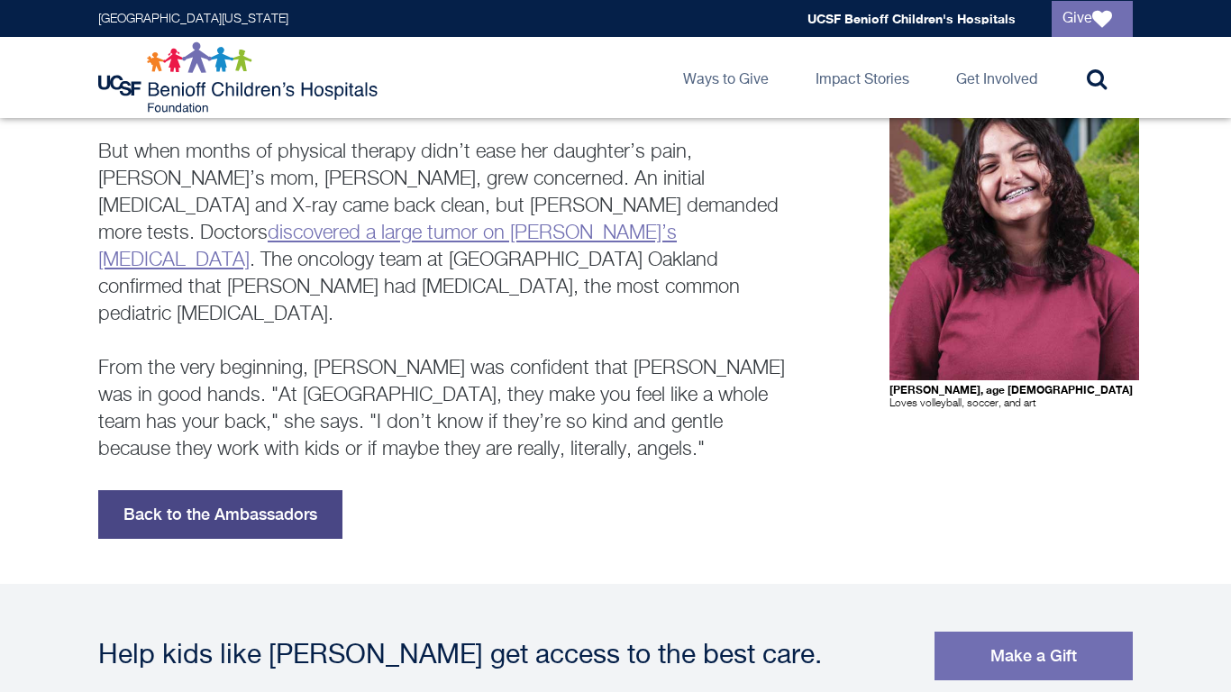
click at [291, 492] on link "Back to the Ambassadors" at bounding box center [220, 514] width 244 height 49
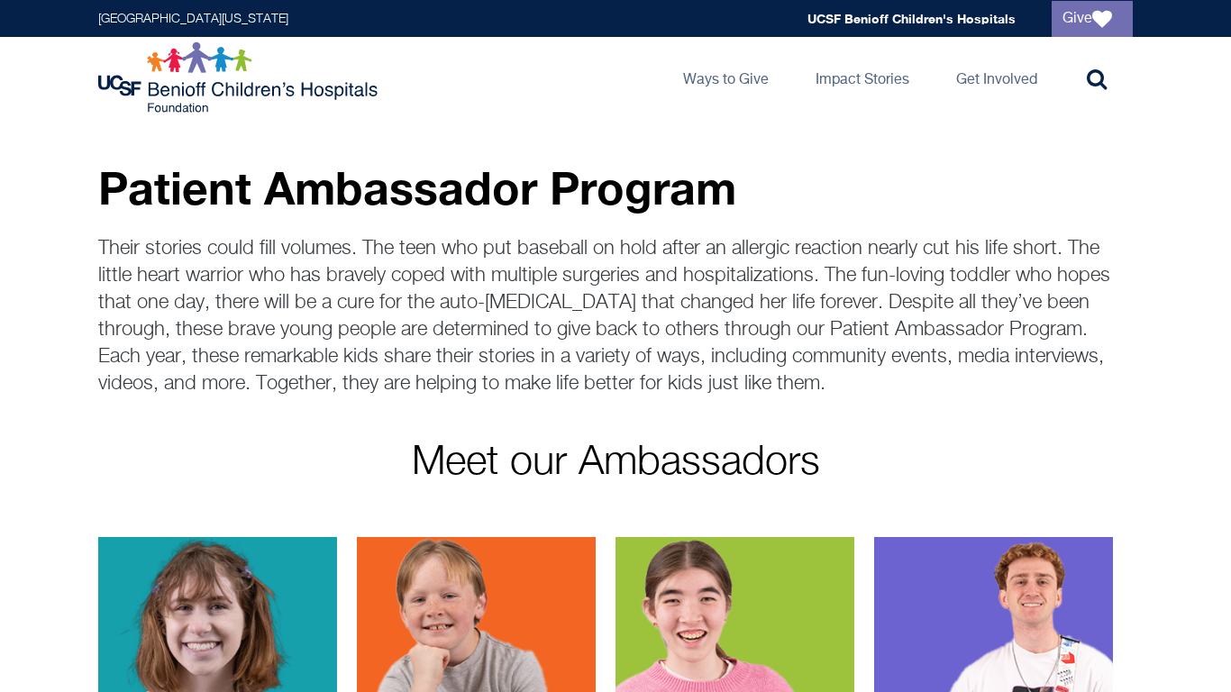
scroll to position [3, 0]
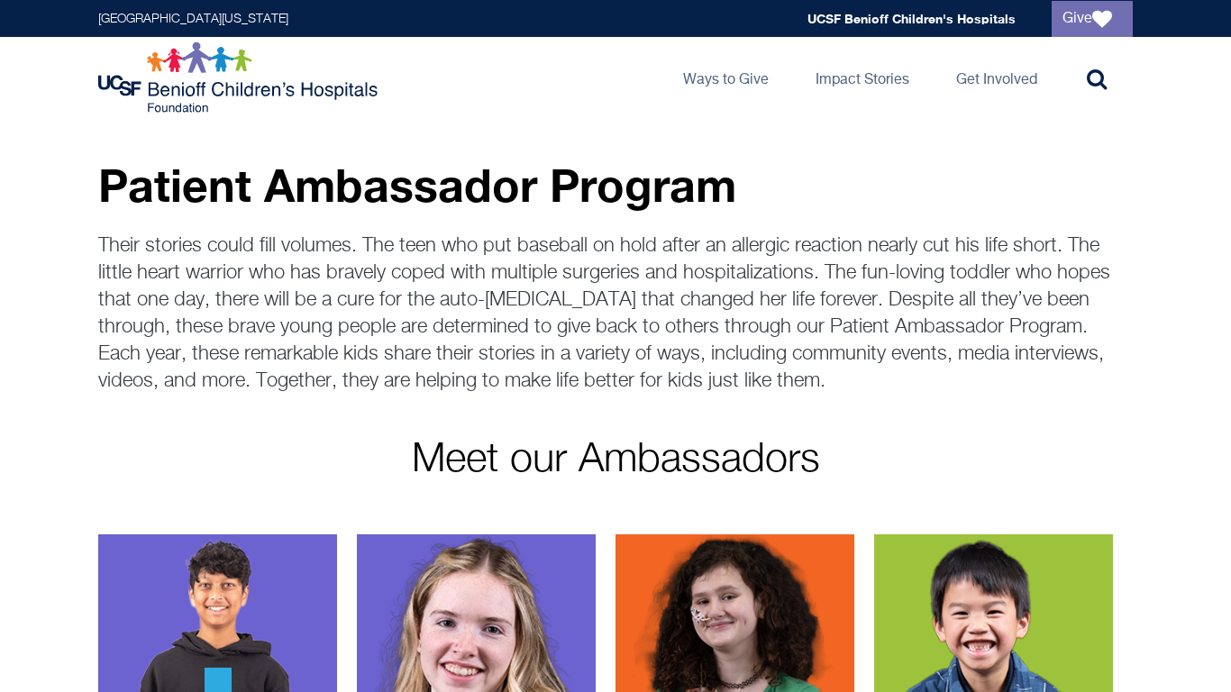
click at [139, 617] on img at bounding box center [217, 681] width 239 height 293
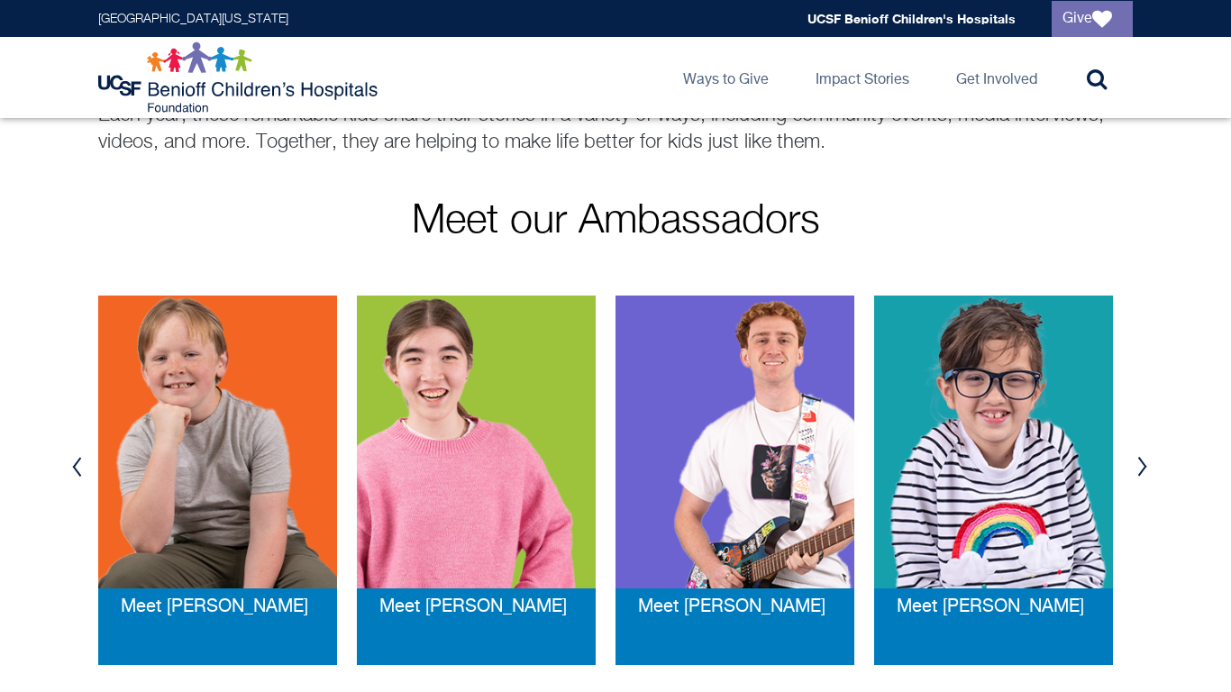
scroll to position [239, 0]
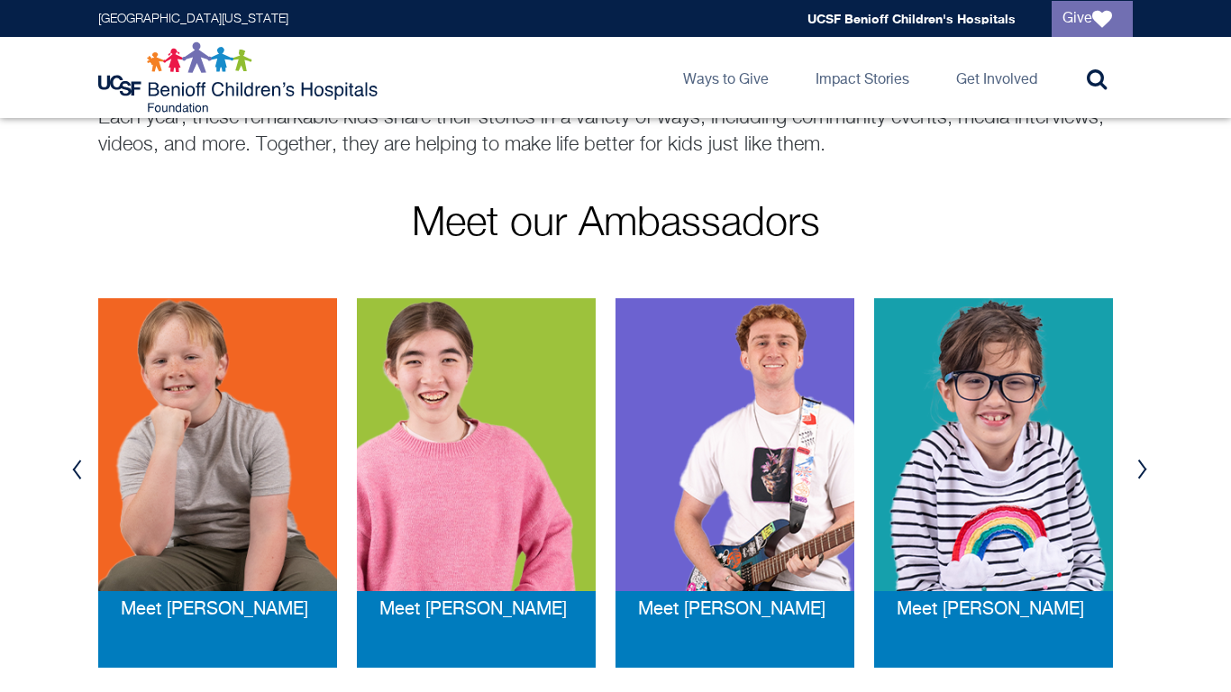
click at [76, 466] on button "Previous" at bounding box center [76, 470] width 27 height 54
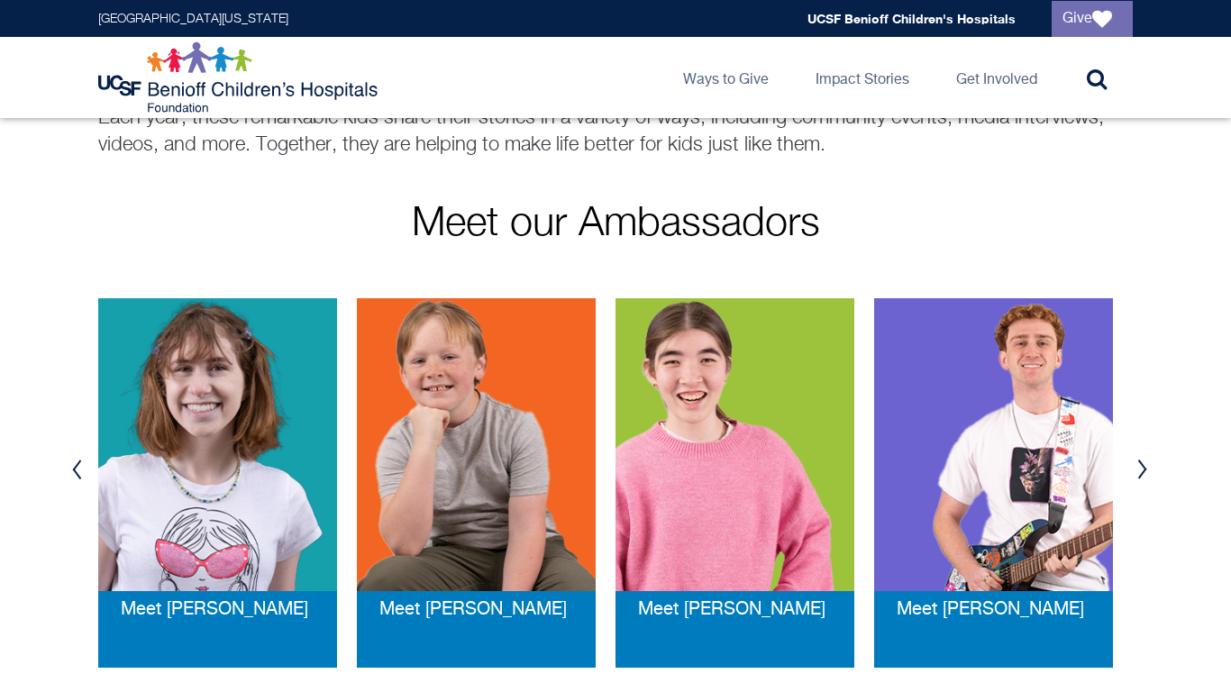
click at [76, 466] on button "Previous" at bounding box center [76, 470] width 27 height 54
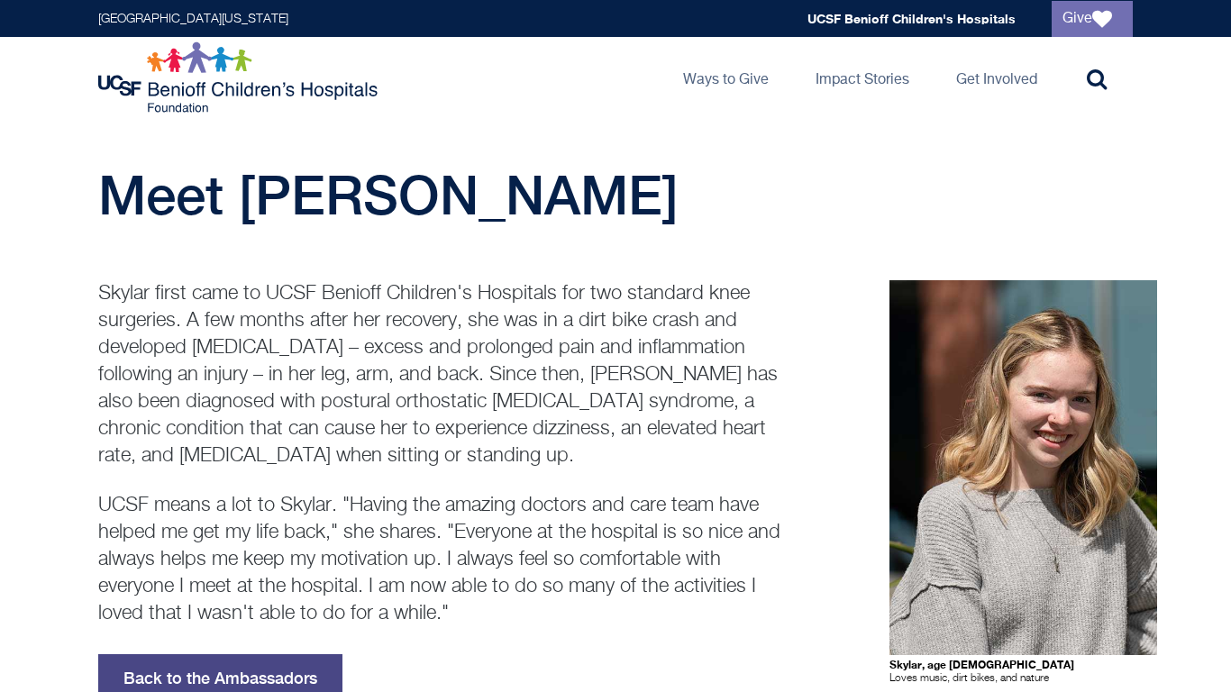
click at [263, 655] on link "Back to the Ambassadors" at bounding box center [220, 679] width 244 height 49
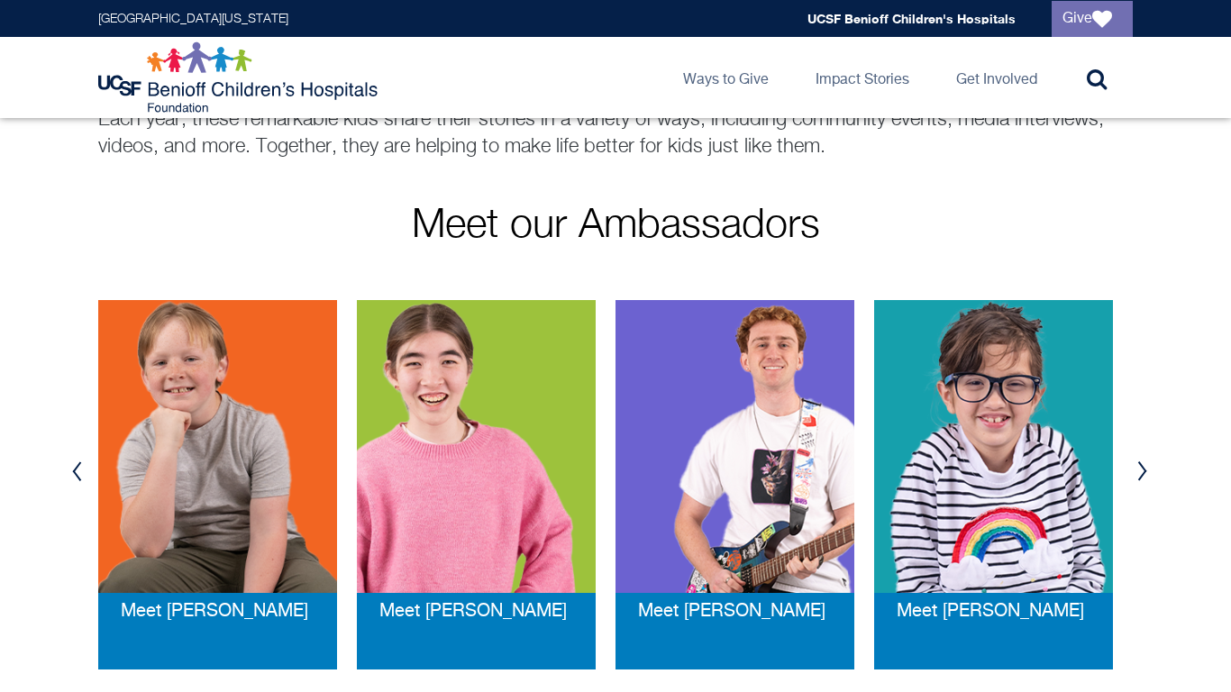
scroll to position [252, 0]
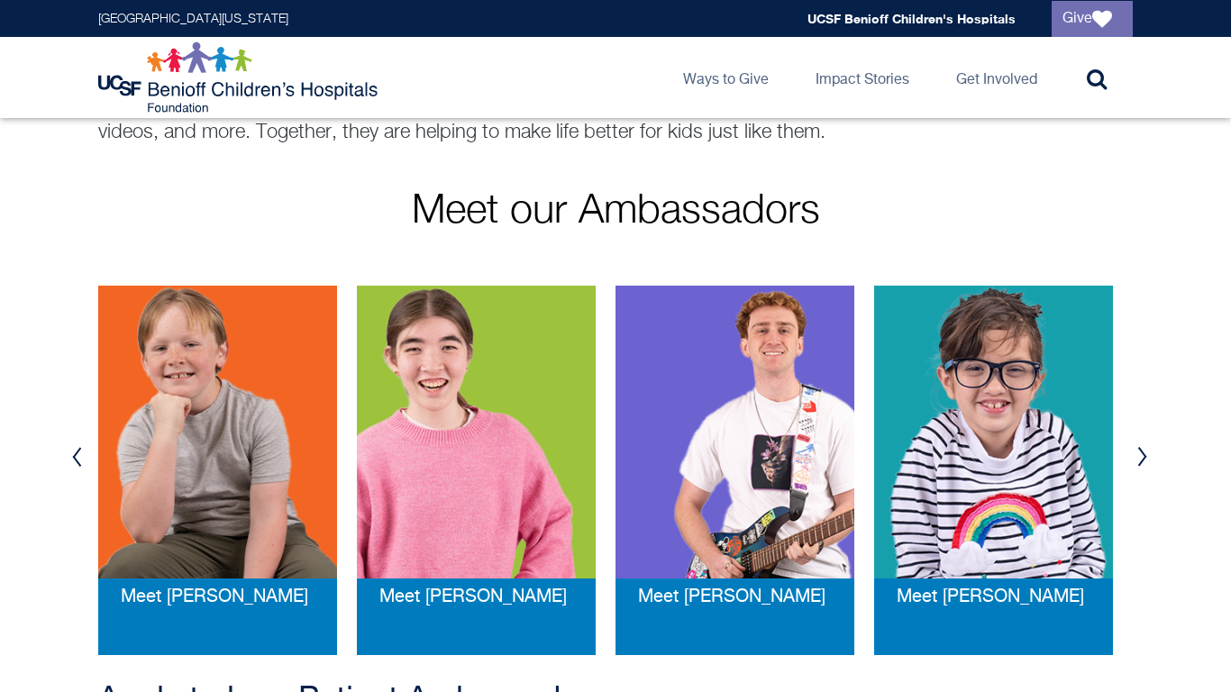
click at [67, 458] on button "Previous" at bounding box center [76, 457] width 27 height 54
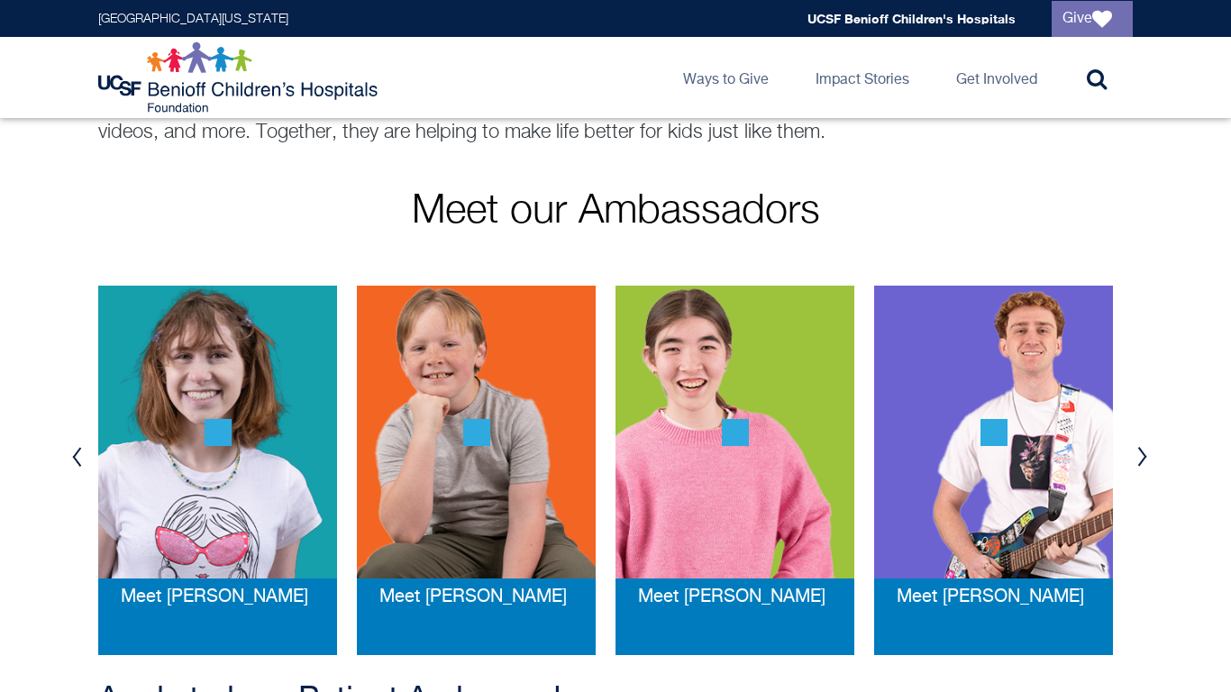
click at [67, 458] on button "Previous" at bounding box center [76, 457] width 27 height 54
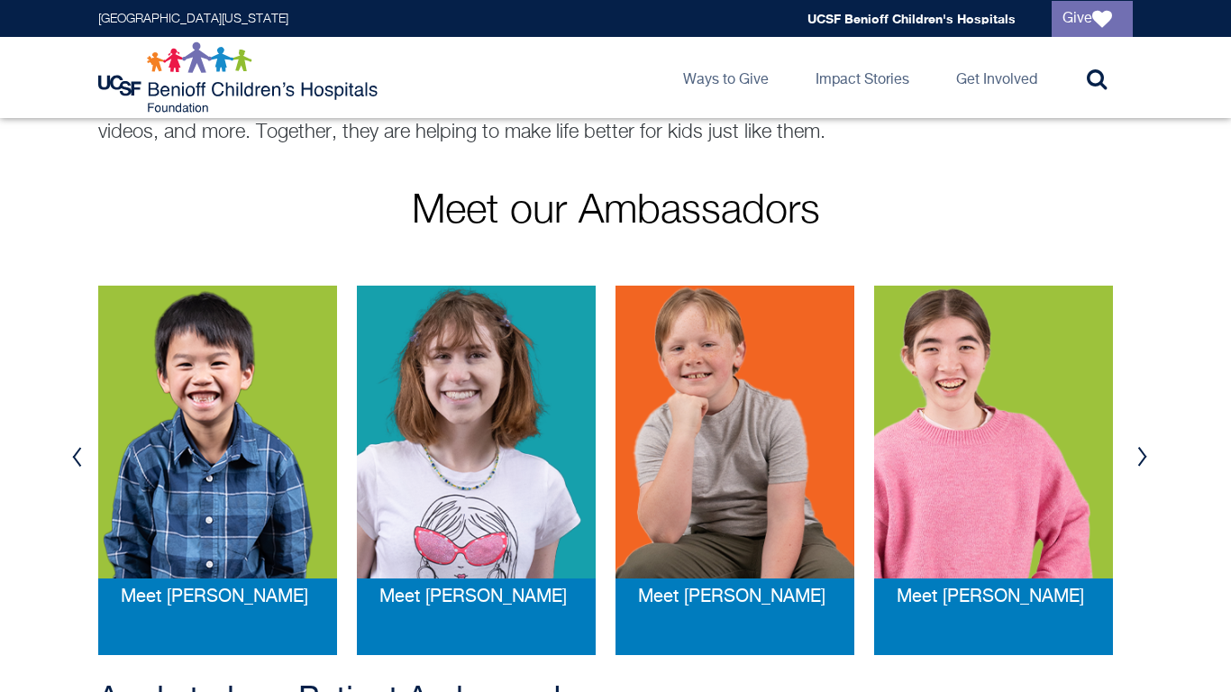
click at [67, 458] on button "Previous" at bounding box center [76, 457] width 27 height 54
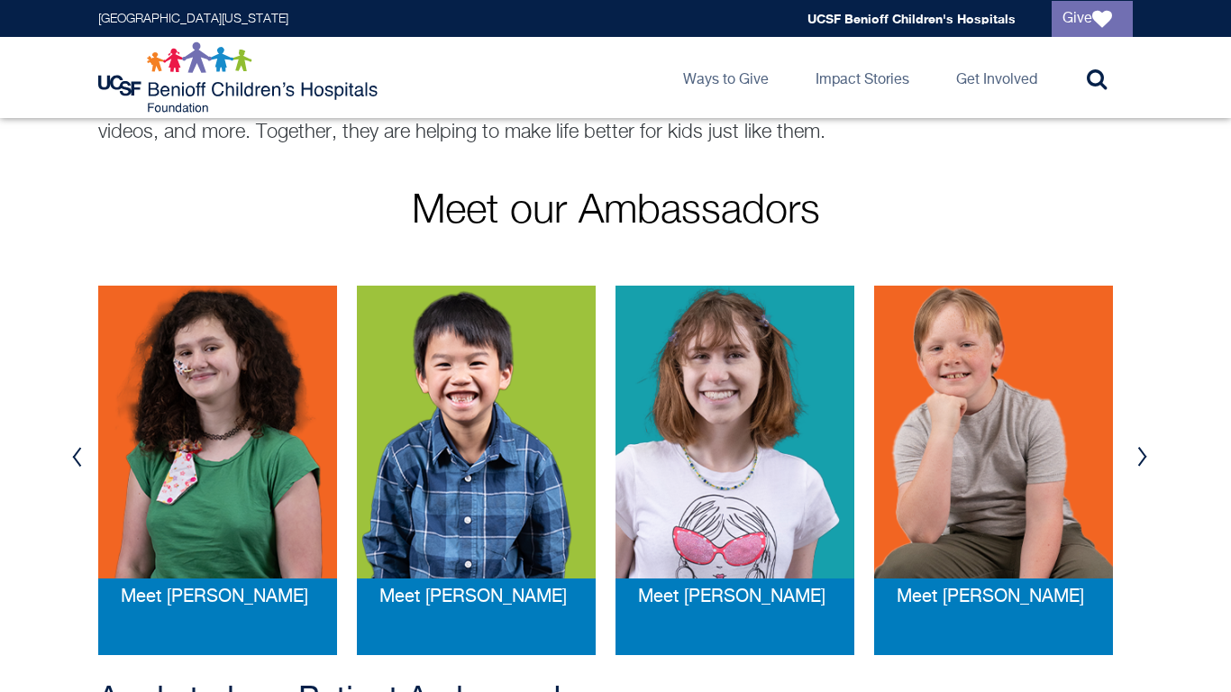
click at [67, 458] on button "Previous" at bounding box center [76, 457] width 27 height 54
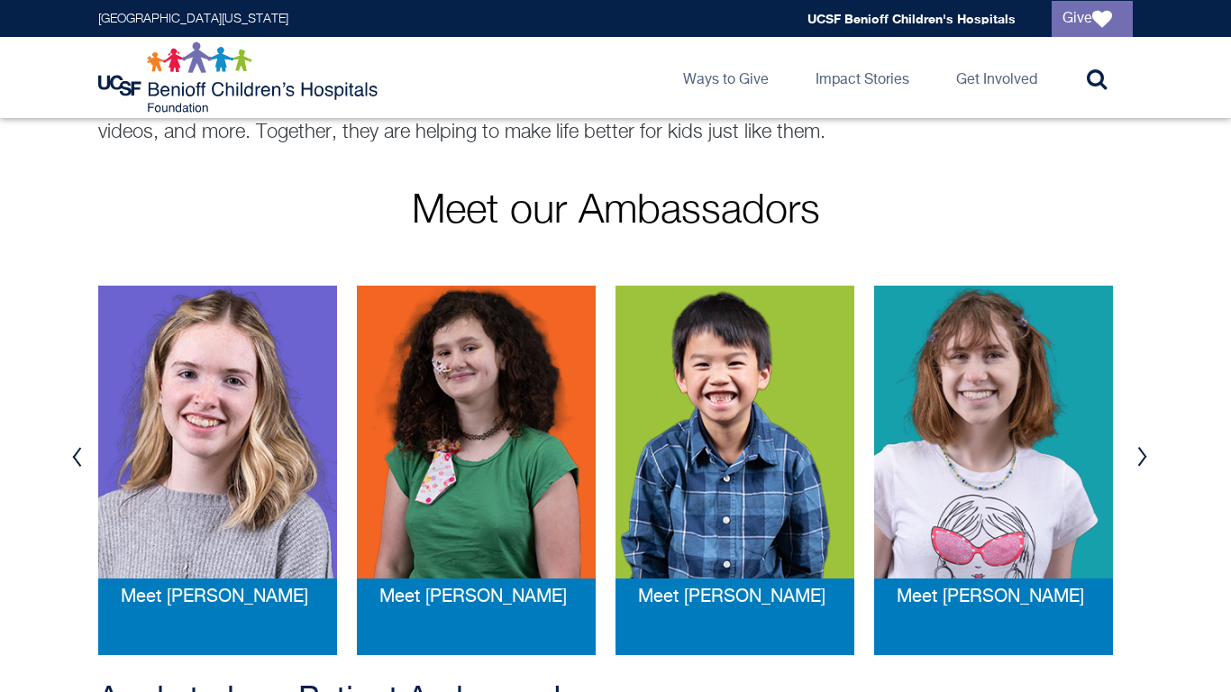
click at [422, 519] on img at bounding box center [476, 432] width 239 height 293
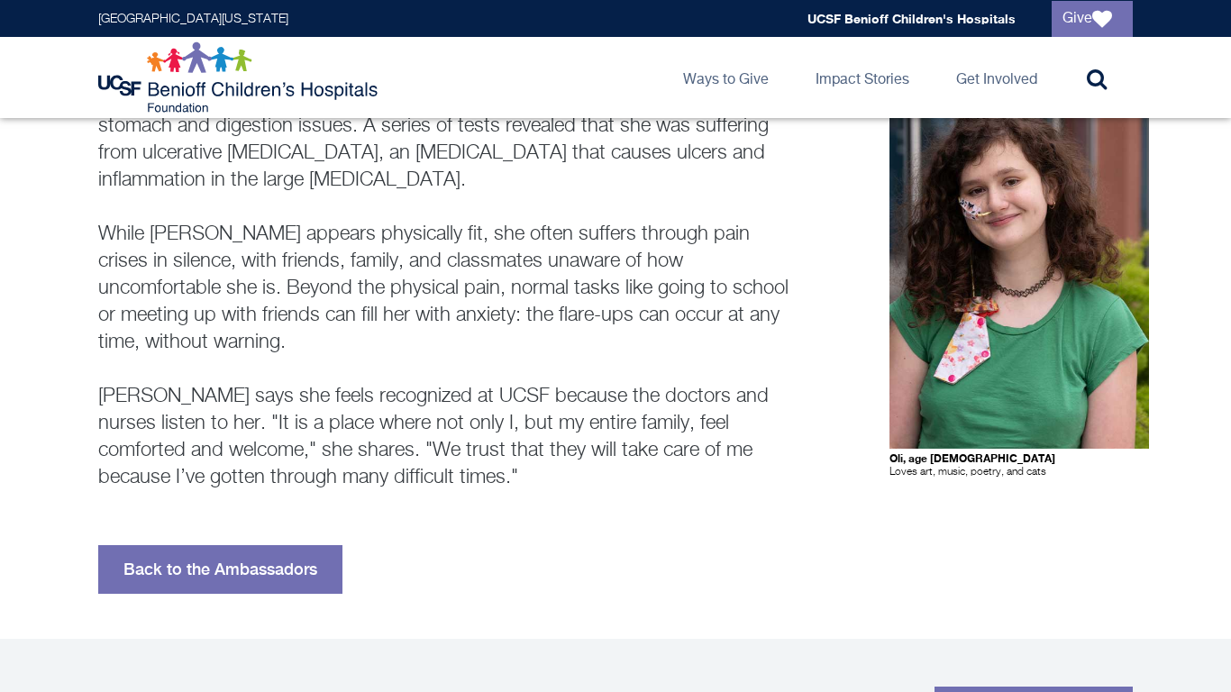
scroll to position [215, 0]
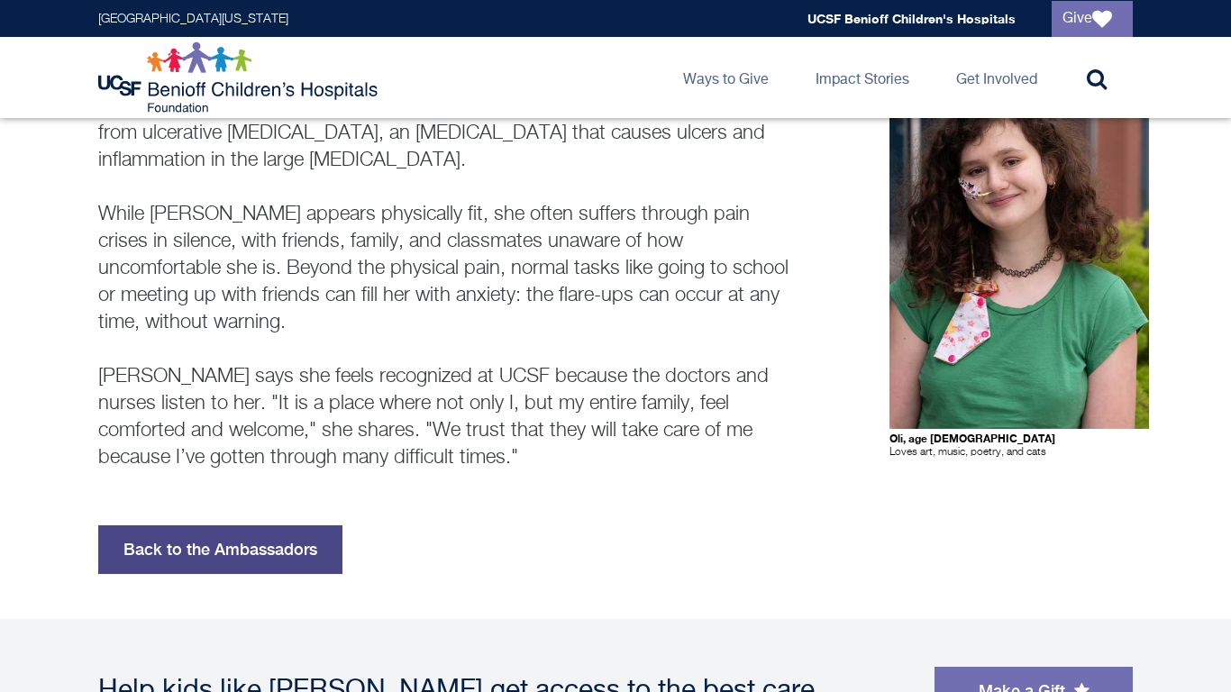
click at [280, 543] on link "Back to the Ambassadors" at bounding box center [220, 550] width 244 height 49
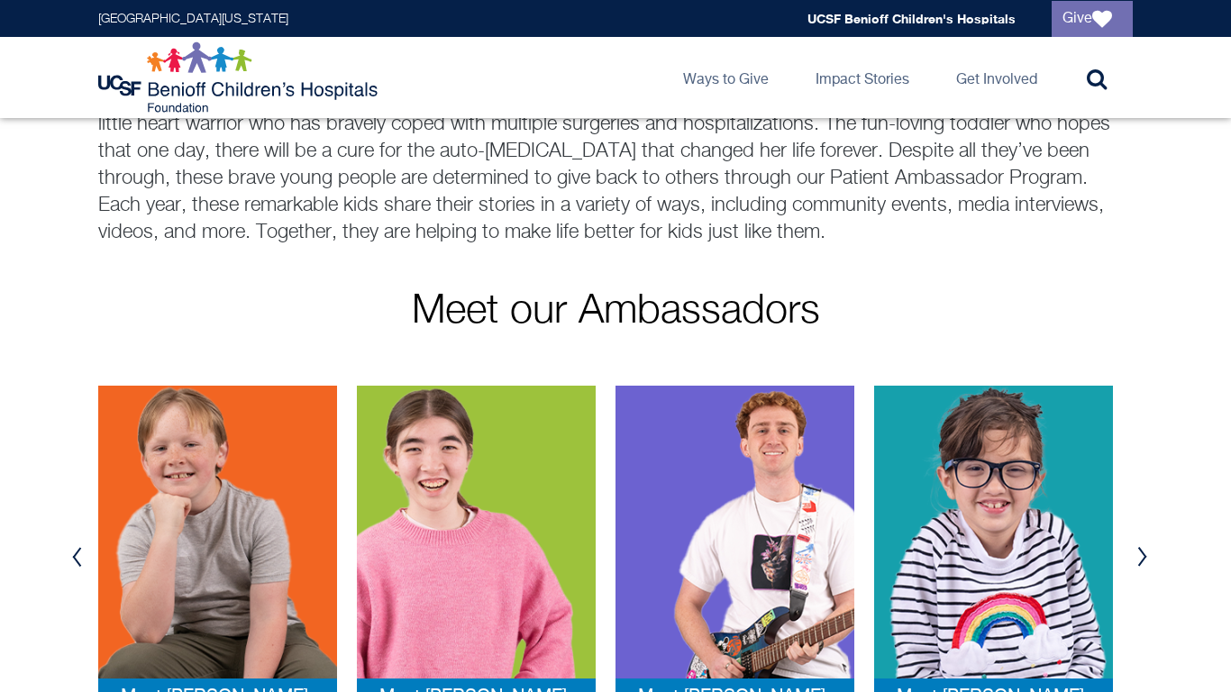
scroll to position [171, 0]
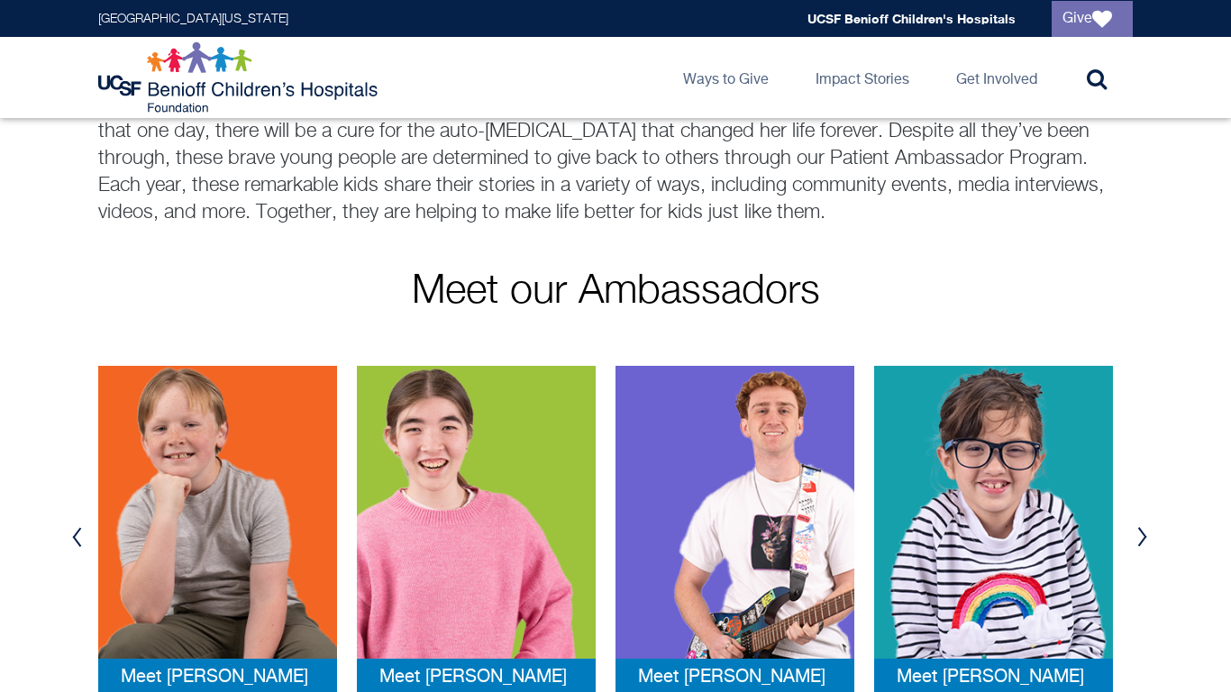
click at [74, 534] on button "Previous" at bounding box center [76, 537] width 27 height 54
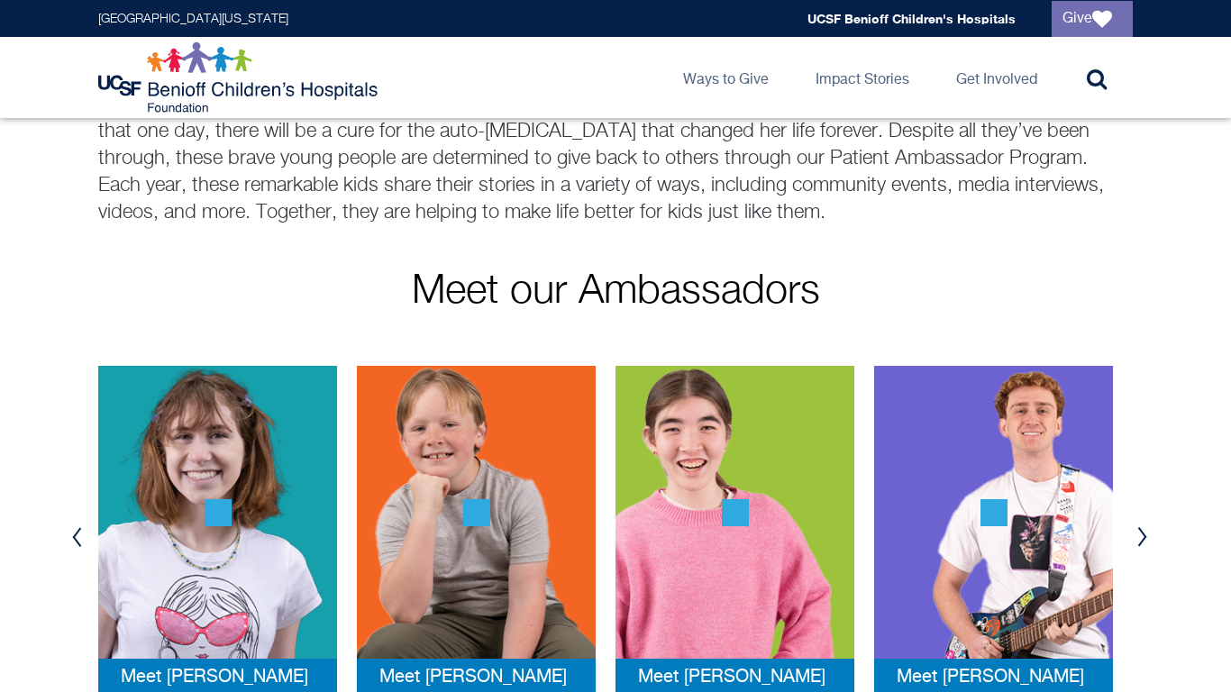
click at [74, 534] on button "Previous" at bounding box center [76, 537] width 27 height 54
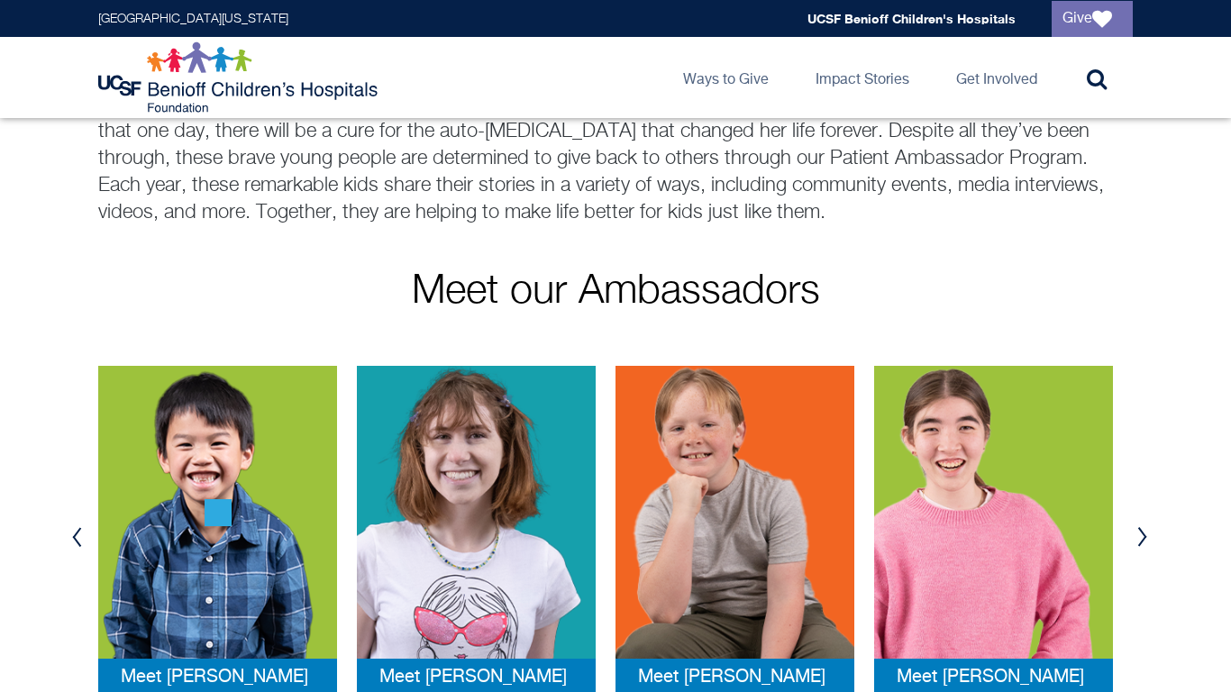
click at [74, 534] on button "Previous" at bounding box center [76, 537] width 27 height 54
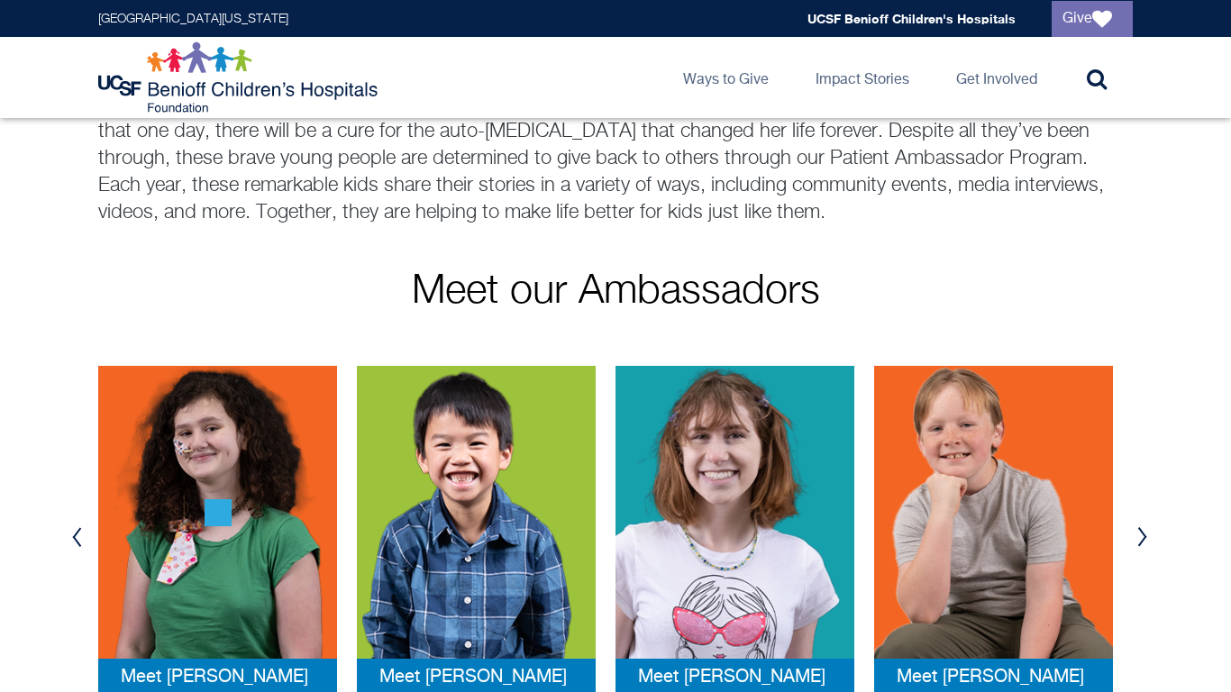
click at [74, 534] on button "Previous" at bounding box center [76, 537] width 27 height 54
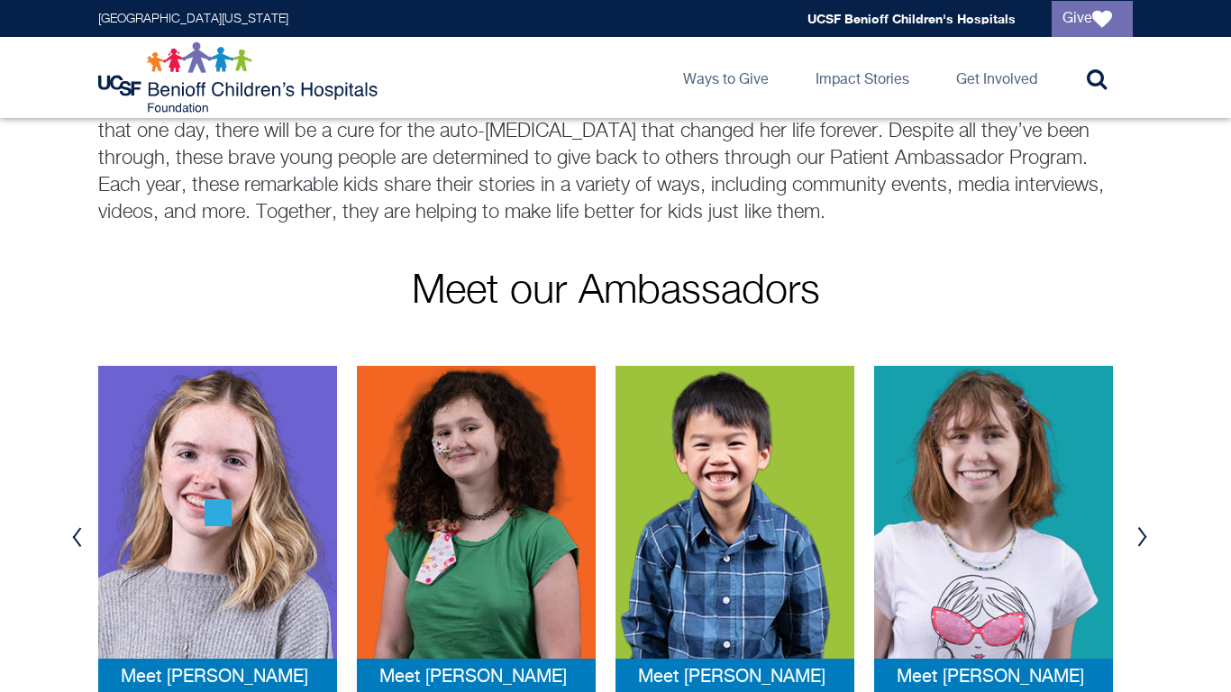
click at [74, 534] on button "Previous" at bounding box center [76, 537] width 27 height 54
click at [690, 575] on img at bounding box center [735, 512] width 239 height 293
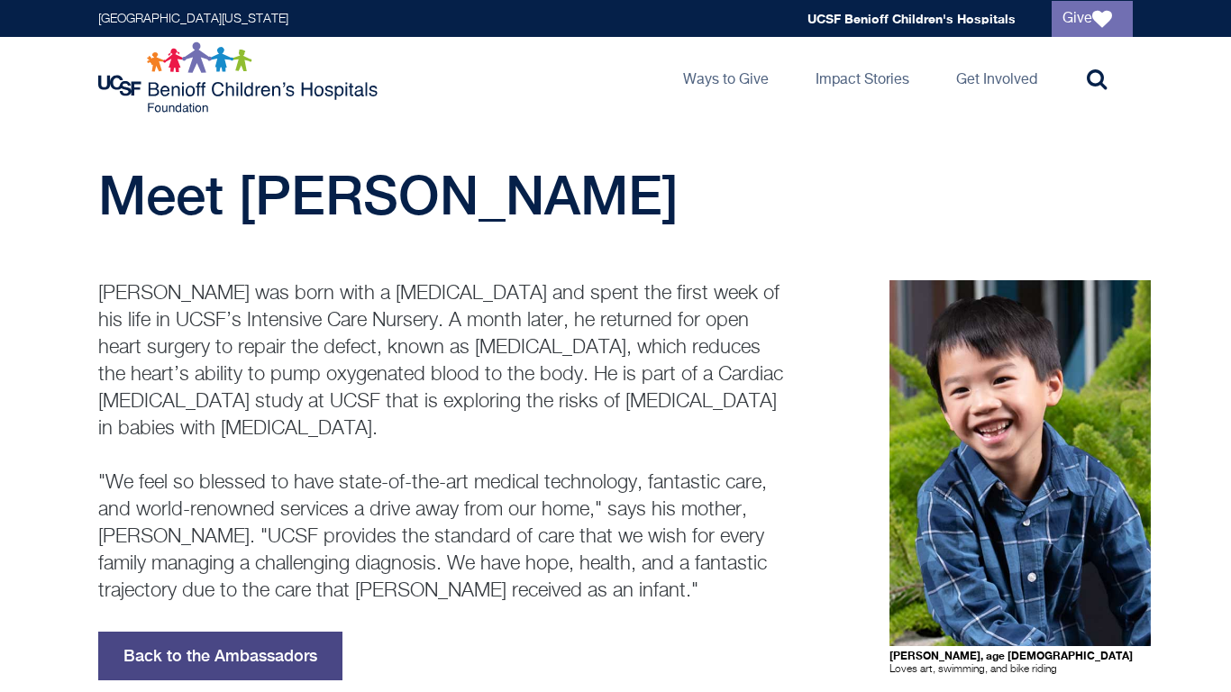
click at [202, 643] on link "Back to the Ambassadors" at bounding box center [220, 656] width 244 height 49
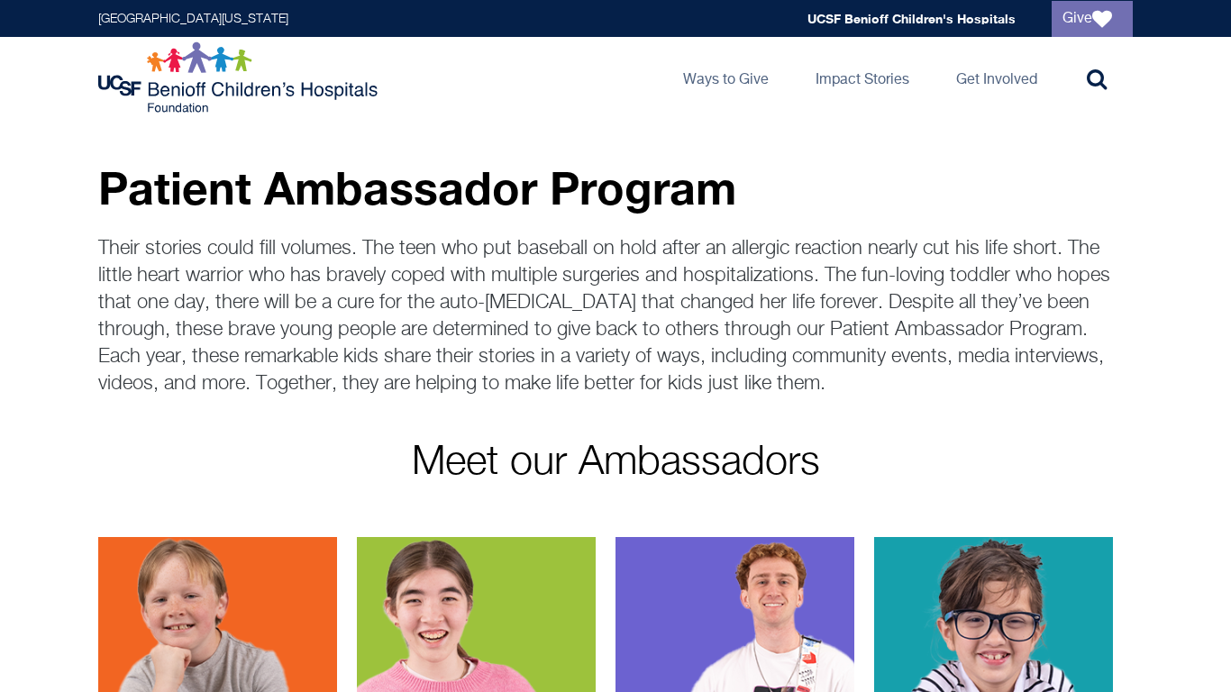
scroll to position [202, 0]
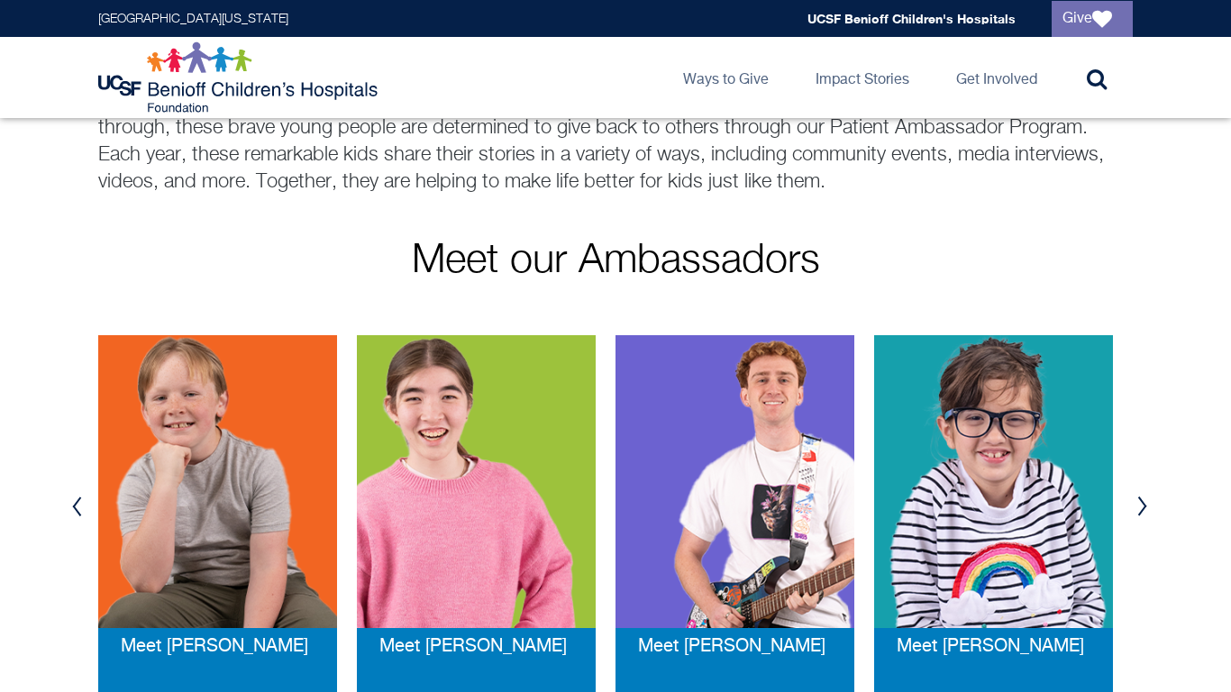
click at [78, 490] on button "Previous" at bounding box center [76, 507] width 27 height 54
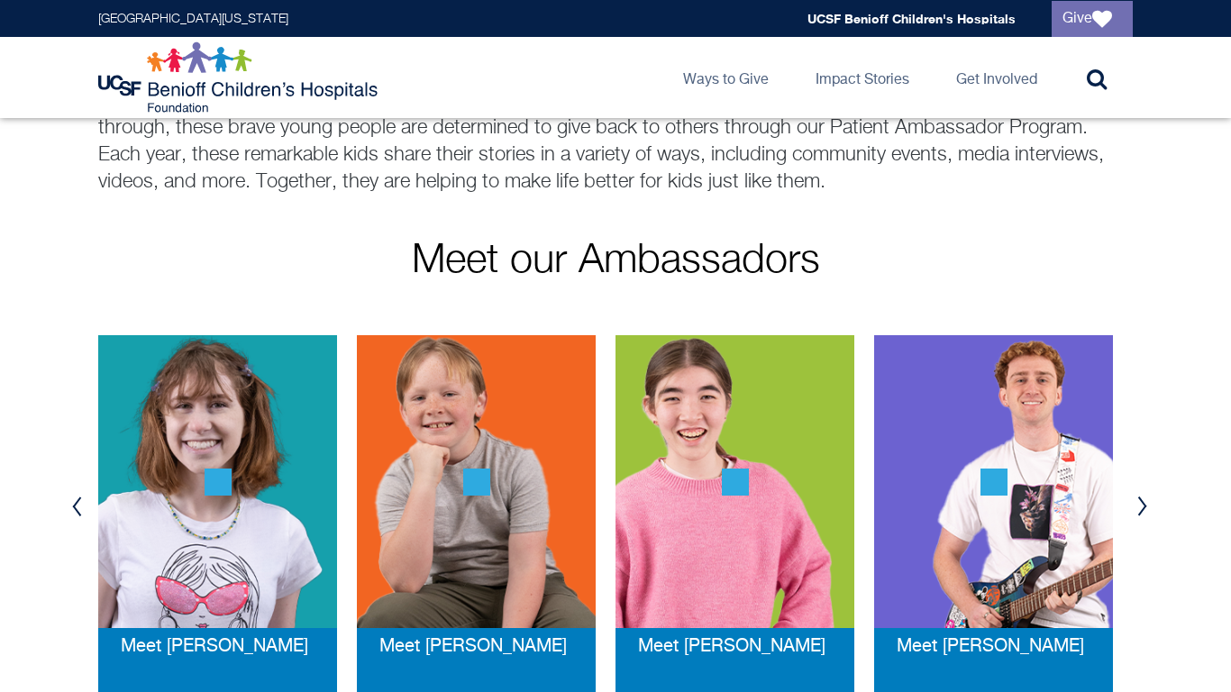
click at [174, 517] on img at bounding box center [217, 481] width 239 height 293
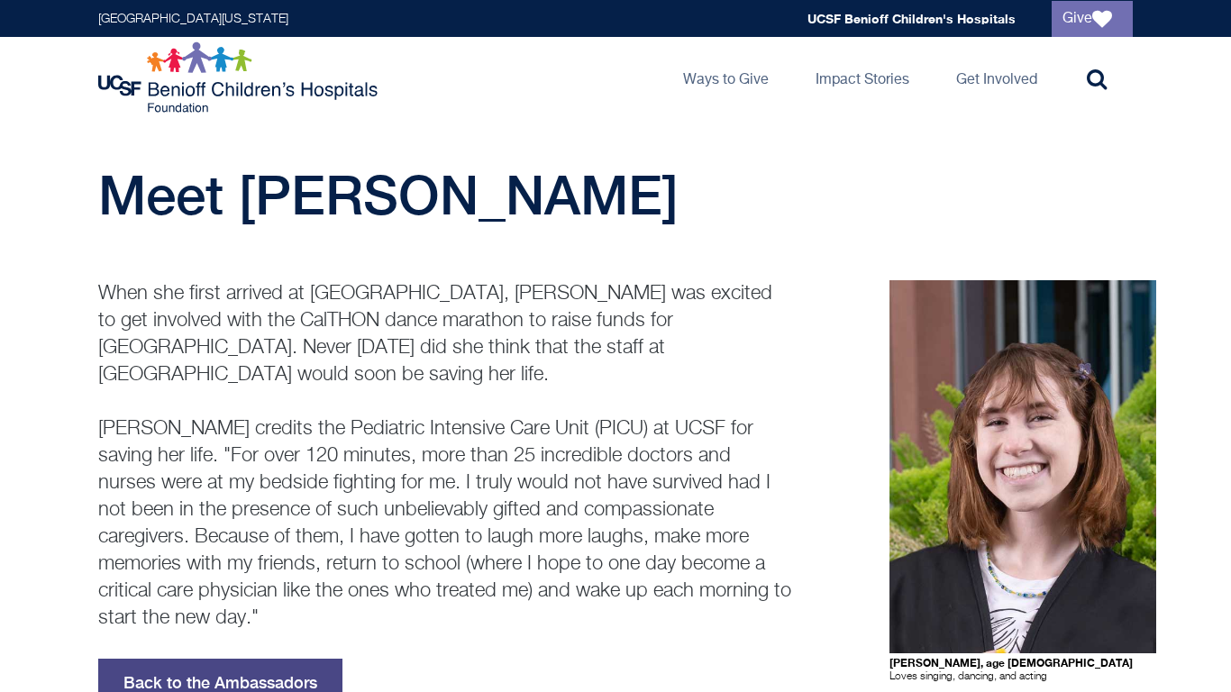
click at [309, 661] on link "Back to the Ambassadors" at bounding box center [220, 683] width 244 height 49
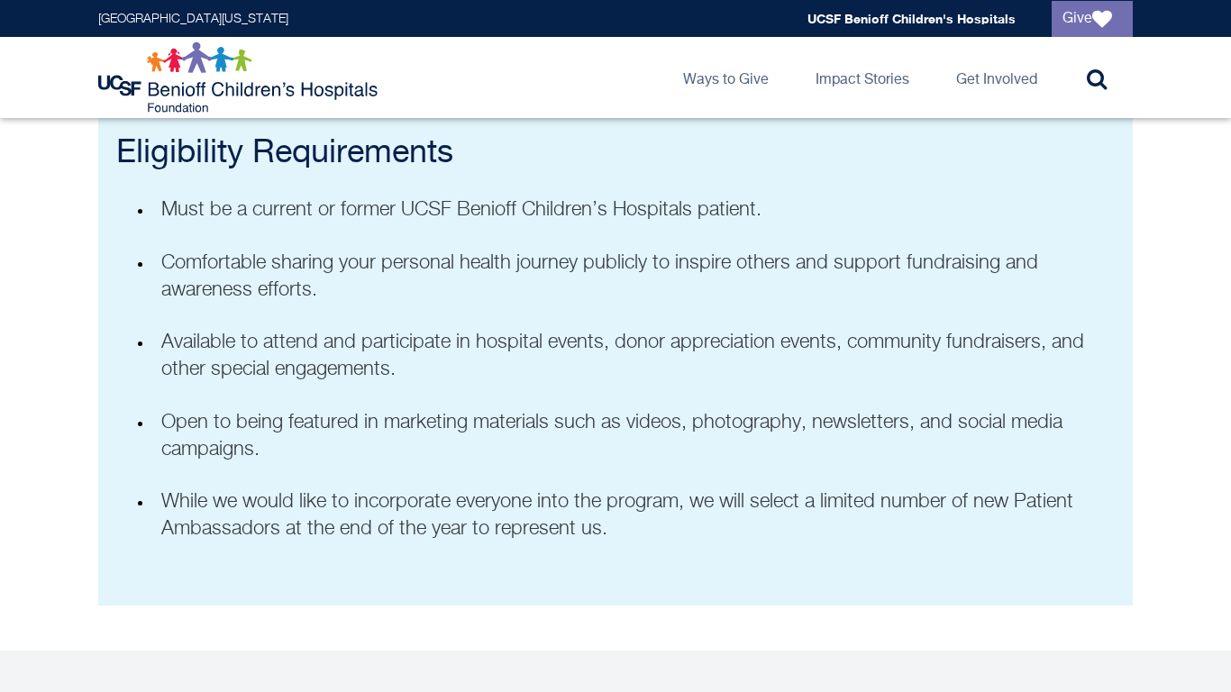
scroll to position [1010, 0]
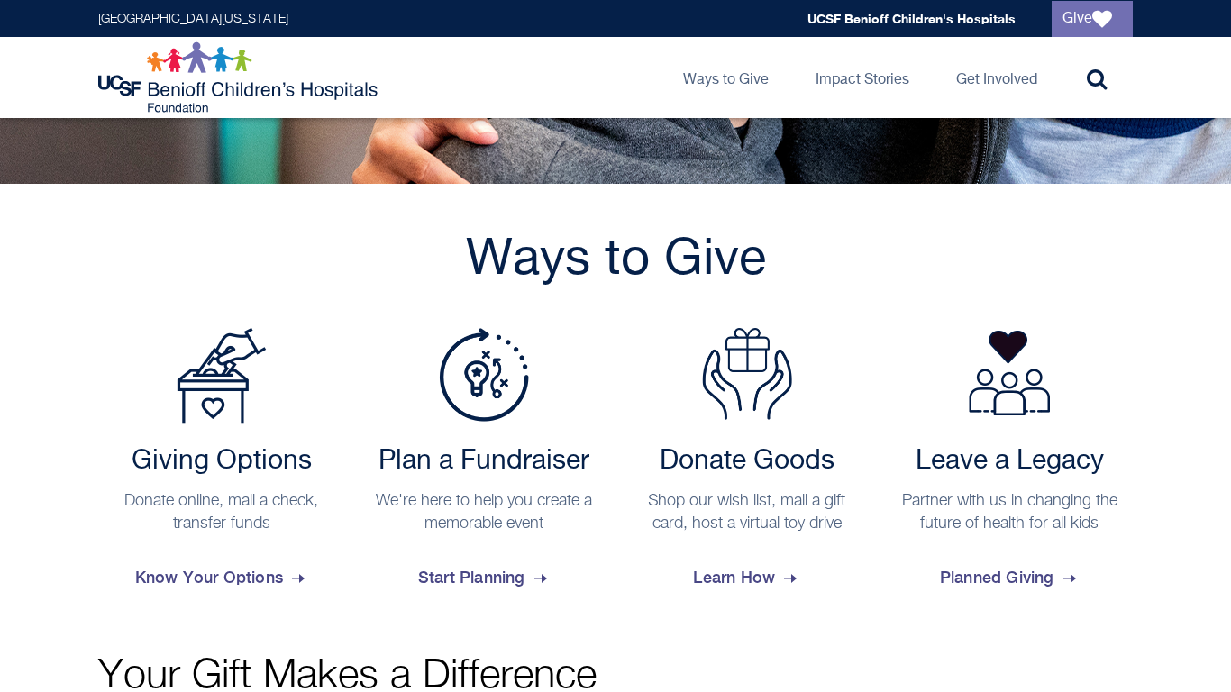
scroll to position [567, 0]
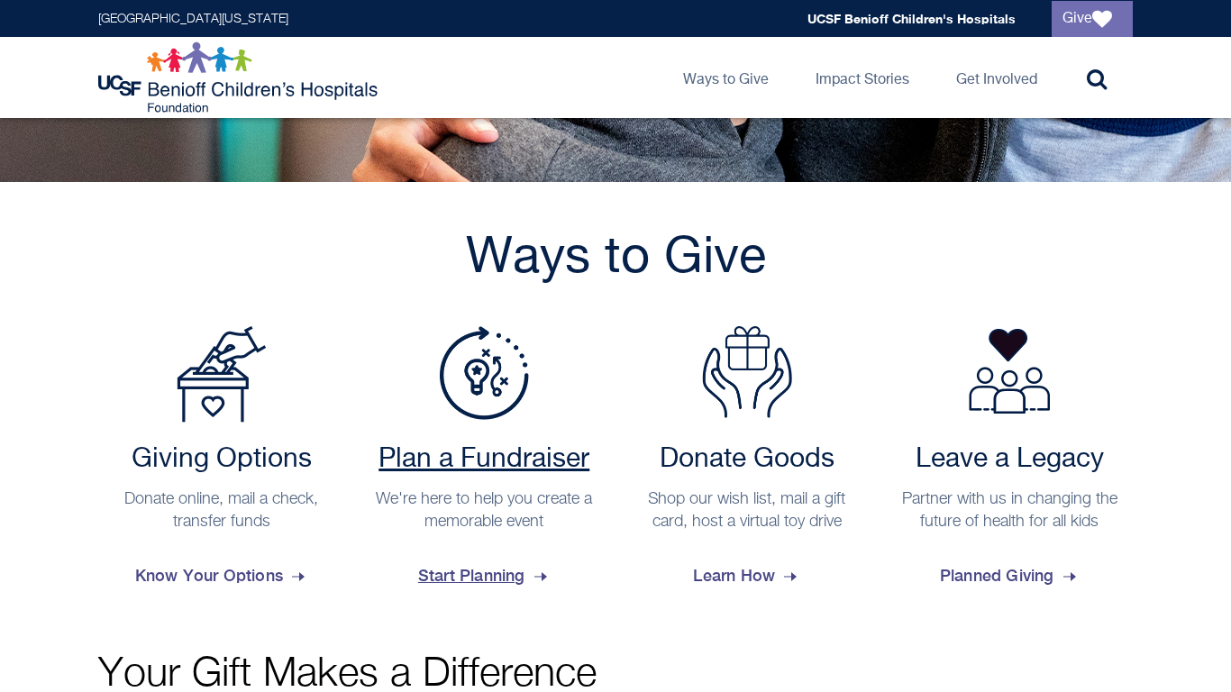
click at [532, 569] on span "Start Planning" at bounding box center [484, 576] width 133 height 49
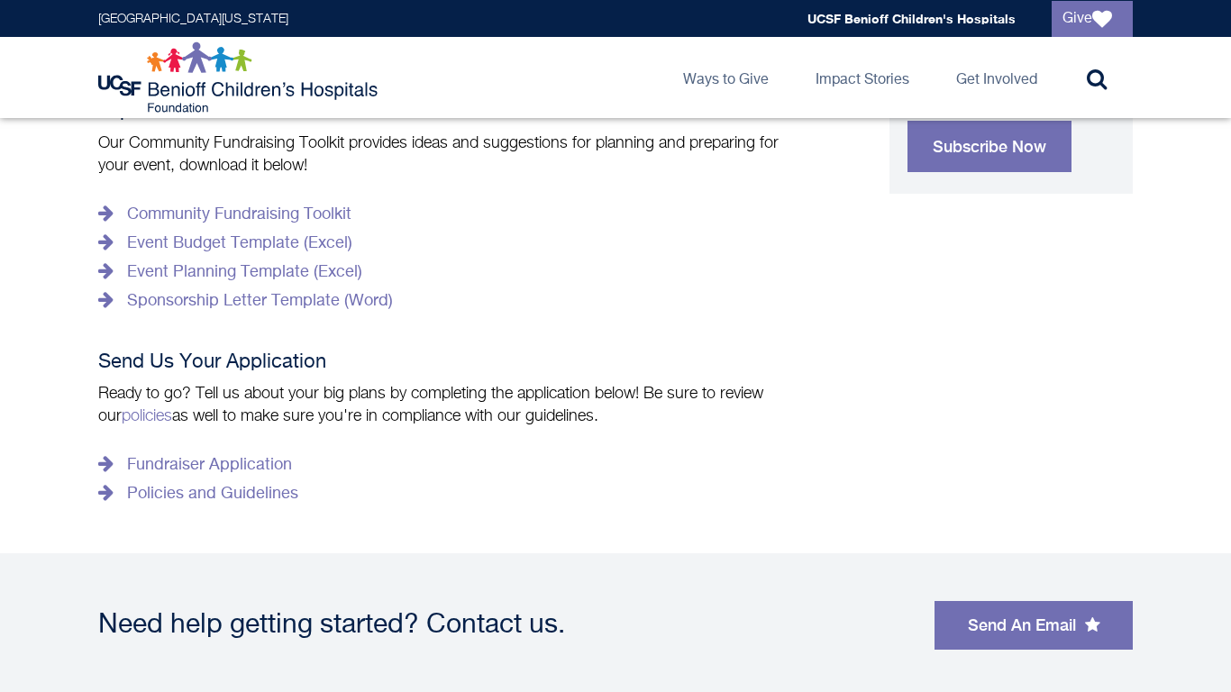
scroll to position [948, 0]
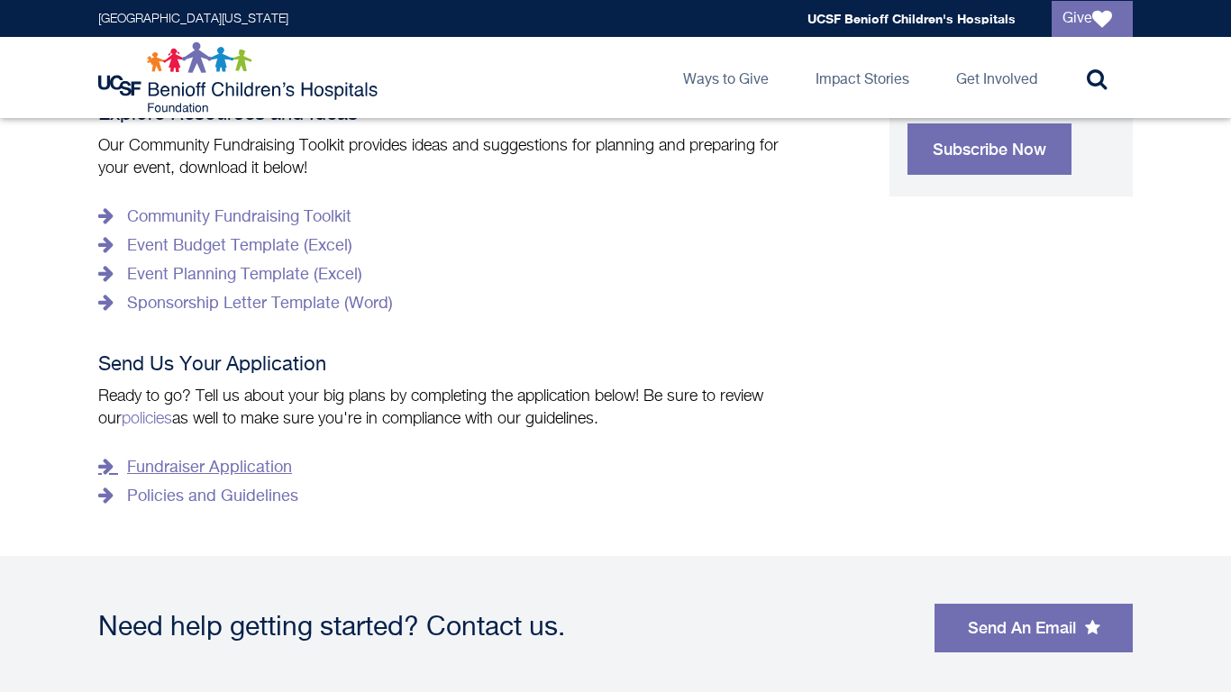
click at [192, 453] on link "Fundraiser Application" at bounding box center [195, 467] width 194 height 29
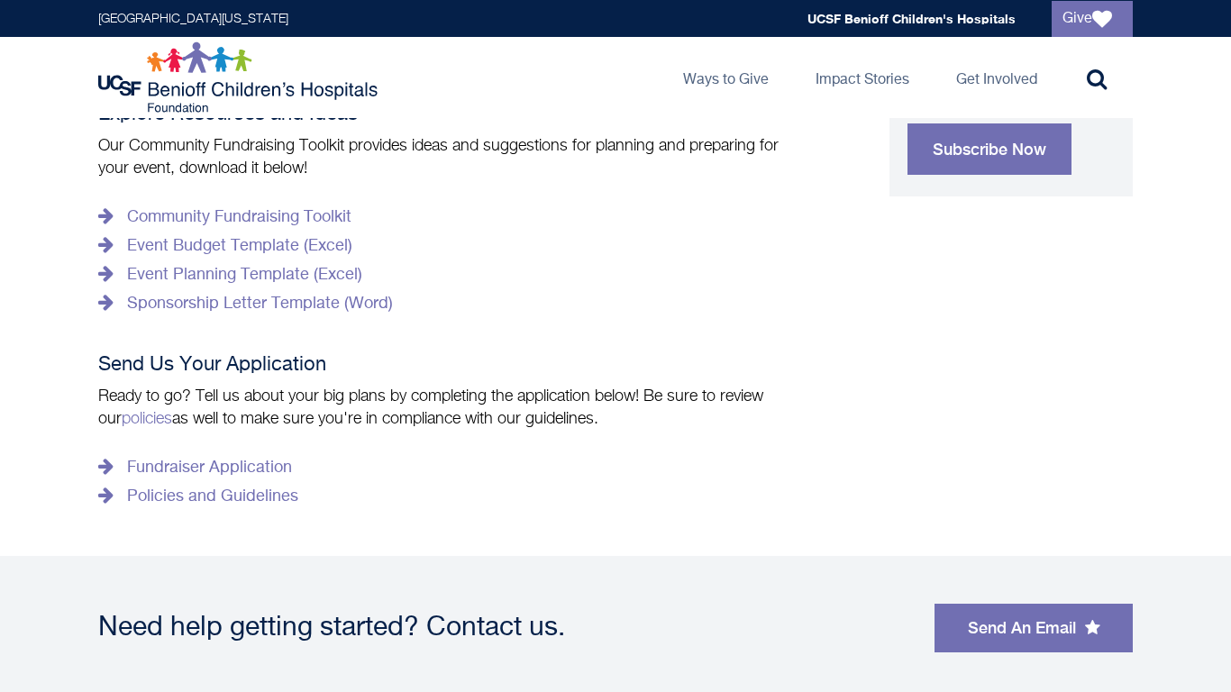
scroll to position [0, 0]
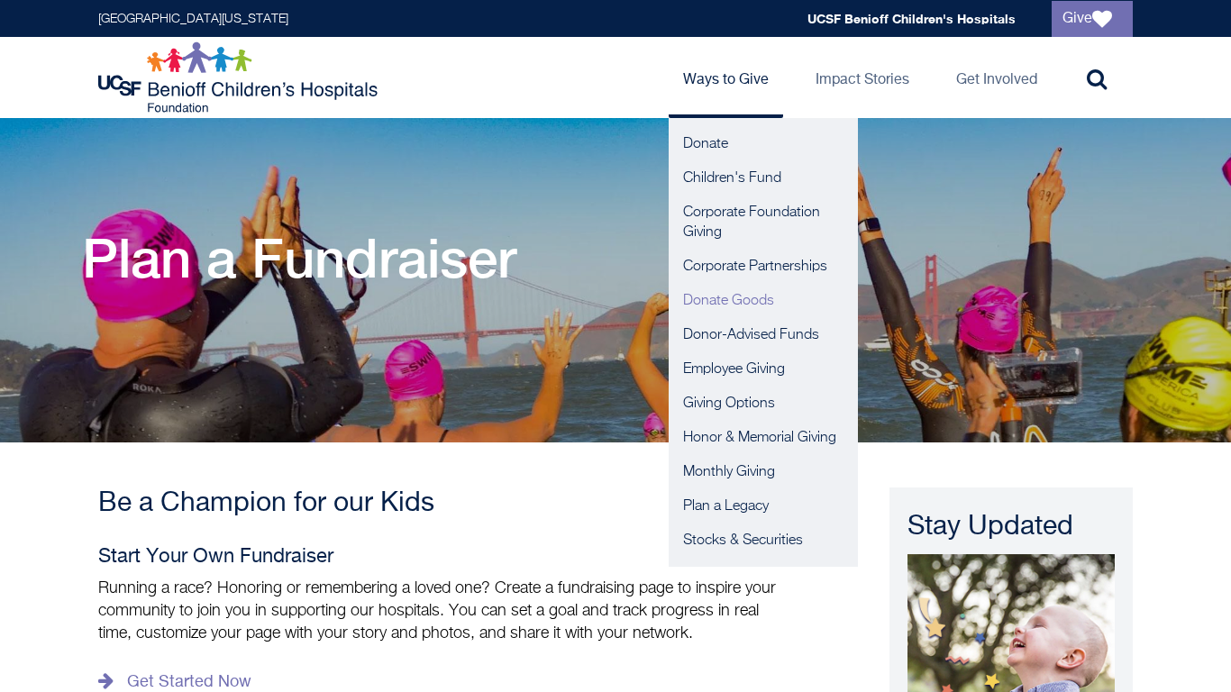
click at [717, 298] on link "Donate Goods" at bounding box center [763, 301] width 189 height 34
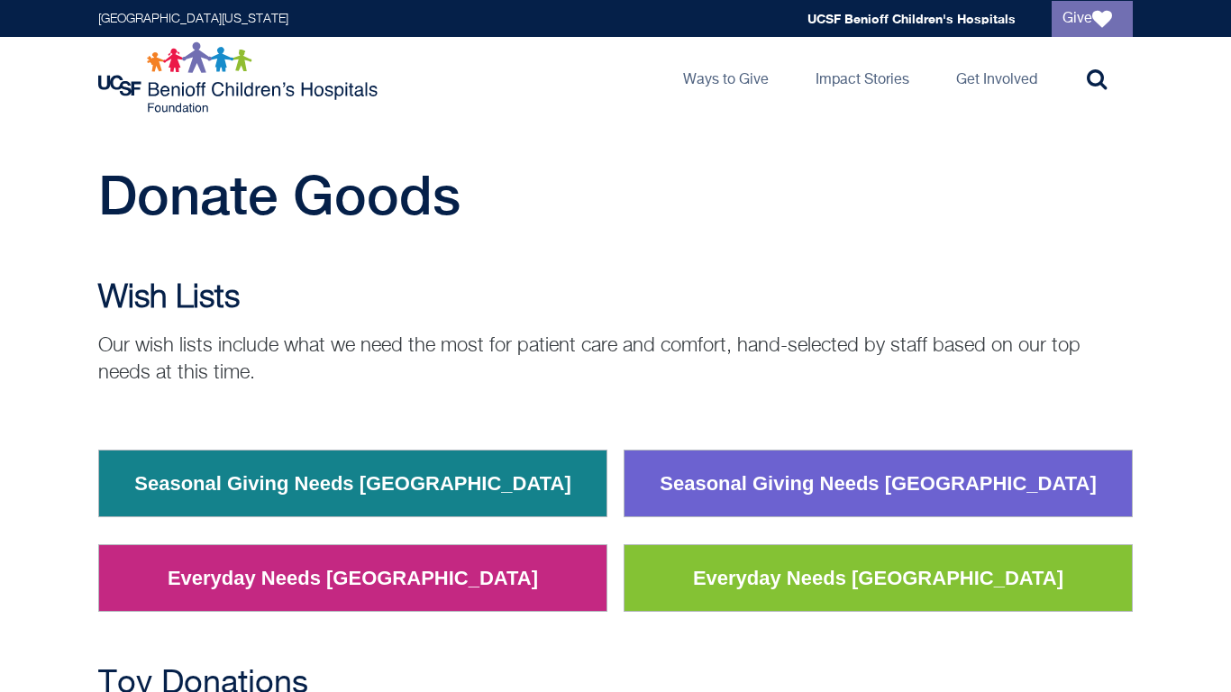
click at [781, 553] on td "Everyday Needs [GEOGRAPHIC_DATA]" at bounding box center [879, 578] width 508 height 67
click at [782, 555] on link "Everyday Needs [GEOGRAPHIC_DATA]" at bounding box center [879, 578] width 398 height 47
click at [776, 462] on link "Seasonal Giving Needs [GEOGRAPHIC_DATA]" at bounding box center [878, 484] width 464 height 47
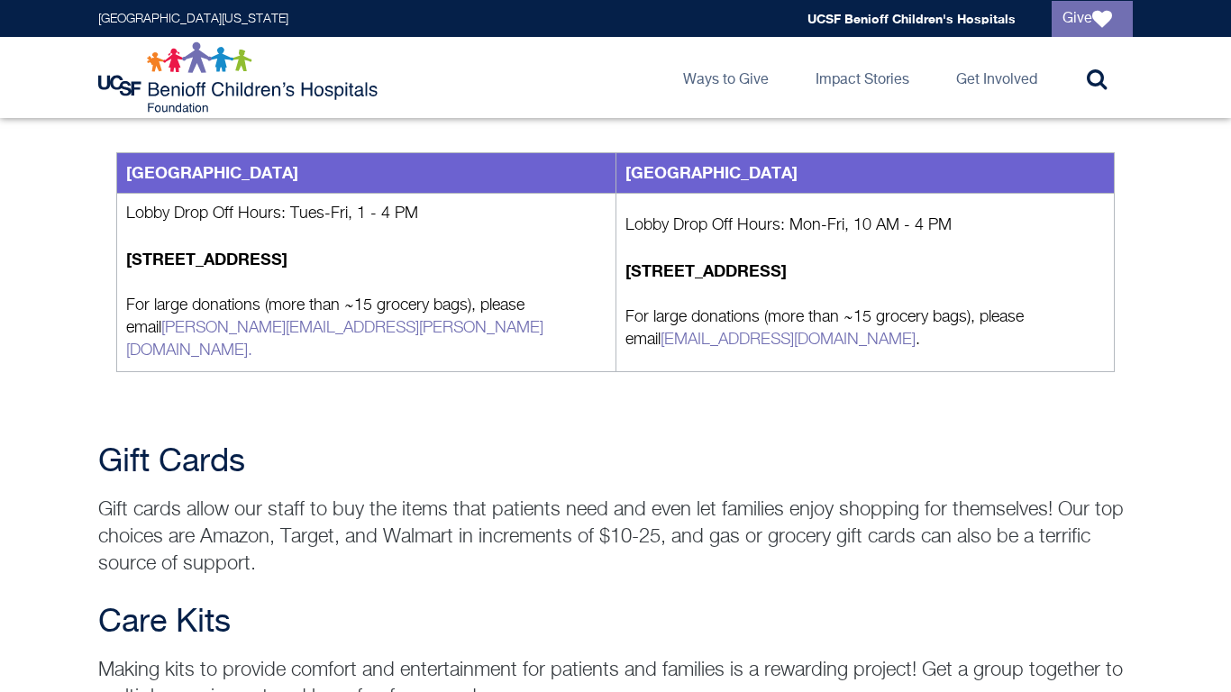
scroll to position [2140, 0]
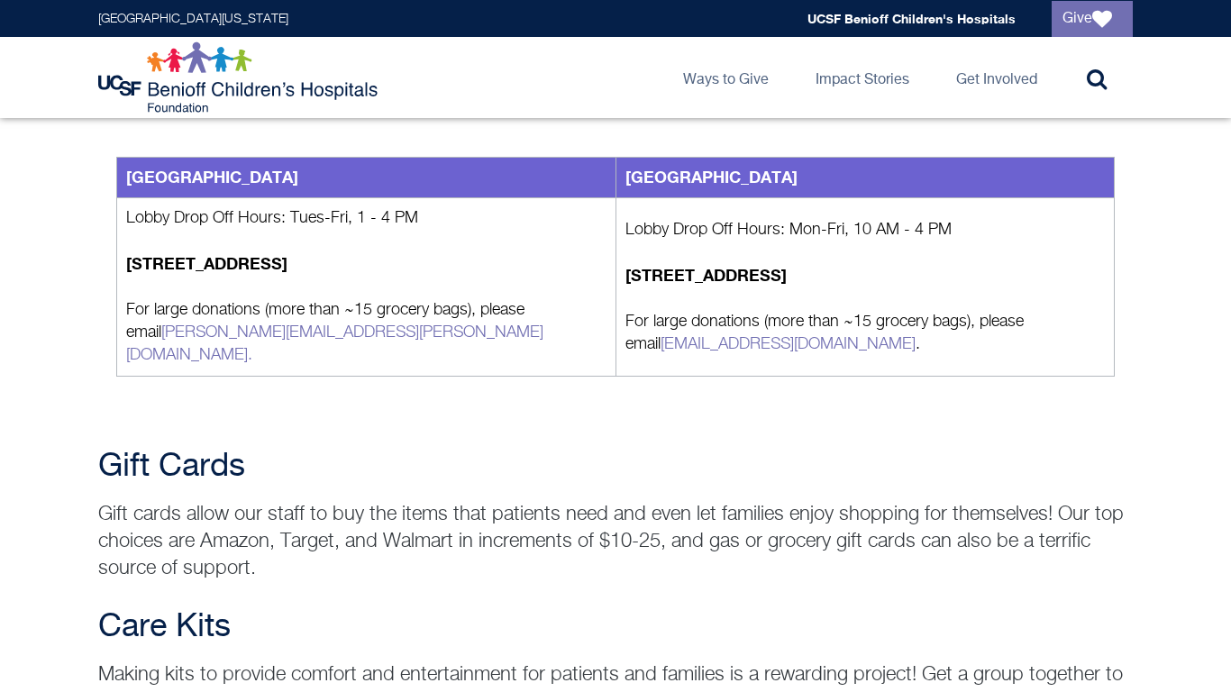
drag, startPoint x: 942, startPoint y: 263, endPoint x: 603, endPoint y: 267, distance: 339.0
click at [603, 267] on tr "Lobby Drop Off Hours: Tues-Fri, 1 - 4 PM 747 52nd St, Oakland, CA 94609 For lar…" at bounding box center [616, 287] width 998 height 179
click at [603, 267] on p "747 52nd St, Oakland, CA 94609" at bounding box center [366, 264] width 481 height 24
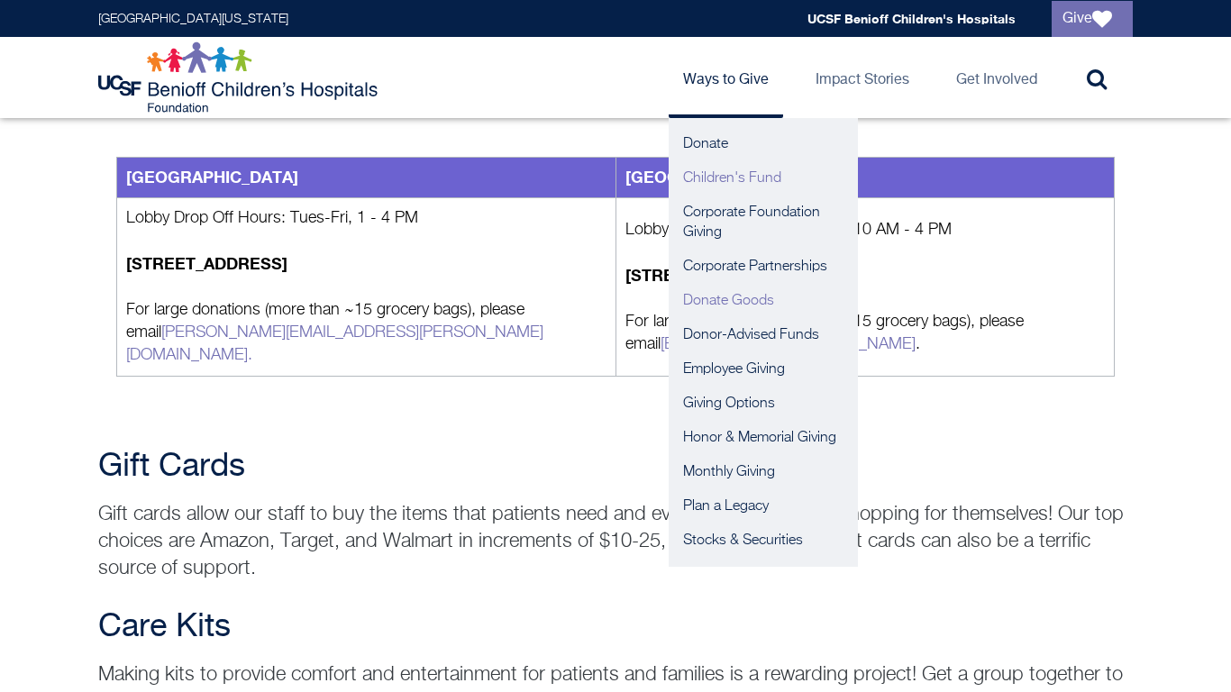
click at [726, 171] on link "Children's Fund" at bounding box center [763, 178] width 189 height 34
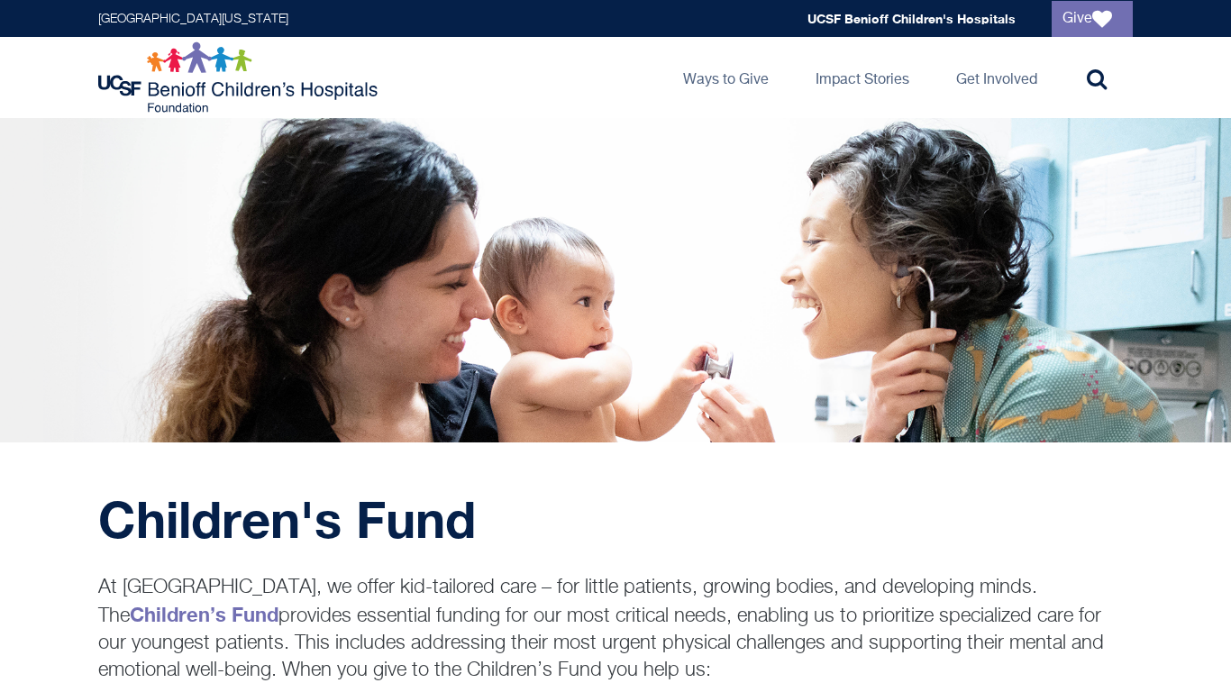
click at [400, 291] on div at bounding box center [615, 311] width 1067 height 171
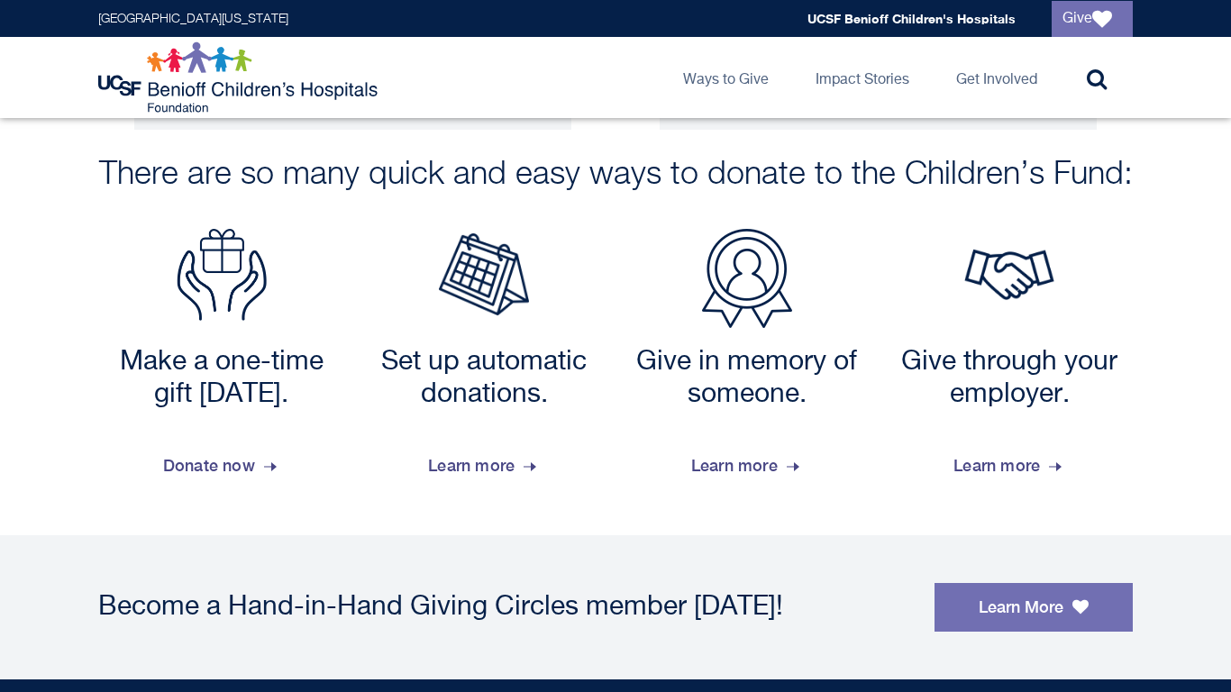
scroll to position [1579, 0]
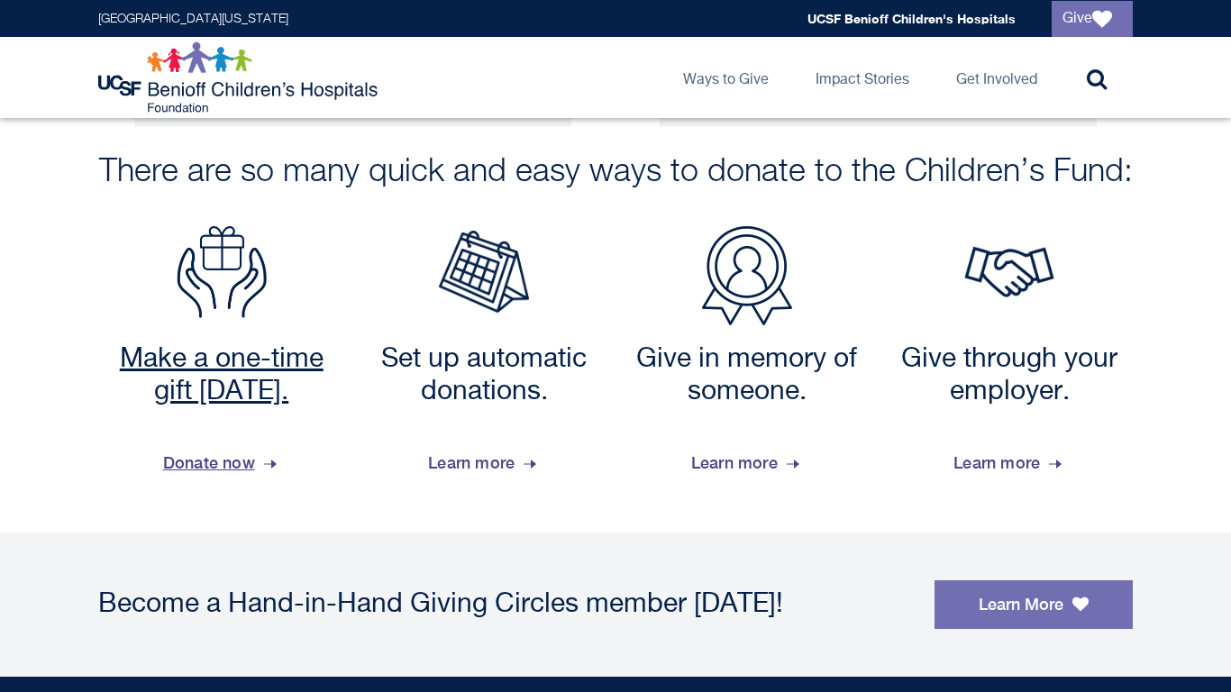
click at [198, 310] on img at bounding box center [222, 272] width 90 height 92
